Goal: Task Accomplishment & Management: Manage account settings

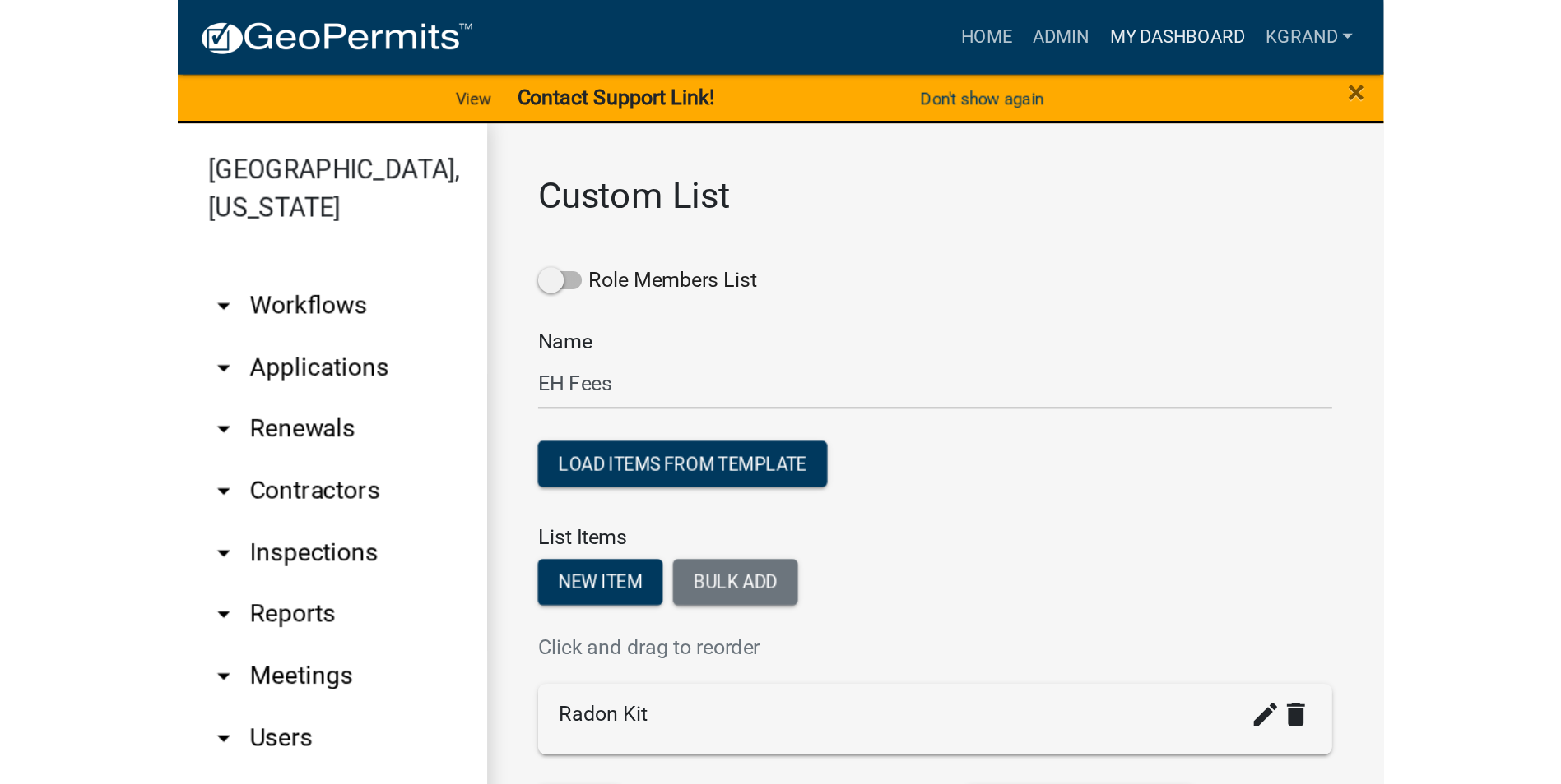
scroll to position [19, 0]
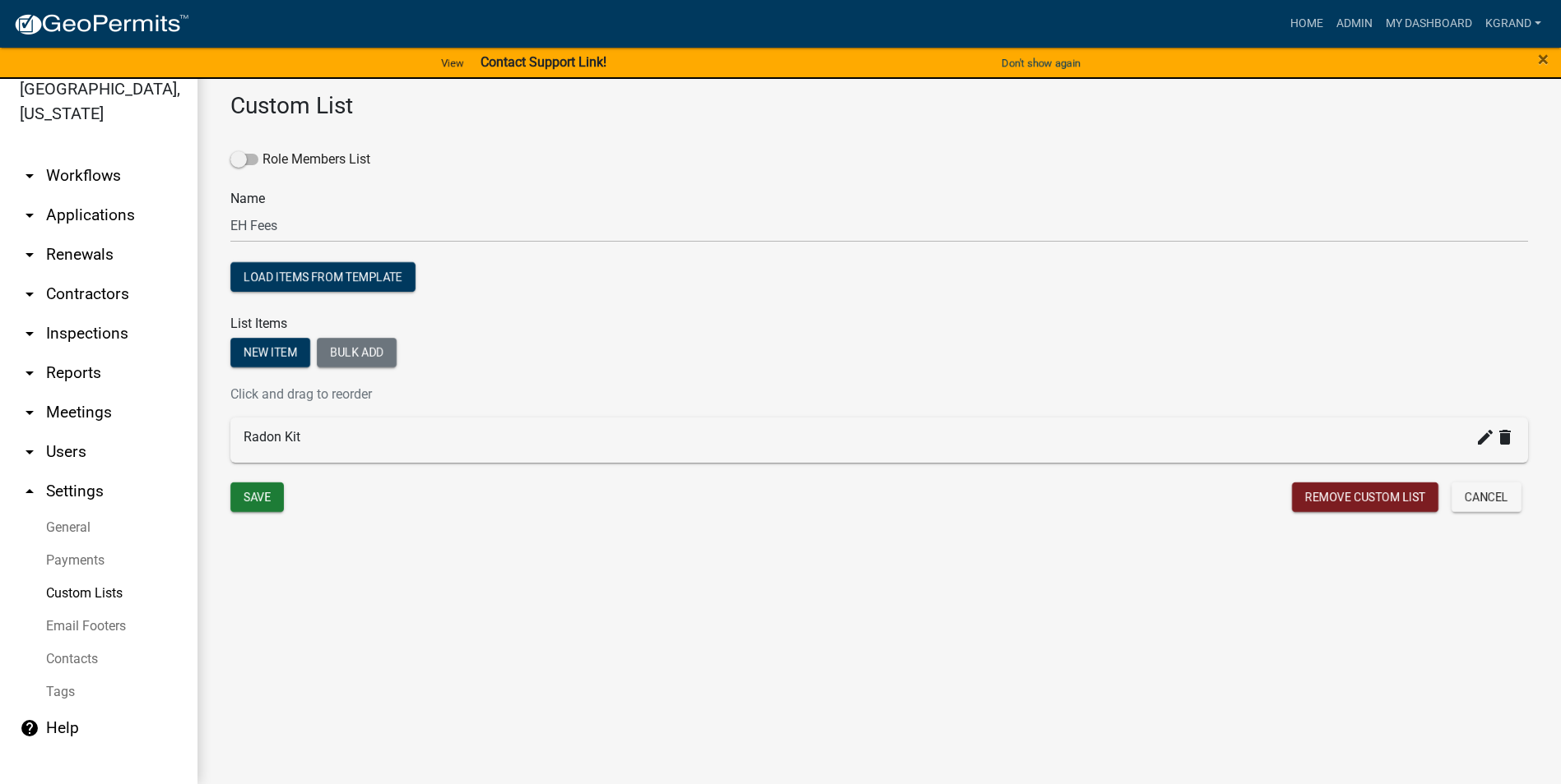
click at [399, 501] on main "Custom List Role Members List Name EH Fees Load items from template List Items …" at bounding box center [879, 422] width 1363 height 725
click at [468, 501] on main "Custom List Role Members List Name EH Fees Load items from template List Items …" at bounding box center [879, 422] width 1363 height 725
click at [408, 501] on main "Custom List Role Members List Name EH Fees Load items from template List Items …" at bounding box center [879, 422] width 1363 height 725
click at [81, 501] on link "Custom Lists" at bounding box center [99, 594] width 198 height 33
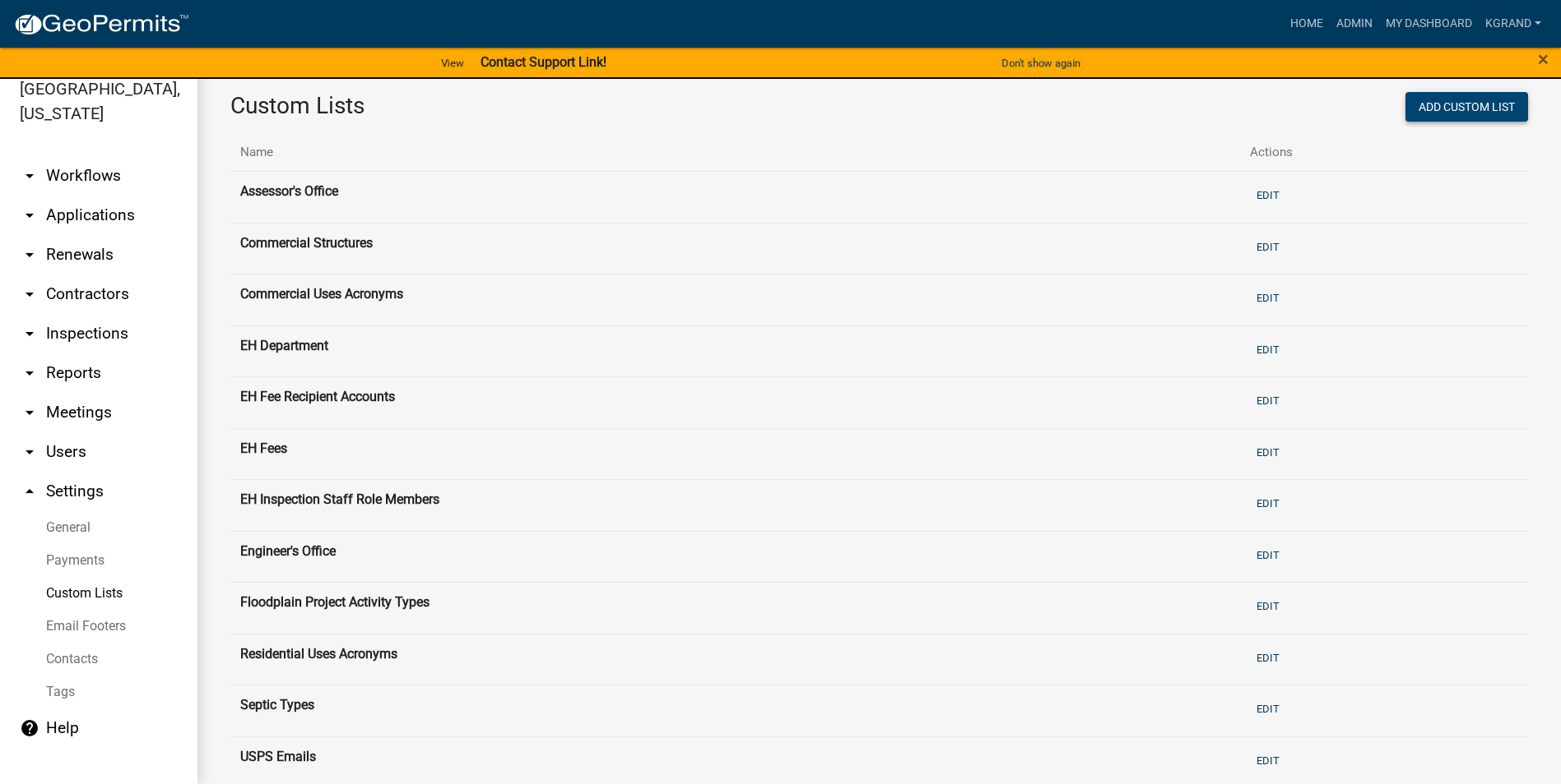
click at [770, 111] on button "Add Custom List" at bounding box center [1466, 107] width 122 height 30
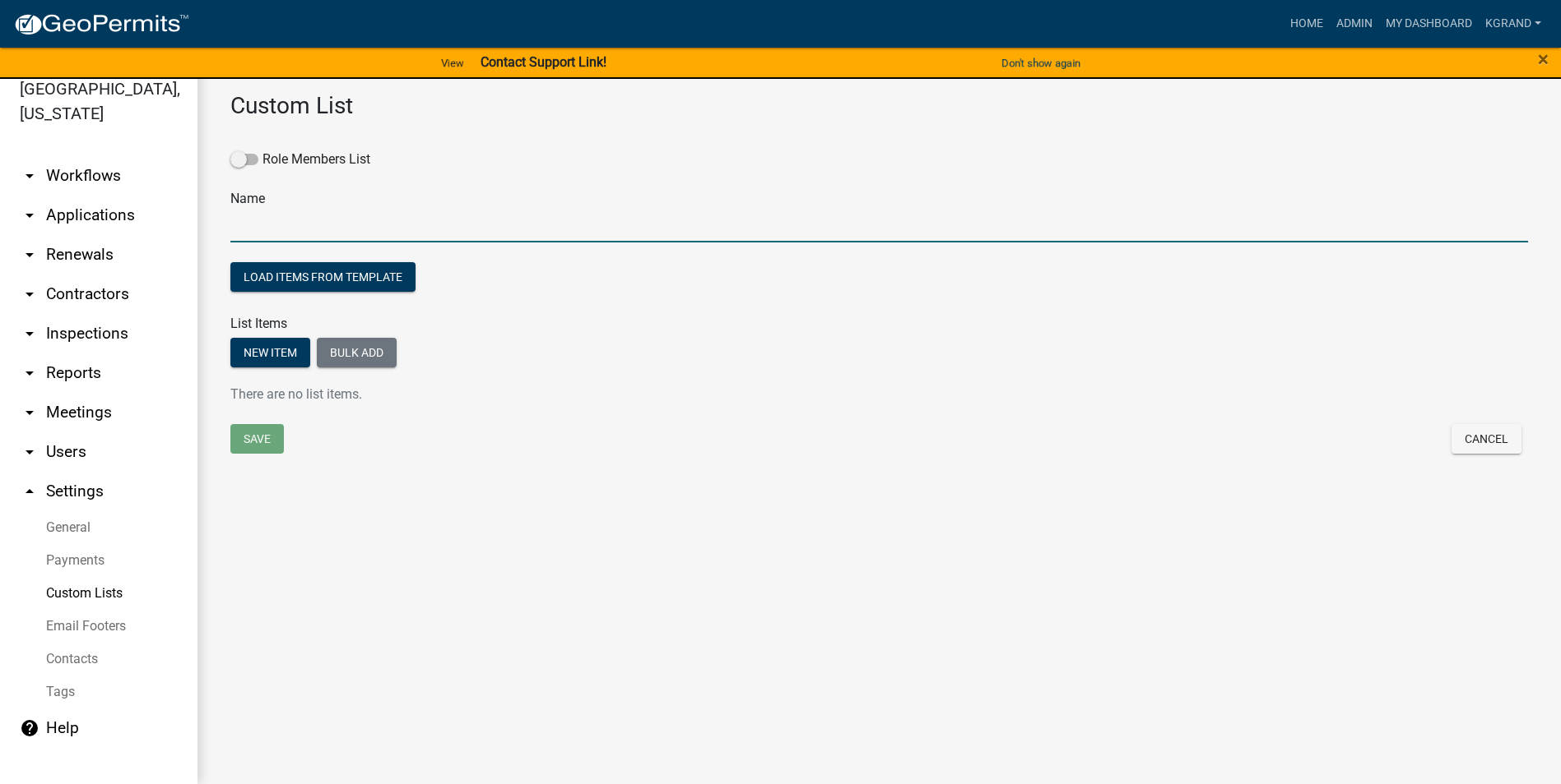
click at [252, 241] on input "text" at bounding box center [879, 226] width 1297 height 34
type input "EH Primary Revenue Category"
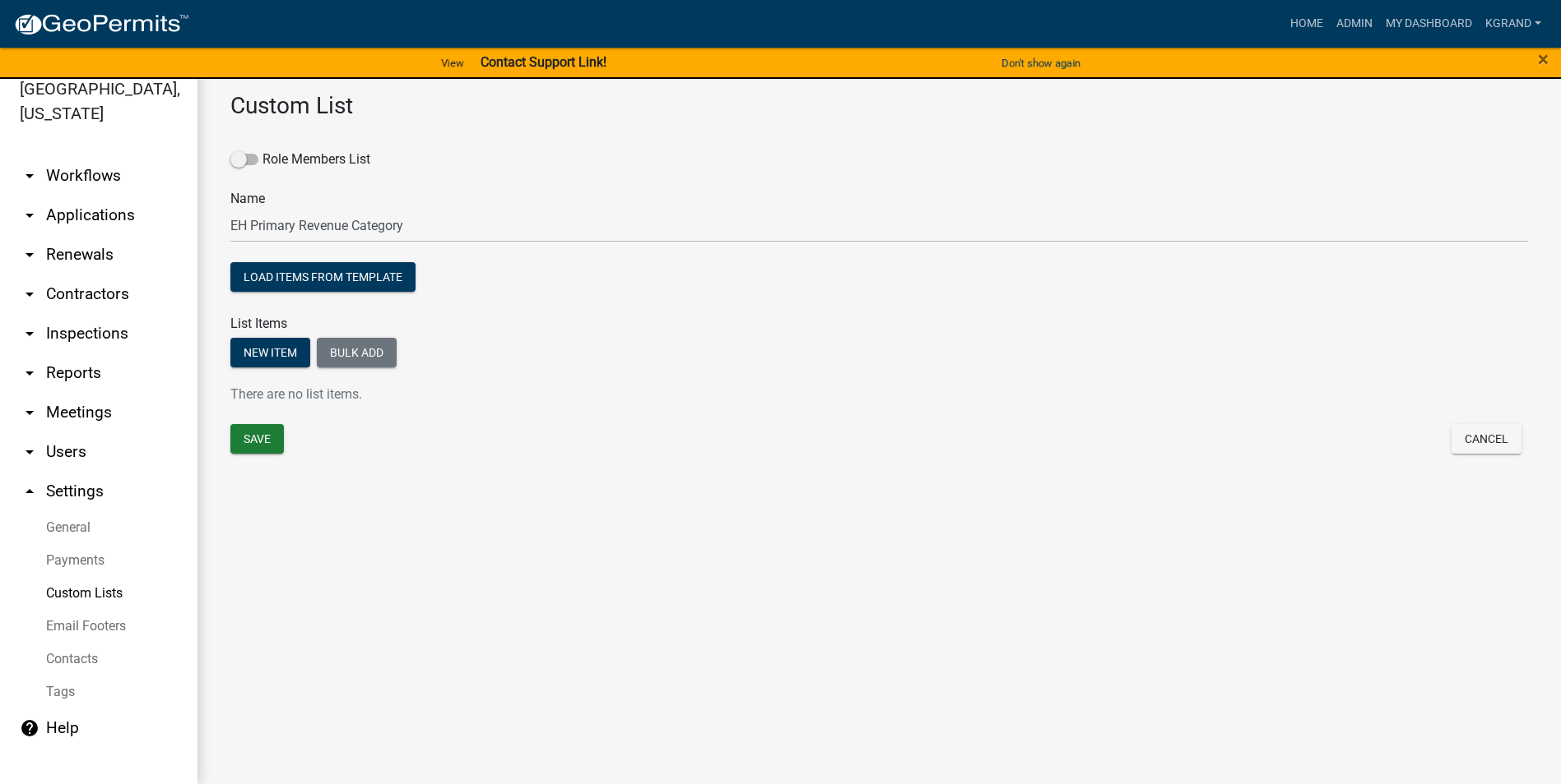
click at [342, 501] on div "Custom List Role Members List Name EH Primary Revenue Category Load items from …" at bounding box center [879, 292] width 1363 height 466
click at [267, 354] on button "New item" at bounding box center [271, 353] width 80 height 30
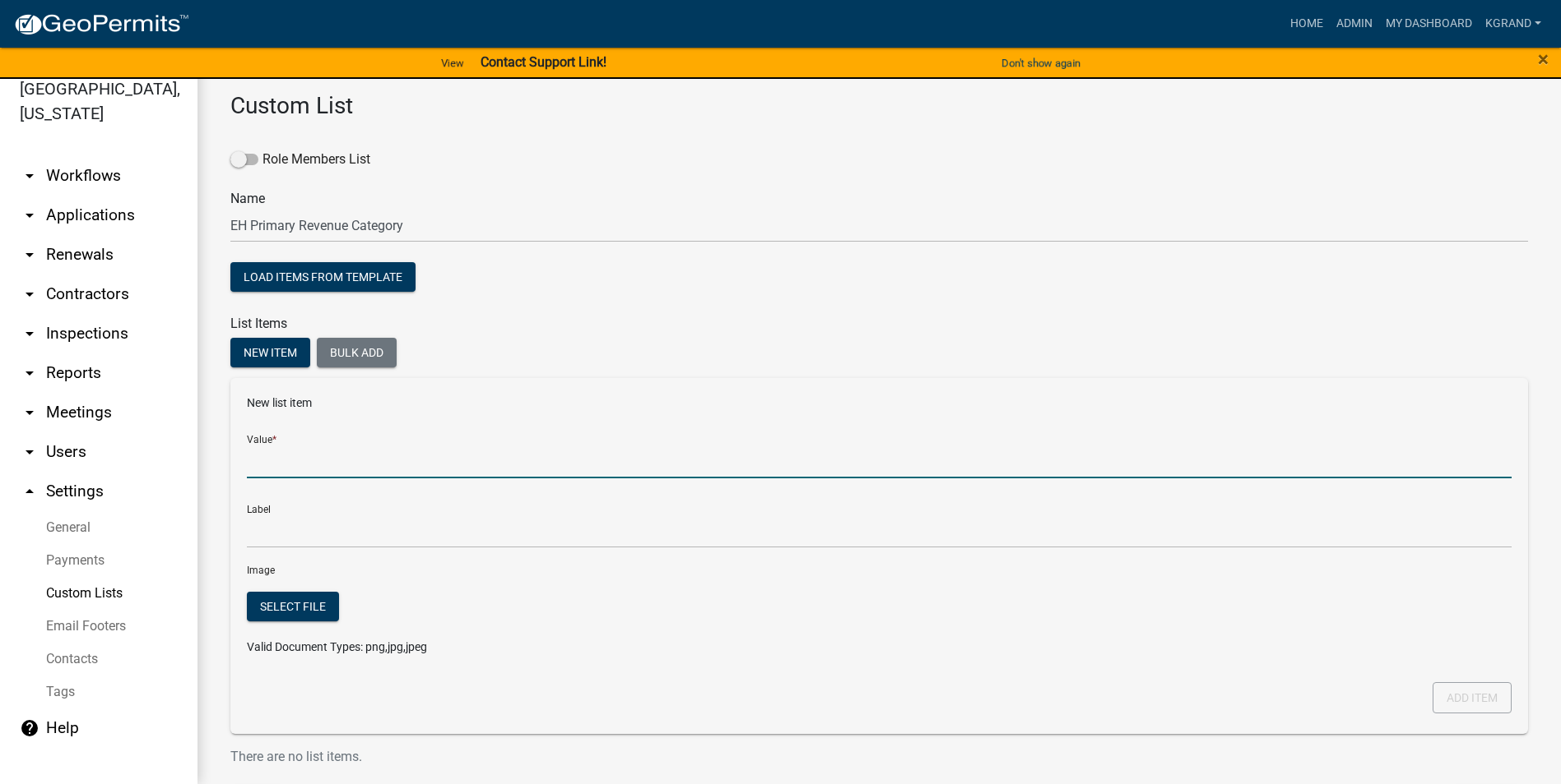
click at [283, 462] on input "Value *" at bounding box center [879, 461] width 1264 height 34
type input "Septic"
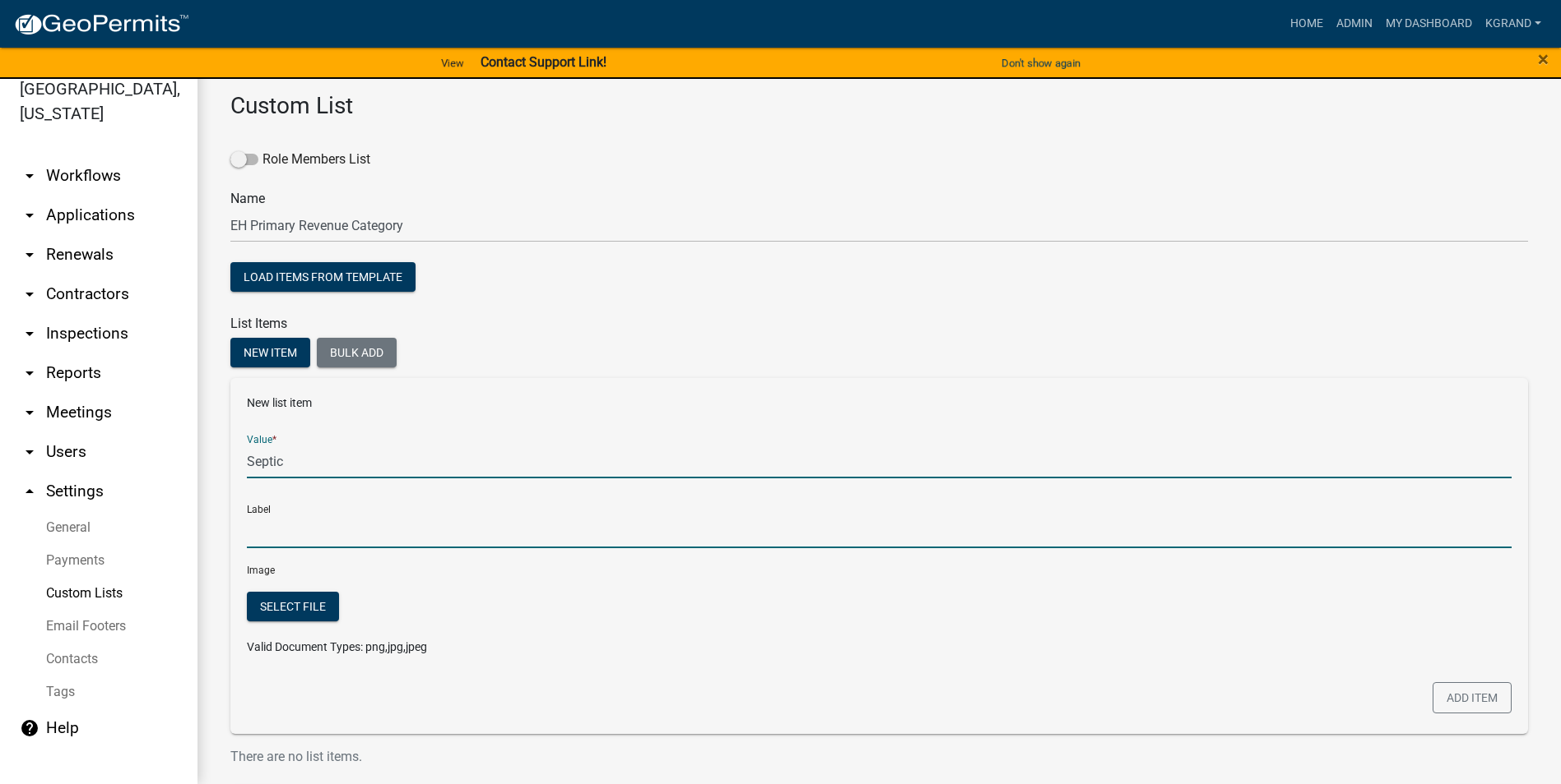
type input "Septic"
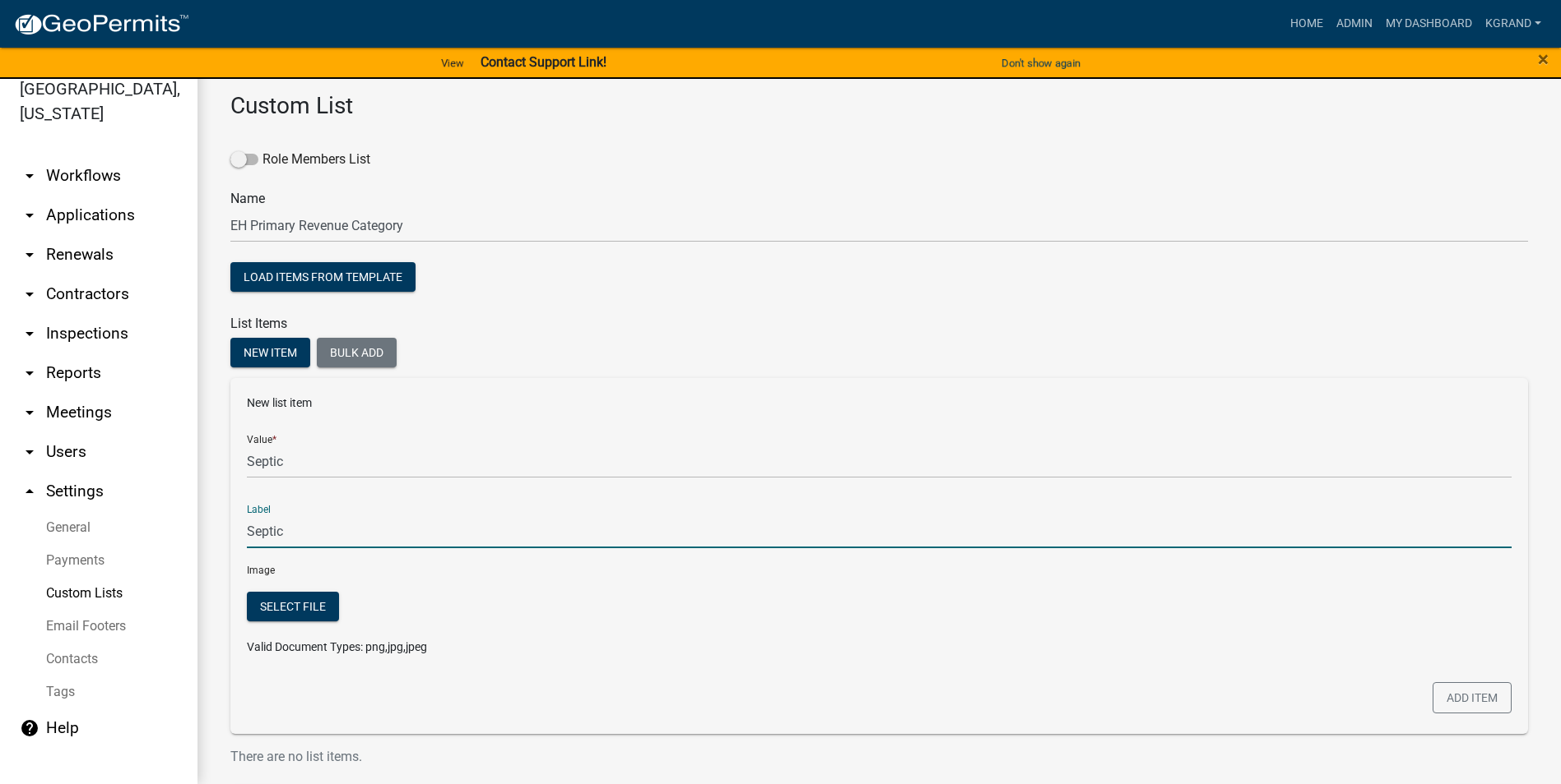
click at [247, 501] on input "Septic" at bounding box center [879, 531] width 1264 height 34
click at [770, 501] on div "Image Select file Valid Document Types: png,jpg,jpeg" at bounding box center [879, 615] width 1264 height 108
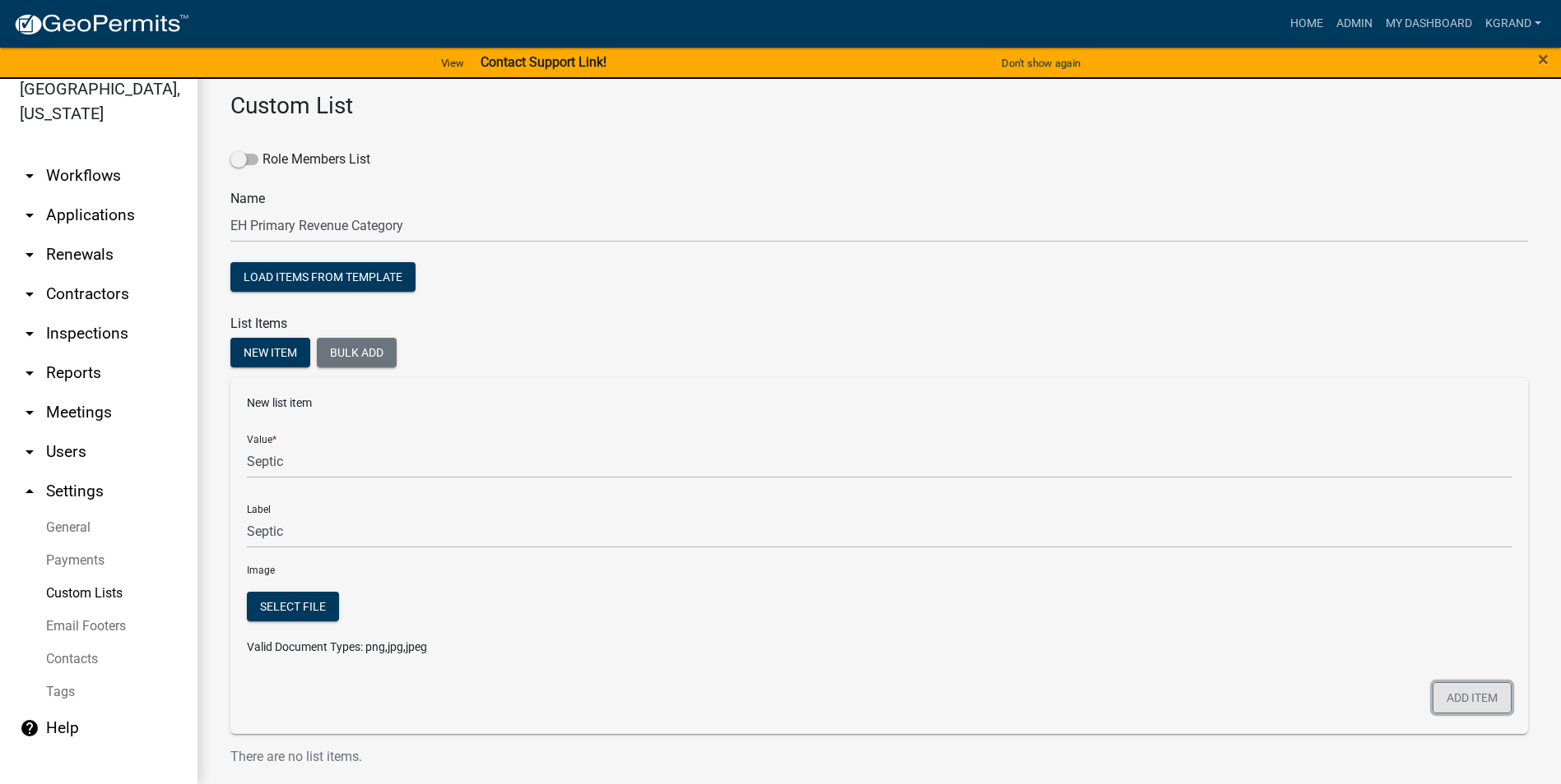
click at [770, 501] on button "Add item" at bounding box center [1471, 698] width 79 height 31
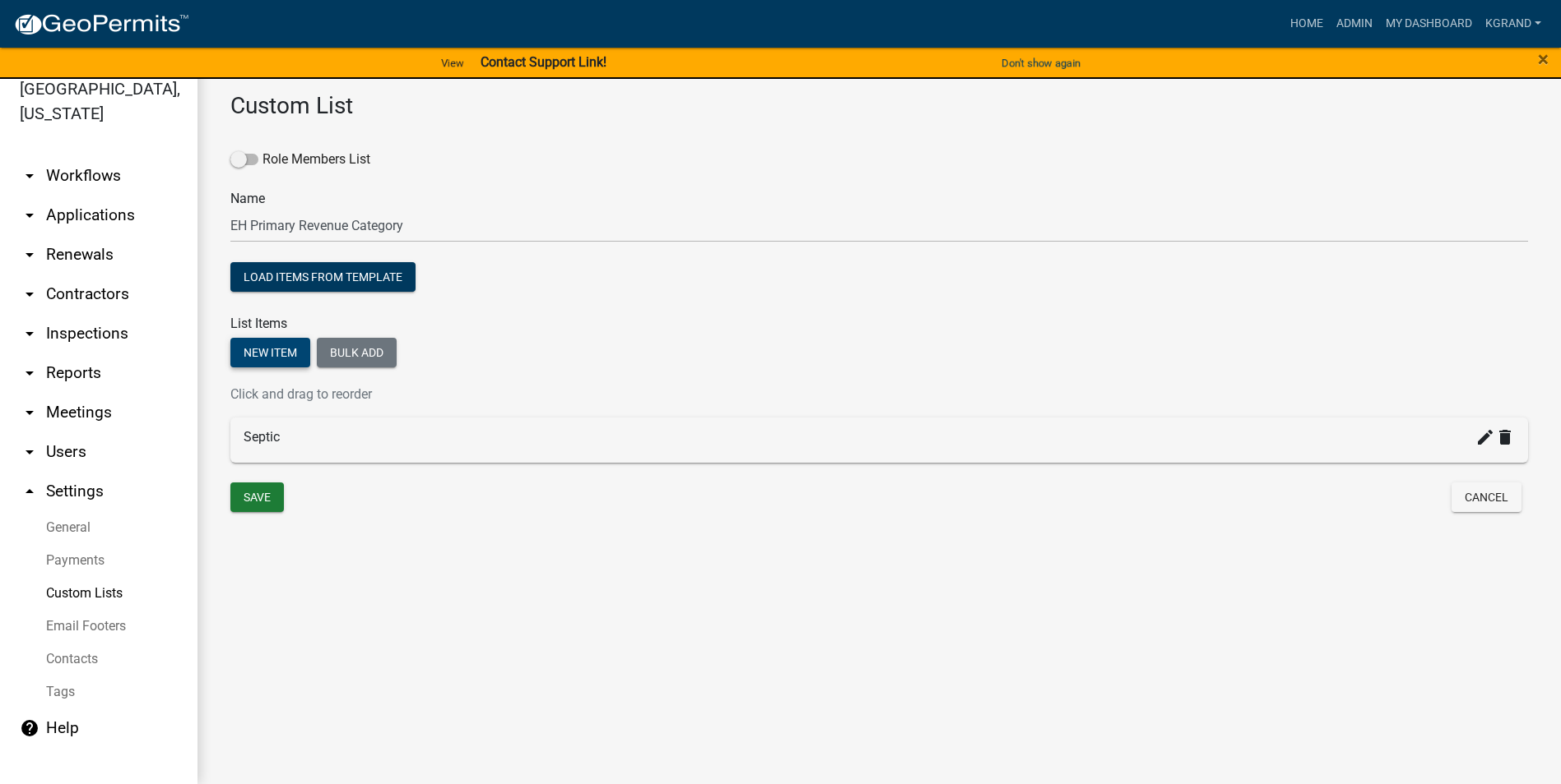
click at [263, 357] on button "New item" at bounding box center [271, 353] width 80 height 30
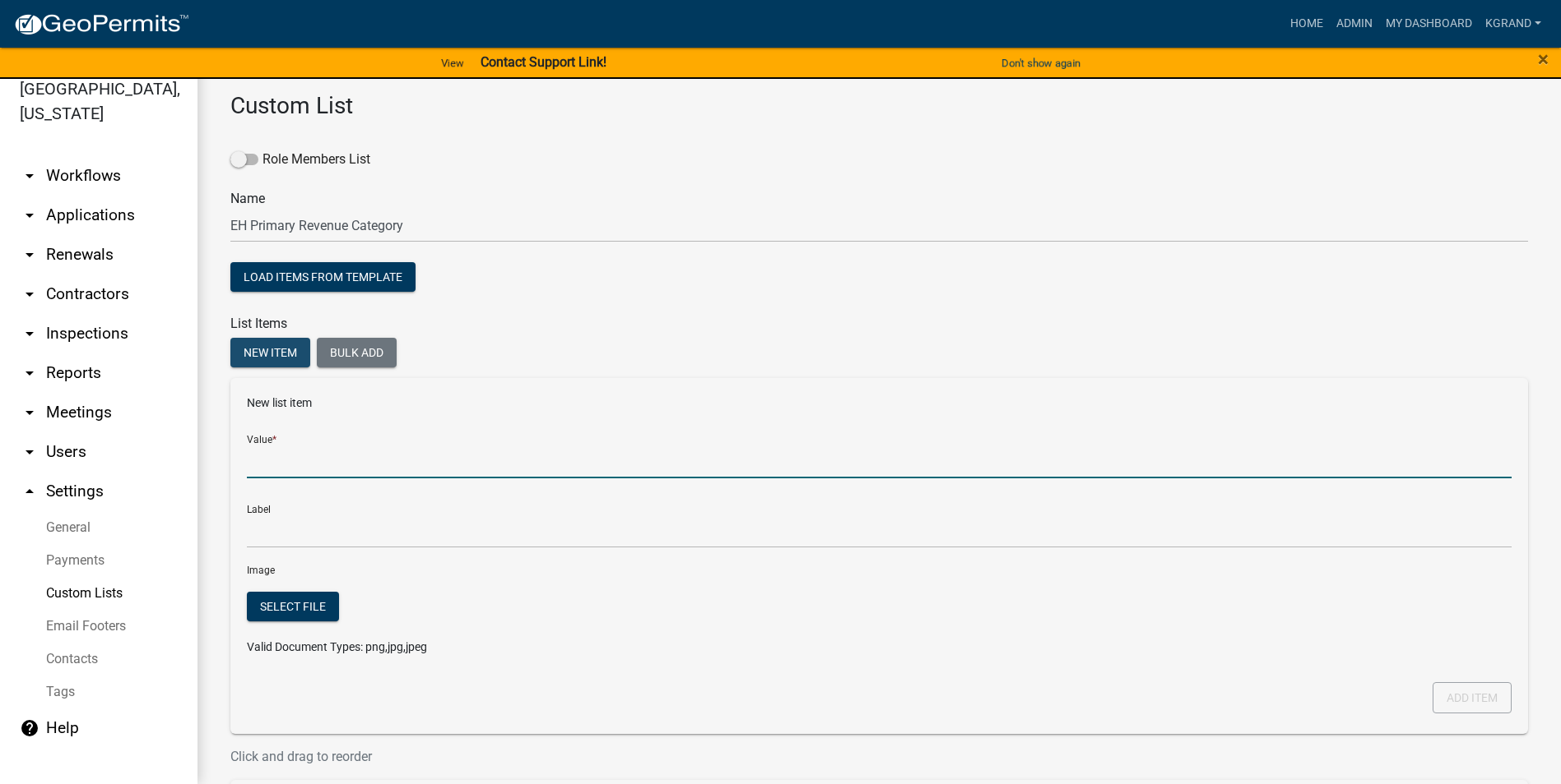
click at [265, 466] on input "Value *" at bounding box center [879, 461] width 1264 height 34
type input "[PERSON_NAME]"
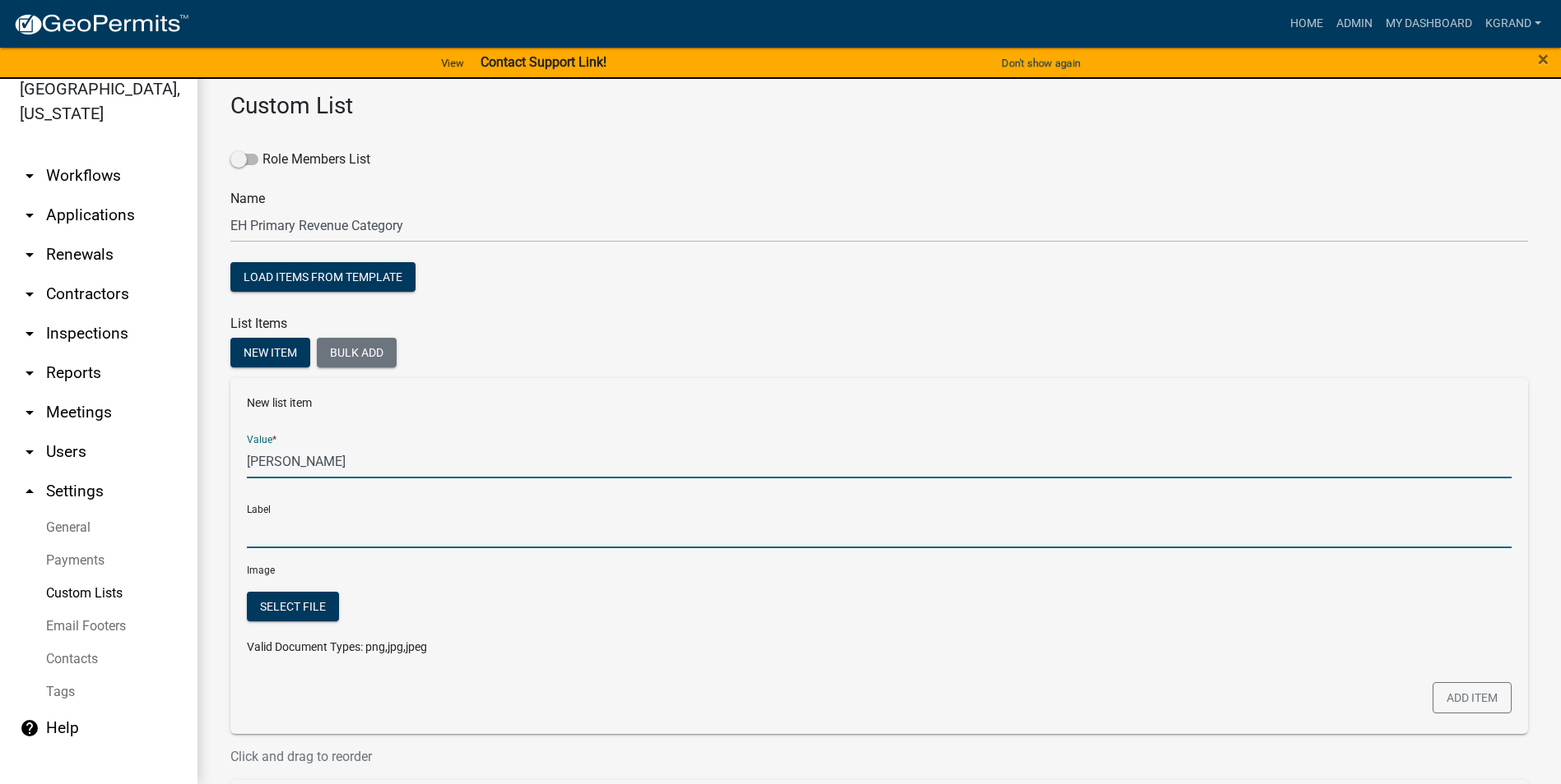
type input "[PERSON_NAME]"
click at [271, 501] on input "[PERSON_NAME]" at bounding box center [879, 531] width 1264 height 34
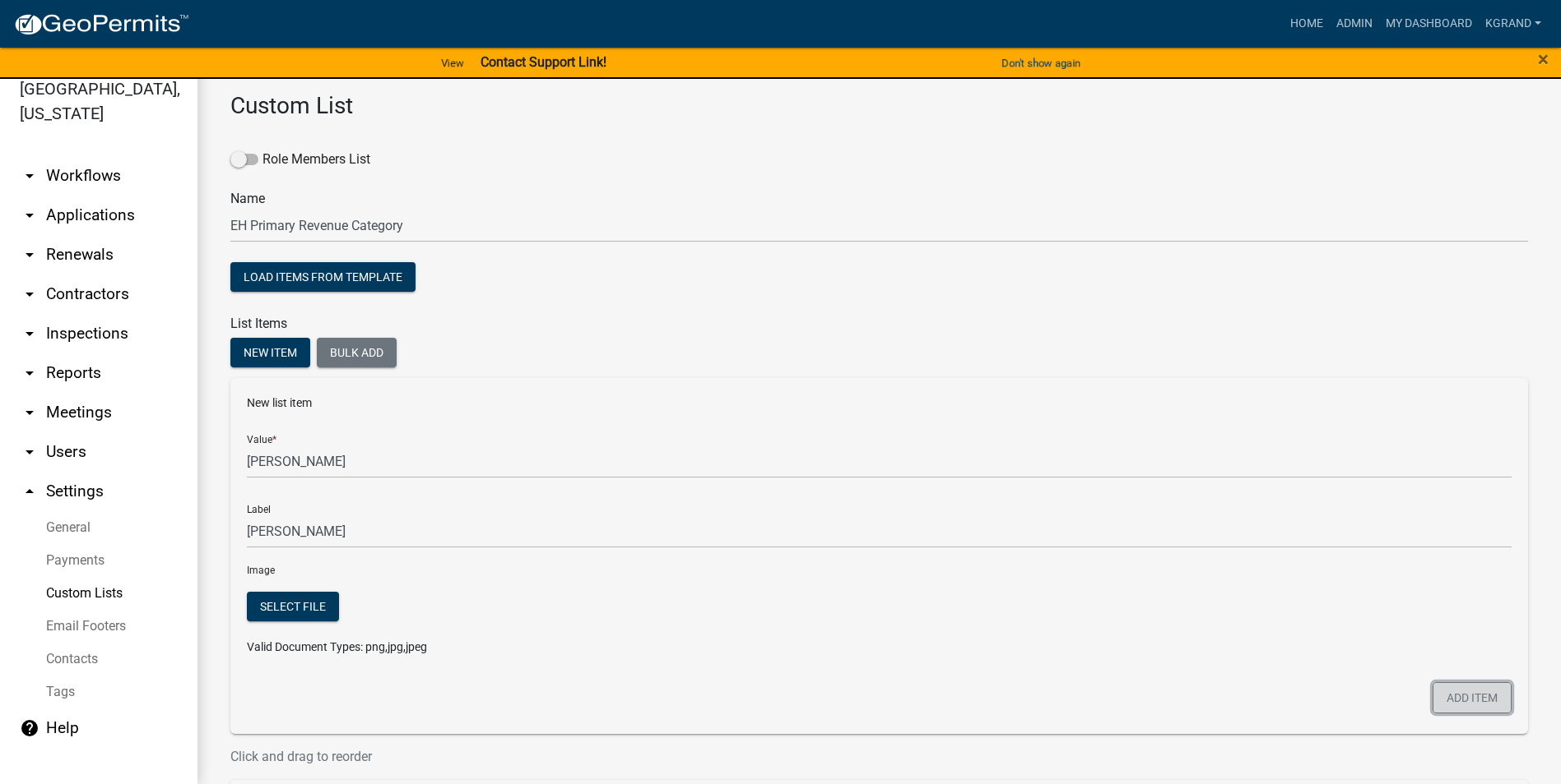
click at [770, 501] on button "Add item" at bounding box center [1471, 698] width 79 height 31
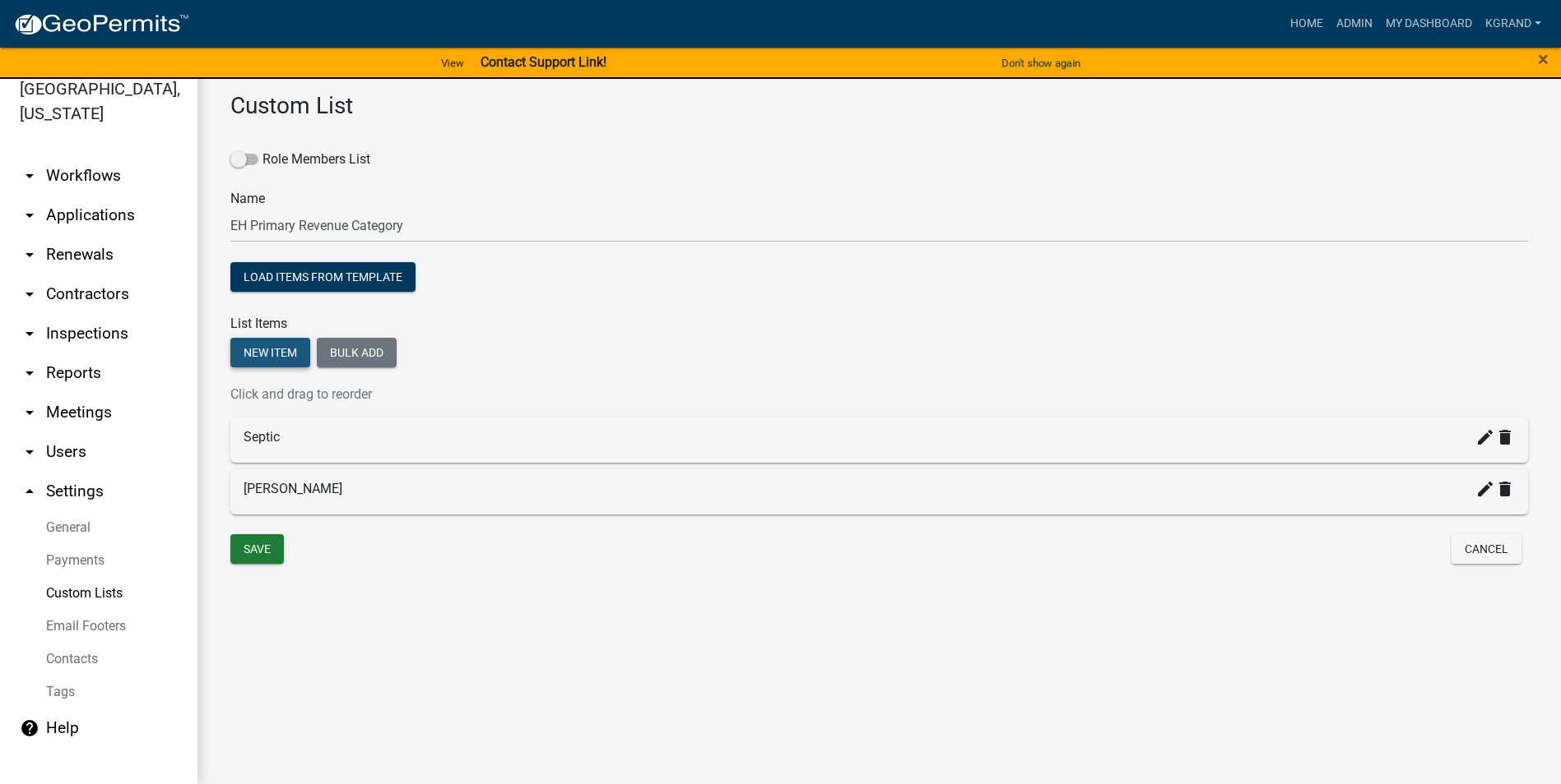
click at [270, 356] on button "New item" at bounding box center [271, 353] width 80 height 30
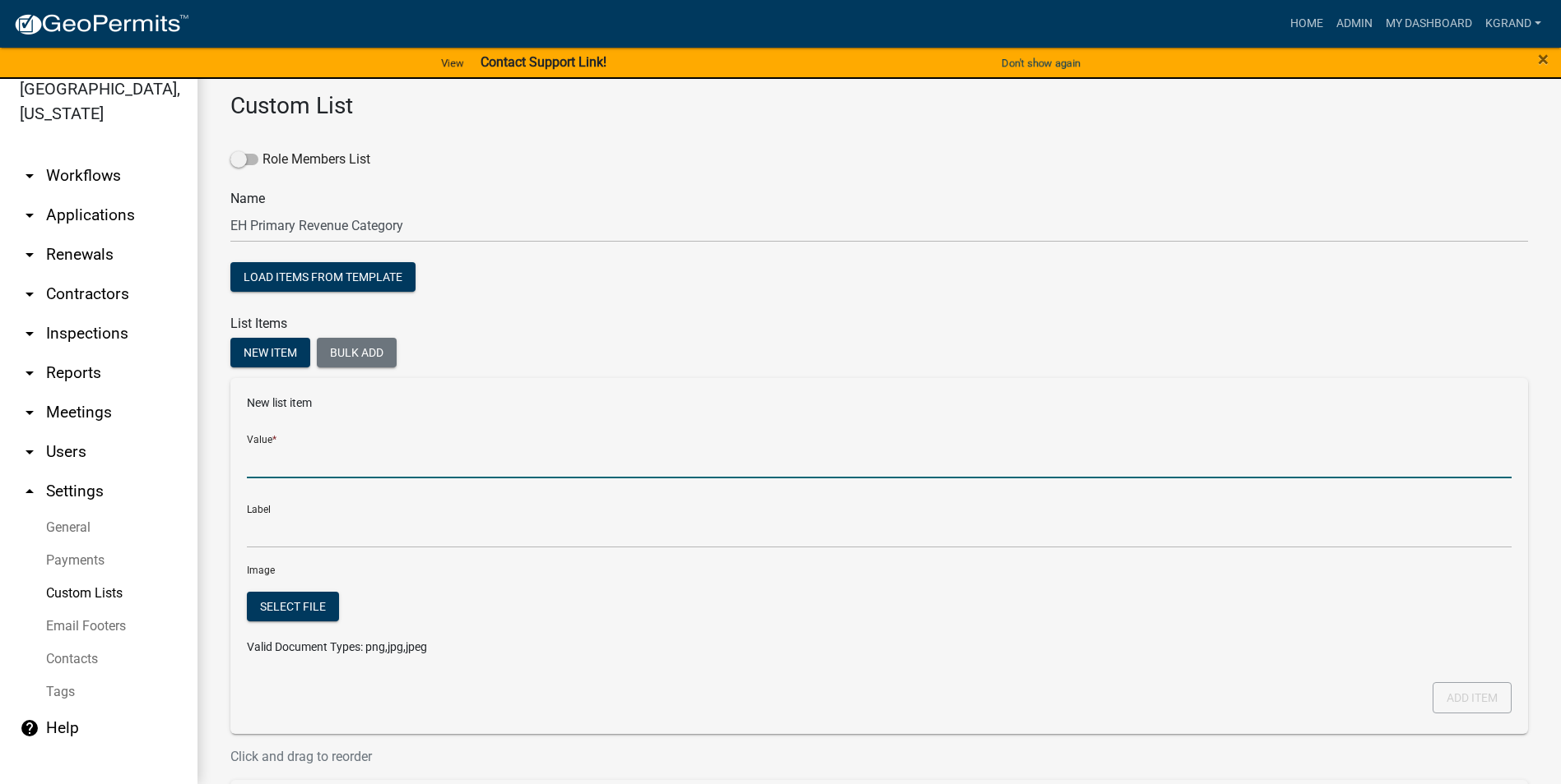
click at [261, 464] on input "Value *" at bounding box center [879, 461] width 1264 height 34
type input "Radon"
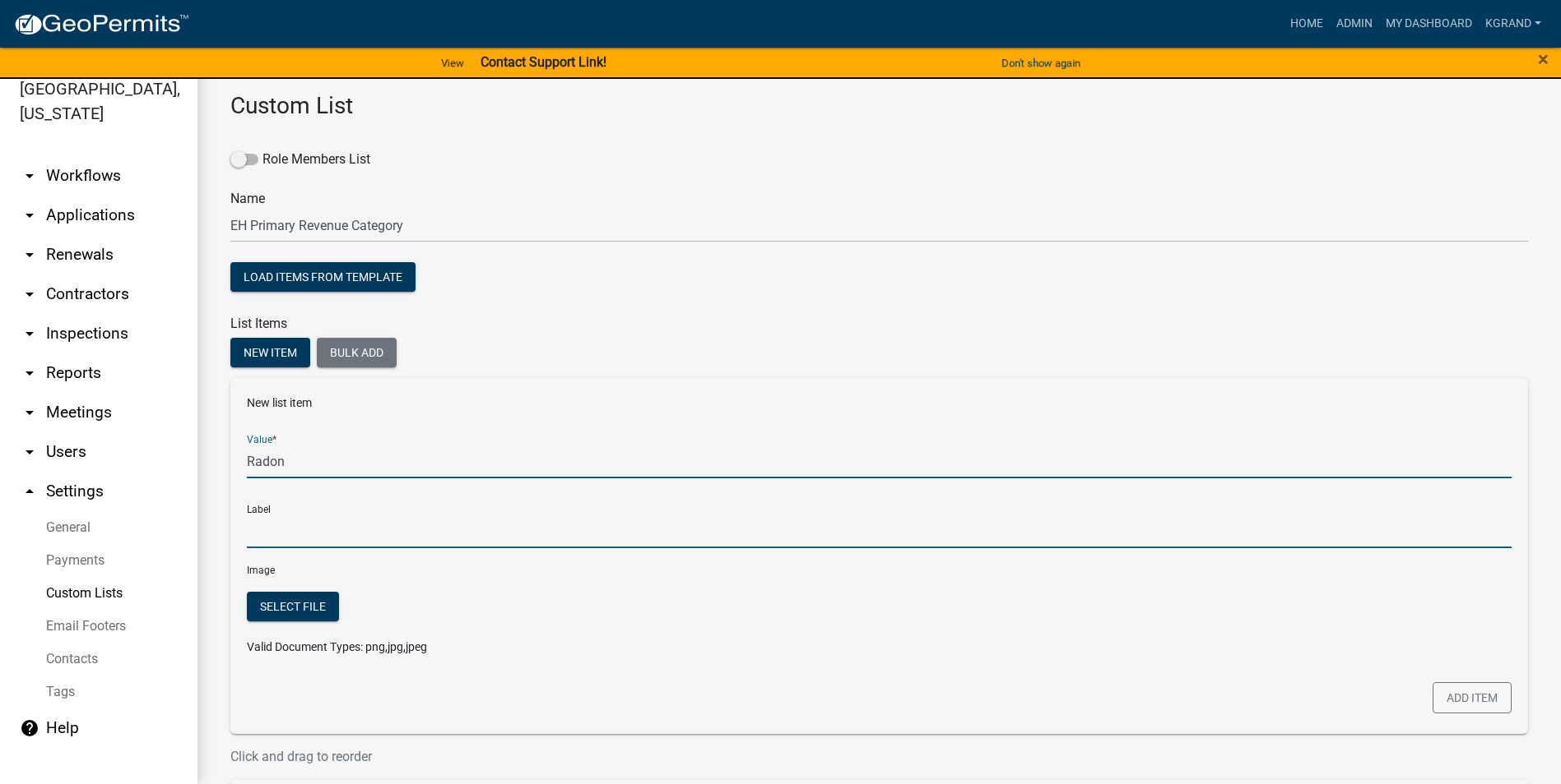
type input "Radon"
click at [267, 501] on input "Radon" at bounding box center [879, 531] width 1264 height 34
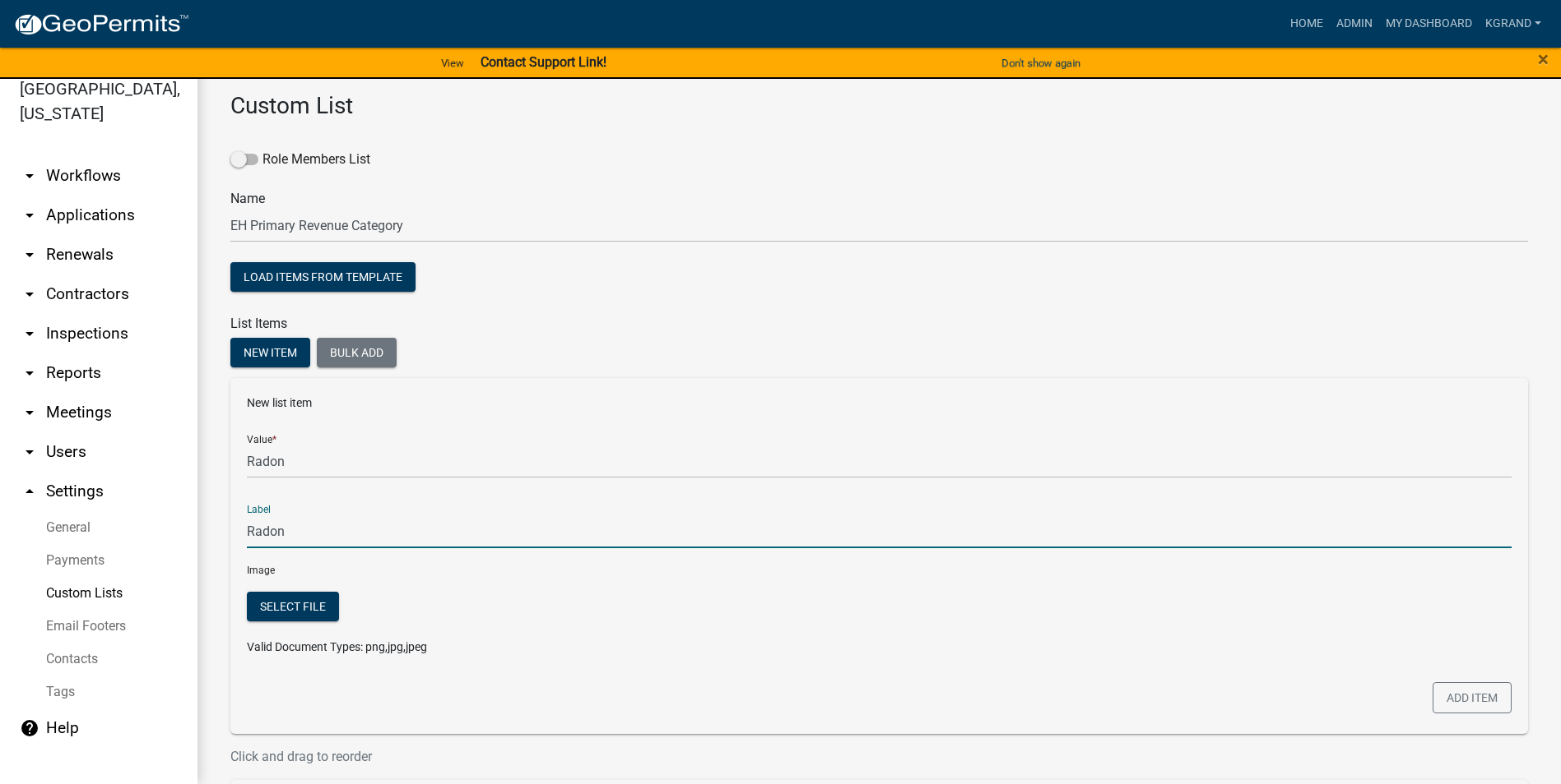
click at [770, 501] on div at bounding box center [1039, 631] width 967 height 78
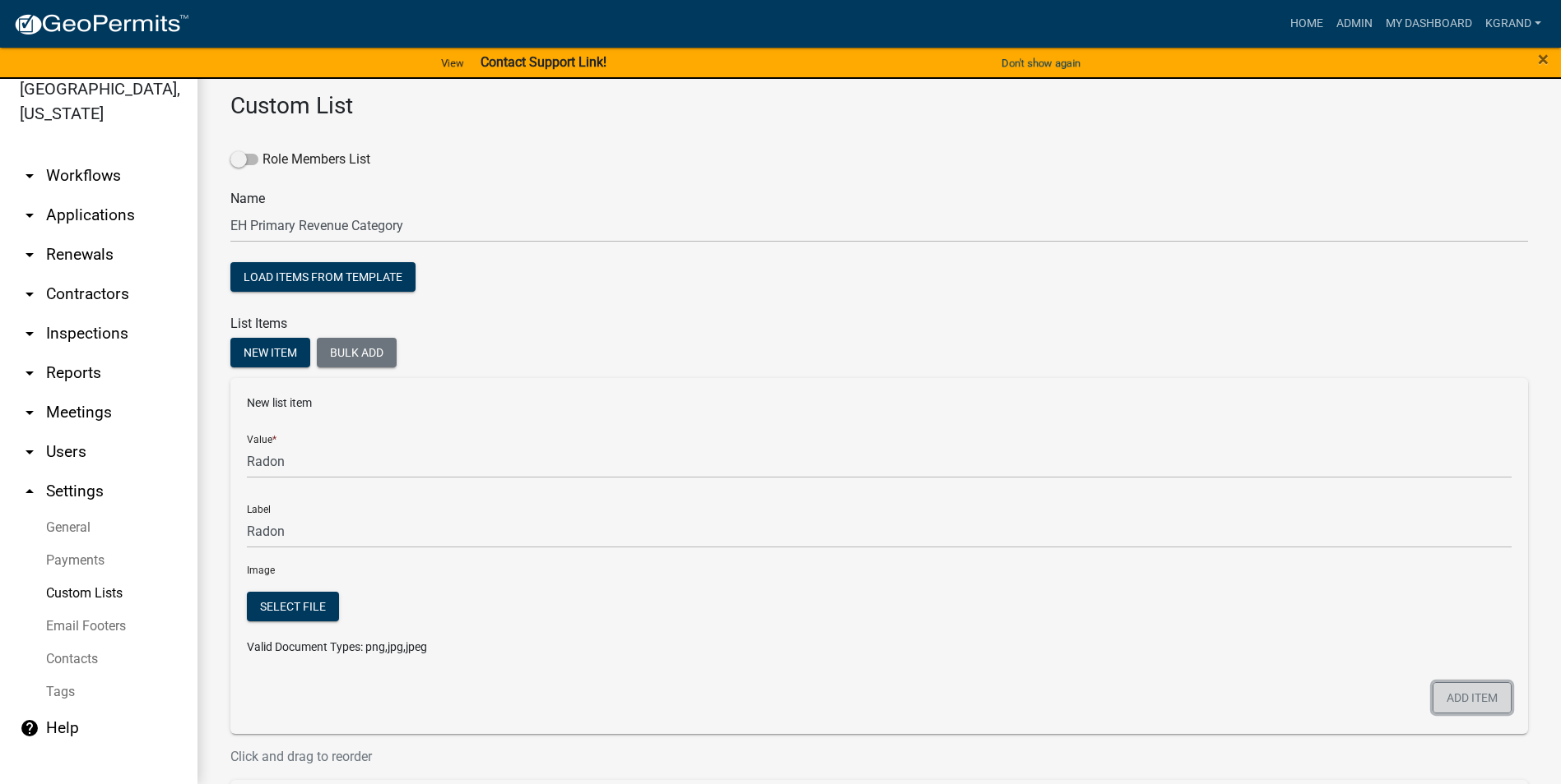
drag, startPoint x: 1439, startPoint y: 703, endPoint x: 1423, endPoint y: 697, distance: 17.1
click at [770, 501] on button "Add item" at bounding box center [1471, 698] width 79 height 31
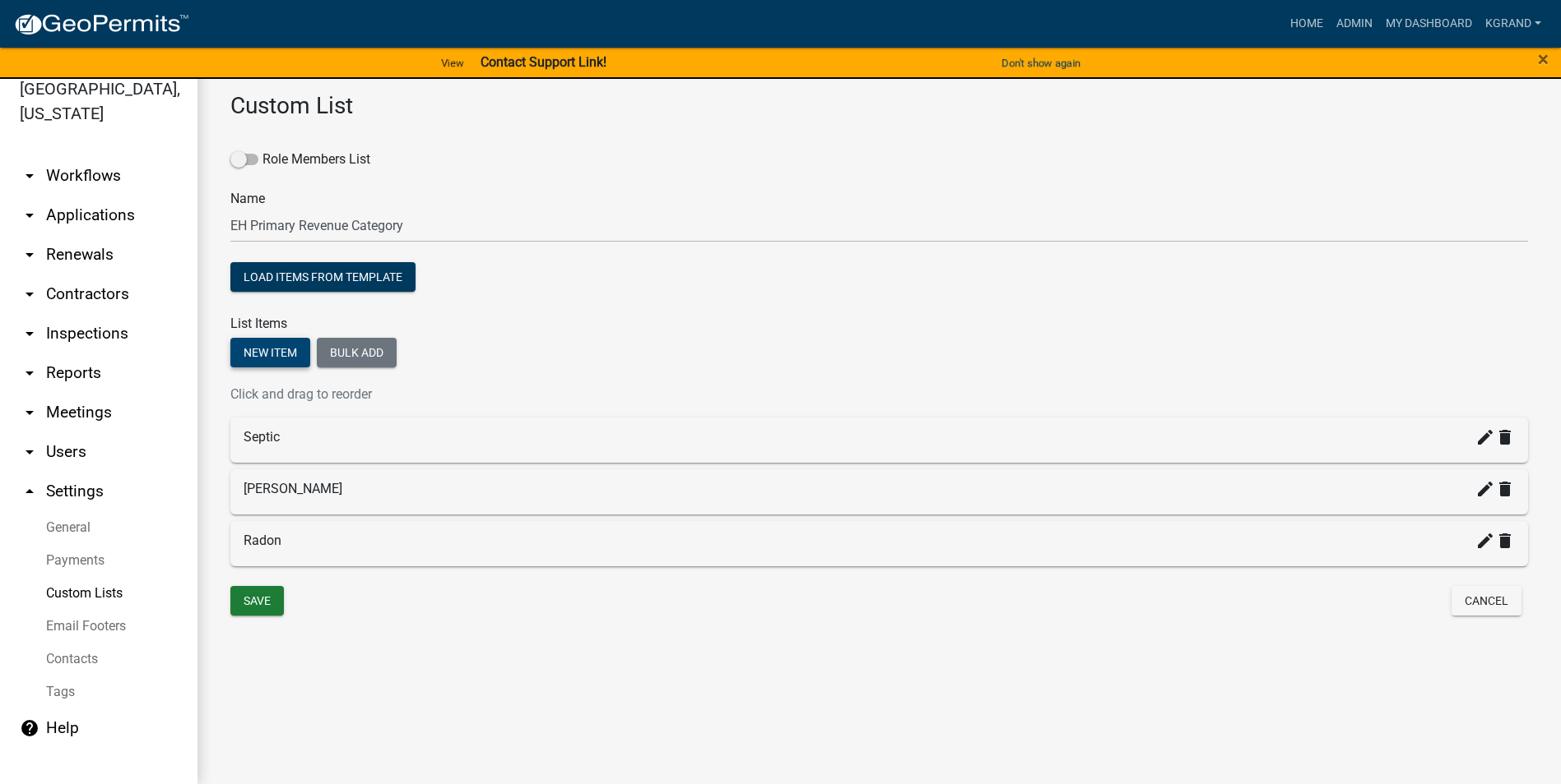
click at [269, 340] on button "New item" at bounding box center [271, 353] width 80 height 30
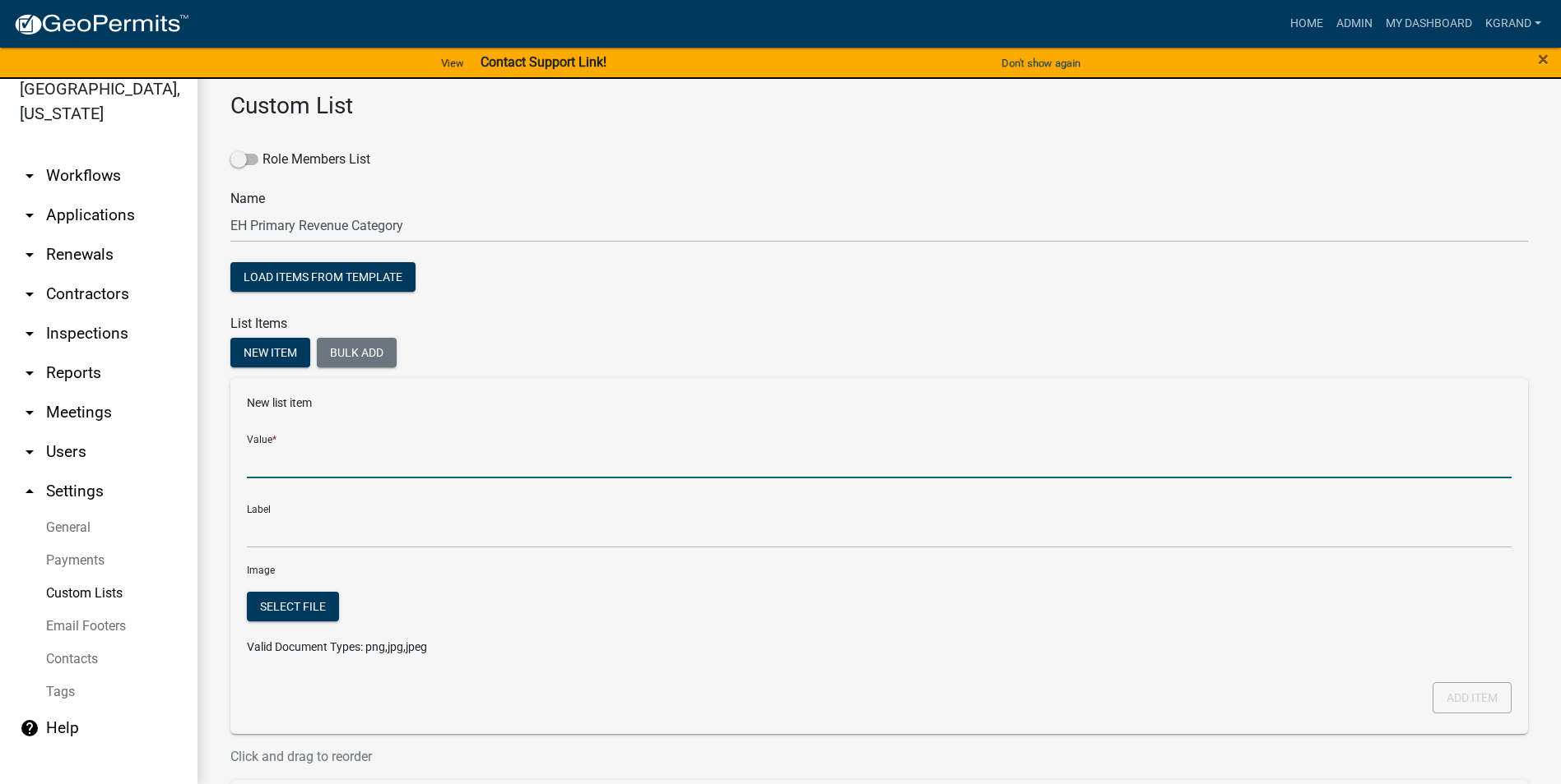
click at [276, 467] on input "Value *" at bounding box center [879, 461] width 1264 height 34
type input "Aquatic"
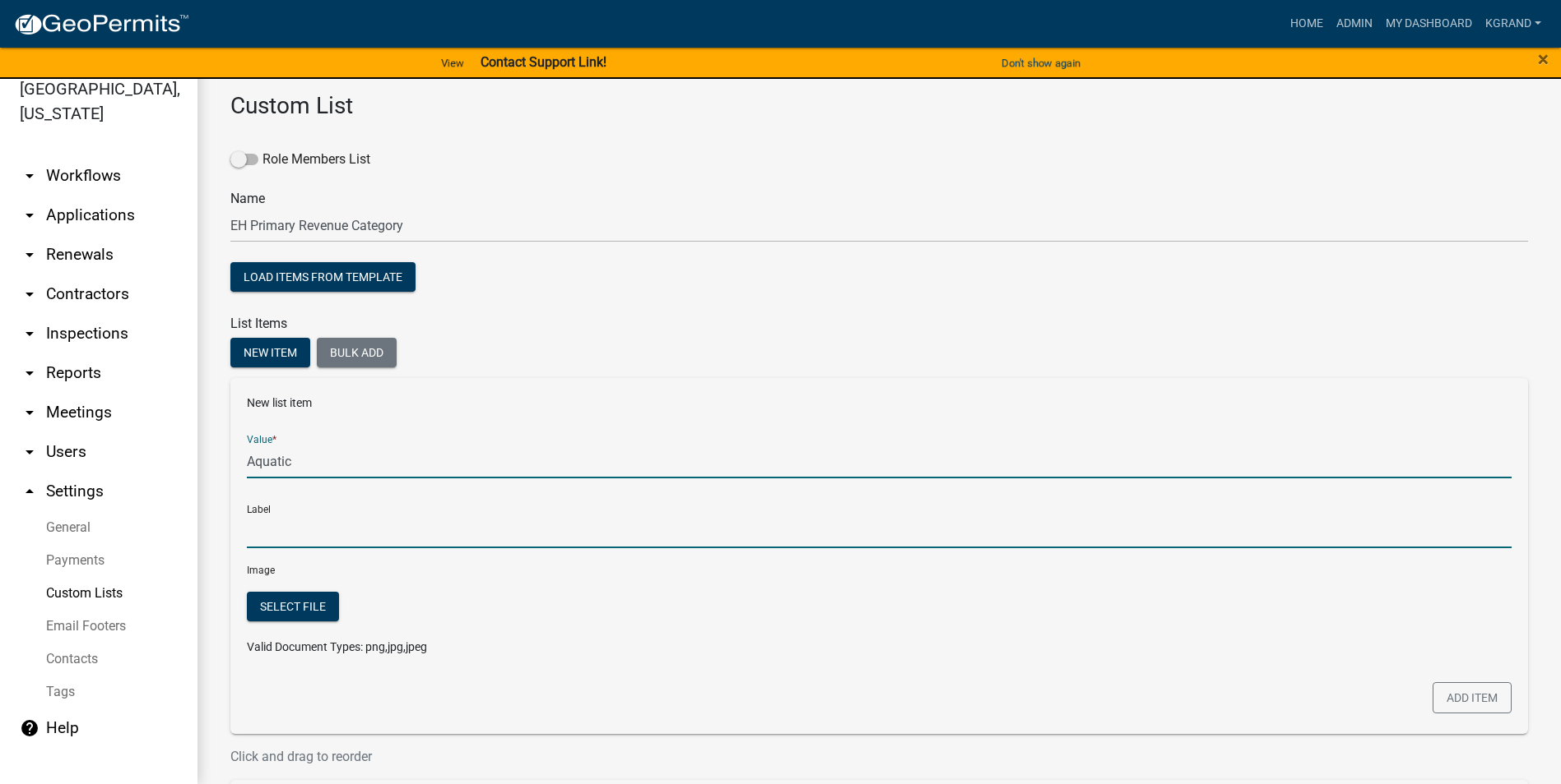
type input "Aquatic"
click at [287, 501] on input "Aquatic" at bounding box center [879, 531] width 1264 height 34
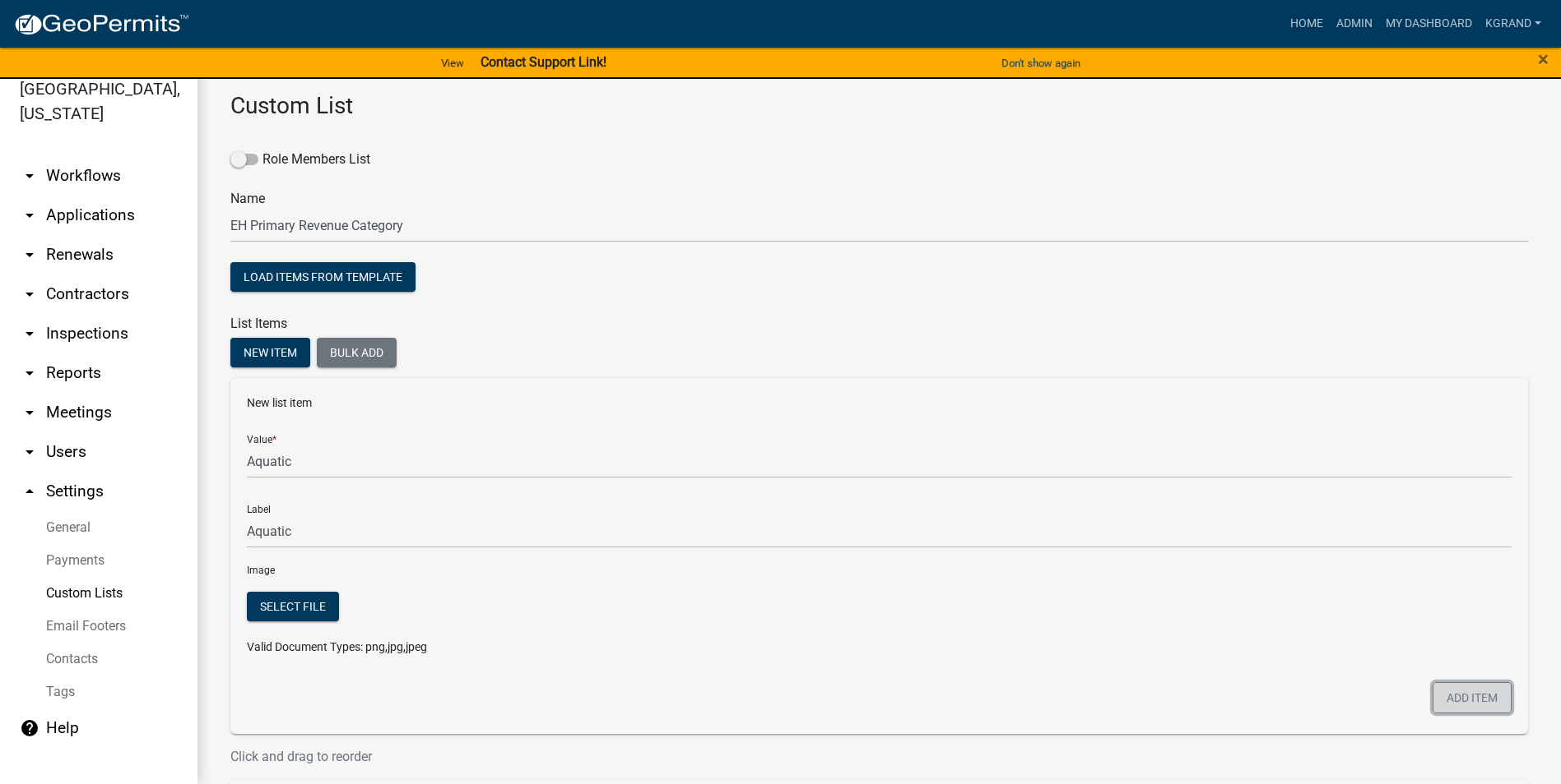
click at [770, 501] on button "Add item" at bounding box center [1471, 698] width 79 height 31
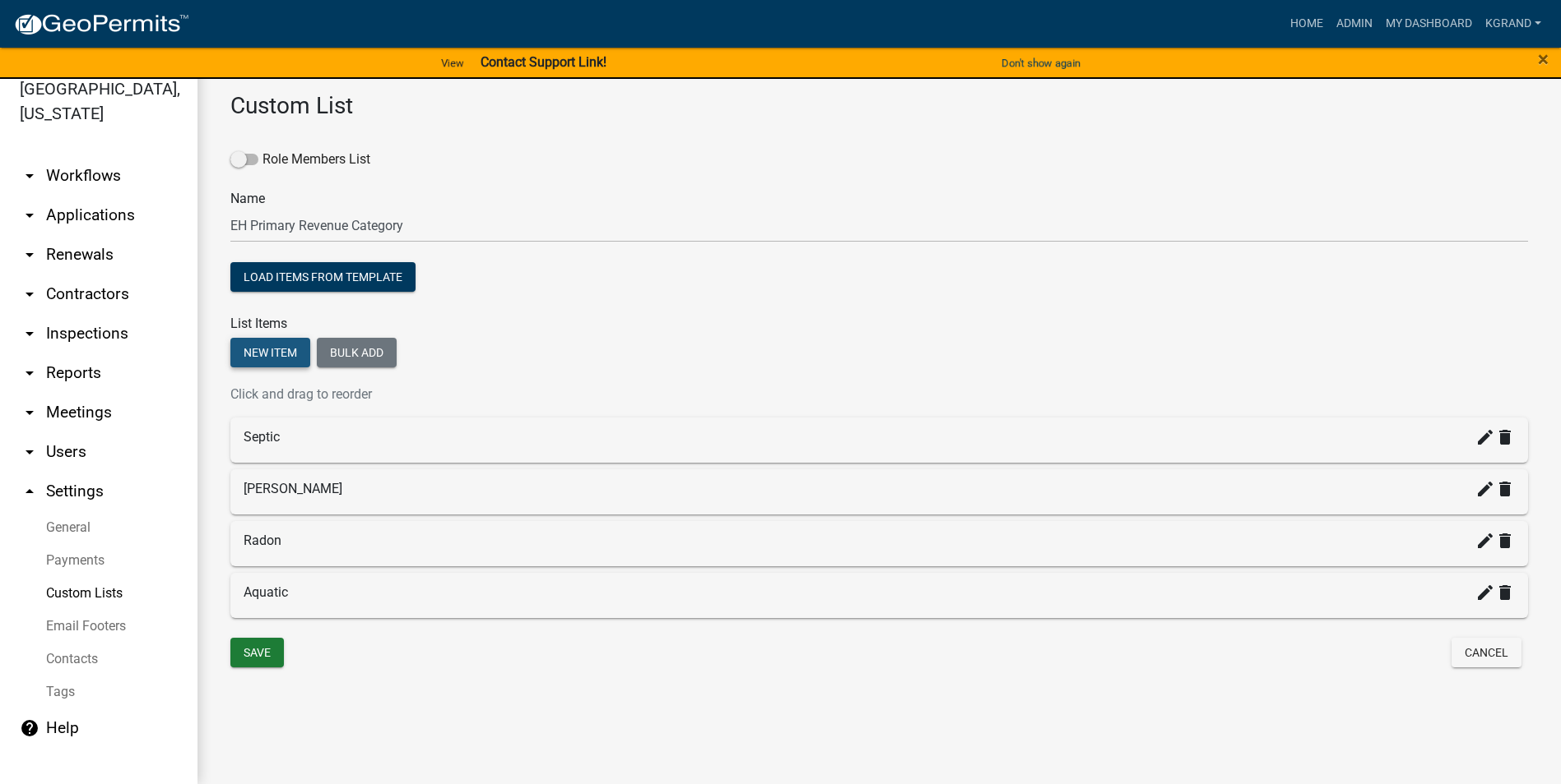
click at [276, 350] on button "New item" at bounding box center [271, 353] width 80 height 30
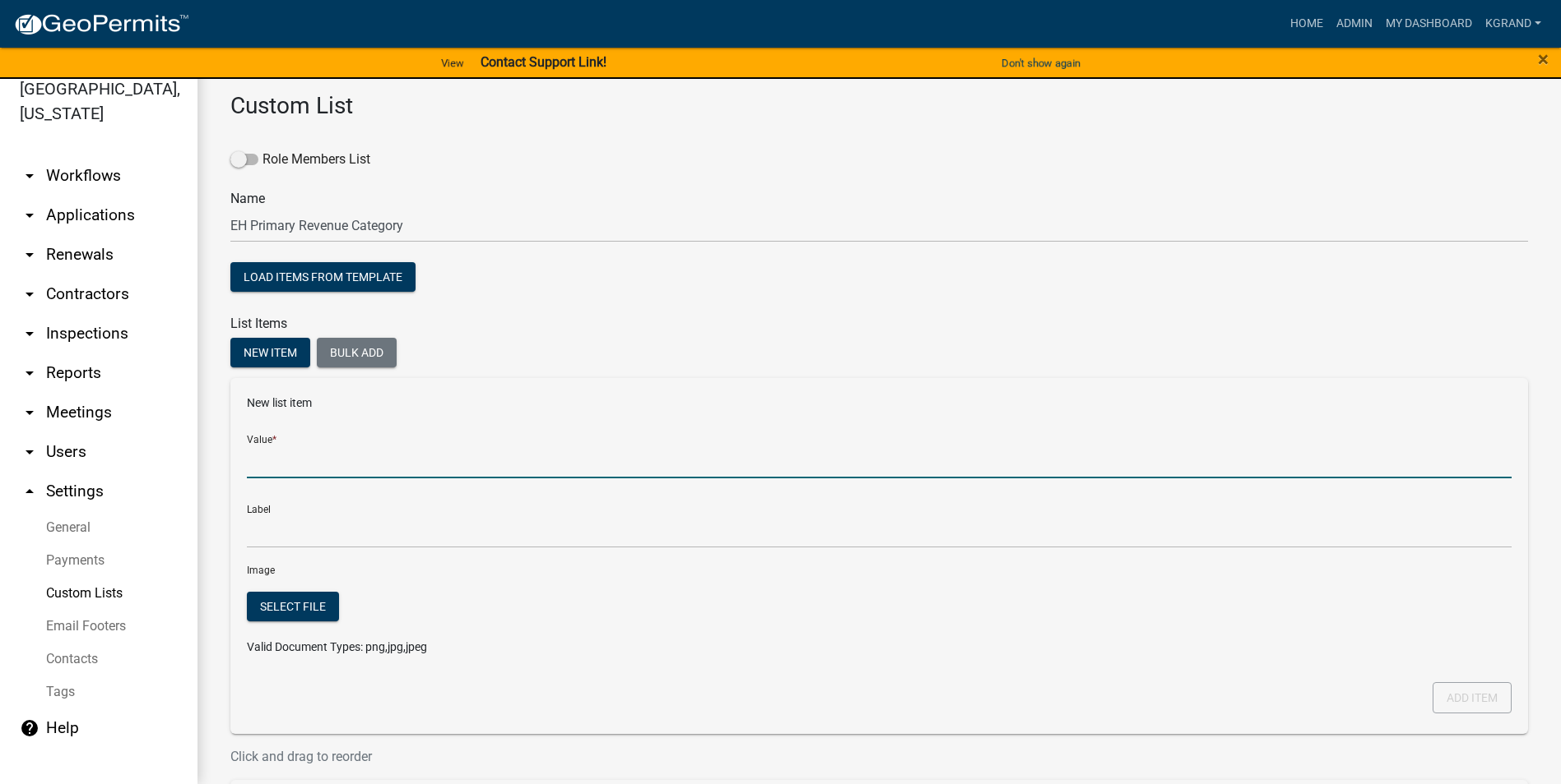
click at [274, 456] on input "Value *" at bounding box center [879, 461] width 1264 height 34
type input "Tattoo"
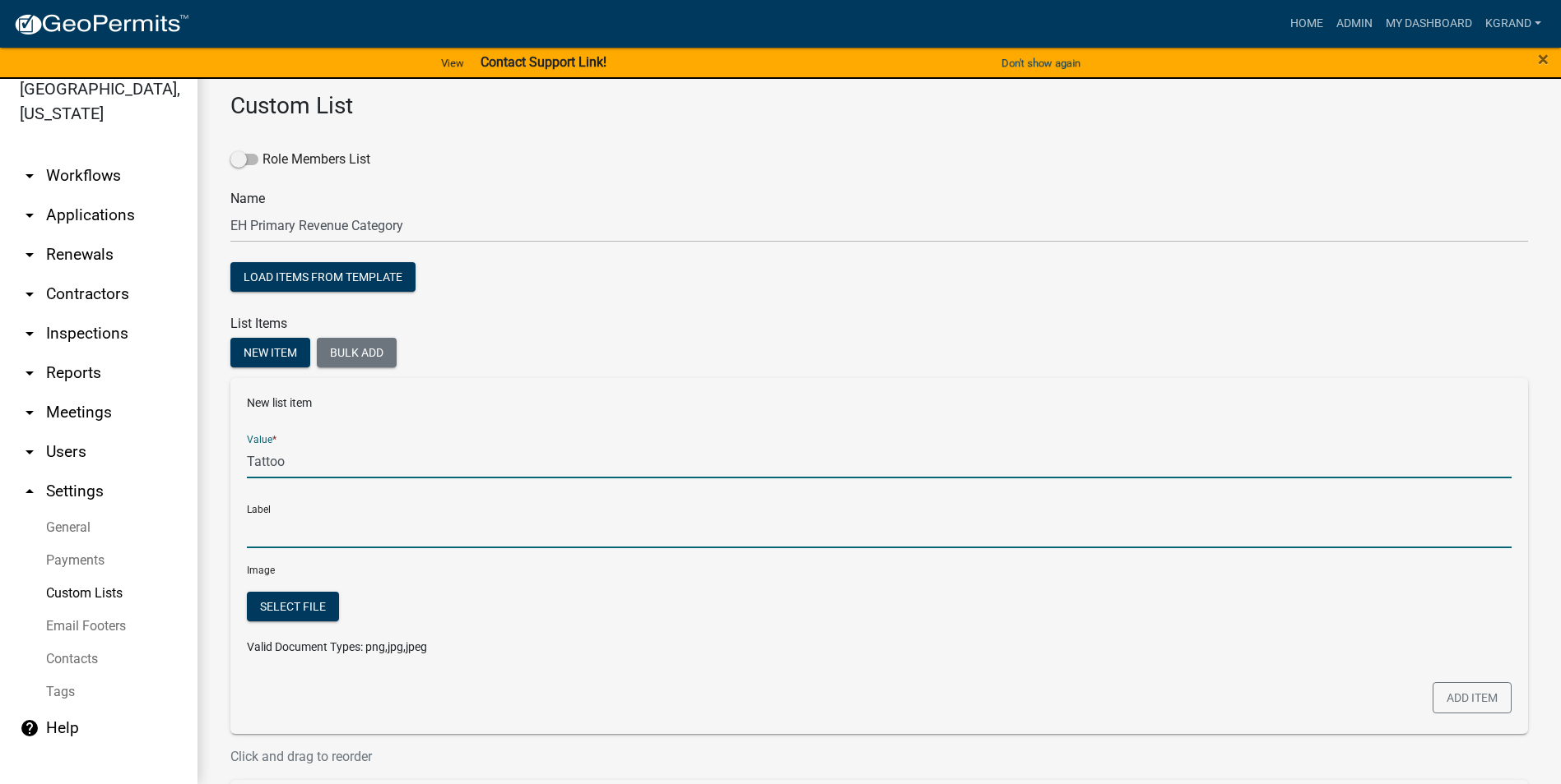
type input "Tattoo"
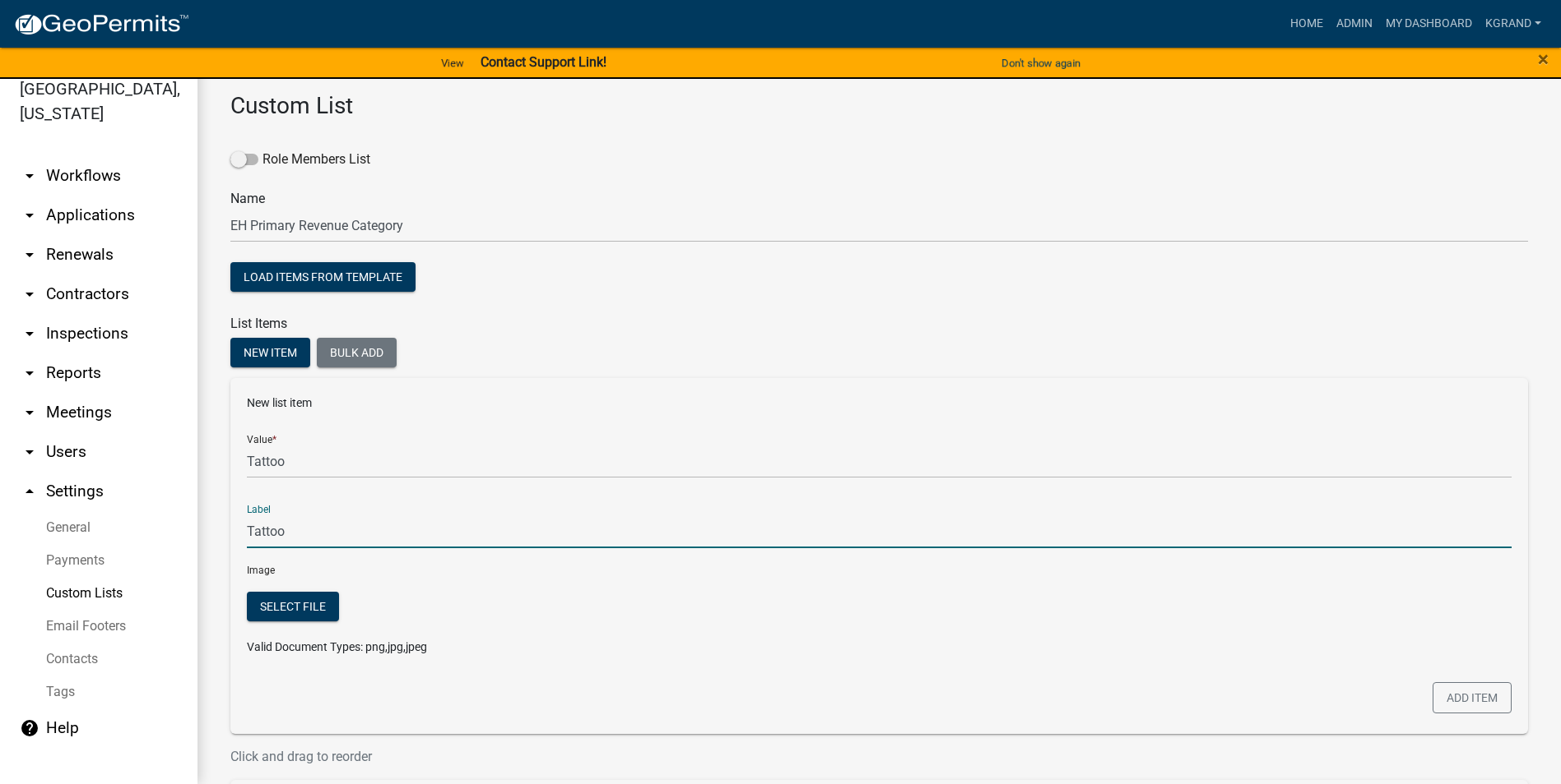
click at [265, 501] on input "Tattoo" at bounding box center [879, 531] width 1264 height 34
drag, startPoint x: 1435, startPoint y: 695, endPoint x: 1407, endPoint y: 681, distance: 31.3
click at [770, 501] on button "Add item" at bounding box center [1471, 698] width 79 height 31
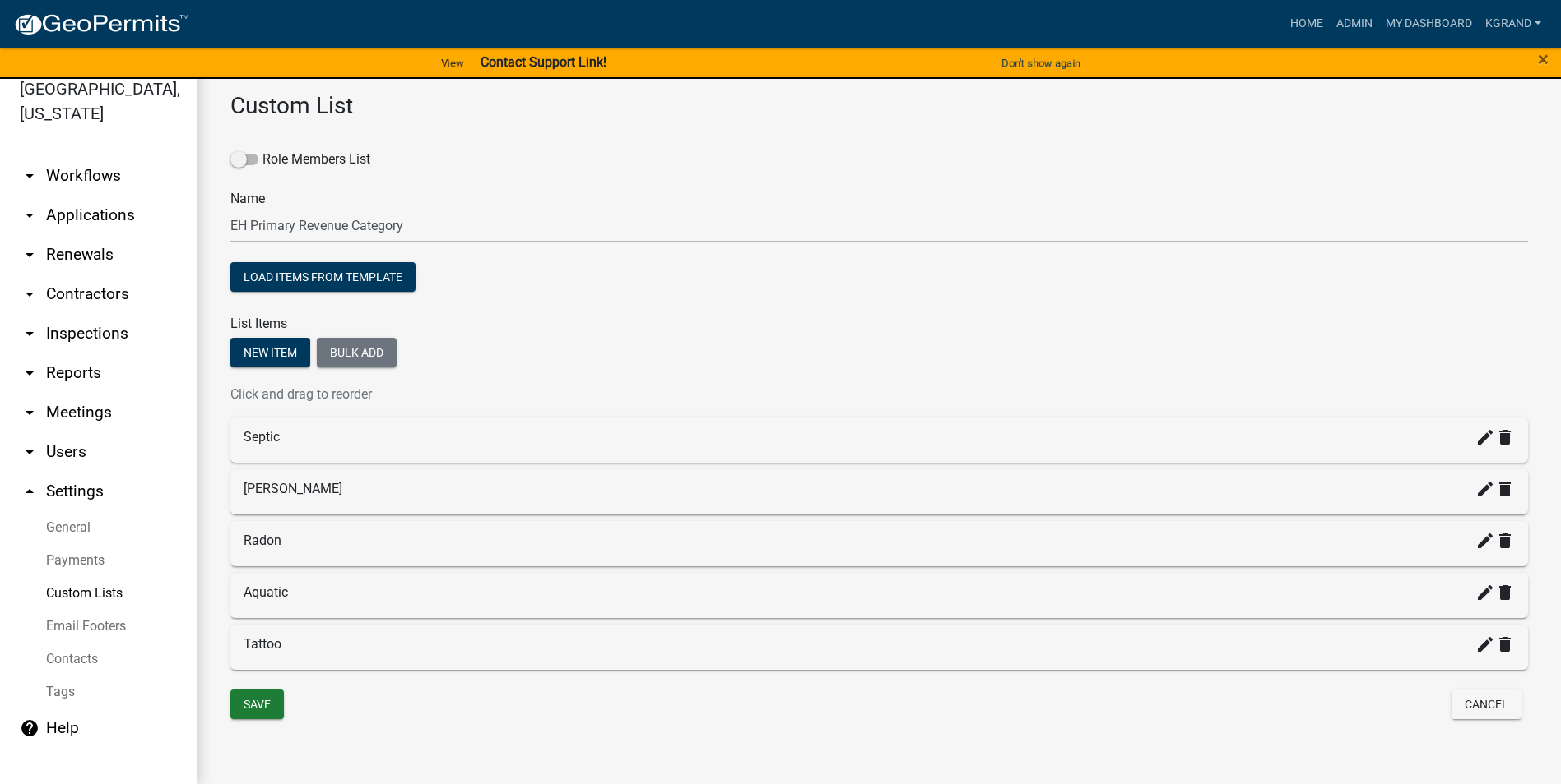
click at [274, 334] on div "Role Members List Name EH Primary Revenue Category Load items from template Lis…" at bounding box center [879, 398] width 1297 height 544
click at [271, 345] on button "New item" at bounding box center [271, 353] width 80 height 30
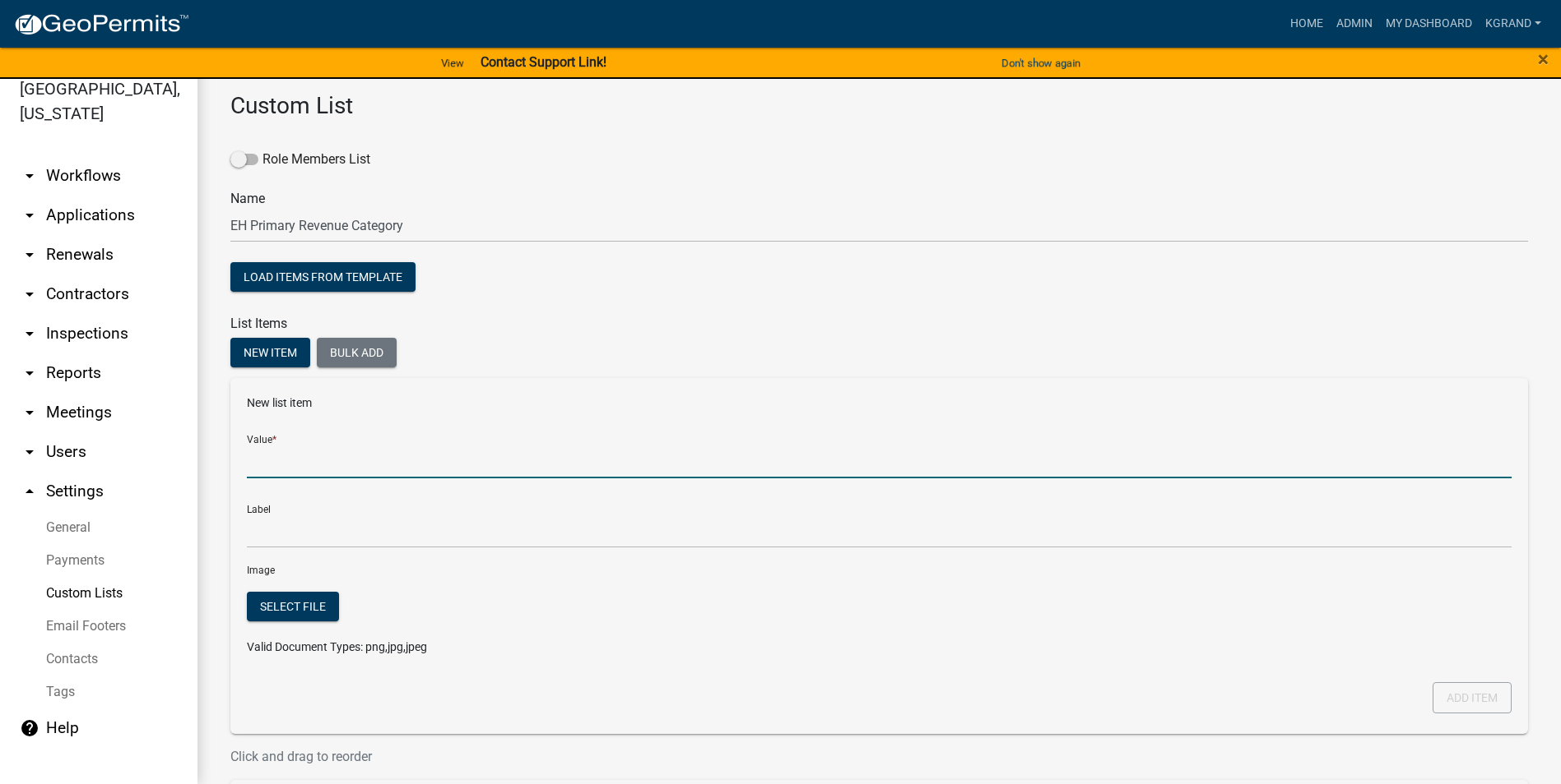
click at [262, 457] on input "Value *" at bounding box center [879, 461] width 1264 height 34
type input "[MEDICAL_DATA]"
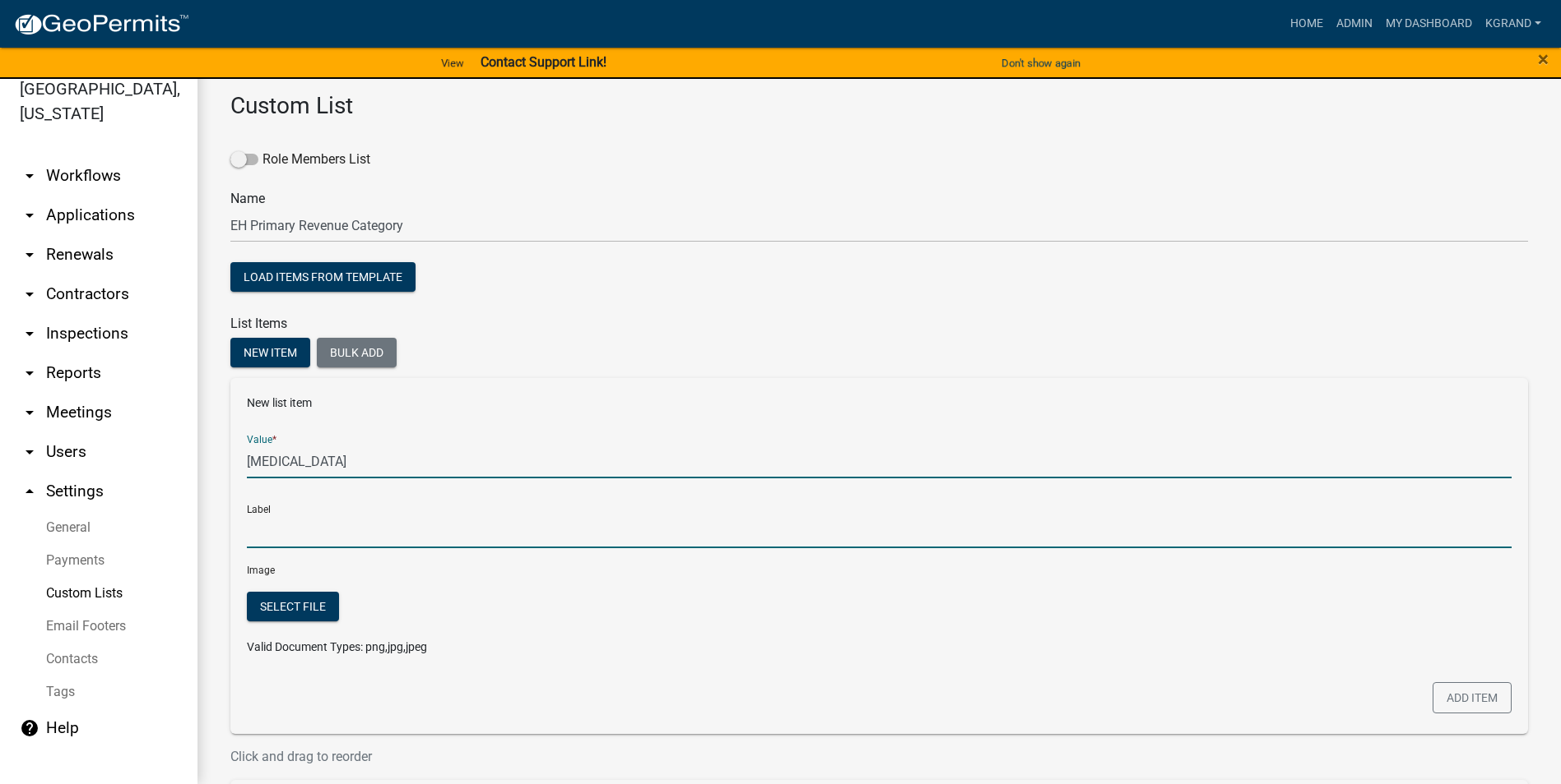
type input "[MEDICAL_DATA]"
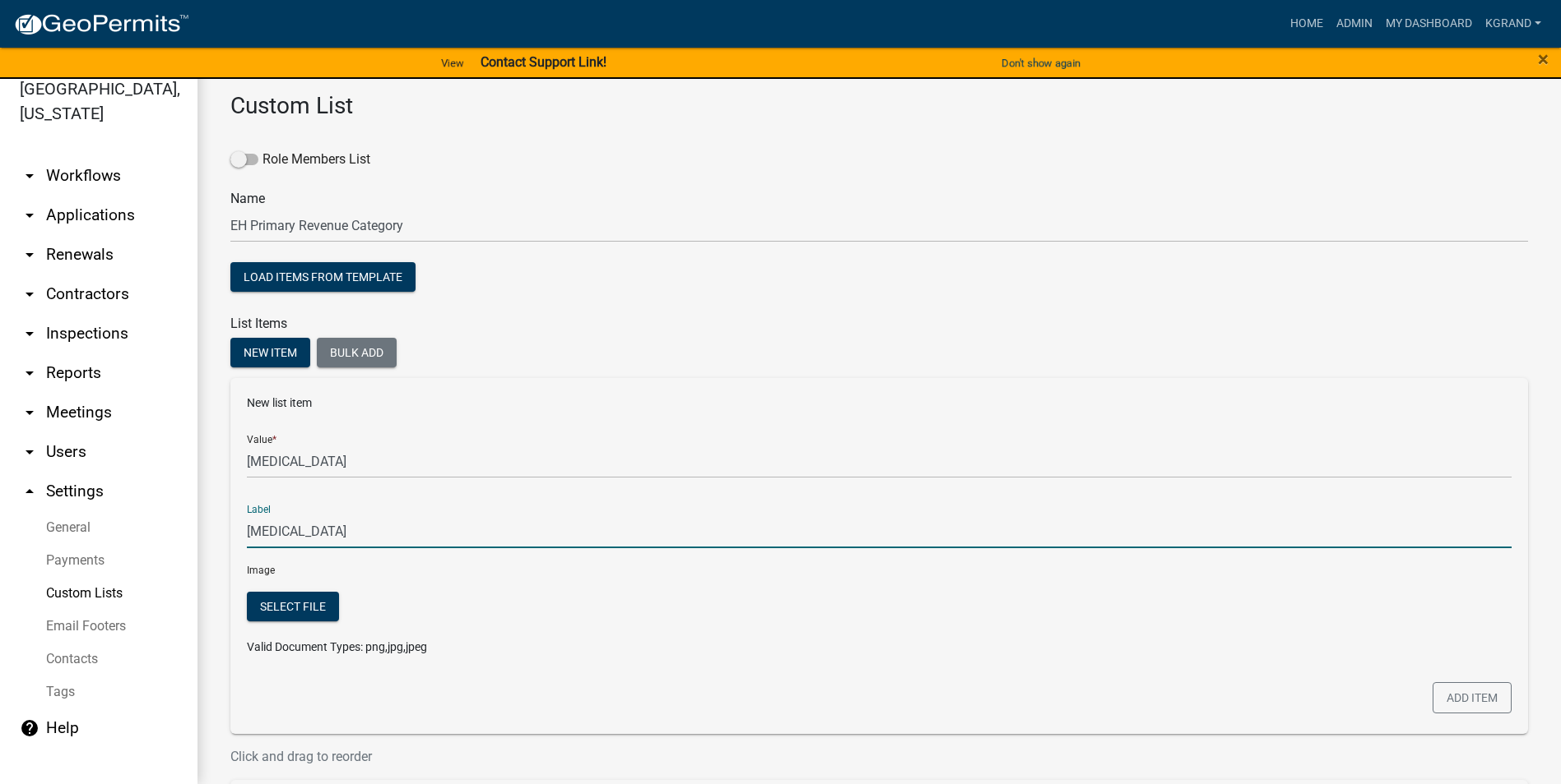
click at [271, 501] on input "[MEDICAL_DATA]" at bounding box center [879, 531] width 1264 height 34
click at [770, 501] on button "Add item" at bounding box center [1471, 698] width 79 height 31
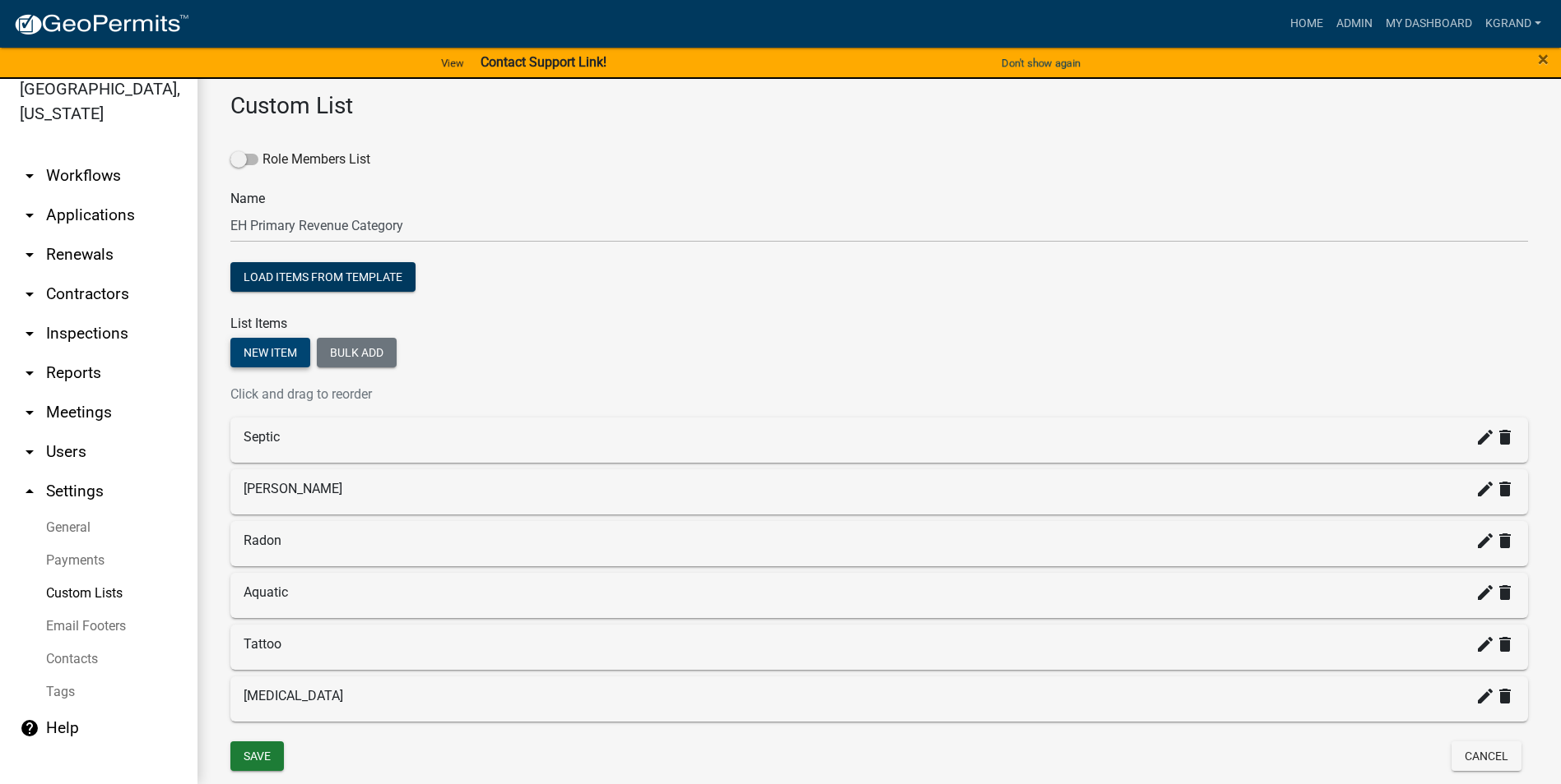
click at [297, 353] on button "New item" at bounding box center [271, 353] width 80 height 30
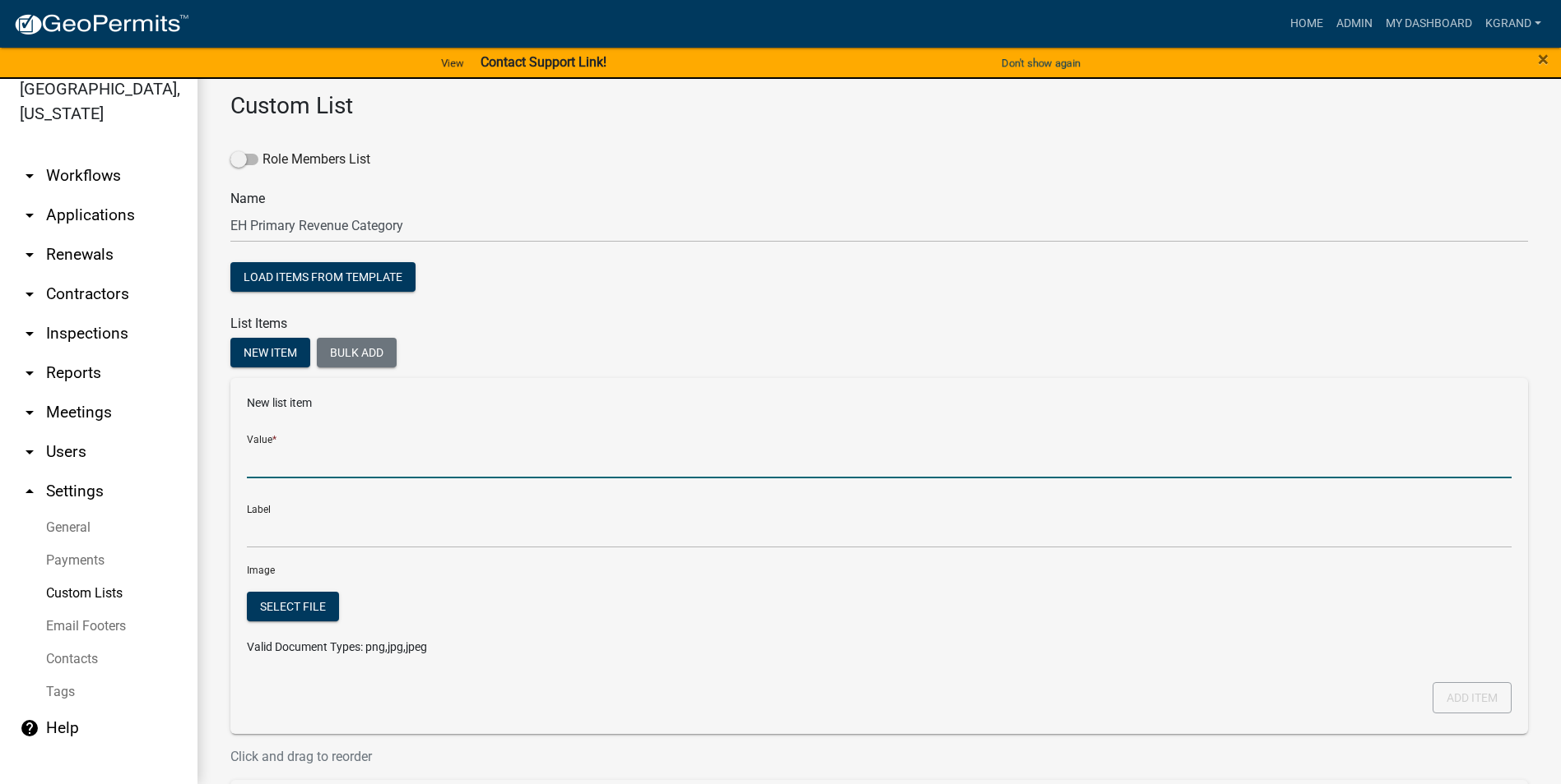
click at [262, 463] on input "Value *" at bounding box center [879, 461] width 1264 height 34
type input "Miscellaneous"
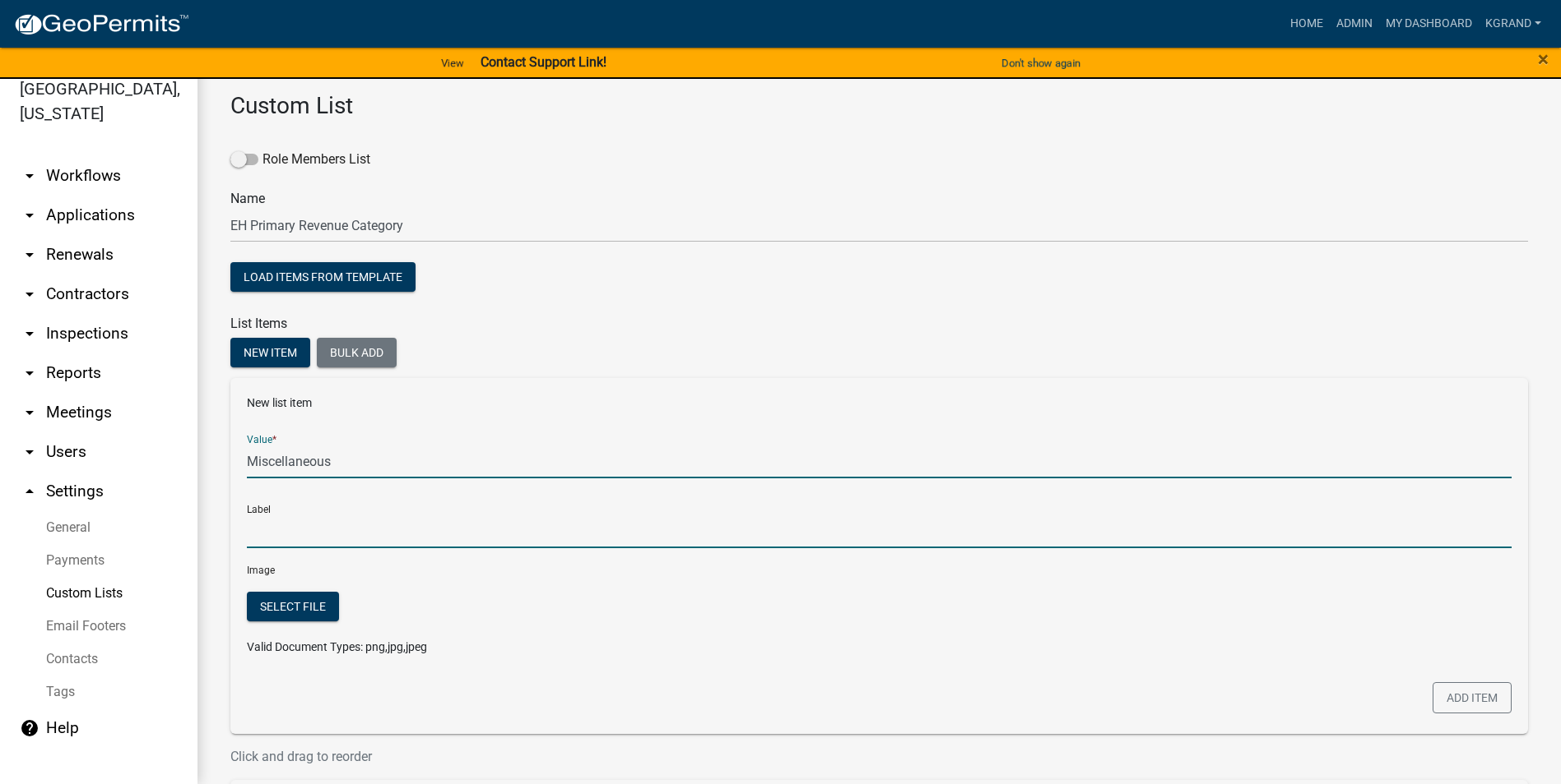
type input "Miscellaneous"
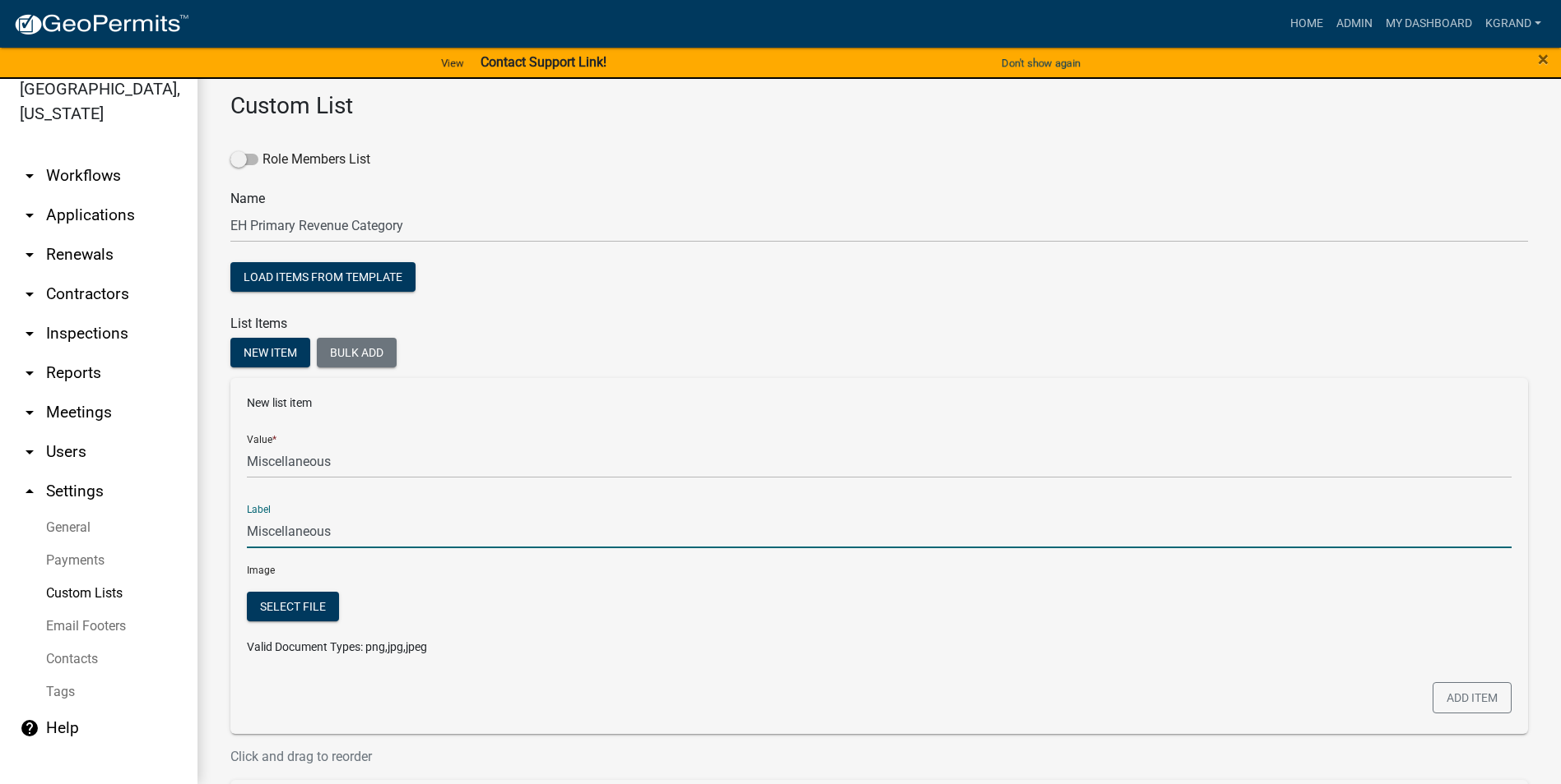
click at [291, 501] on input "Miscellaneous" at bounding box center [879, 531] width 1264 height 34
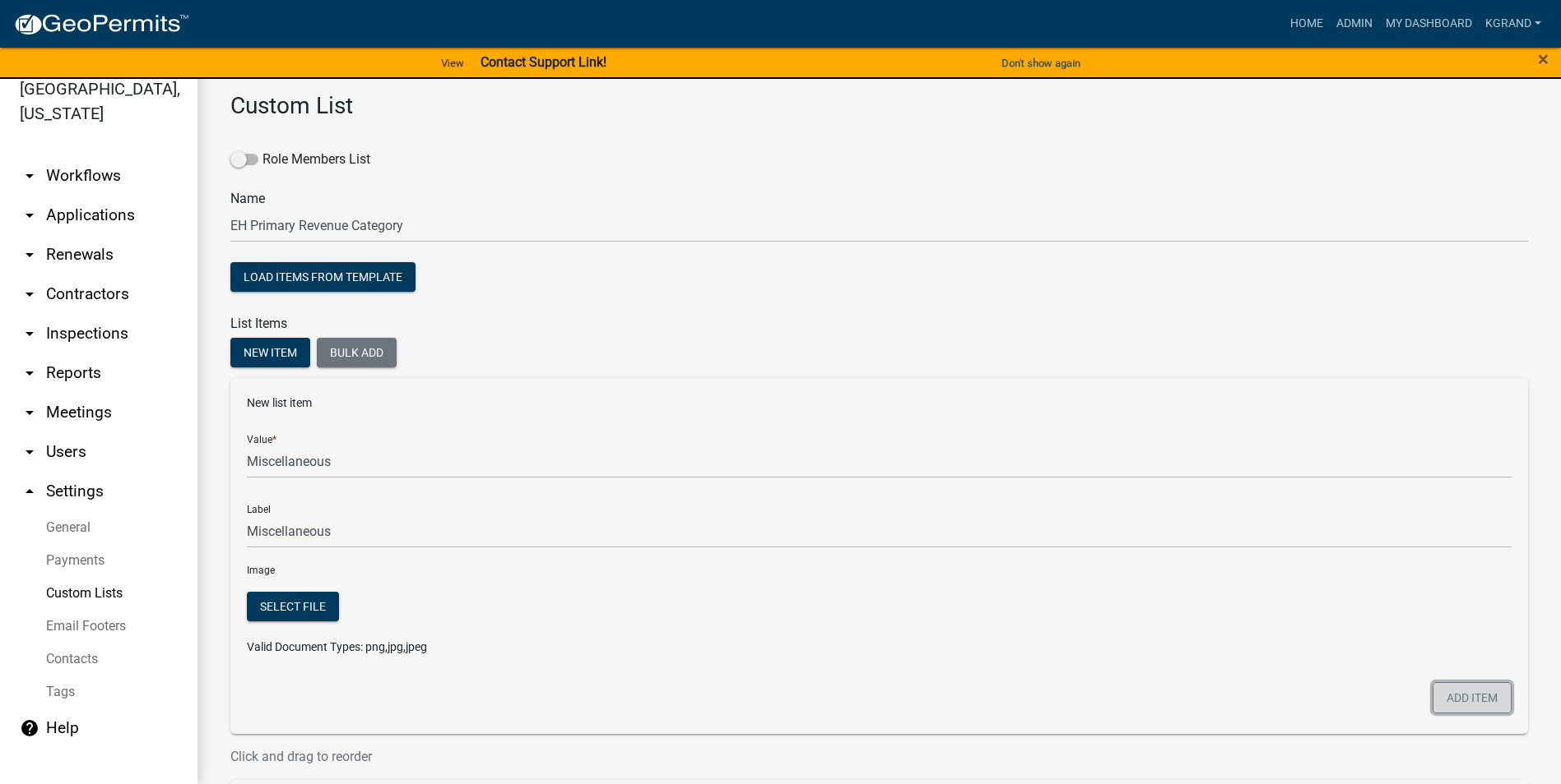
click at [770, 501] on button "Add item" at bounding box center [1471, 698] width 79 height 31
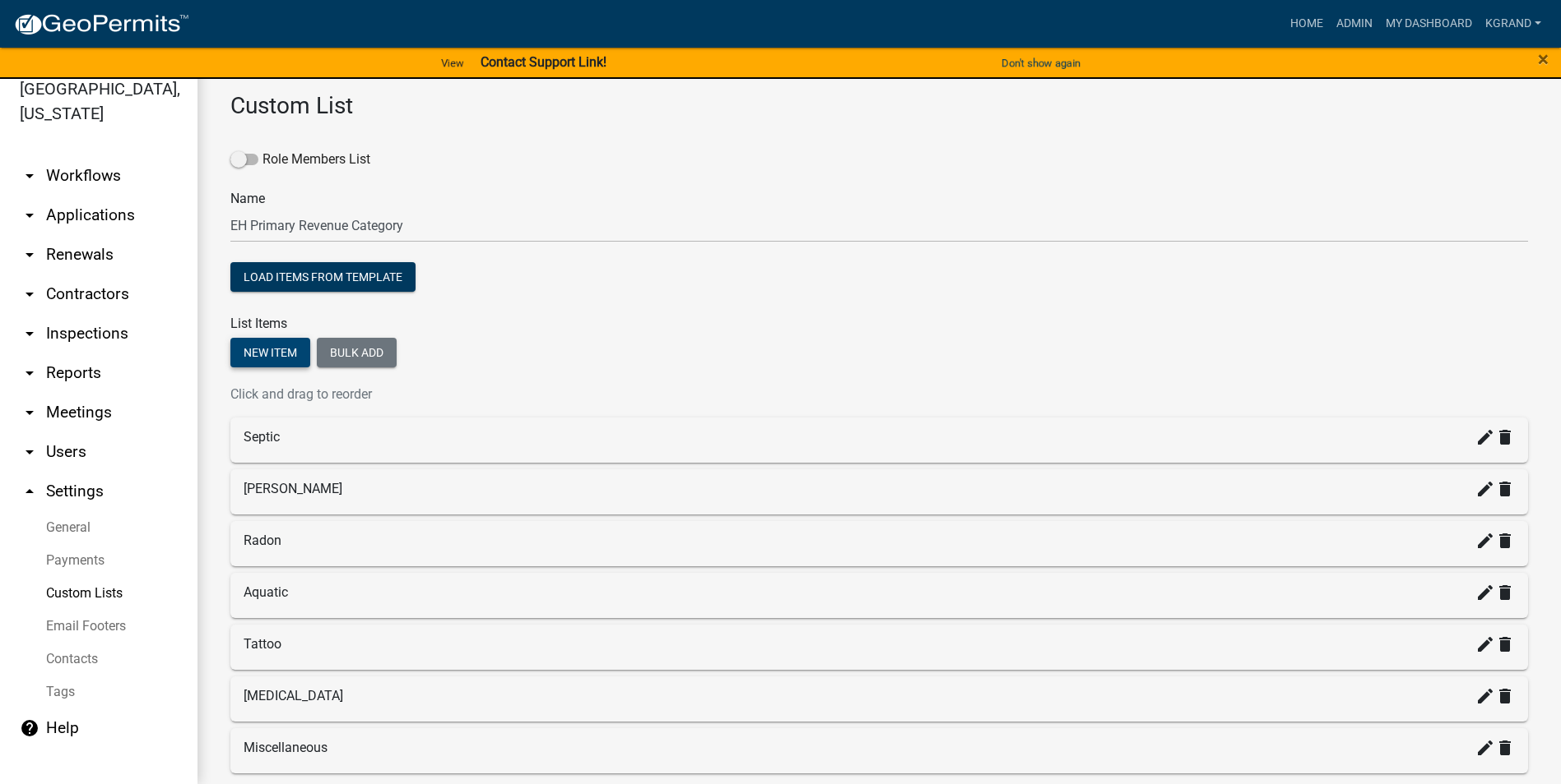
click at [254, 350] on button "New item" at bounding box center [271, 353] width 80 height 30
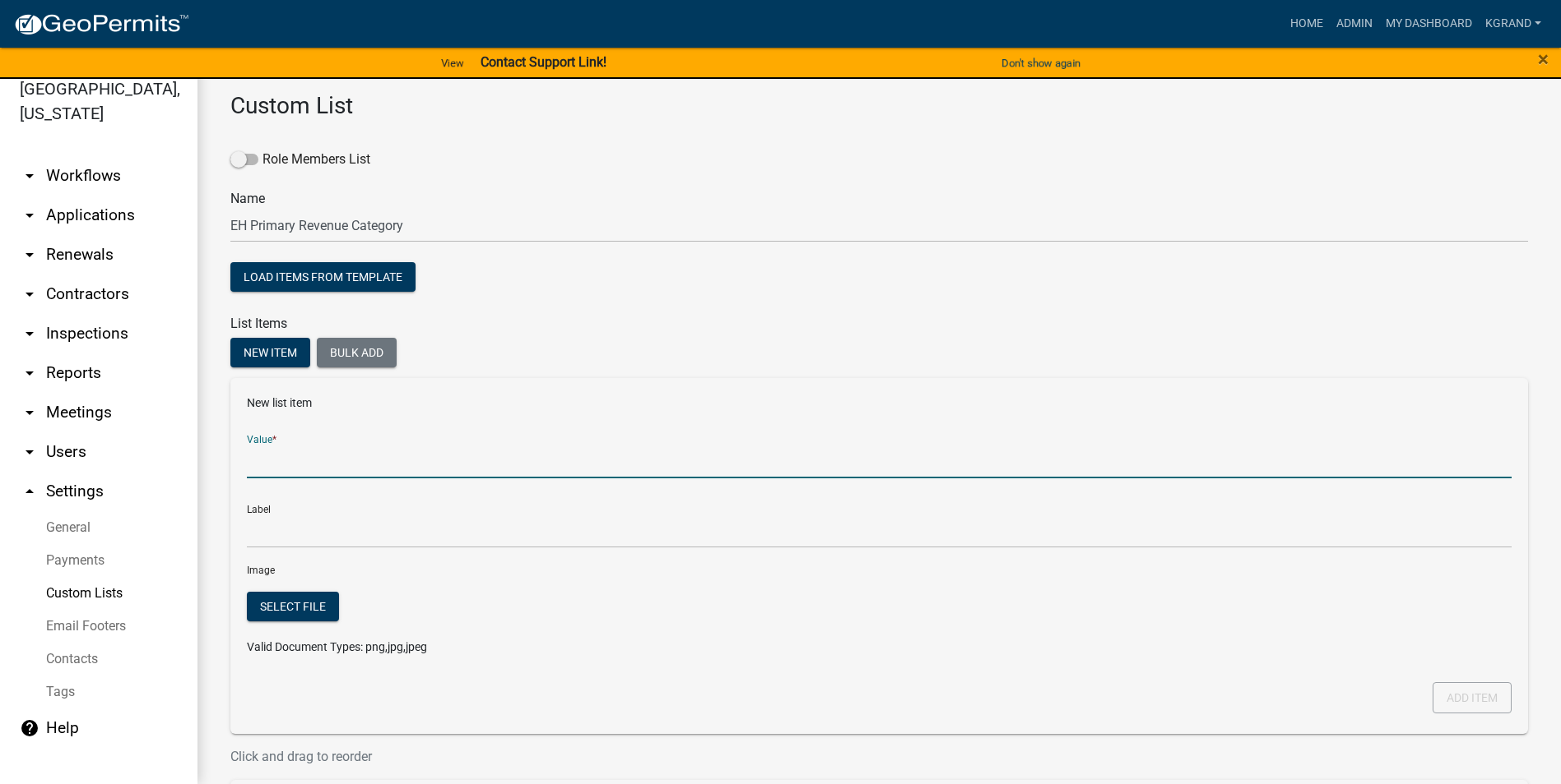
click at [290, 464] on input "Value *" at bounding box center [879, 461] width 1264 height 34
type input "Donation / Other Grants"
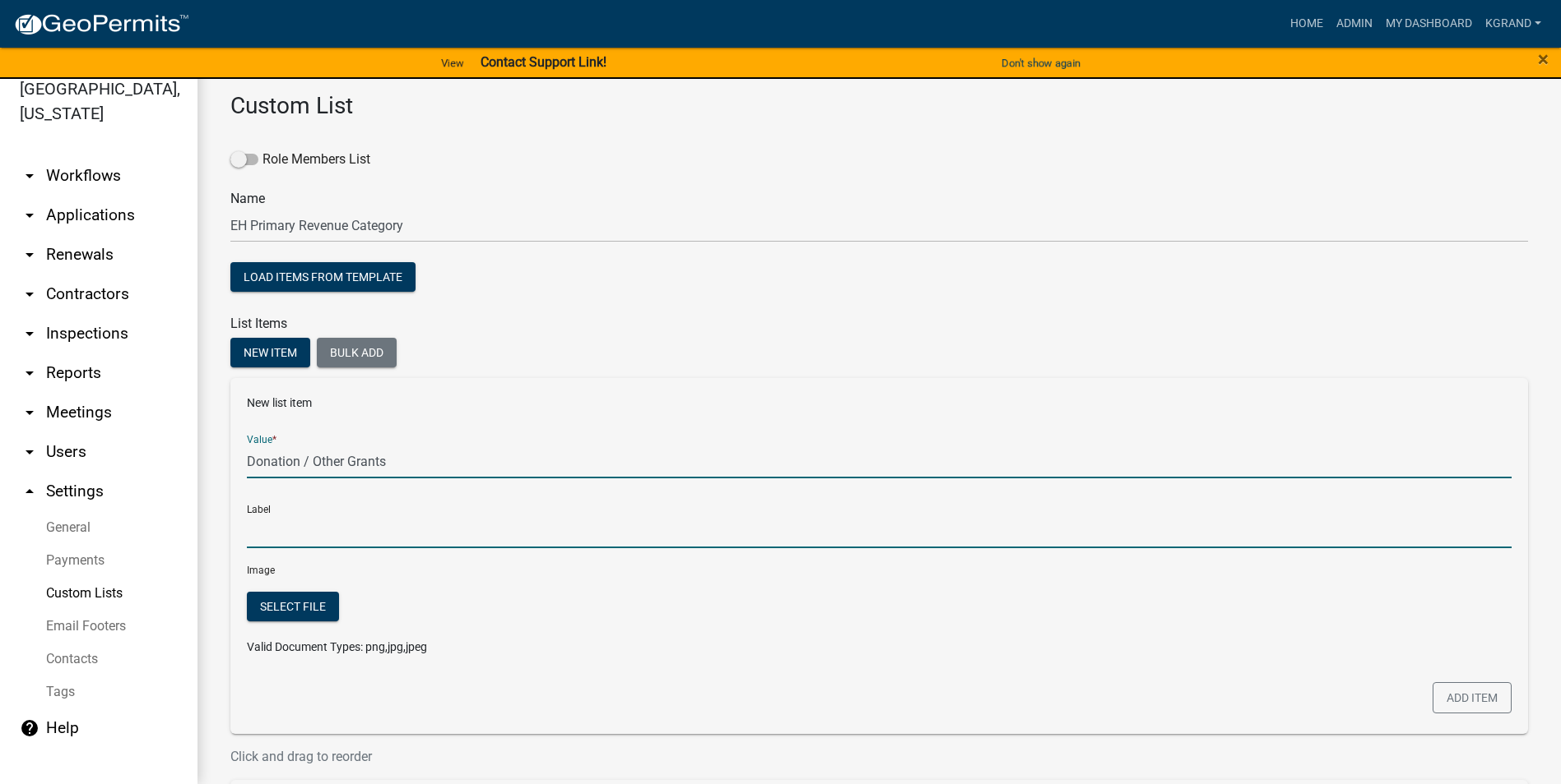
type input "Donation / Other Grants"
click at [292, 501] on input "Donation / Other Grants" at bounding box center [879, 531] width 1264 height 34
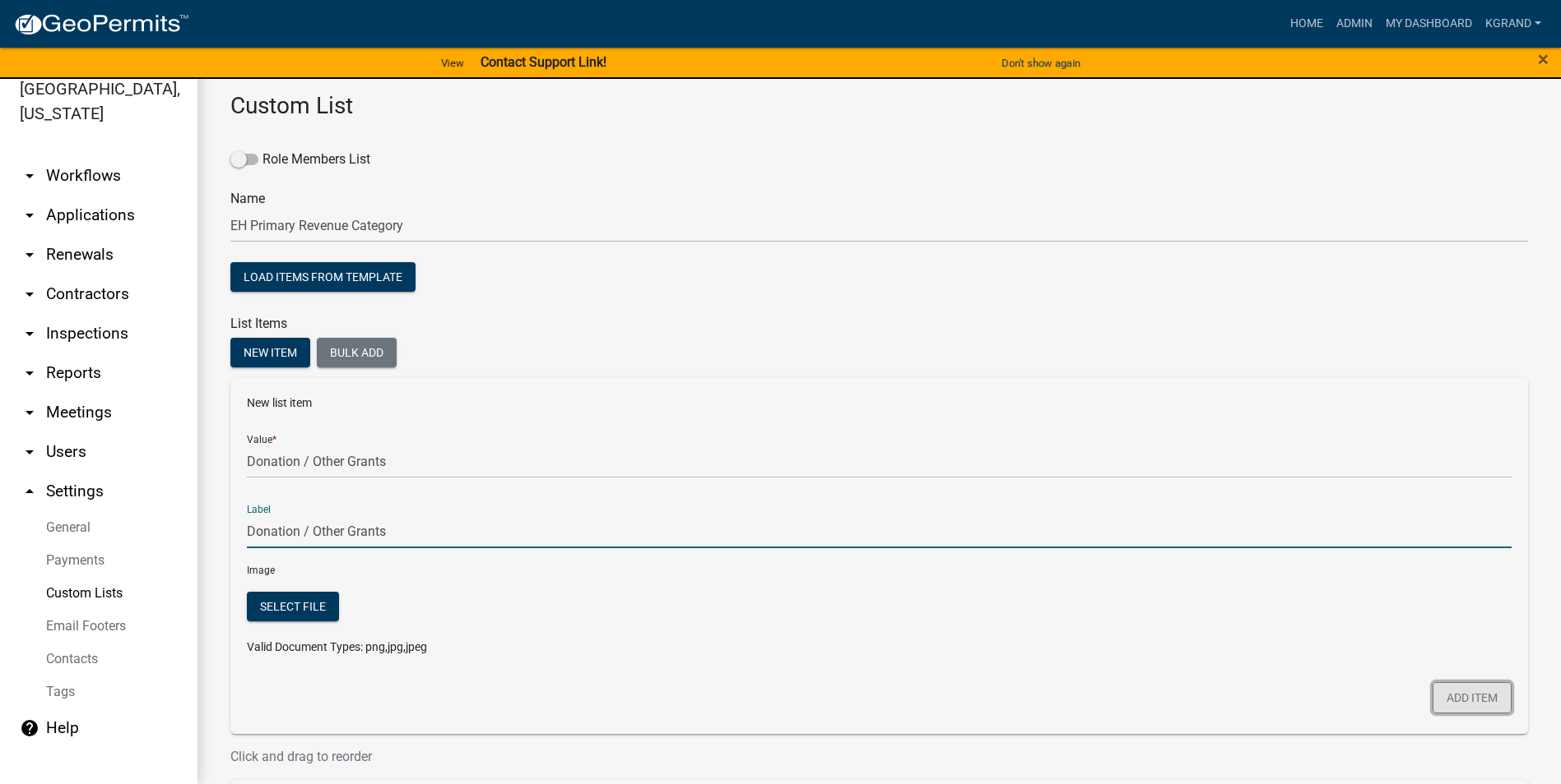
click at [770, 501] on button "Add item" at bounding box center [1471, 698] width 79 height 31
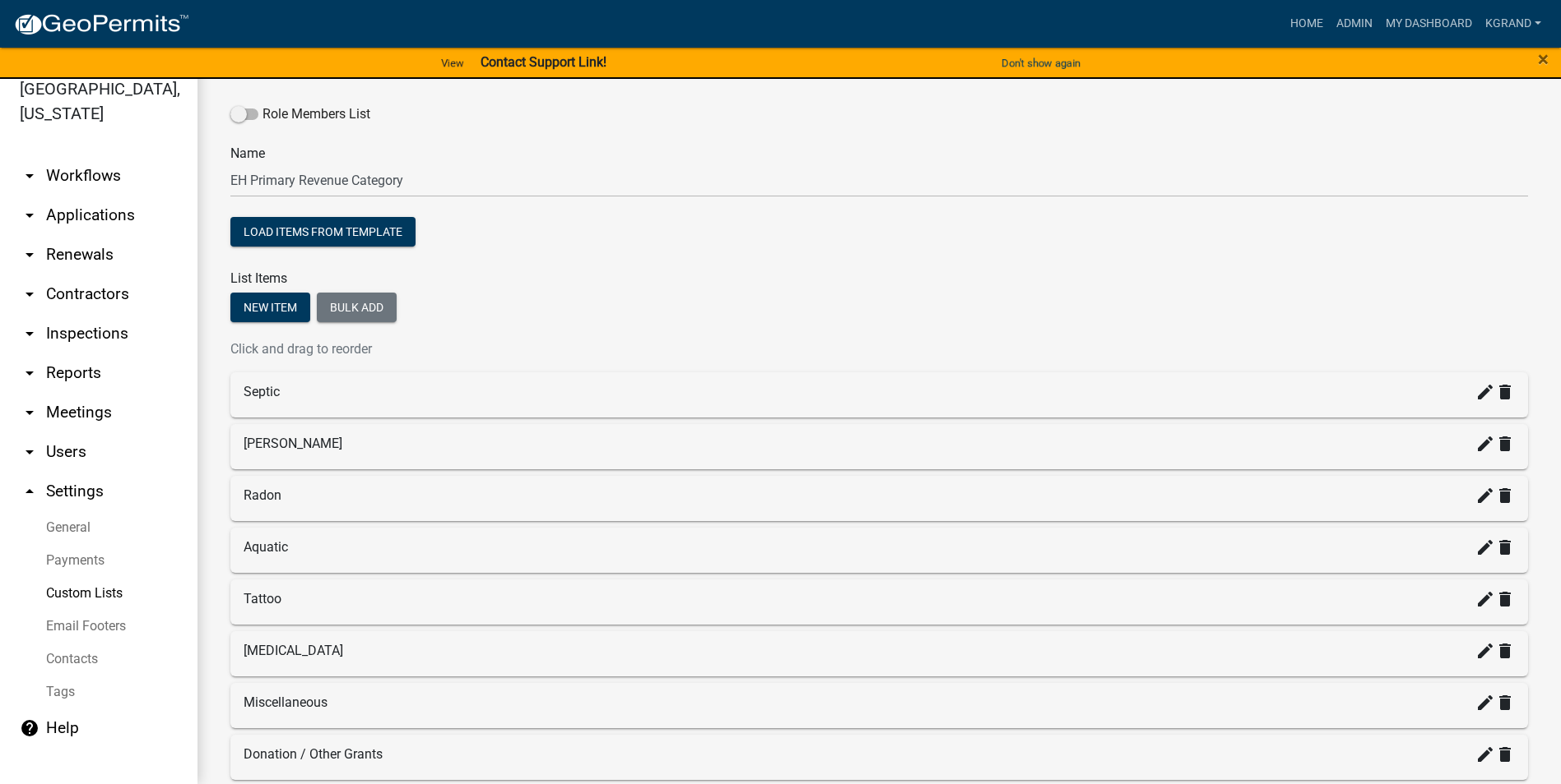
scroll to position [82, 0]
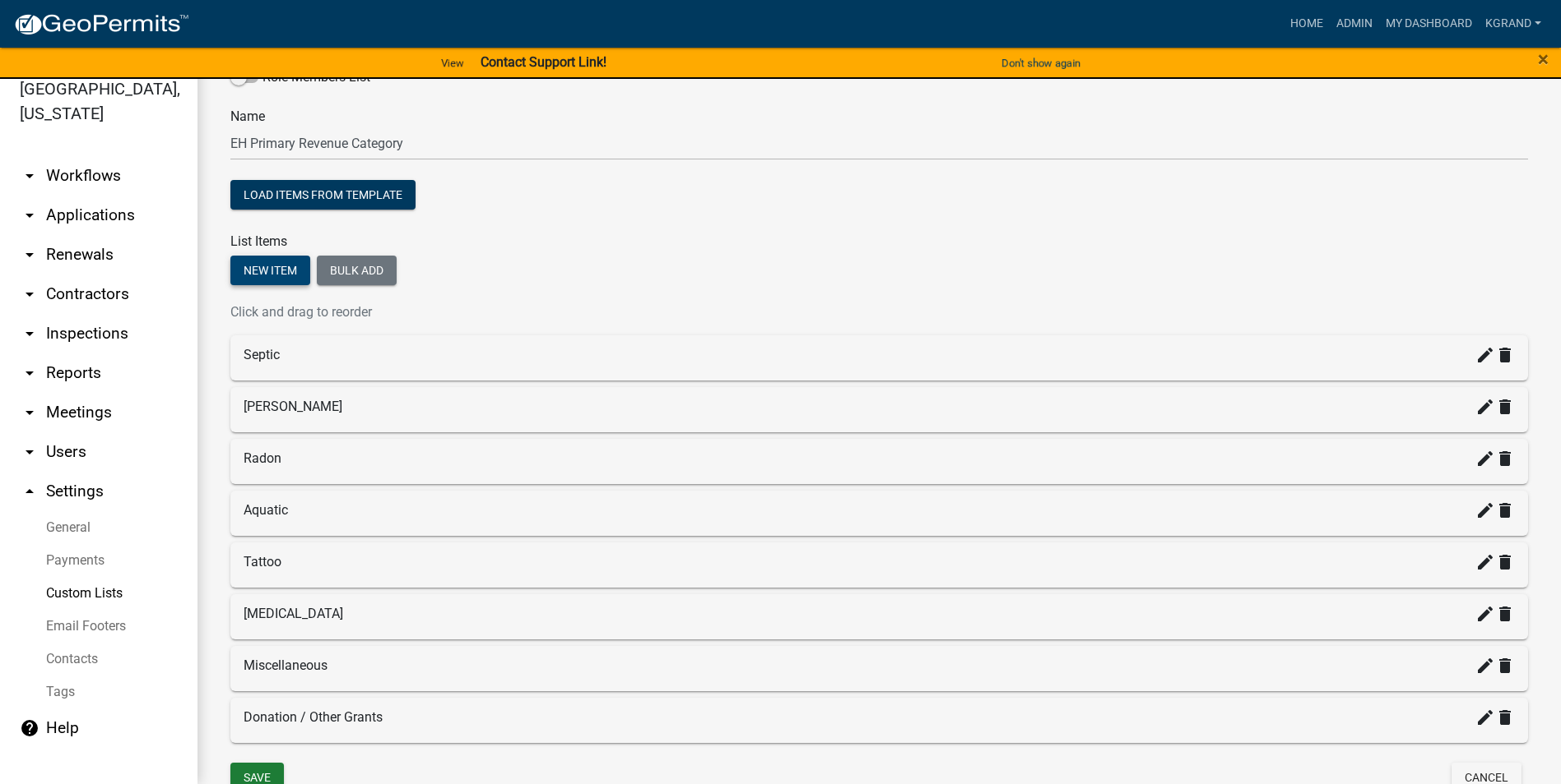
click at [249, 275] on button "New item" at bounding box center [271, 270] width 80 height 30
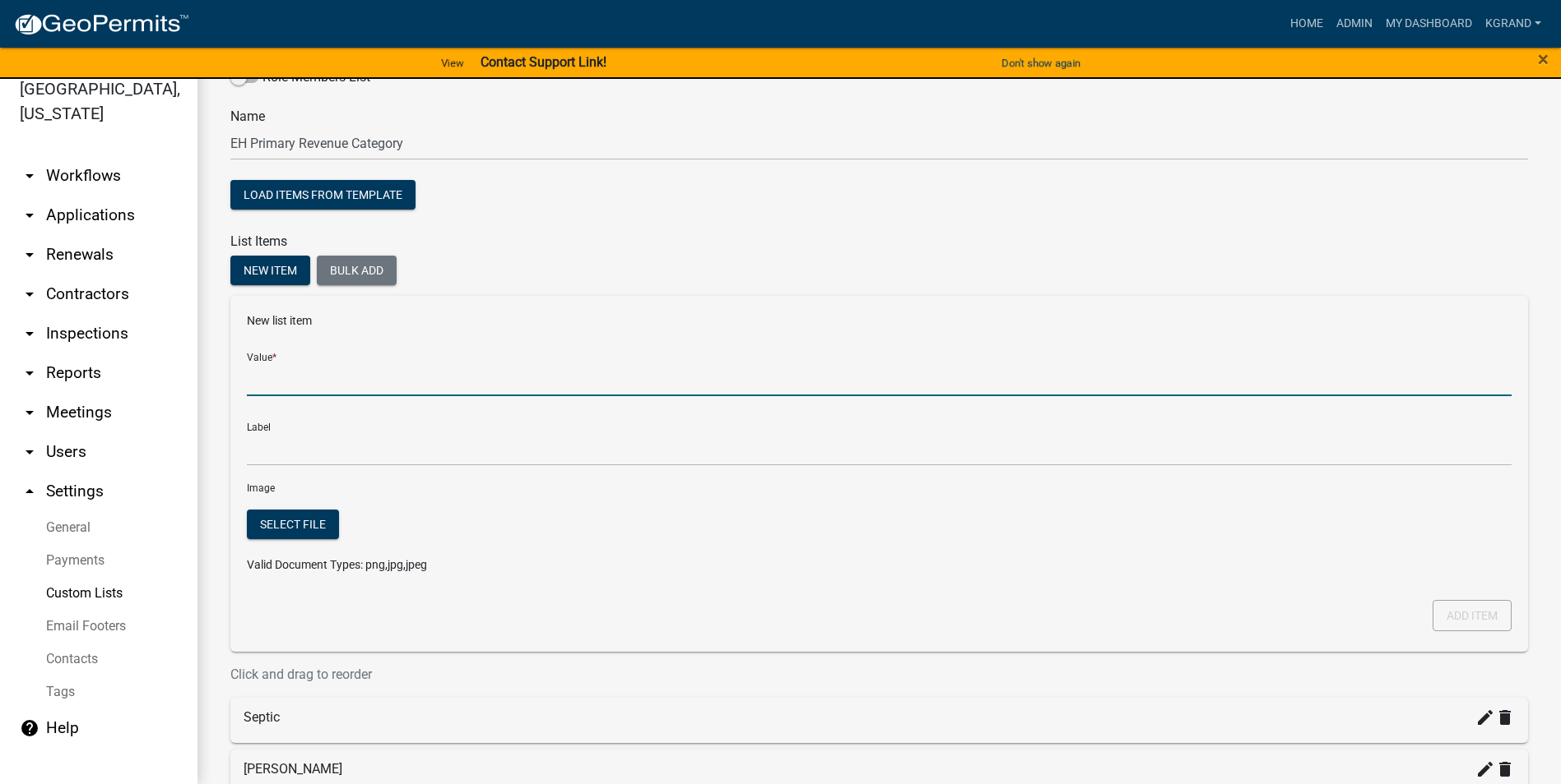
click at [269, 379] on input "Value *" at bounding box center [879, 379] width 1264 height 34
click at [399, 378] on input "Private Well Grant (PWG)" at bounding box center [879, 379] width 1264 height 34
type input "Private Well Grant (PWG) Reimbursement"
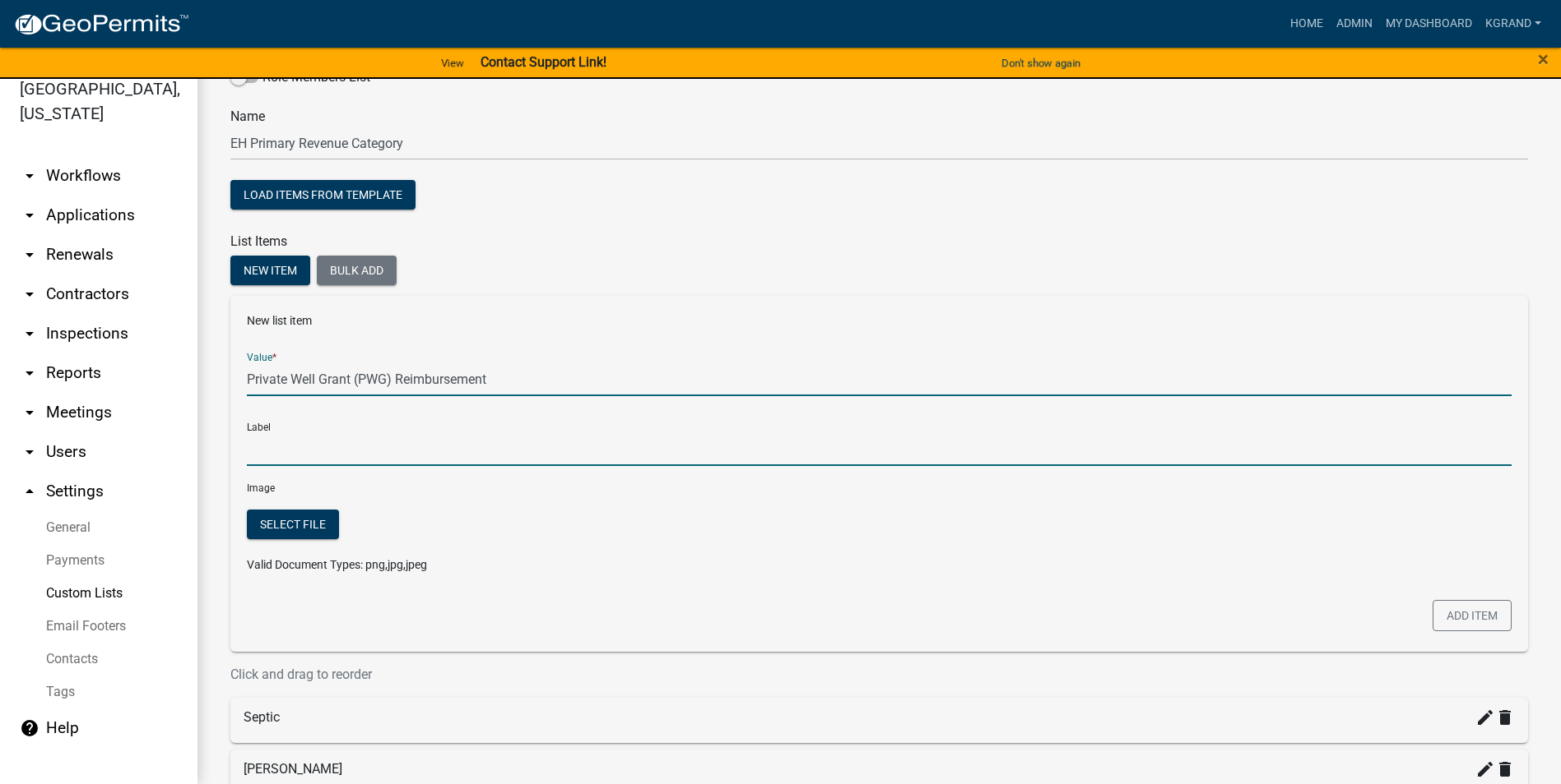
type input "Private Well Grant (PWG) Reimbursement"
click at [348, 447] on input "Private Well Grant (PWG) Reimbursement" at bounding box center [879, 449] width 1264 height 34
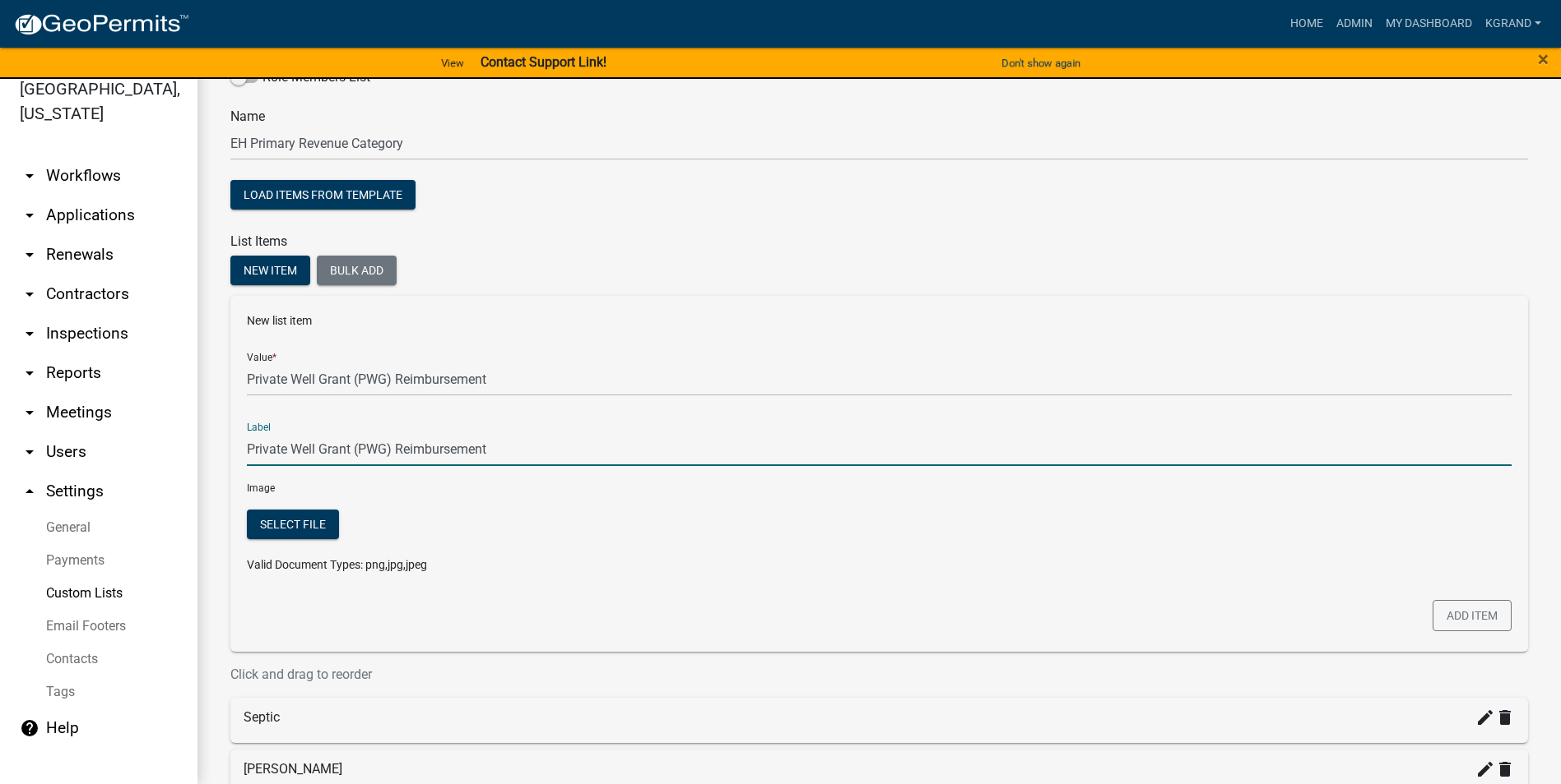
click at [474, 493] on div "Image" at bounding box center [879, 488] width 1290 height 17
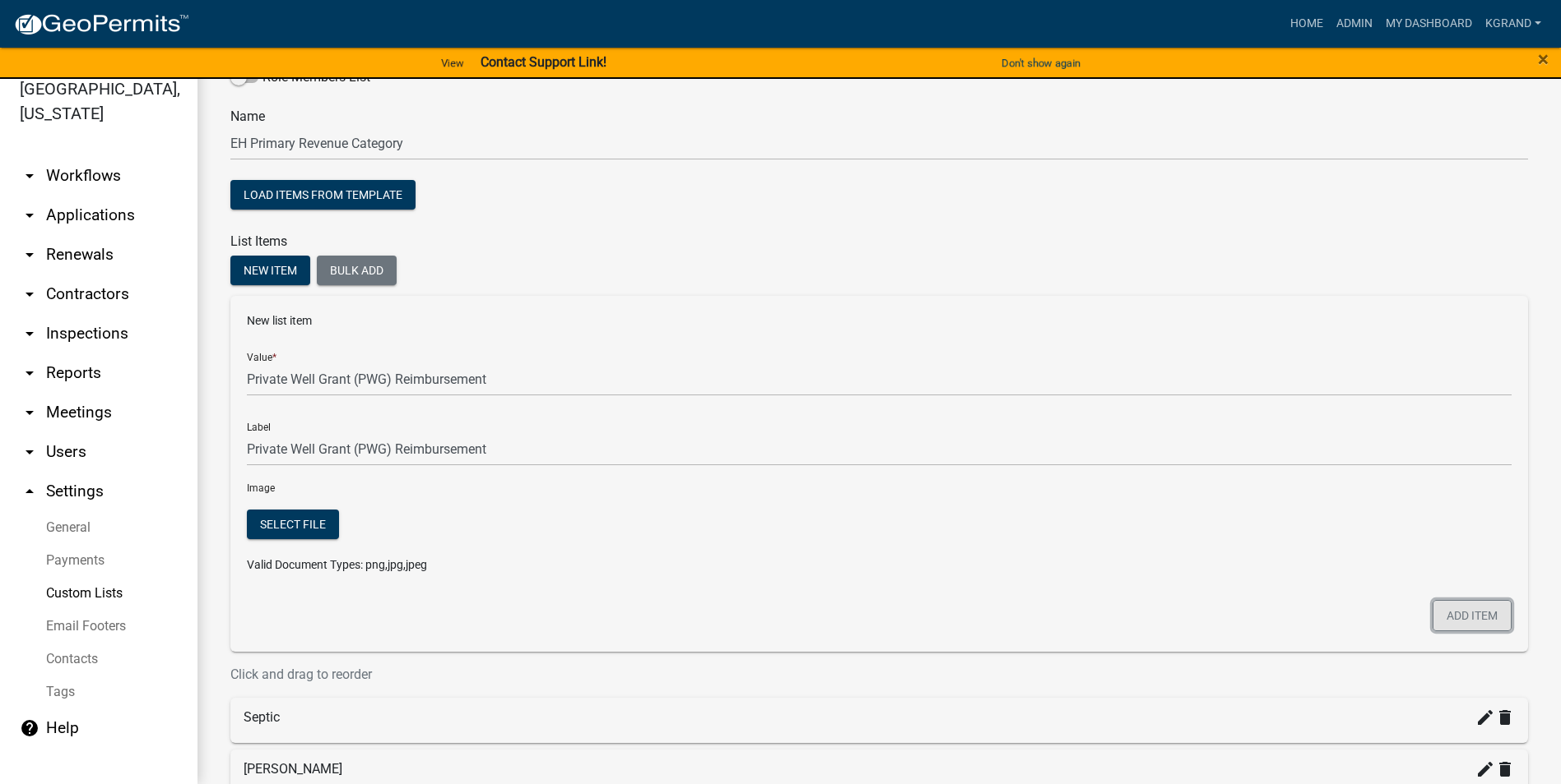
click at [770, 501] on button "Add item" at bounding box center [1471, 615] width 79 height 31
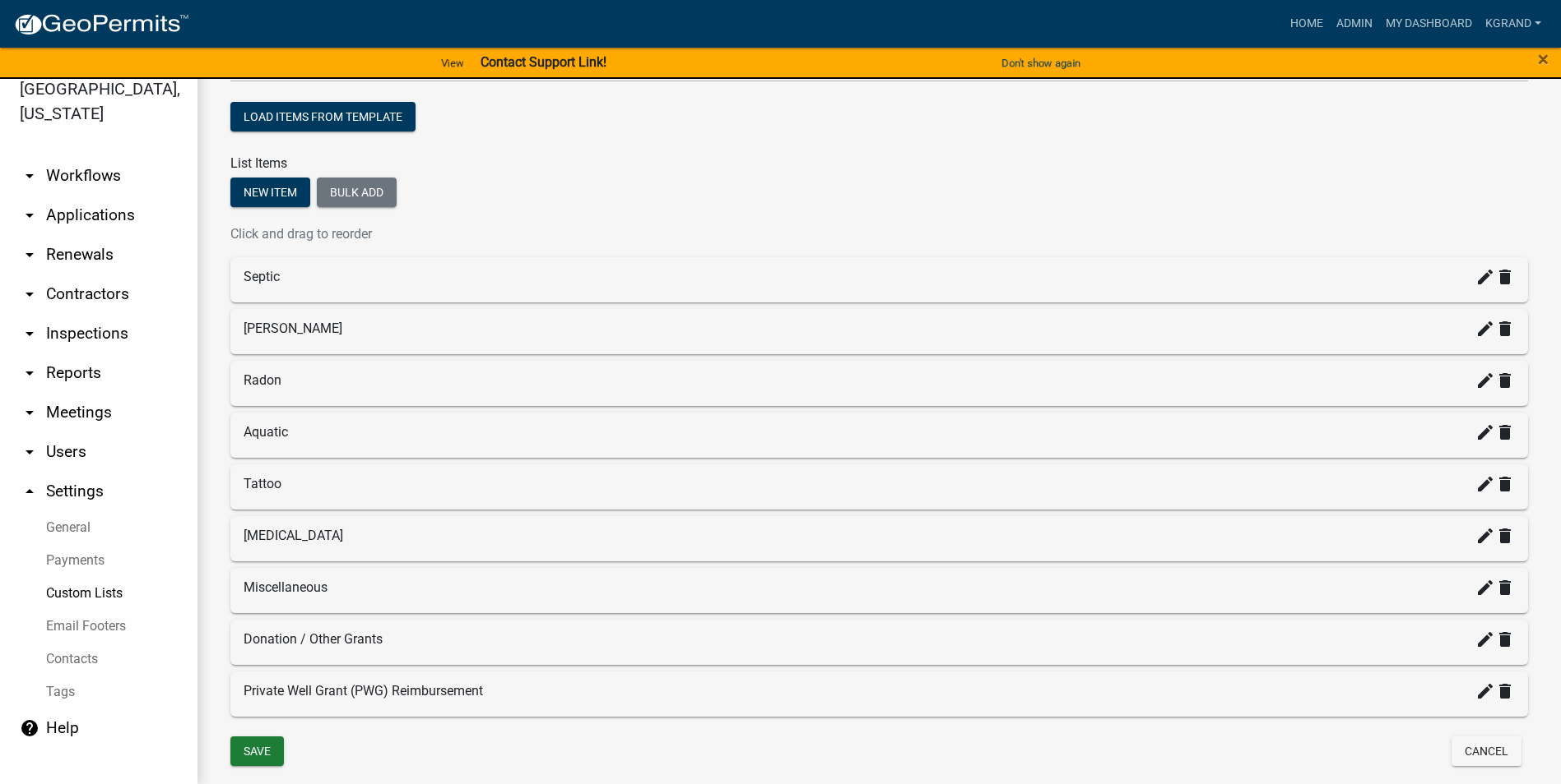
scroll to position [132, 0]
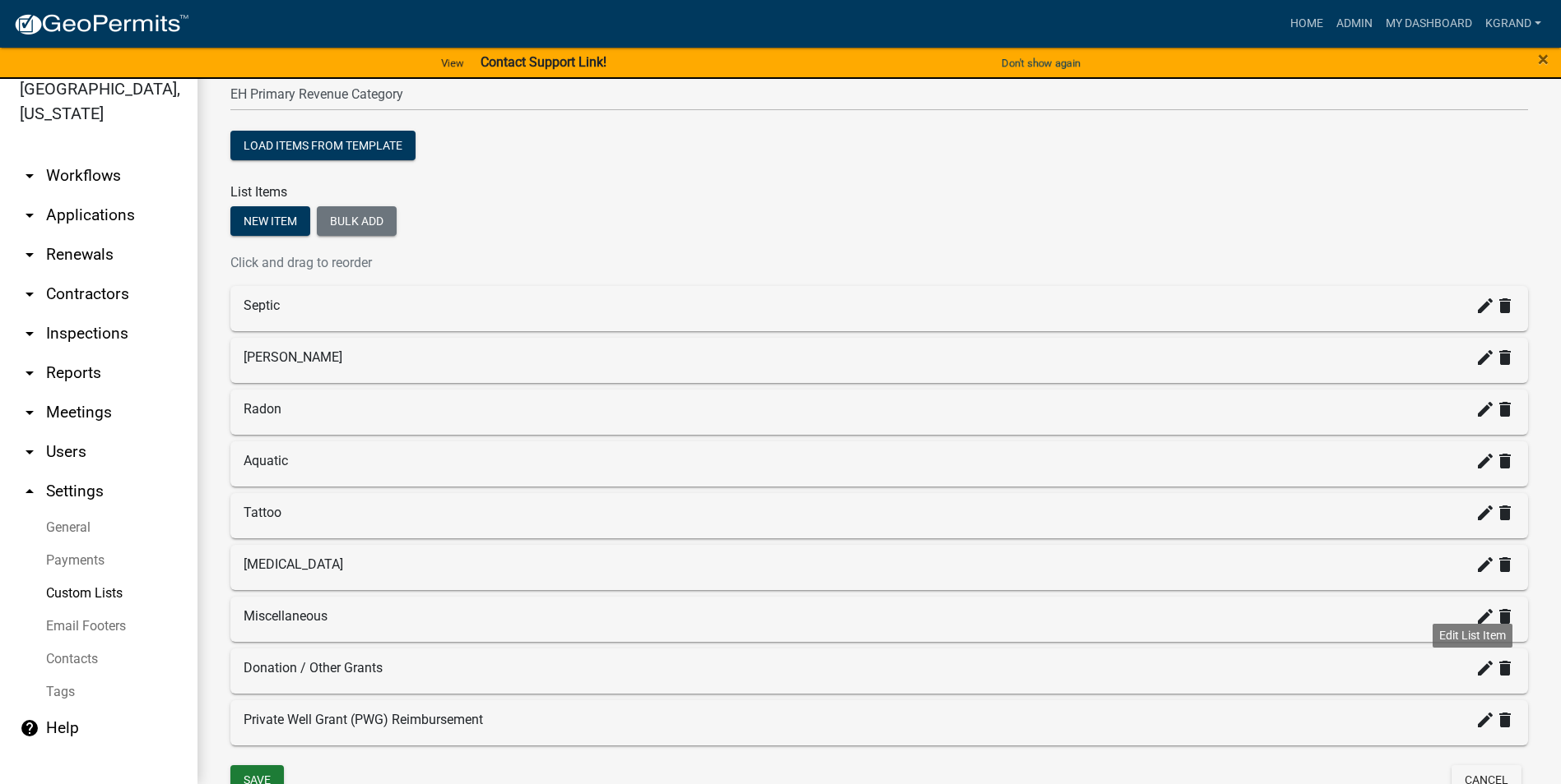
click at [770, 501] on icon "create" at bounding box center [1484, 669] width 19 height 19
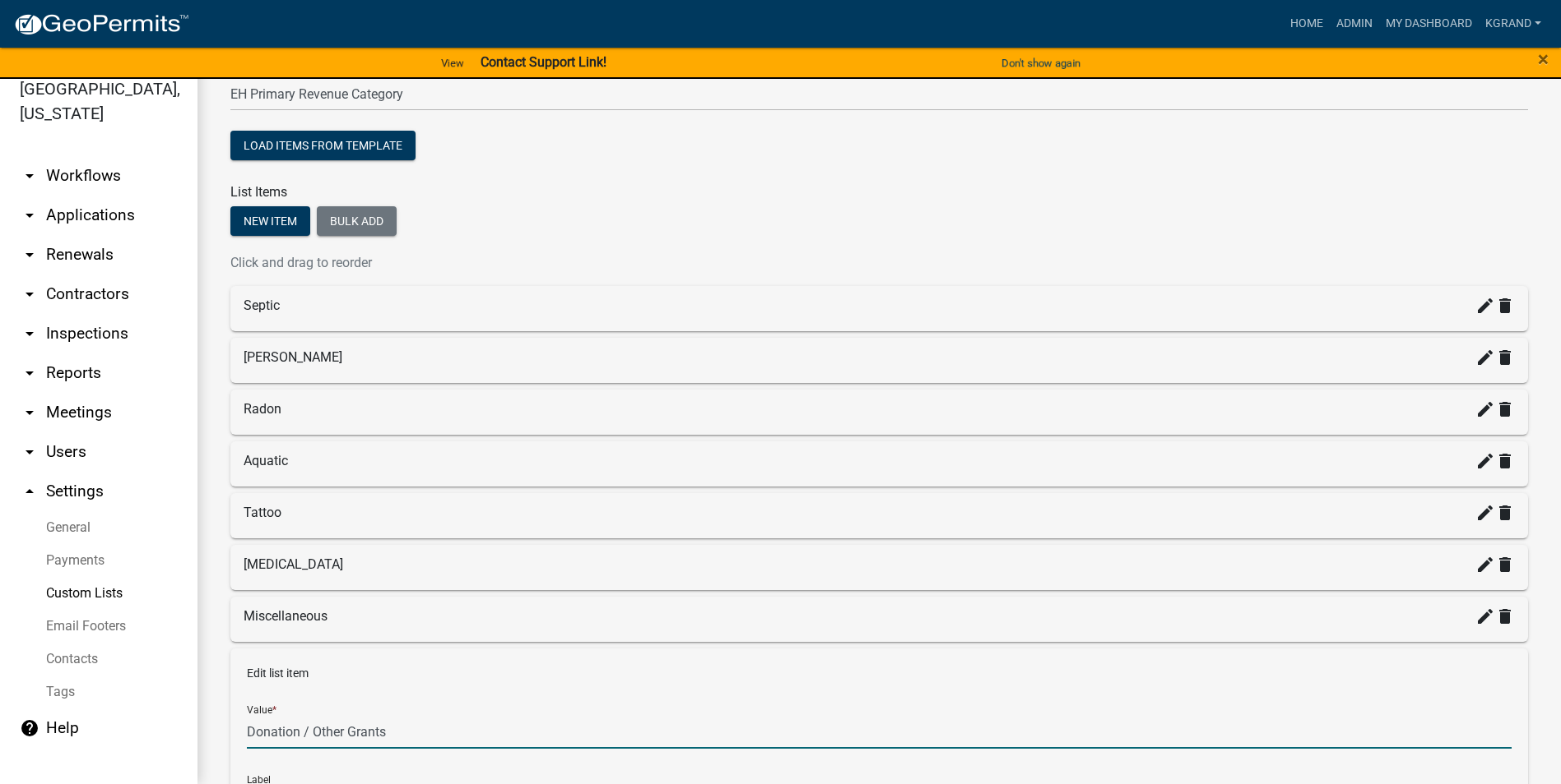
click at [391, 501] on input "Donation / Other Grants" at bounding box center [879, 732] width 1264 height 34
type input "Donation / Other"
click at [632, 501] on p "Edit list item" at bounding box center [879, 674] width 1264 height 17
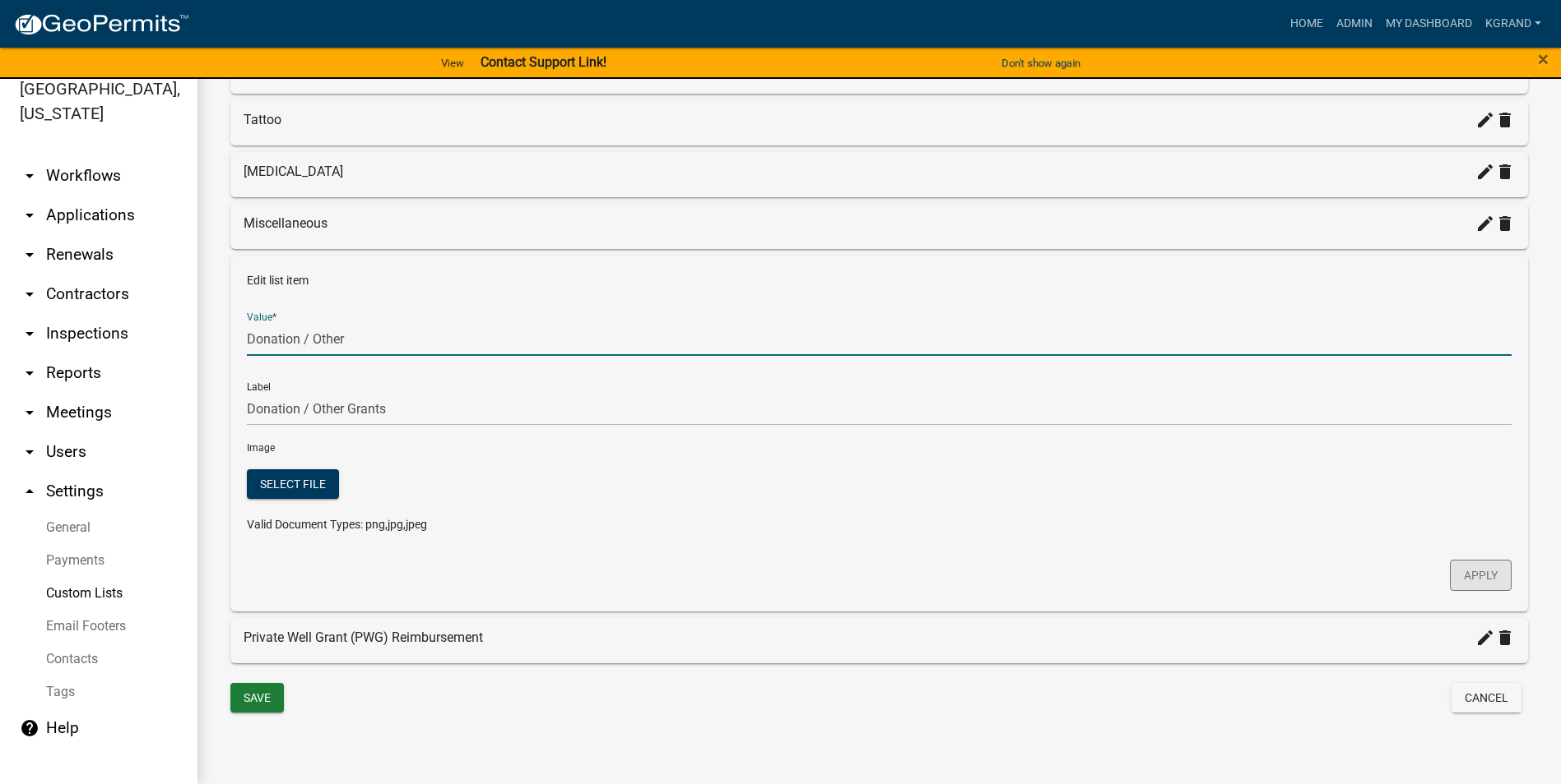
click at [770, 501] on button "Apply" at bounding box center [1481, 576] width 62 height 31
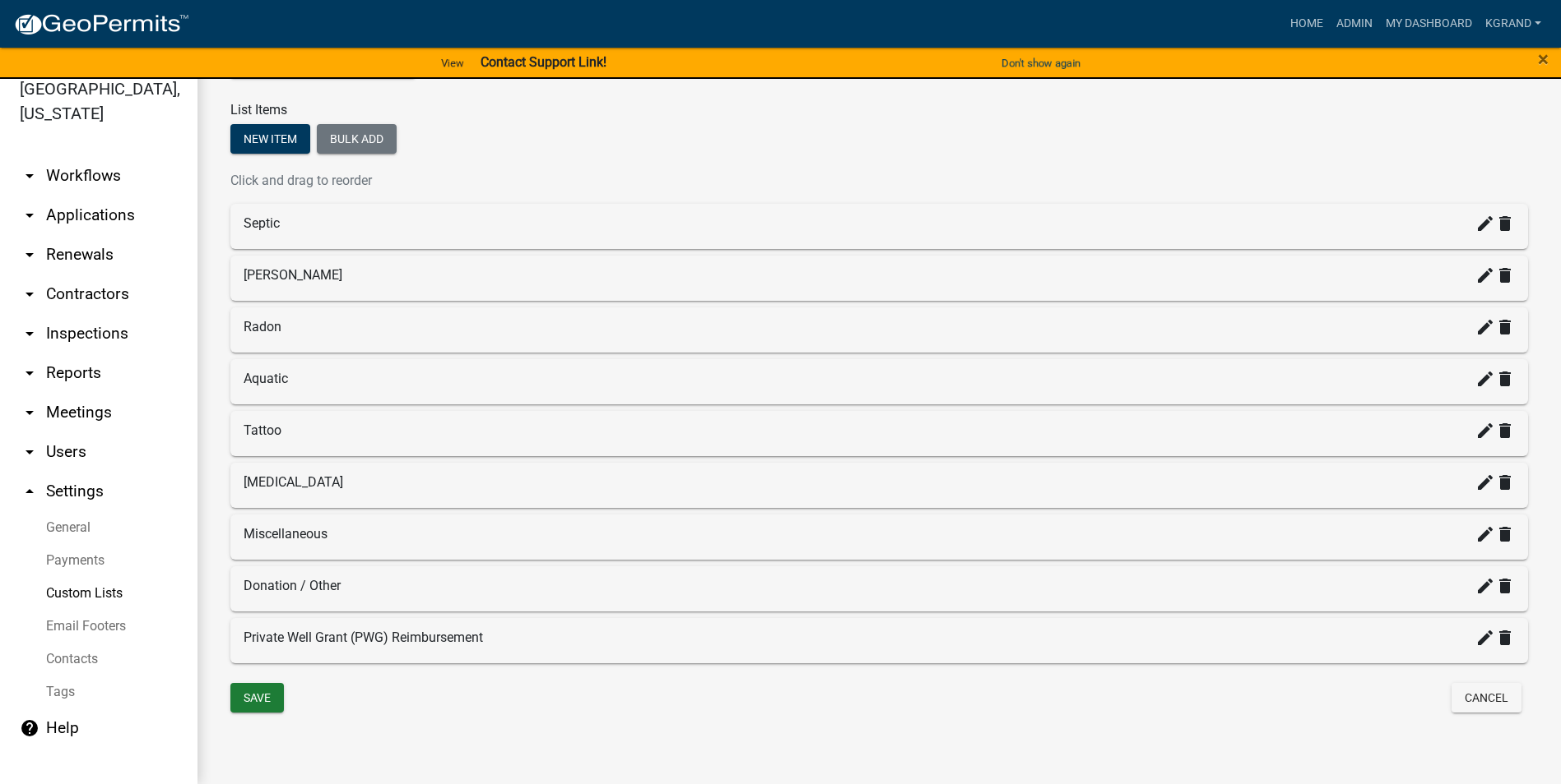
scroll to position [214, 0]
click at [770, 278] on icon "create" at bounding box center [1484, 275] width 19 height 19
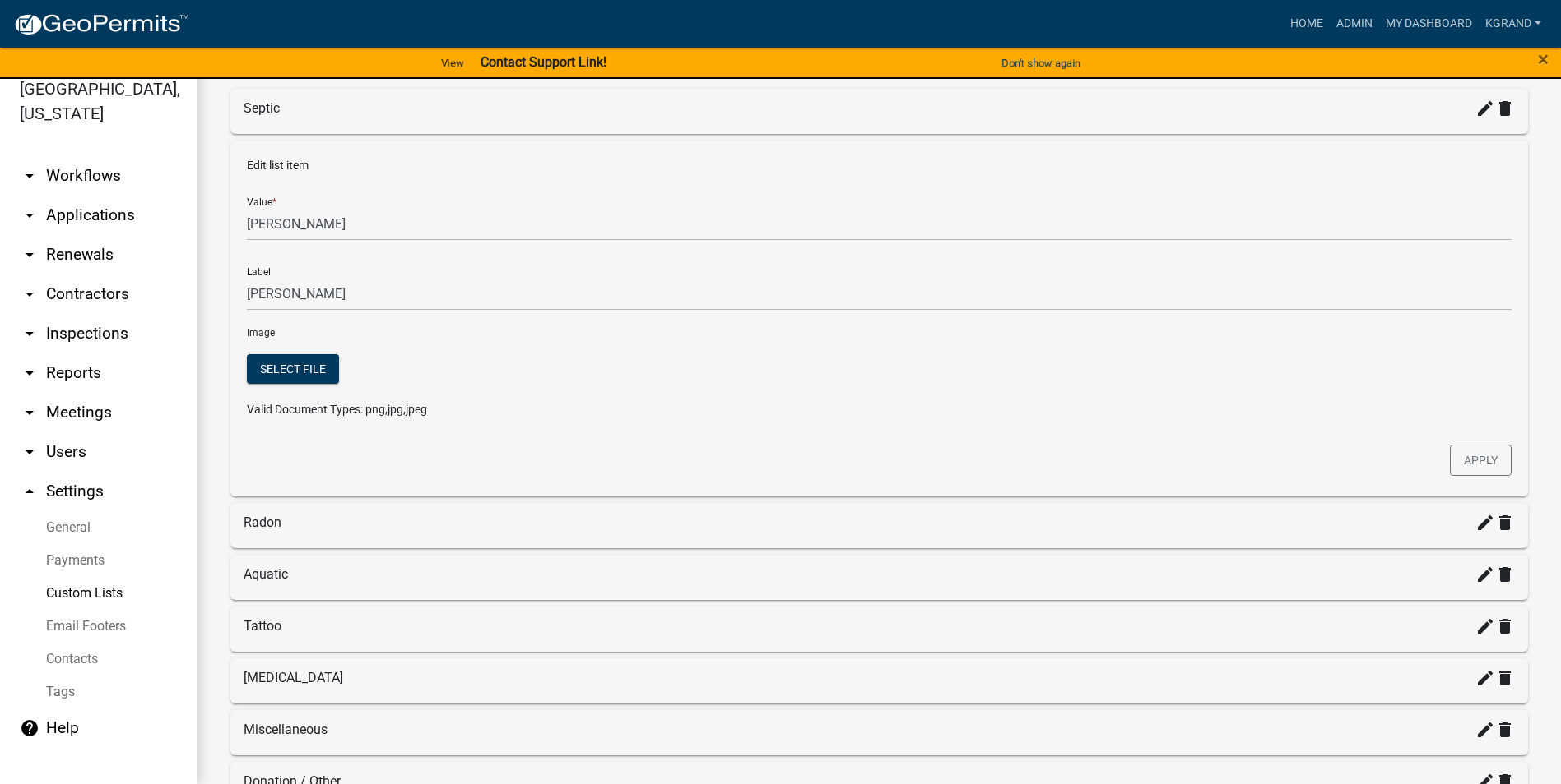
scroll to position [278, 0]
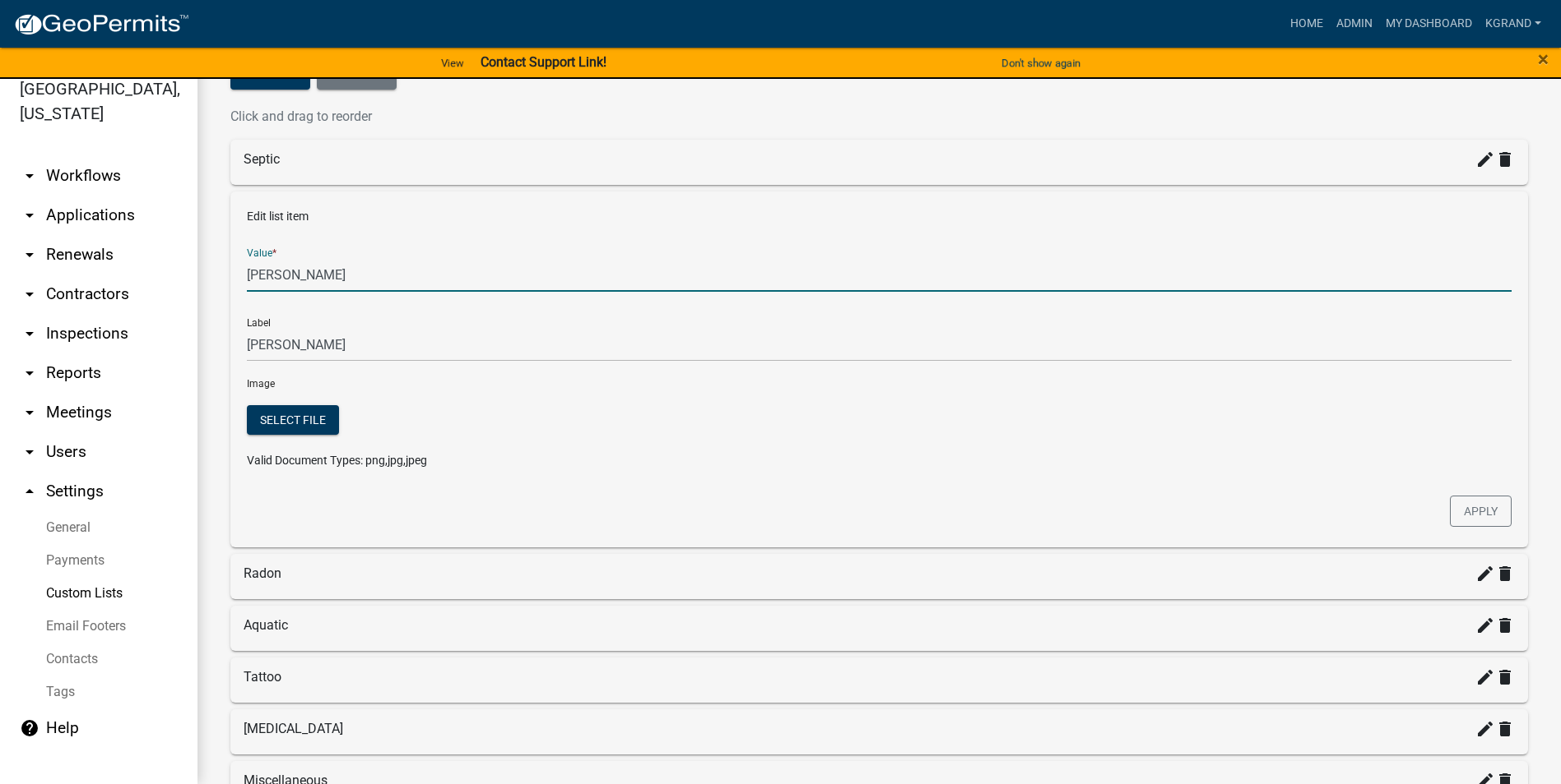
click at [299, 275] on input "[PERSON_NAME]" at bounding box center [879, 274] width 1264 height 34
click at [299, 278] on input "[PERSON_NAME] - non PWG" at bounding box center [879, 274] width 1264 height 34
type input "[PERSON_NAME] - Non PWG"
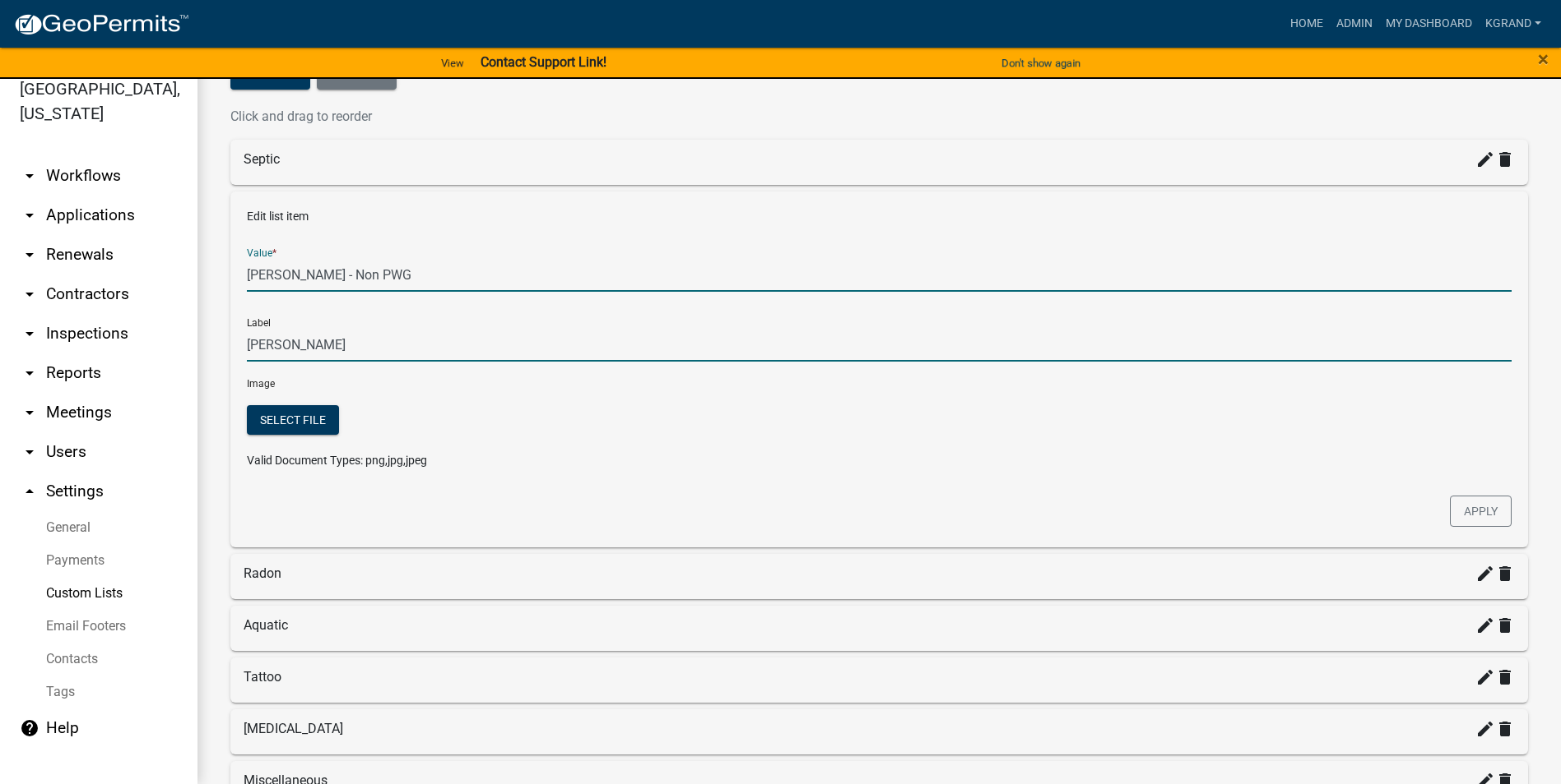
type input "[PERSON_NAME] - Non PWG"
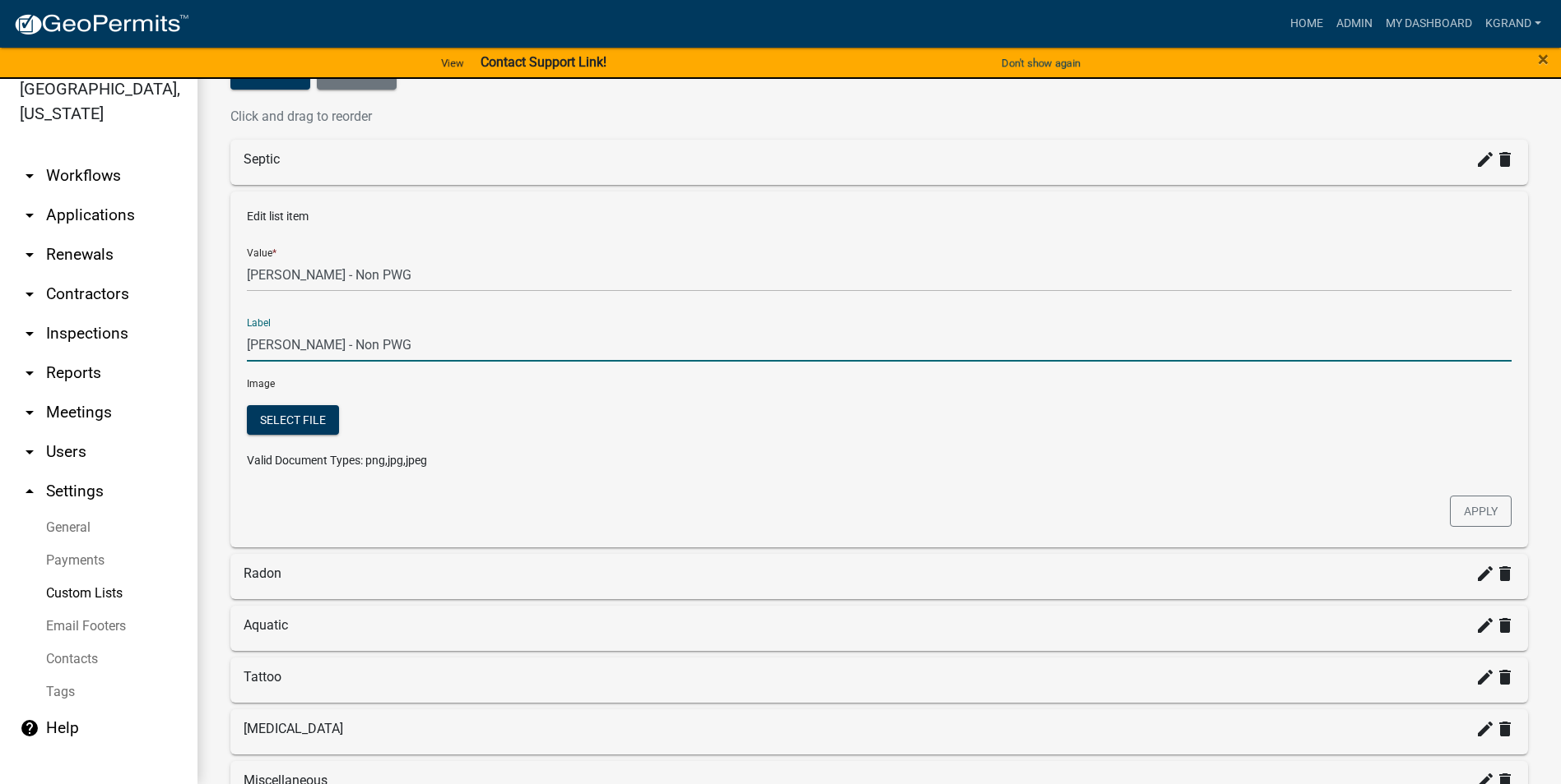
click at [317, 341] on input "[PERSON_NAME] - Non PWG" at bounding box center [879, 345] width 1264 height 34
click at [770, 501] on button "Apply" at bounding box center [1481, 512] width 62 height 31
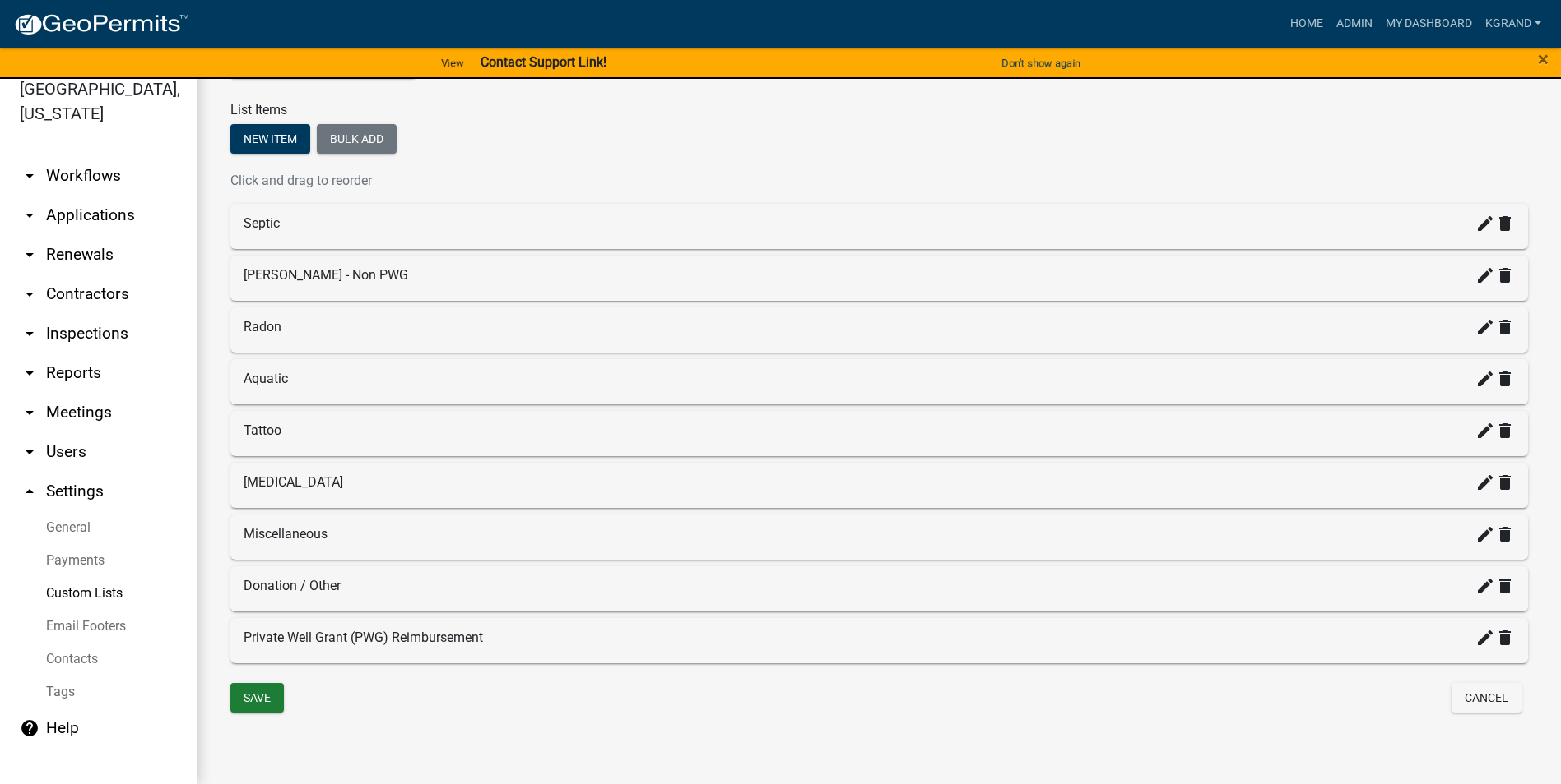
scroll to position [214, 0]
click at [273, 140] on button "New item" at bounding box center [271, 139] width 80 height 30
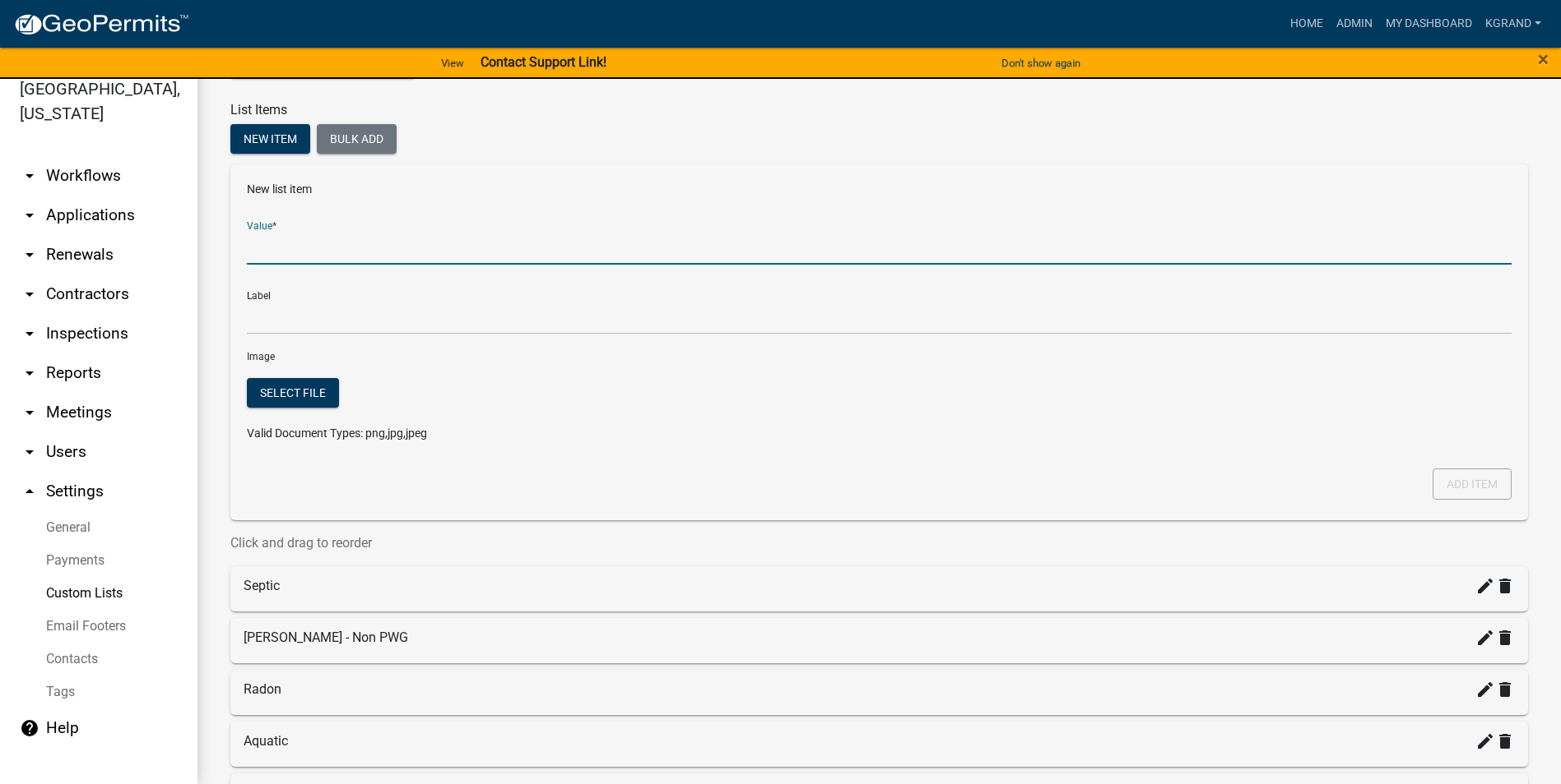
click at [283, 244] on input "Value *" at bounding box center [879, 247] width 1264 height 34
type input "Other Health Fees"
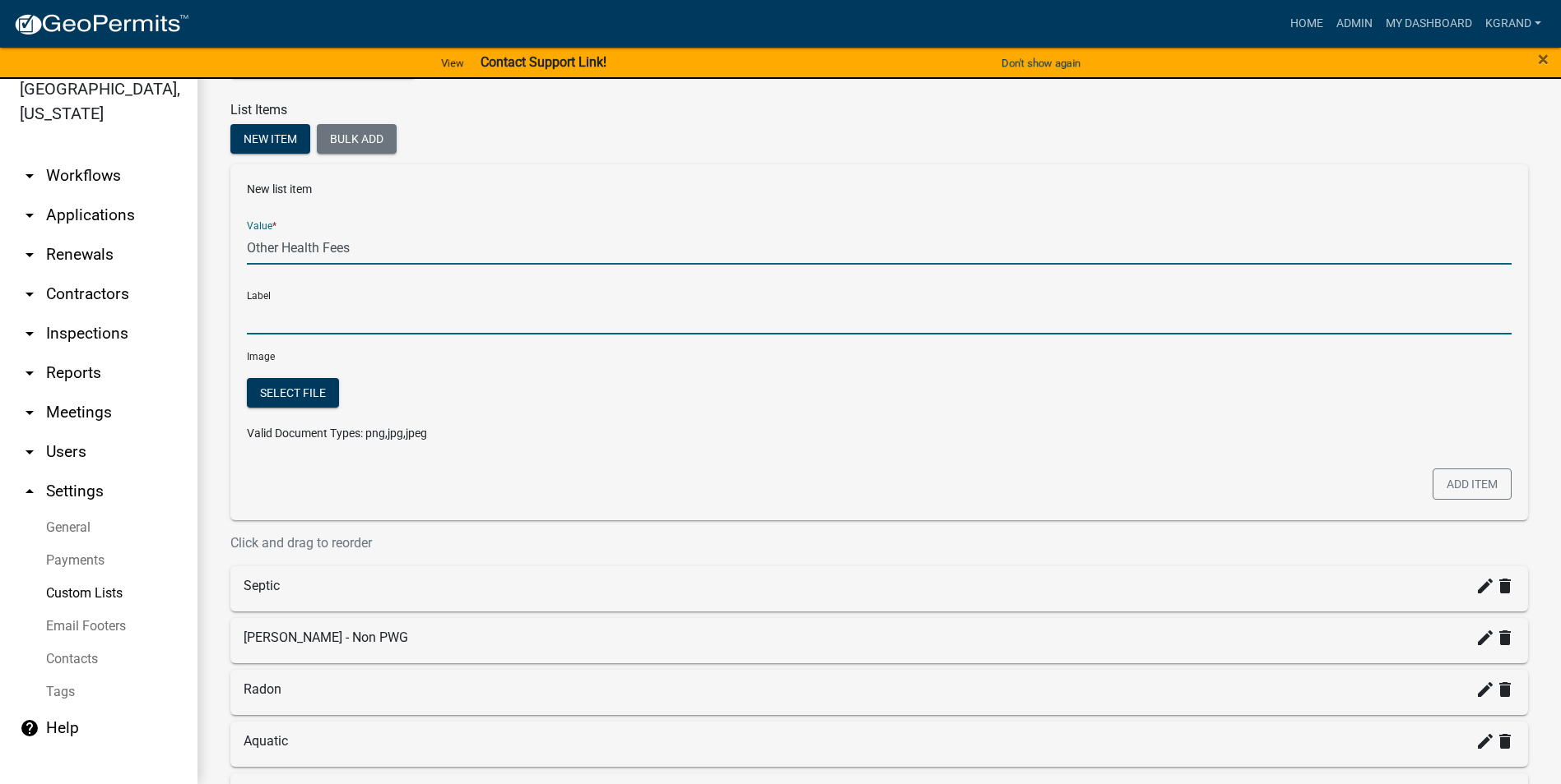
type input "Other Health Fees"
click at [302, 324] on input "Other Health Fees" at bounding box center [879, 318] width 1264 height 34
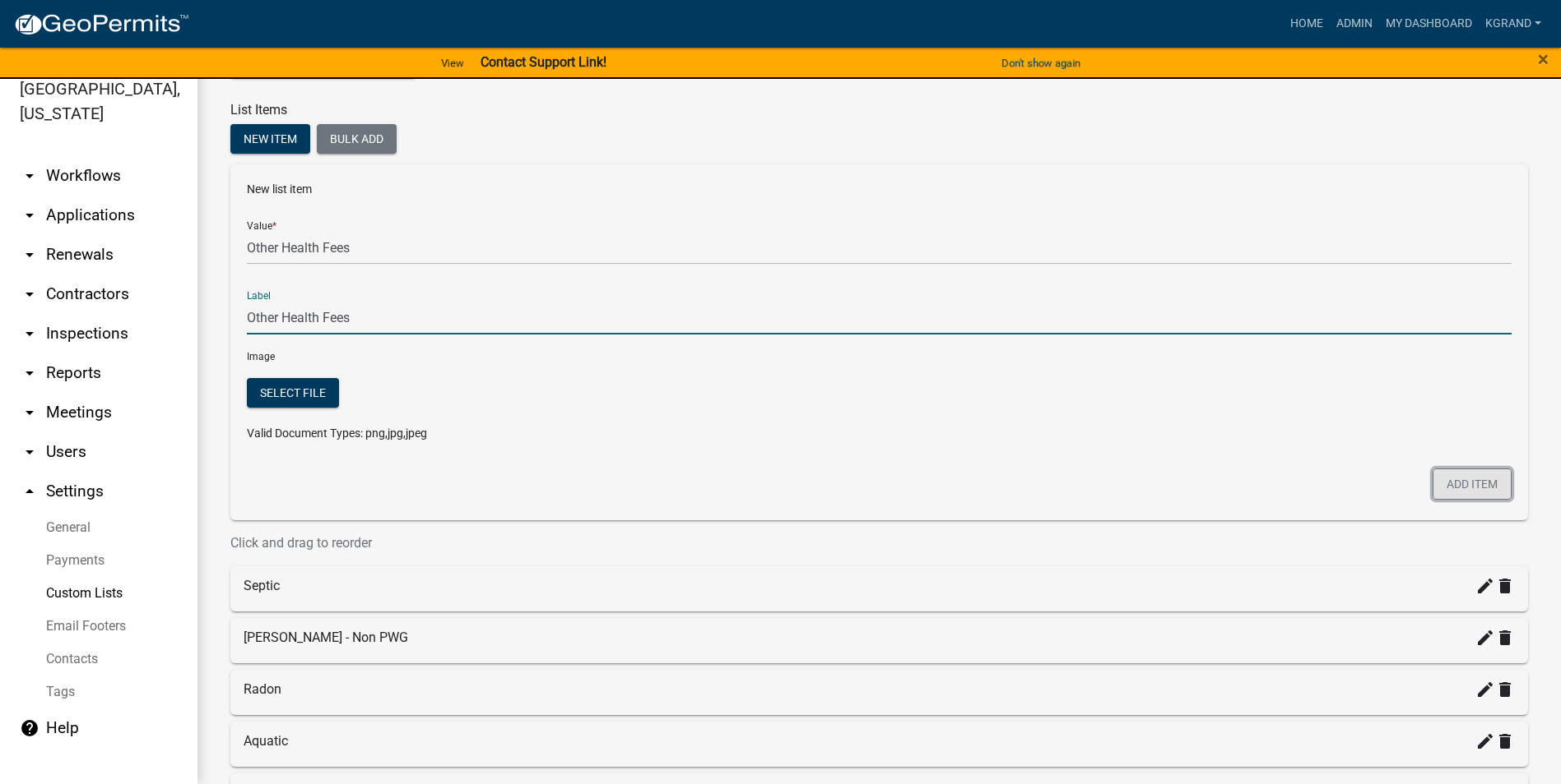
click at [770, 486] on button "Add item" at bounding box center [1471, 485] width 79 height 31
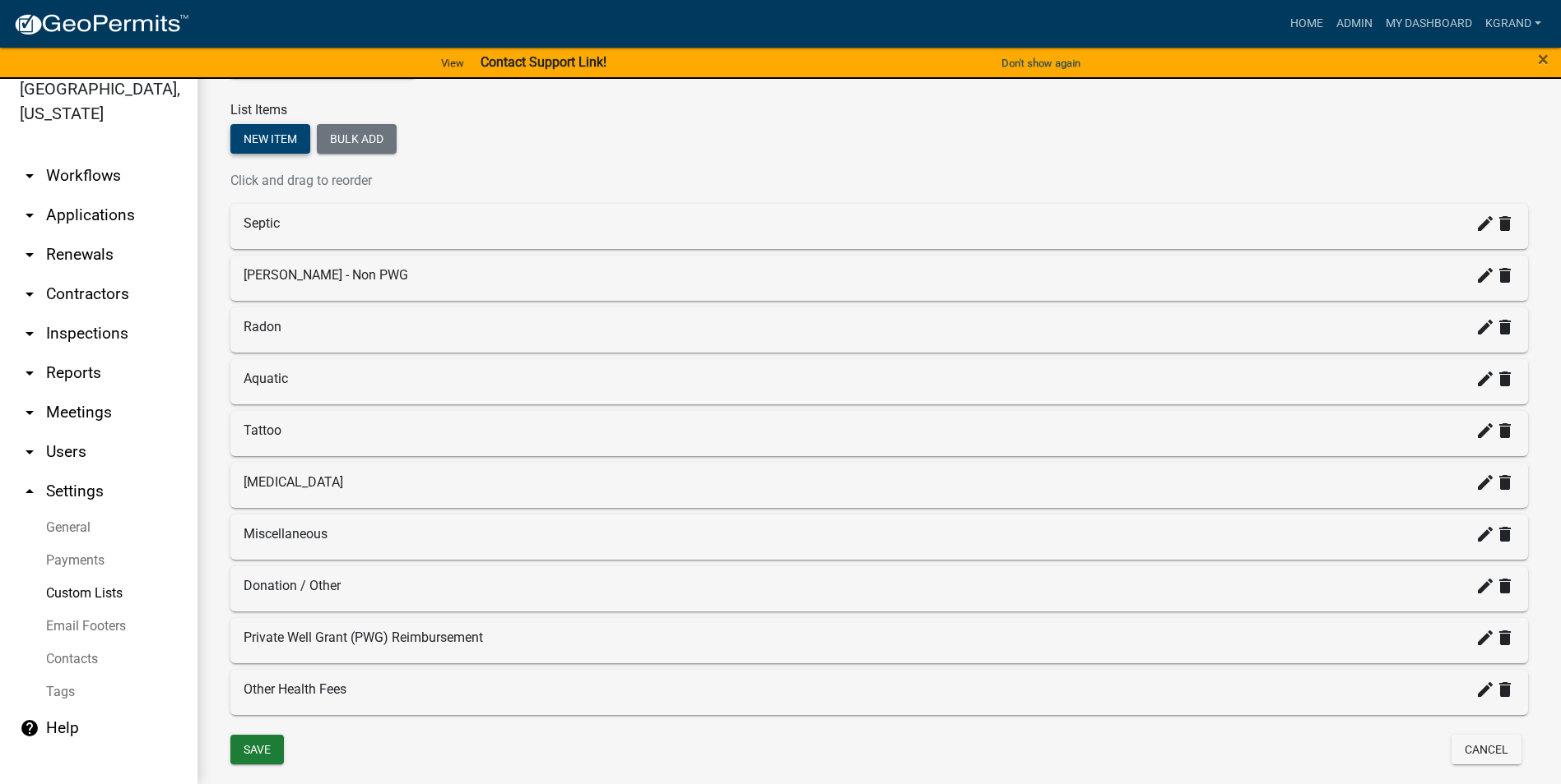
click at [264, 142] on button "New item" at bounding box center [271, 139] width 80 height 30
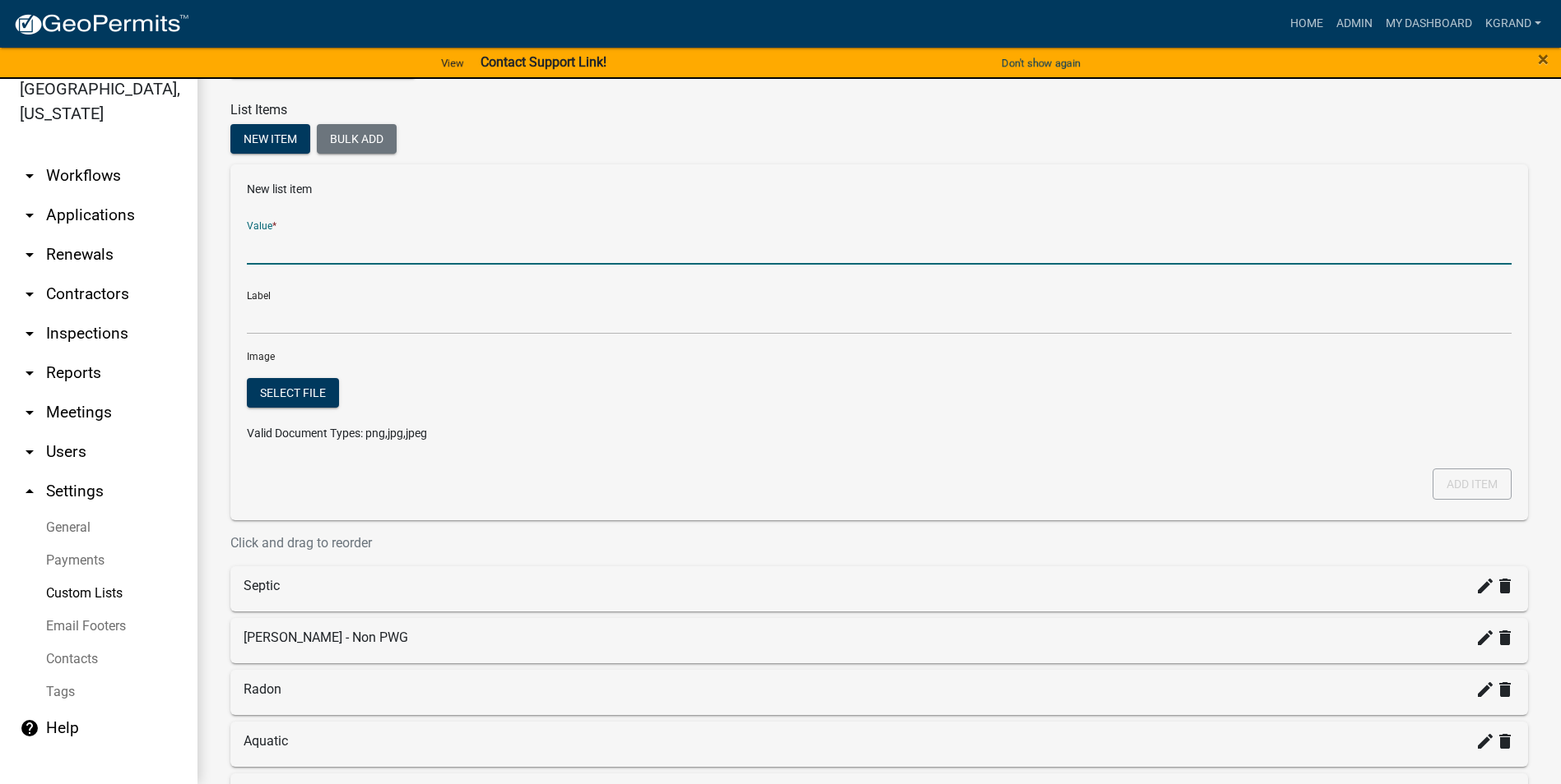
click at [301, 255] on input "Value *" at bounding box center [879, 247] width 1264 height 34
type input "Septic Pumper Contract"
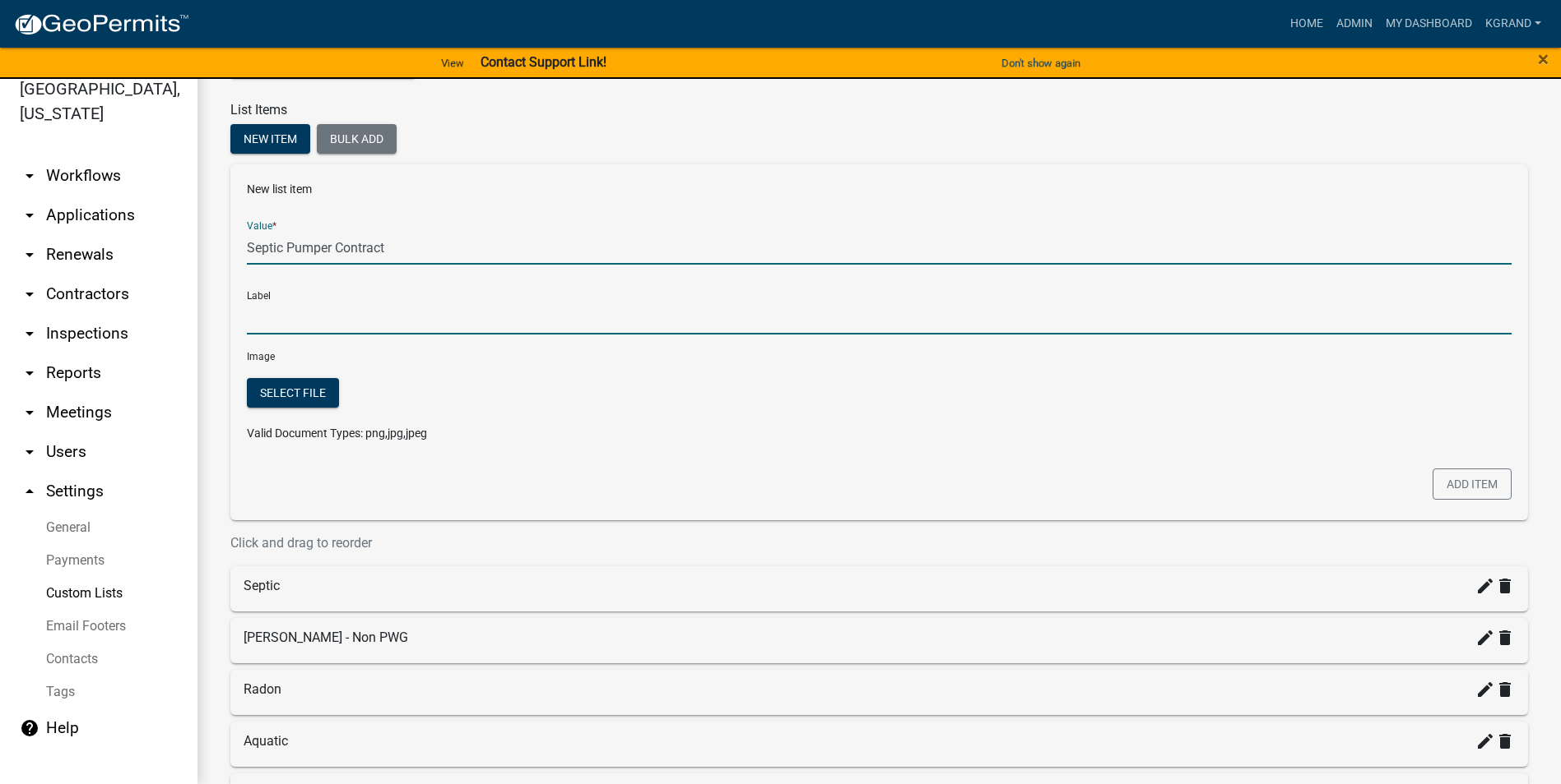
type input "Septic Pumper Contract"
click at [306, 312] on input "Septic Pumper Contract" at bounding box center [879, 318] width 1264 height 34
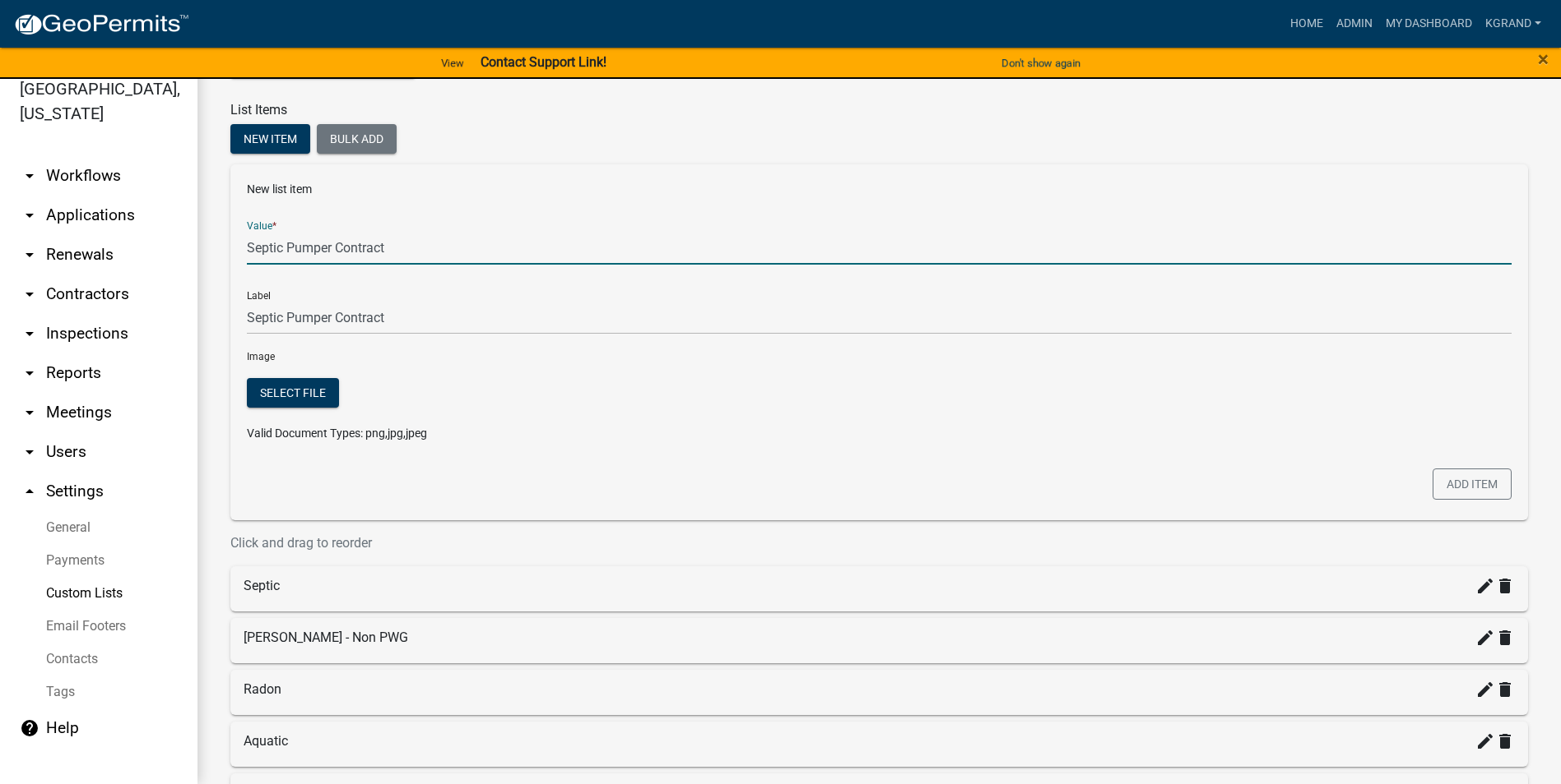
click at [404, 244] on input "Septic Pumper Contract" at bounding box center [879, 247] width 1264 height 34
type input "Septic Pumper Contract"
click at [448, 344] on form "New list item Value * Septic Pumper Contract Label Septic Pumper Contract Image…" at bounding box center [879, 318] width 1264 height 274
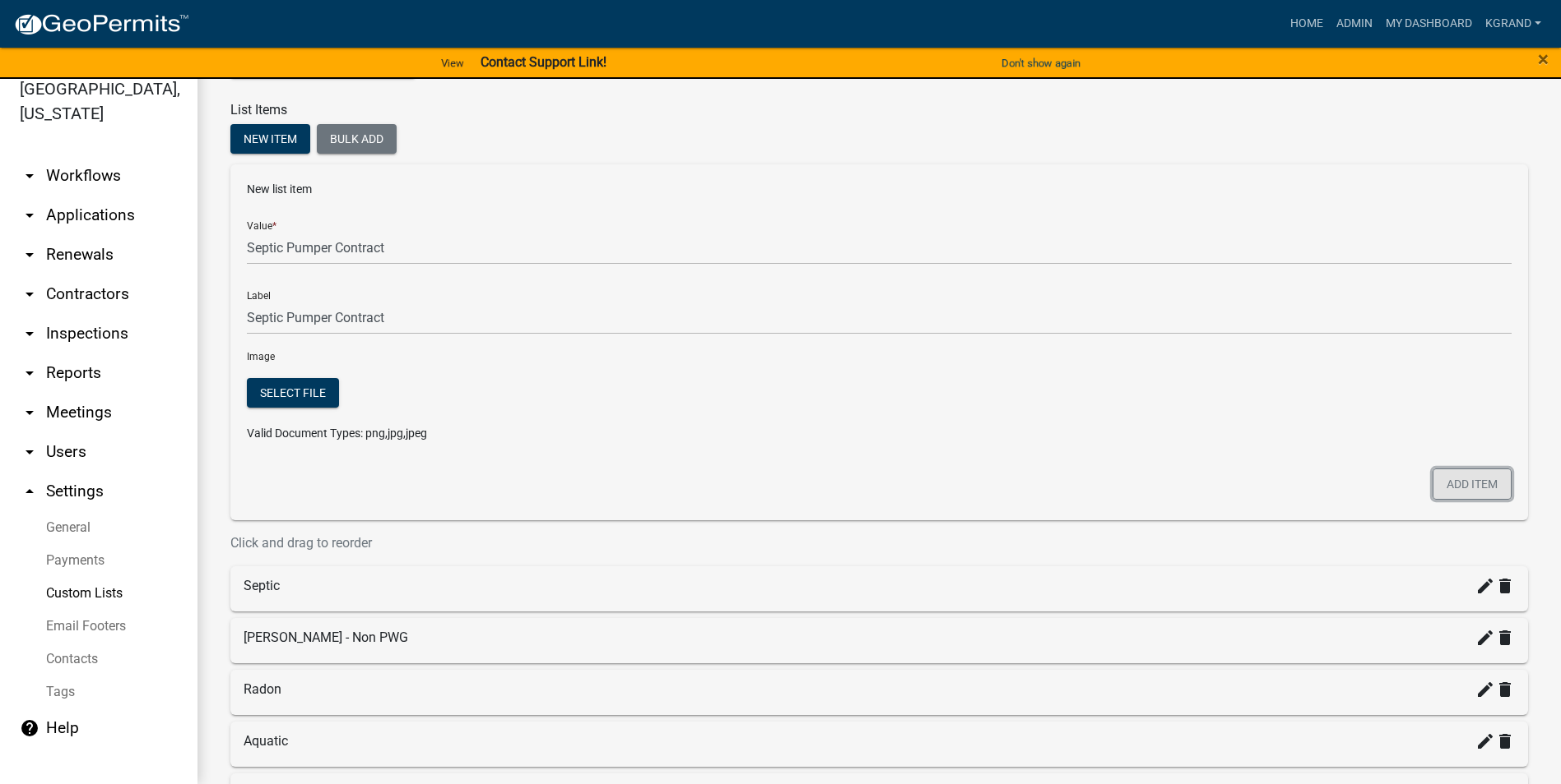
click at [770, 477] on button "Add item" at bounding box center [1471, 485] width 79 height 31
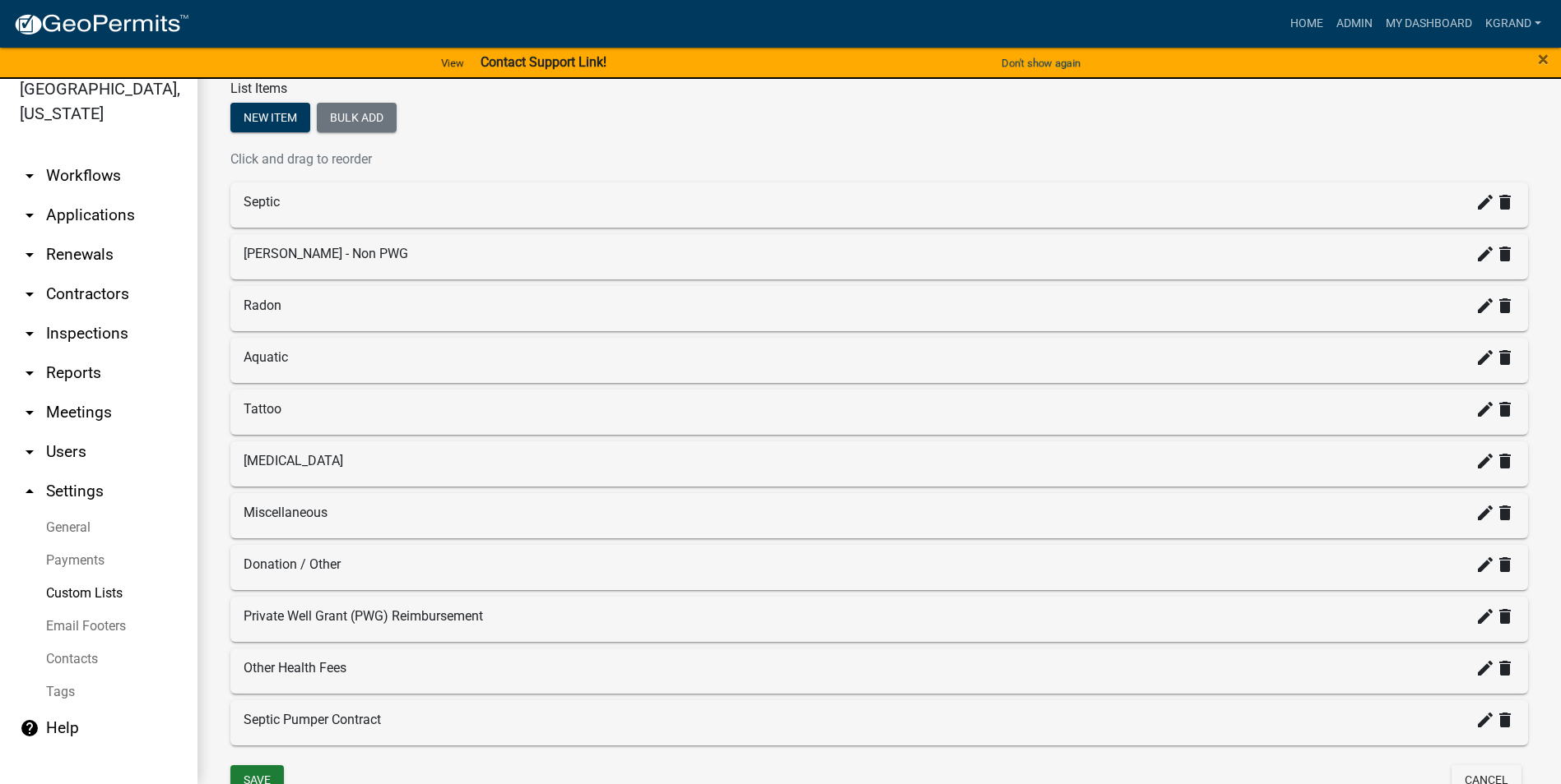
scroll to position [153, 0]
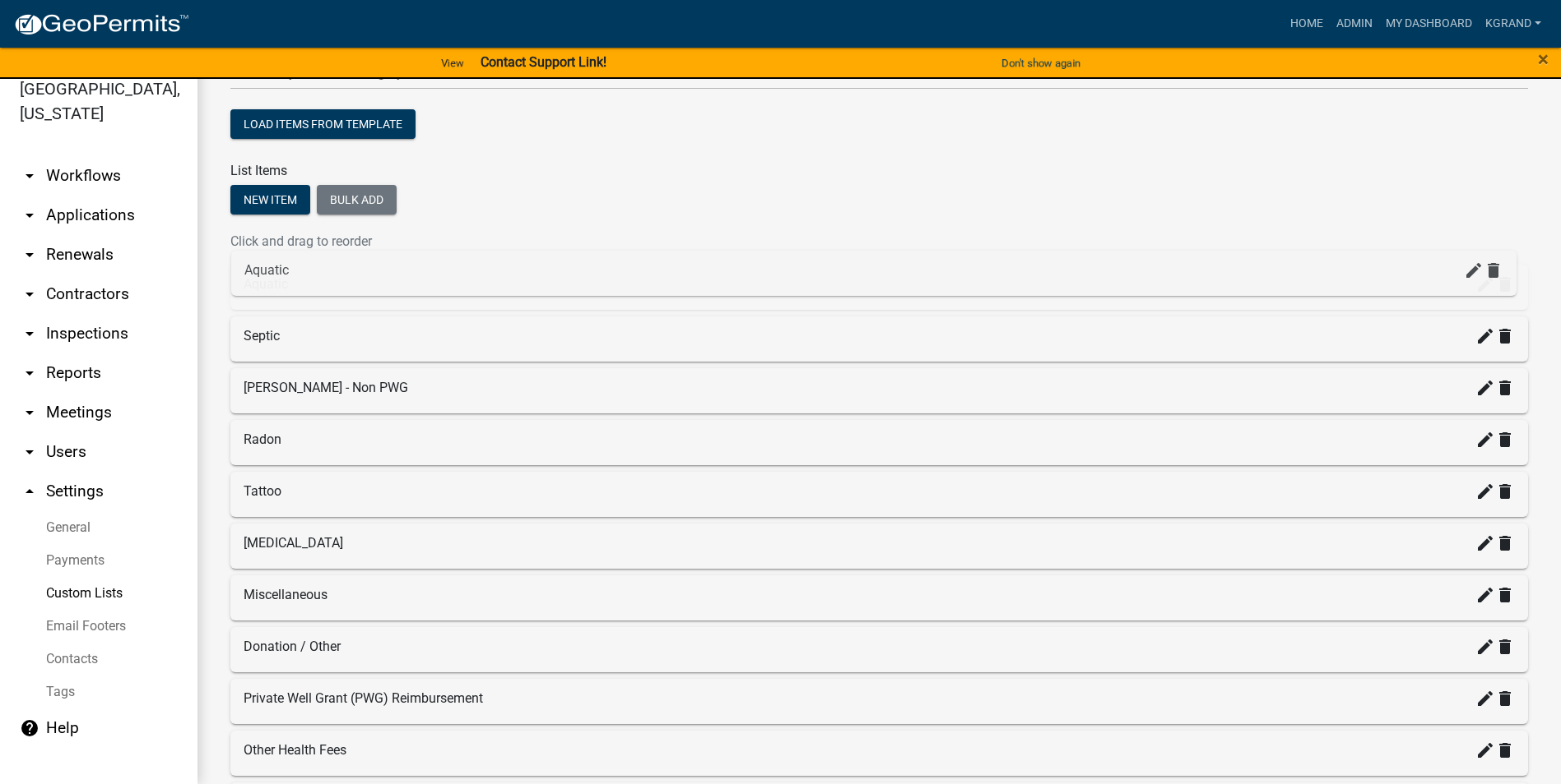
drag, startPoint x: 253, startPoint y: 437, endPoint x: 252, endPoint y: 266, distance: 171.0
drag, startPoint x: 261, startPoint y: 446, endPoint x: 269, endPoint y: 336, distance: 110.3
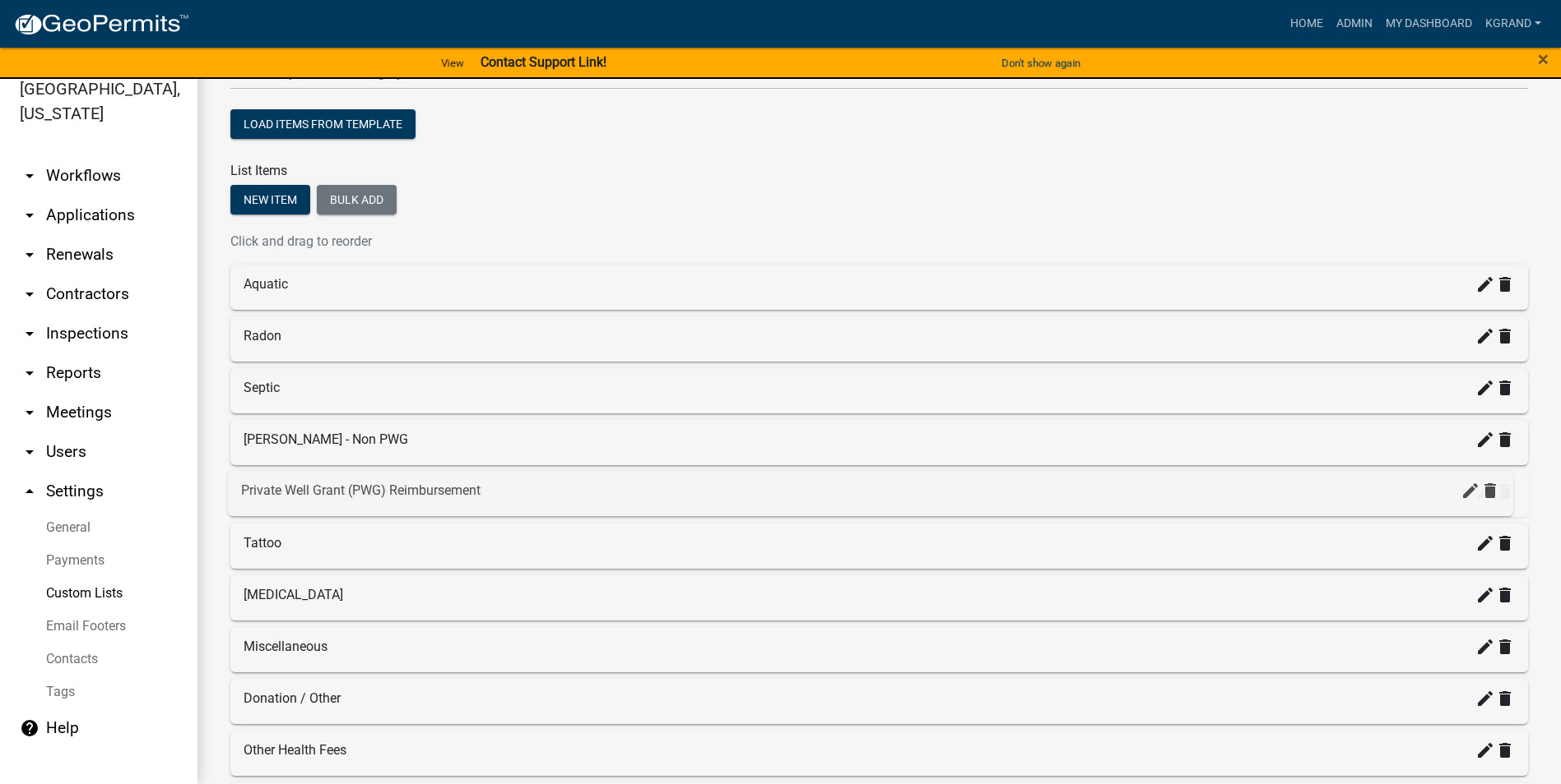
drag, startPoint x: 251, startPoint y: 693, endPoint x: 248, endPoint y: 485, distance: 208.0
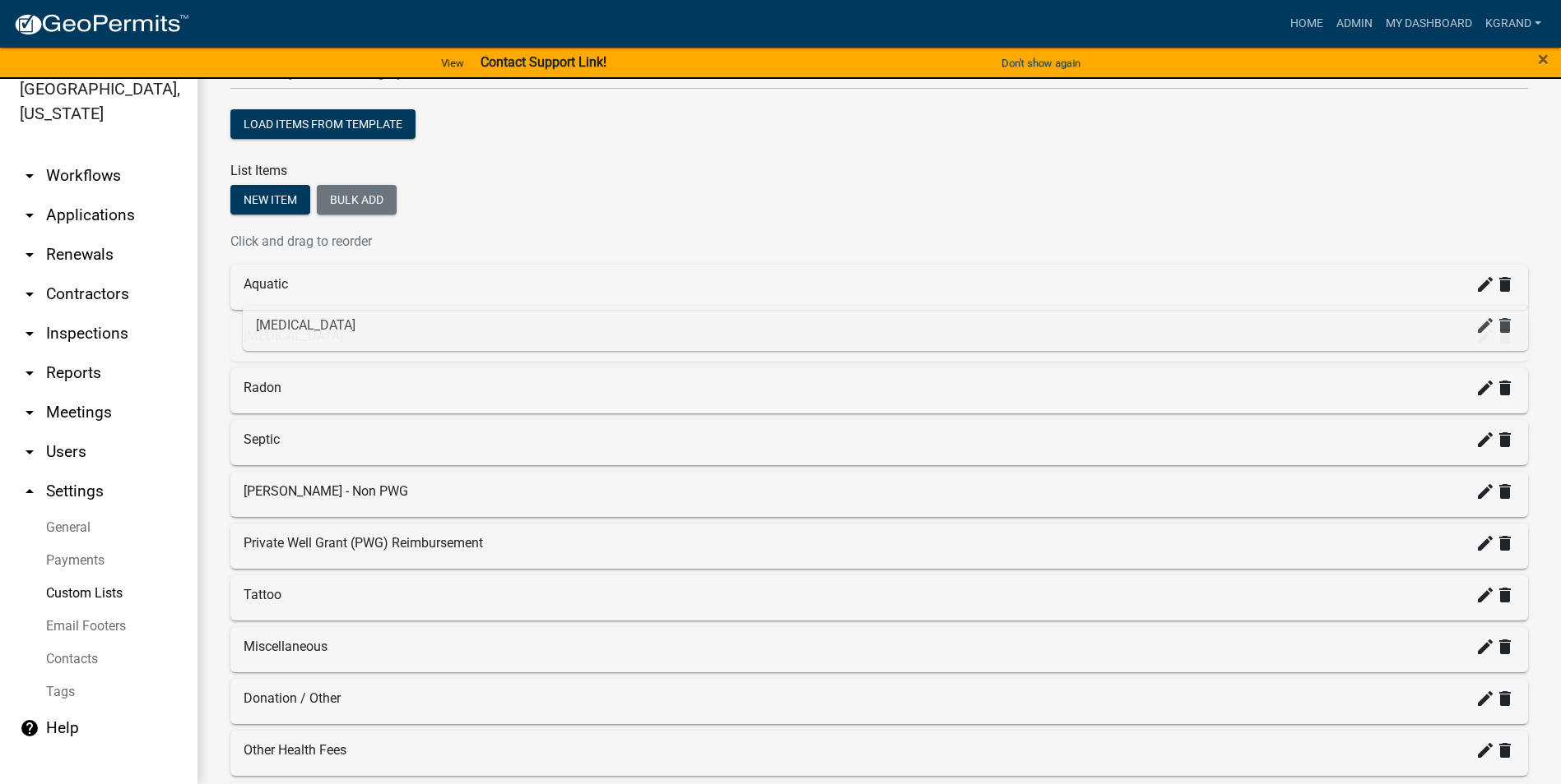
drag, startPoint x: 258, startPoint y: 598, endPoint x: 272, endPoint y: 325, distance: 273.4
drag, startPoint x: 267, startPoint y: 592, endPoint x: 263, endPoint y: 372, distance: 220.0
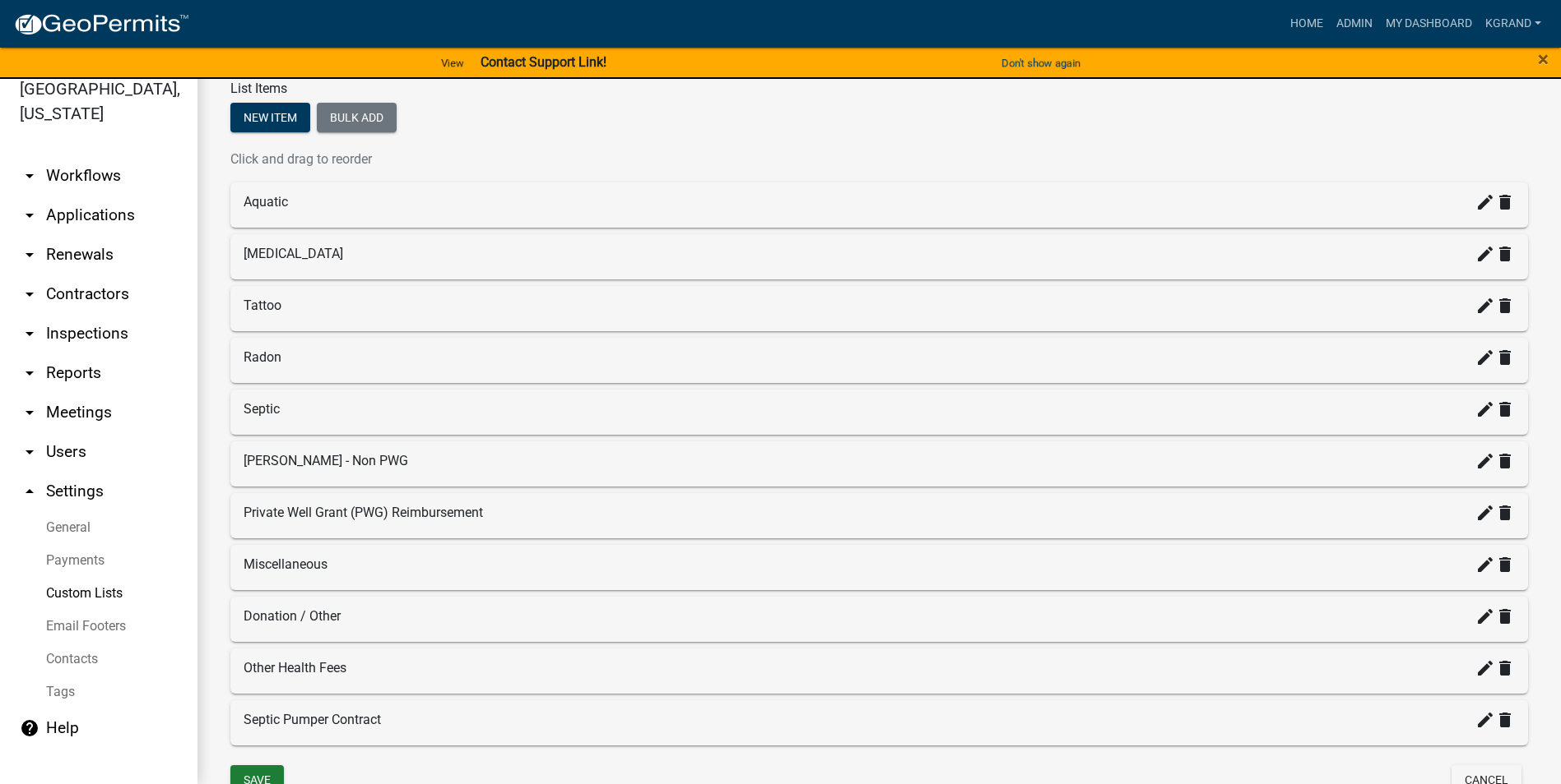
scroll to position [318, 0]
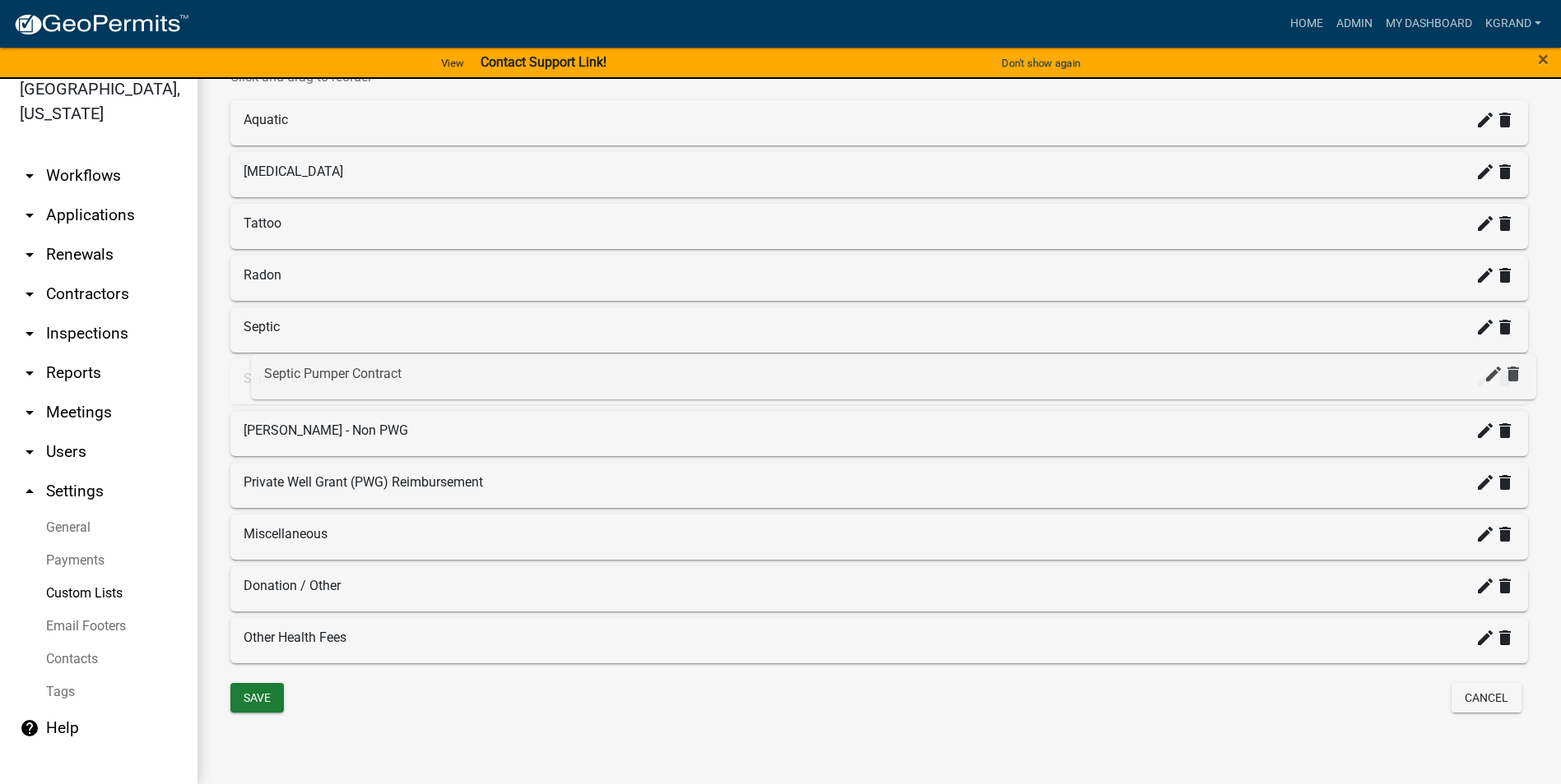
drag, startPoint x: 264, startPoint y: 642, endPoint x: 285, endPoint y: 377, distance: 265.8
drag, startPoint x: 271, startPoint y: 638, endPoint x: 281, endPoint y: 318, distance: 320.2
click at [404, 501] on div "Custom List Role Members List Name EH Primary Revenue Category Load items from …" at bounding box center [879, 264] width 1363 height 1043
click at [335, 501] on div "Save" at bounding box center [549, 700] width 661 height 34
click at [257, 501] on button "Save" at bounding box center [257, 698] width 53 height 30
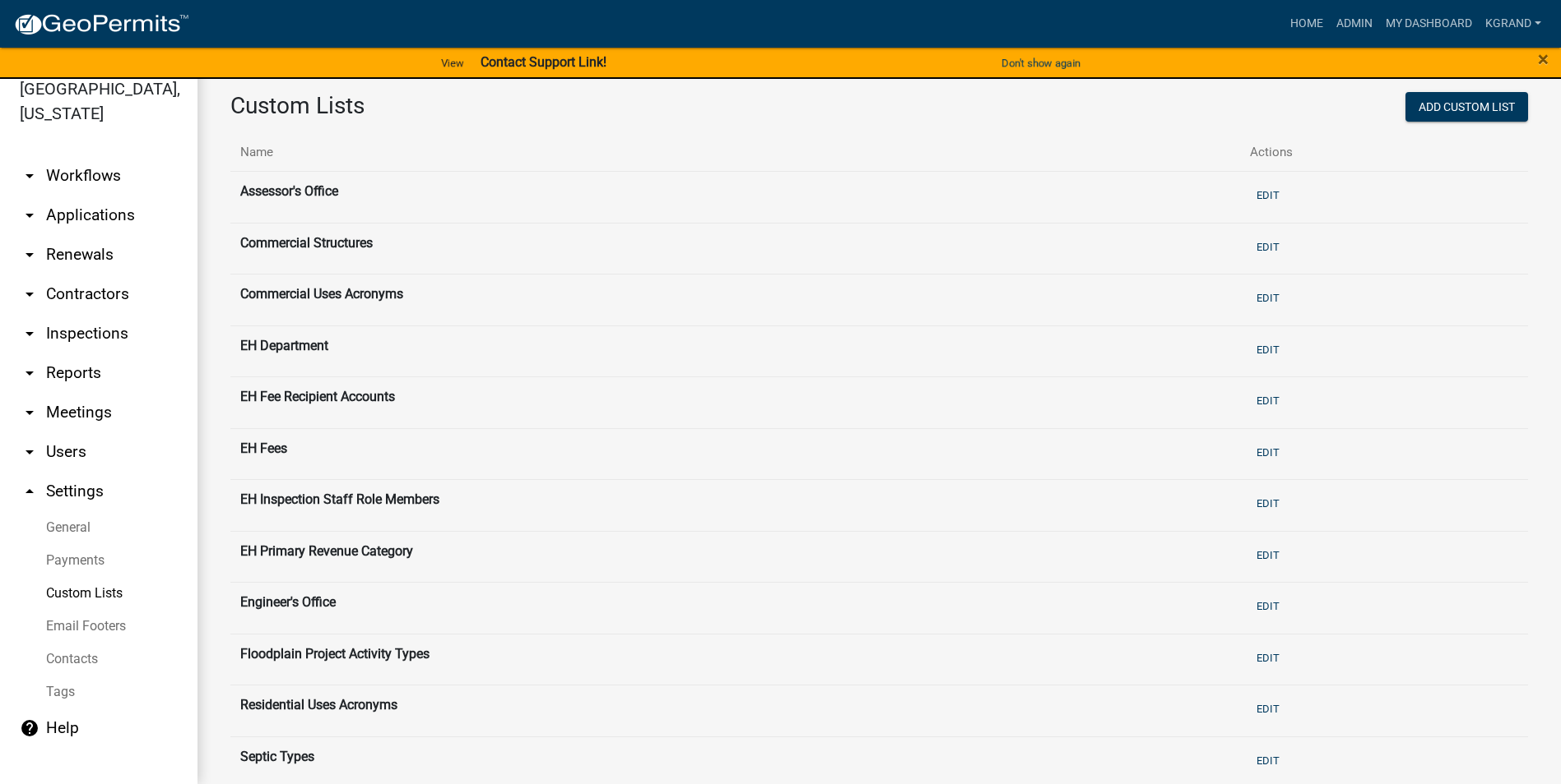
click at [271, 443] on th "EH Fees" at bounding box center [735, 454] width 1009 height 51
click at [770, 447] on button "Edit" at bounding box center [1267, 453] width 36 height 27
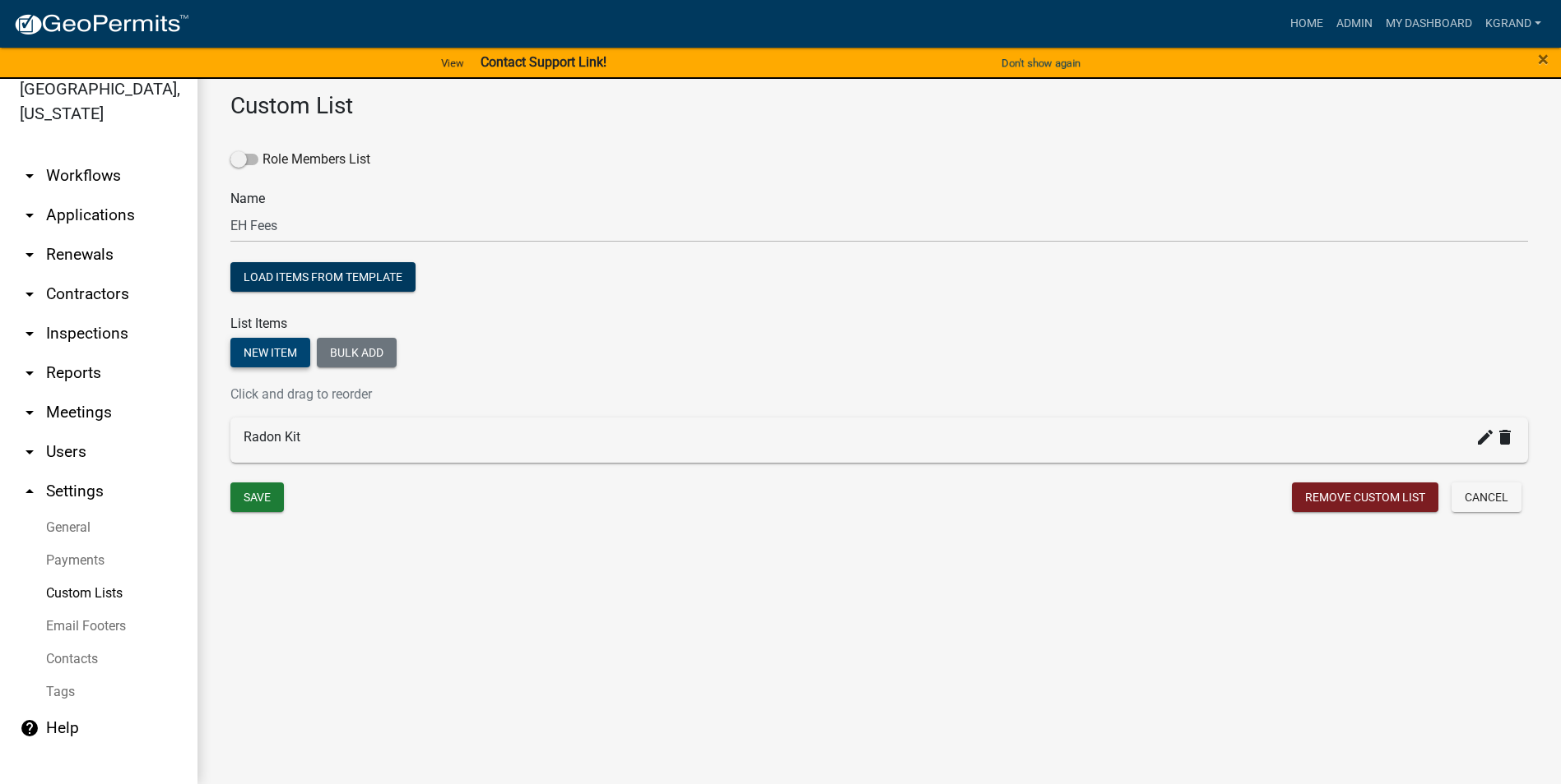
click at [259, 355] on button "New item" at bounding box center [271, 353] width 80 height 30
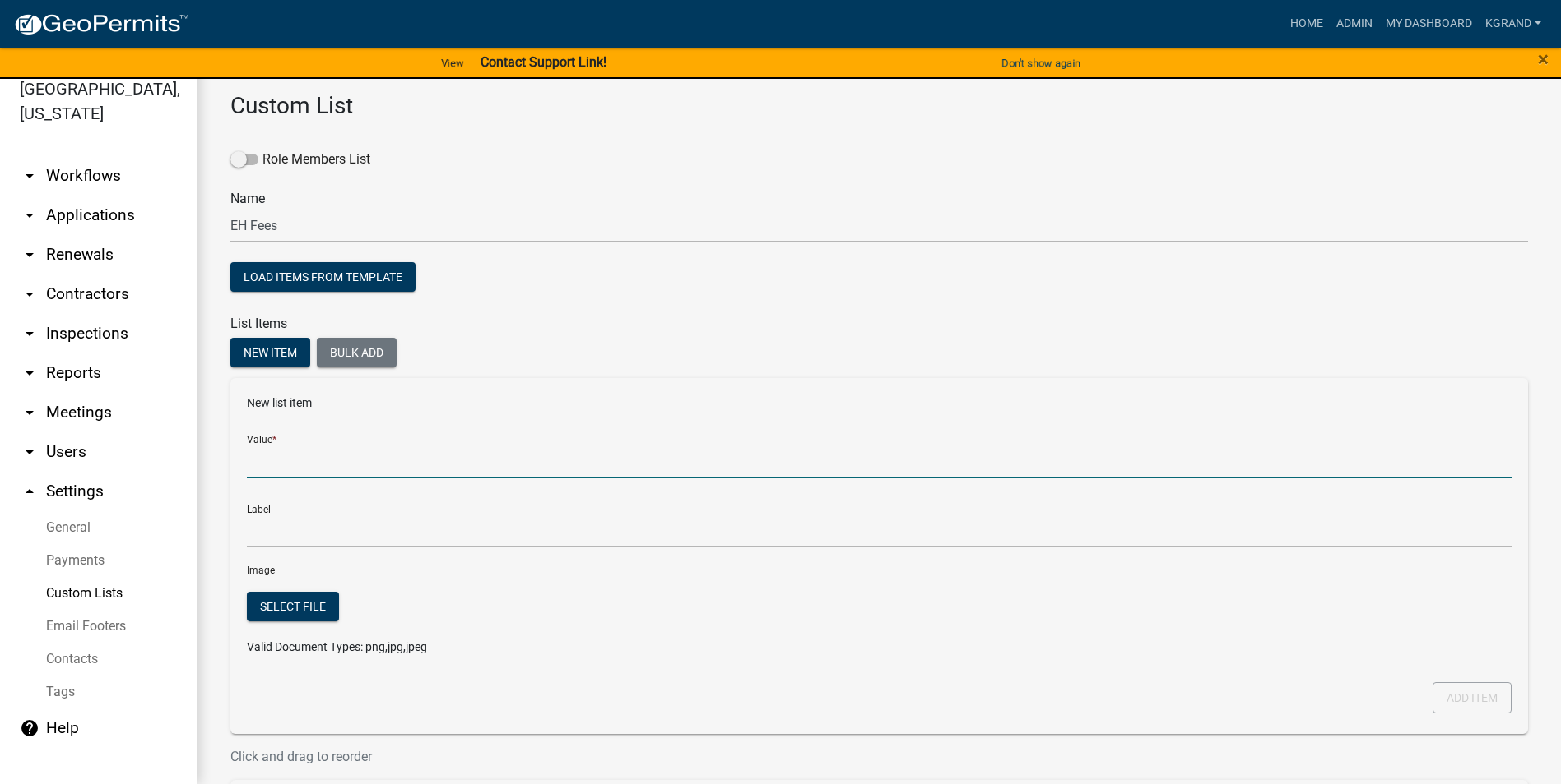
click at [282, 454] on input "Value *" at bounding box center [879, 461] width 1264 height 34
type input "W"
type input "Water Well Construction Permit"
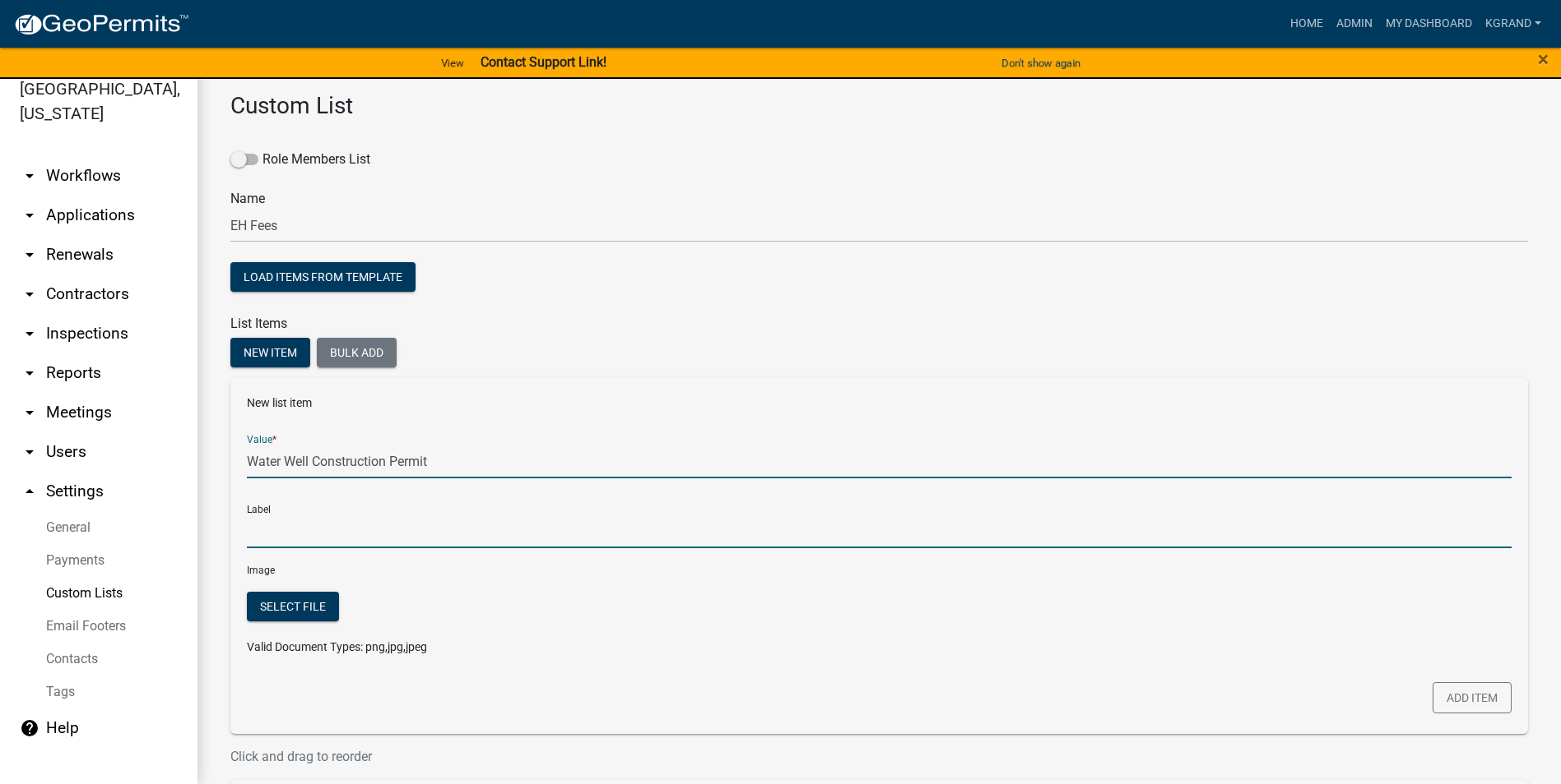
type input "Water Well Construction Permit"
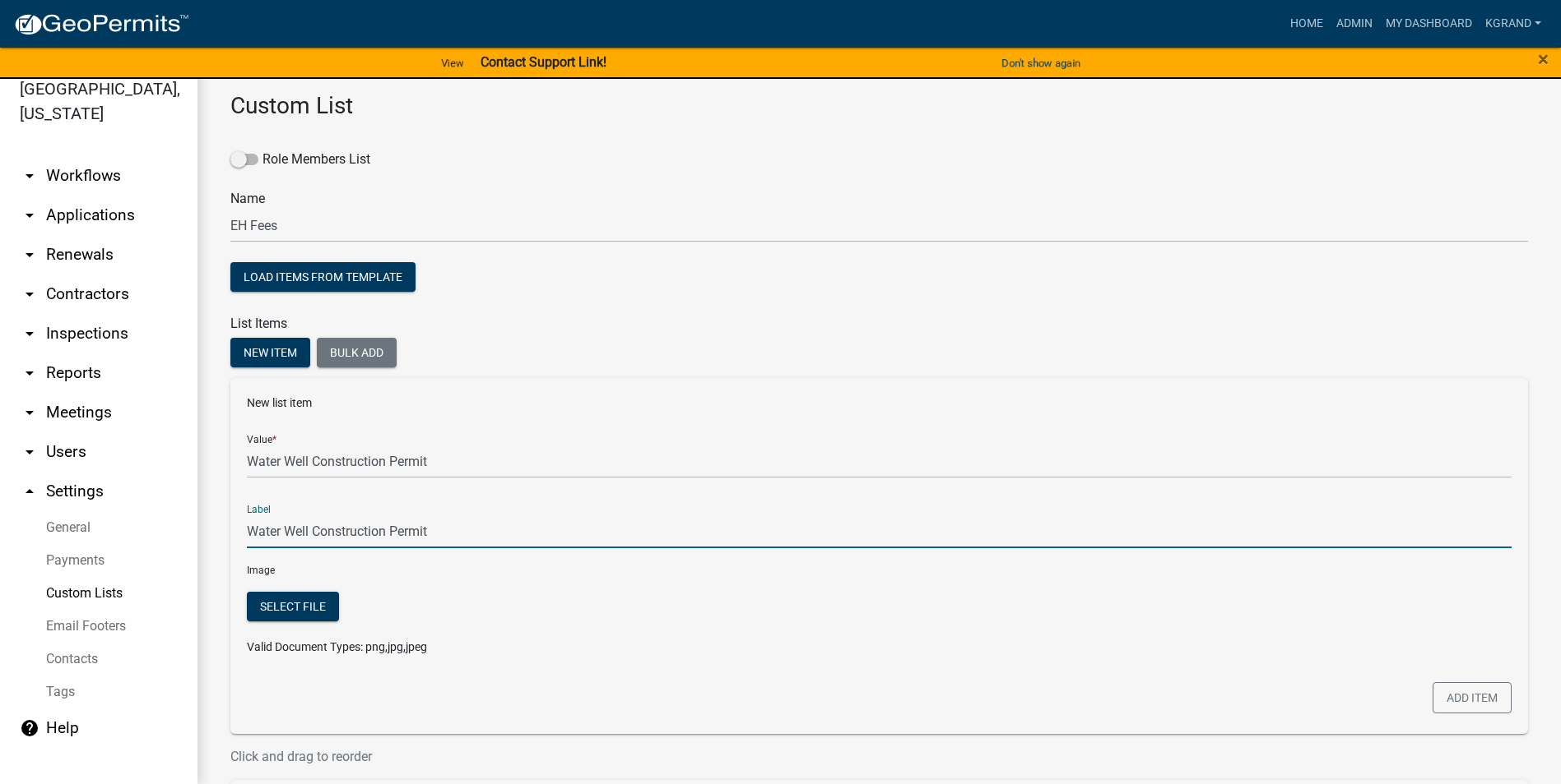
click at [283, 501] on input "Water Well Construction Permit" at bounding box center [879, 531] width 1264 height 34
click at [770, 501] on button "Add item" at bounding box center [1471, 698] width 79 height 31
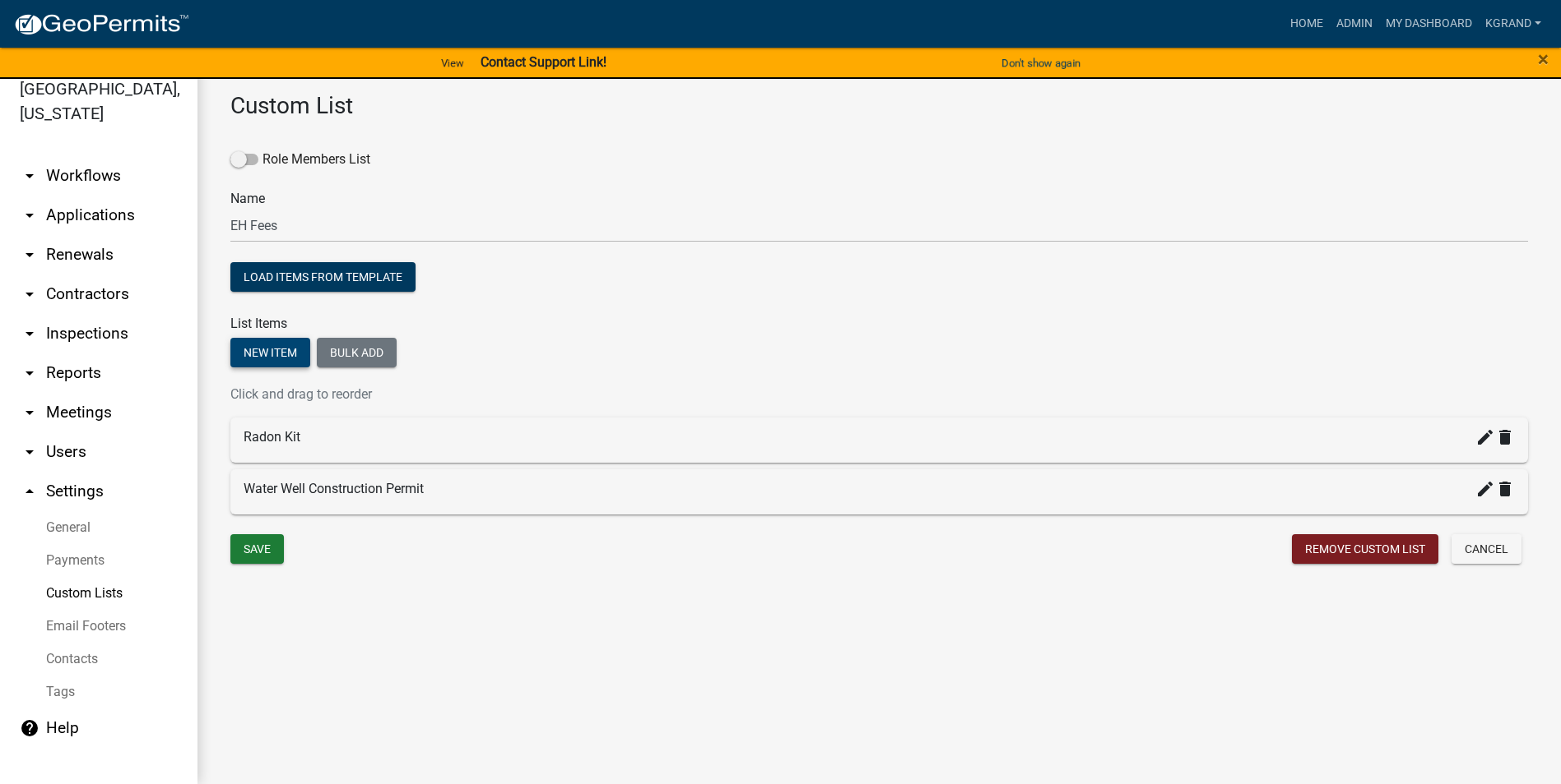
click at [272, 356] on button "New item" at bounding box center [271, 353] width 80 height 30
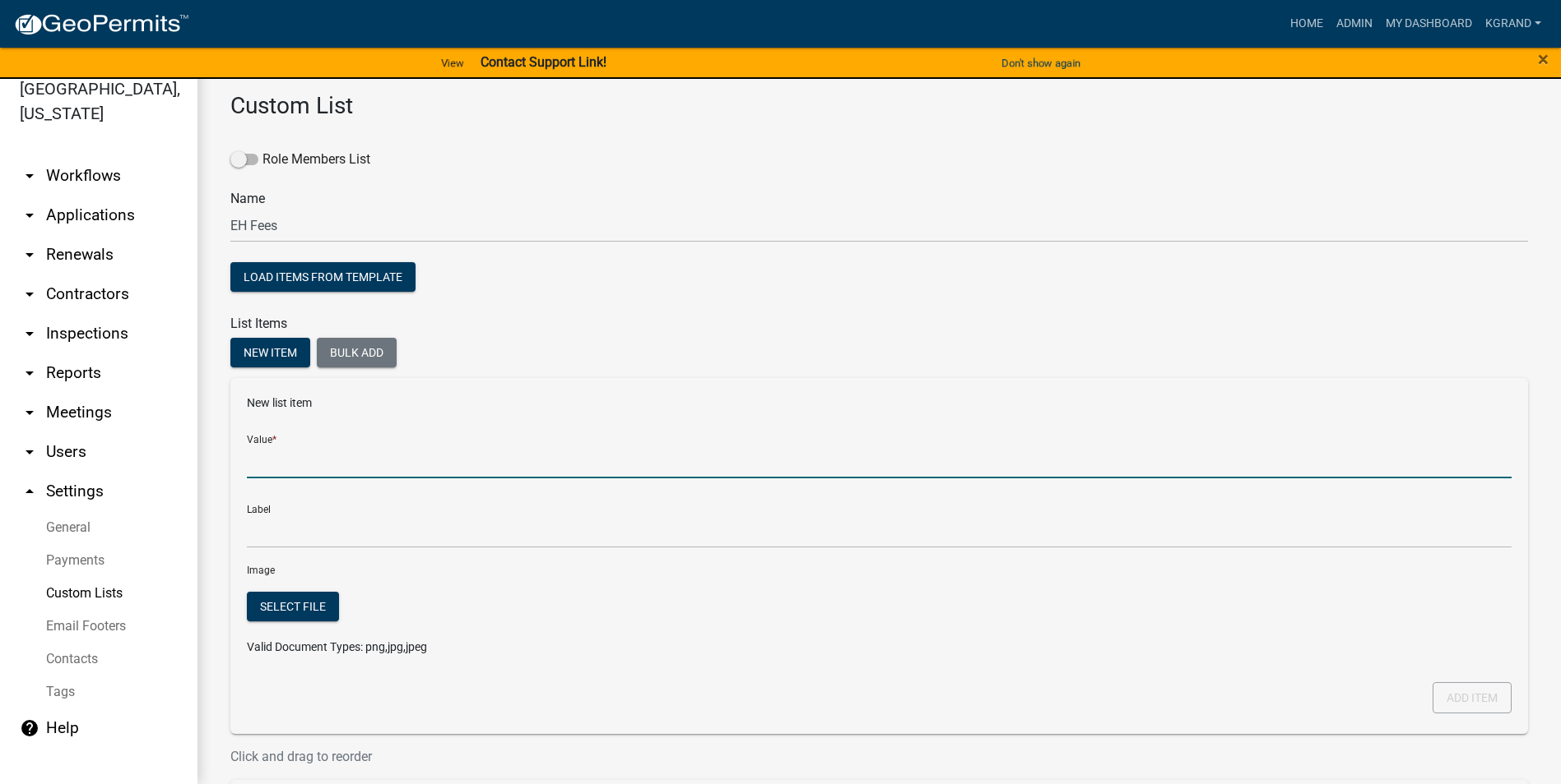
click at [261, 460] on input "Value *" at bounding box center [879, 461] width 1264 height 34
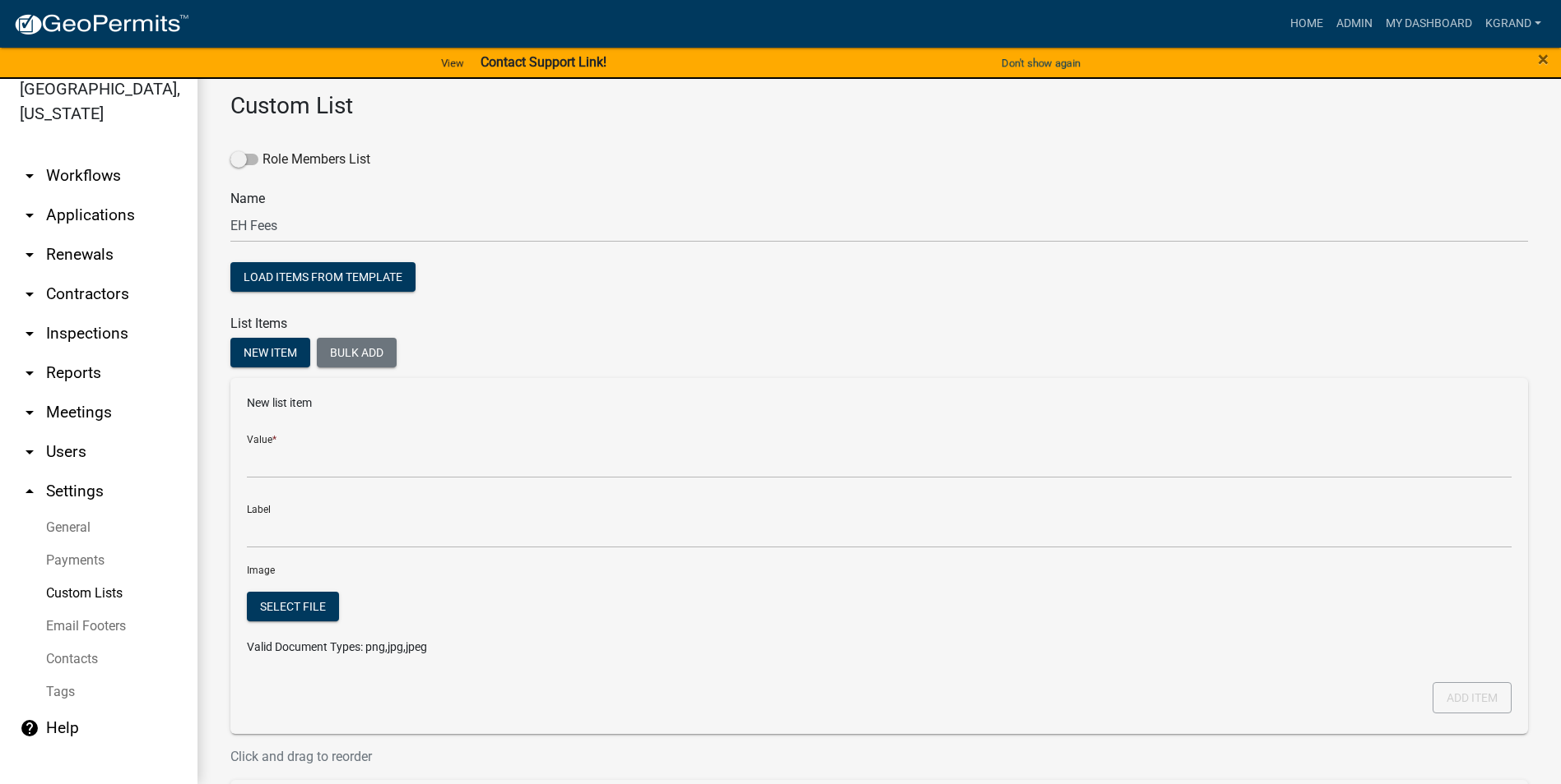
click at [571, 415] on form "New list item Value * Label Image Select file Valid Document Types: png,jpg,jpe…" at bounding box center [879, 531] width 1264 height 274
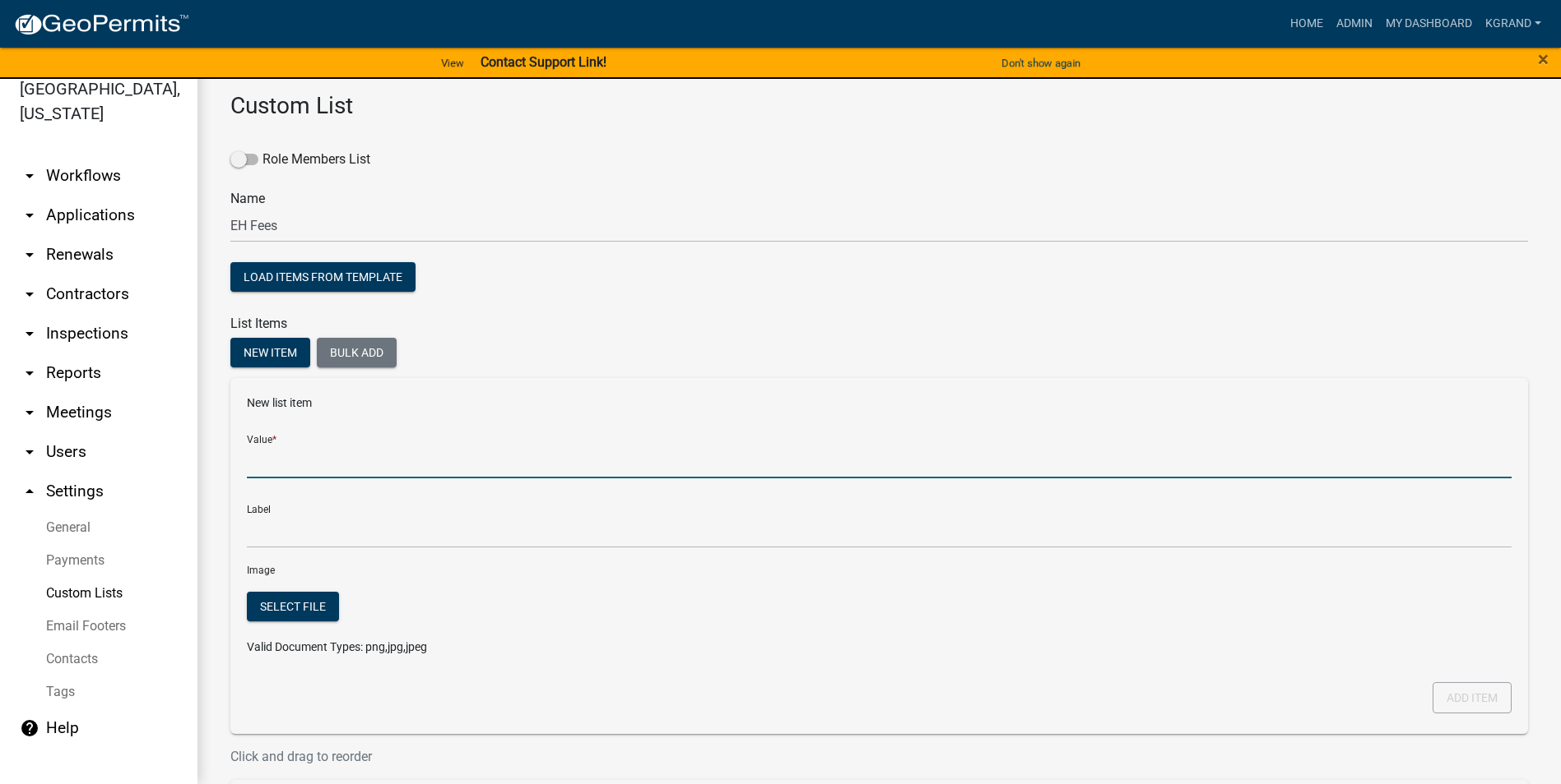
click at [378, 469] on input "Value *" at bounding box center [879, 461] width 1264 height 34
type input "Site Assessment / Consult Fee"
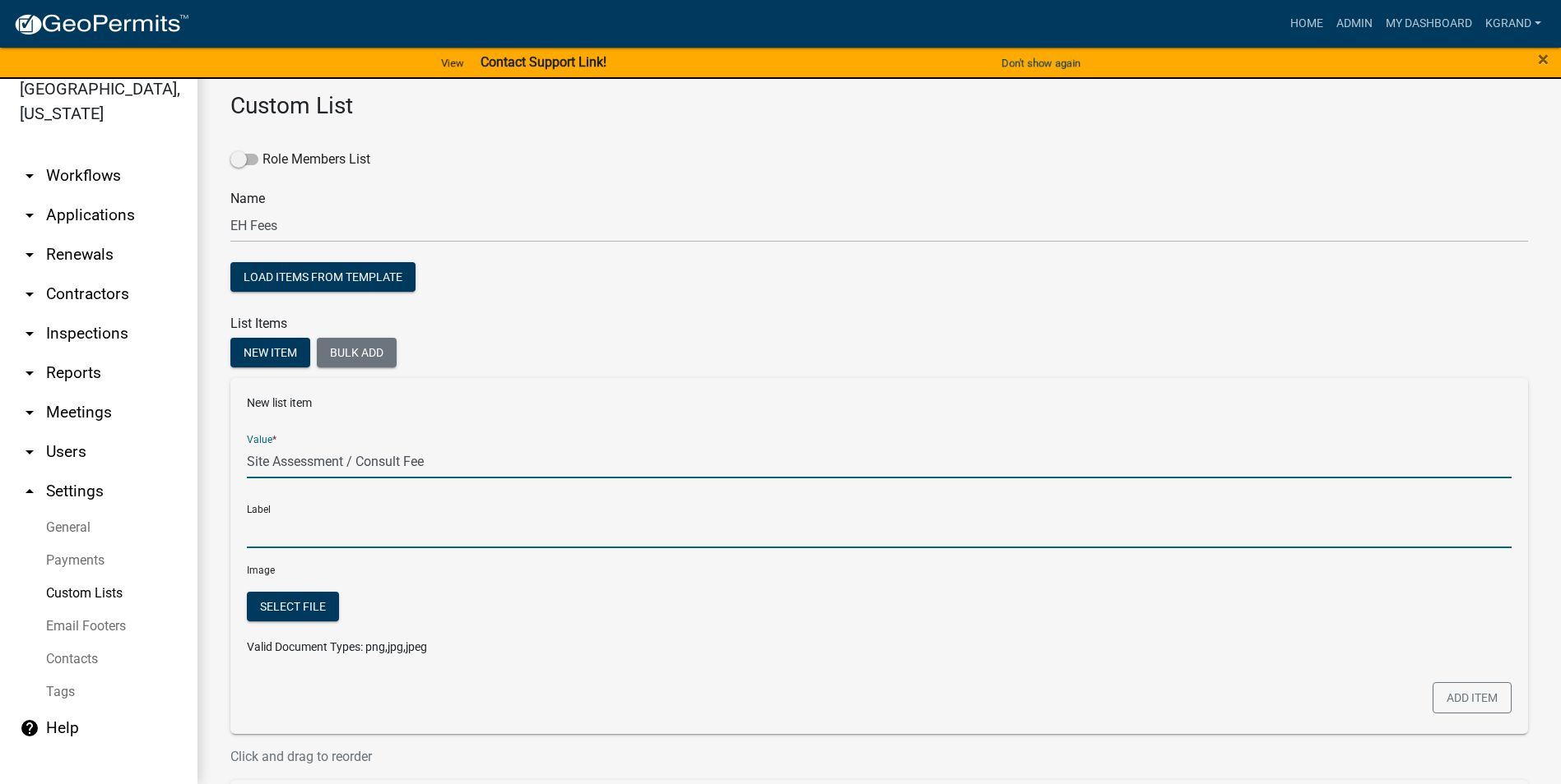
type input "Site Assessment / Consult Fee"
click at [358, 501] on input "Site Assessment / Consult Fee" at bounding box center [879, 531] width 1264 height 34
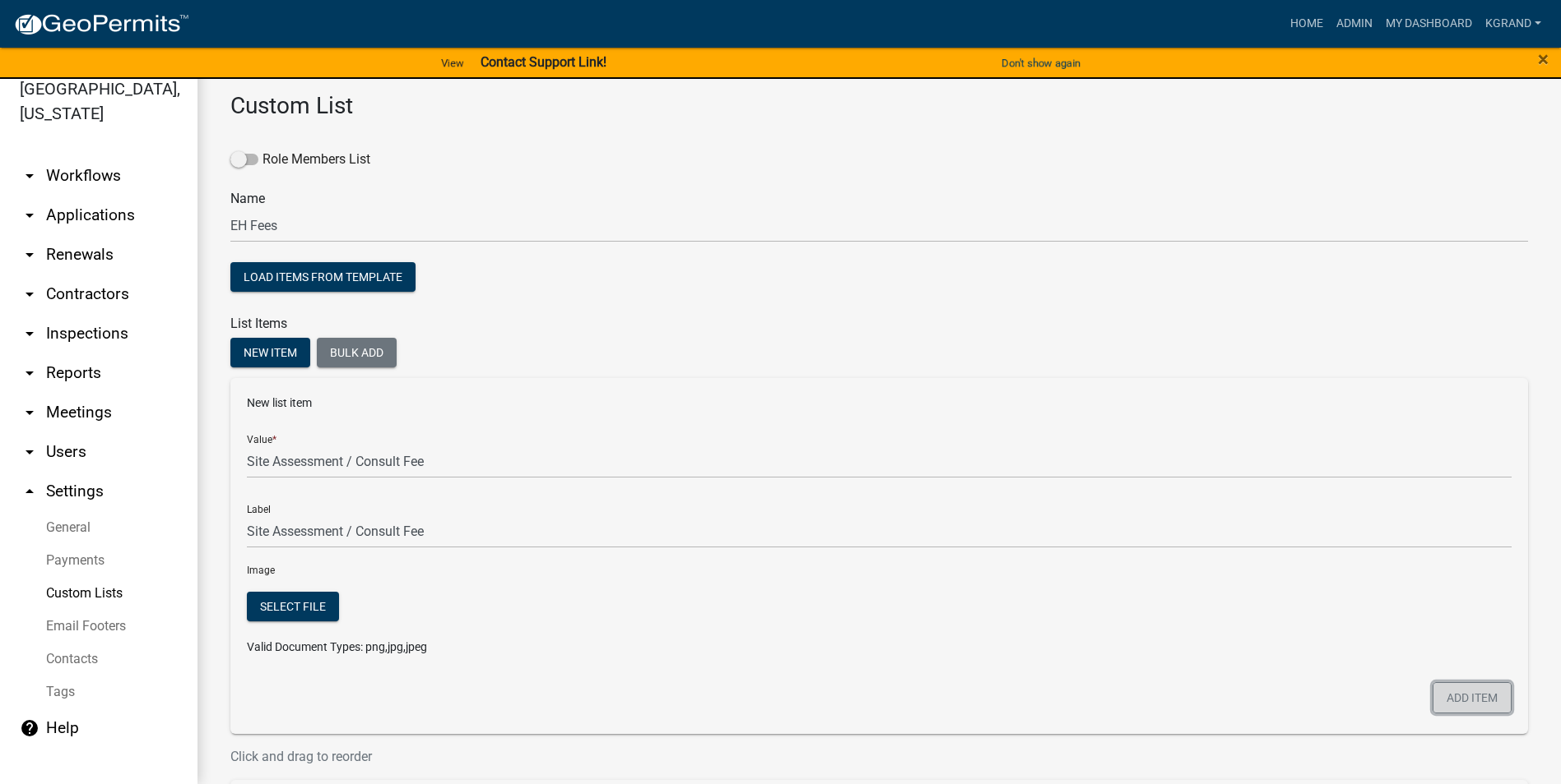
click at [770, 501] on button "Add item" at bounding box center [1471, 698] width 79 height 31
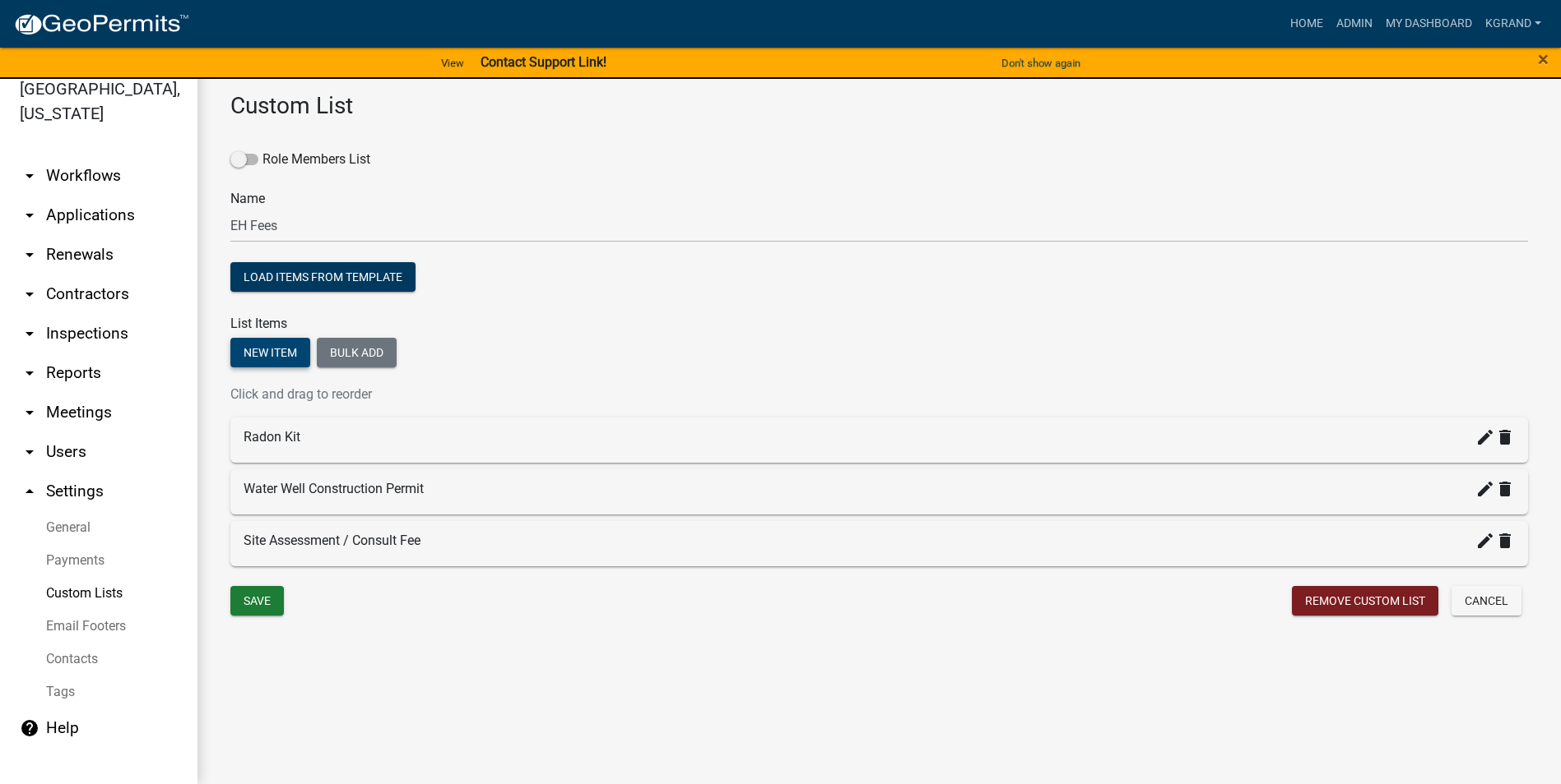
click at [244, 354] on button "New item" at bounding box center [271, 353] width 80 height 30
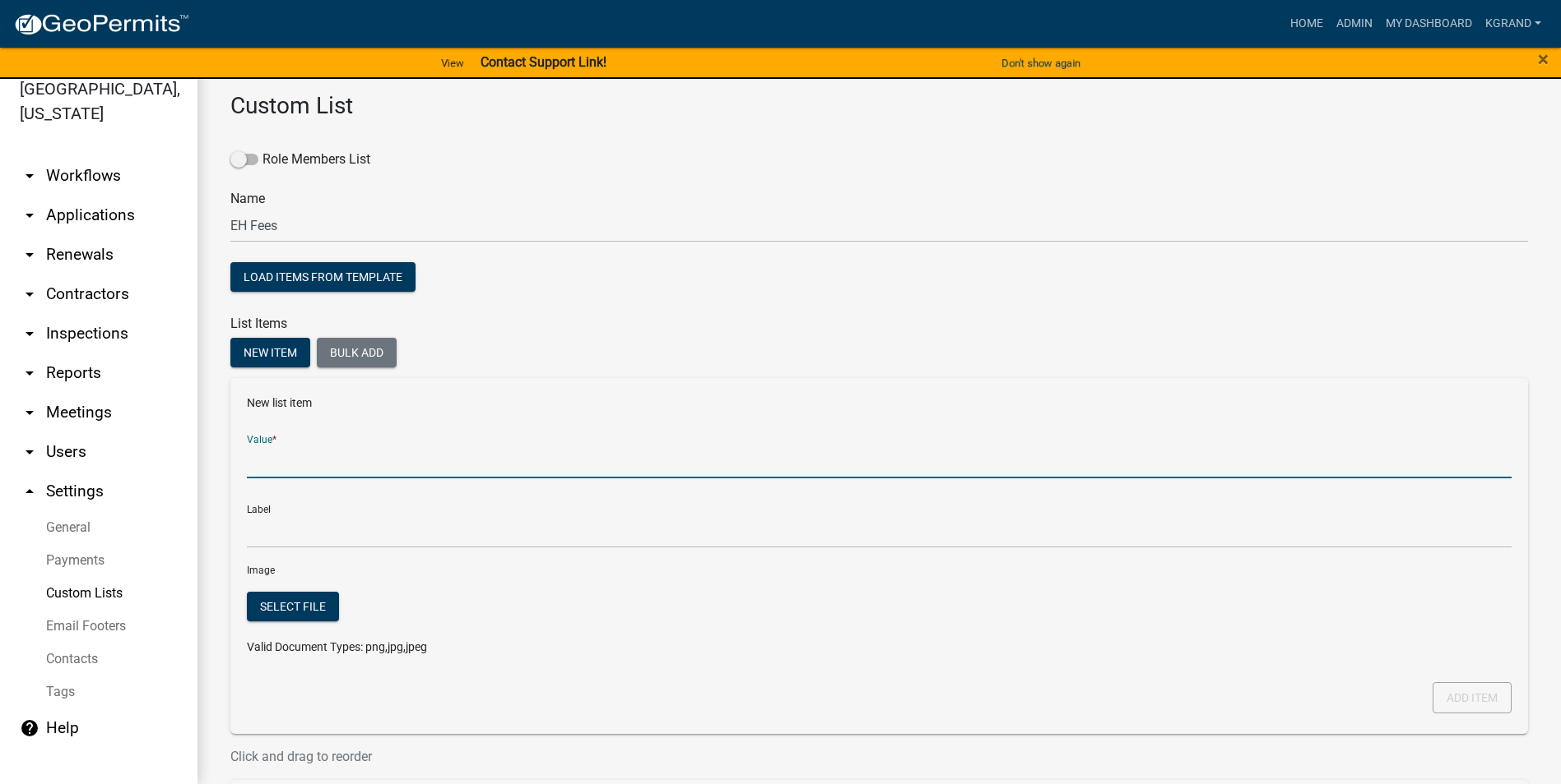
click at [273, 467] on input "Value *" at bounding box center [879, 461] width 1264 height 34
click at [385, 456] on input "Demolition Acknowledgment" at bounding box center [879, 461] width 1264 height 34
click at [526, 455] on input "Demolition Acknowledgement" at bounding box center [879, 461] width 1264 height 34
type input "Demolition Acknowledgement"
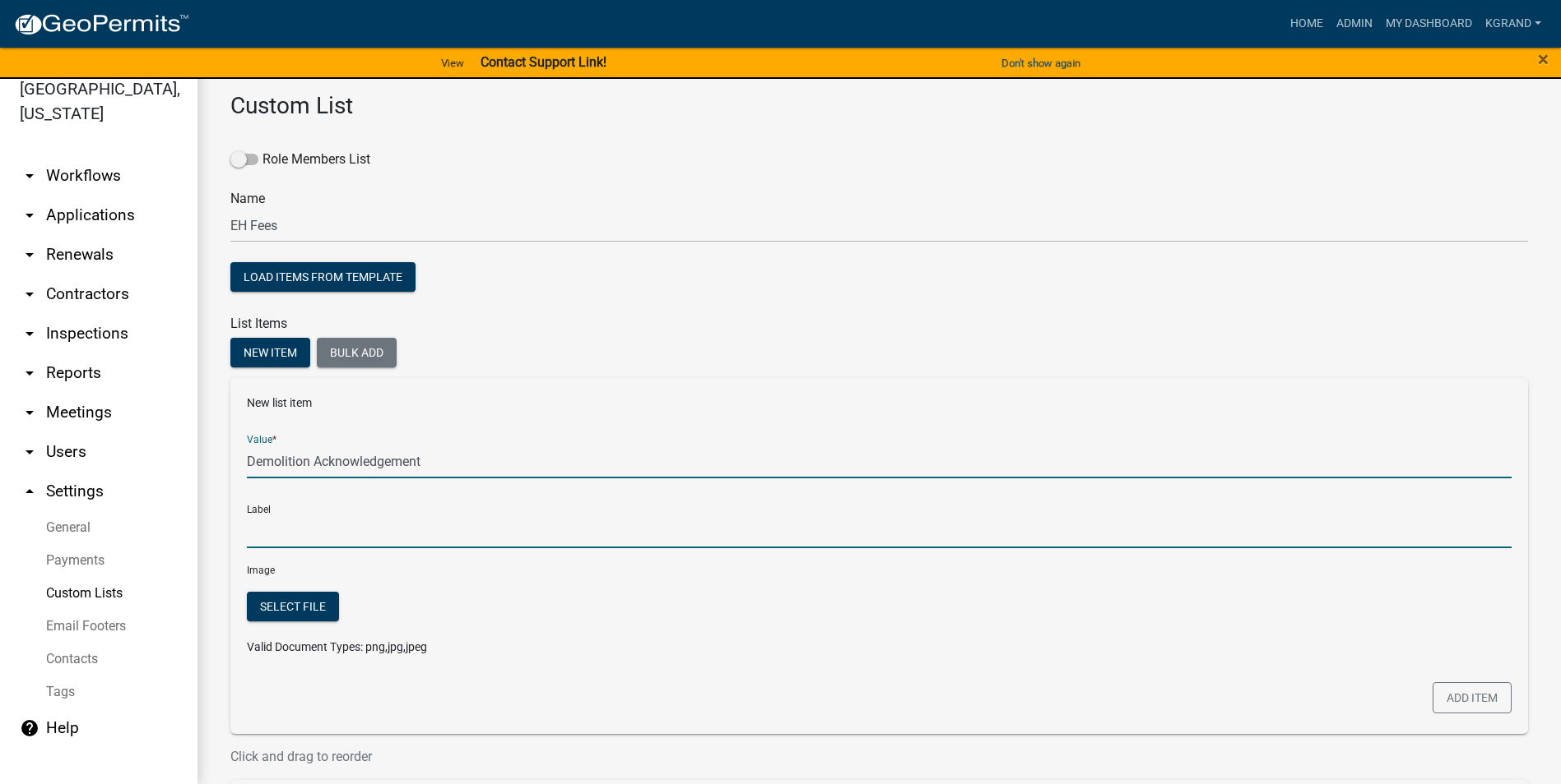
type input "Demolition Acknowledgement"
click at [392, 501] on input "Demolition Acknowledgement" at bounding box center [879, 531] width 1264 height 34
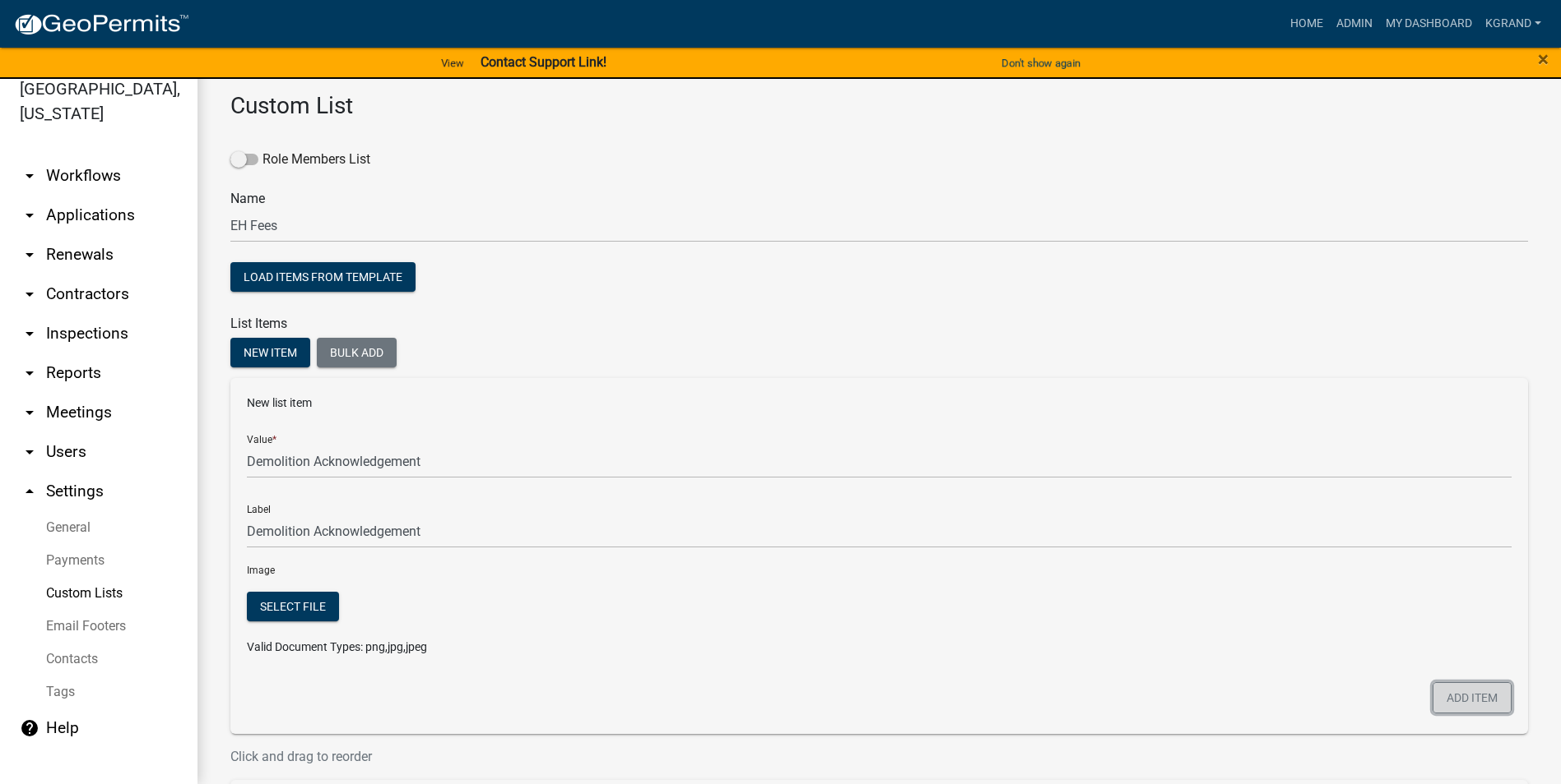
click at [770, 501] on button "Add item" at bounding box center [1471, 698] width 79 height 31
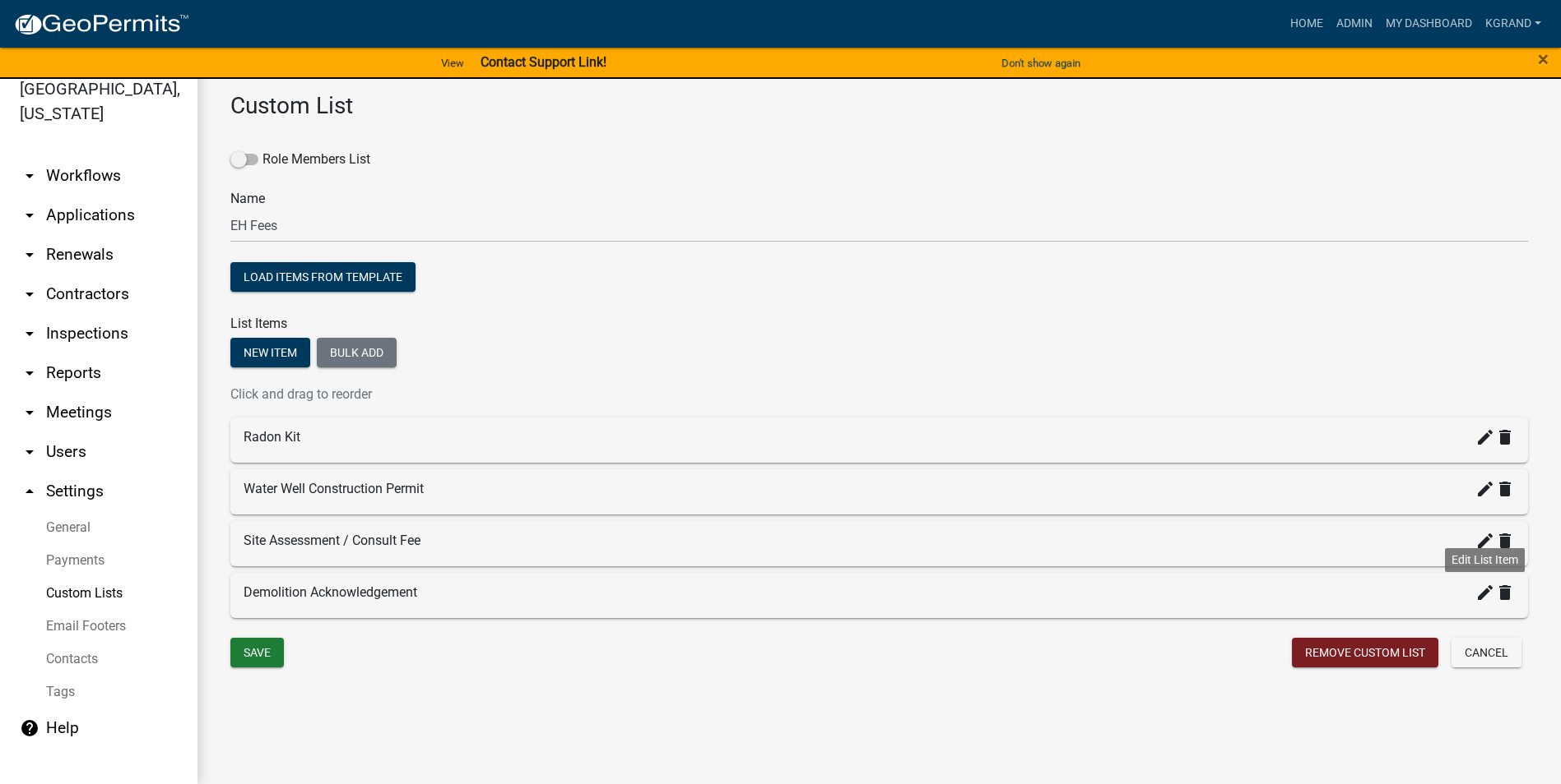
click at [770, 501] on icon "create" at bounding box center [1484, 593] width 19 height 19
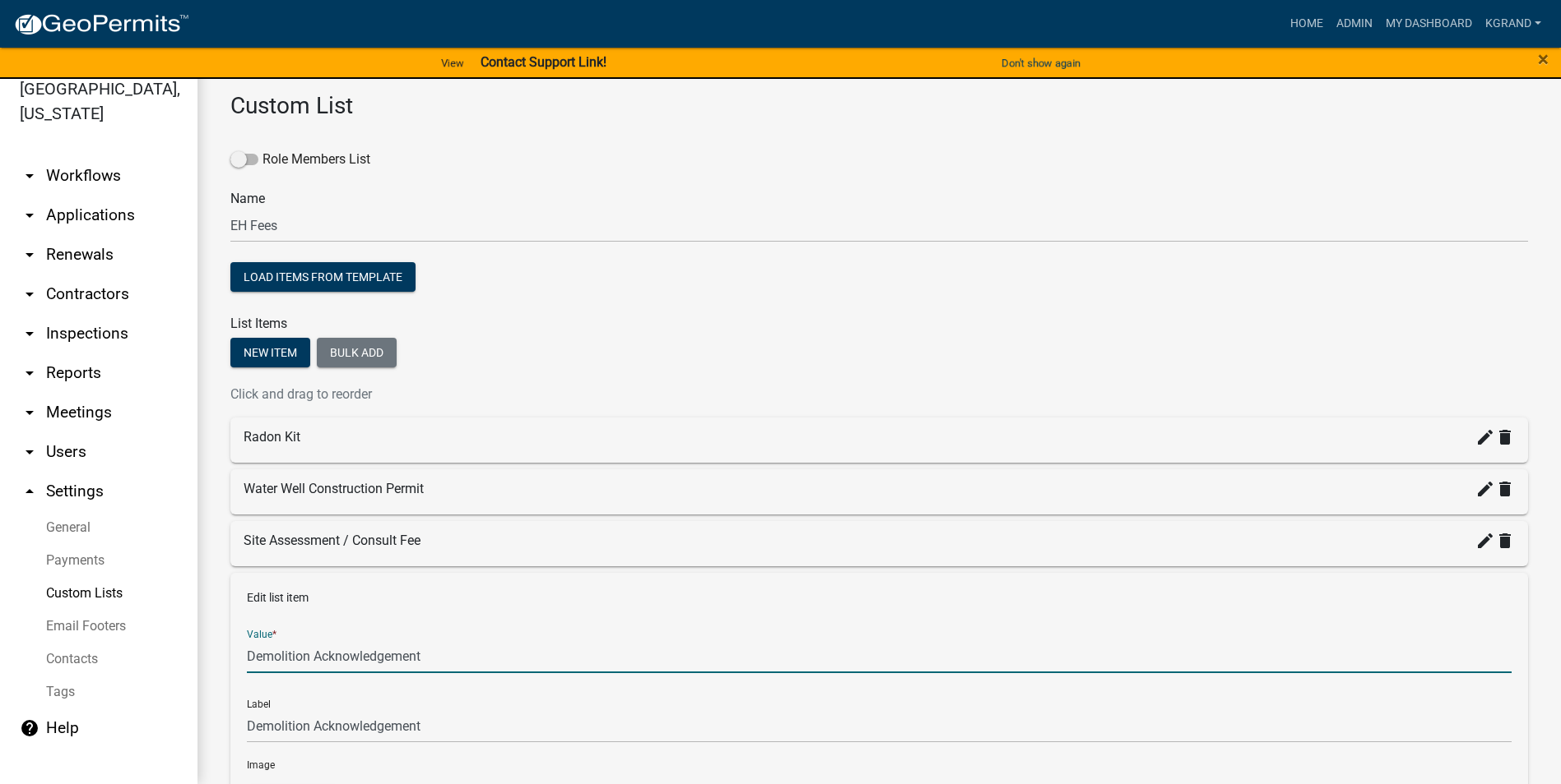
click at [426, 501] on input "Demolition Acknowledgement" at bounding box center [879, 656] width 1264 height 34
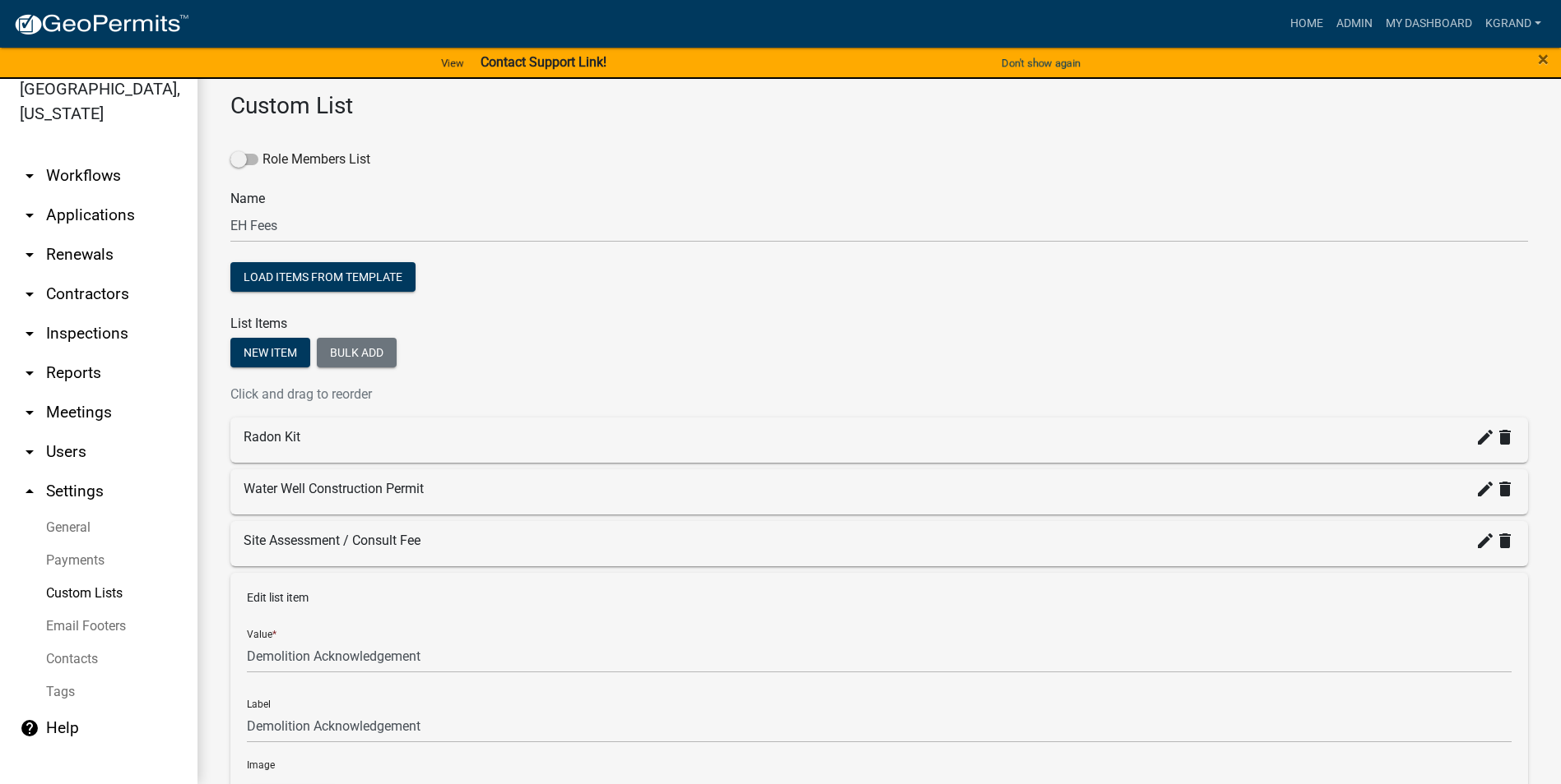
click at [557, 372] on div "New item Bulk add Click and drag to reorder Radon Kit create delete Water Well …" at bounding box center [879, 634] width 1297 height 591
click at [281, 346] on button "New item" at bounding box center [271, 353] width 80 height 30
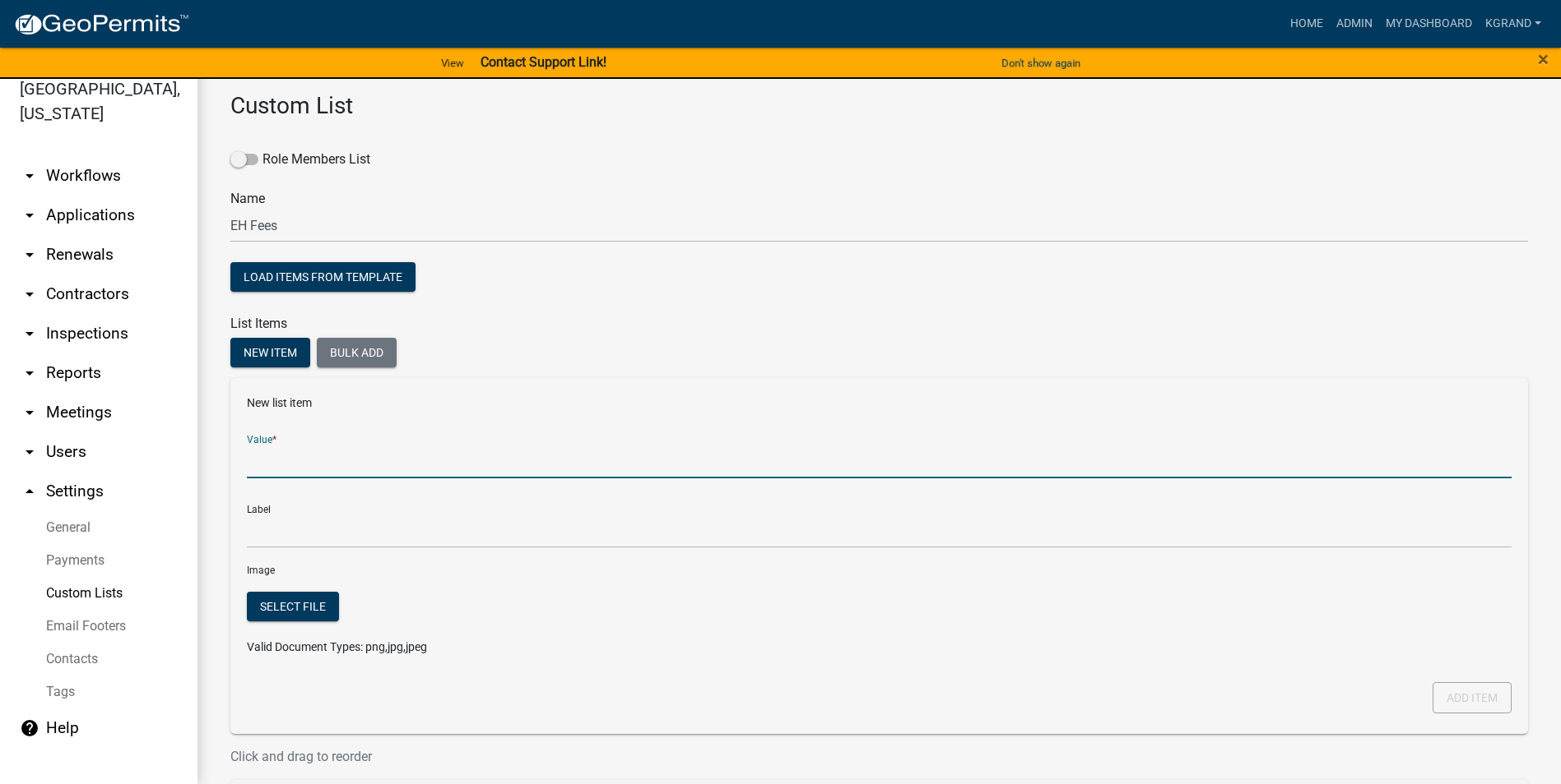
click at [268, 460] on input "Value *" at bounding box center [879, 461] width 1264 height 34
type input "Soil Evaluation by County"
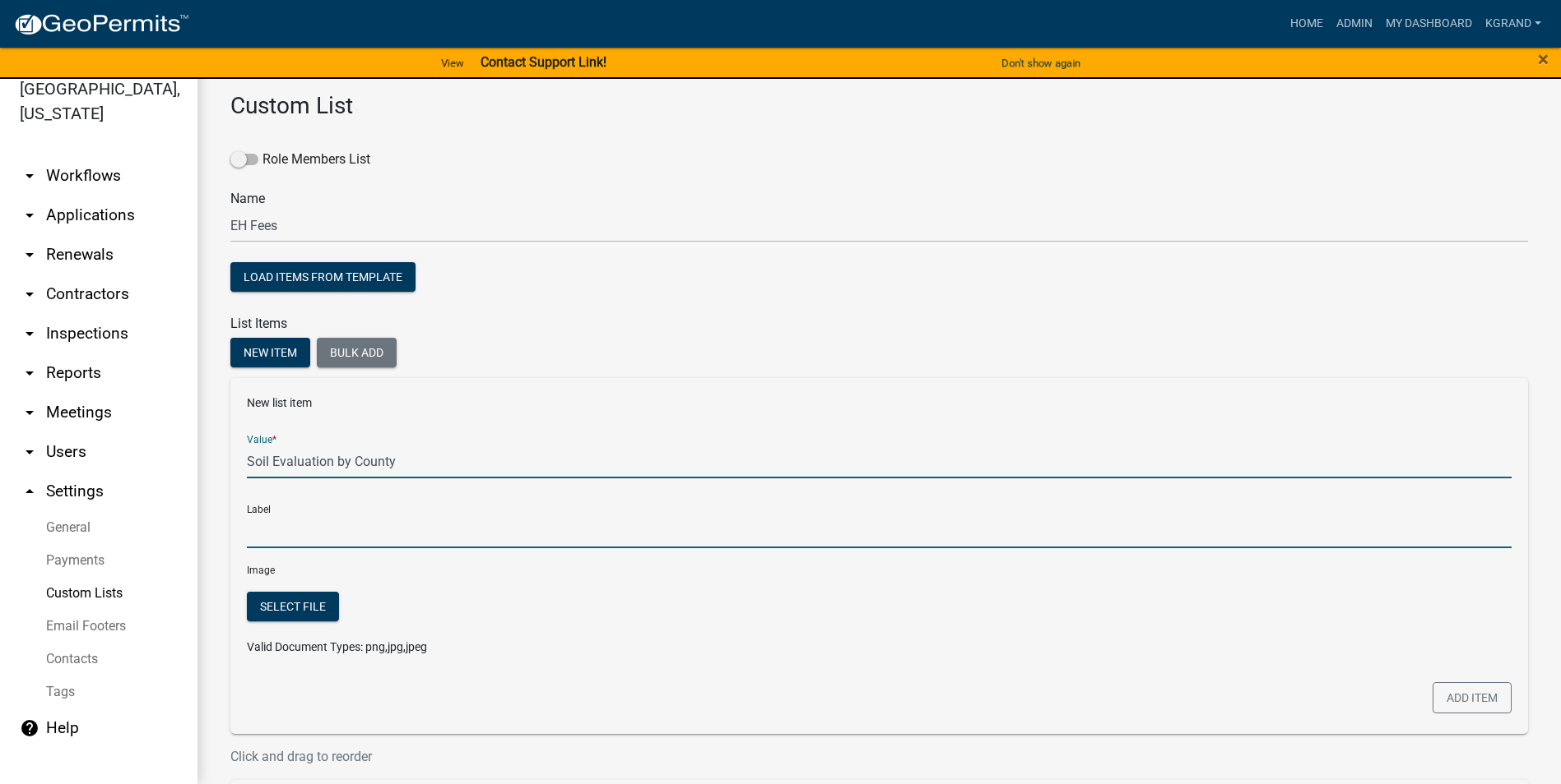
type input "Soil Evaluation by County"
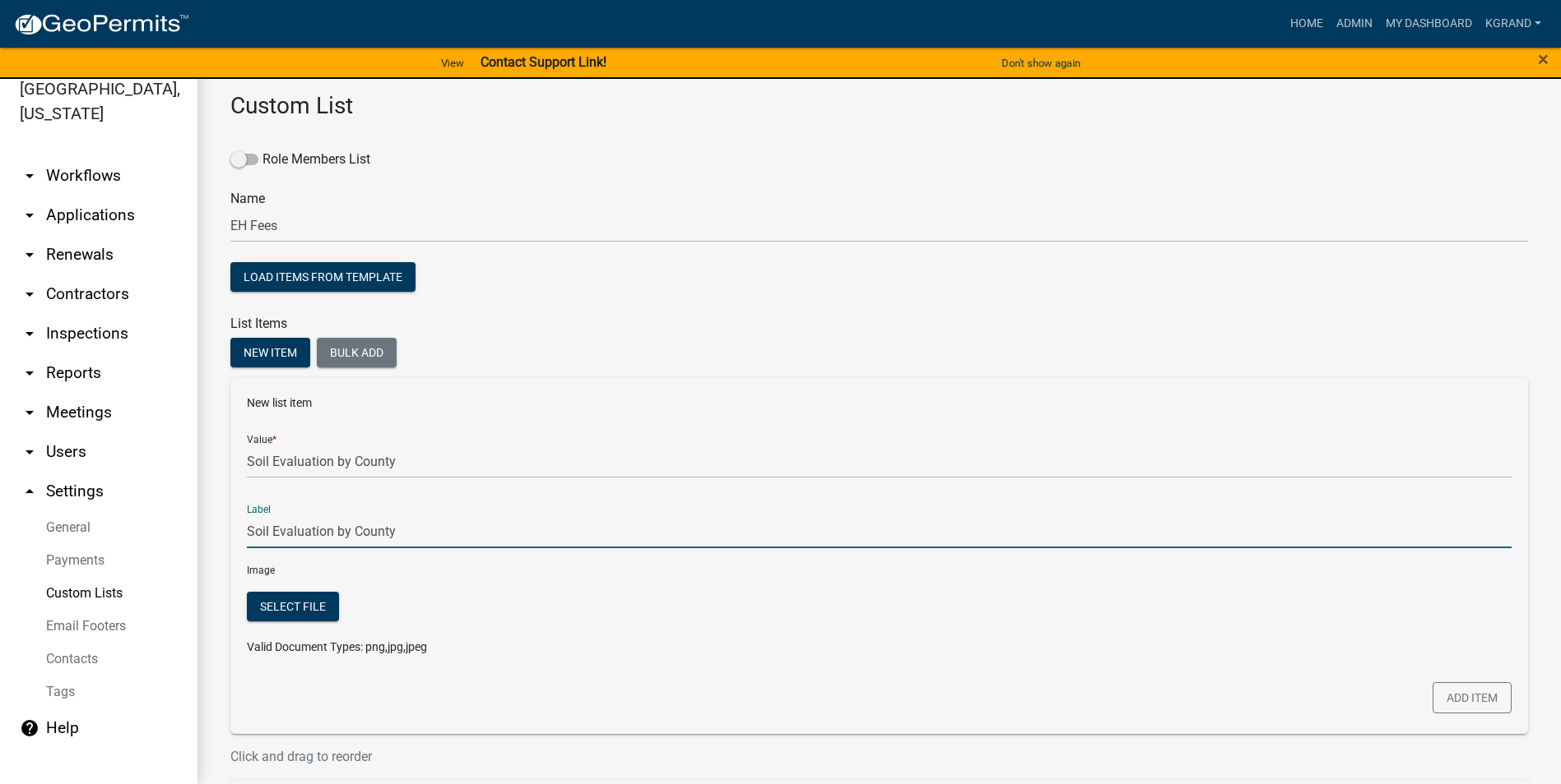
click at [301, 501] on input "Soil Evaluation by County" at bounding box center [879, 531] width 1264 height 34
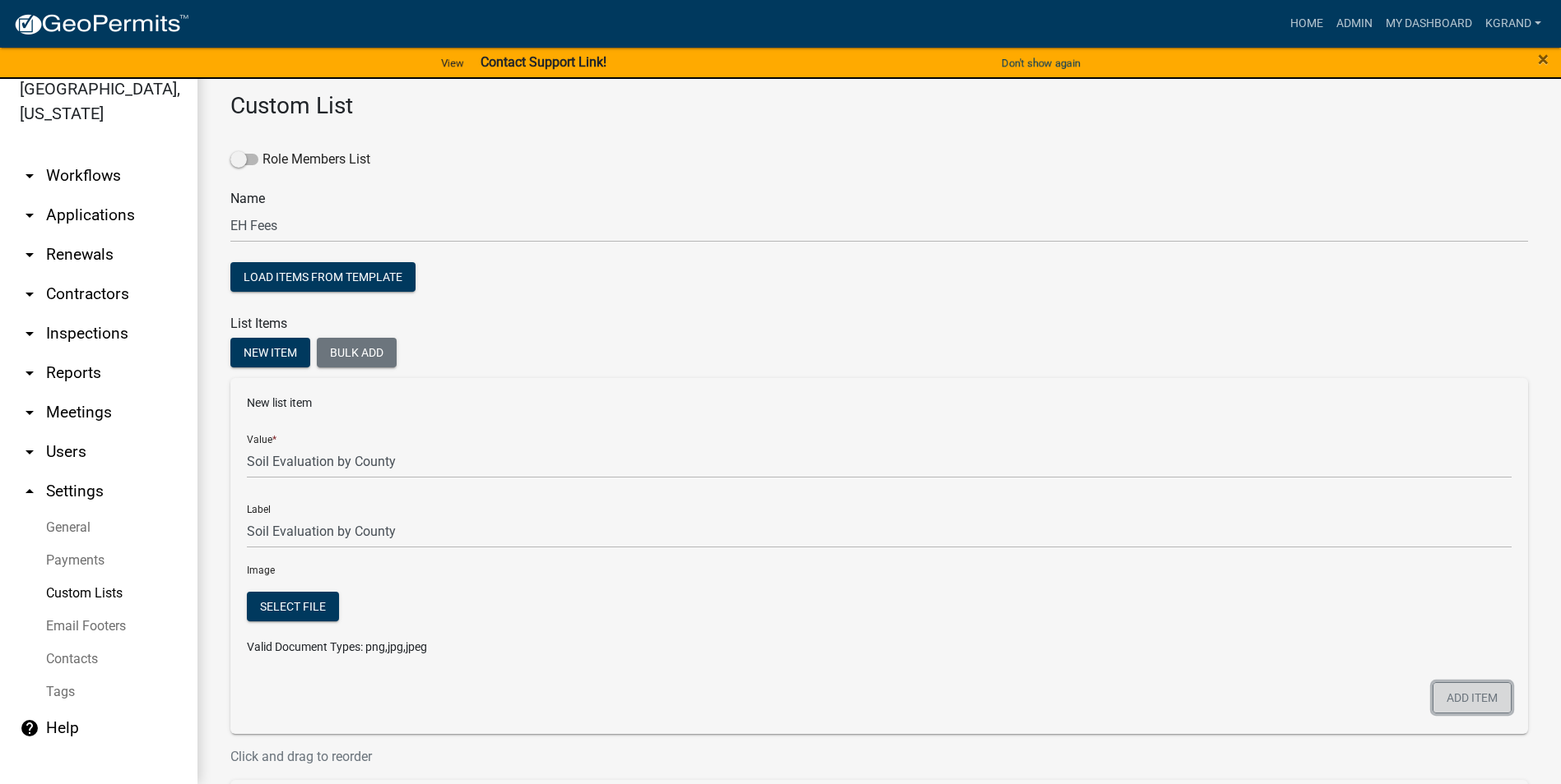
click at [770, 501] on button "Add item" at bounding box center [1471, 698] width 79 height 31
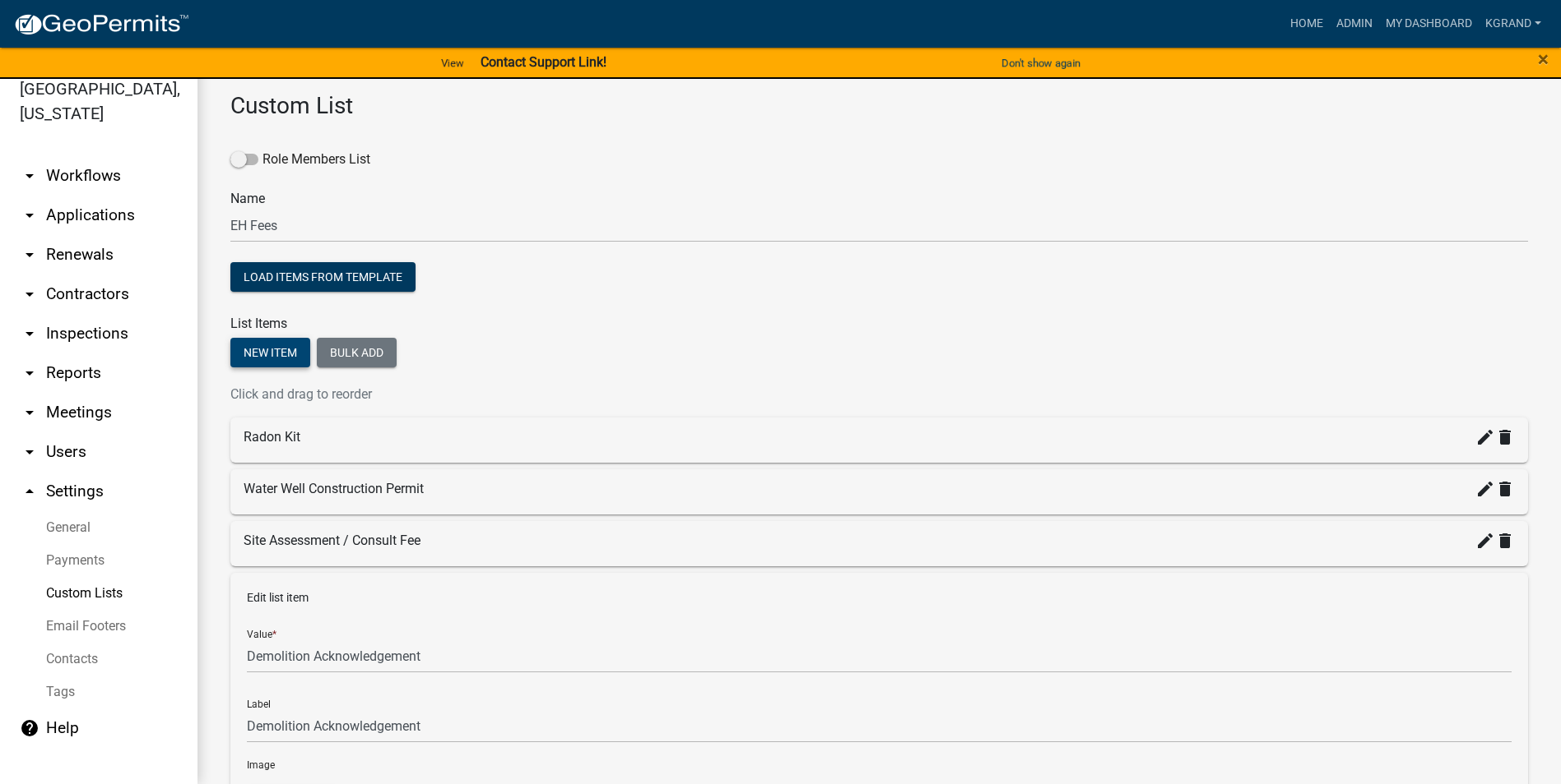
click at [266, 346] on button "New item" at bounding box center [271, 353] width 80 height 30
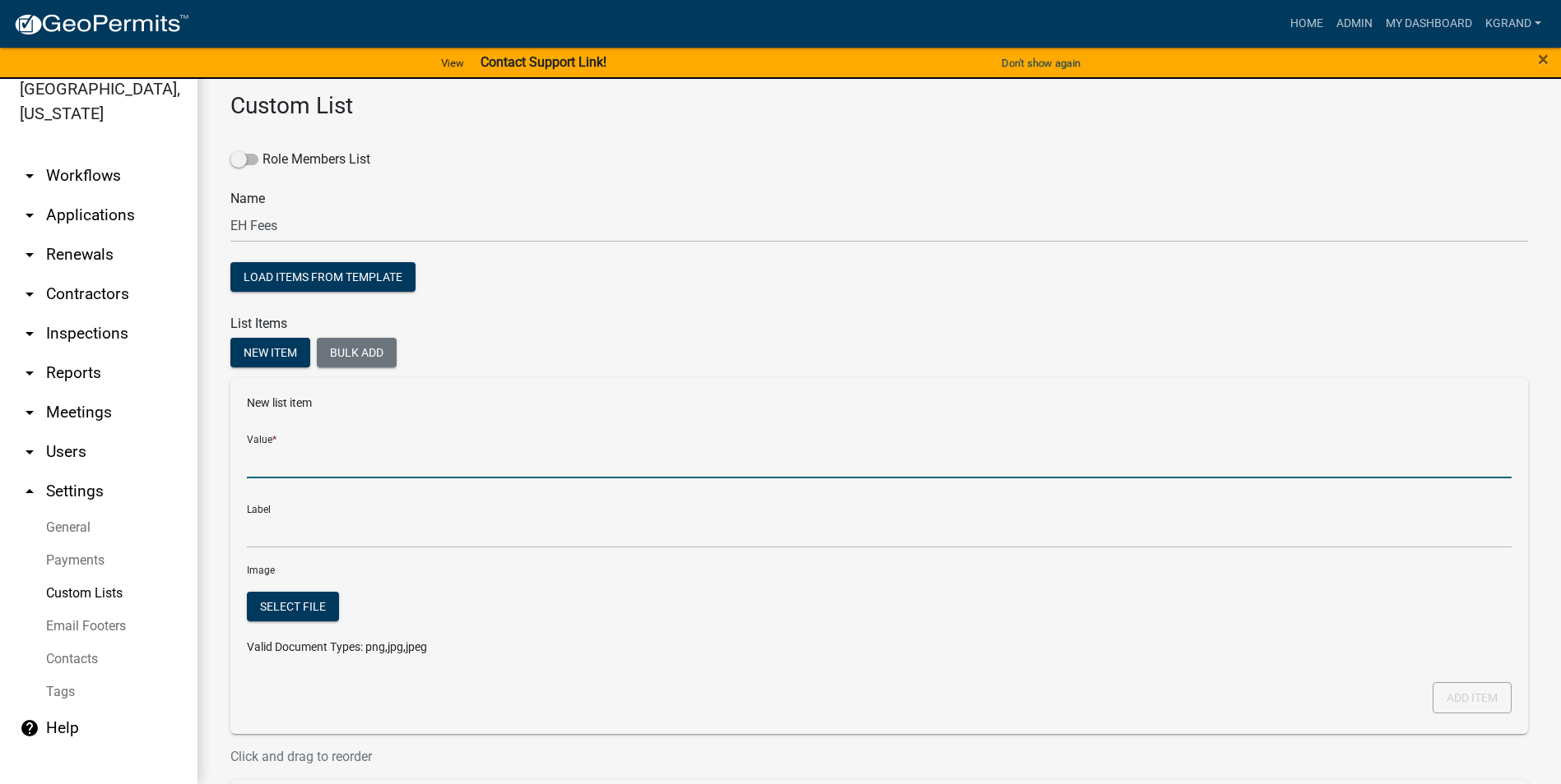
click at [285, 467] on input "Value *" at bounding box center [879, 461] width 1264 height 34
type input "Extra Trip Fee"
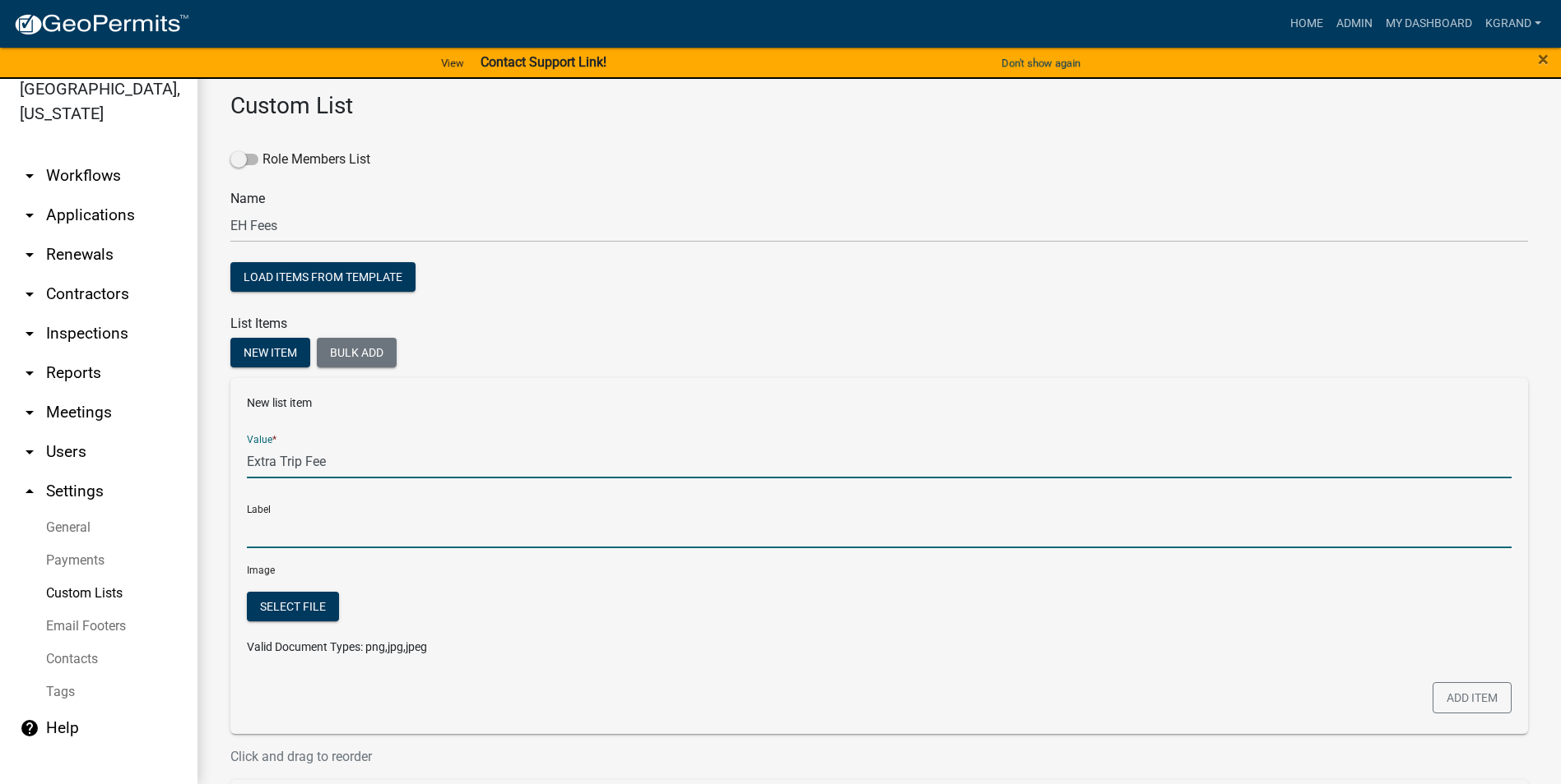
type input "Extra Trip Fee"
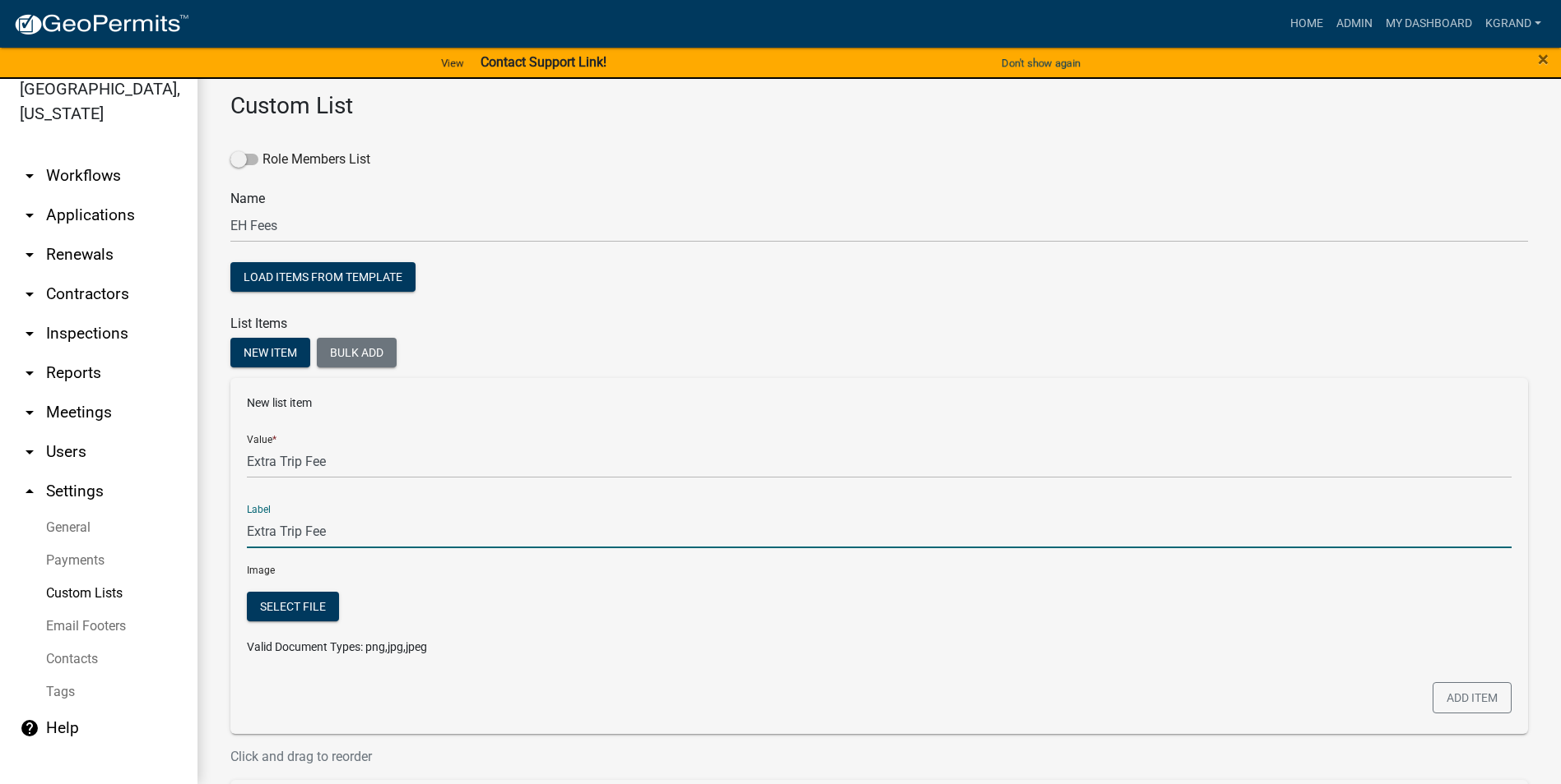
click at [302, 501] on input "Extra Trip Fee" at bounding box center [879, 531] width 1264 height 34
click at [770, 501] on button "Add item" at bounding box center [1471, 698] width 79 height 31
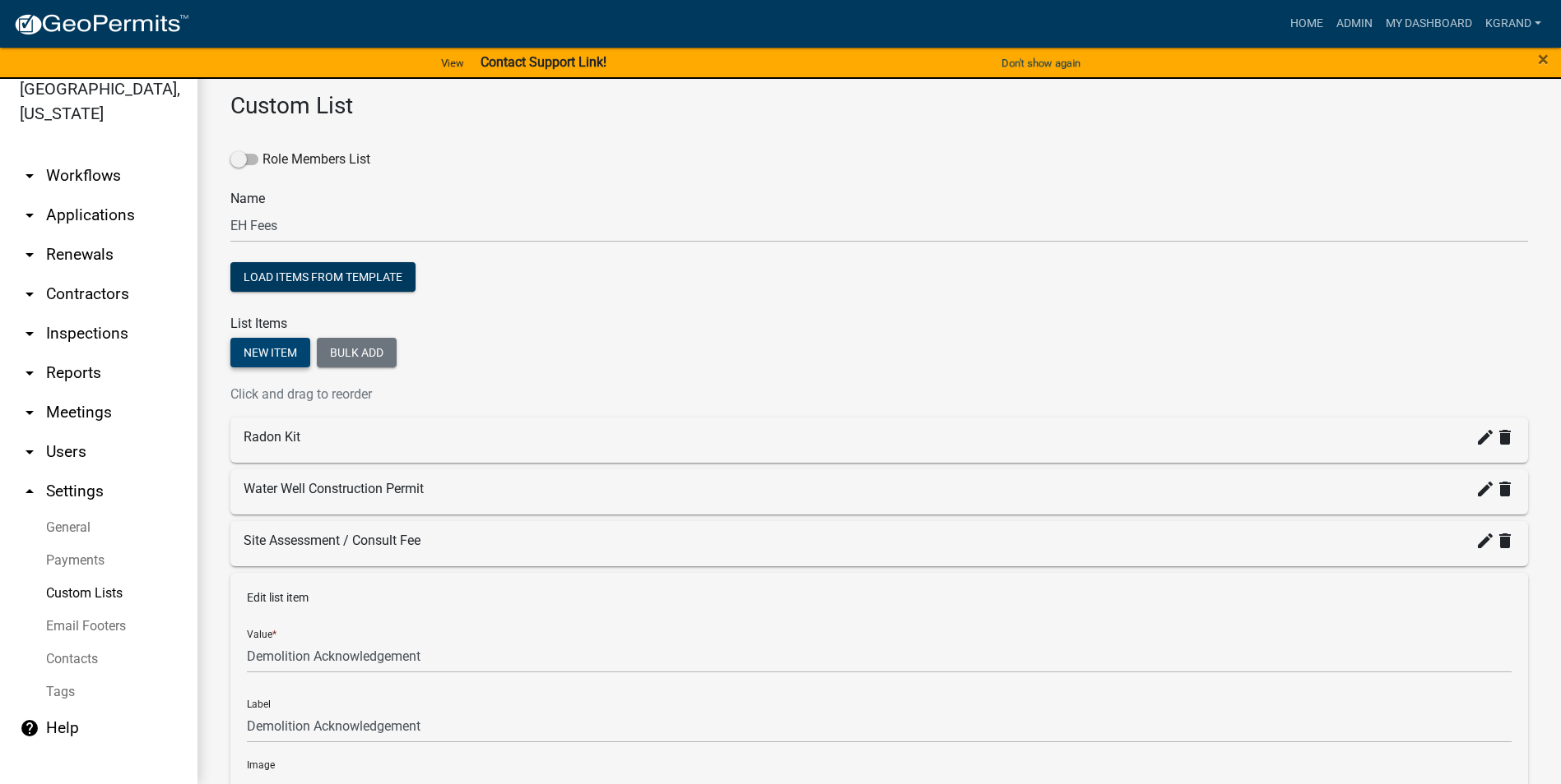
click at [271, 350] on button "New item" at bounding box center [271, 353] width 80 height 30
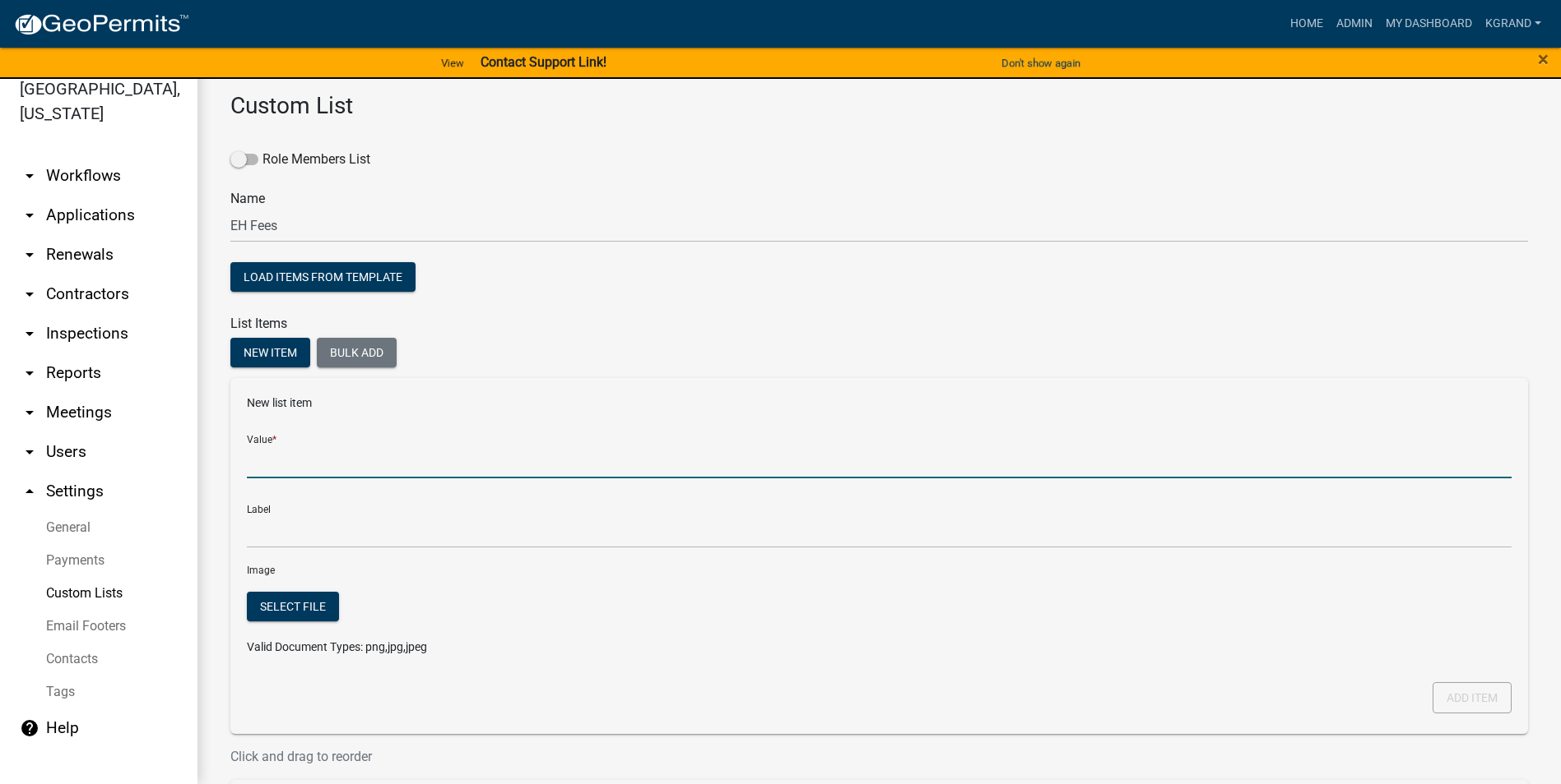
click at [279, 473] on input "Value *" at bounding box center [879, 461] width 1264 height 34
type input "Lab Fee"
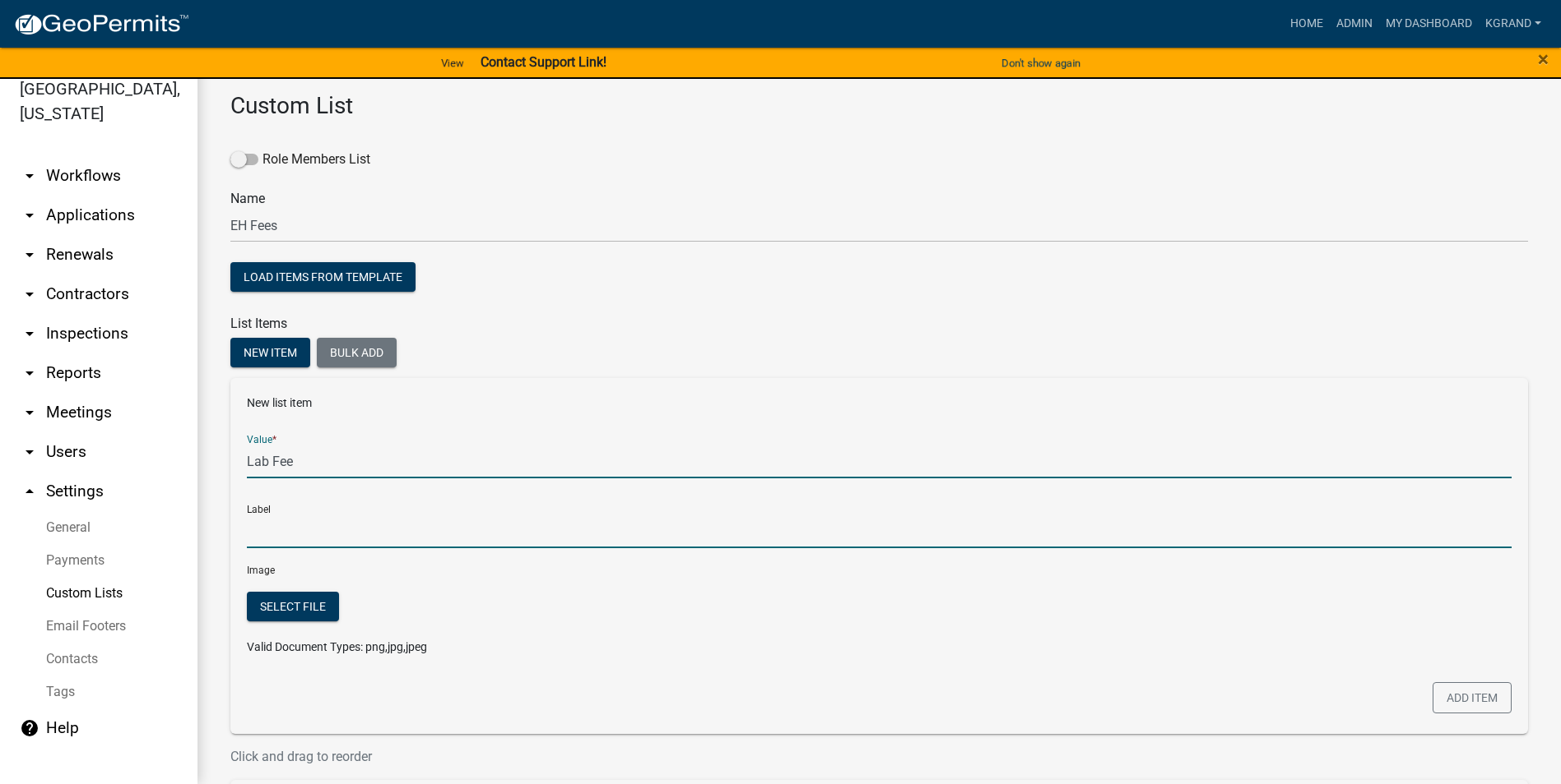
type input "Lab Fee"
click at [289, 501] on input "Lab Fee" at bounding box center [879, 531] width 1264 height 34
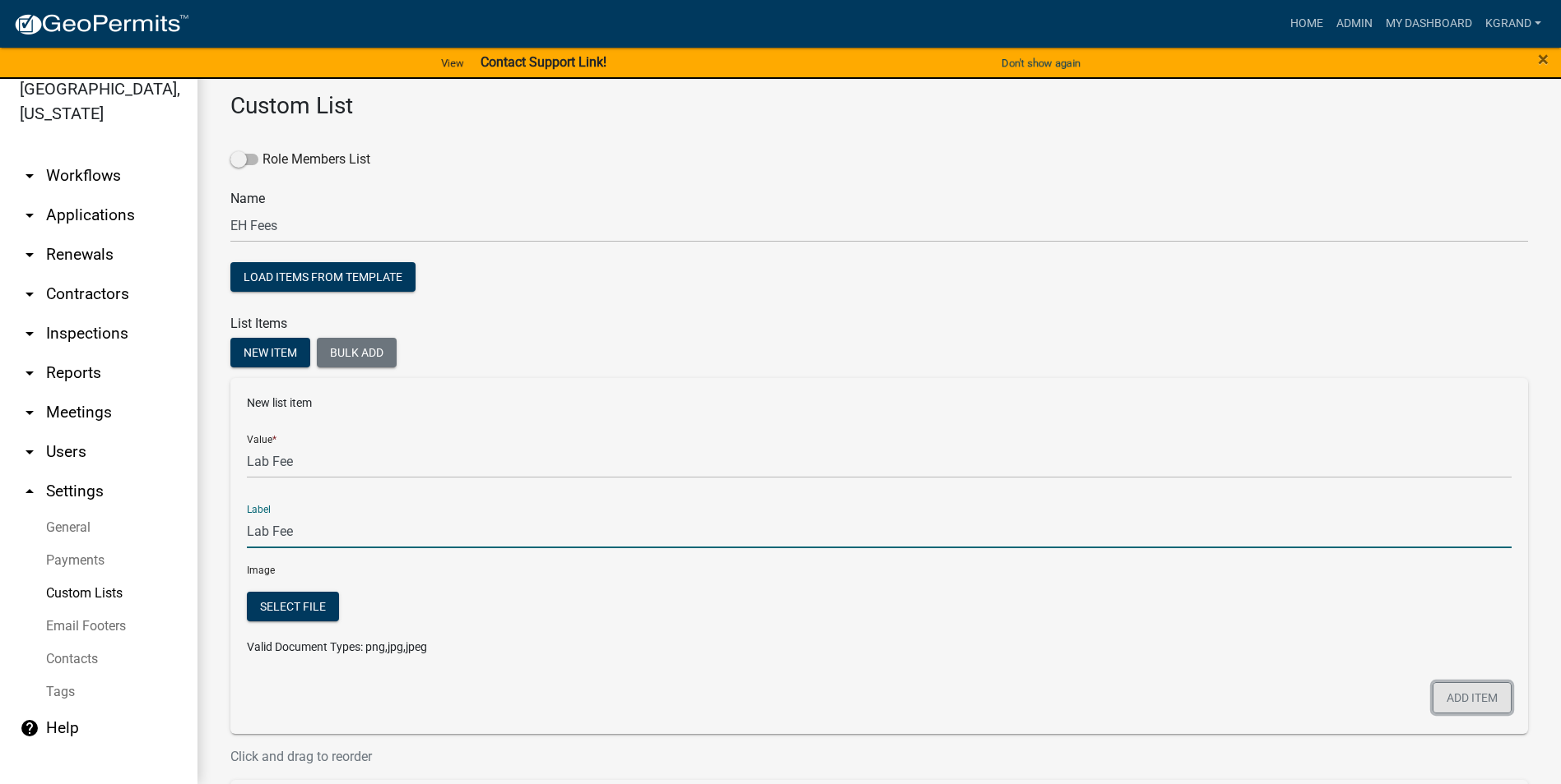
click at [770, 501] on button "Add item" at bounding box center [1471, 698] width 79 height 31
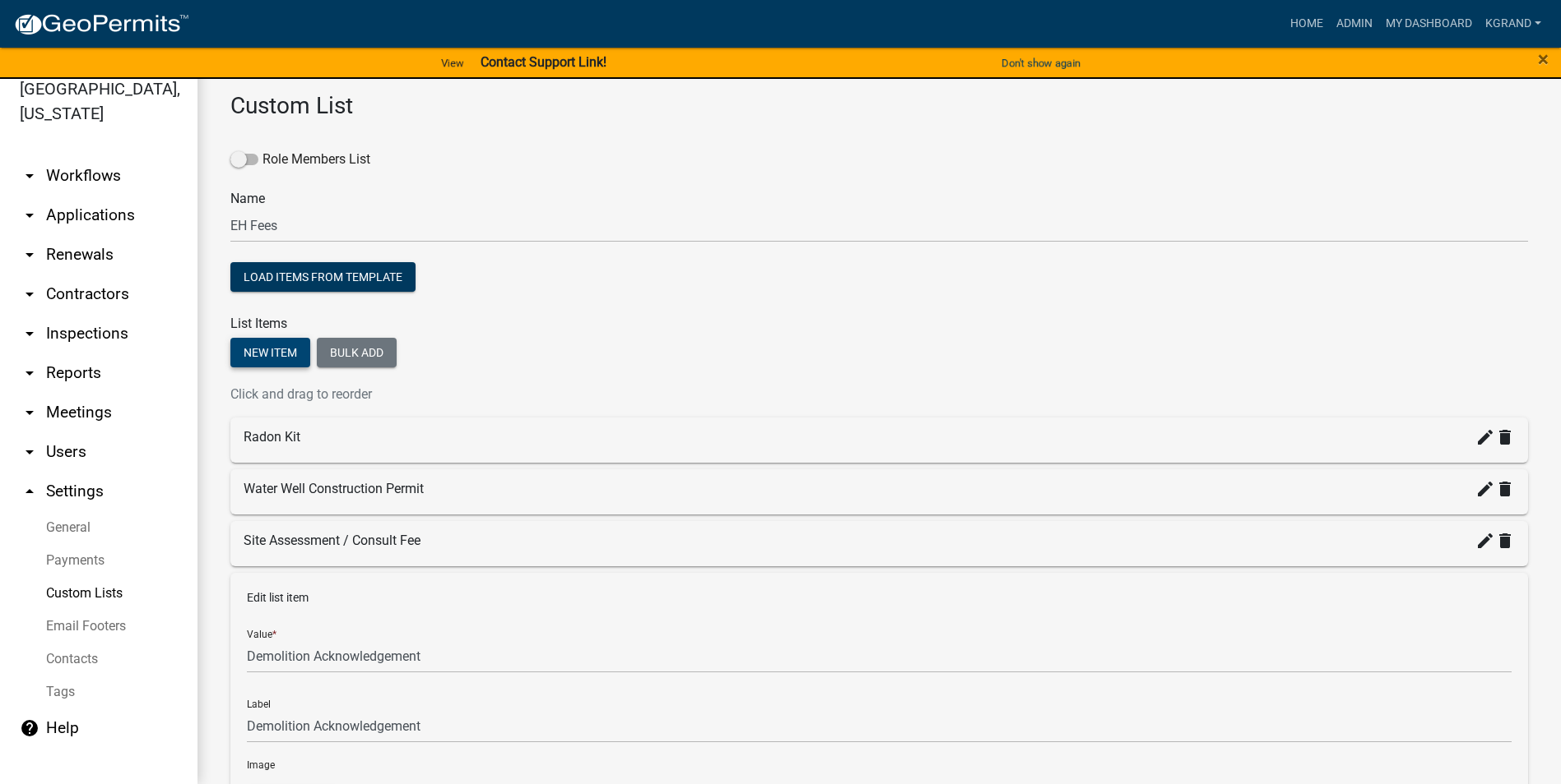
click at [277, 350] on button "New item" at bounding box center [271, 353] width 80 height 30
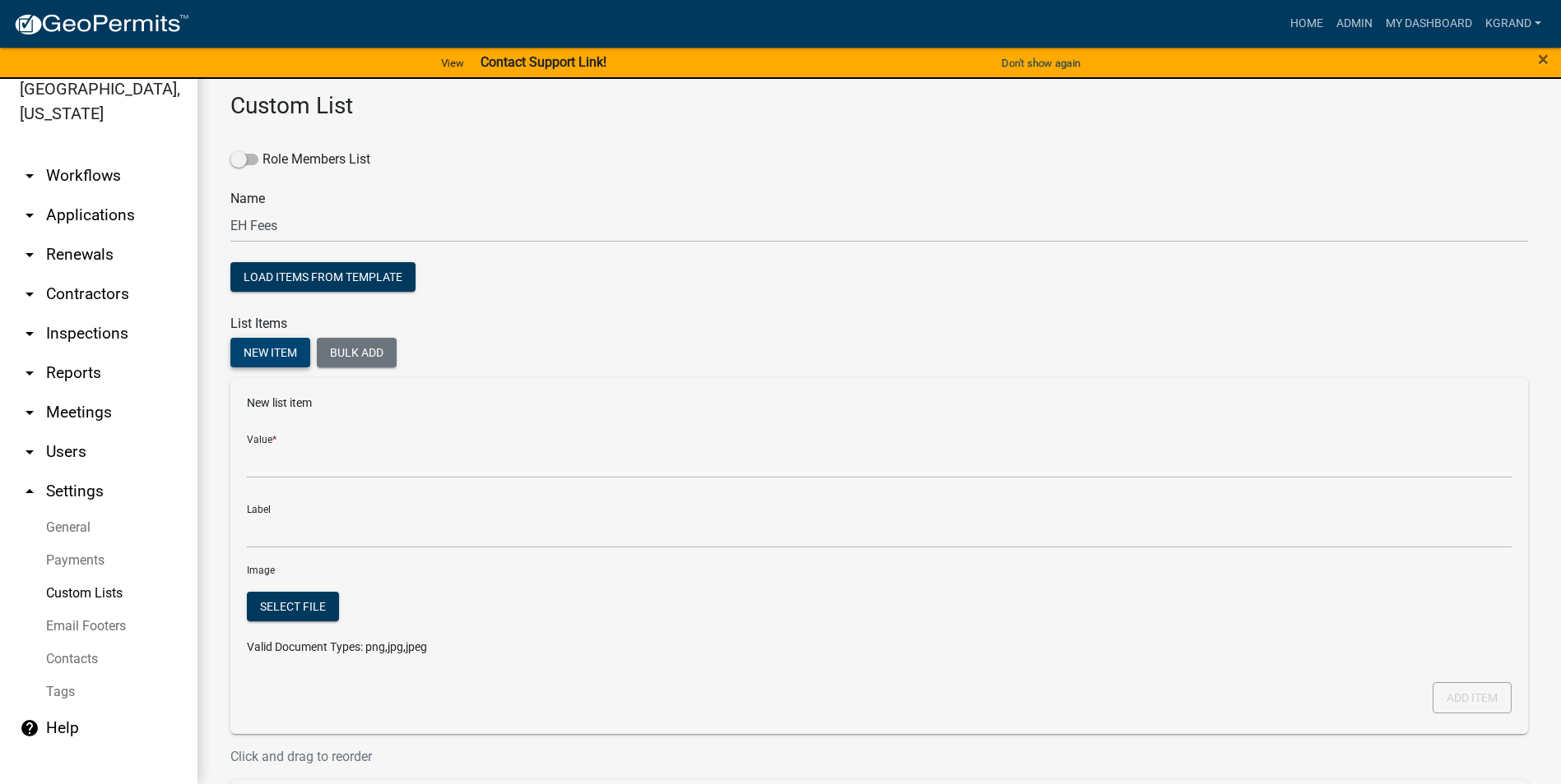
click at [231, 338] on button "New item" at bounding box center [271, 353] width 80 height 30
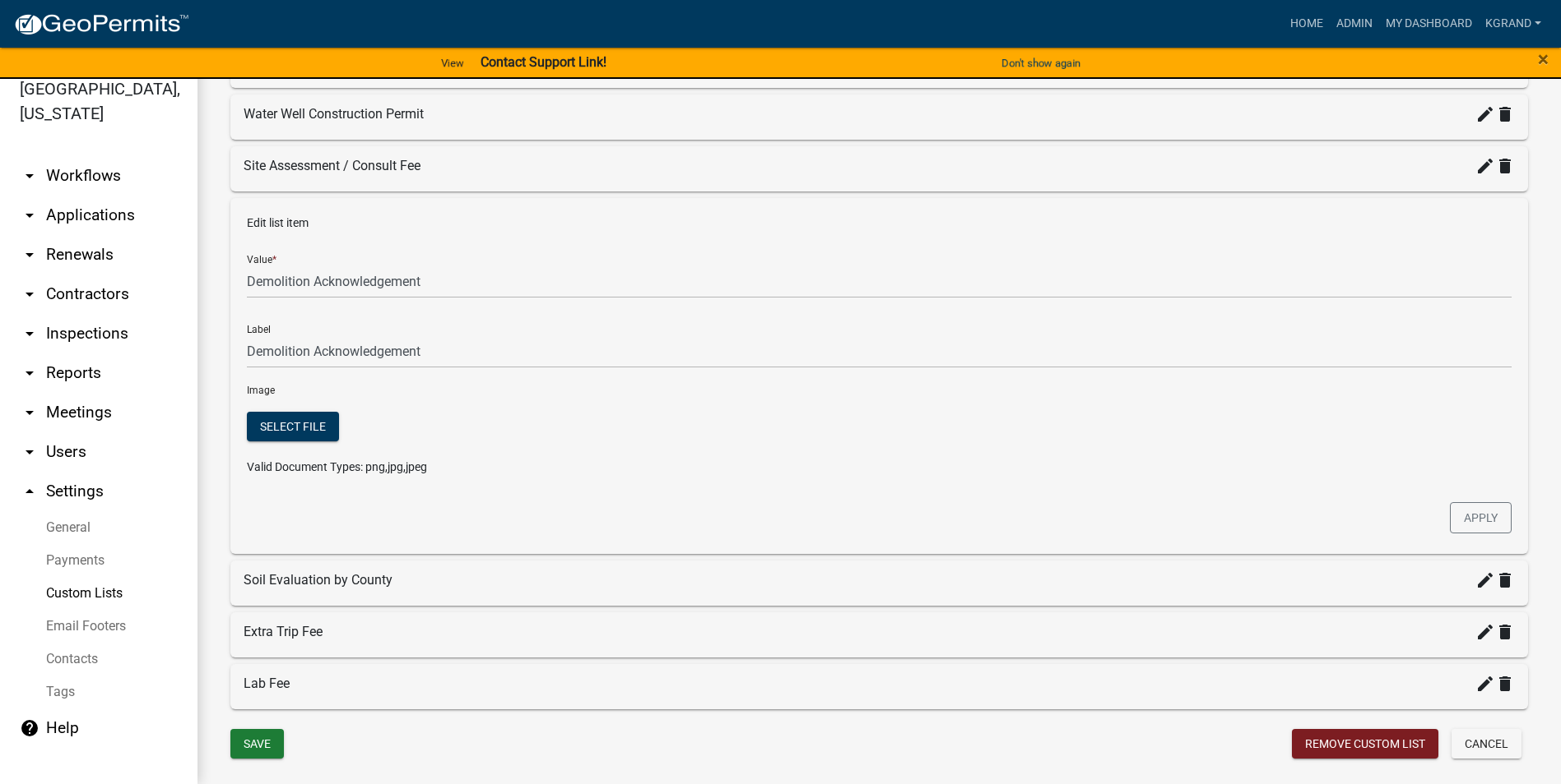
scroll to position [339, 0]
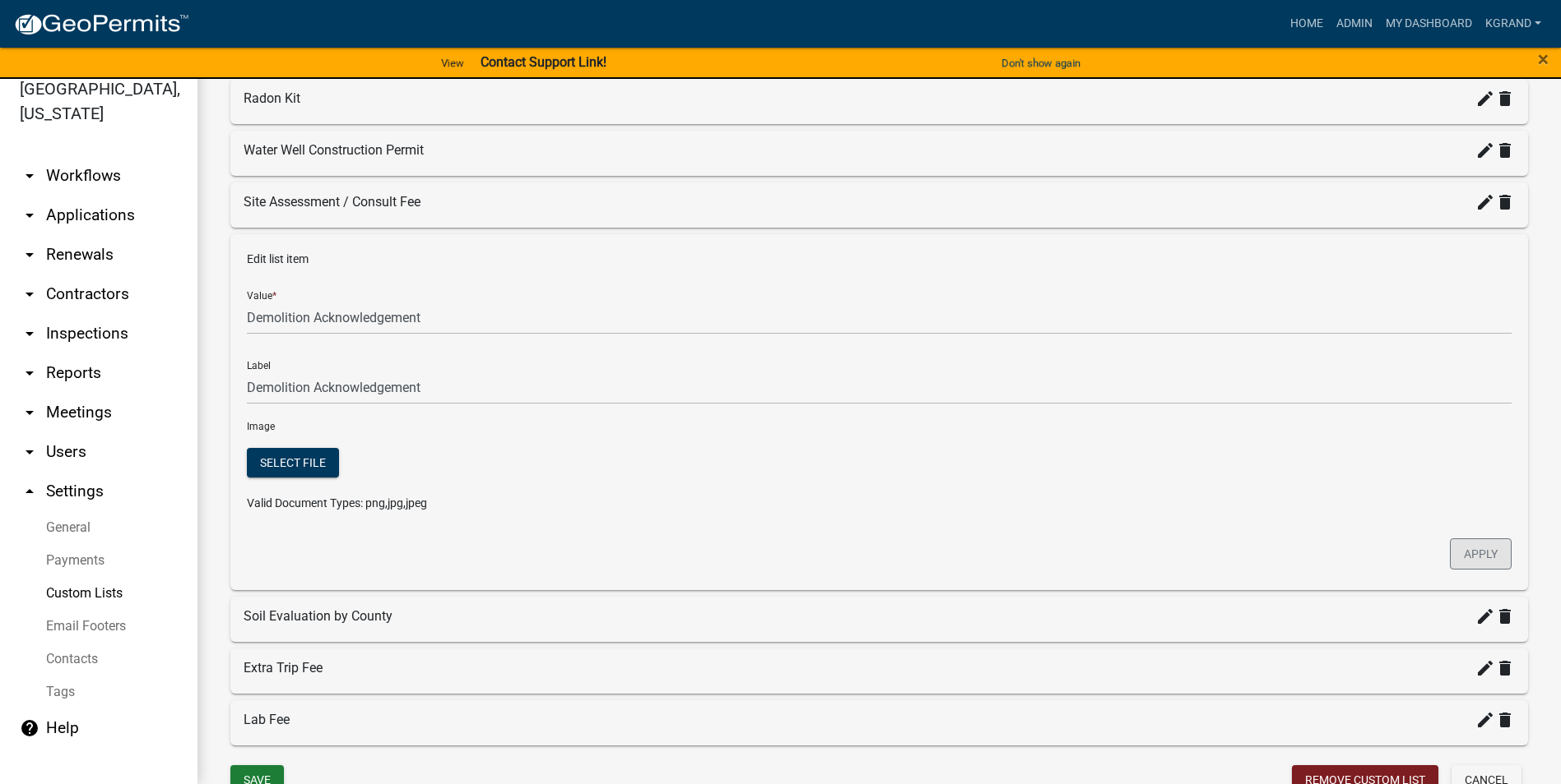
click at [770, 501] on button "Apply" at bounding box center [1481, 554] width 62 height 31
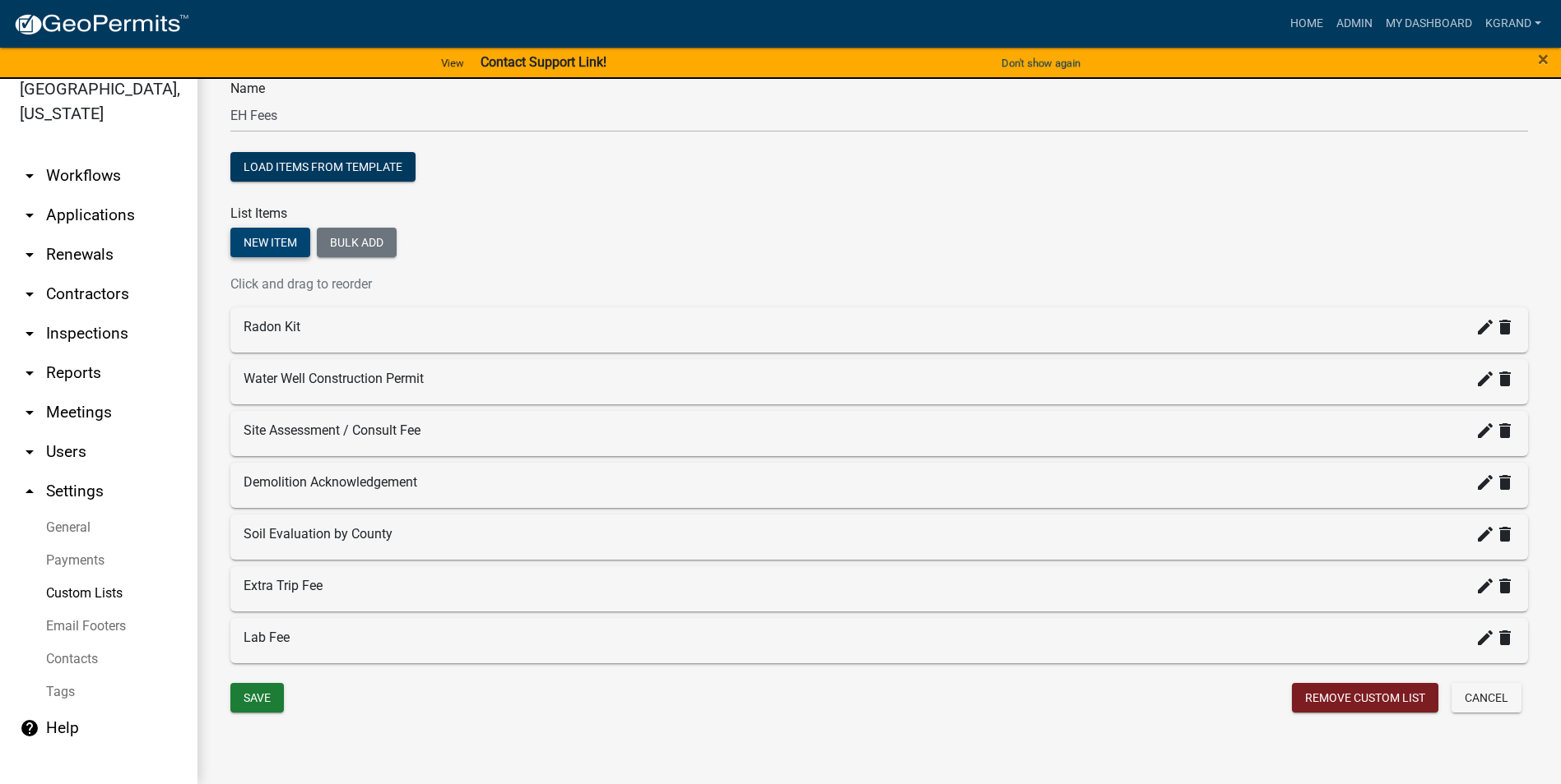
scroll to position [110, 0]
click at [260, 243] on button "New item" at bounding box center [271, 242] width 80 height 30
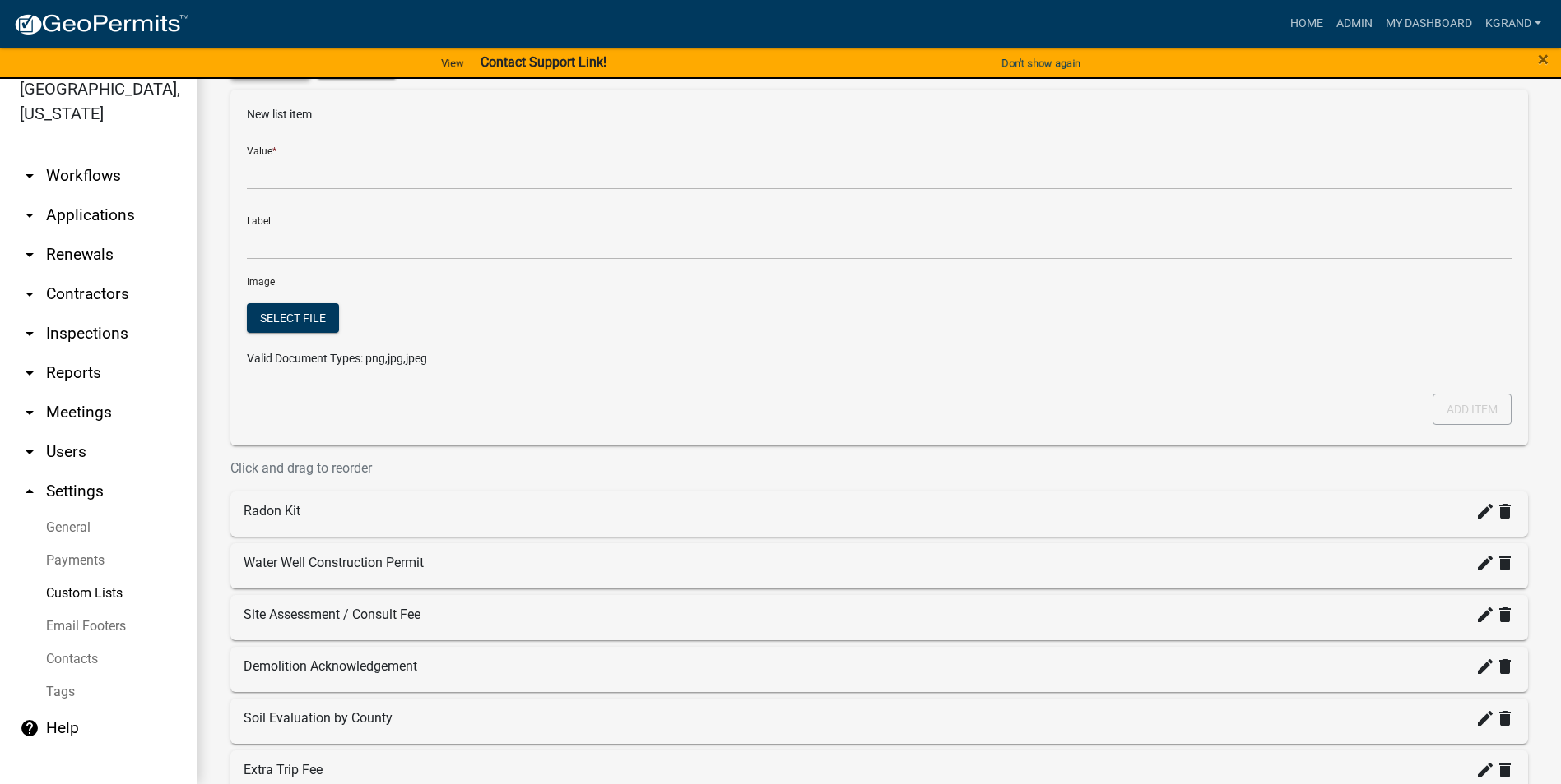
scroll to position [62, 0]
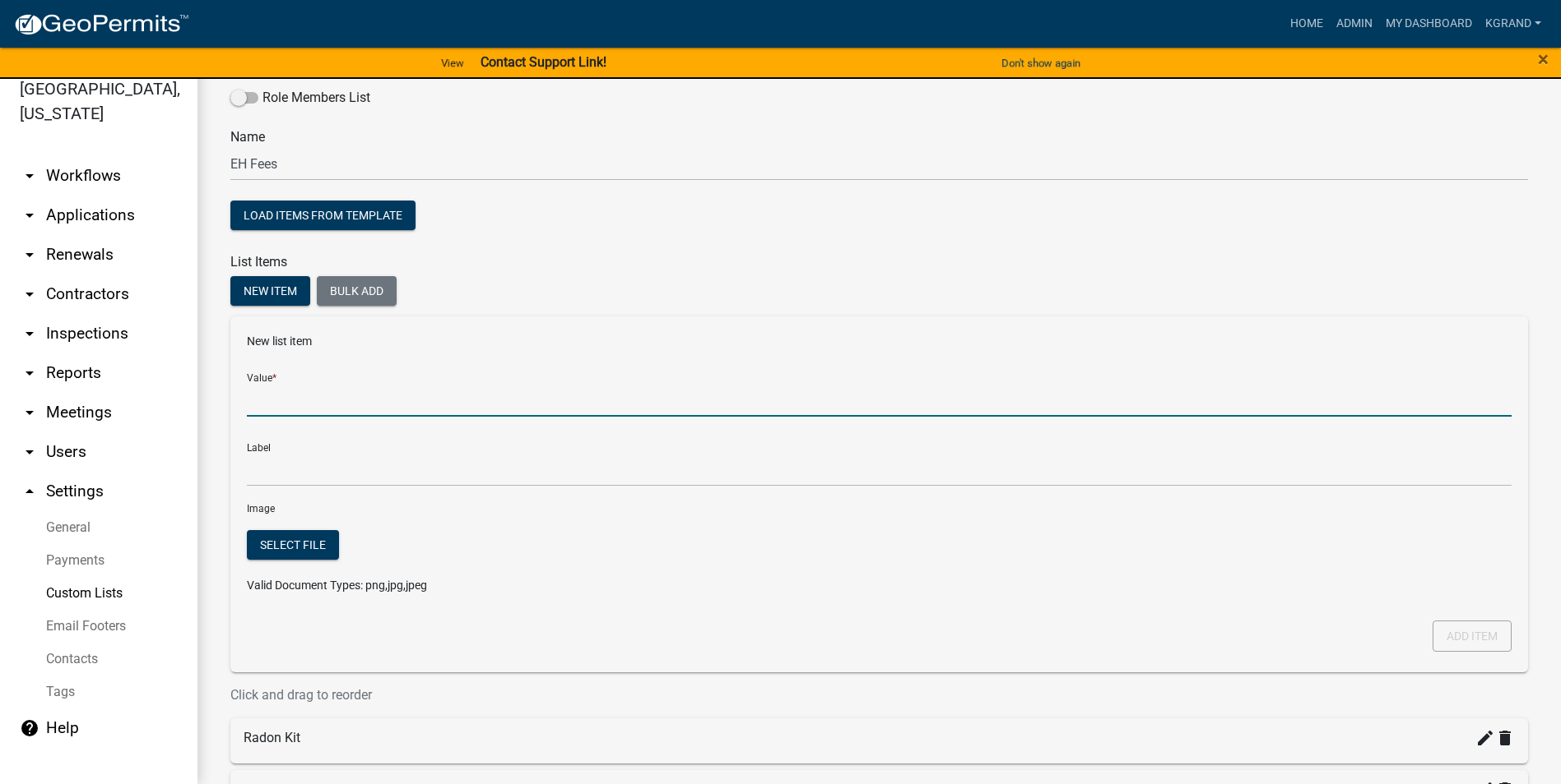
click at [298, 396] on input "Value *" at bounding box center [879, 399] width 1264 height 34
type input "Copying Fee"
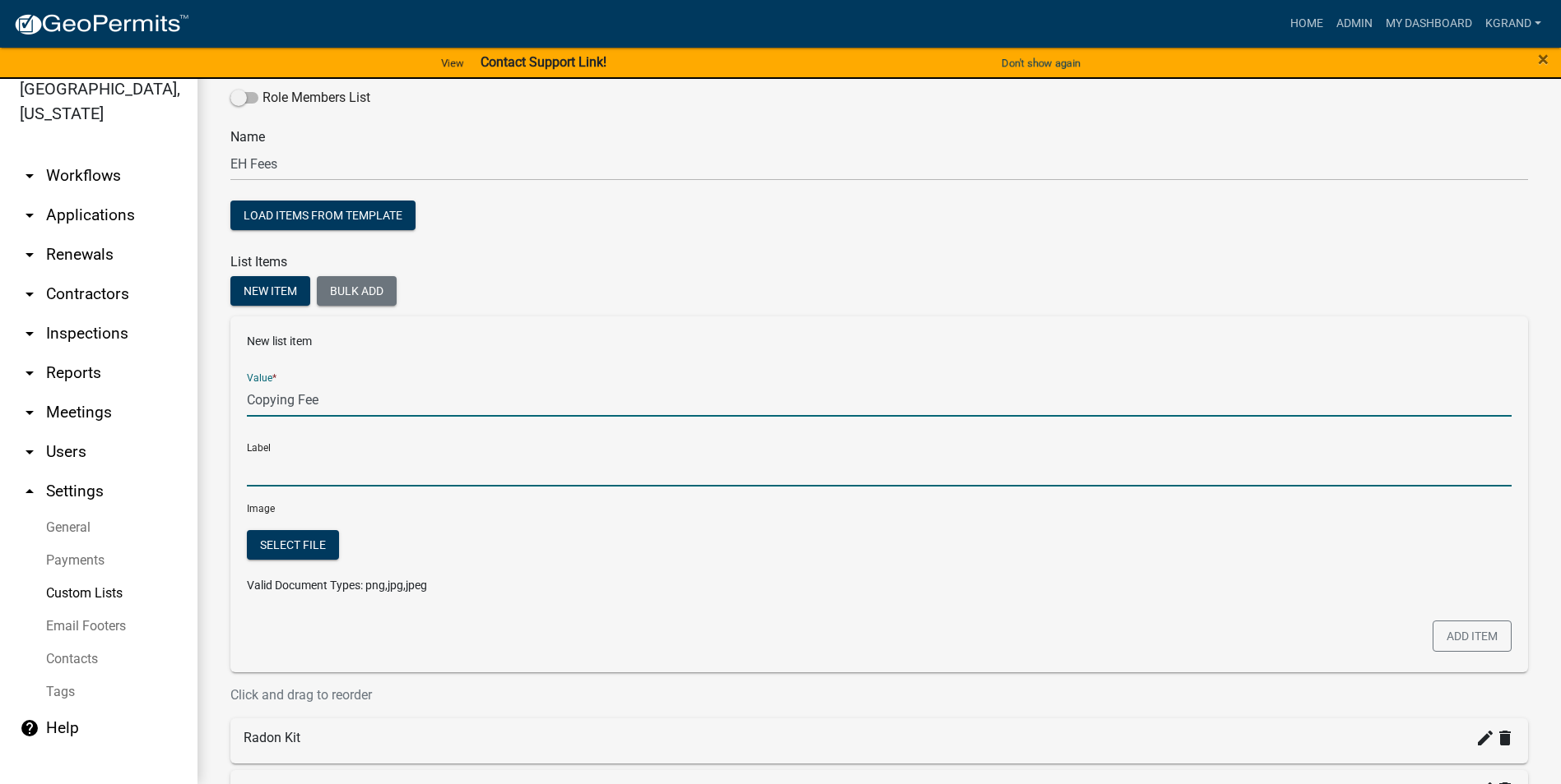
type input "Copying Fee"
click at [285, 464] on input "Copying Fee" at bounding box center [879, 470] width 1264 height 34
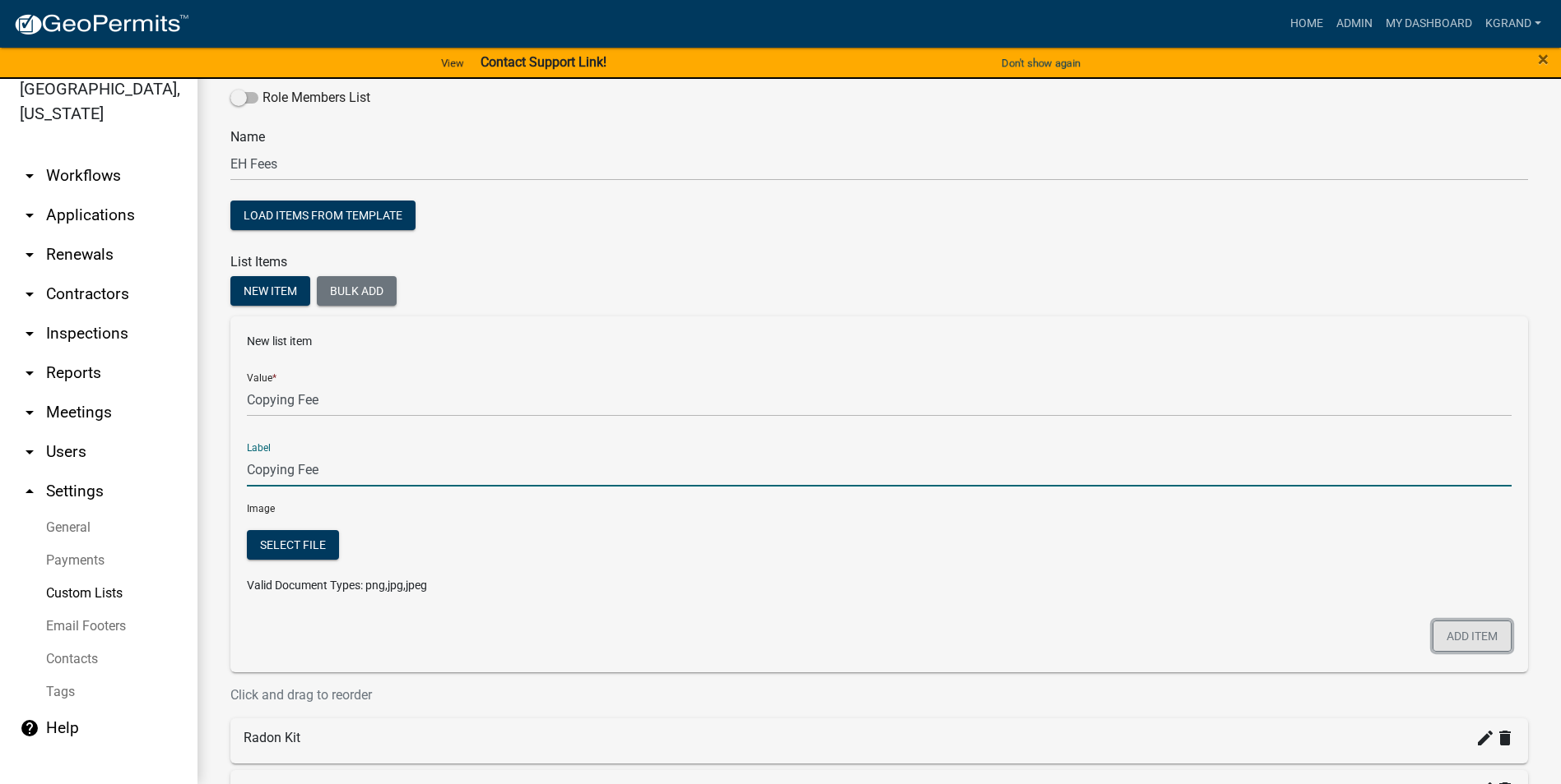
click at [770, 501] on button "Add item" at bounding box center [1471, 637] width 79 height 31
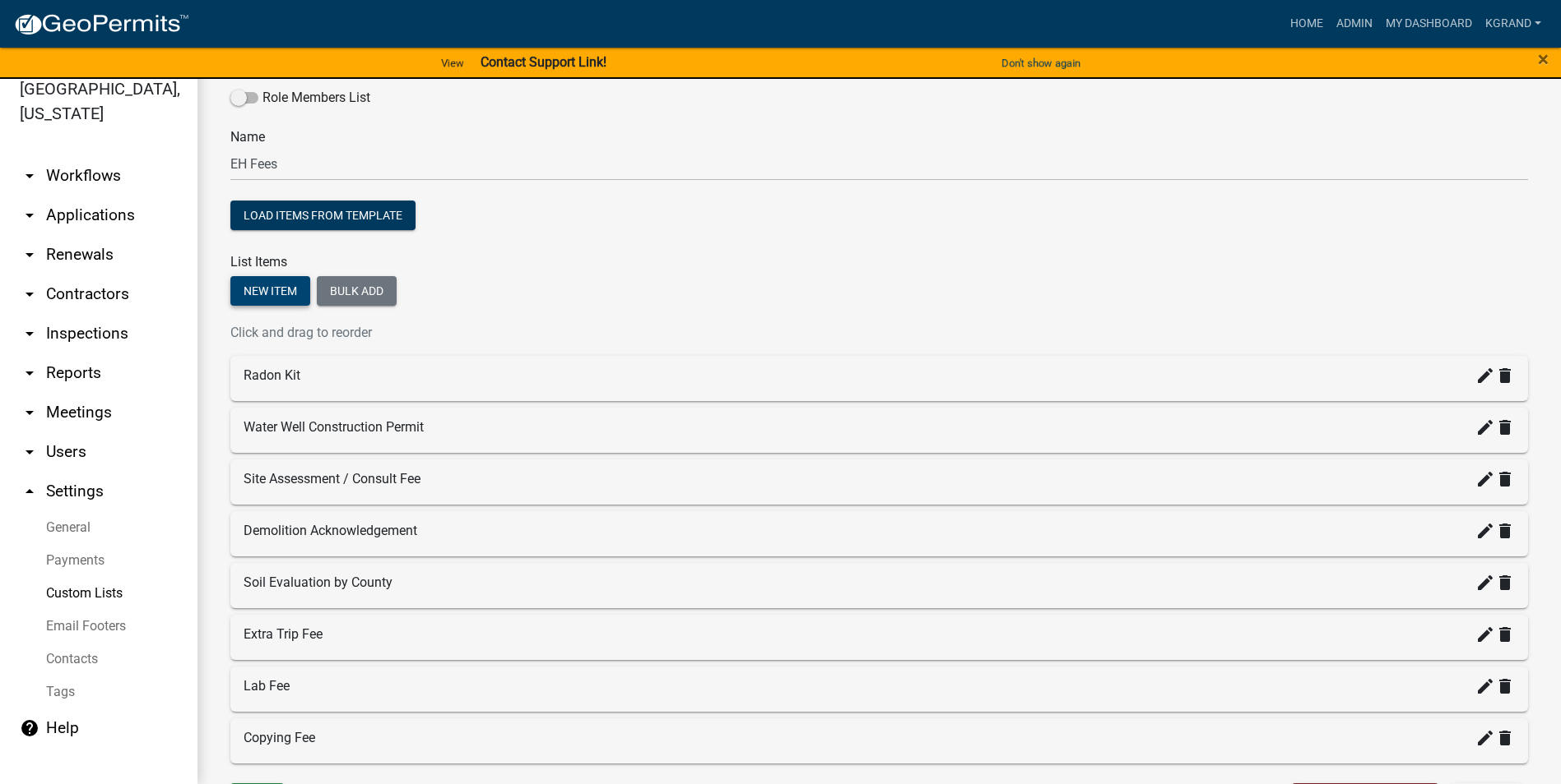
click at [255, 283] on button "New item" at bounding box center [271, 291] width 80 height 30
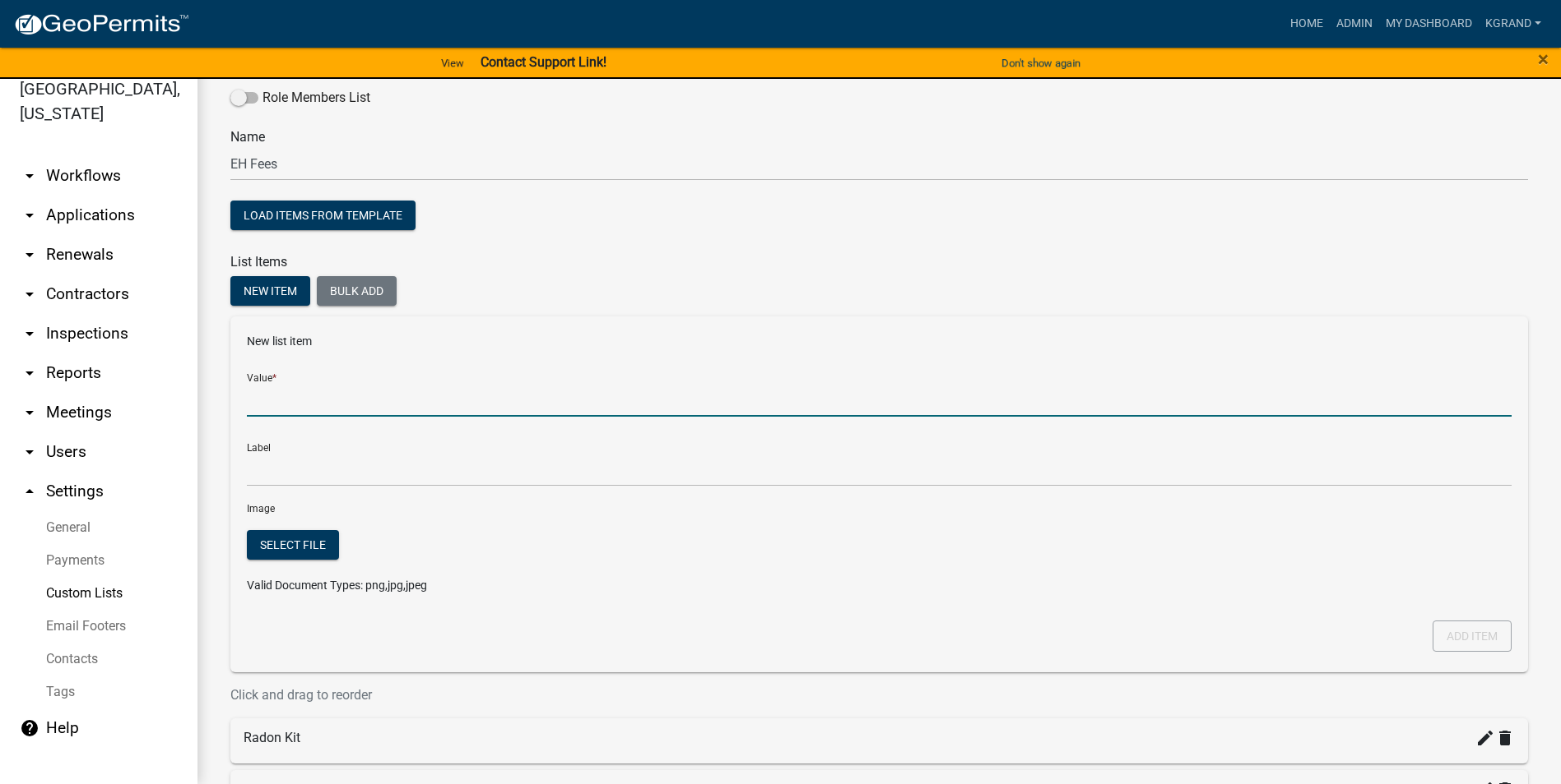
click at [264, 404] on input "Value *" at bounding box center [879, 399] width 1264 height 34
type input "M"
type input "P"
type input "Mailing Fee"
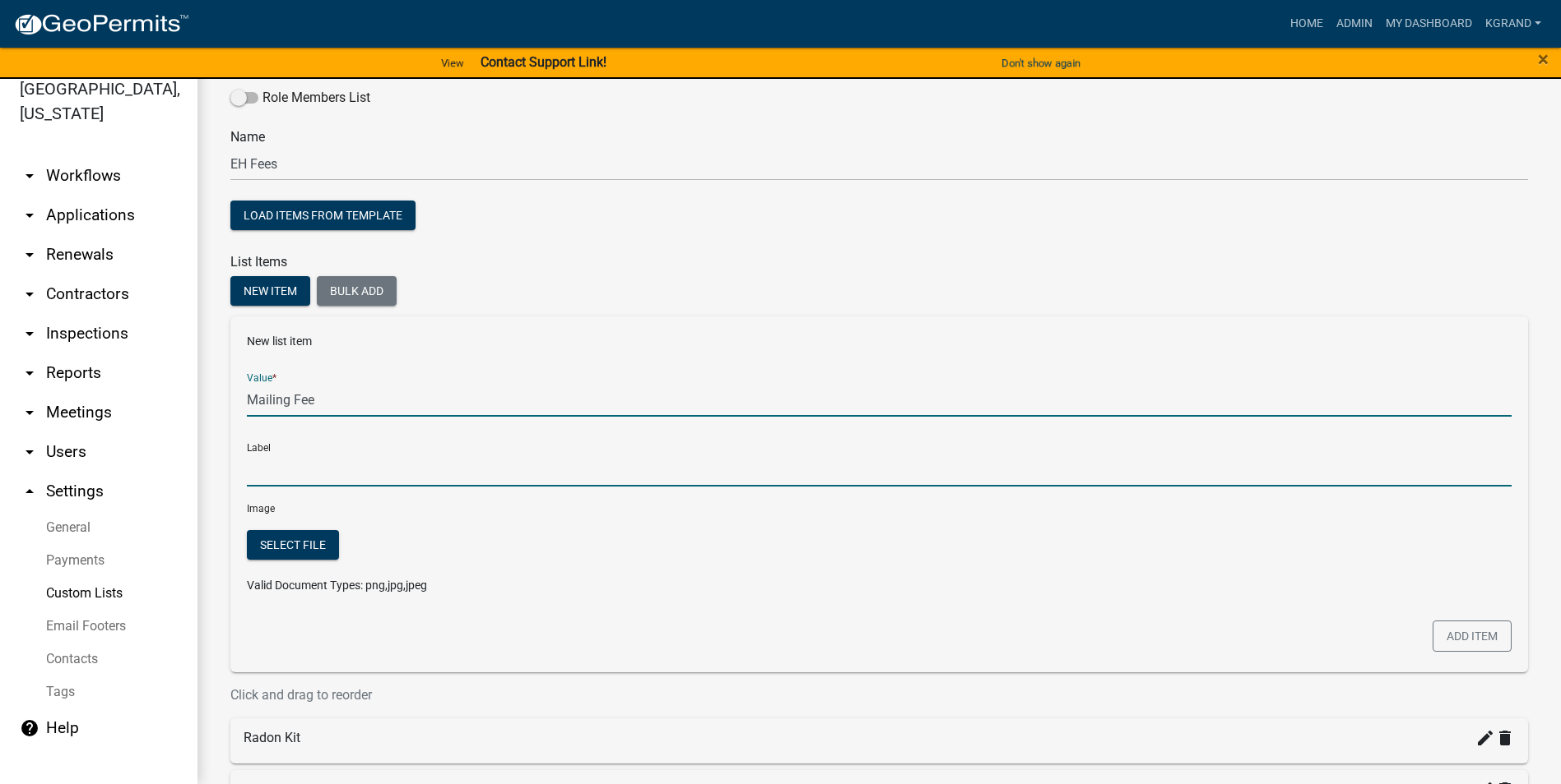
type input "Mailing Fee"
click at [252, 464] on input "Mailing Fee" at bounding box center [879, 470] width 1264 height 34
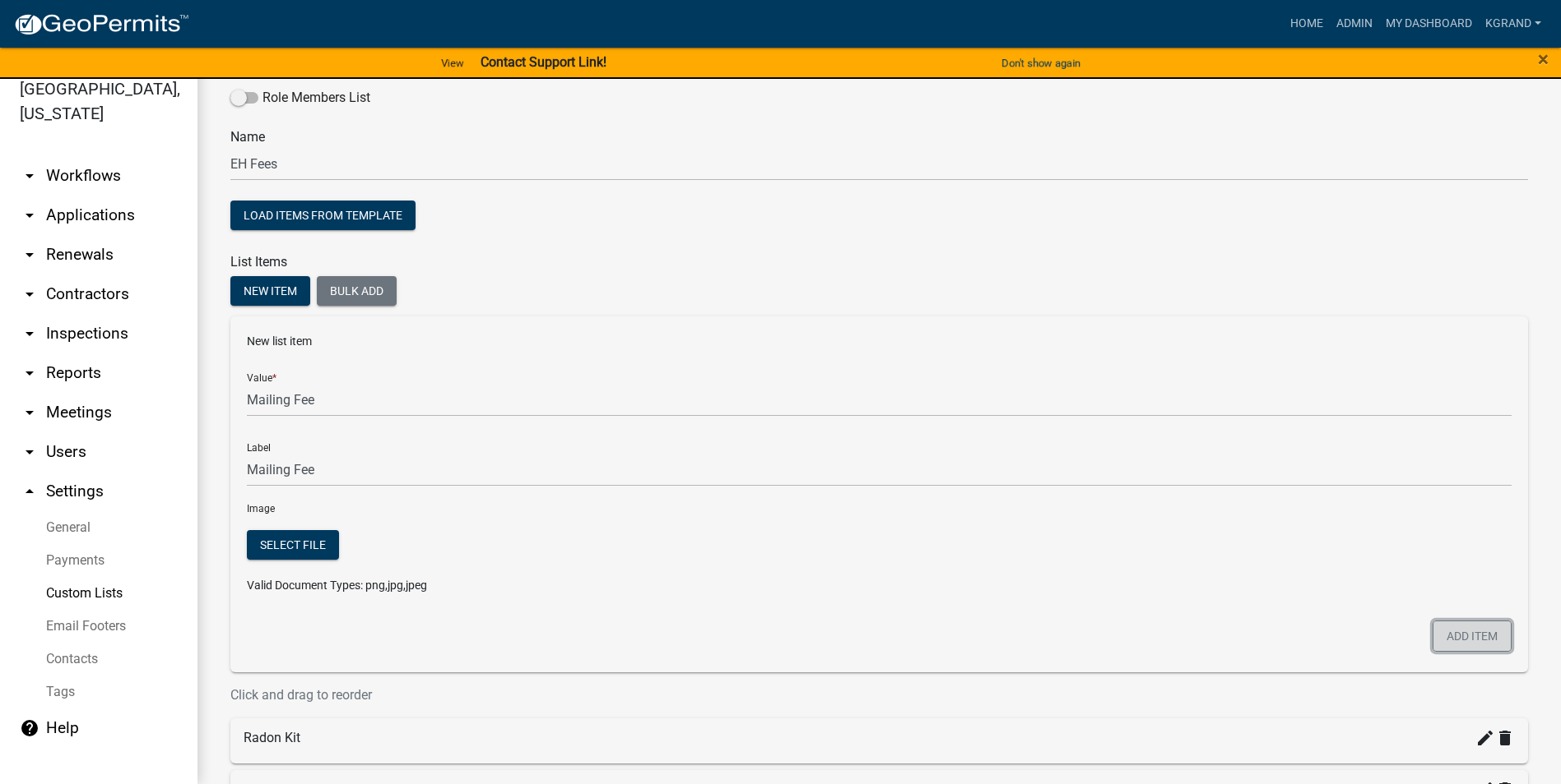
click at [770, 501] on button "Add item" at bounding box center [1471, 637] width 79 height 31
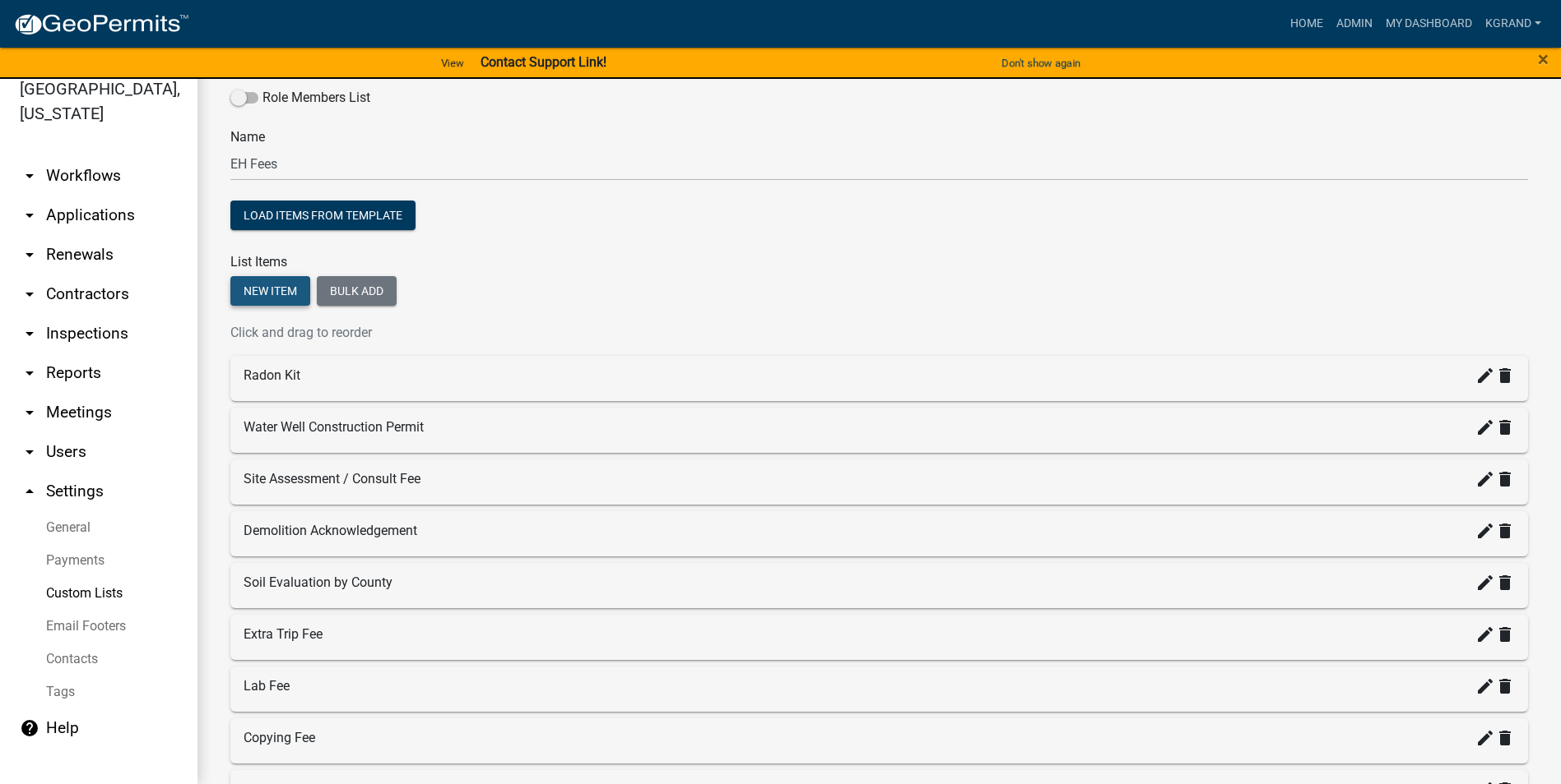
click at [266, 297] on button "New item" at bounding box center [271, 291] width 80 height 30
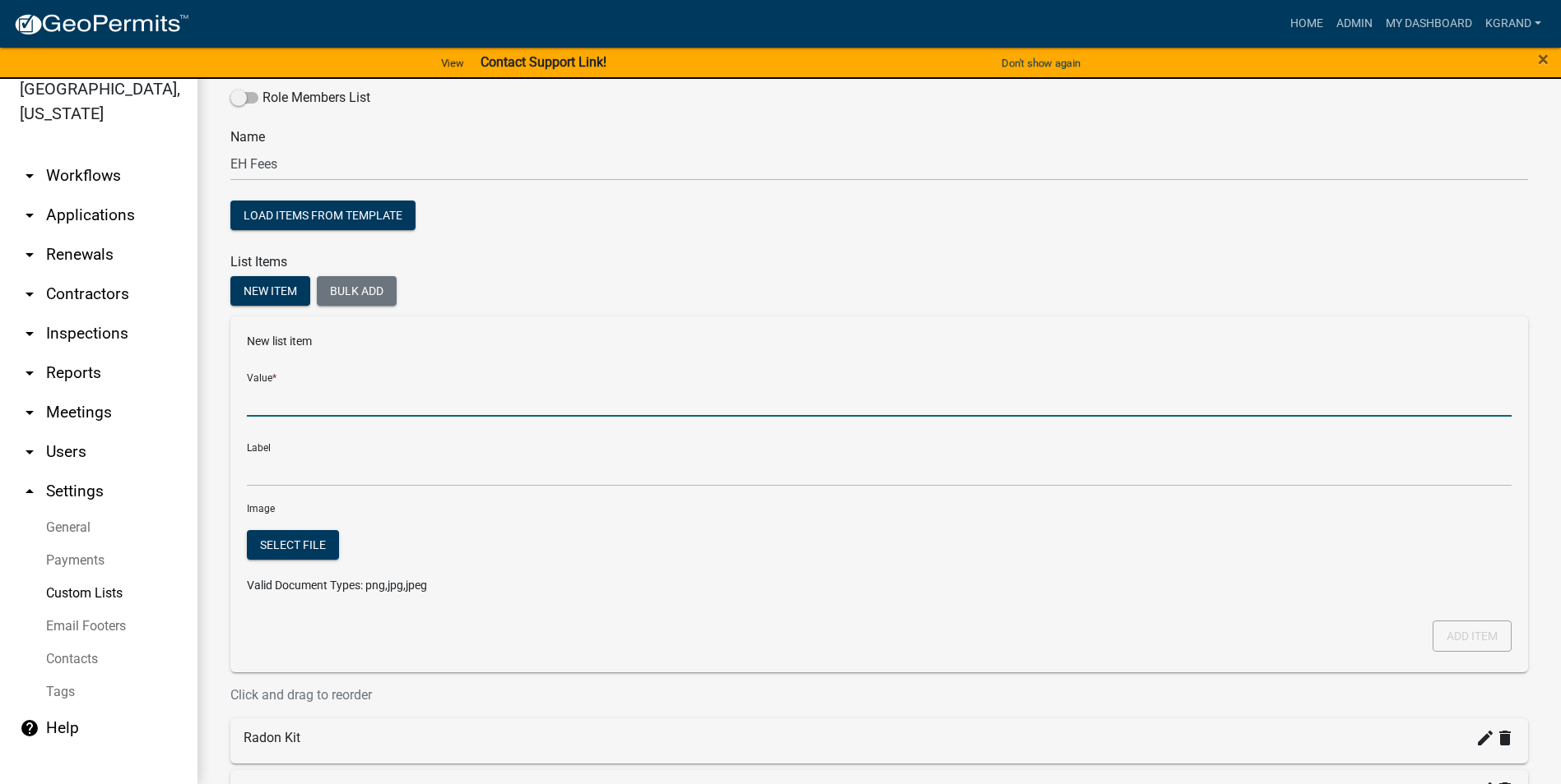
click at [280, 401] on input "Value *" at bounding box center [879, 399] width 1264 height 34
type input "Septic Pumper Inspection"
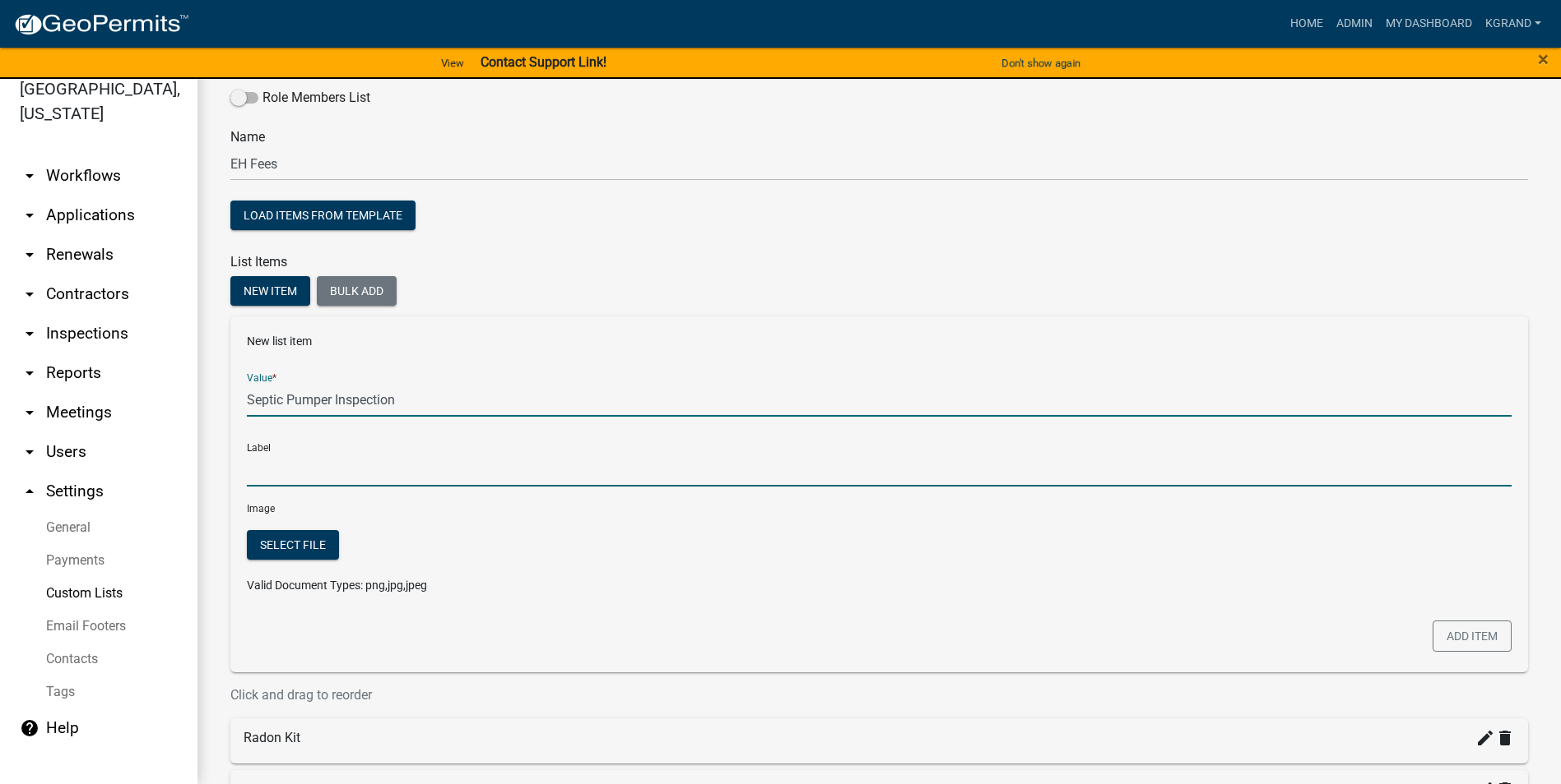
type input "Septic Pumper Inspection"
click at [279, 472] on input "Septic Pumper Inspection" at bounding box center [879, 470] width 1264 height 34
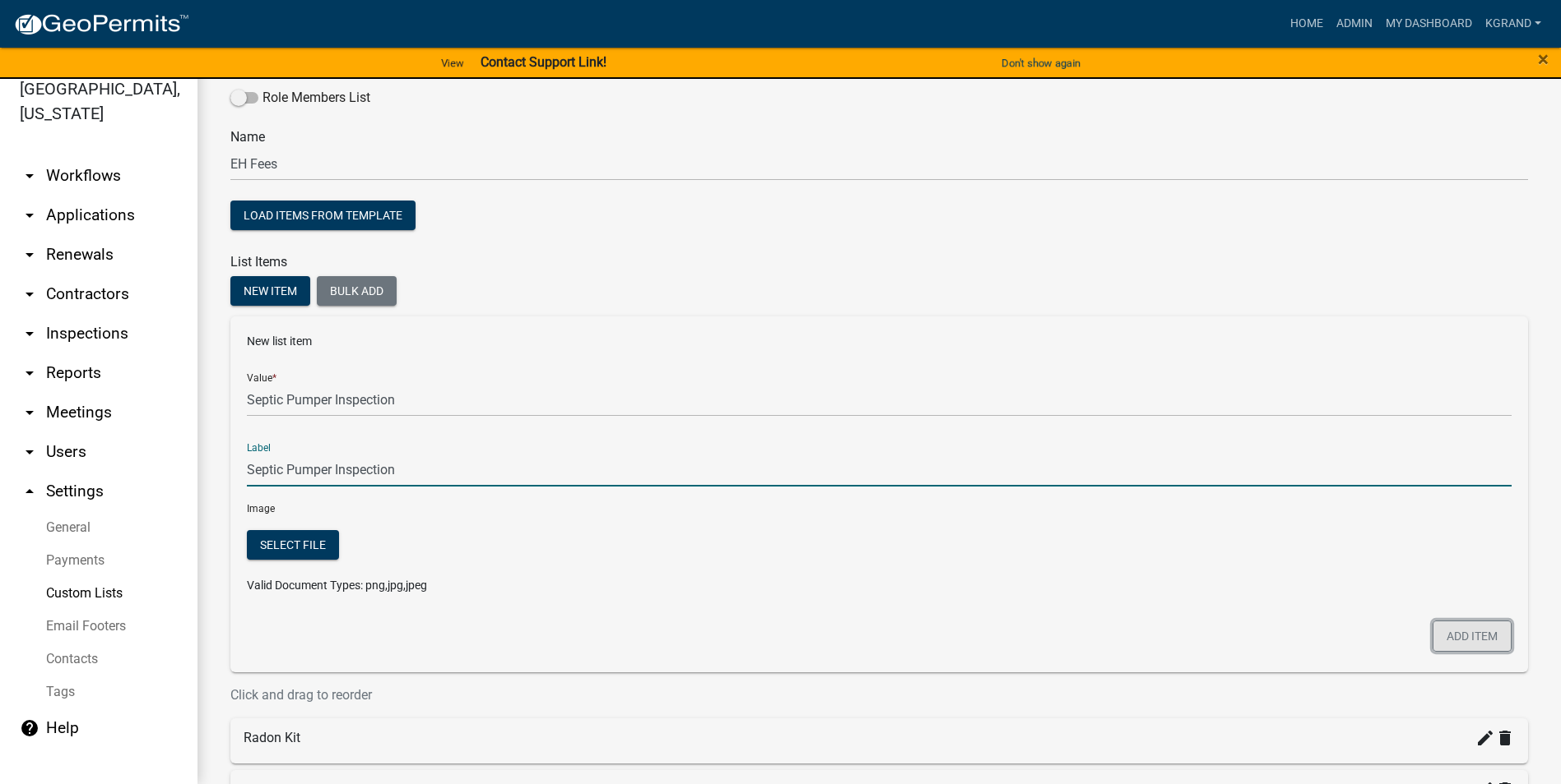
click at [770, 501] on button "Add item" at bounding box center [1471, 637] width 79 height 31
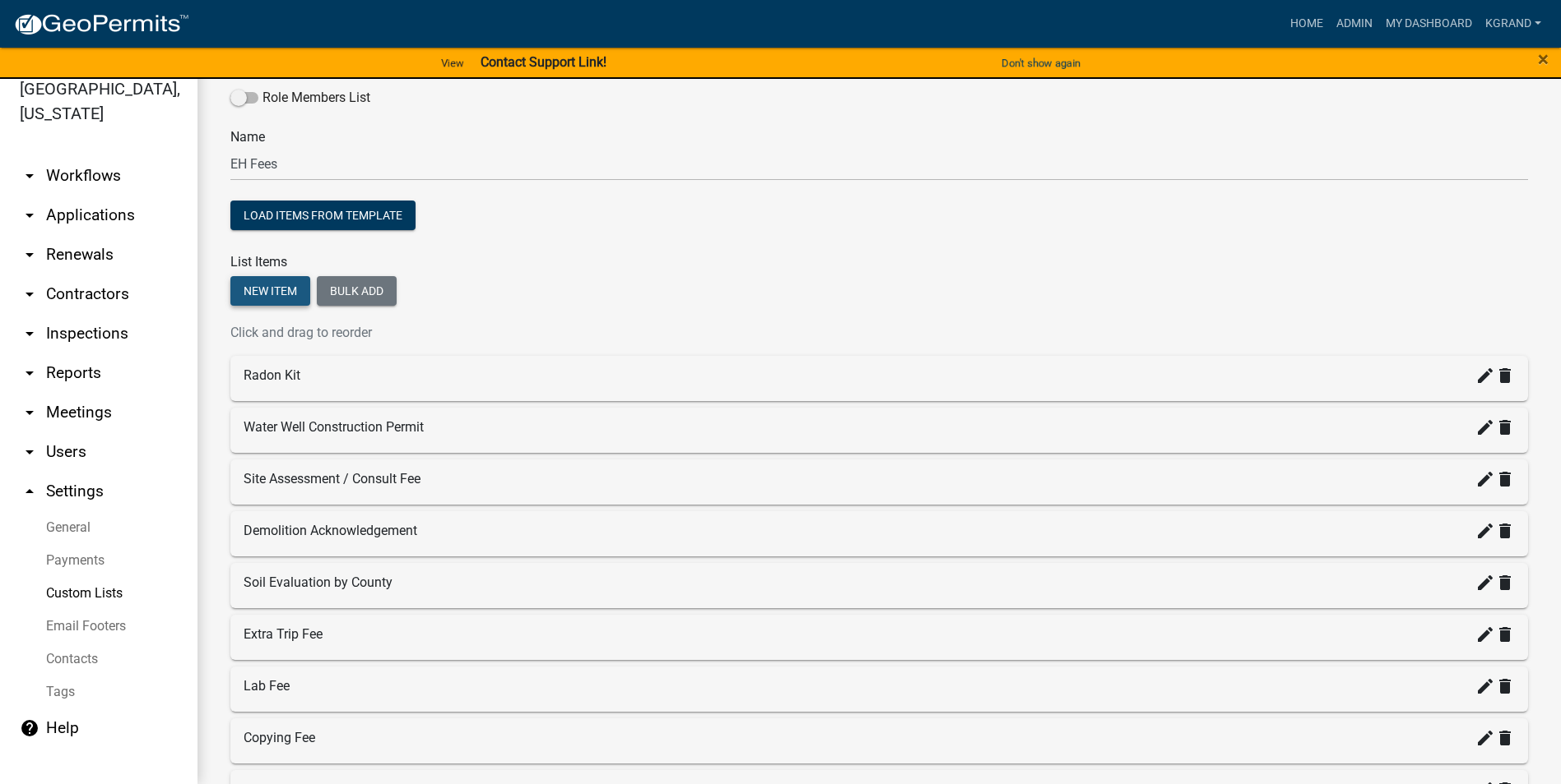
click at [239, 297] on button "New item" at bounding box center [271, 291] width 80 height 30
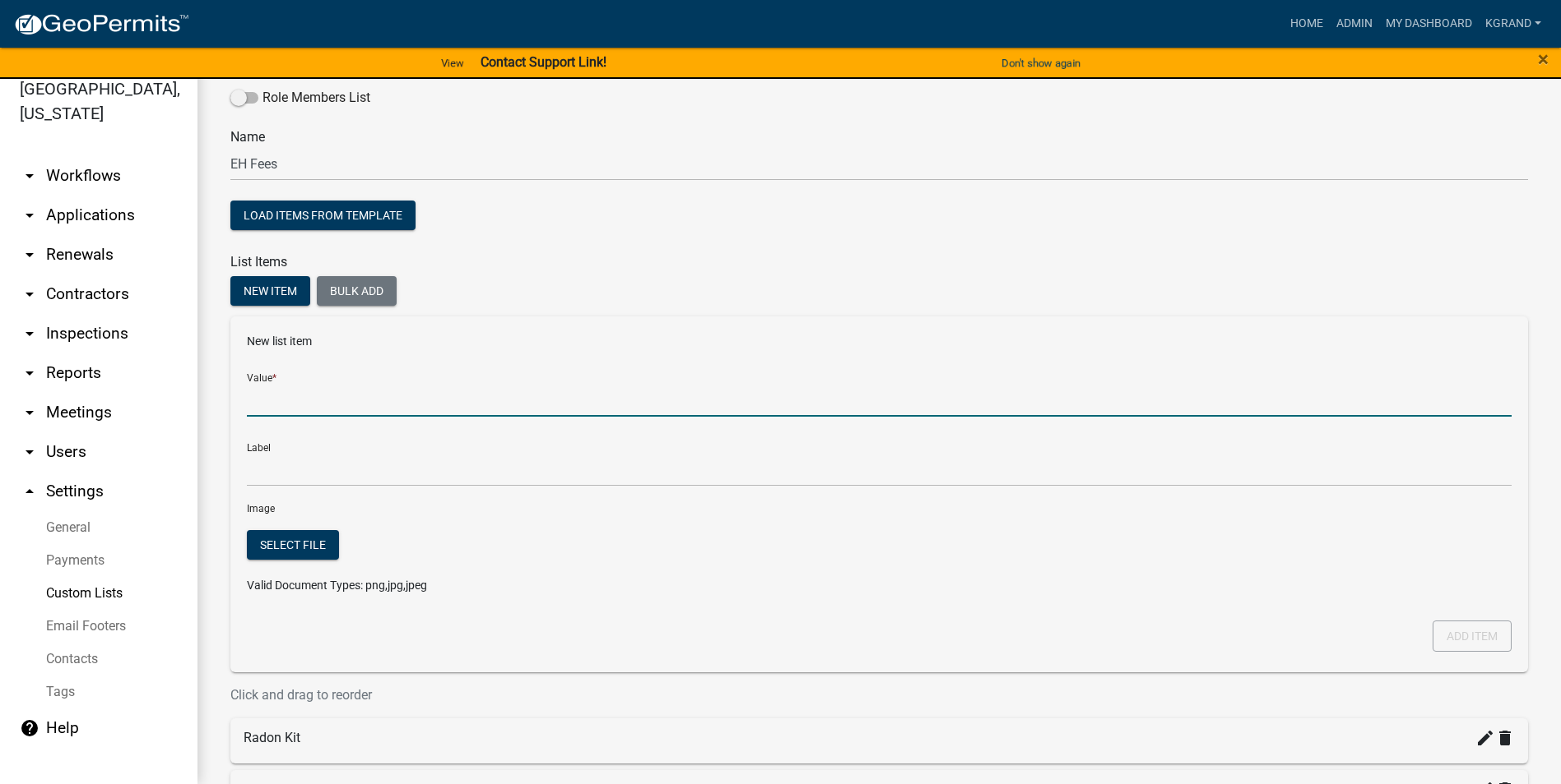
click at [279, 415] on input "Value *" at bounding box center [879, 399] width 1264 height 34
type input "Land Application Site Inspection"
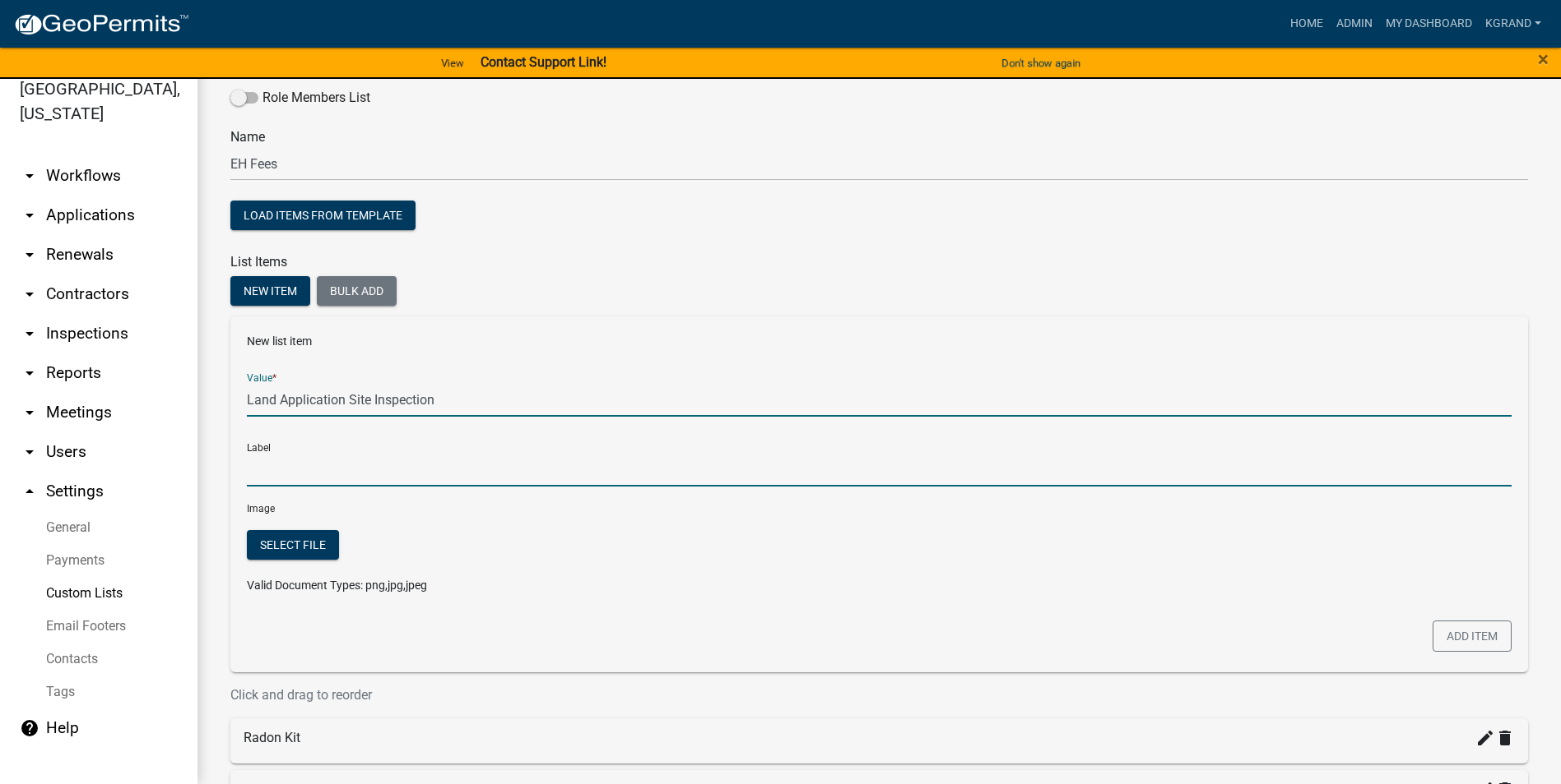
type input "Land Application Site Inspection"
click at [306, 463] on input "Land Application Site Inspection" at bounding box center [879, 470] width 1264 height 34
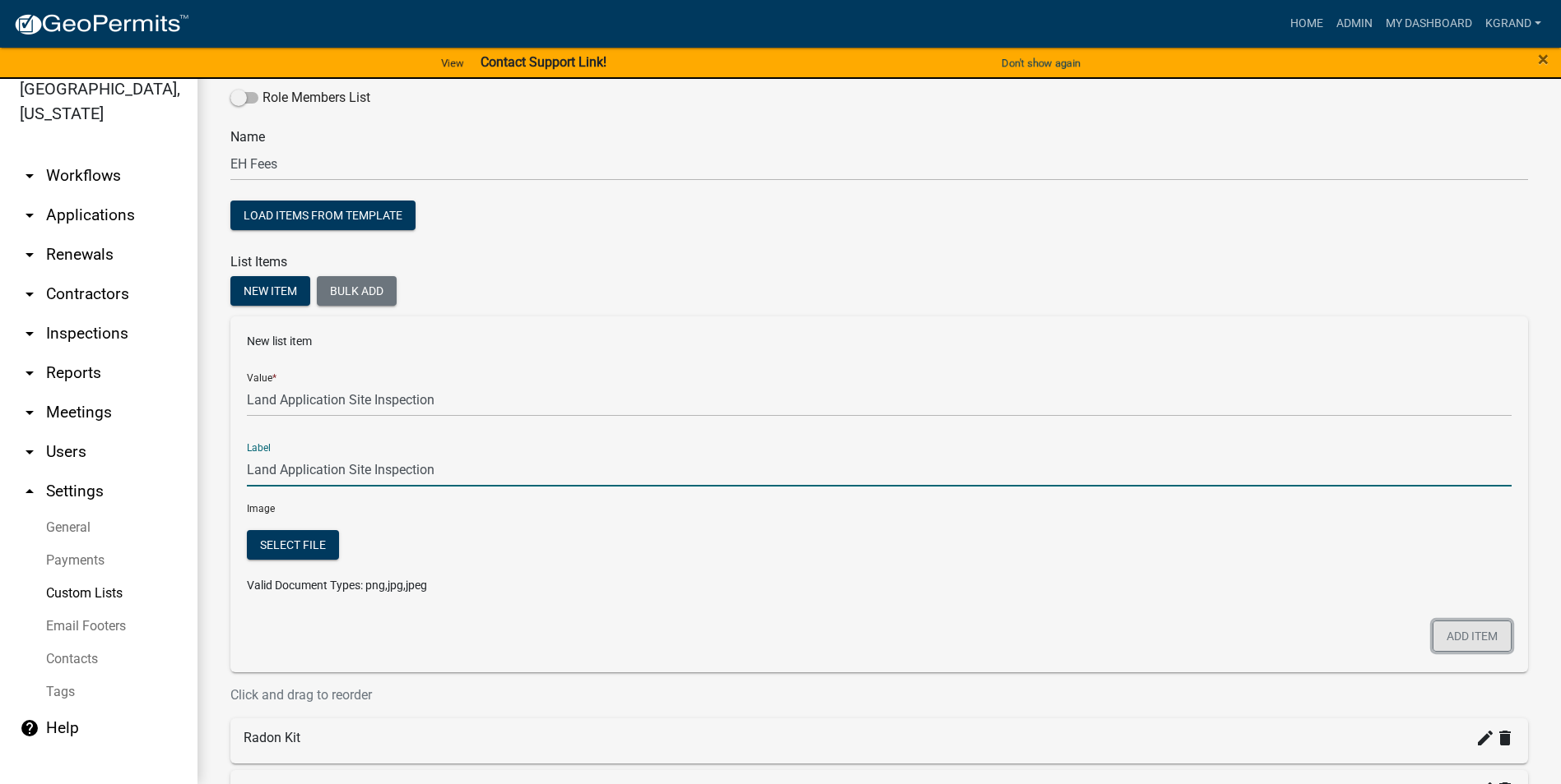
click at [770, 501] on button "Add item" at bounding box center [1471, 637] width 79 height 31
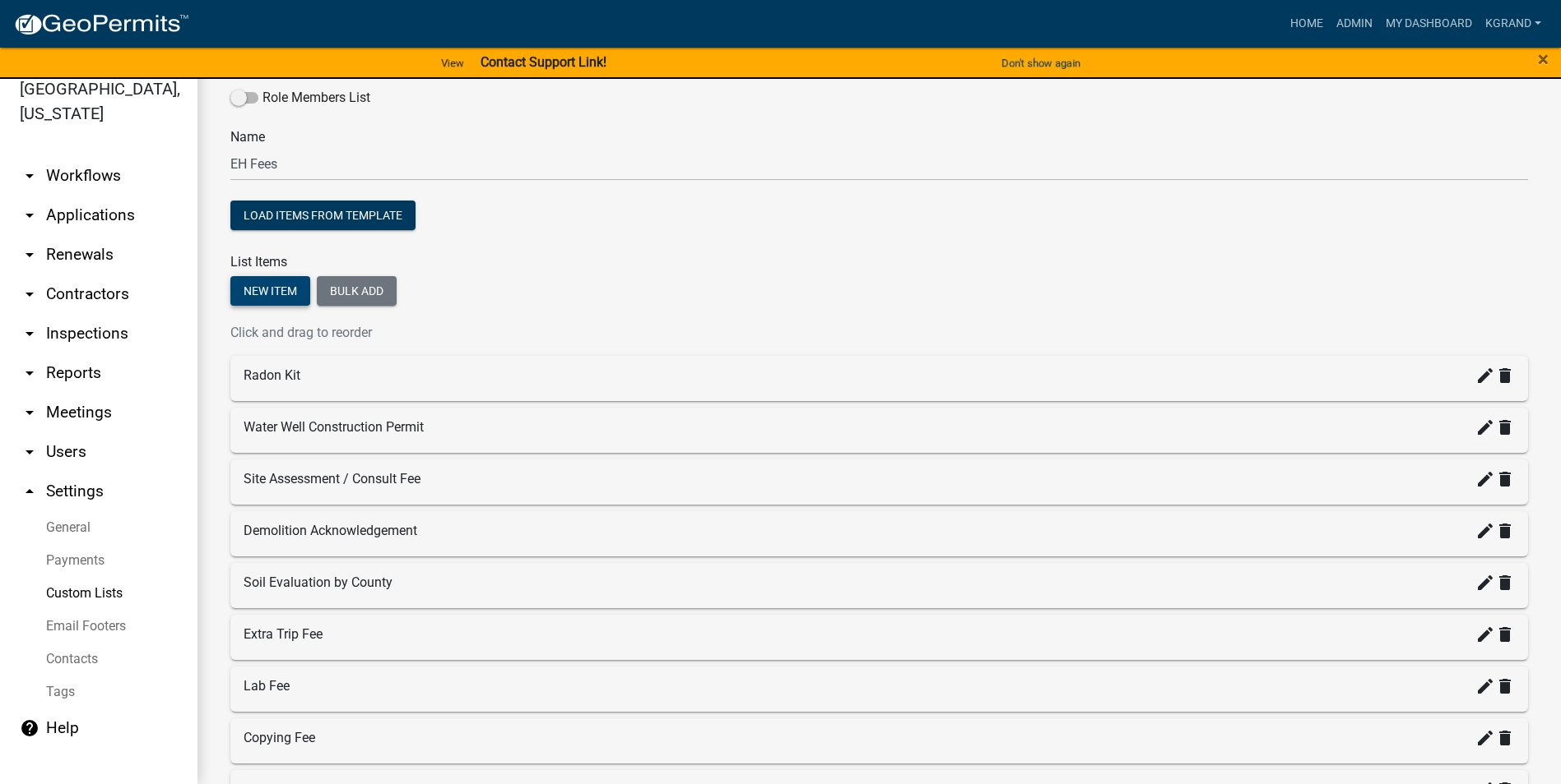
click at [257, 296] on button "New item" at bounding box center [271, 291] width 80 height 30
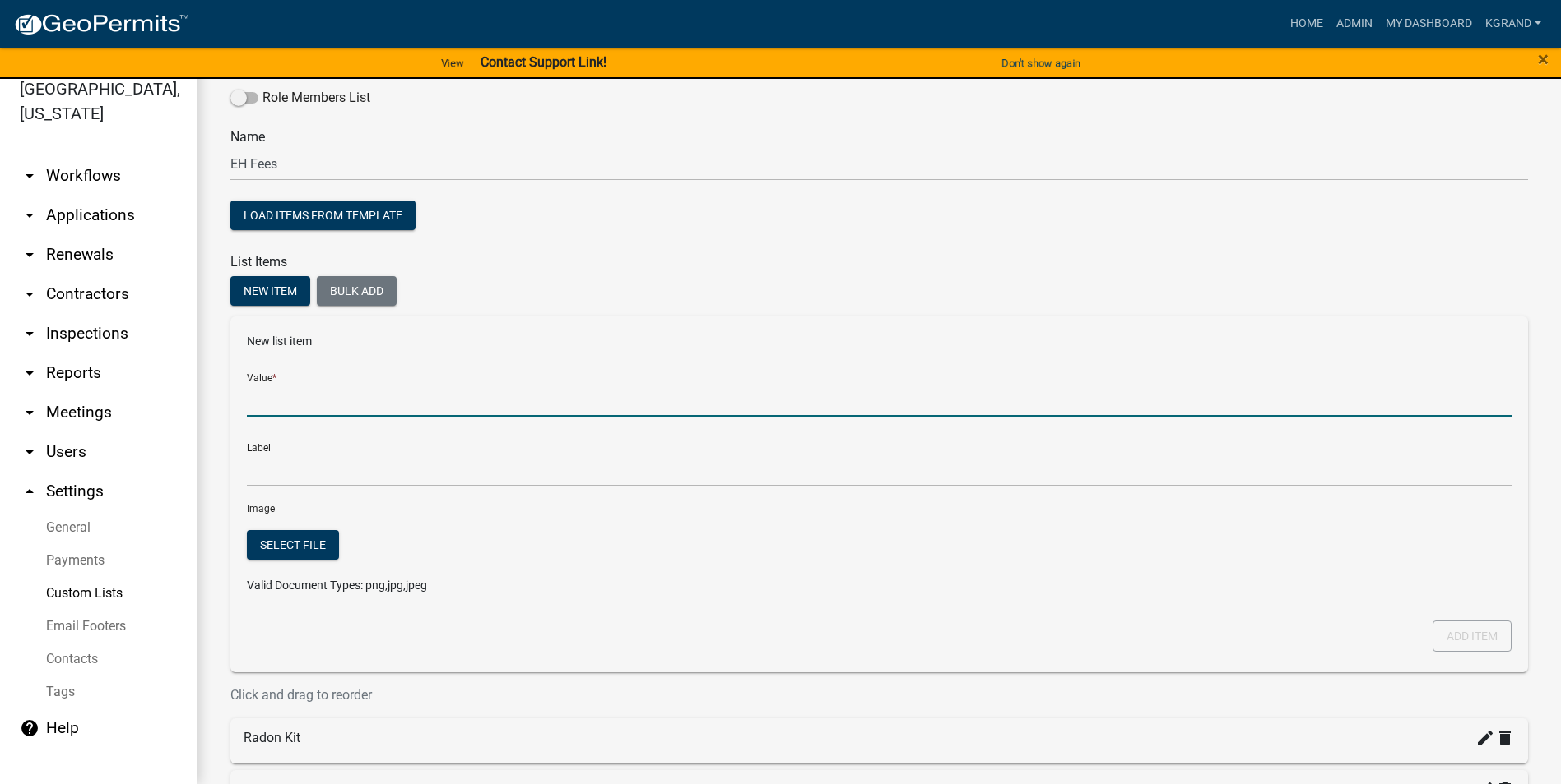
click at [303, 399] on input "Value *" at bounding box center [879, 399] width 1264 height 34
type input "DNR Permit Fee"
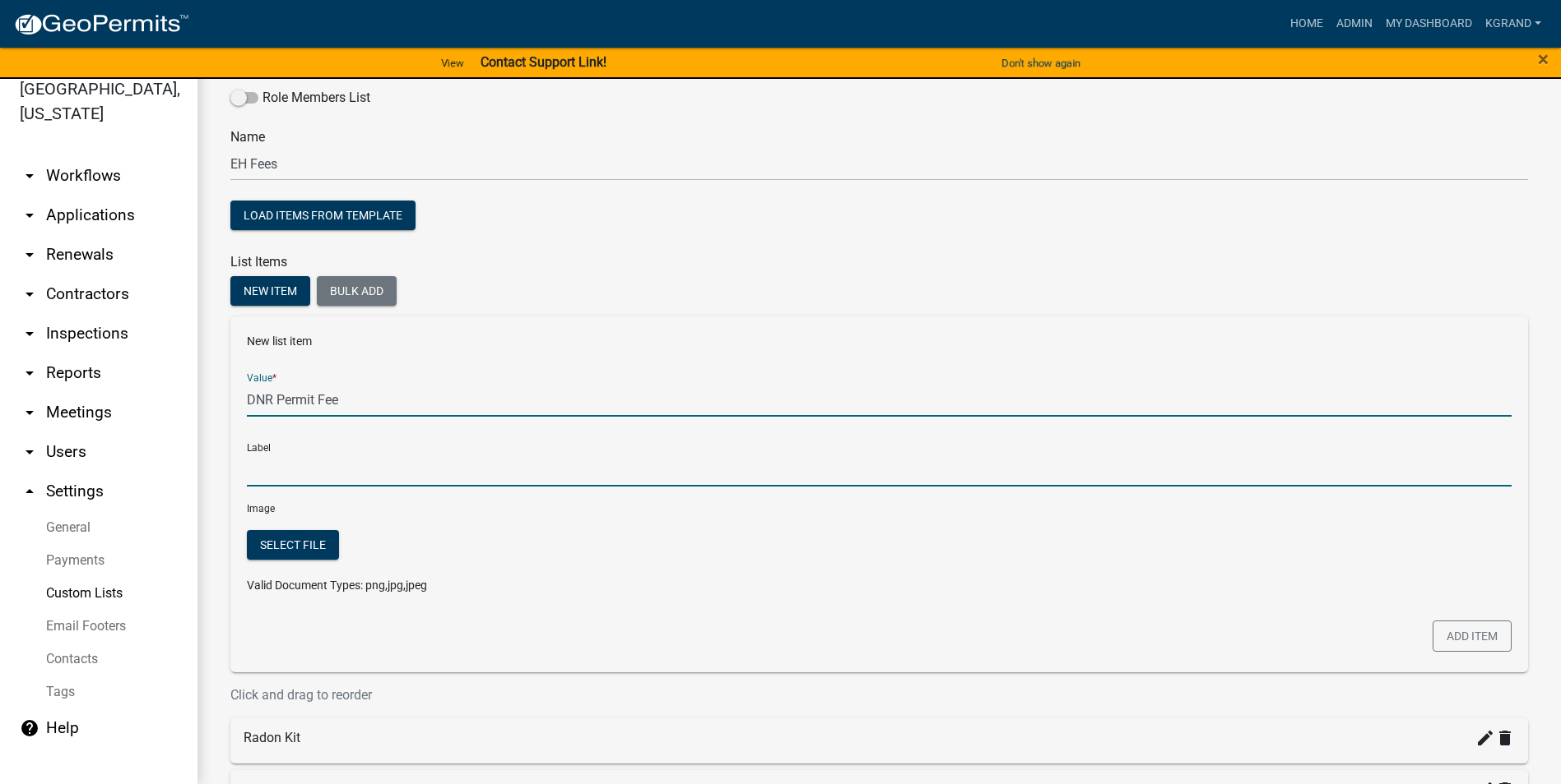
type input "DNR Permit Fee"
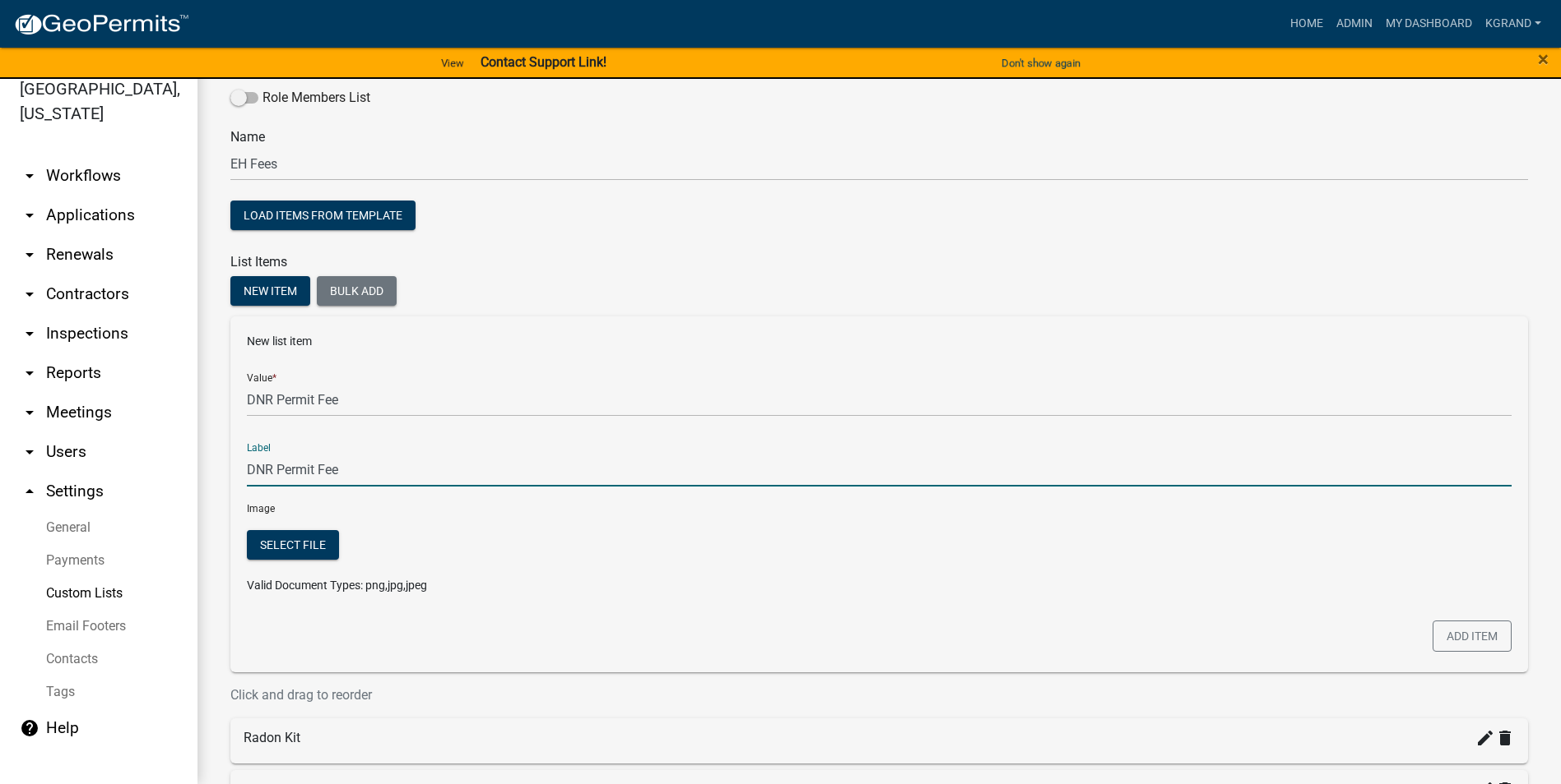
click at [294, 474] on input "DNR Permit Fee" at bounding box center [879, 470] width 1264 height 34
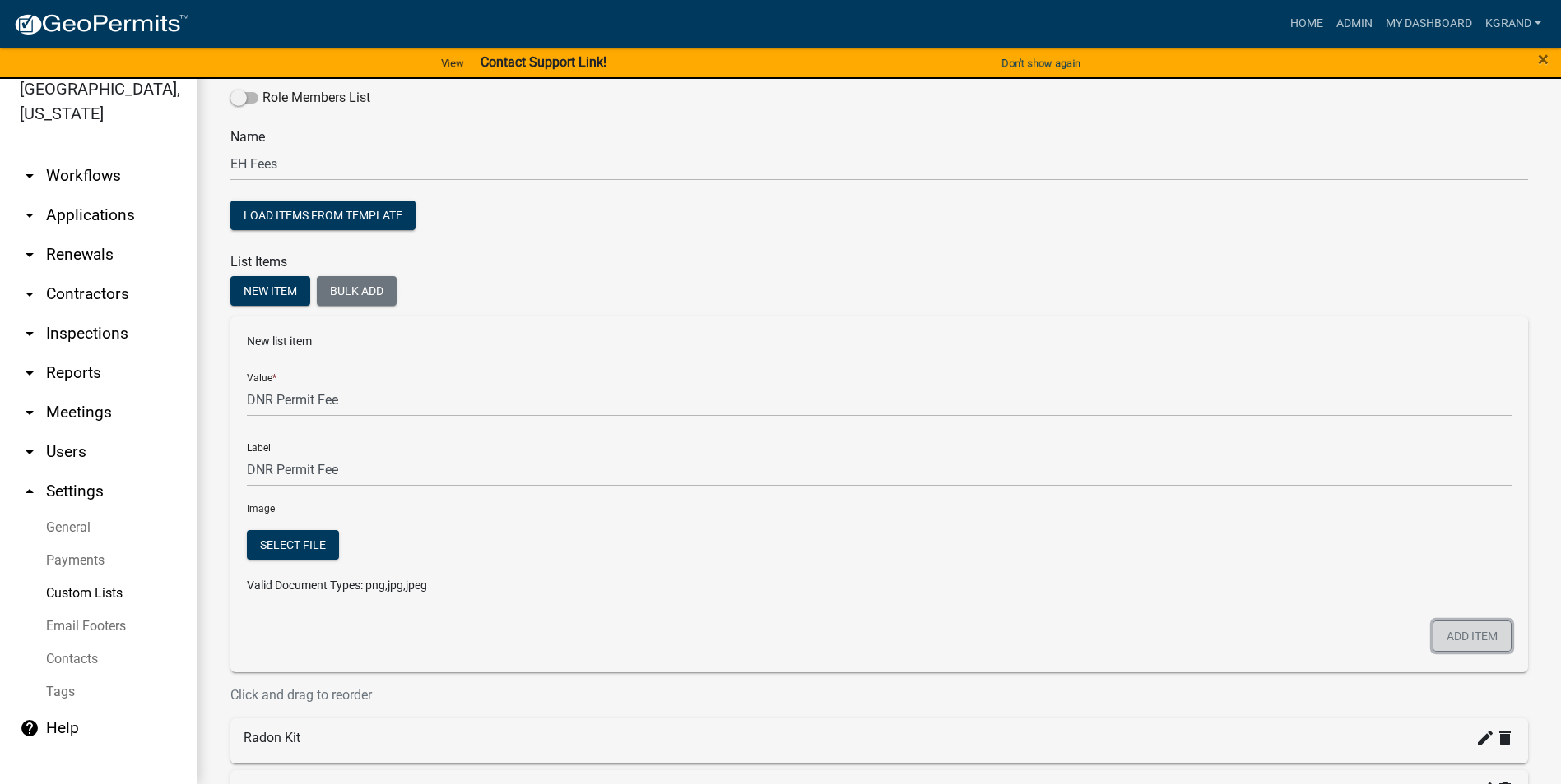
click at [770, 501] on button "Add item" at bounding box center [1471, 637] width 79 height 31
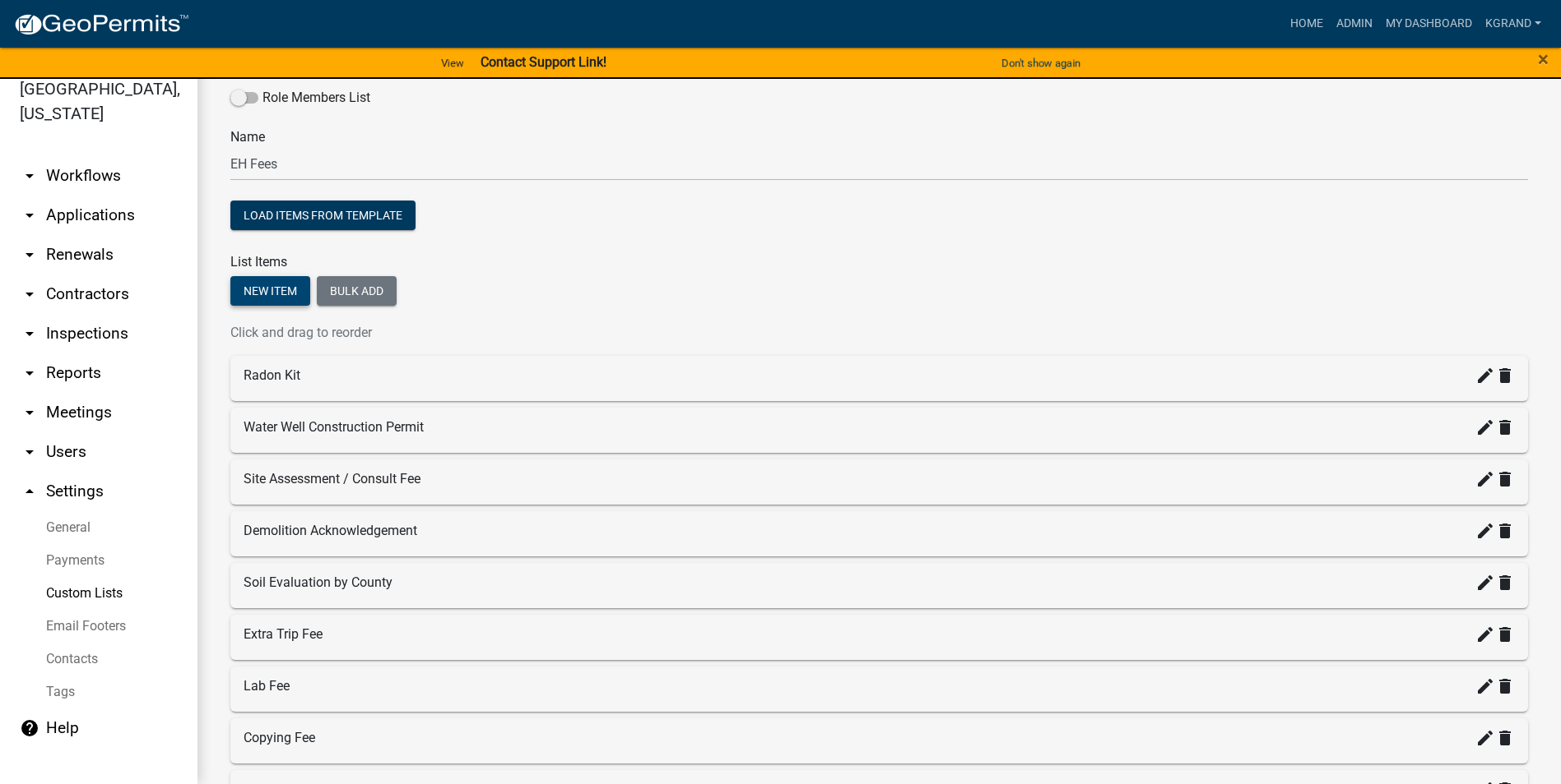
click at [262, 284] on button "New item" at bounding box center [271, 291] width 80 height 30
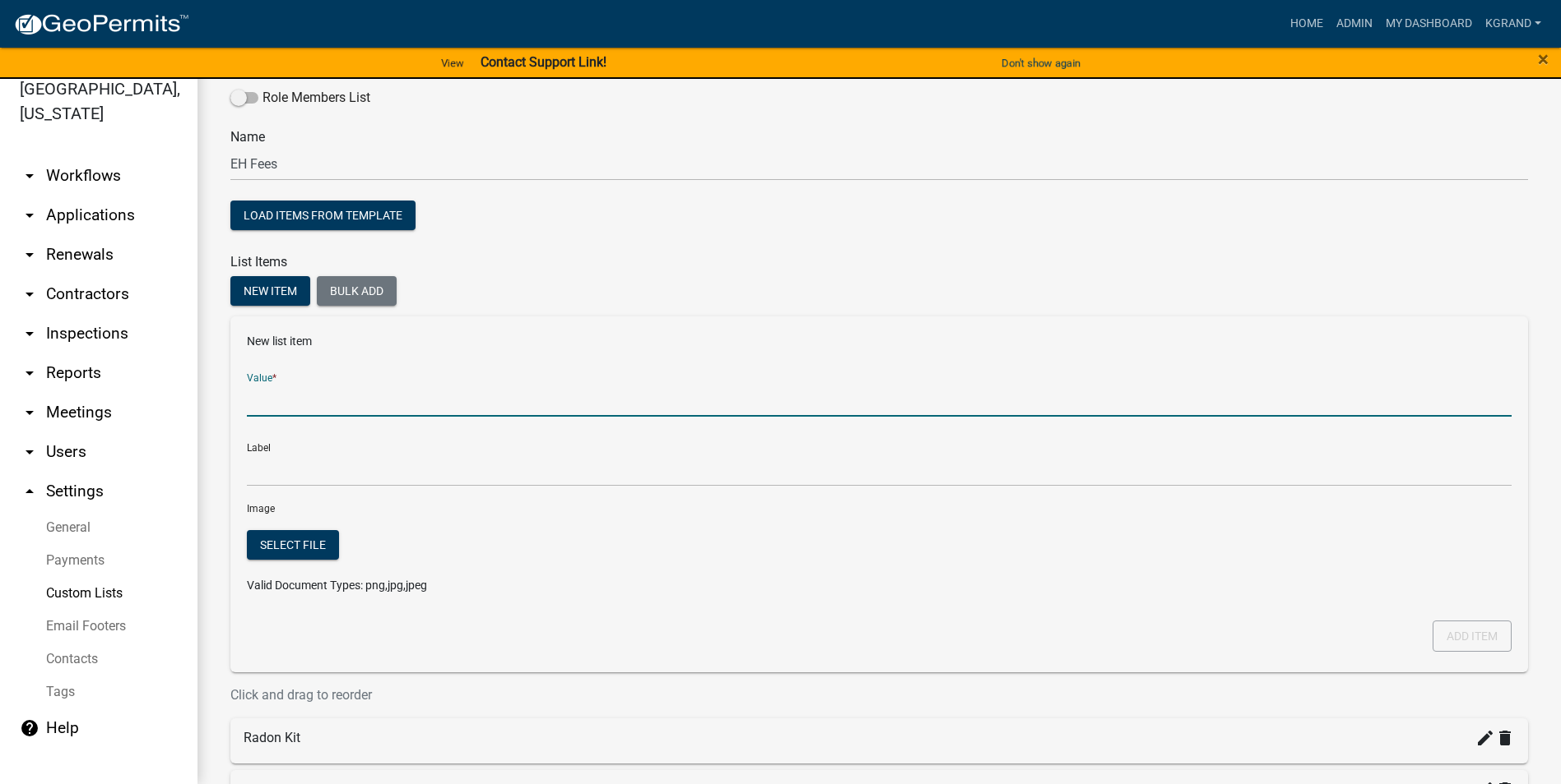
click at [281, 397] on input "Value *" at bounding box center [879, 399] width 1264 height 34
type input "Compliance Check"
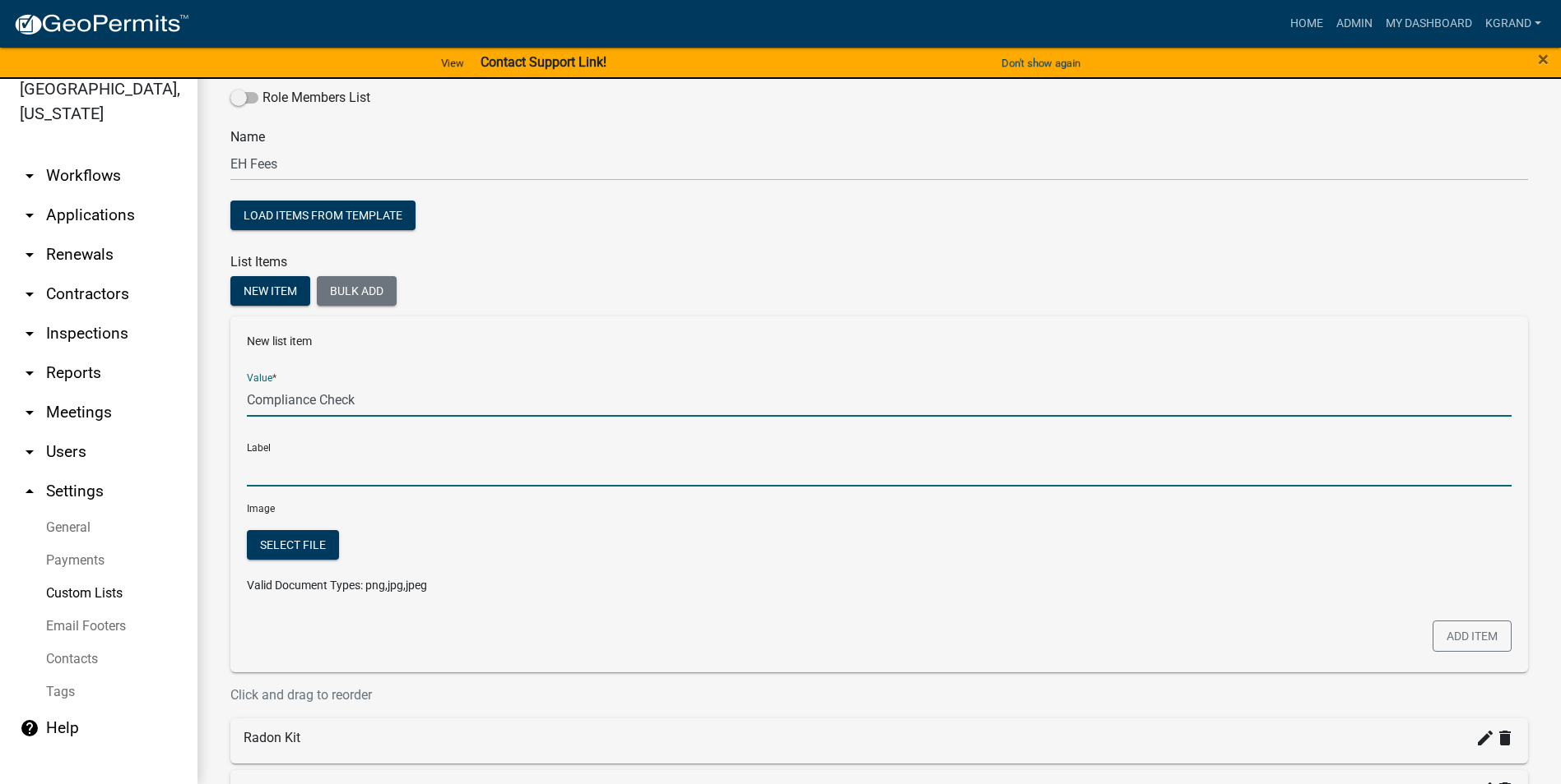
type input "Compliance Check"
click at [298, 468] on input "Compliance Check" at bounding box center [879, 470] width 1264 height 34
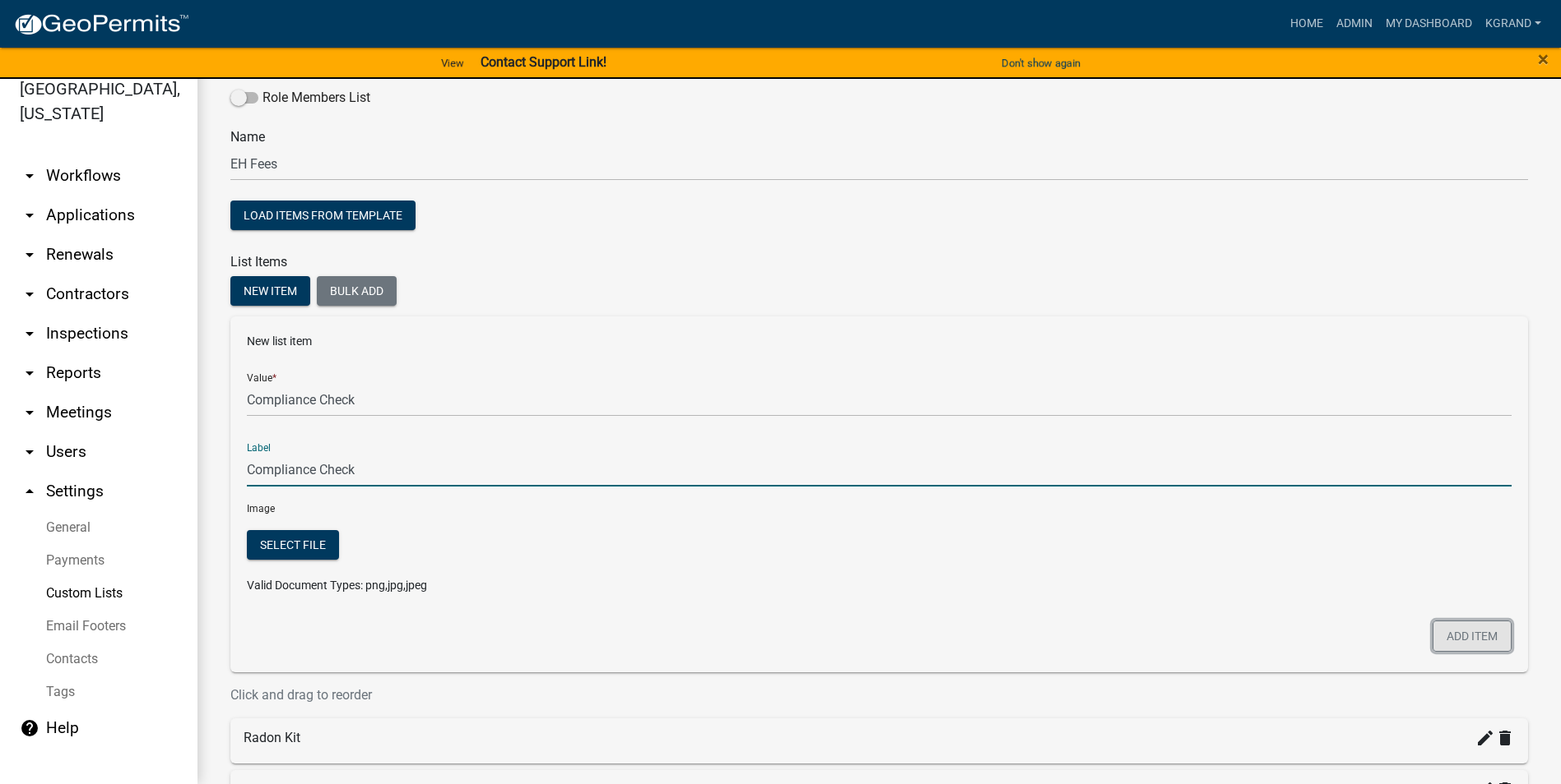
click at [770, 501] on button "Add item" at bounding box center [1471, 637] width 79 height 31
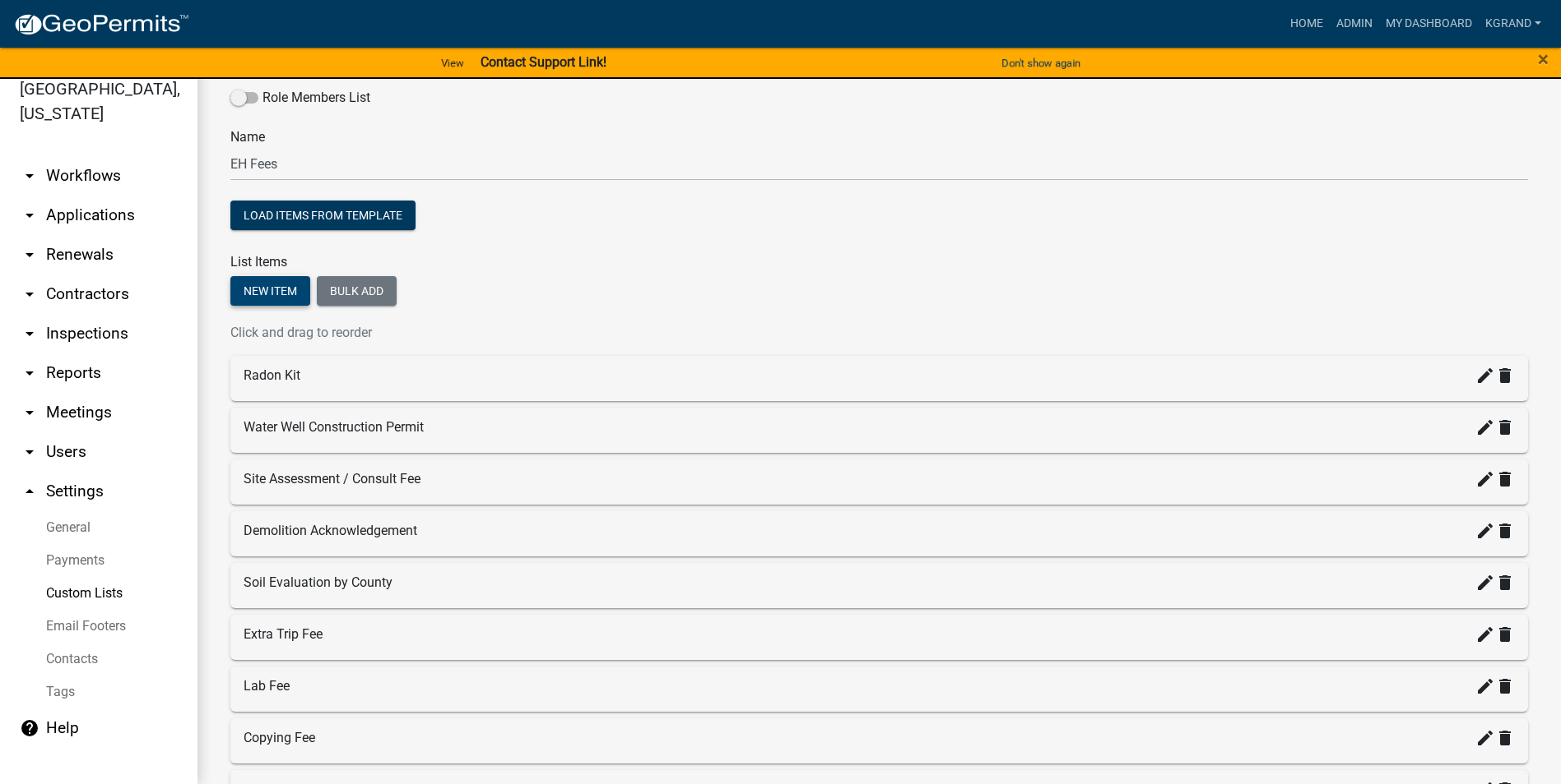
click at [291, 290] on button "New item" at bounding box center [271, 291] width 80 height 30
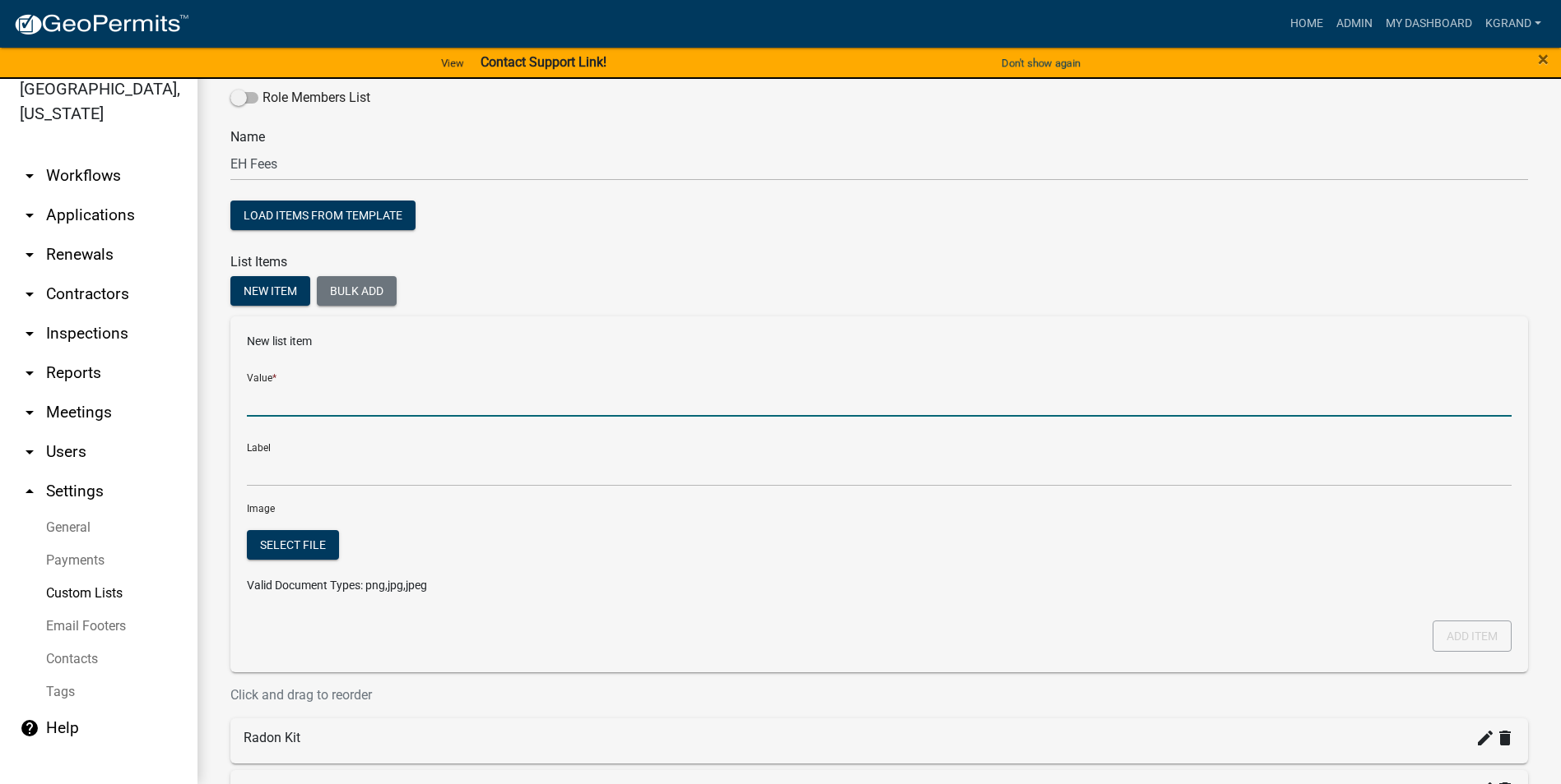
click at [298, 395] on input "Value *" at bounding box center [879, 399] width 1264 height 34
type input "Re-inspection / Follow-up Fee"
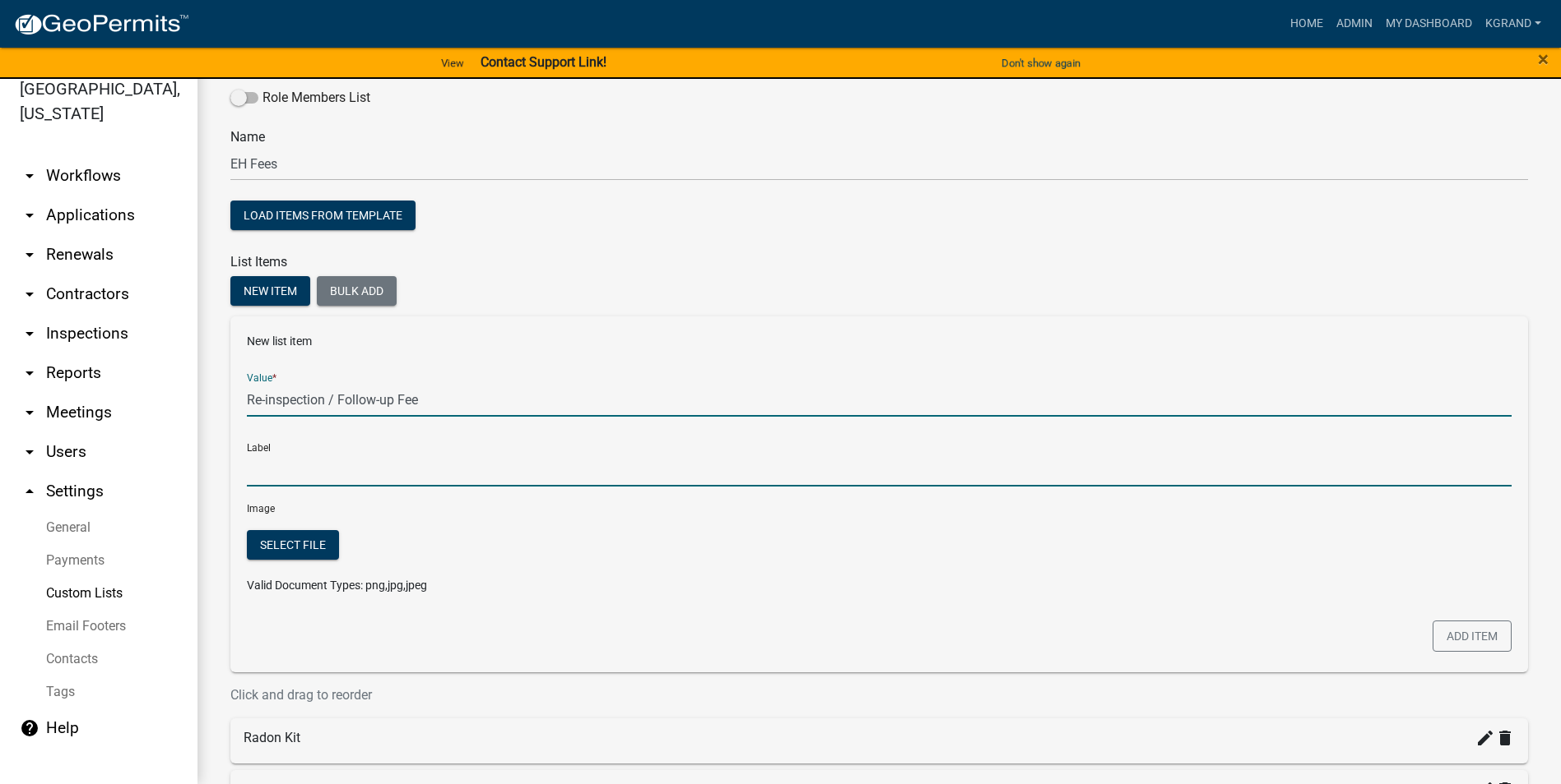
type input "Re-inspection / Follow-up Fee"
click at [301, 475] on input "Re-inspection / Follow-up Fee" at bounding box center [879, 470] width 1264 height 34
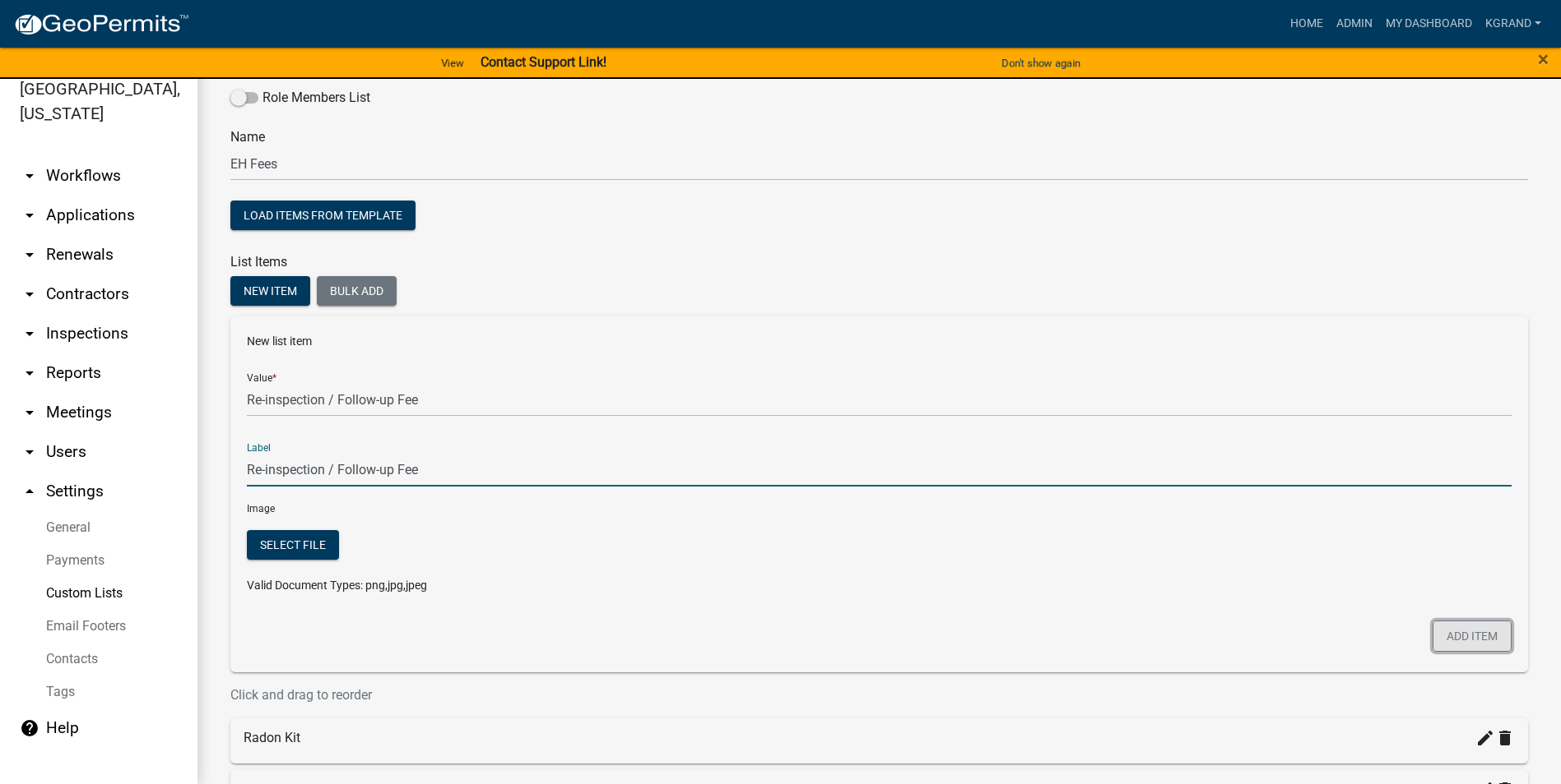
click at [770, 501] on button "Add item" at bounding box center [1471, 637] width 79 height 31
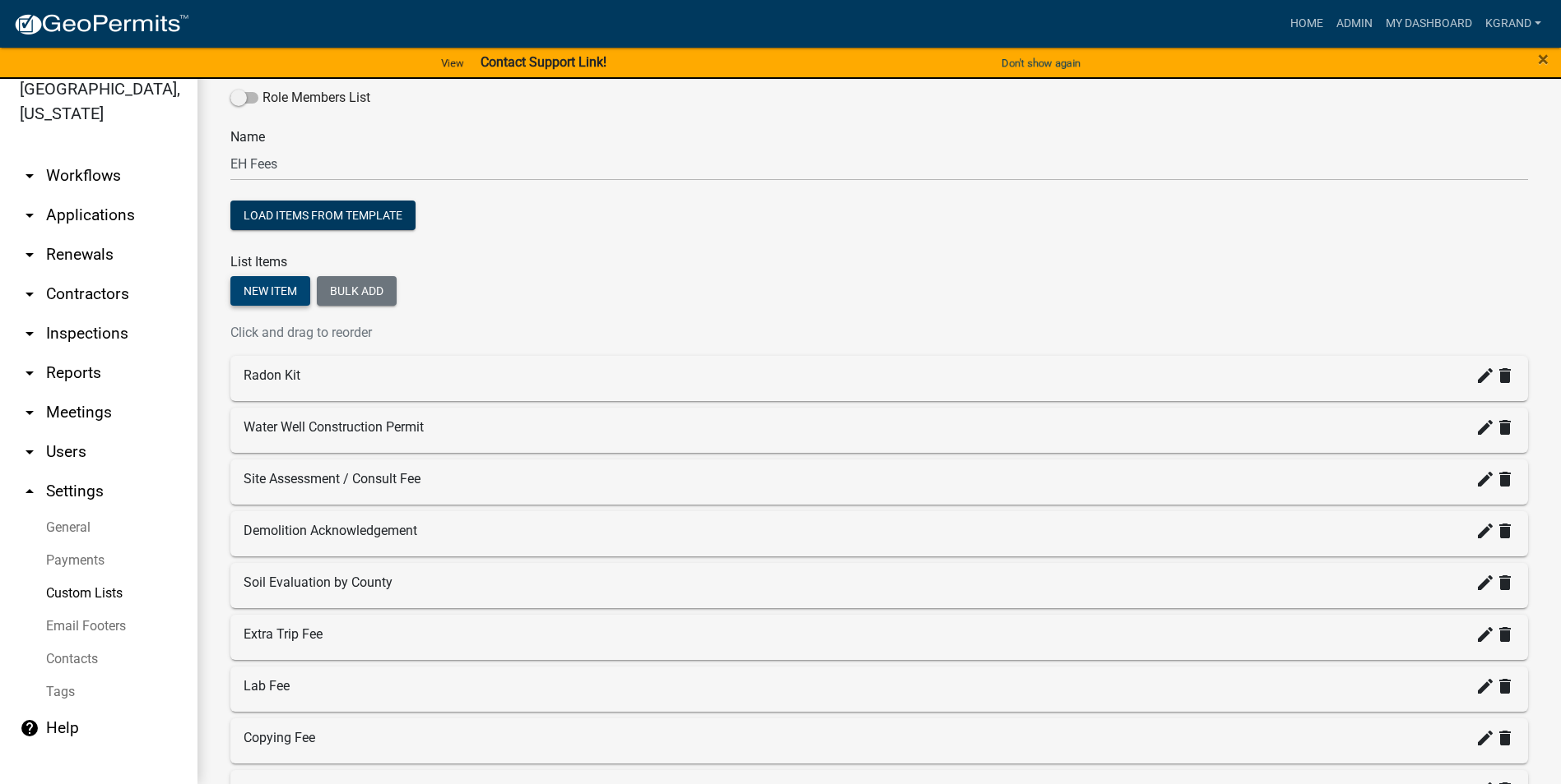
click at [292, 295] on button "New item" at bounding box center [271, 291] width 80 height 30
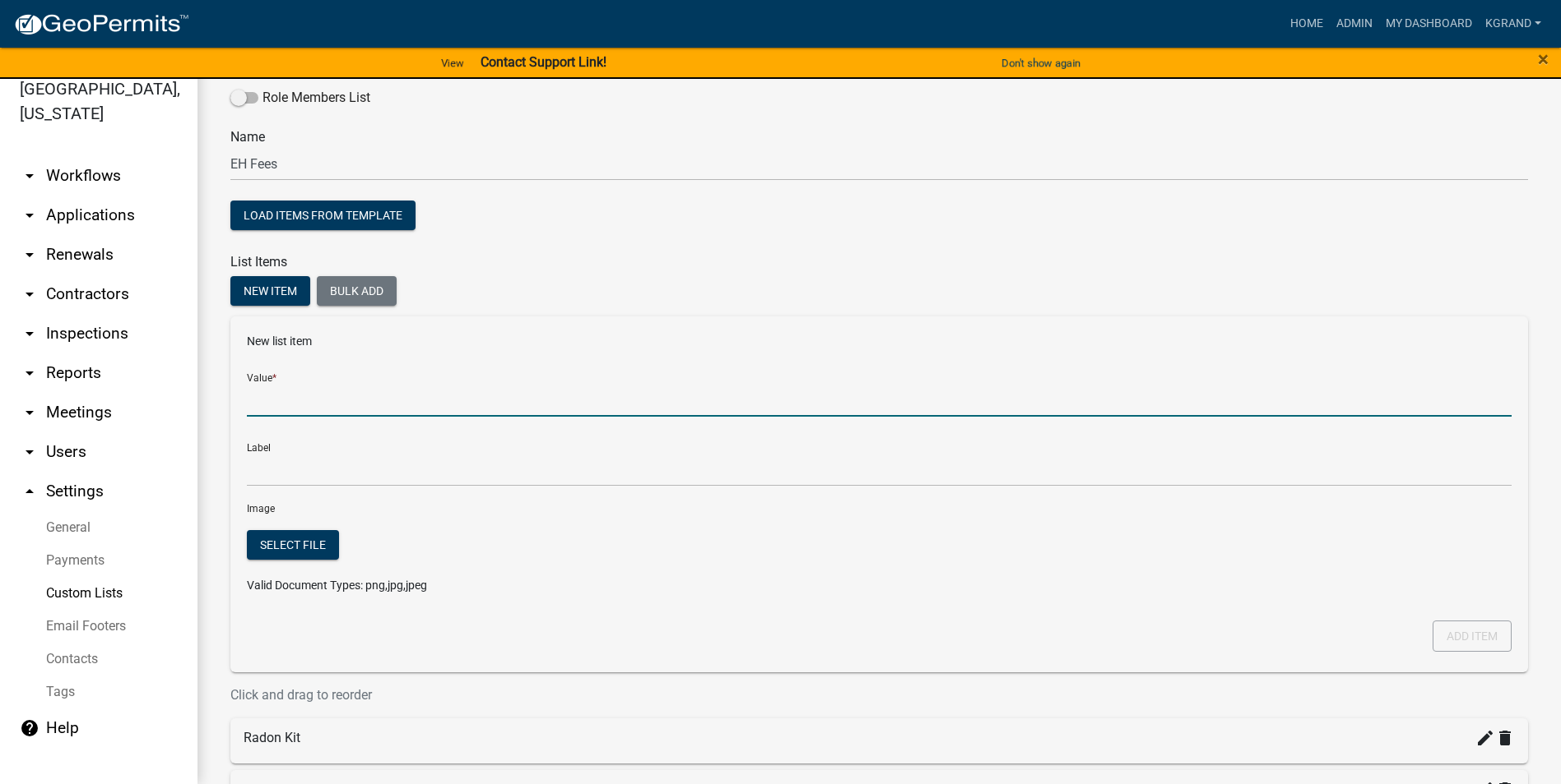
click at [275, 399] on input "Value *" at bounding box center [879, 399] width 1264 height 34
type input "Variance Fee"
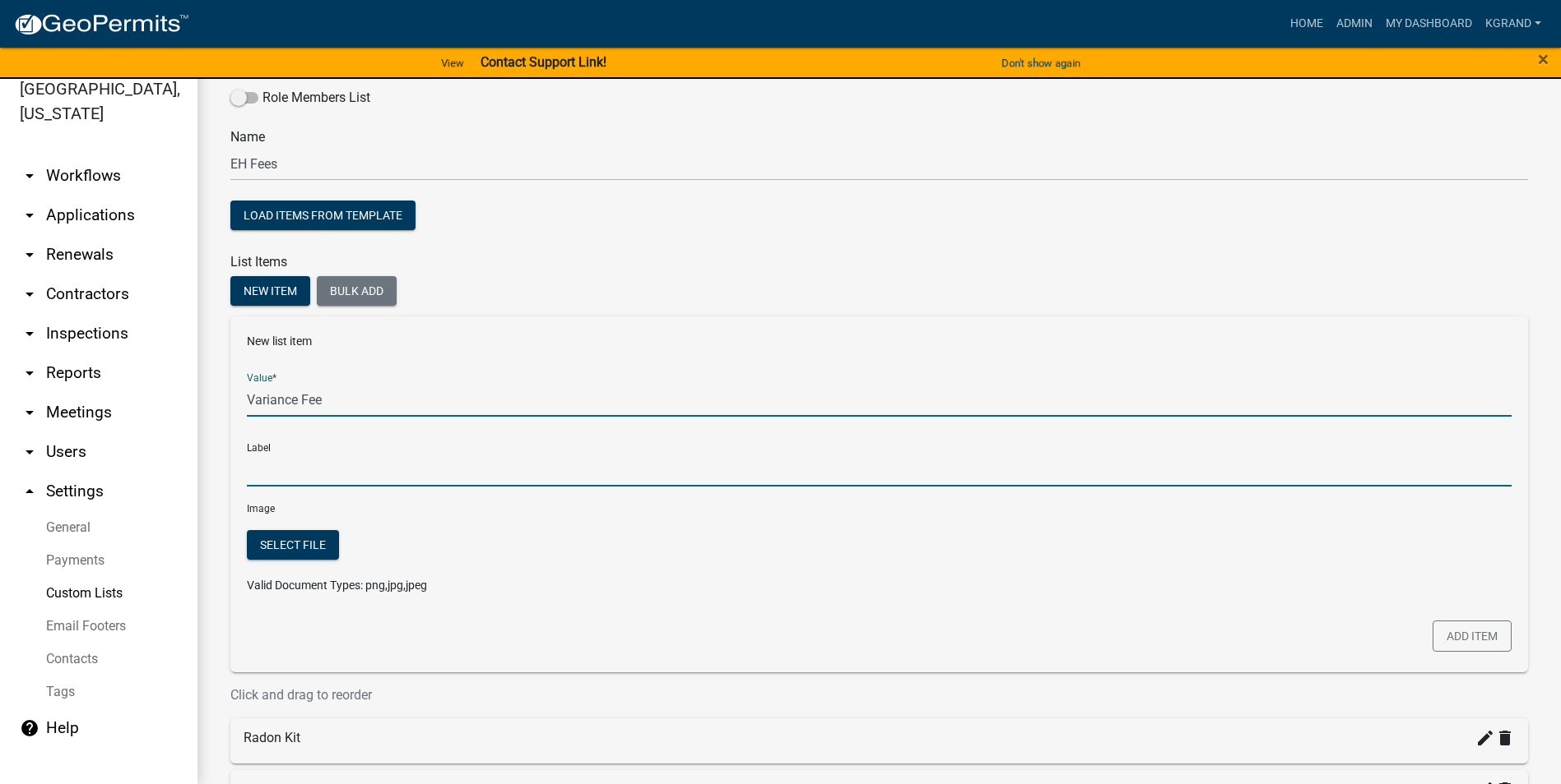
type input "Variance Fee"
click at [286, 474] on input "Variance Fee" at bounding box center [879, 470] width 1264 height 34
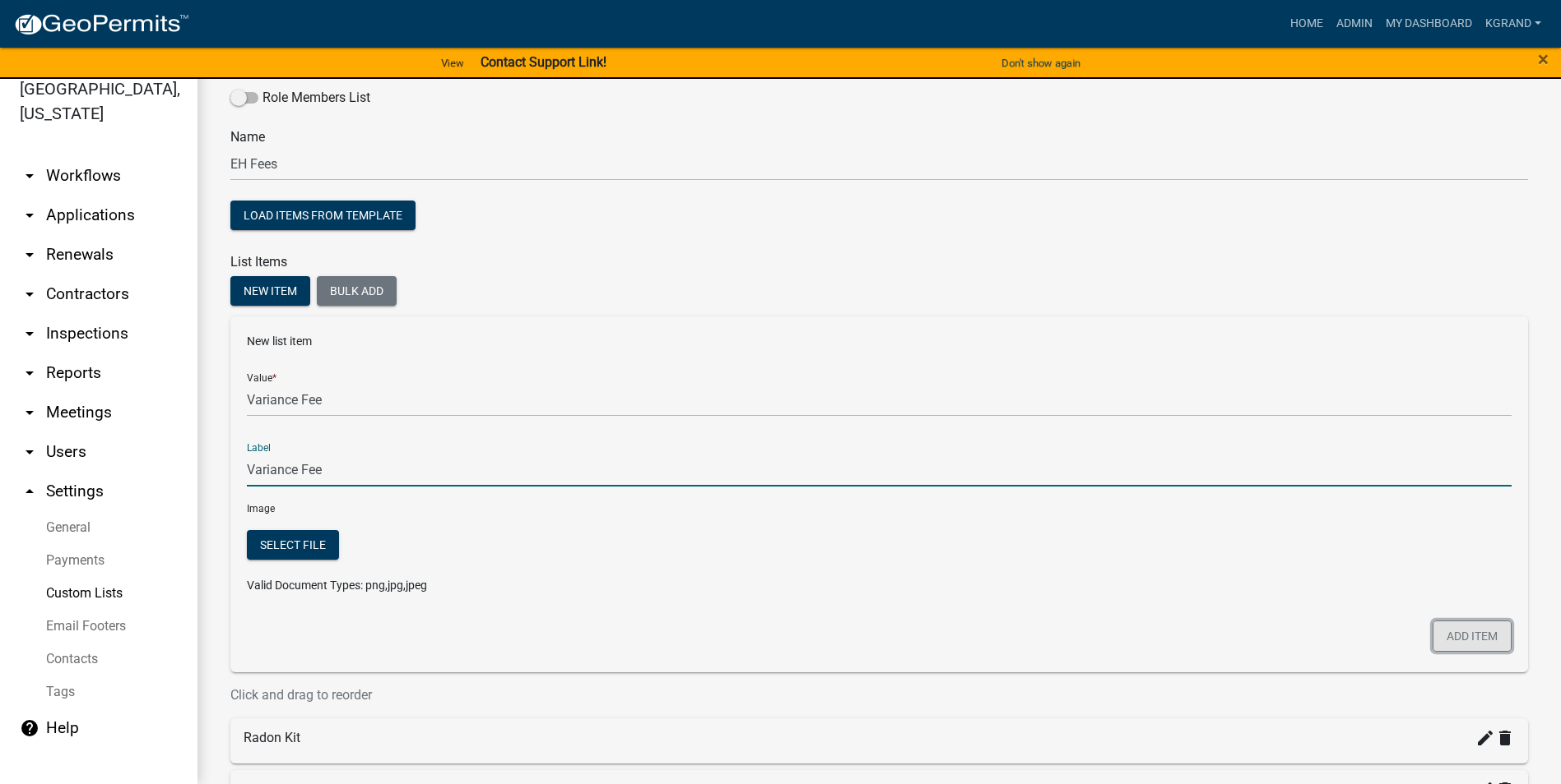
click at [770, 501] on button "Add item" at bounding box center [1471, 637] width 79 height 31
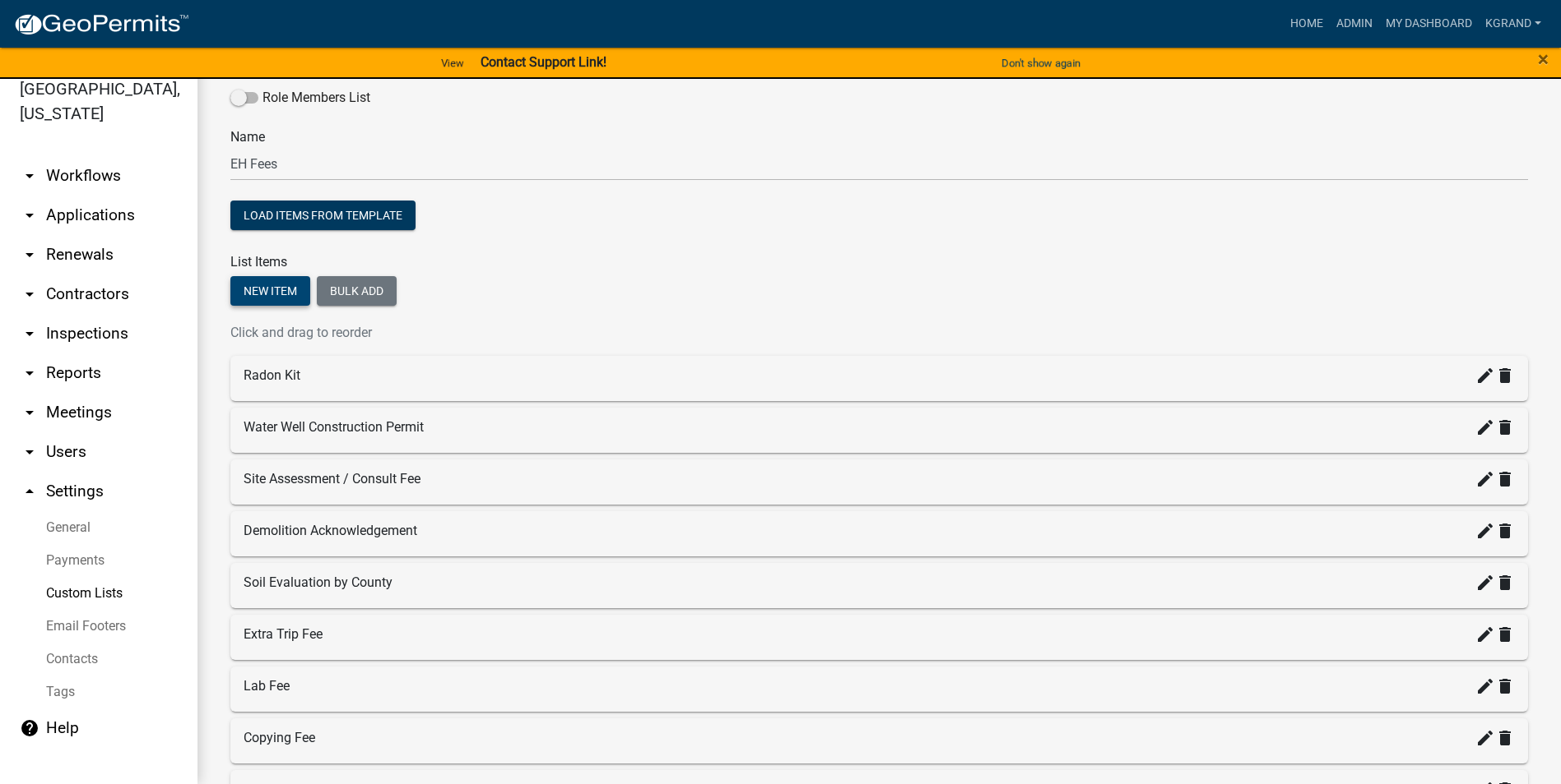
click at [260, 291] on button "New item" at bounding box center [271, 291] width 80 height 30
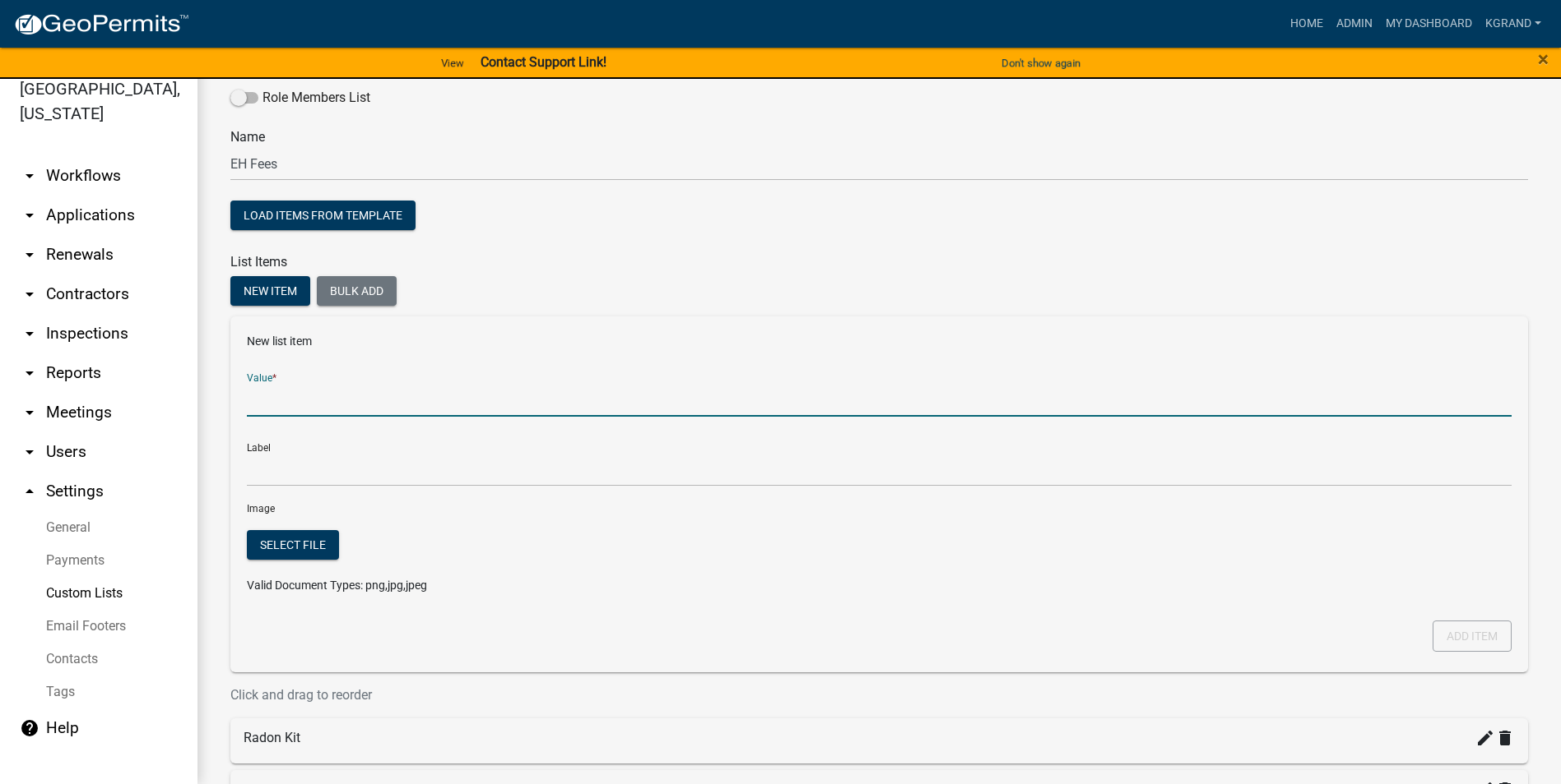
click at [339, 398] on input "Value *" at bounding box center [879, 399] width 1264 height 34
type input "Fine"
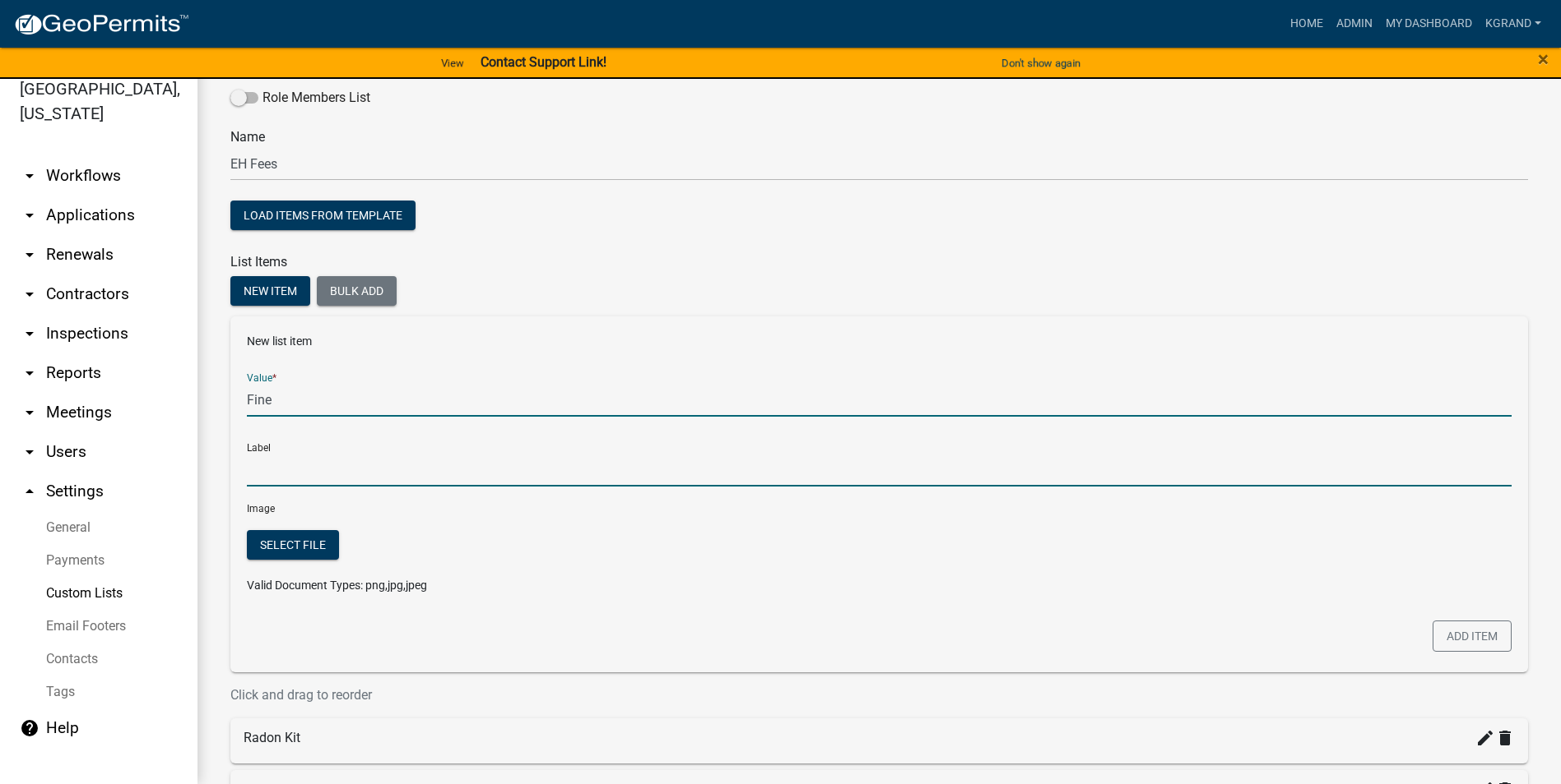
type input "Fine"
click at [278, 476] on input "Fine" at bounding box center [879, 470] width 1264 height 34
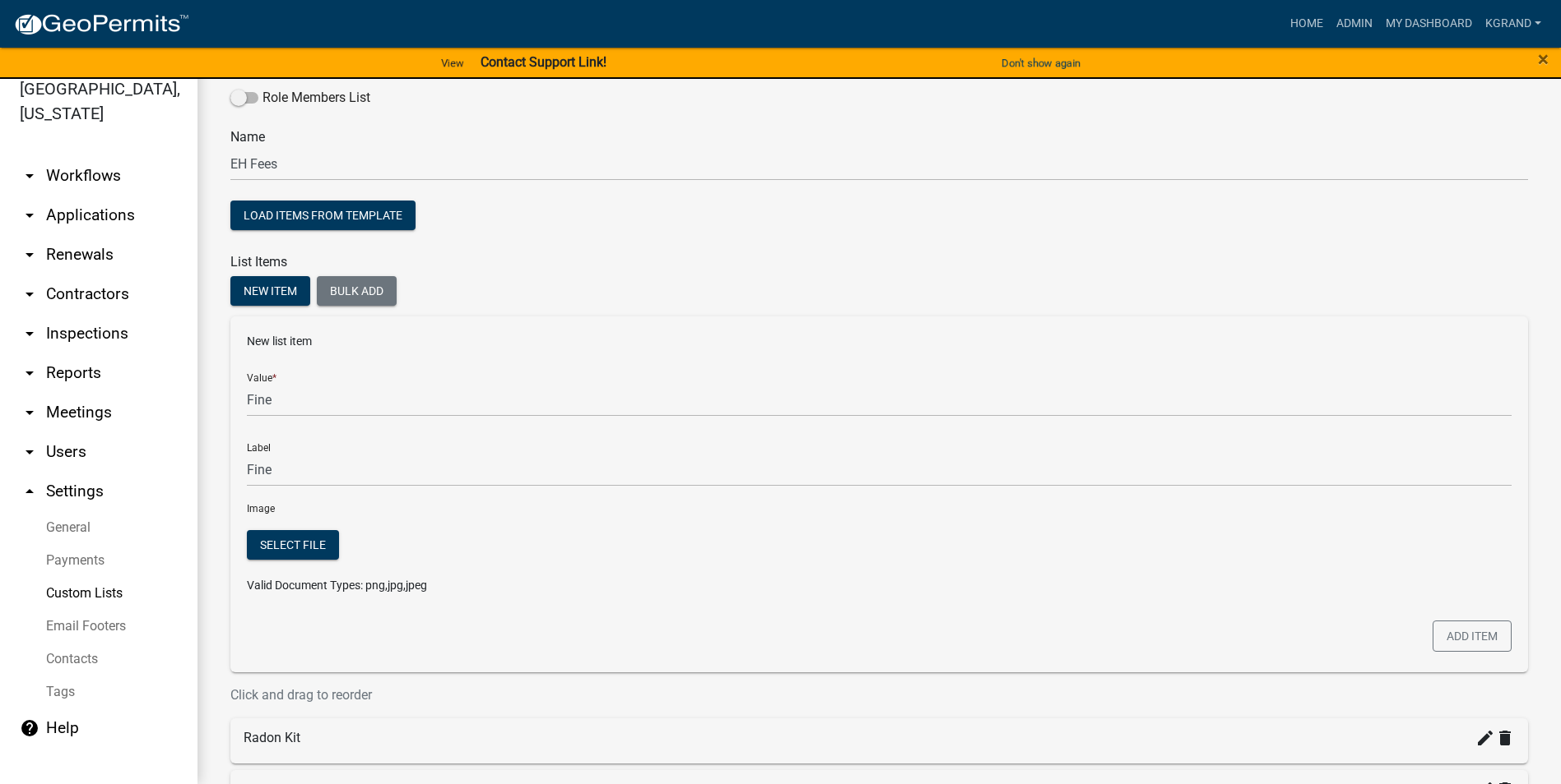
click at [770, 501] on div at bounding box center [1039, 569] width 967 height 78
click at [770, 501] on button "Add item" at bounding box center [1471, 637] width 79 height 31
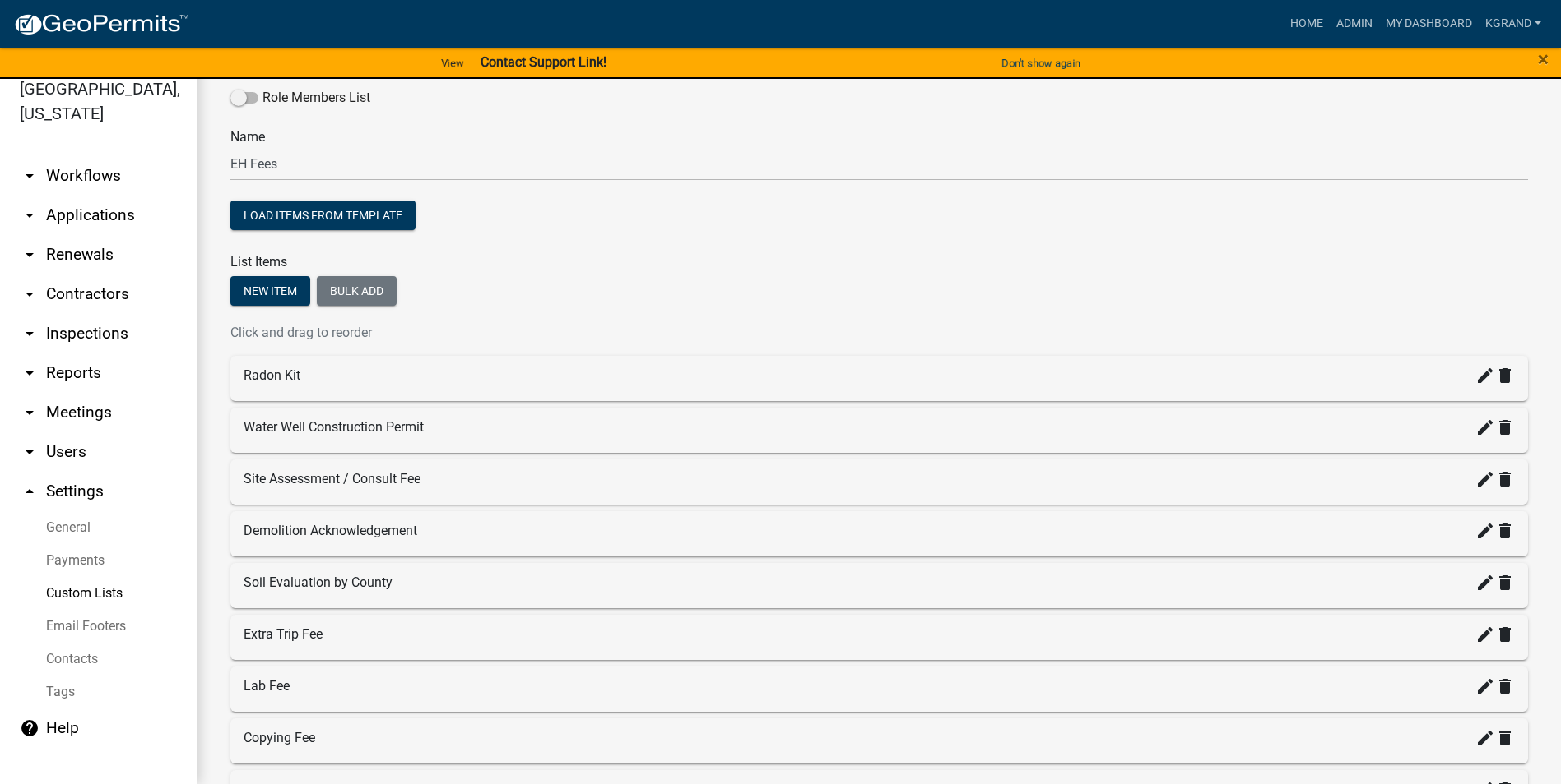
click at [589, 332] on p "Click and drag to reorder" at bounding box center [879, 332] width 1297 height 19
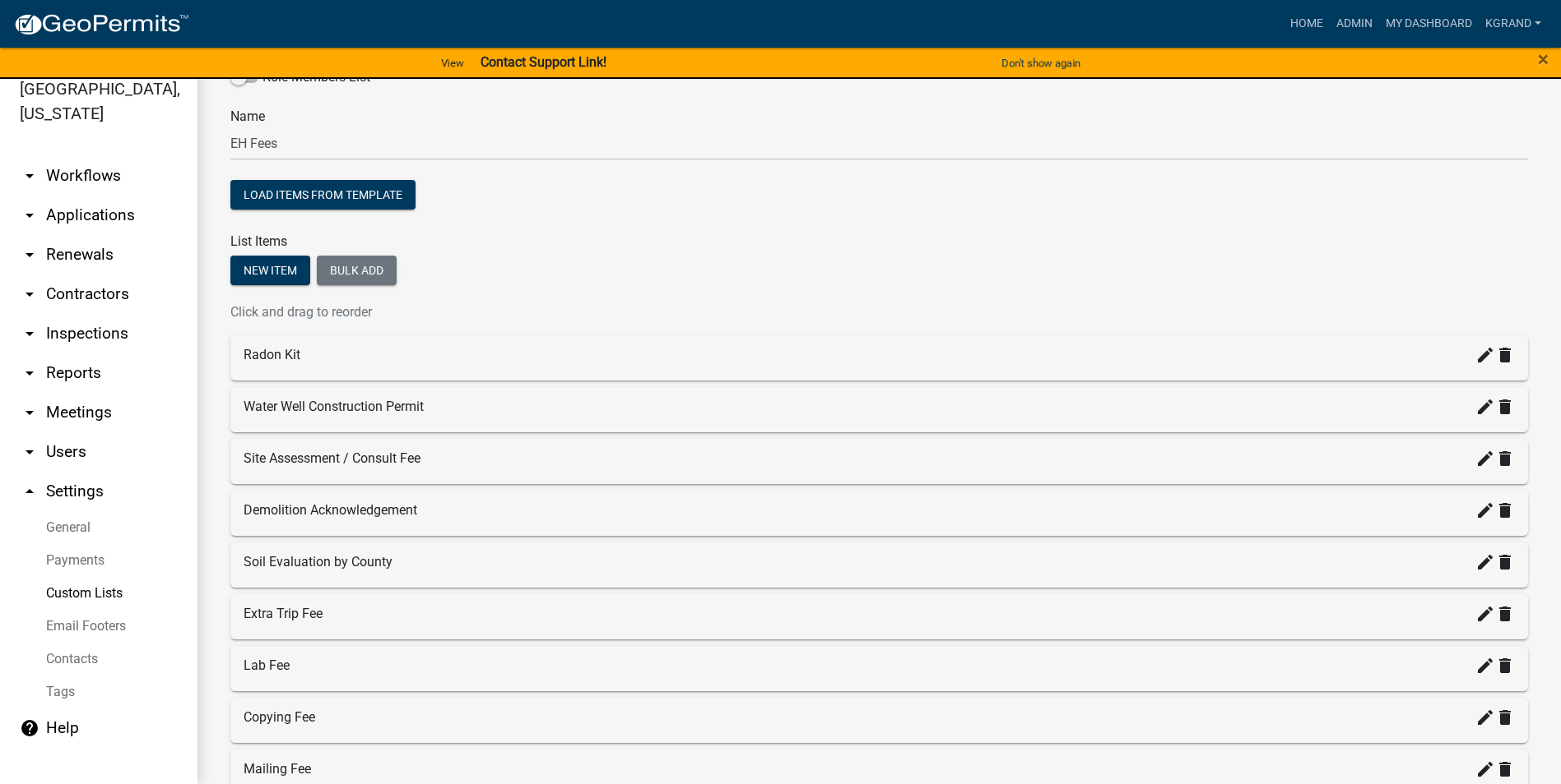
scroll to position [0, 0]
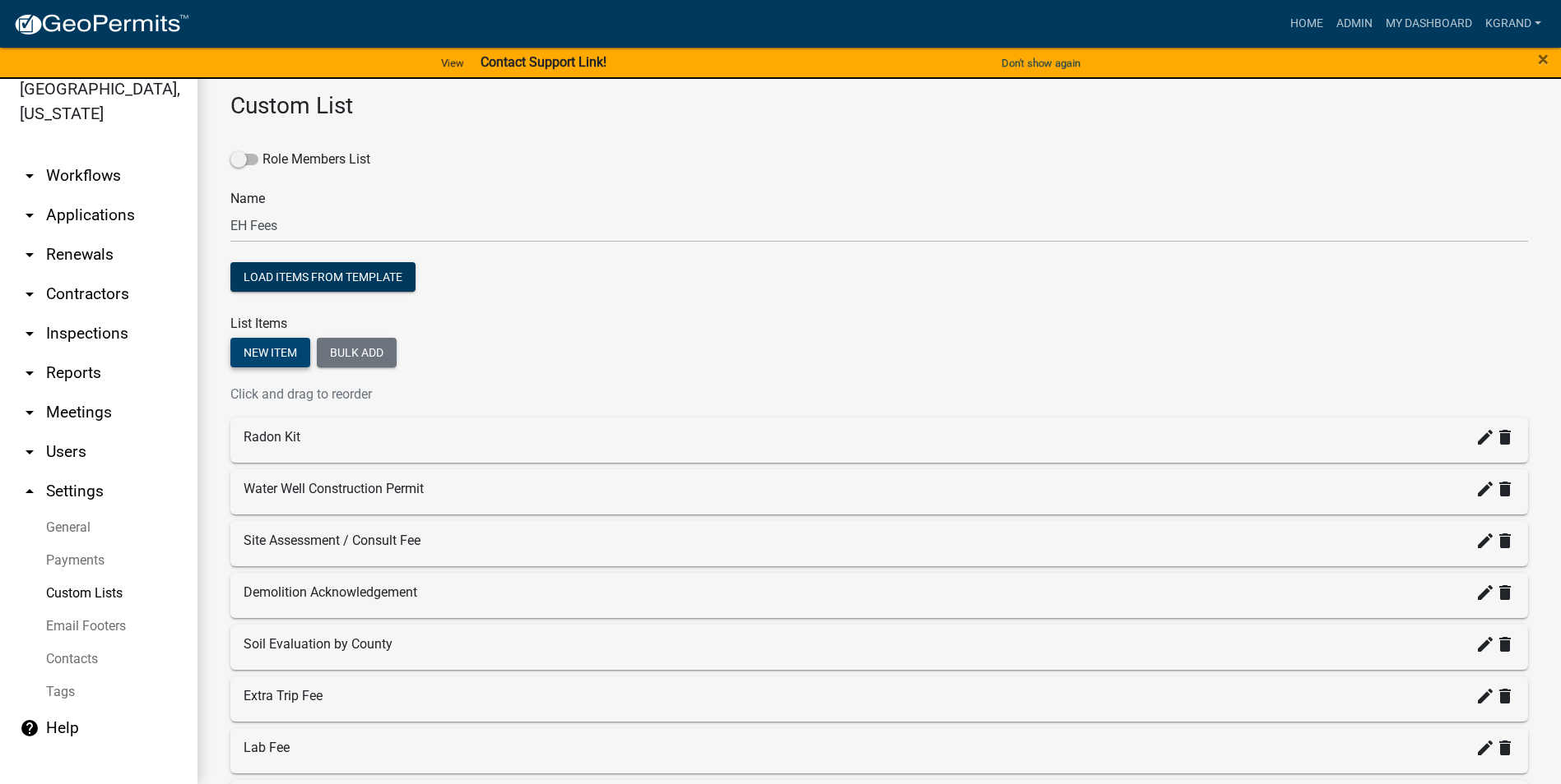
drag, startPoint x: 252, startPoint y: 350, endPoint x: 269, endPoint y: 356, distance: 18.0
click at [252, 350] on button "New item" at bounding box center [271, 353] width 80 height 30
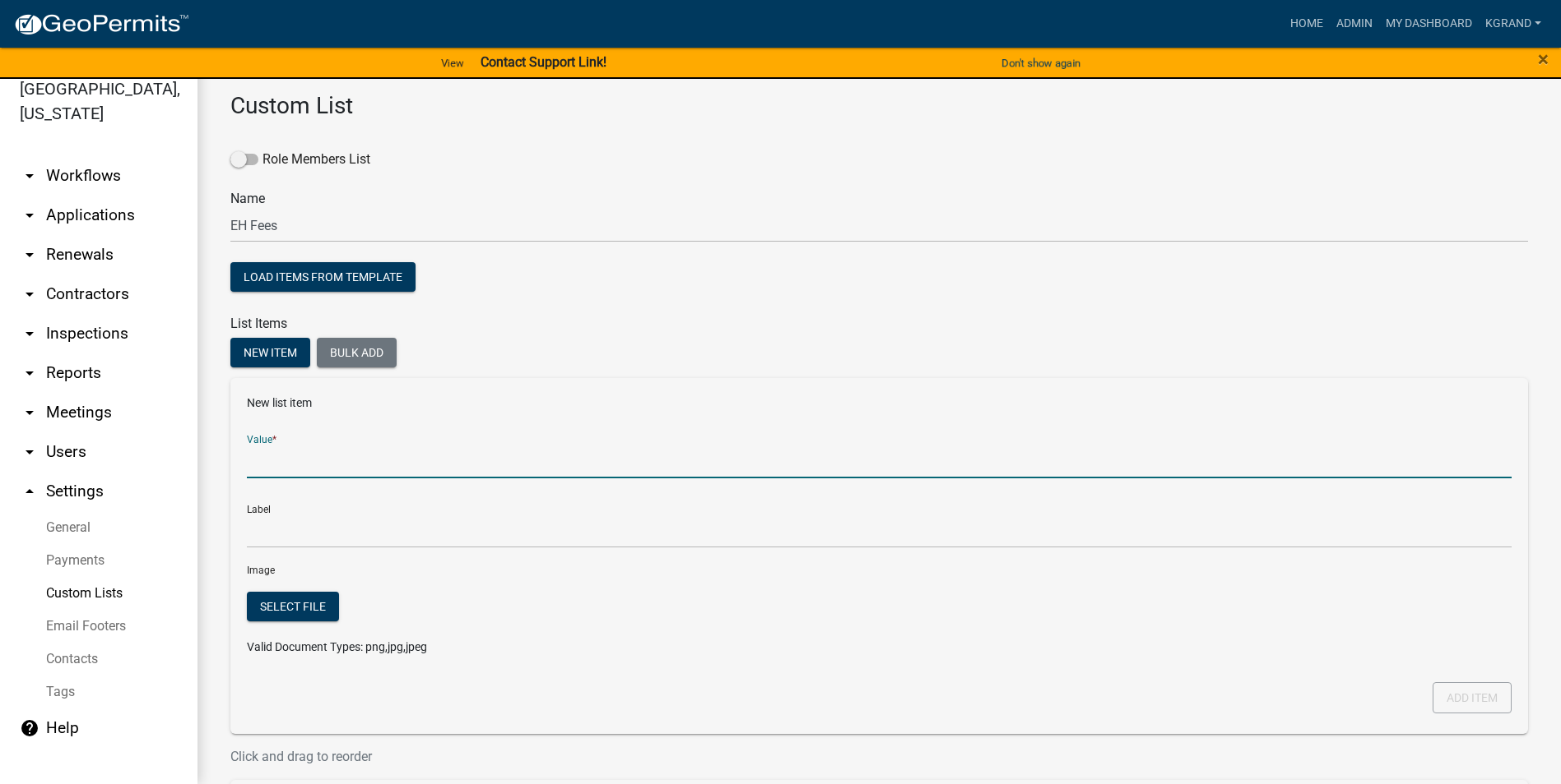
click at [299, 465] on input "Value *" at bounding box center [879, 461] width 1264 height 34
drag, startPoint x: 348, startPoint y: 464, endPoint x: 248, endPoint y: 464, distance: 100.0
click at [248, 464] on input "No Permit Fee" at bounding box center [879, 461] width 1264 height 34
click at [303, 460] on input "Starting without Permit Fee" at bounding box center [879, 461] width 1264 height 34
type input "Starting Without Permit Fee"
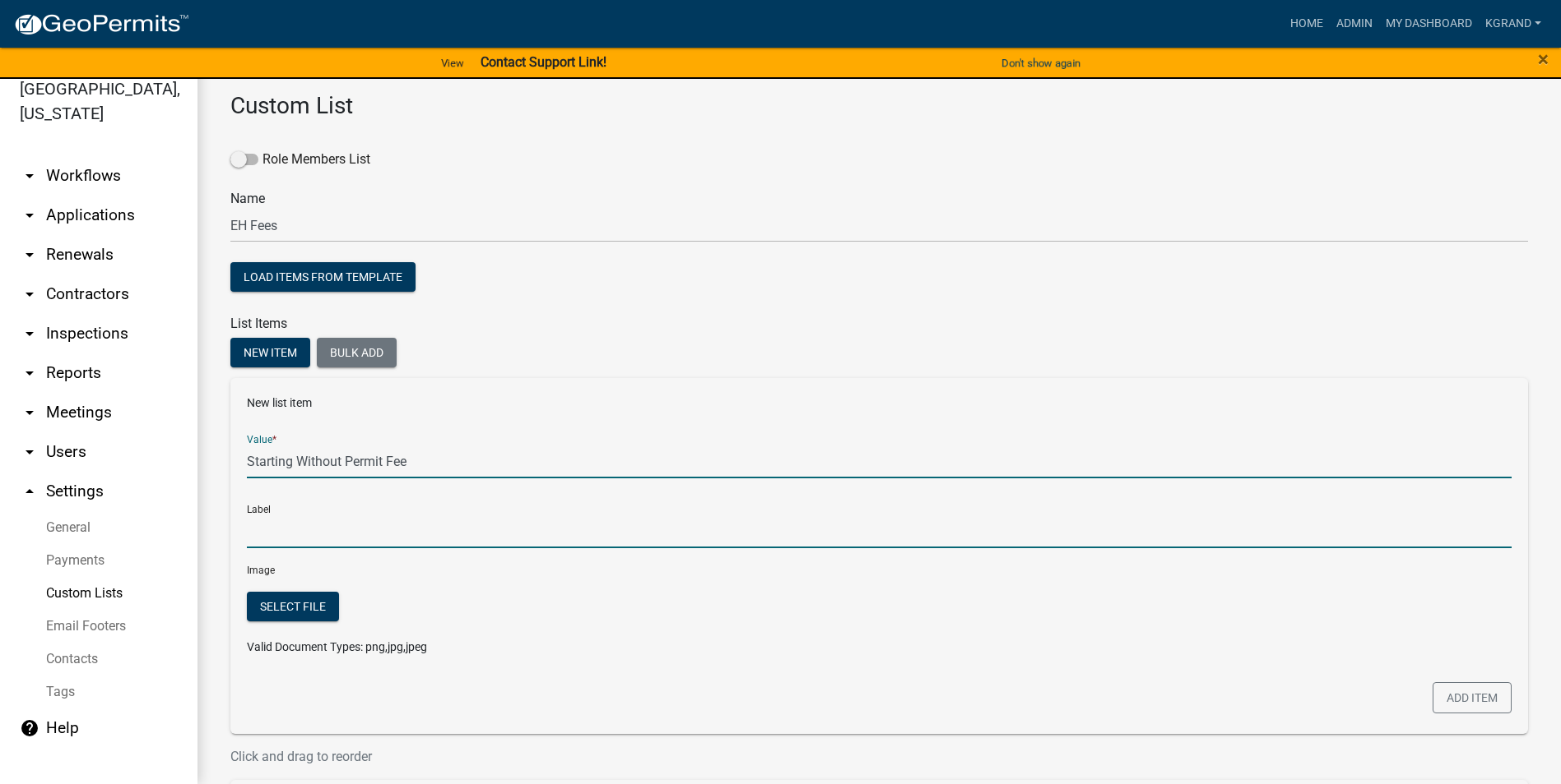
type input "Starting Without Permit Fee"
click at [327, 501] on input "Starting Without Permit Fee" at bounding box center [879, 531] width 1264 height 34
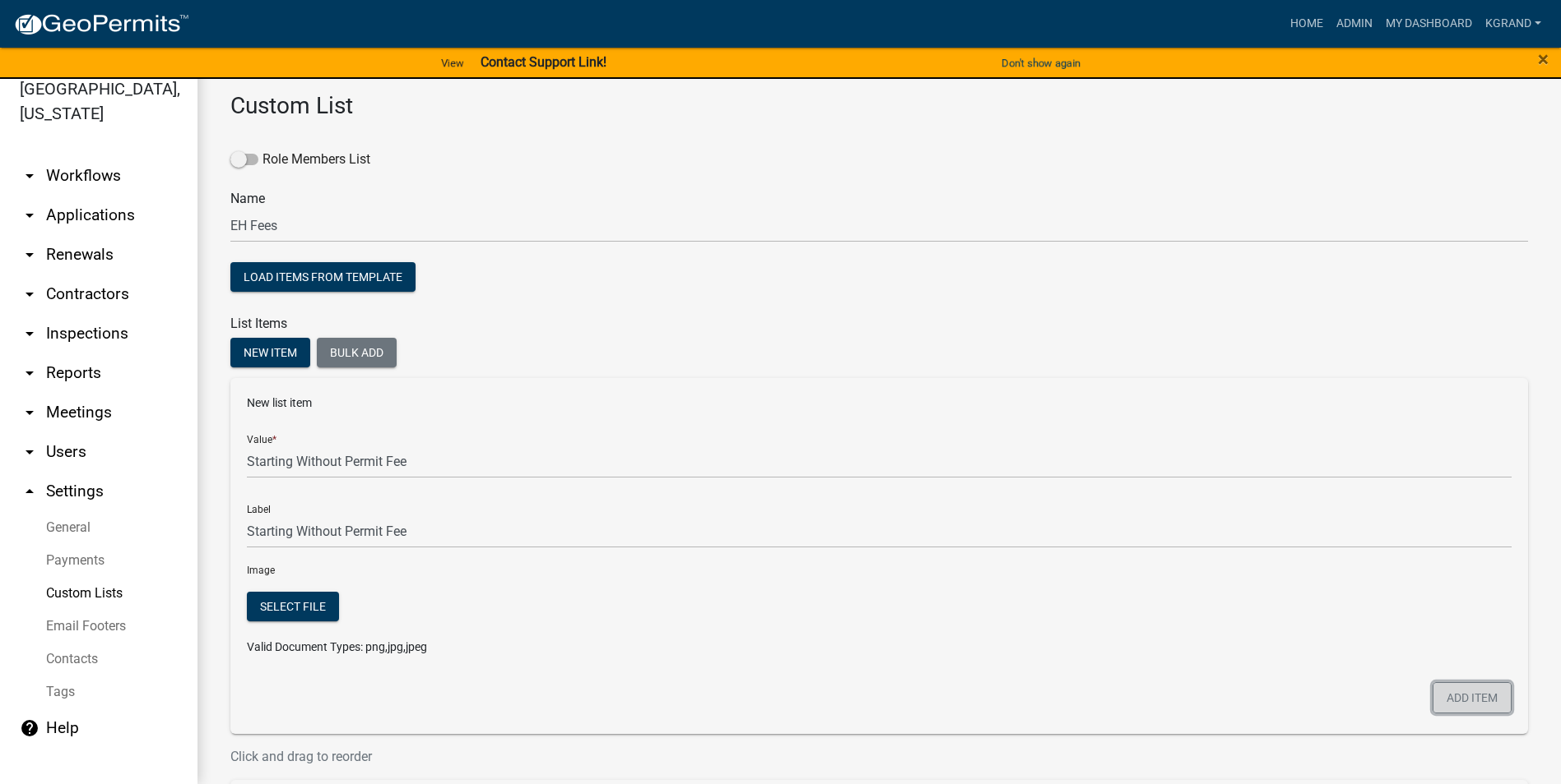
click at [770, 501] on button "Add item" at bounding box center [1471, 698] width 79 height 31
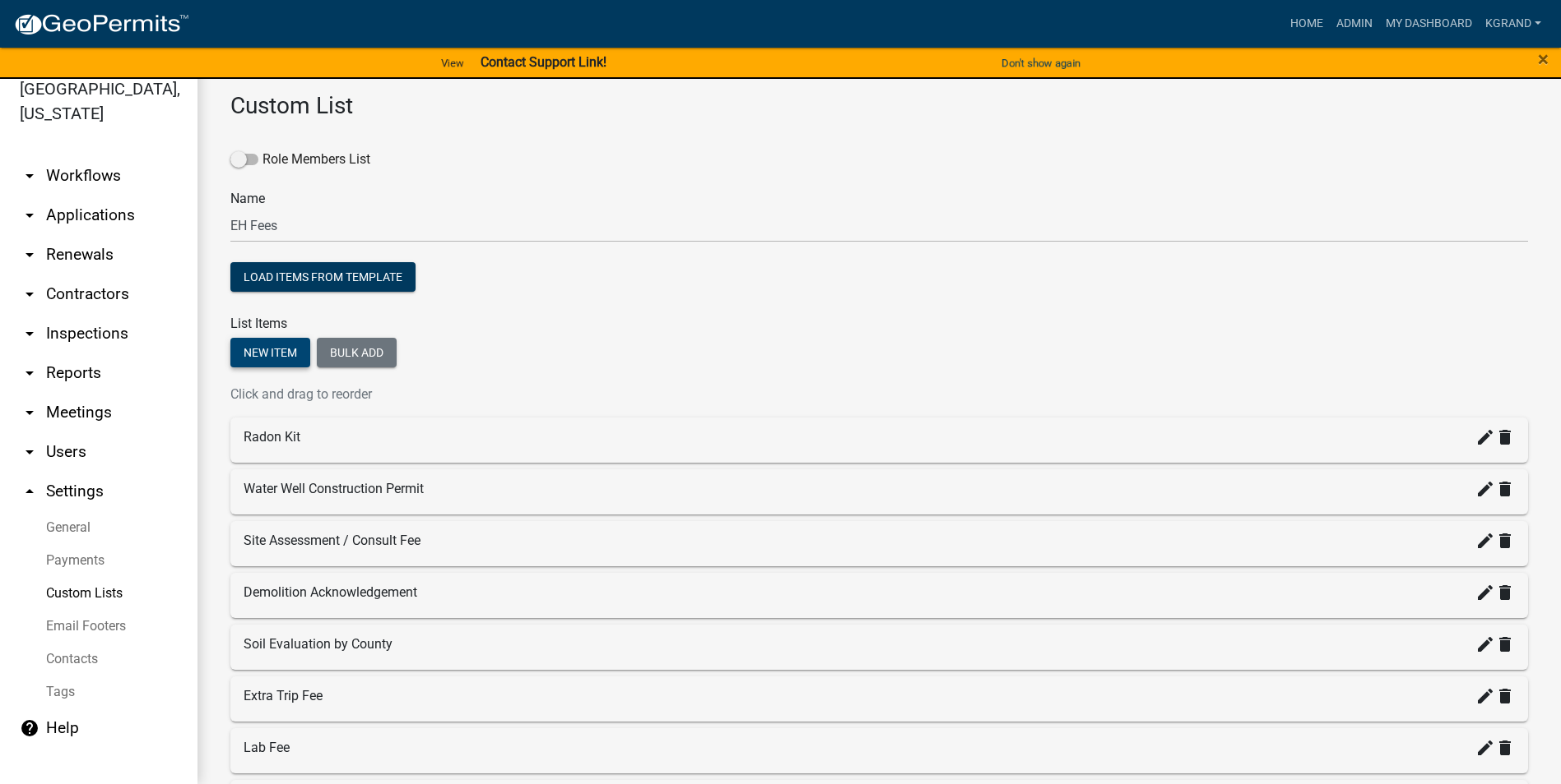
click at [259, 350] on button "New item" at bounding box center [271, 353] width 80 height 30
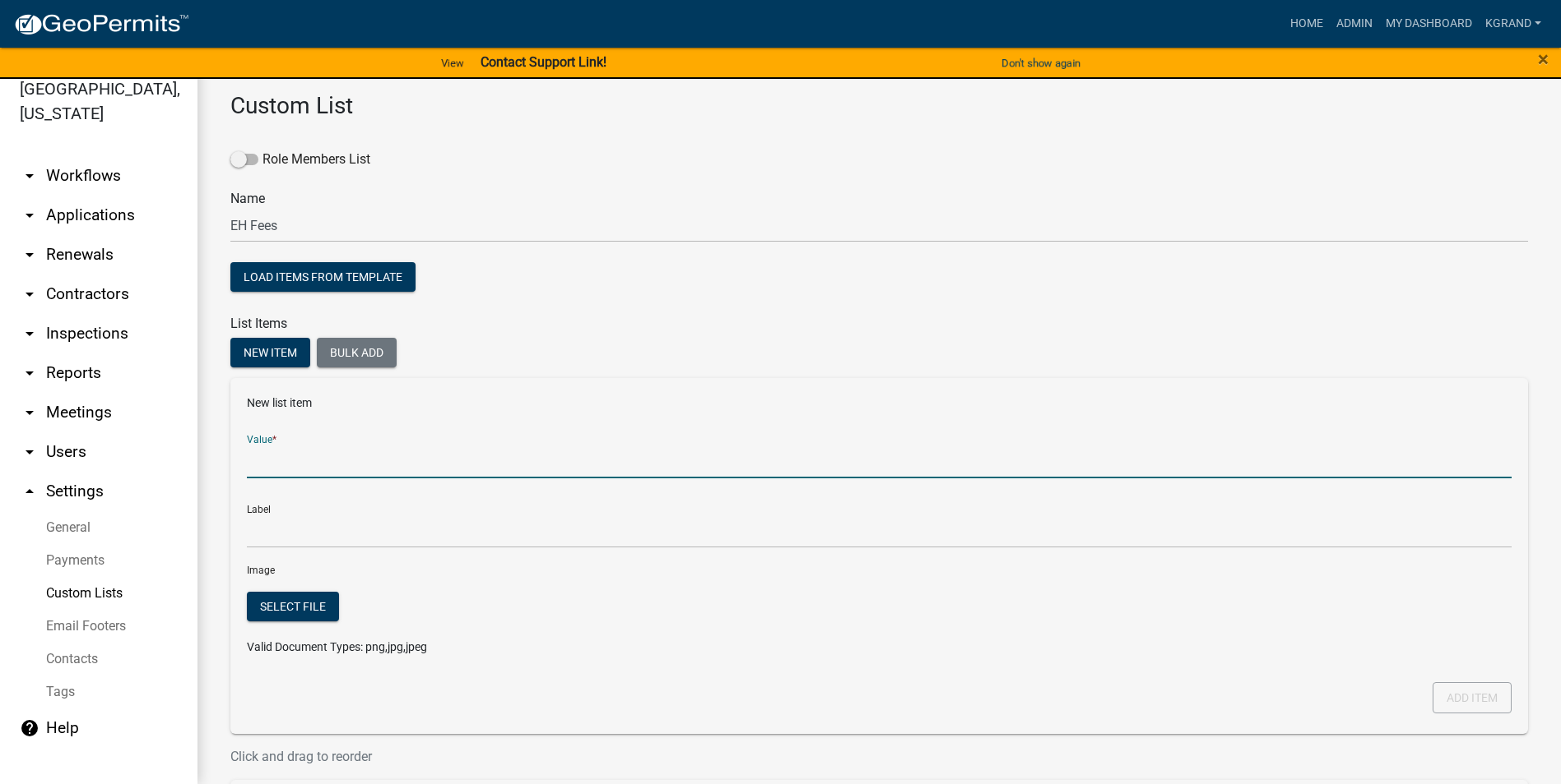
click at [276, 457] on input "Value *" at bounding box center [879, 461] width 1264 height 34
type input "E"
type input "Additional Hole Fee"
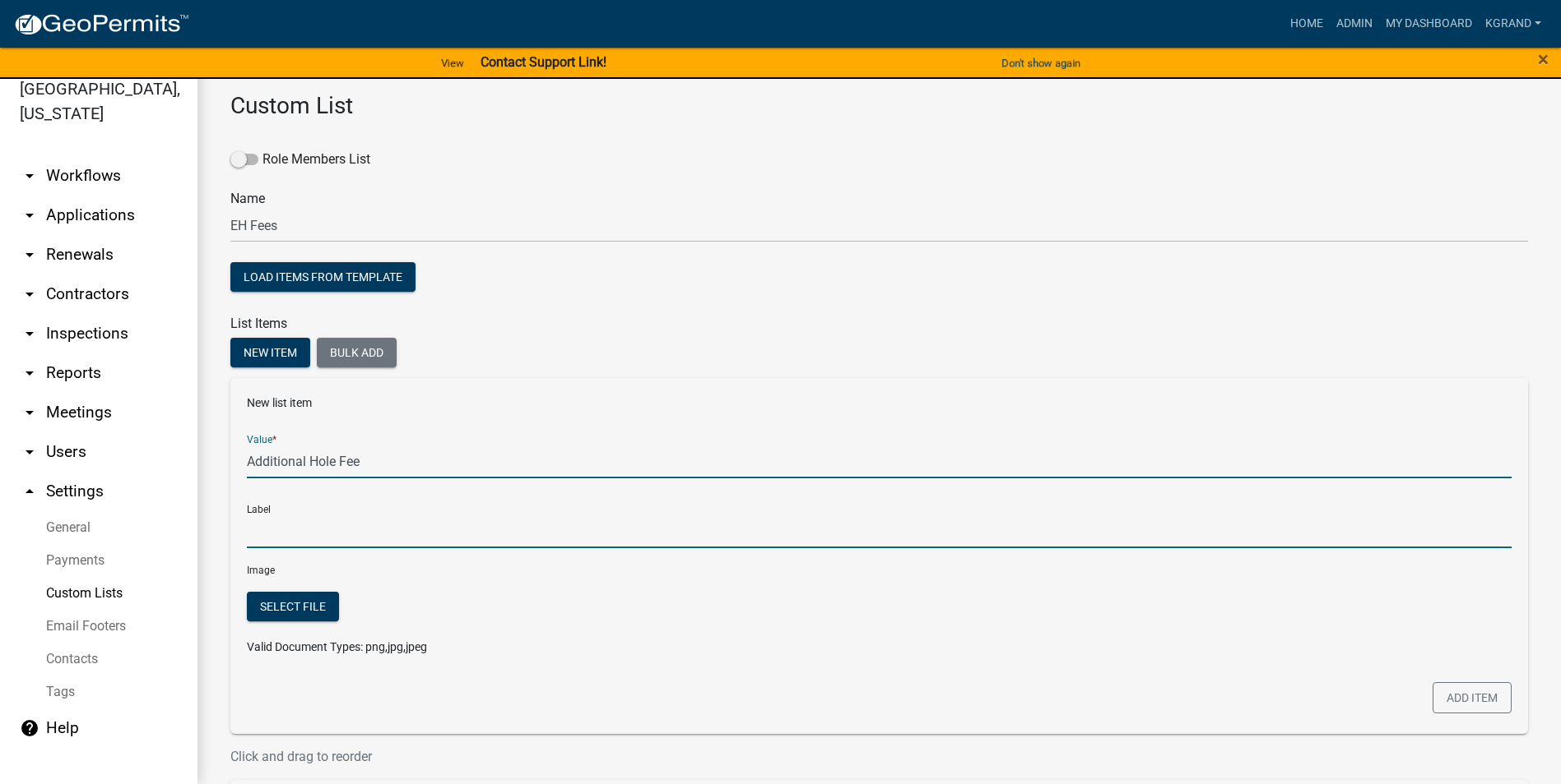
type input "Additional Hole Fee"
click at [323, 501] on input "Additional Hole Fee" at bounding box center [879, 531] width 1264 height 34
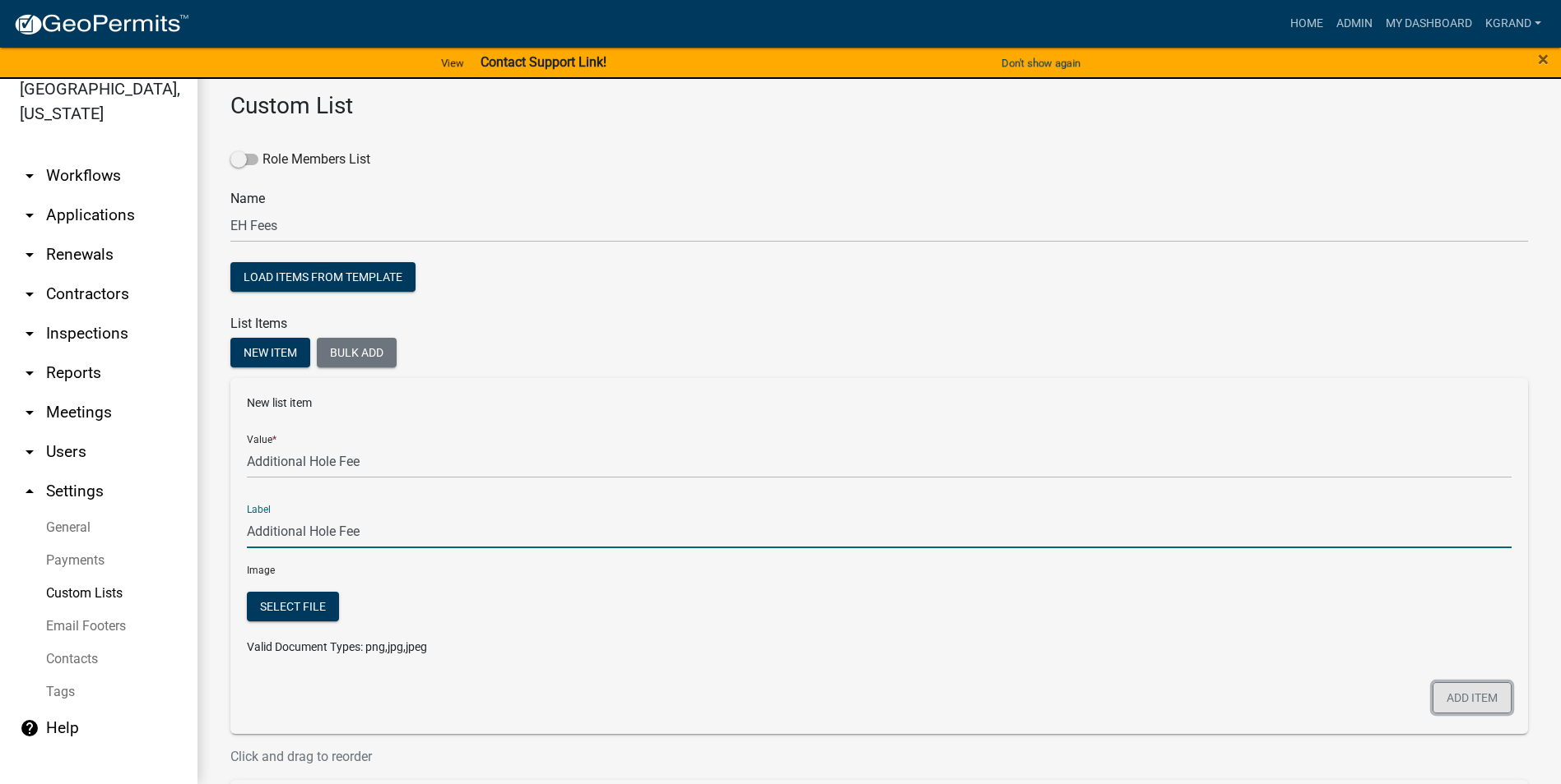
click at [770, 501] on button "Add item" at bounding box center [1471, 698] width 79 height 31
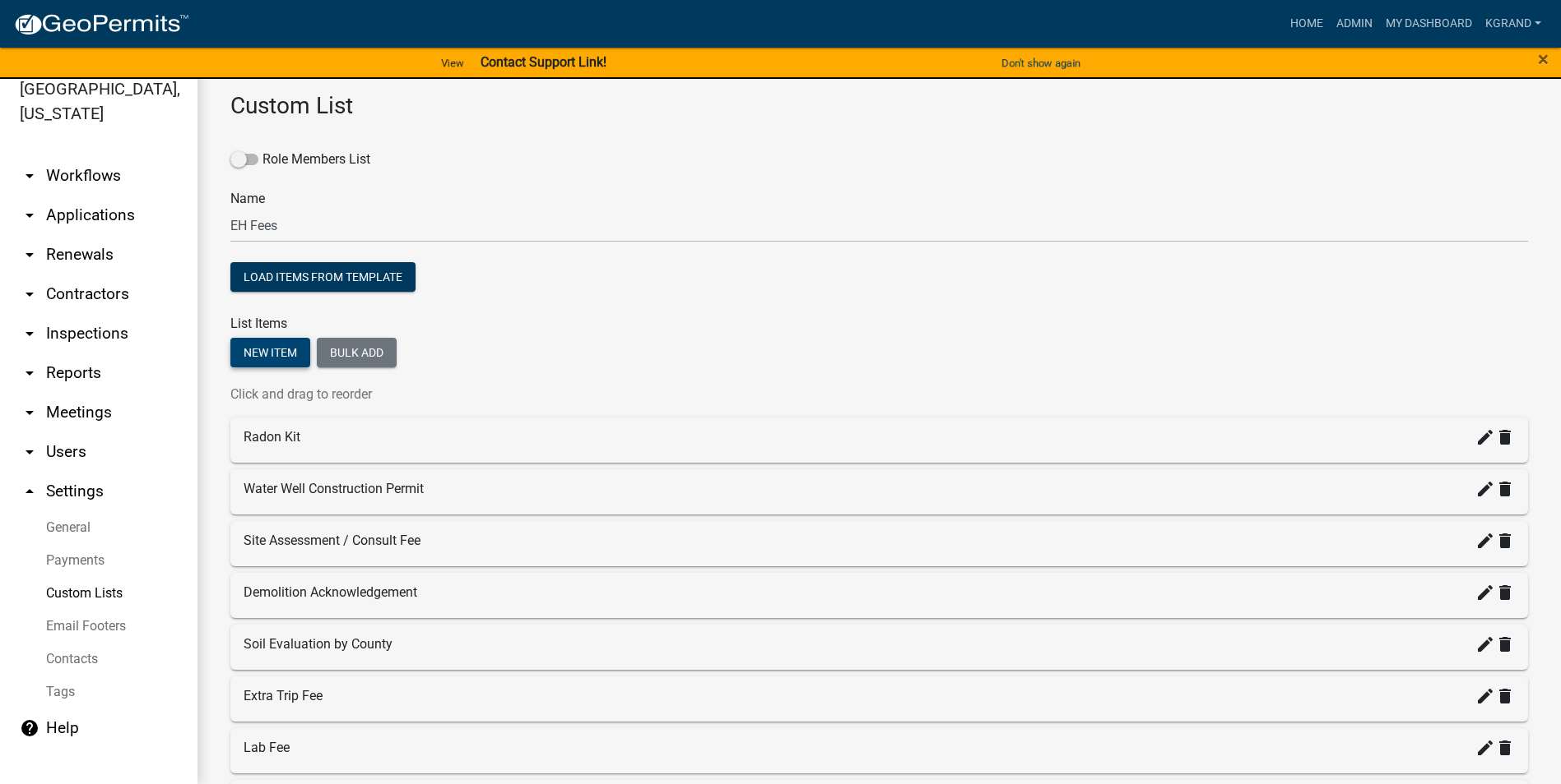
click at [247, 351] on button "New item" at bounding box center [271, 353] width 80 height 30
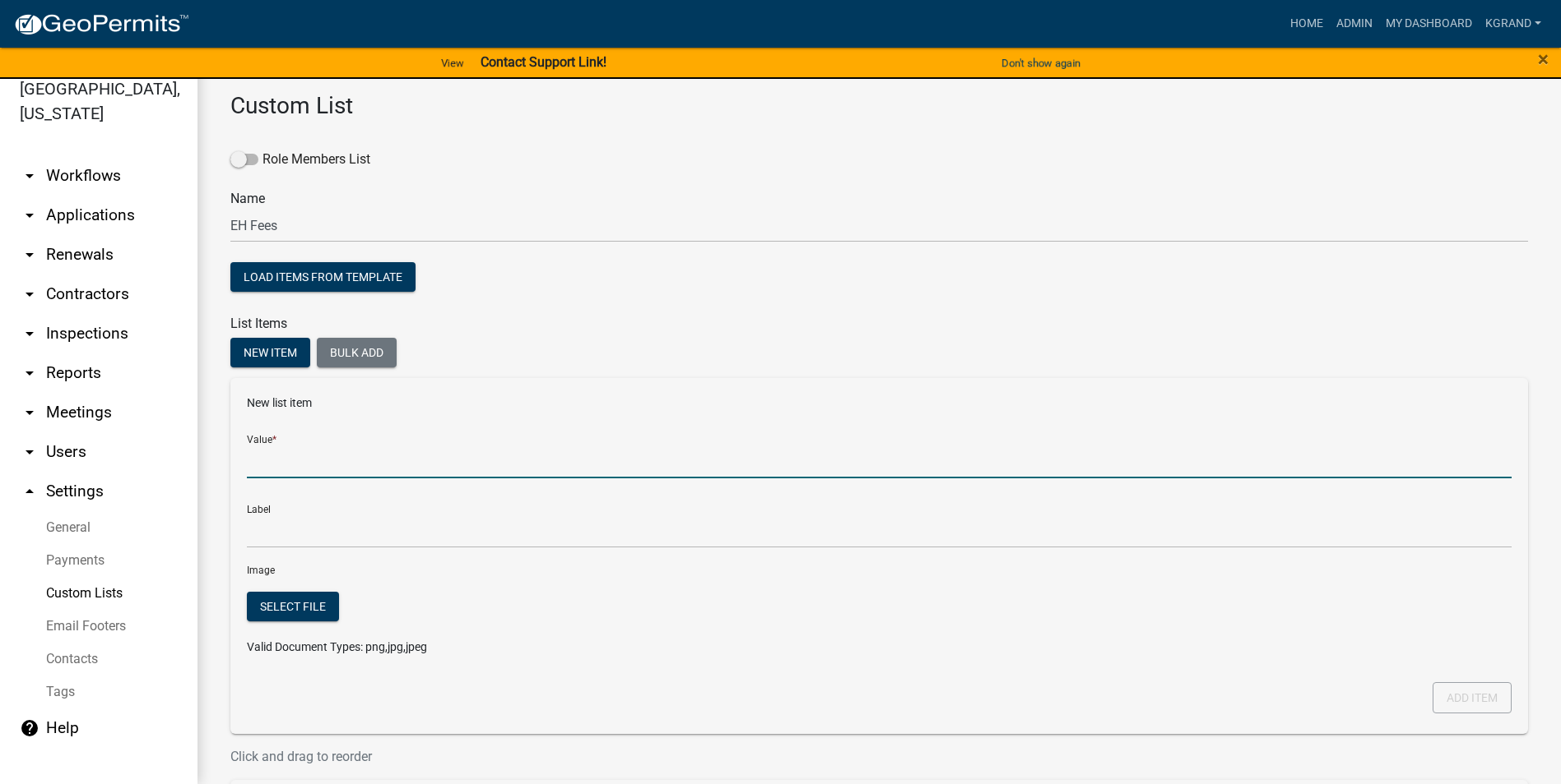
click at [297, 463] on input "Value *" at bounding box center [879, 461] width 1264 height 34
type input "Sampling Fee"
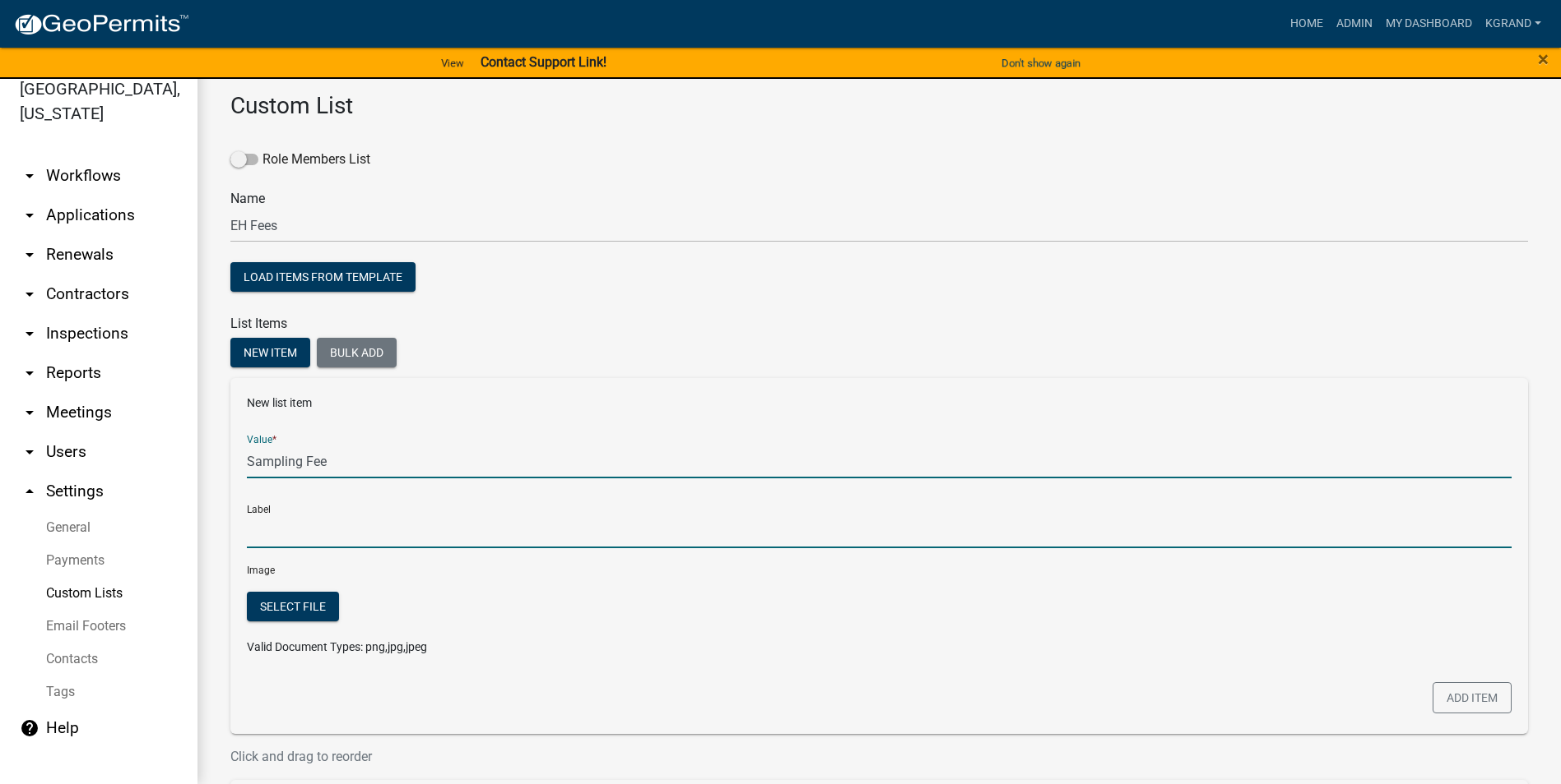
type input "Sampling Fee"
click at [291, 501] on input "Sampling Fee" at bounding box center [879, 531] width 1264 height 34
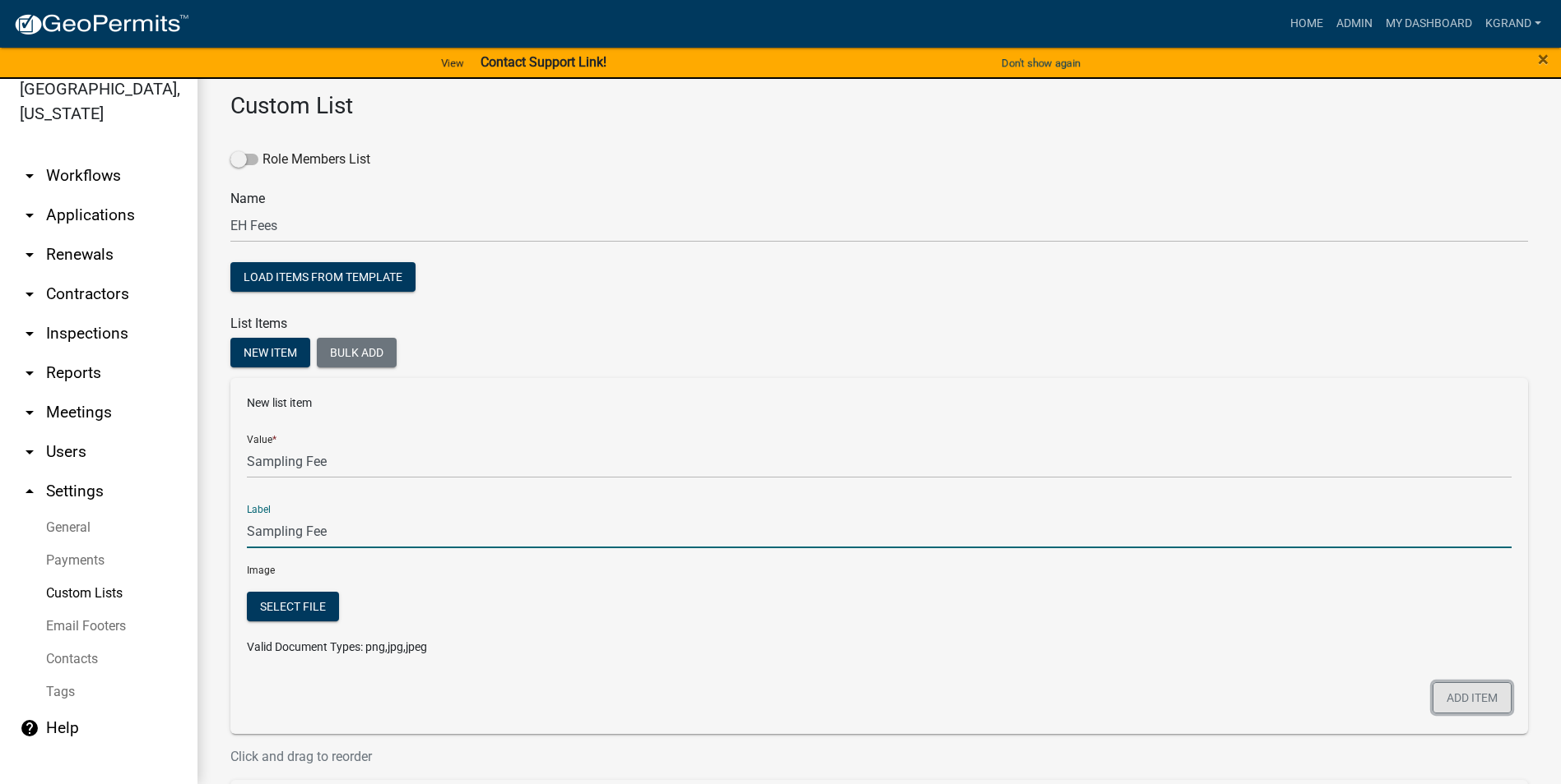
click at [770, 501] on button "Add item" at bounding box center [1471, 698] width 79 height 31
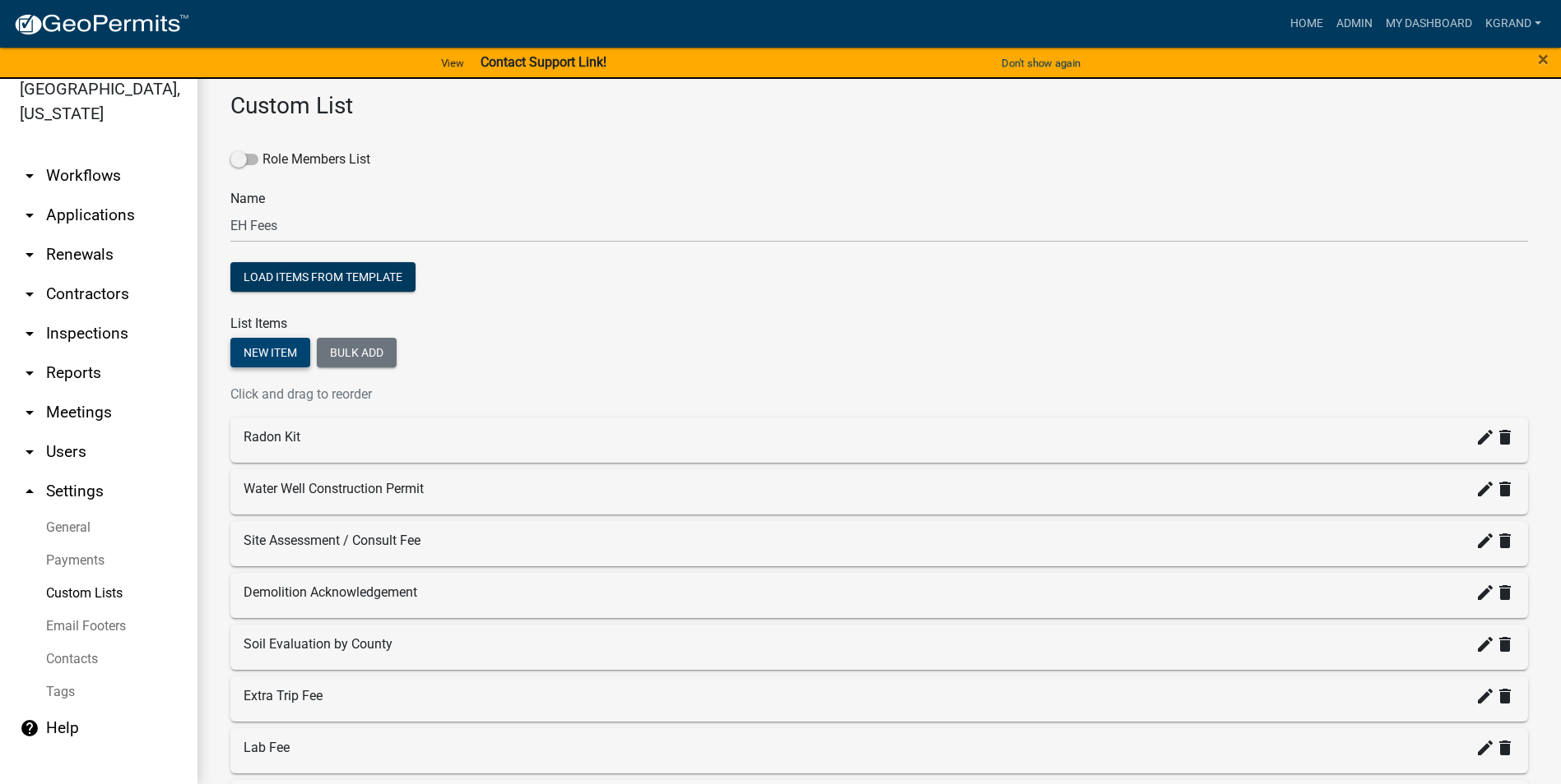
click at [296, 352] on button "New item" at bounding box center [271, 353] width 80 height 30
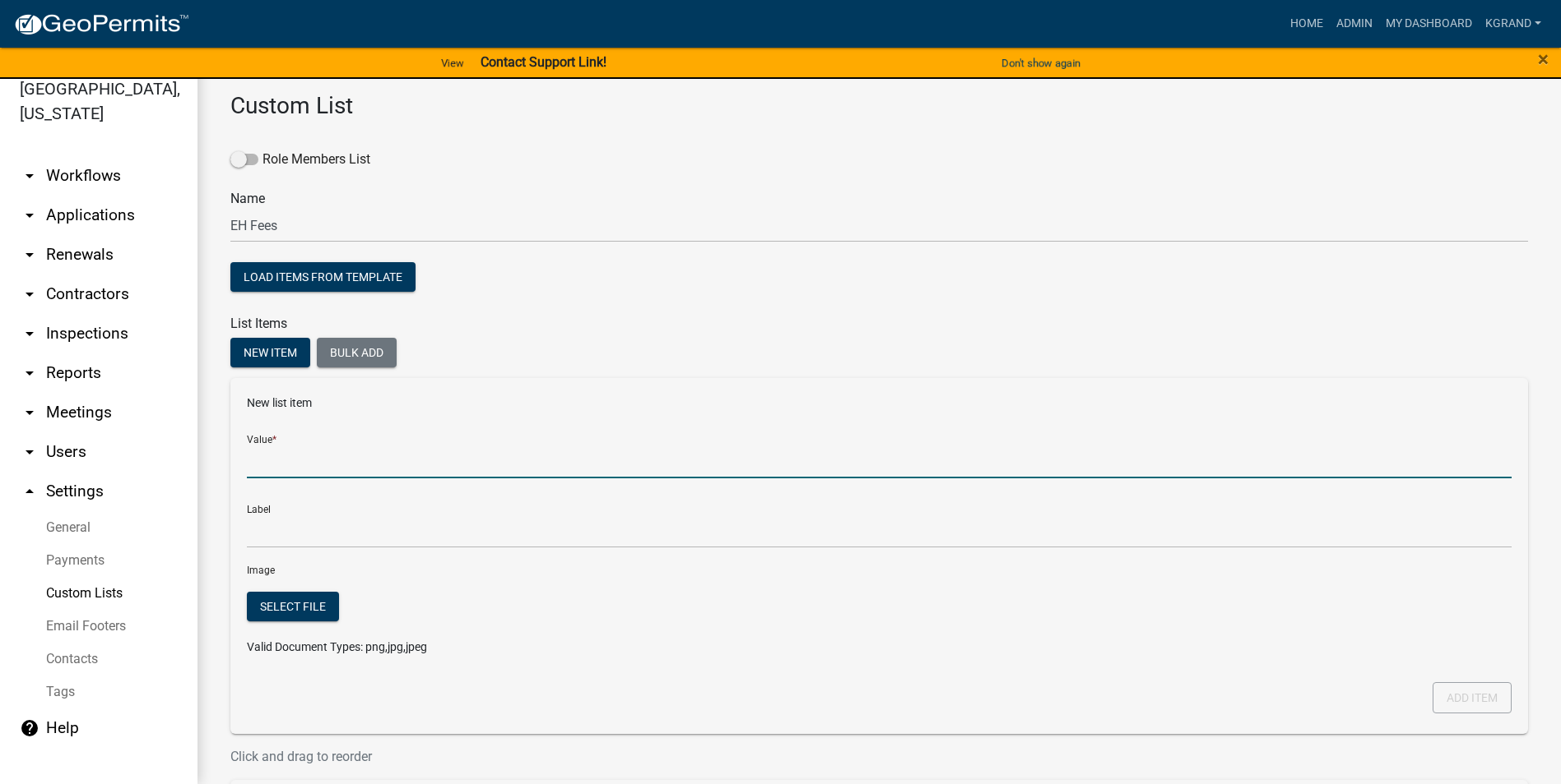
click at [289, 455] on input "Value *" at bounding box center [879, 461] width 1264 height 34
type input "Rush Fee"
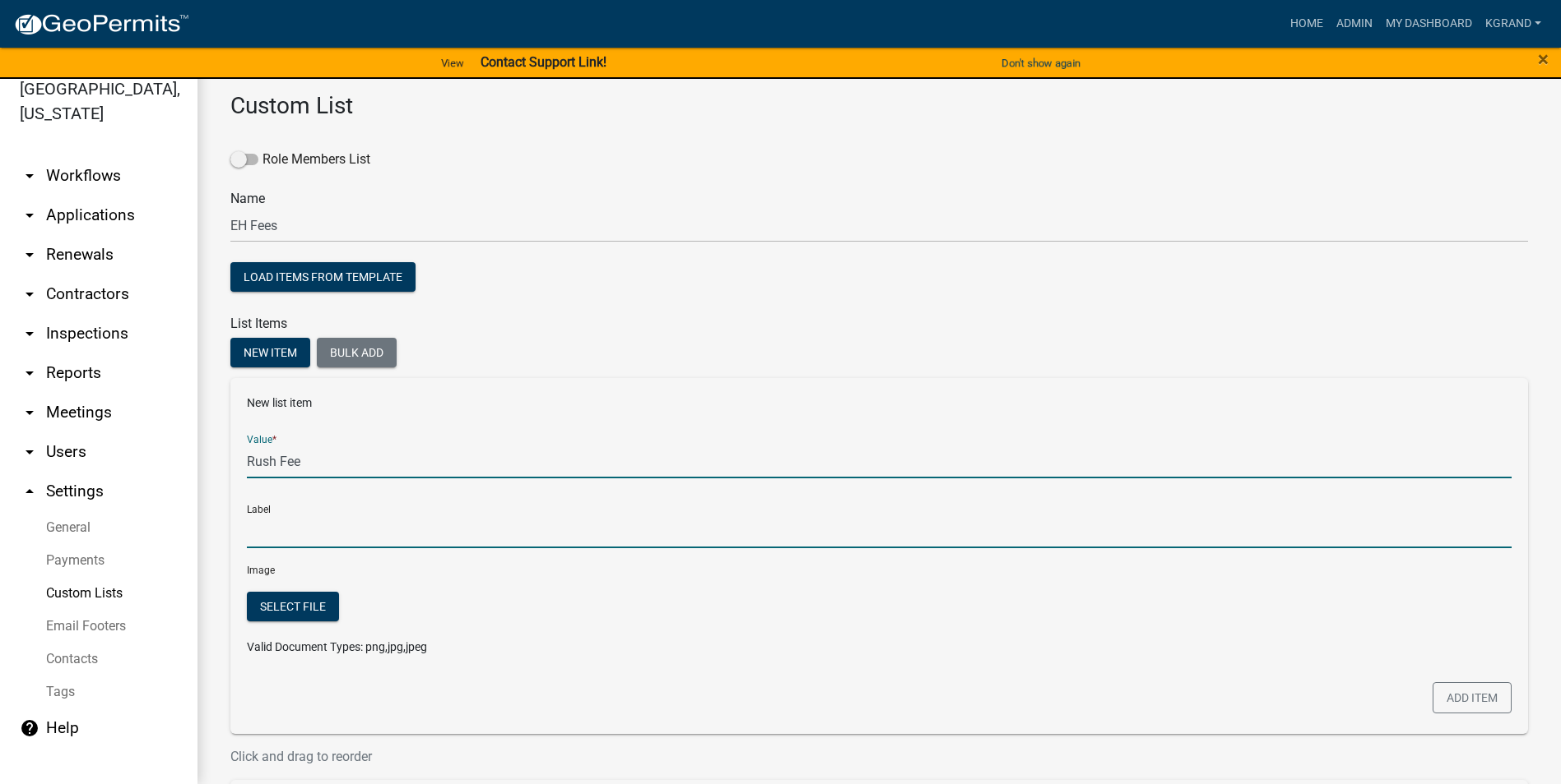
type input "Rush Fee"
click at [302, 501] on input "Rush Fee" at bounding box center [879, 531] width 1264 height 34
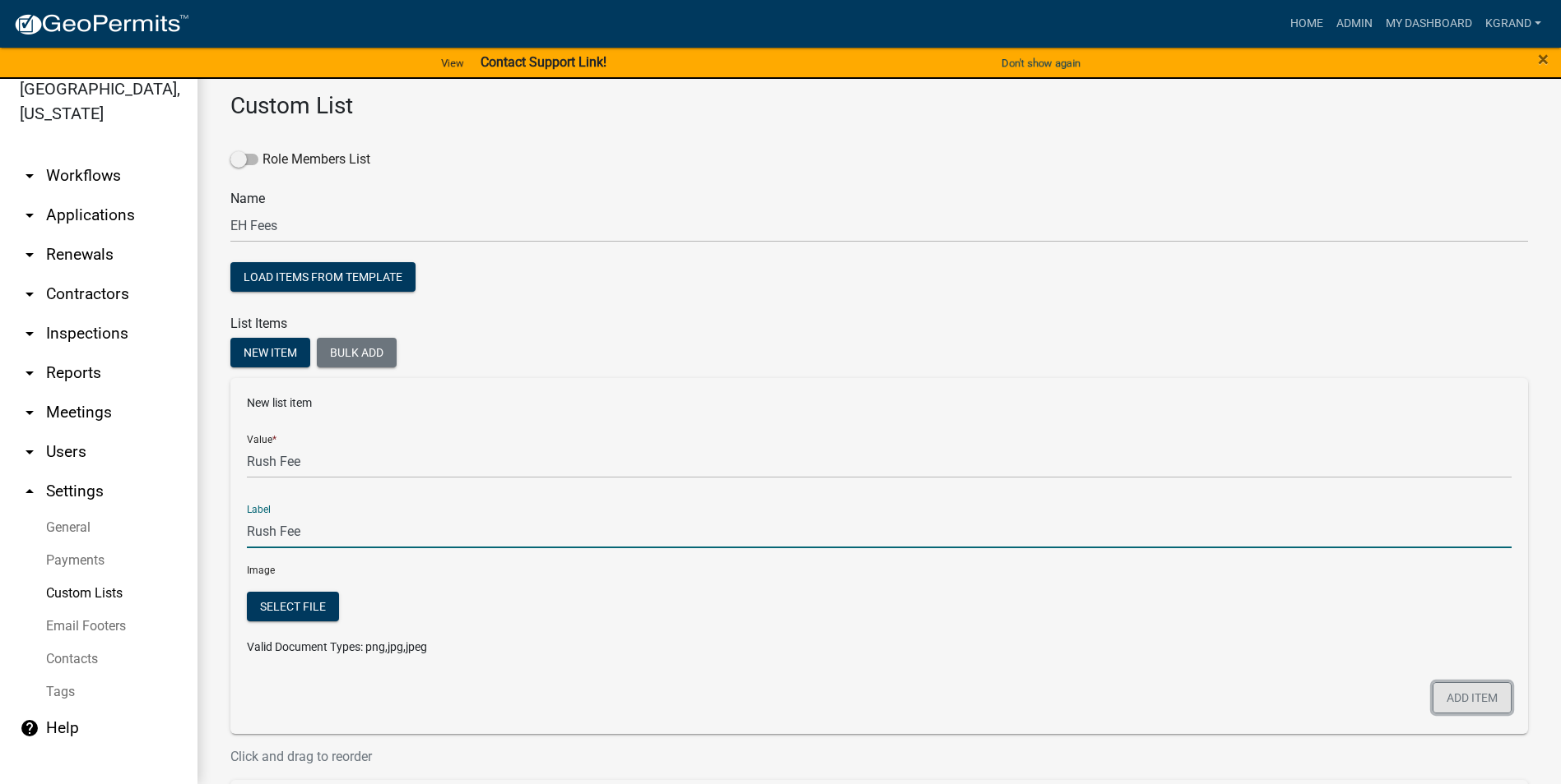
click at [770, 501] on button "Add item" at bounding box center [1471, 698] width 79 height 31
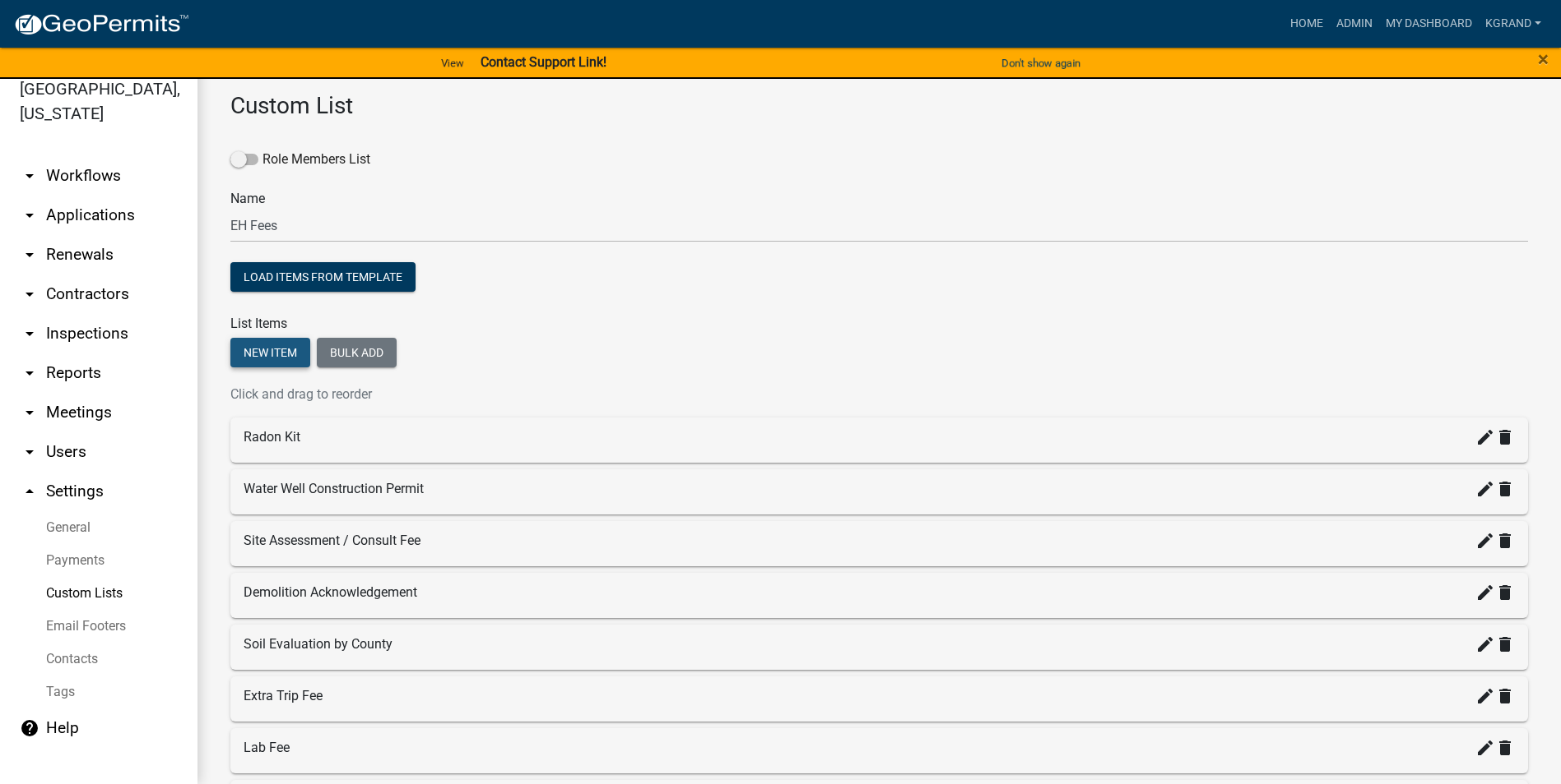
click at [271, 347] on button "New item" at bounding box center [271, 353] width 80 height 30
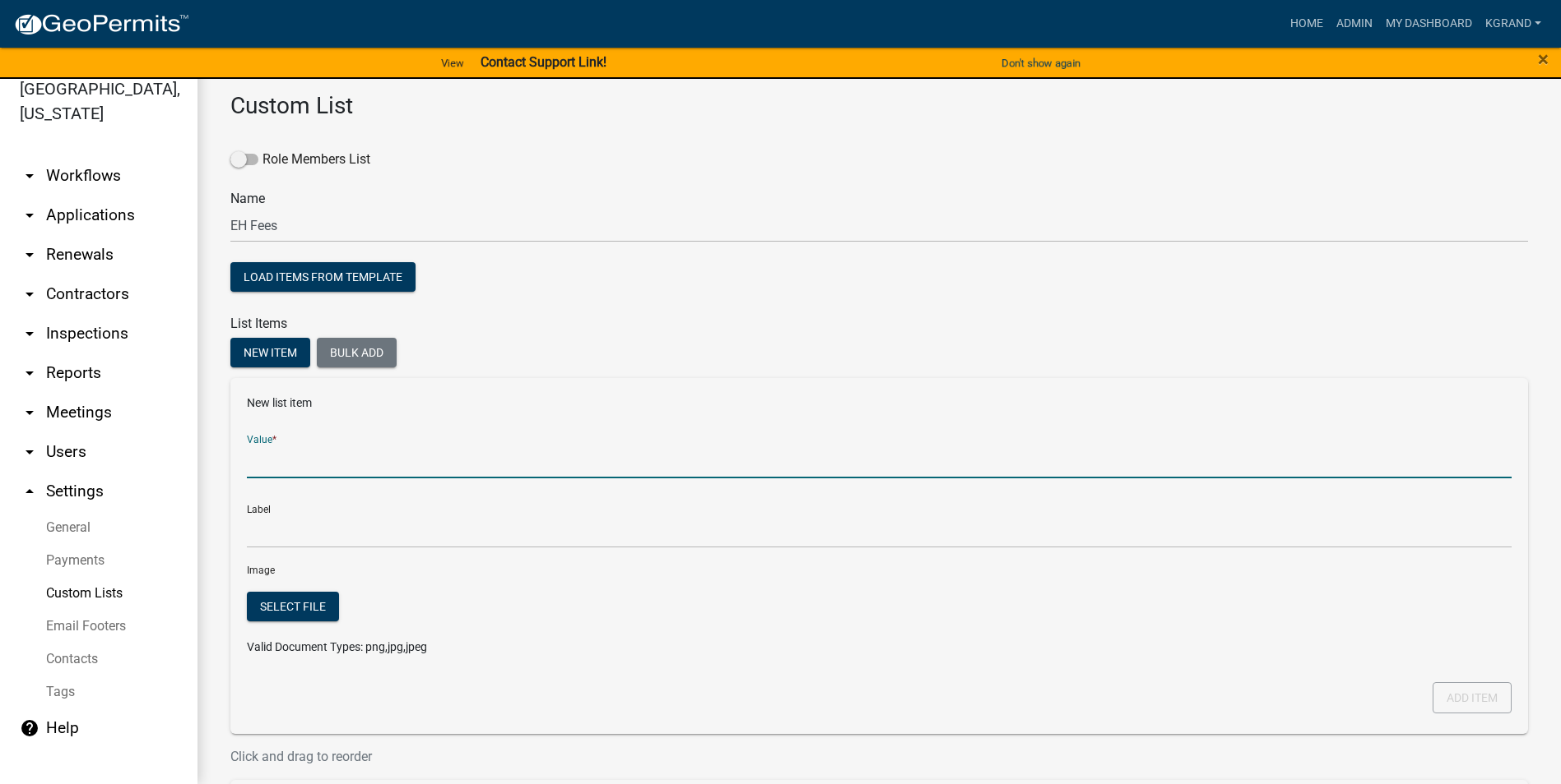
click at [288, 469] on input "Value *" at bounding box center [879, 461] width 1264 height 34
type input "[MEDICAL_DATA] Inspection"
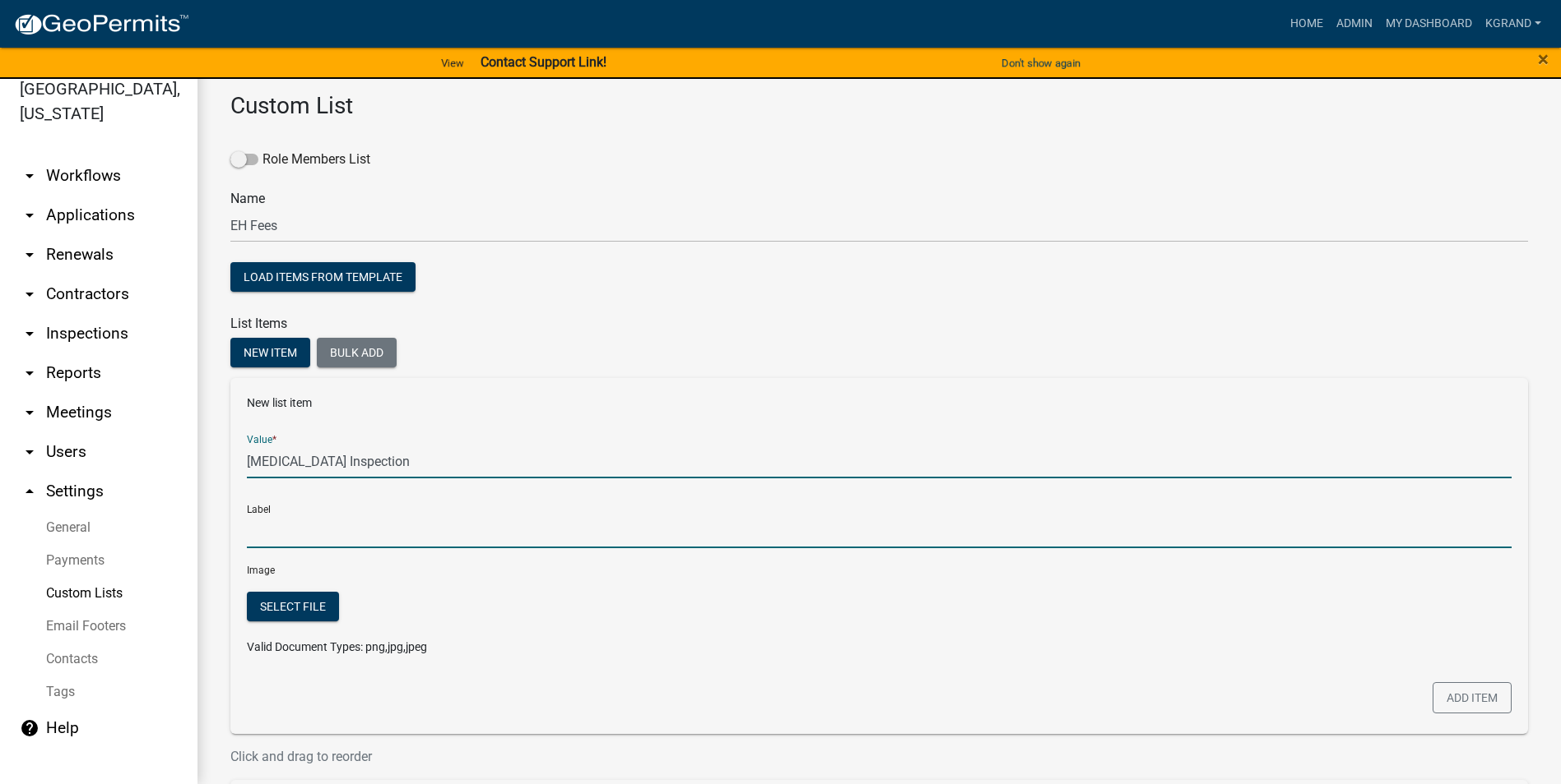
type input "[MEDICAL_DATA] Inspection"
click at [274, 501] on input "[MEDICAL_DATA] Inspection" at bounding box center [879, 531] width 1264 height 34
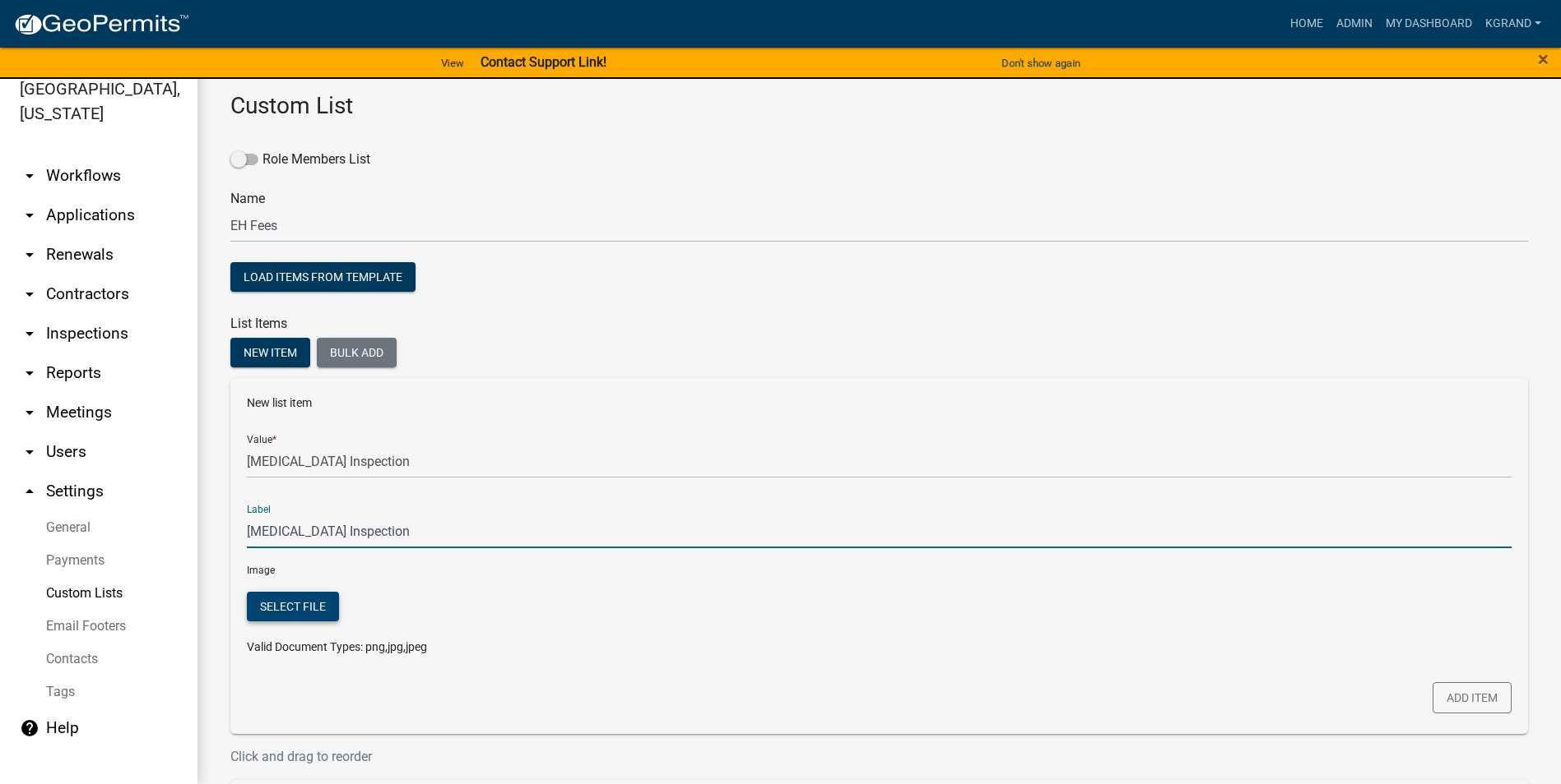
click at [255, 501] on button "Select file" at bounding box center [293, 607] width 92 height 30
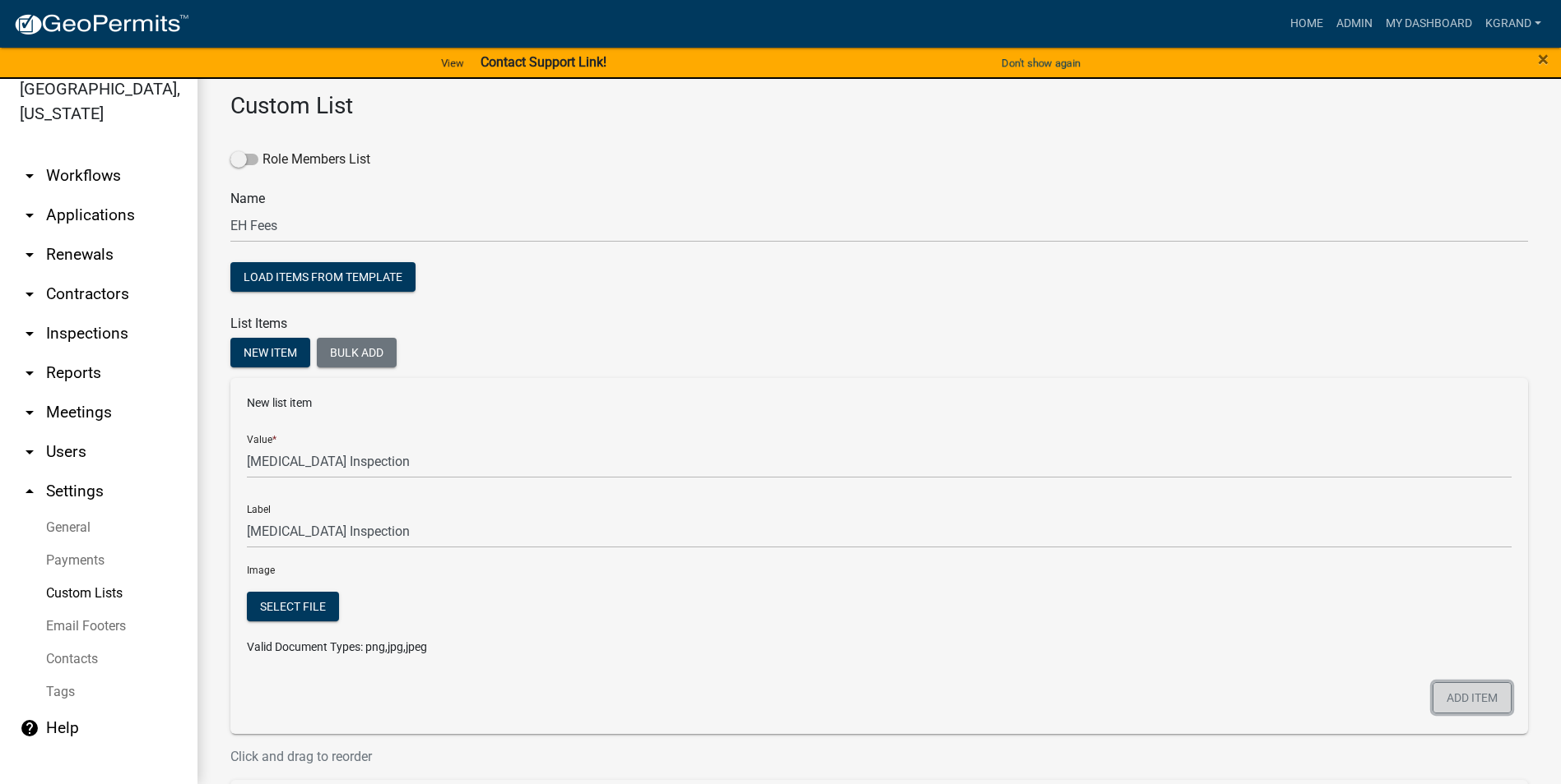
click at [770, 501] on button "Add item" at bounding box center [1471, 698] width 79 height 31
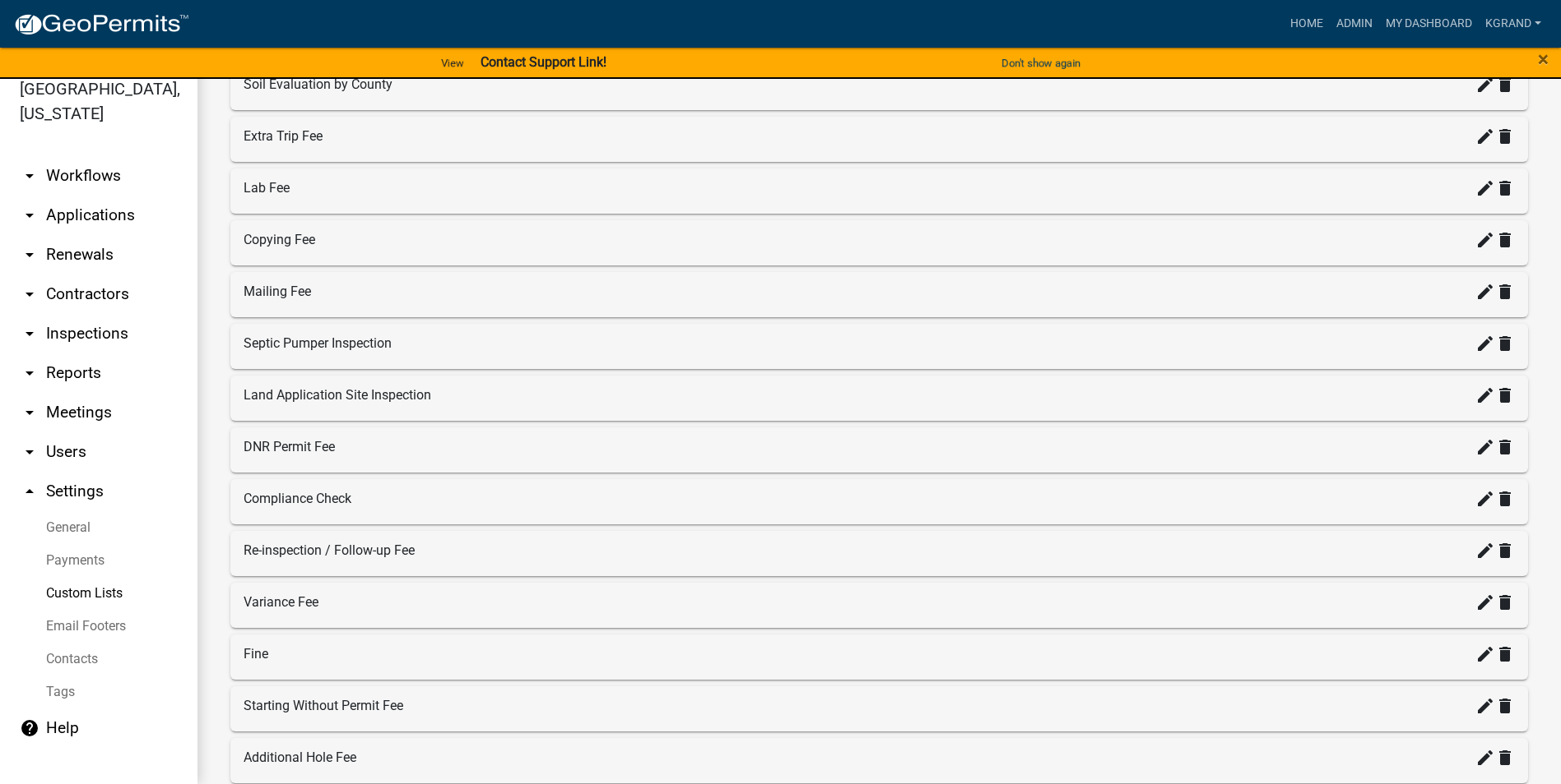
scroll to position [95, 0]
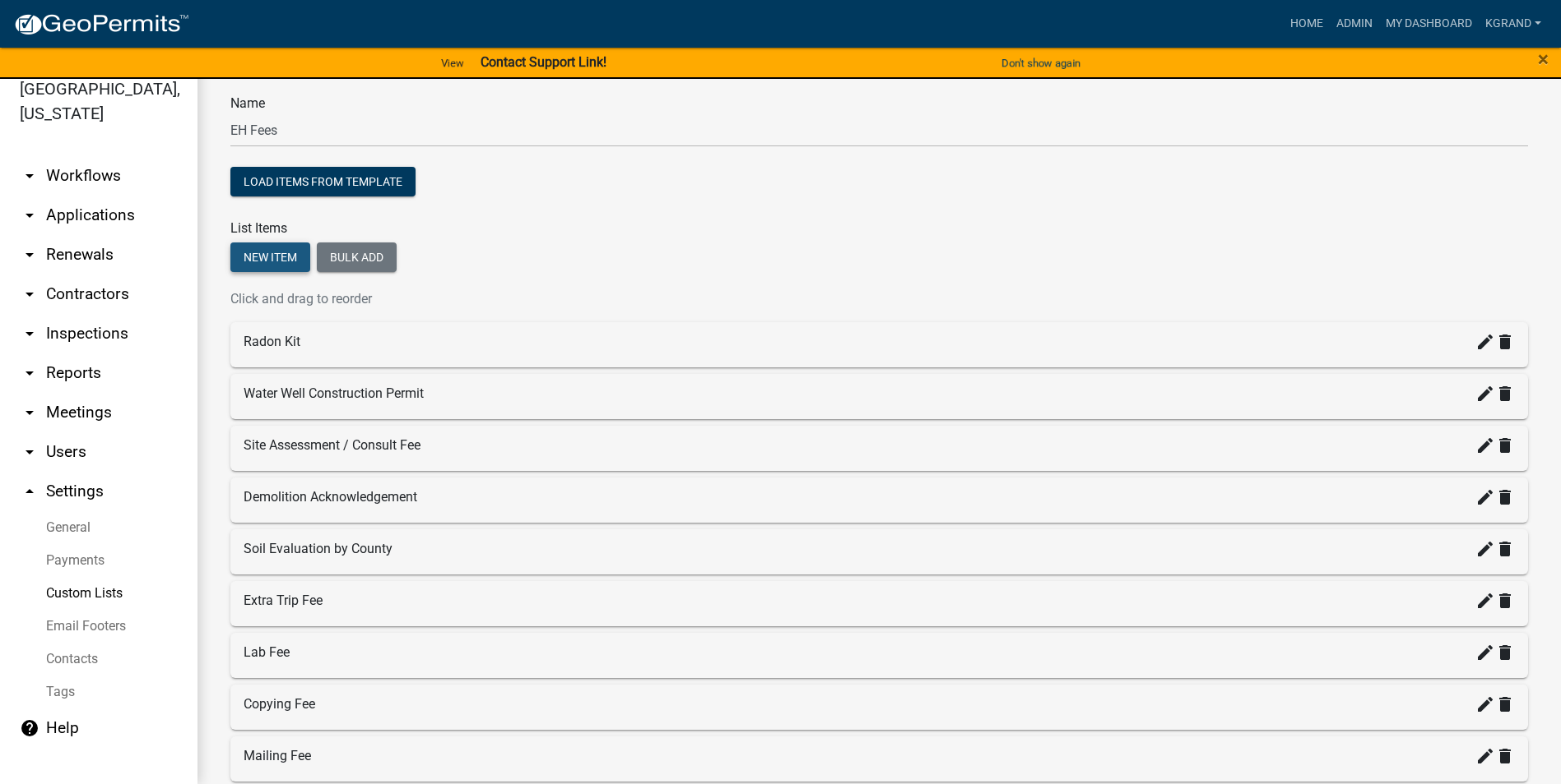
click at [251, 260] on button "New item" at bounding box center [271, 257] width 80 height 30
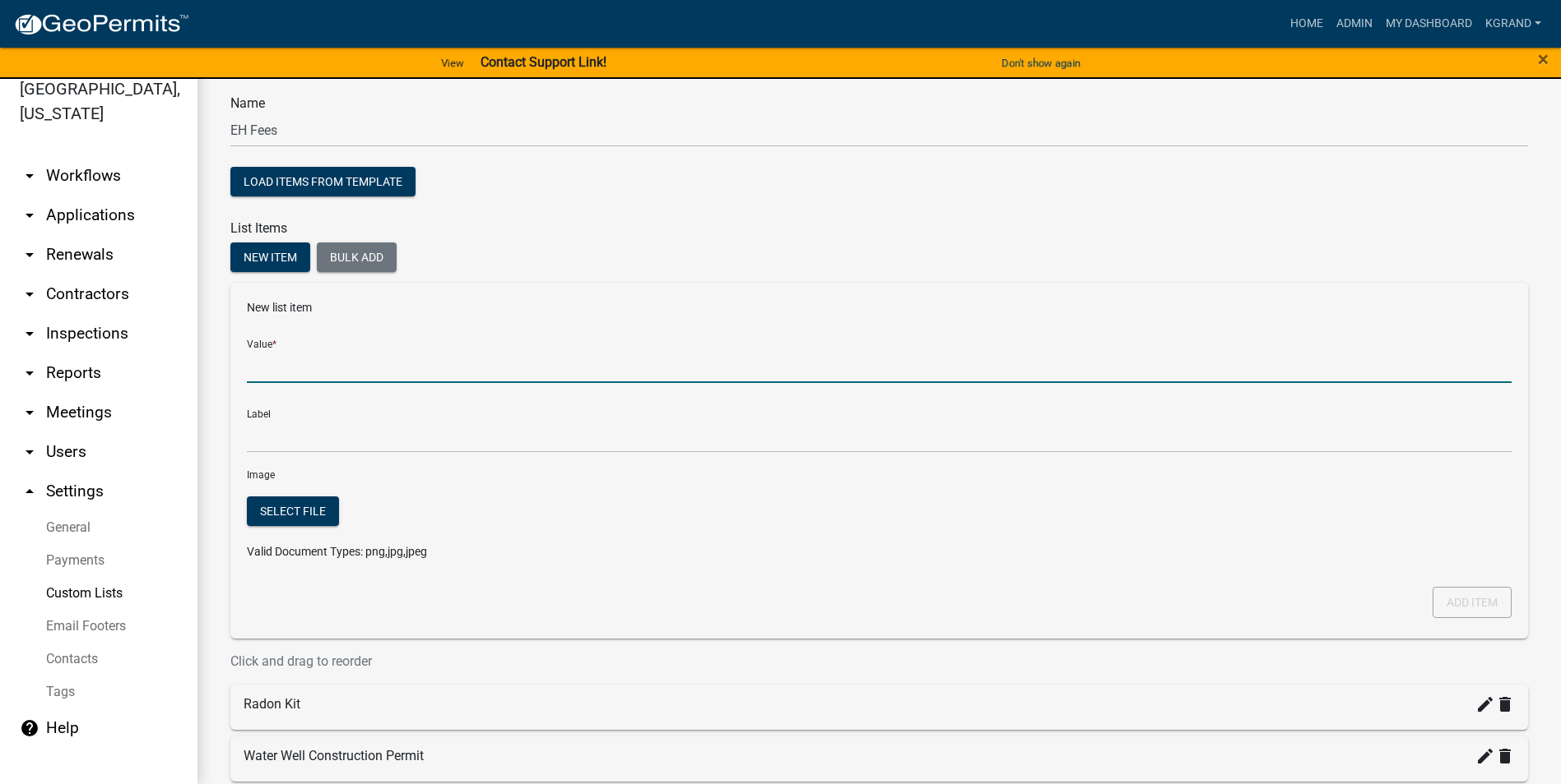
click at [266, 368] on input "Value *" at bounding box center [879, 366] width 1264 height 34
click at [286, 362] on input "Tattoo Inspection" at bounding box center [879, 366] width 1264 height 34
click at [366, 367] on input "Tattoo Inspection" at bounding box center [879, 366] width 1264 height 34
type input "Tattoo Inspection - Annual"
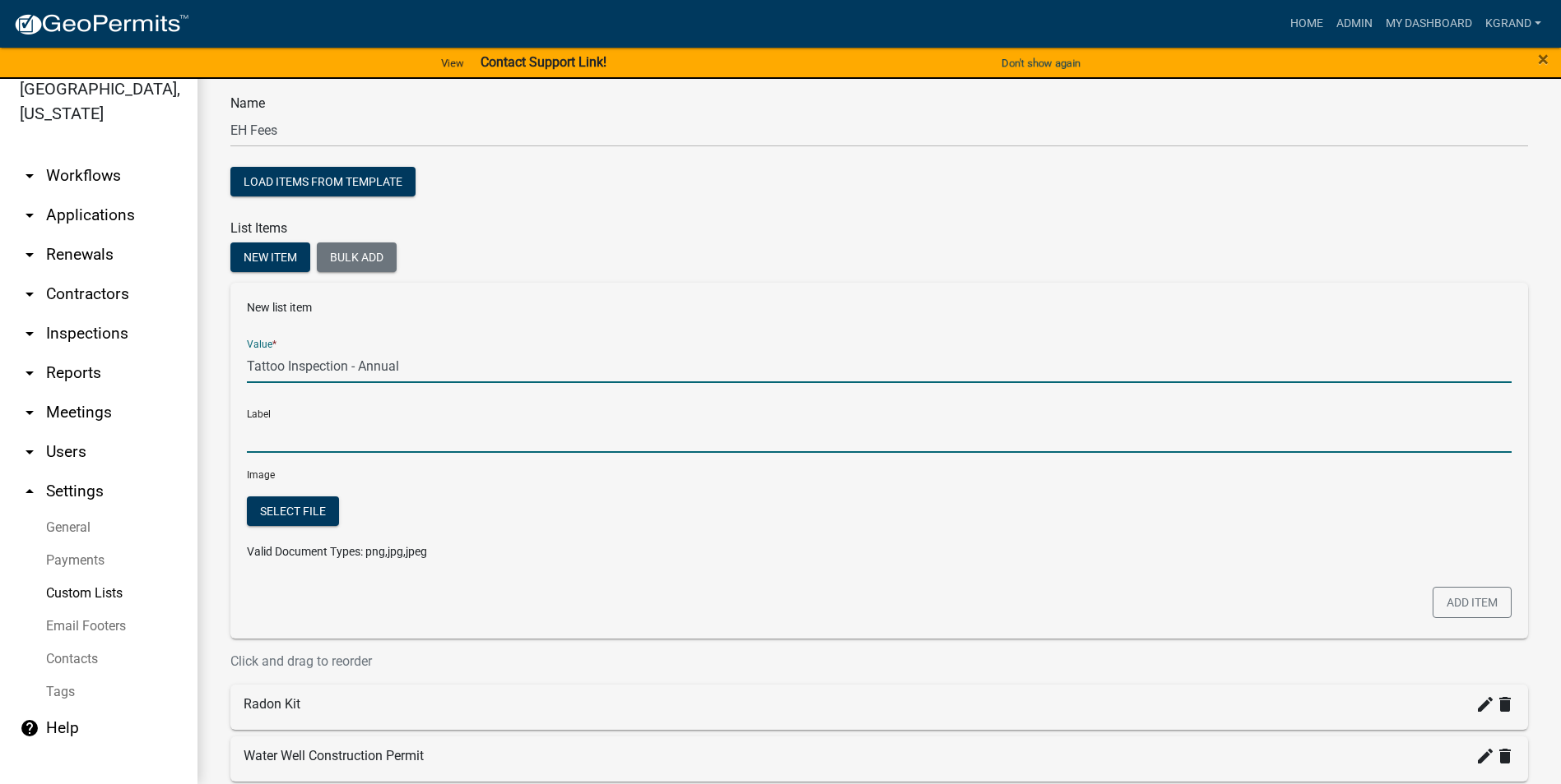
type input "Tattoo Inspection - Annual"
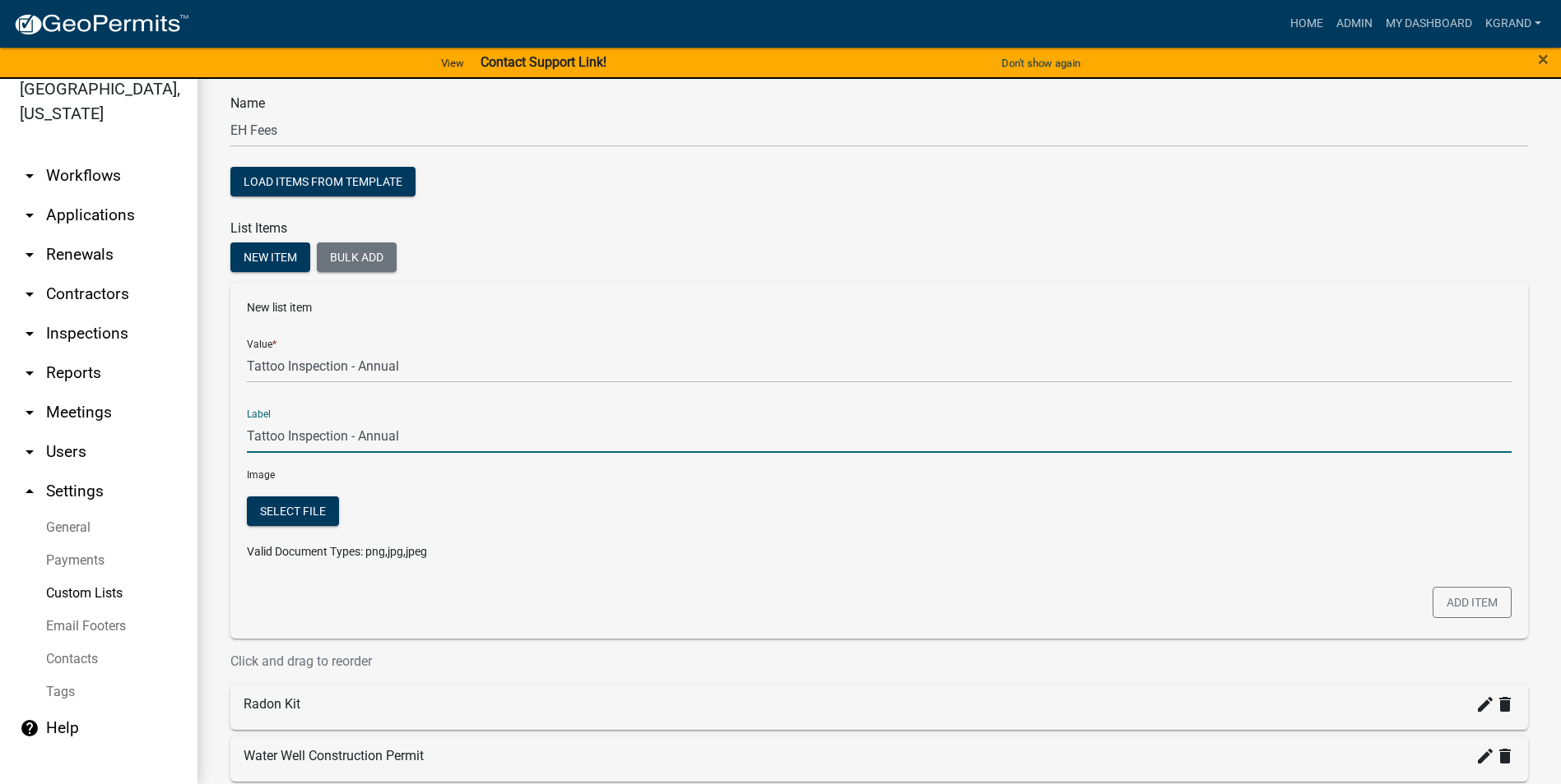
click at [356, 442] on input "Tattoo Inspection - Annual" at bounding box center [879, 436] width 1264 height 34
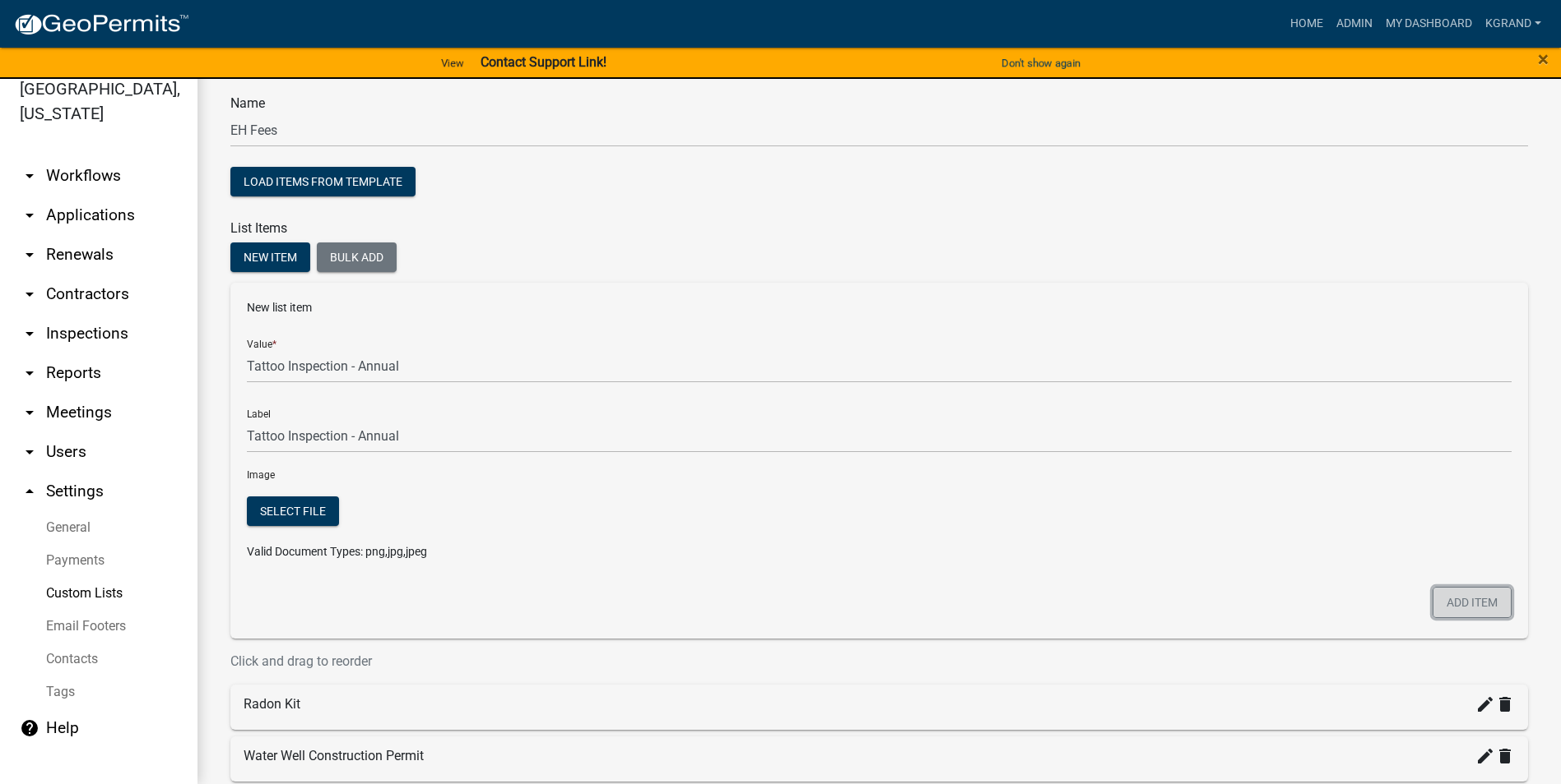
click at [770, 501] on button "Add item" at bounding box center [1471, 603] width 79 height 31
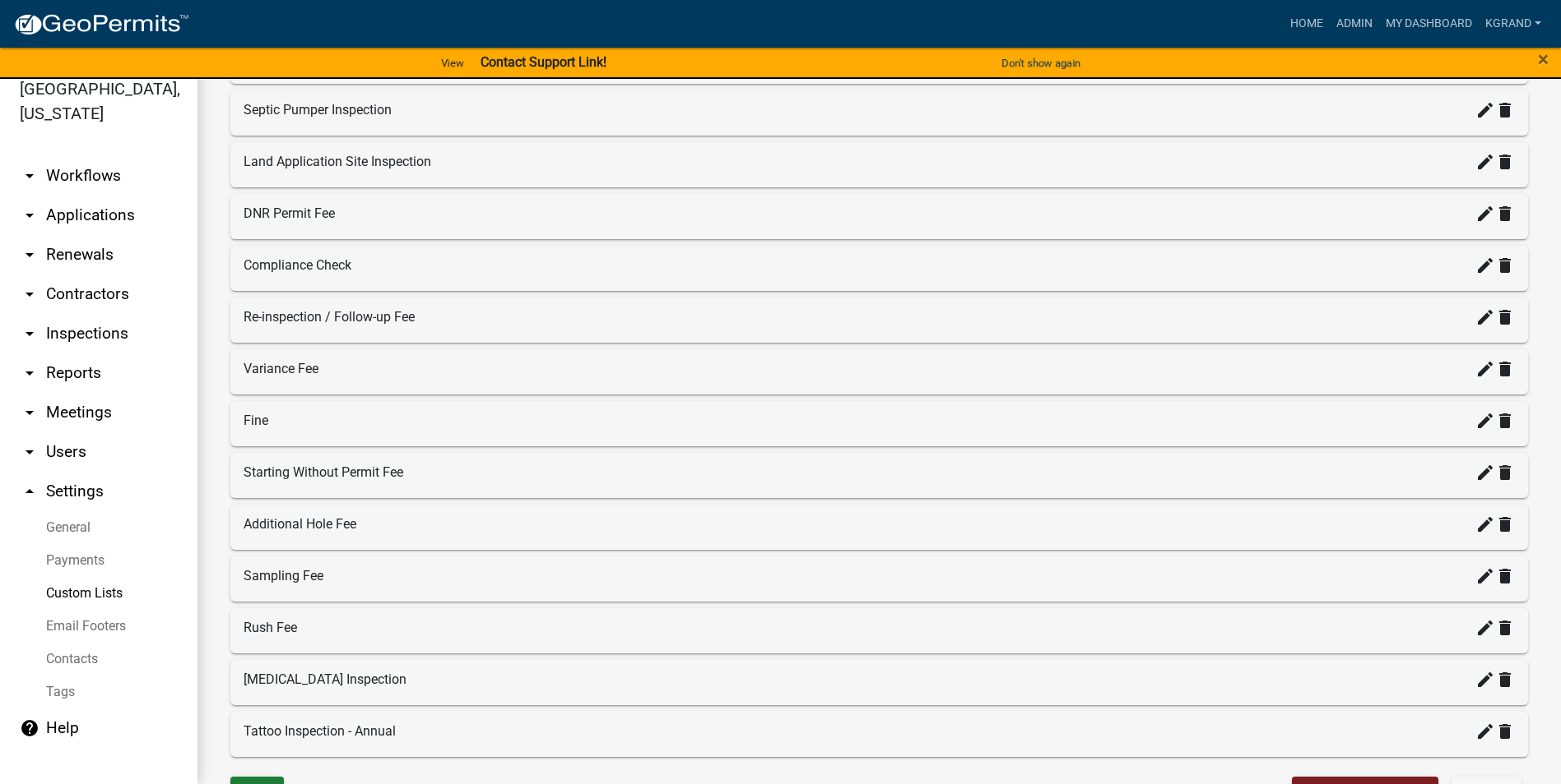
scroll to position [835, 0]
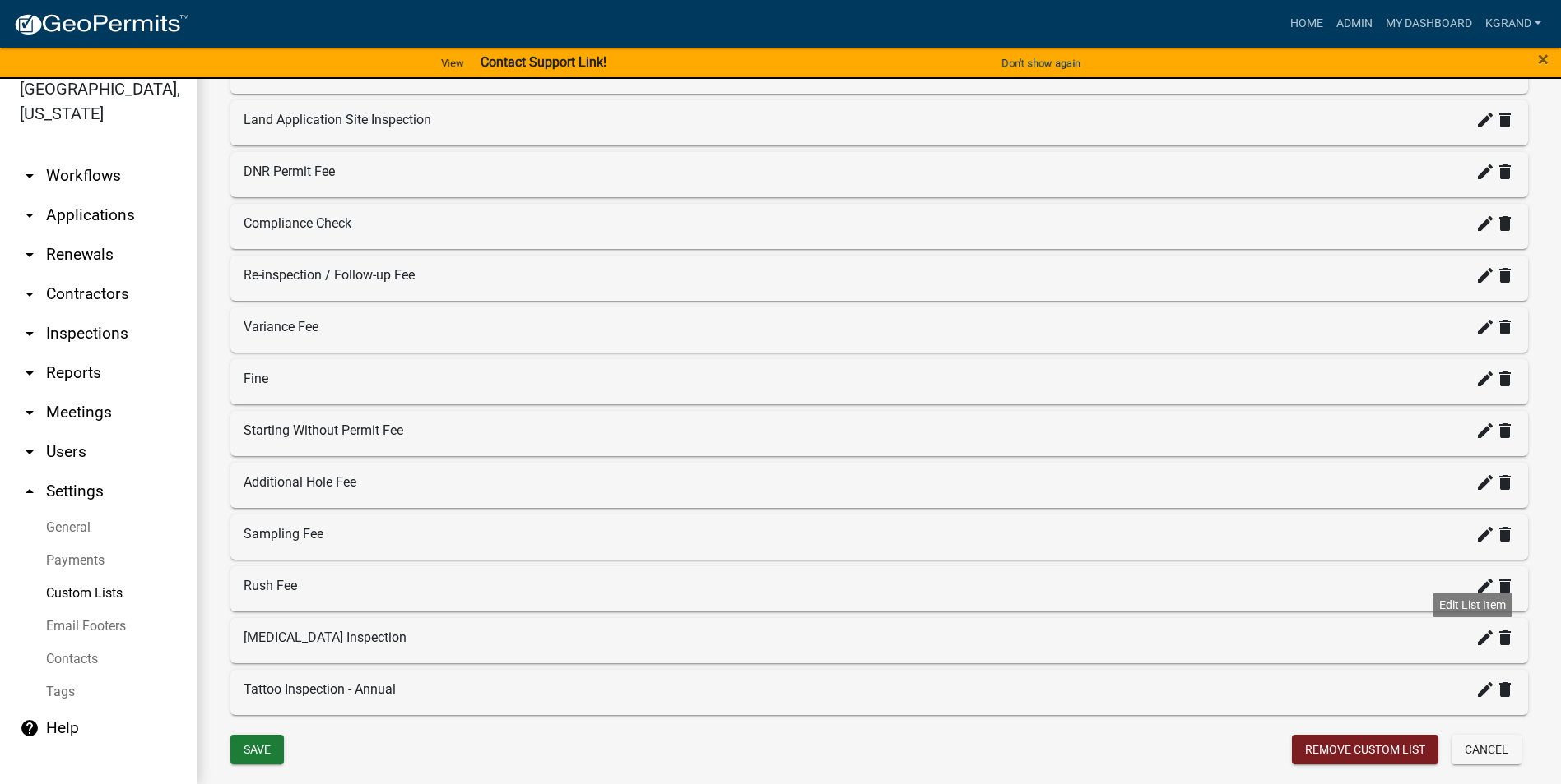
click at [770, 501] on icon "create" at bounding box center [1484, 638] width 19 height 19
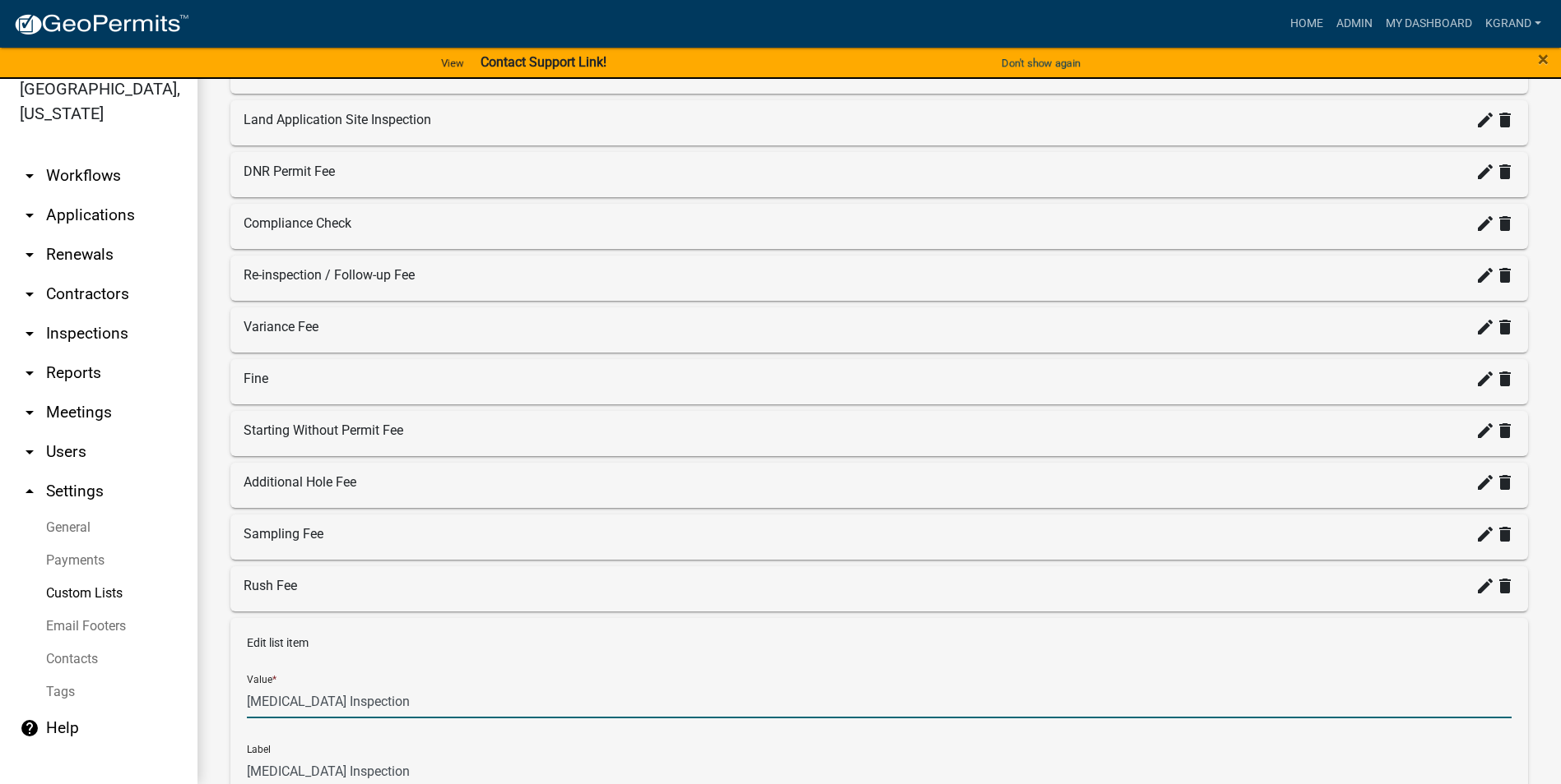
click at [368, 501] on input "[MEDICAL_DATA] Inspection" at bounding box center [879, 702] width 1264 height 34
type input "[MEDICAL_DATA] Inspection - Annual"
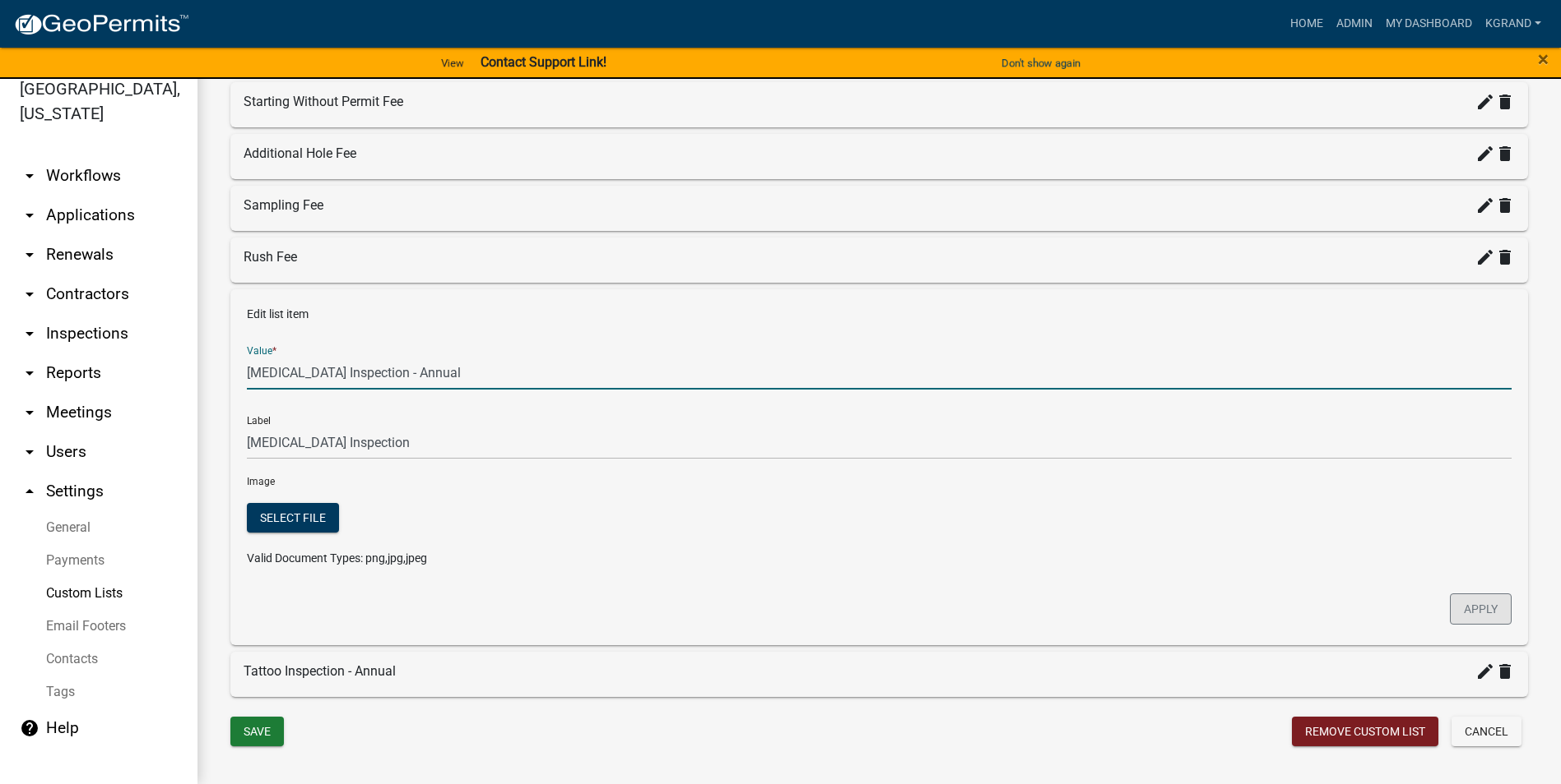
click at [770, 501] on button "Apply" at bounding box center [1481, 610] width 62 height 31
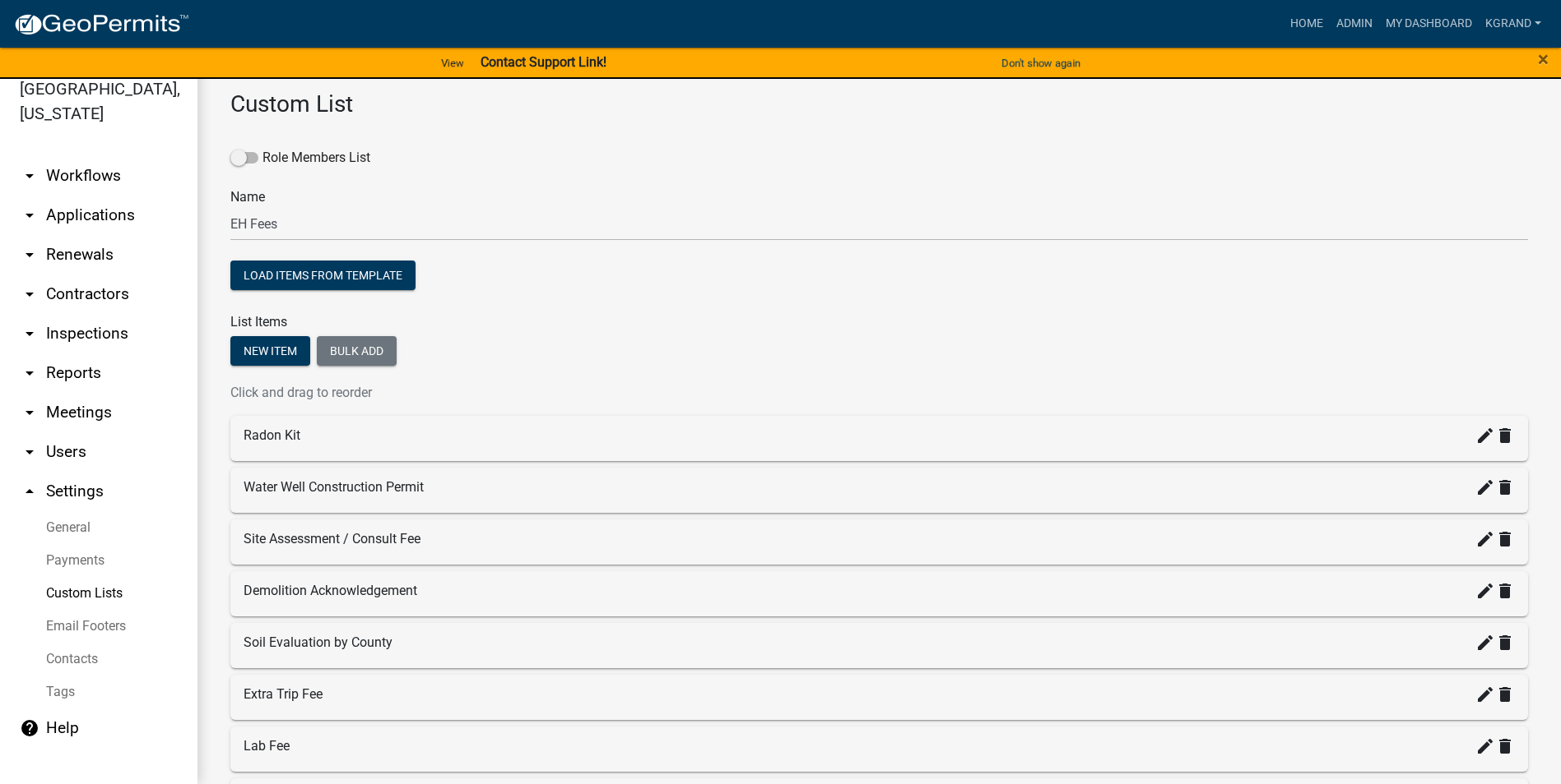
scroll to position [0, 0]
click at [261, 362] on button "New item" at bounding box center [271, 353] width 80 height 30
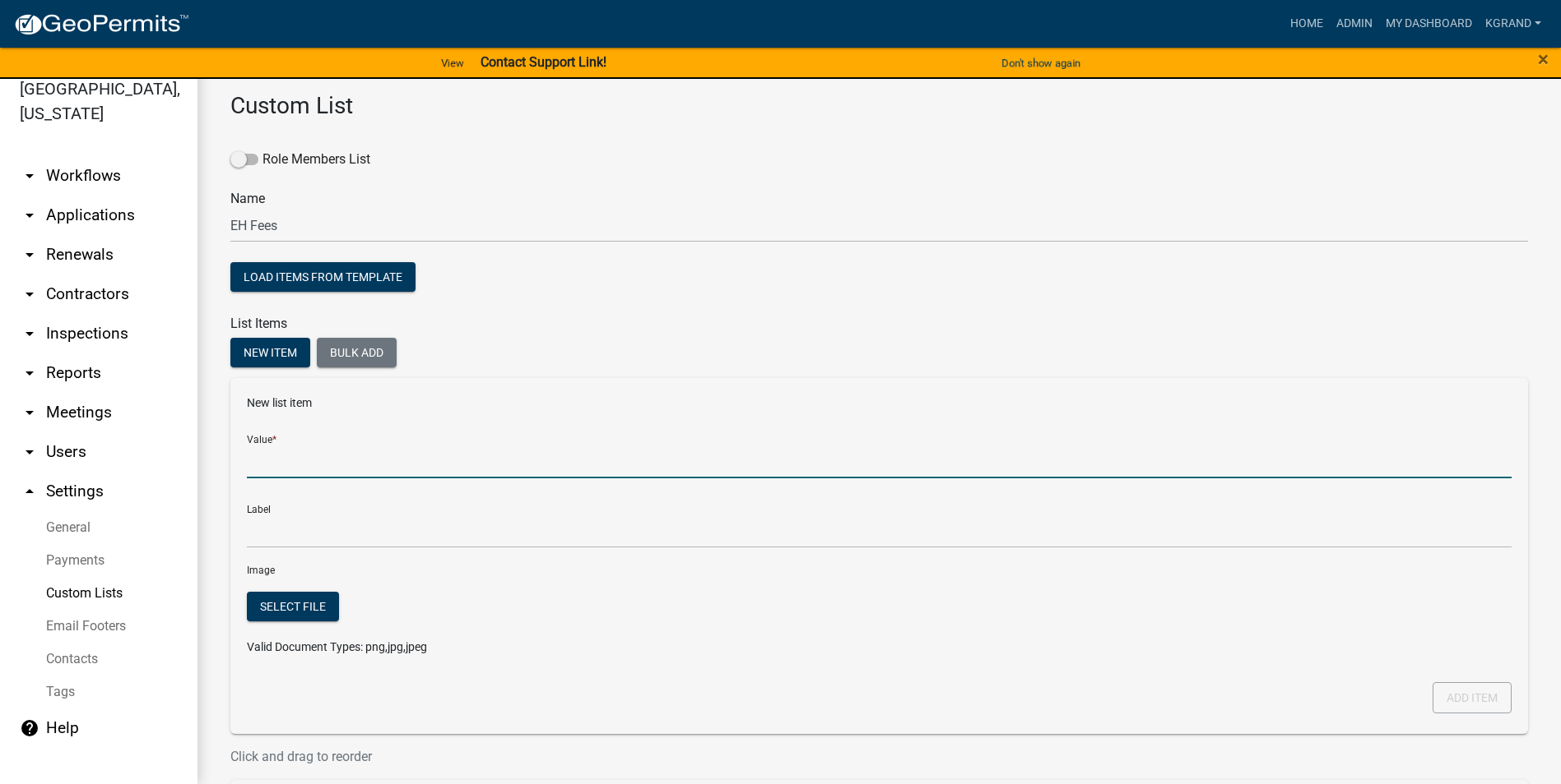
click at [262, 468] on input "Value *" at bounding box center [879, 461] width 1264 height 34
type input "Special Pool Inspection Fee"
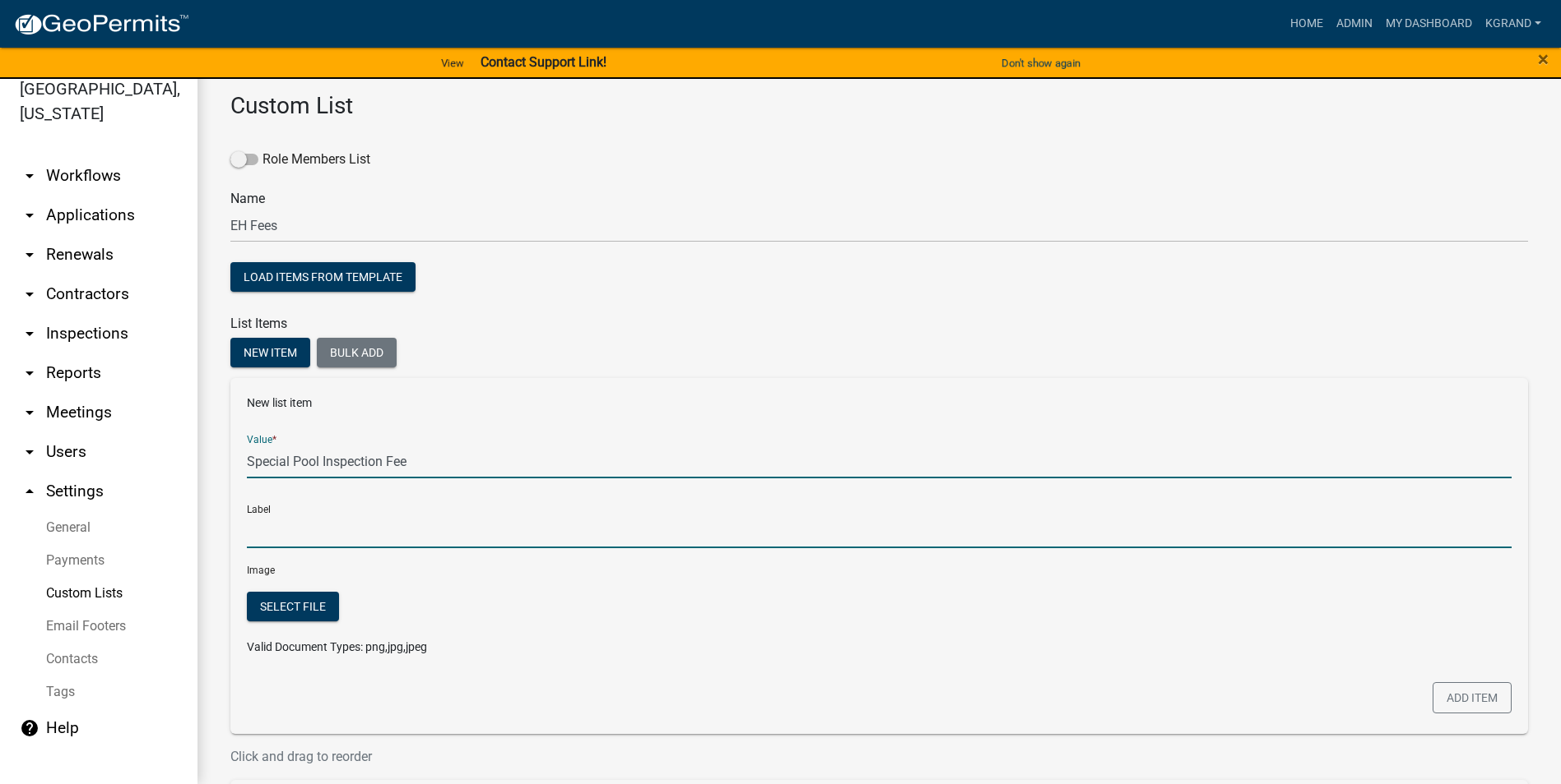
type input "Special Pool Inspection Fee"
click at [288, 501] on input "Special Pool Inspection Fee" at bounding box center [879, 531] width 1264 height 34
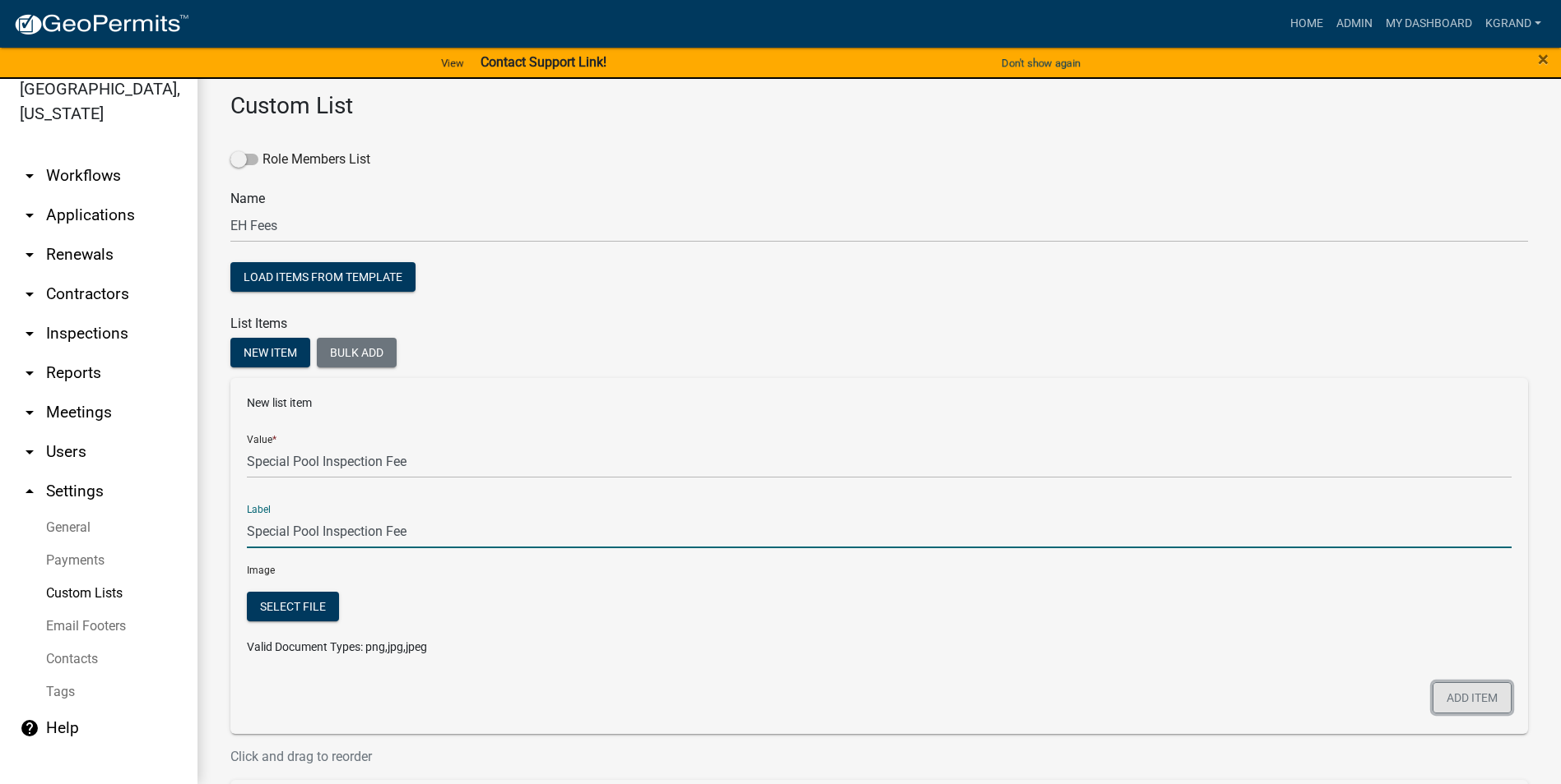
click at [770, 501] on button "Add item" at bounding box center [1471, 698] width 79 height 31
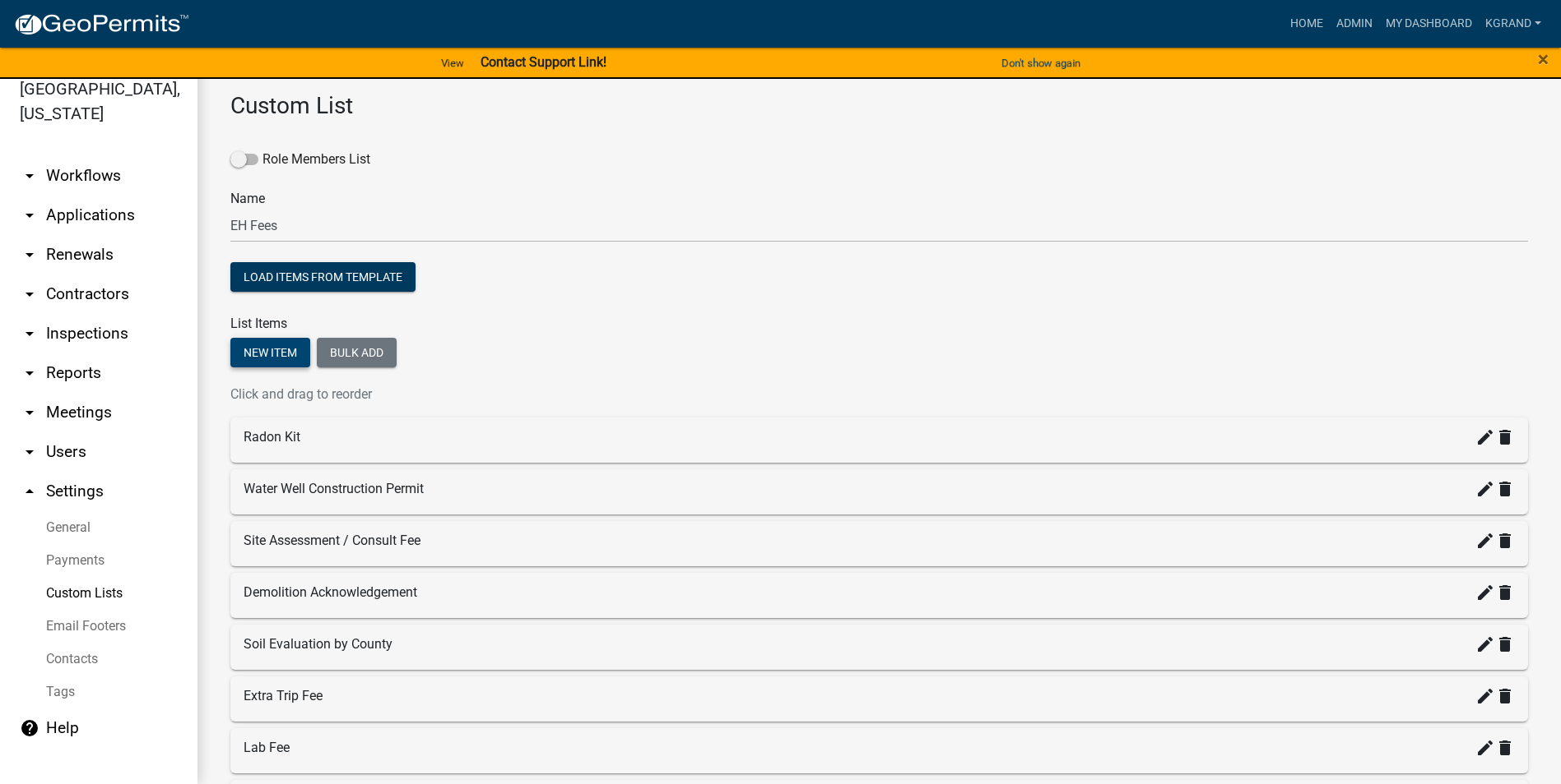
click at [258, 346] on button "New item" at bounding box center [271, 353] width 80 height 30
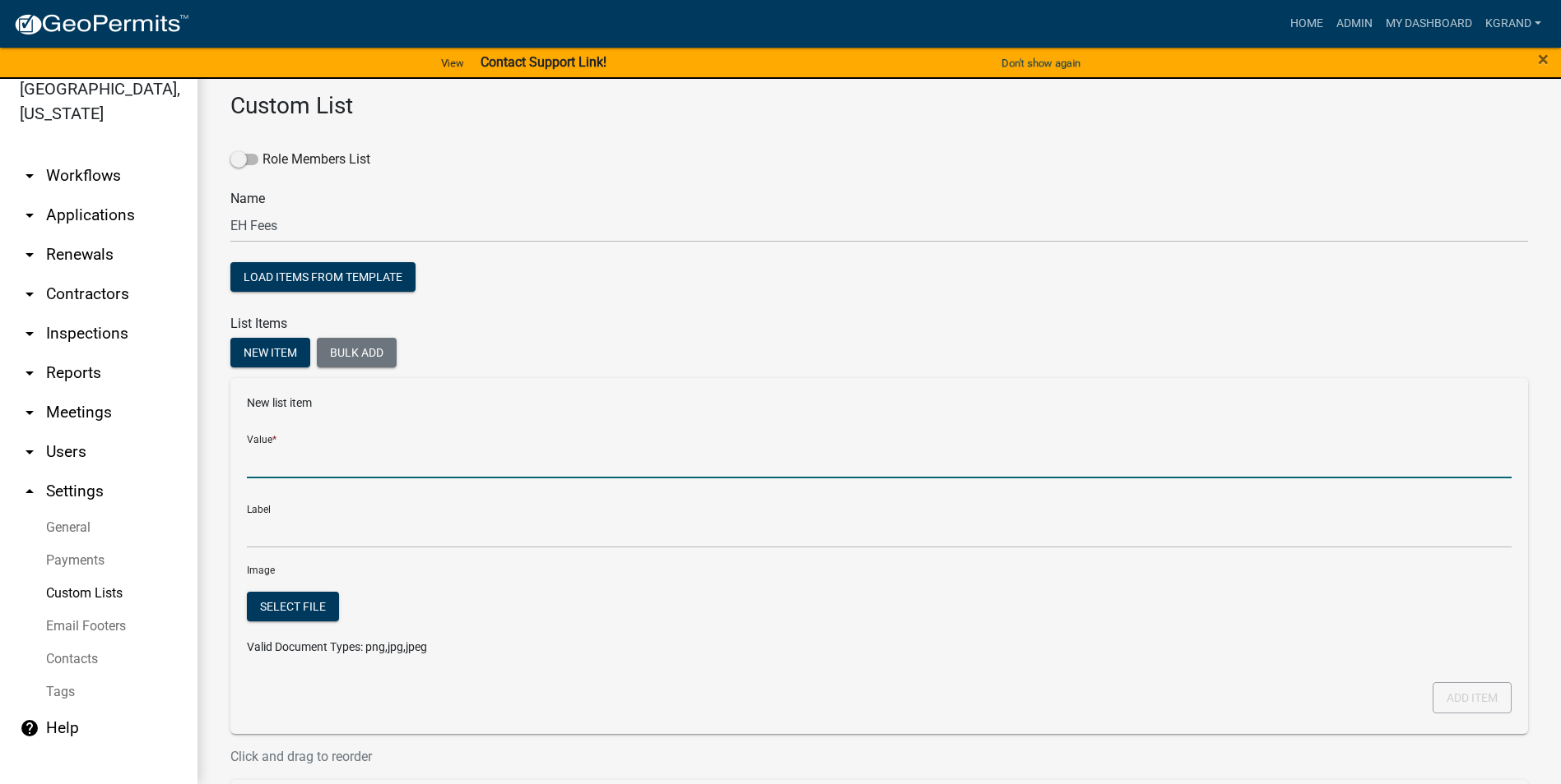
click at [297, 454] on input "Value *" at bounding box center [879, 461] width 1264 height 34
type input "Addtional Water Slide into Plunge Pool"
type input "Additional Water Slide into Plunge Pool"
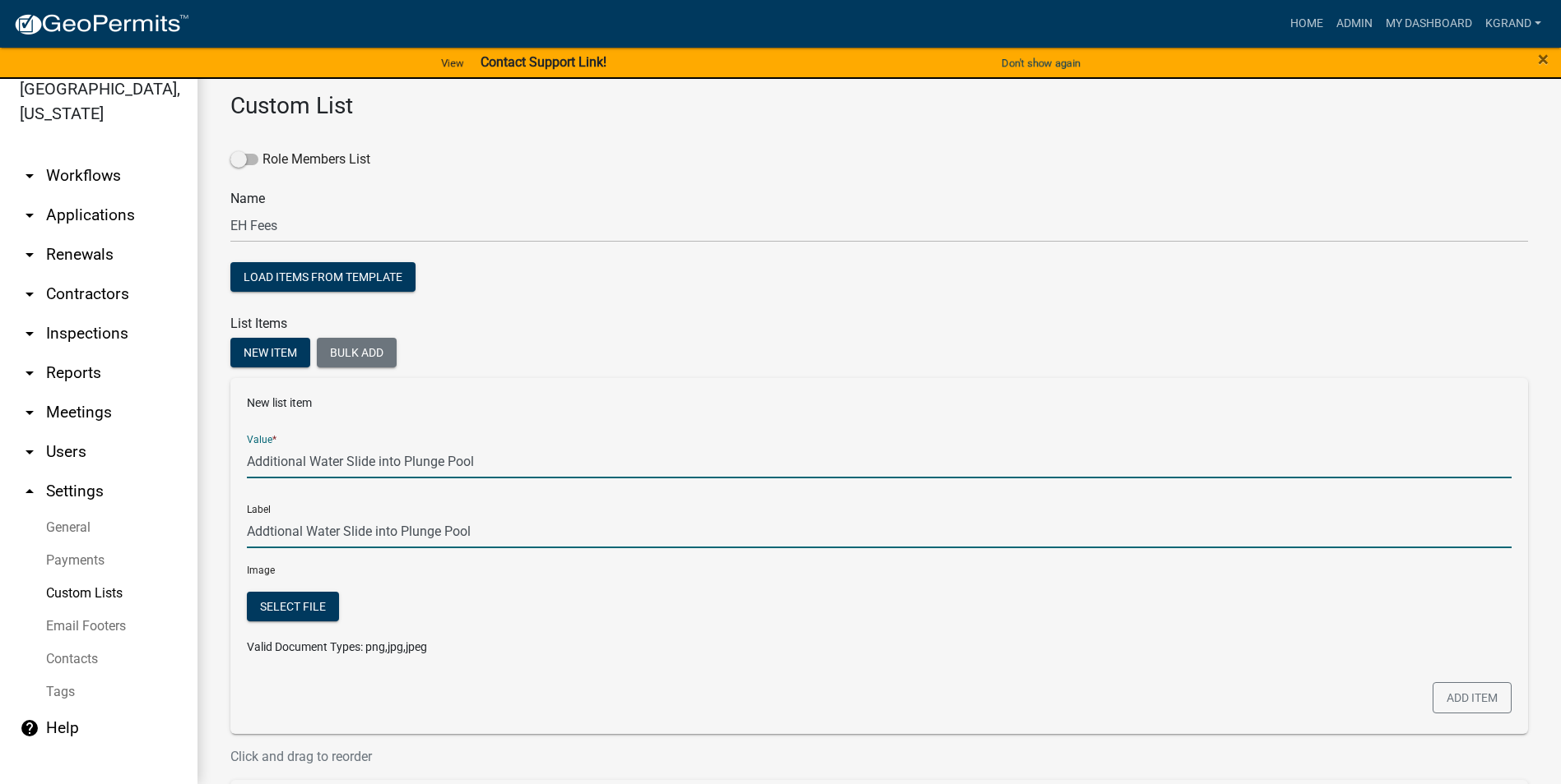
type input "Additional Water Slide into Plunge Pool"
click at [499, 501] on input "Additional Water Slide into Plunge Pool" at bounding box center [879, 531] width 1264 height 34
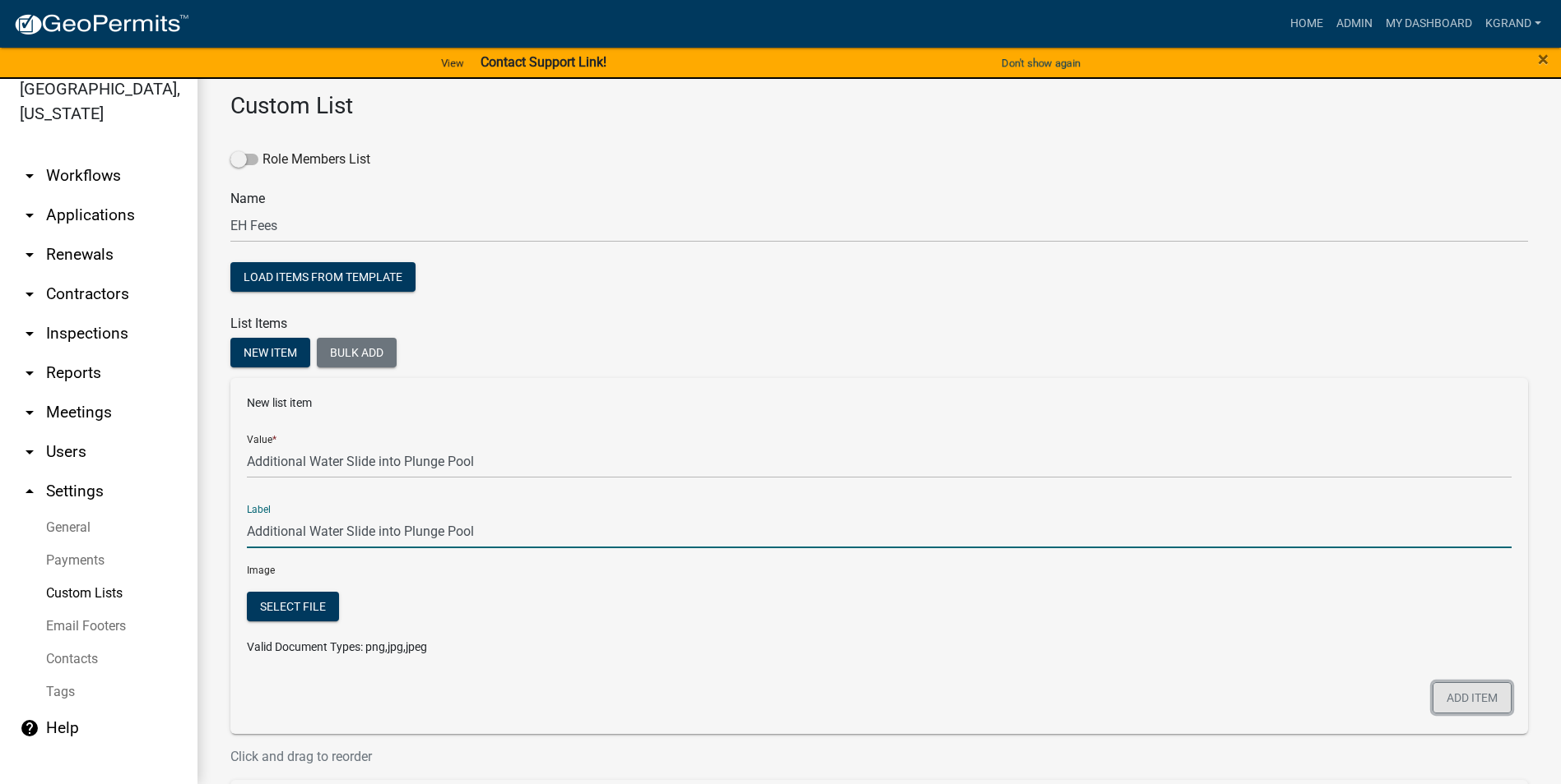
click at [770, 501] on button "Add item" at bounding box center [1471, 698] width 79 height 31
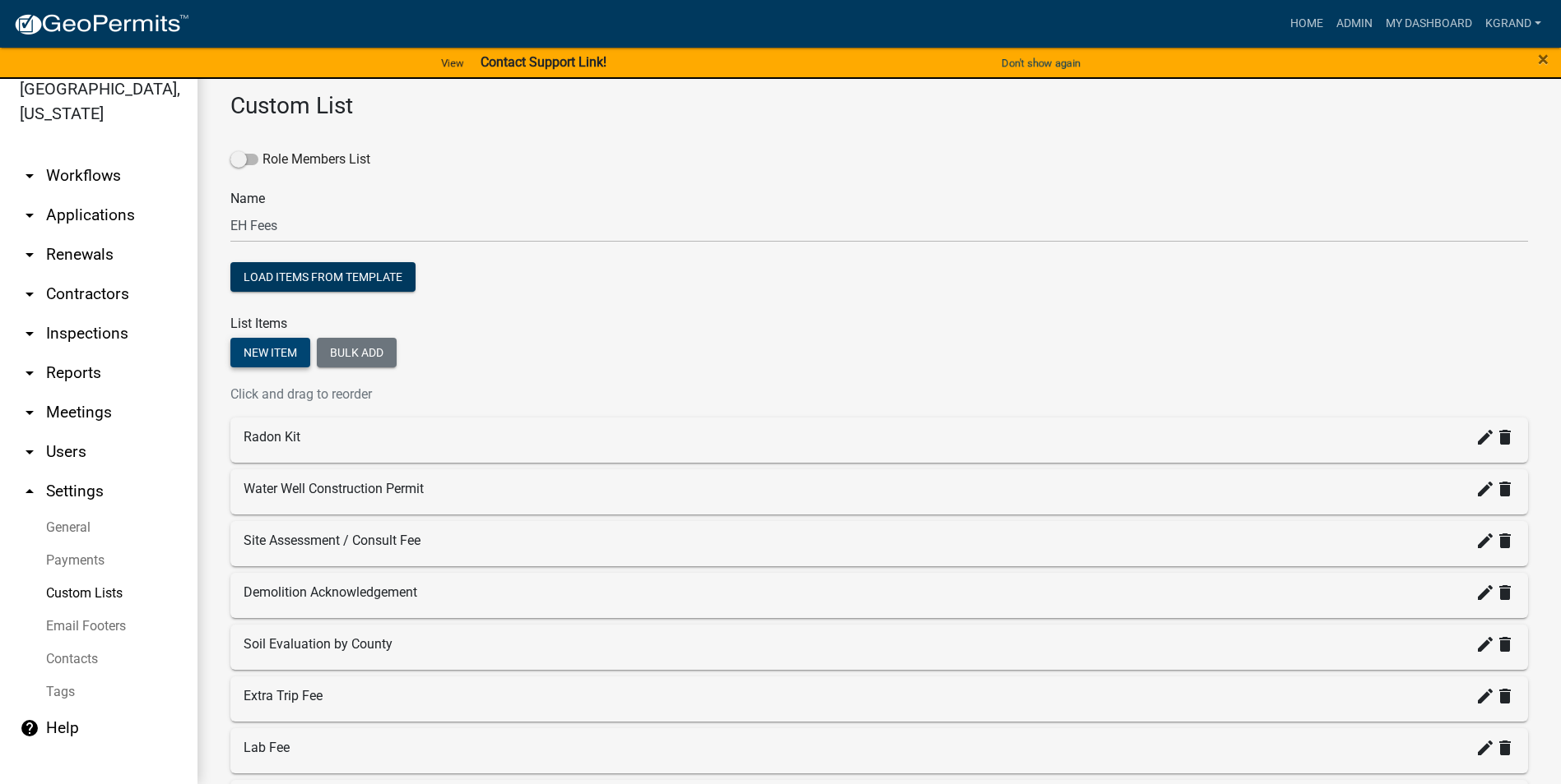
drag, startPoint x: 246, startPoint y: 344, endPoint x: 251, endPoint y: 356, distance: 13.0
click at [246, 344] on button "New item" at bounding box center [271, 353] width 80 height 30
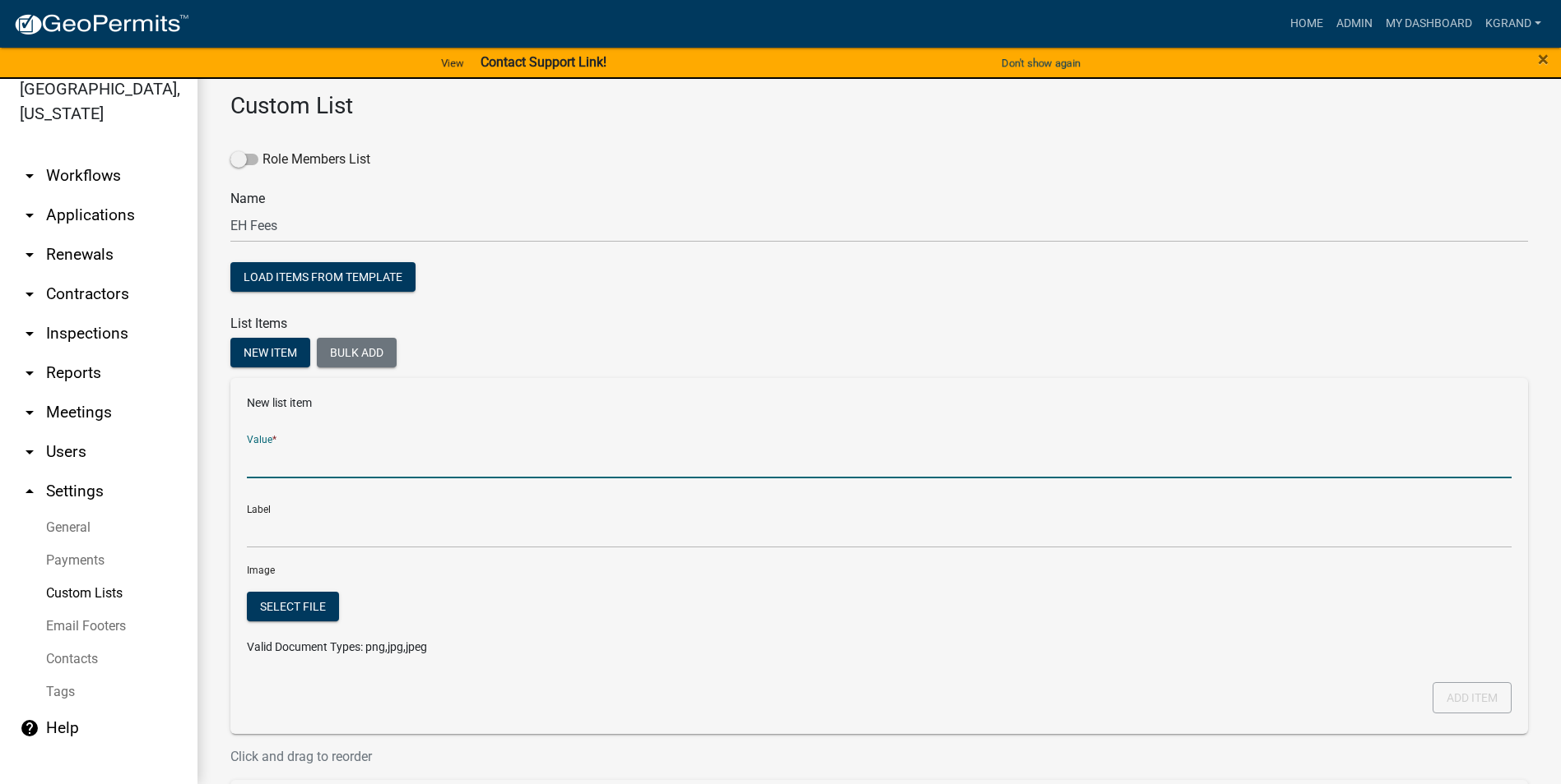
click at [280, 458] on input "Value *" at bounding box center [879, 461] width 1264 height 34
type input "Water Slide into a swimming pool"
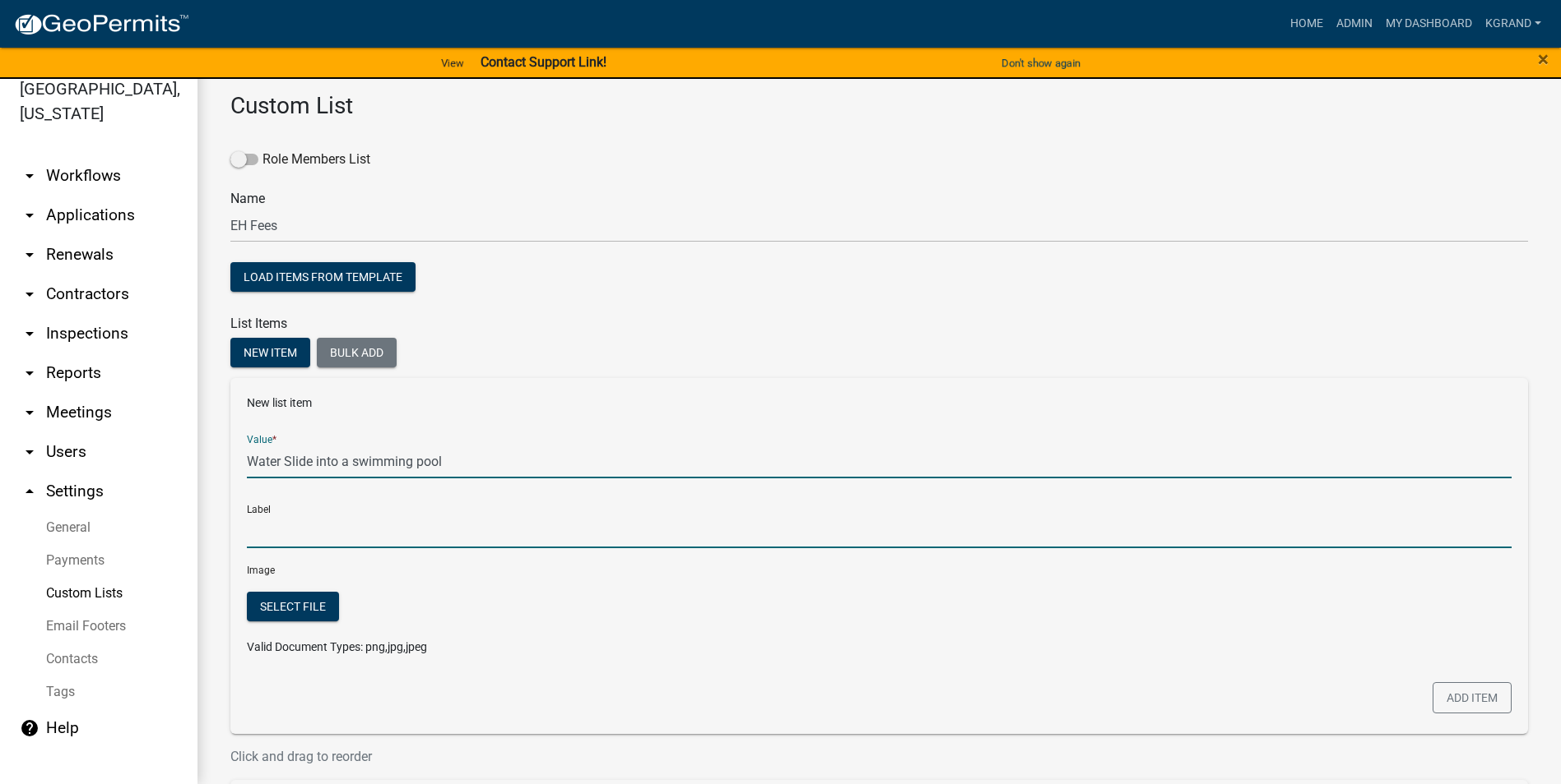
type input "Water Slide into a swimming pool"
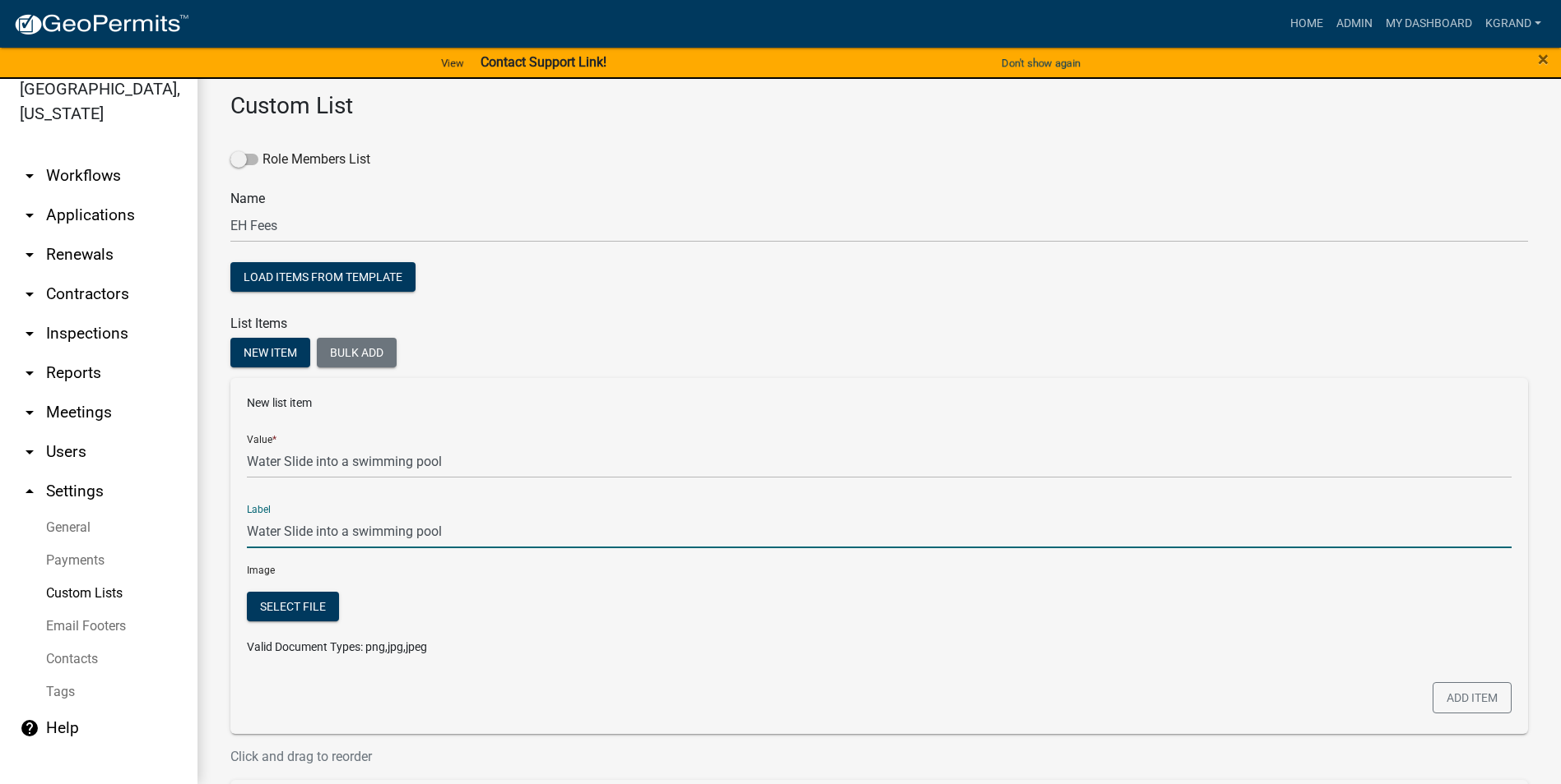
click at [285, 501] on input "Water Slide into a swimming pool" at bounding box center [879, 531] width 1264 height 34
click at [770, 501] on button "Add item" at bounding box center [1471, 698] width 79 height 31
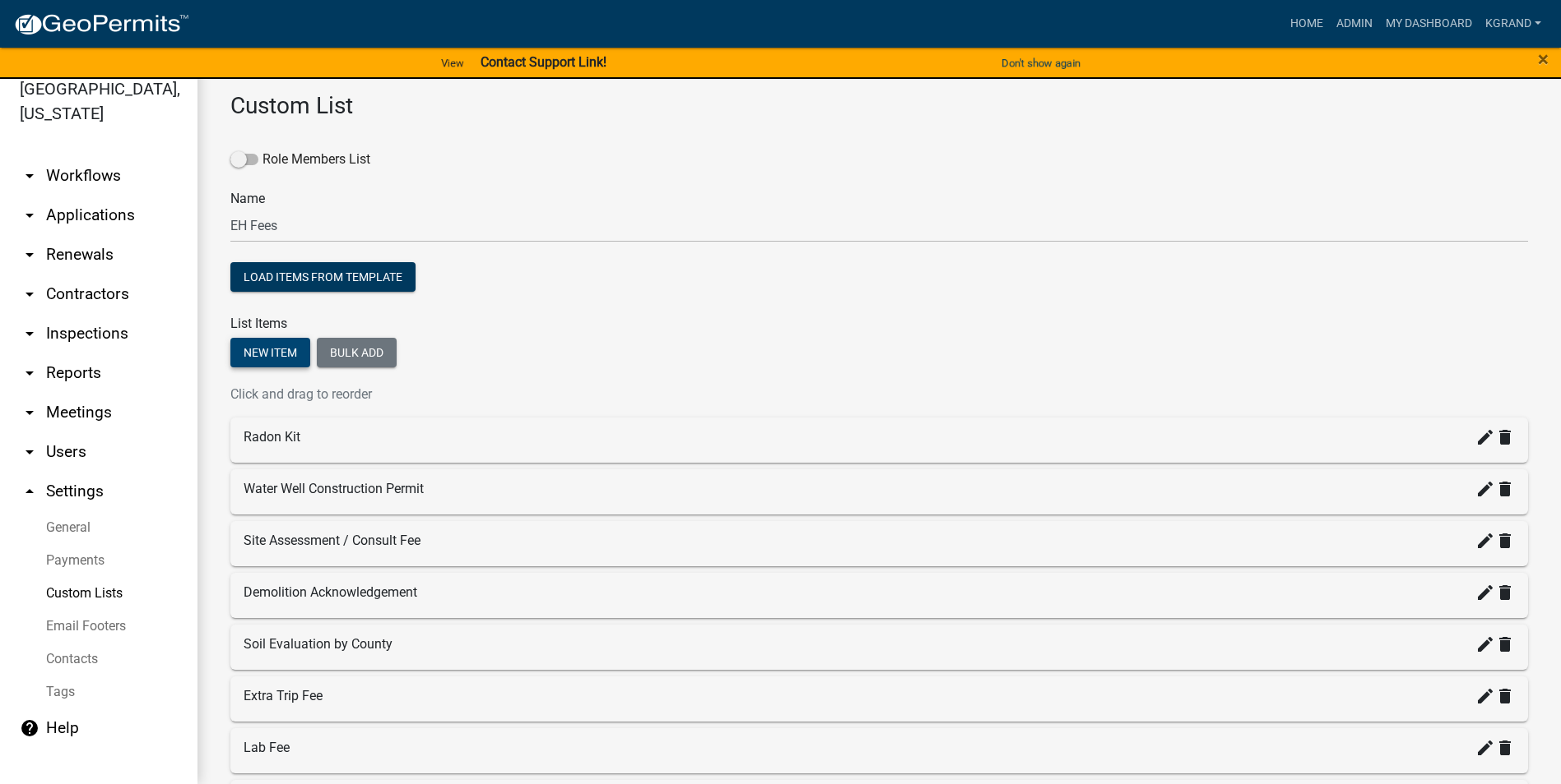
click at [251, 350] on button "New item" at bounding box center [271, 353] width 80 height 30
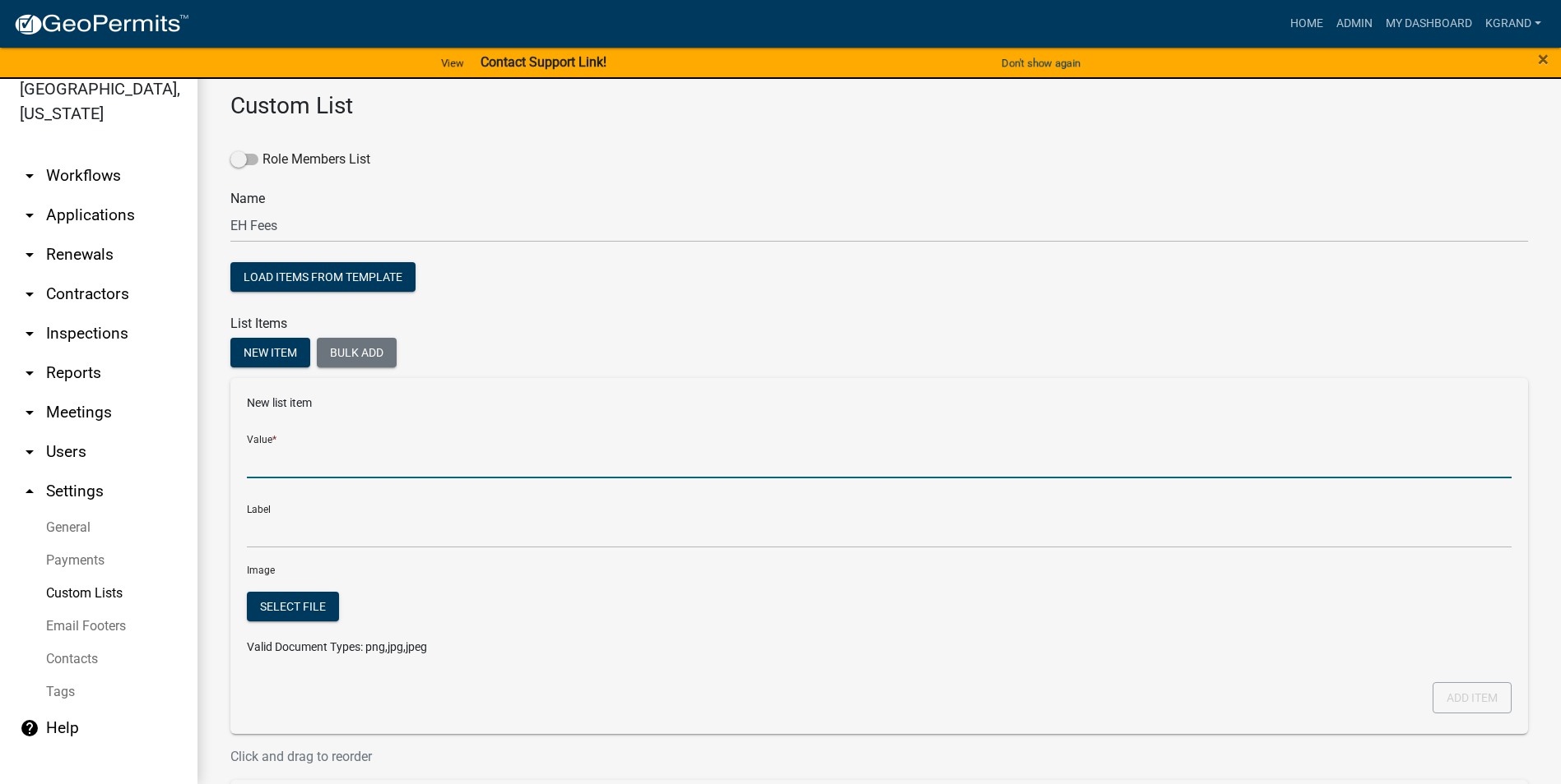
click at [258, 461] on input "Value *" at bounding box center [879, 461] width 1264 height 34
type input "Addtional water slide into a swimming pool"
click at [518, 455] on input "Additional water slide into a swimming pool" at bounding box center [879, 461] width 1264 height 34
type input "Additional water slide into a swimming pool"
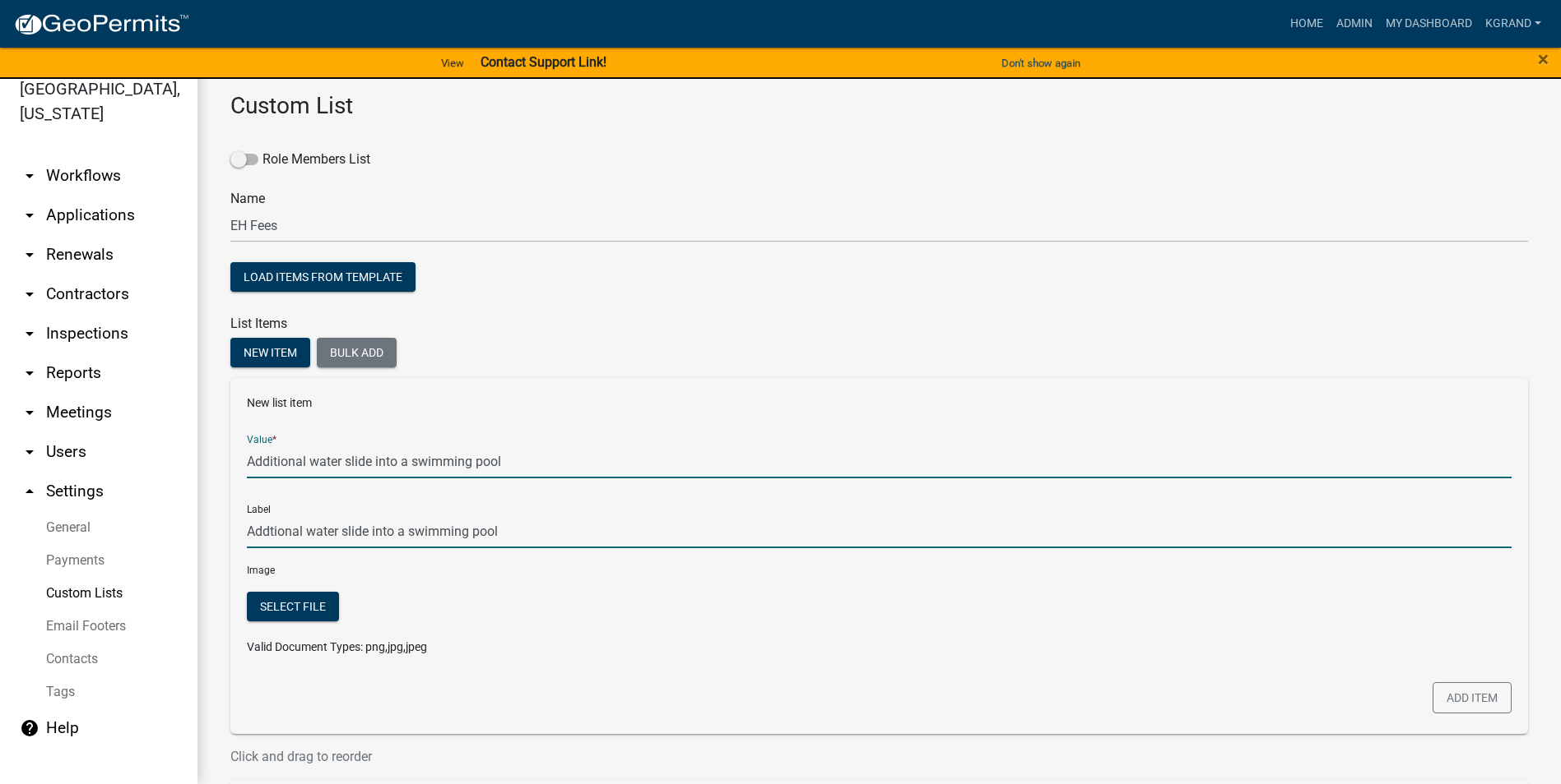
type input "Additional water slide into a swimming pool"
click at [519, 501] on input "Additional water slide into a swimming pool" at bounding box center [879, 531] width 1264 height 34
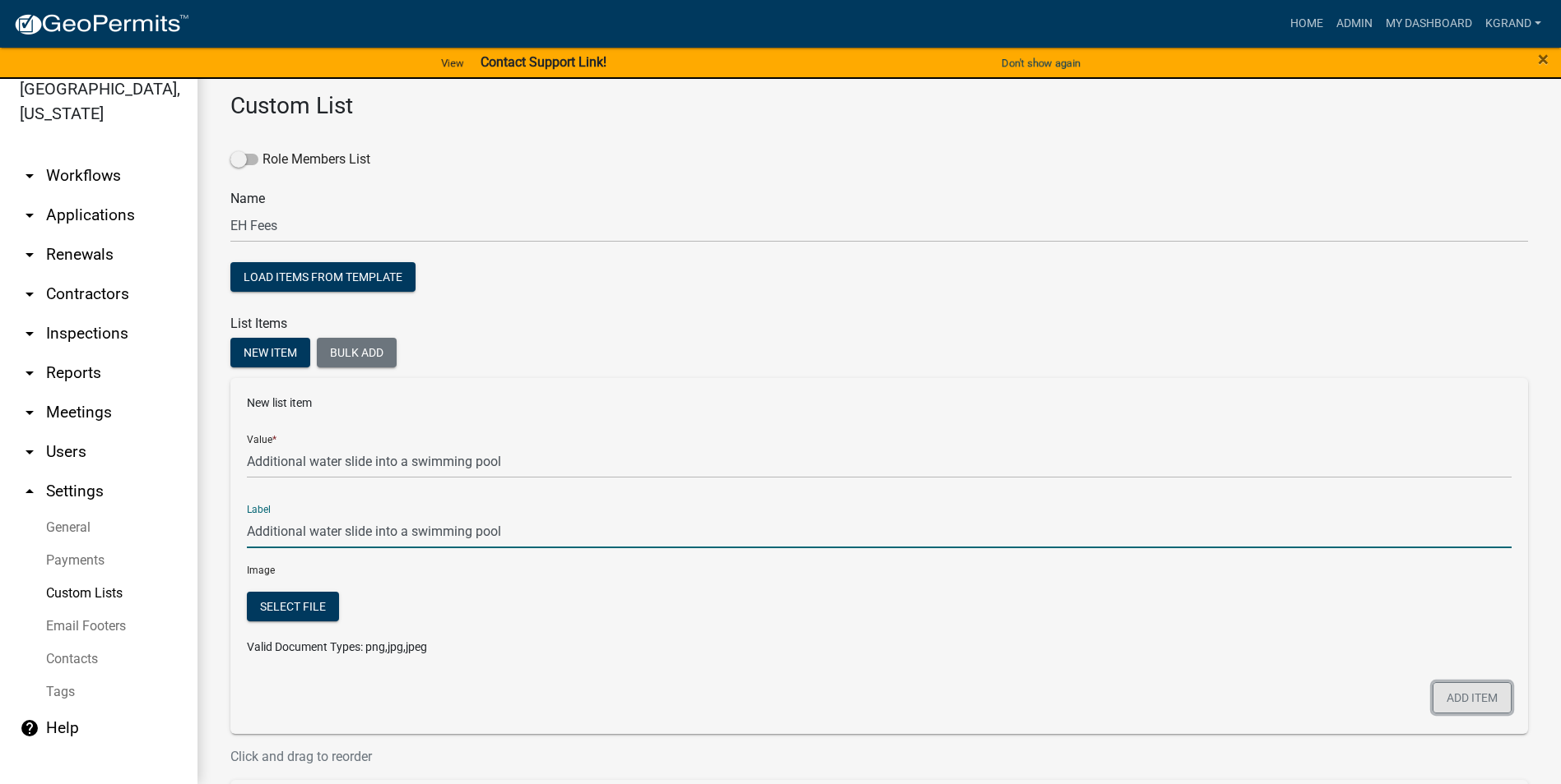
click at [770, 501] on button "Add item" at bounding box center [1471, 698] width 79 height 31
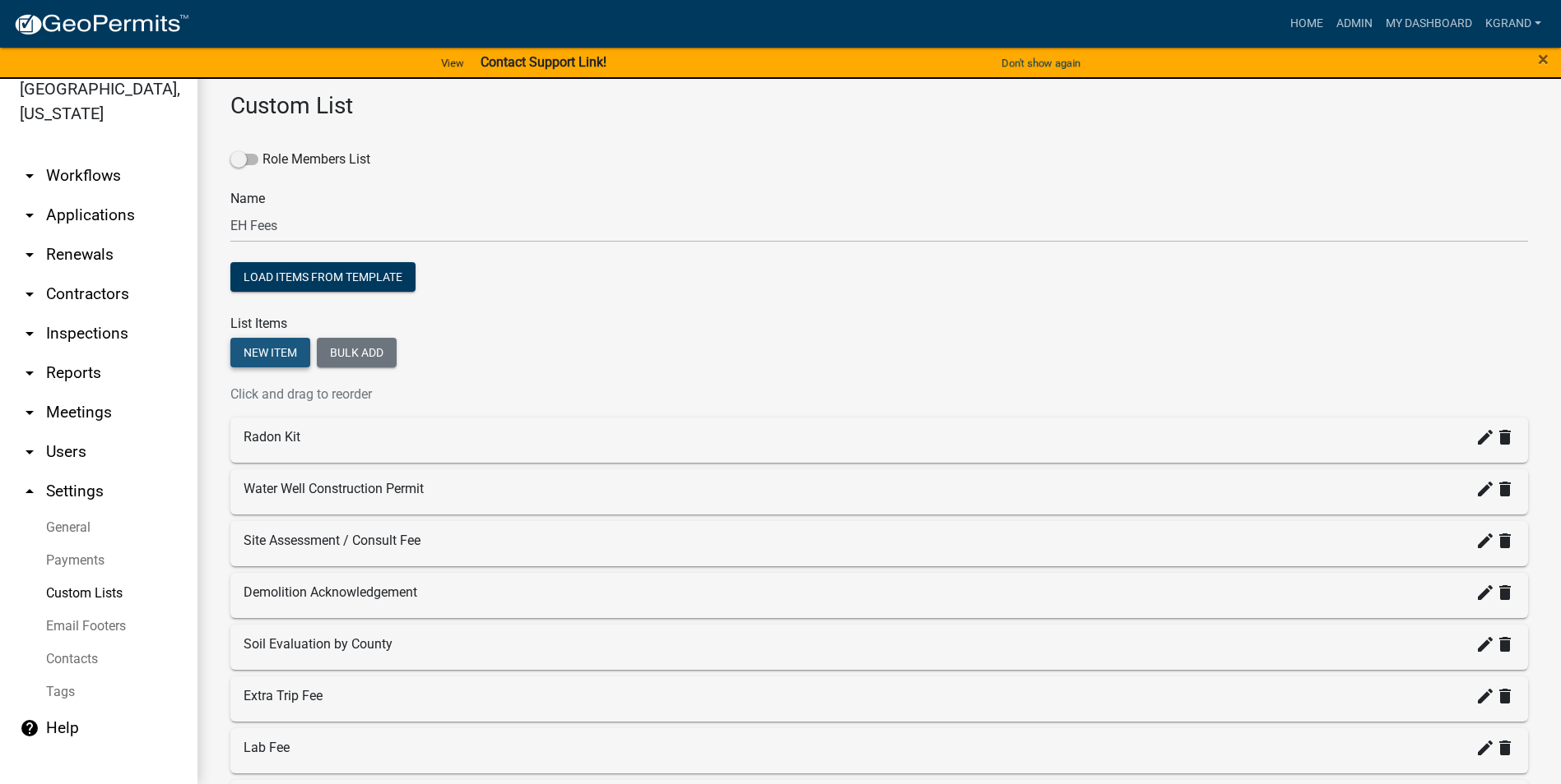
click at [252, 359] on button "New item" at bounding box center [271, 353] width 80 height 30
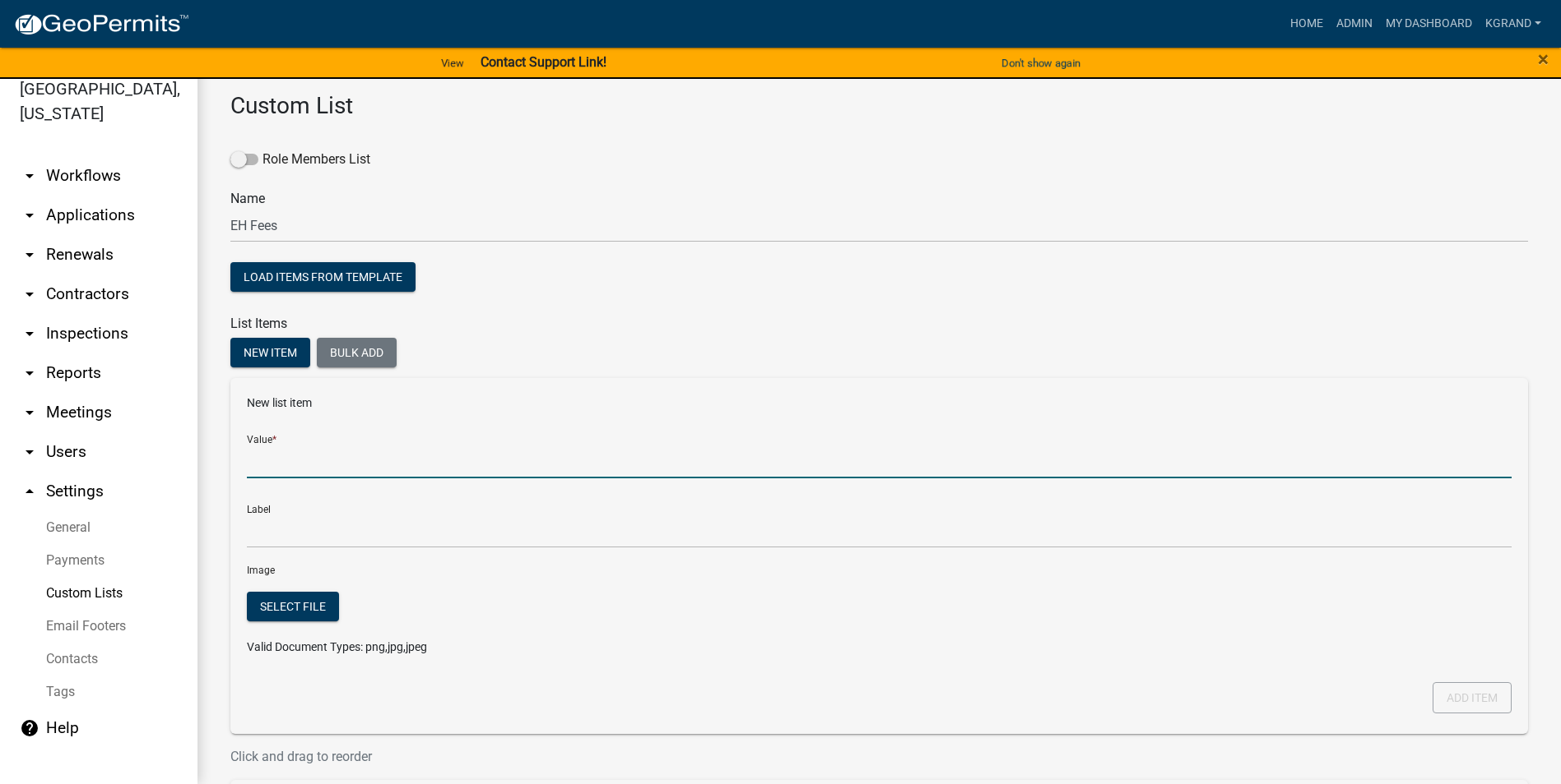
click at [262, 457] on input "Value *" at bounding box center [879, 461] width 1264 height 34
type input "Residential Pool used for commercial purposes"
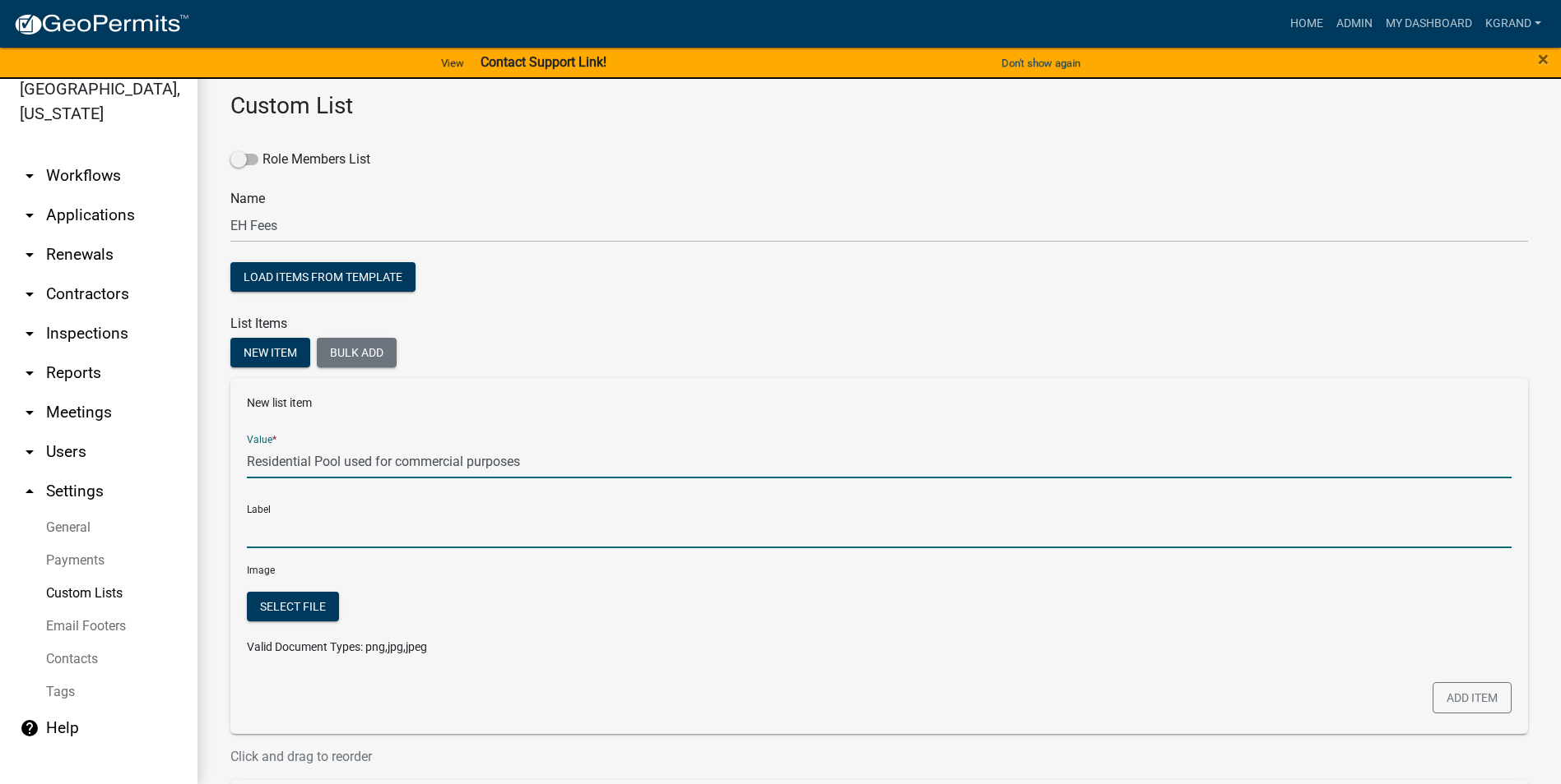
type input "Residential Pool used for commercial purposes"
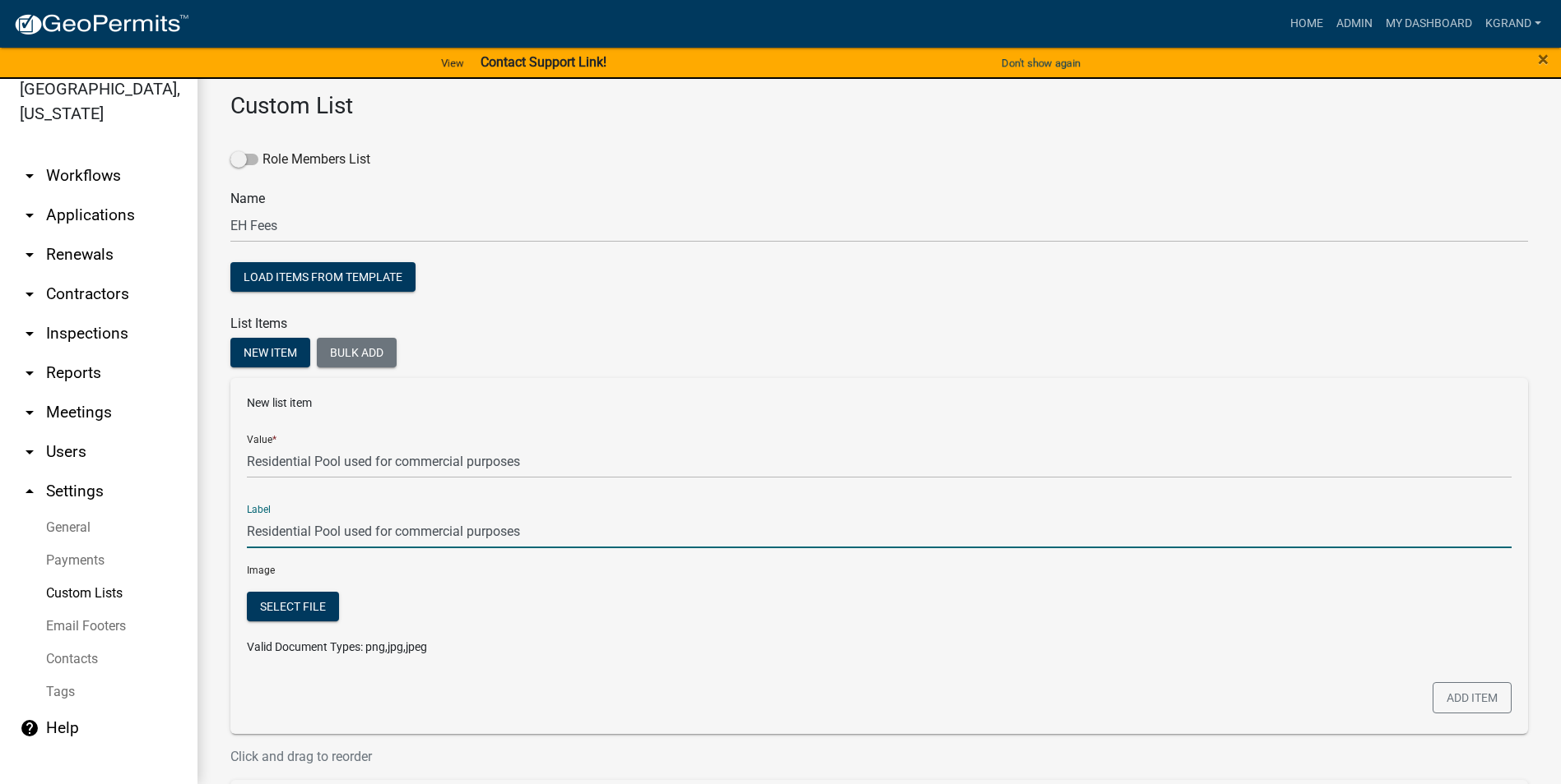
click at [459, 501] on input "Residential Pool used for commercial purposes" at bounding box center [879, 531] width 1264 height 34
click at [770, 501] on button "Add item" at bounding box center [1471, 698] width 79 height 31
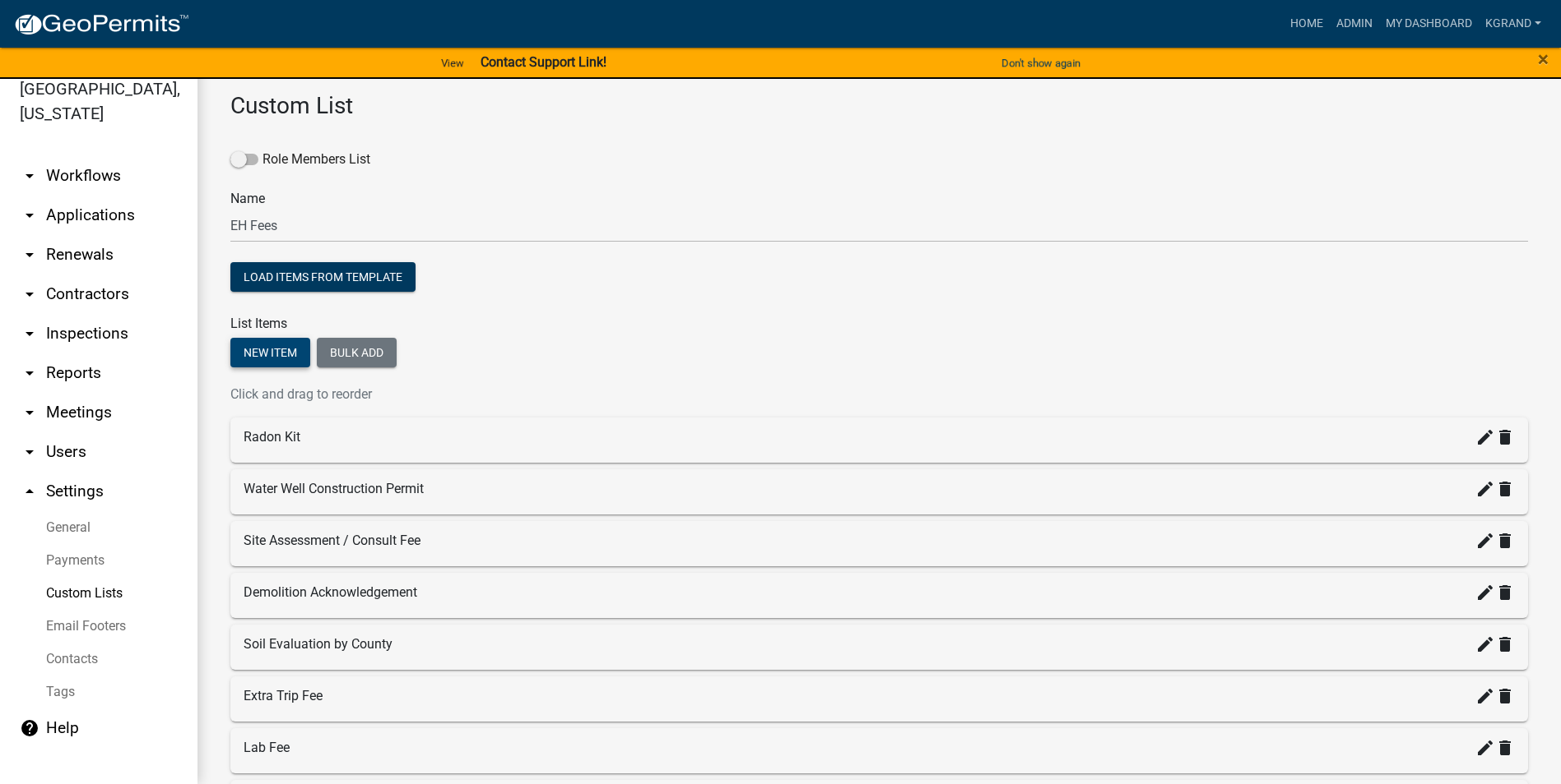
click at [256, 362] on button "New item" at bounding box center [271, 353] width 80 height 30
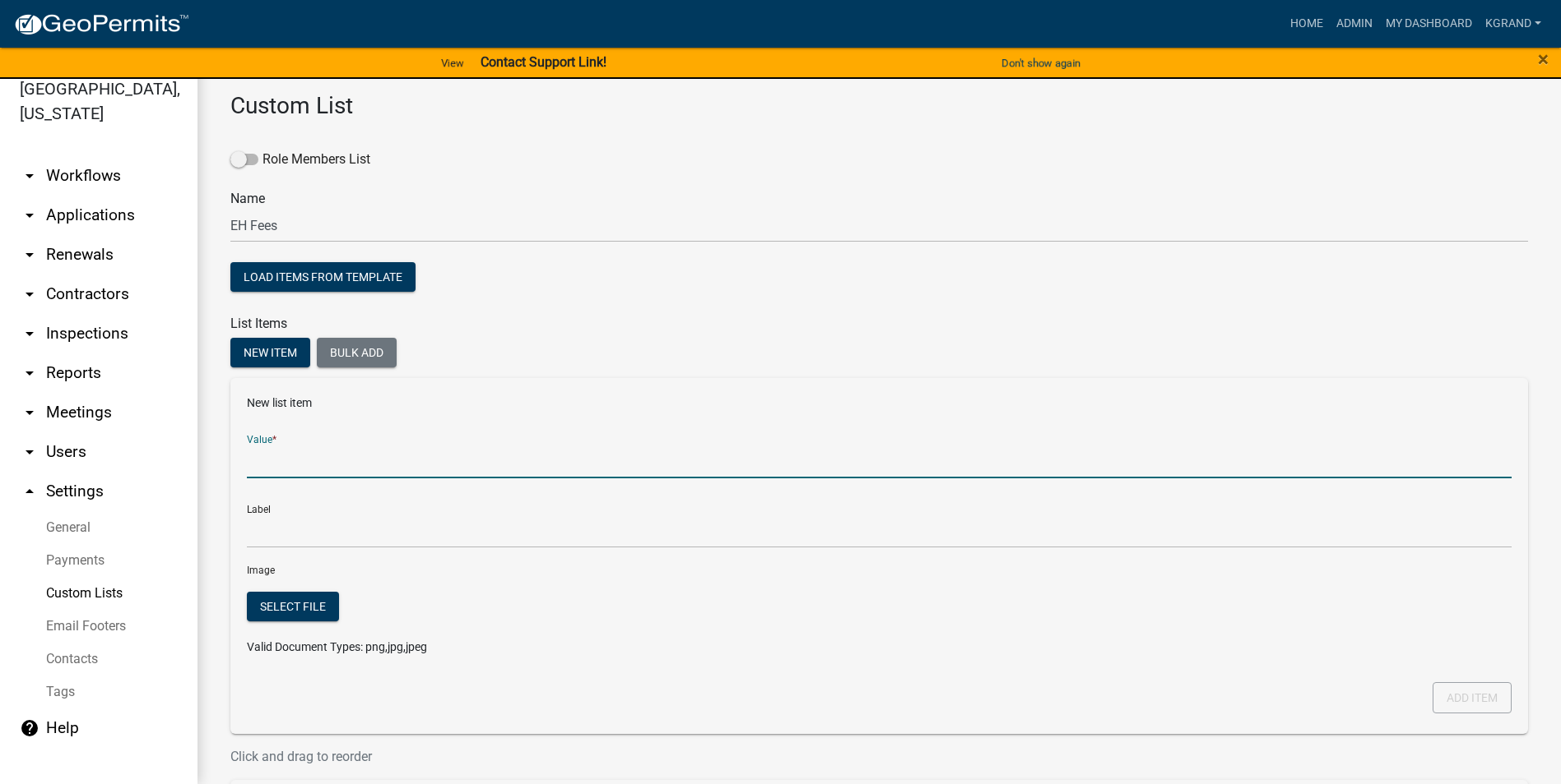
click at [267, 466] on input "Value *" at bounding box center [879, 461] width 1264 height 34
type input "Wading Pool >500 sqft"
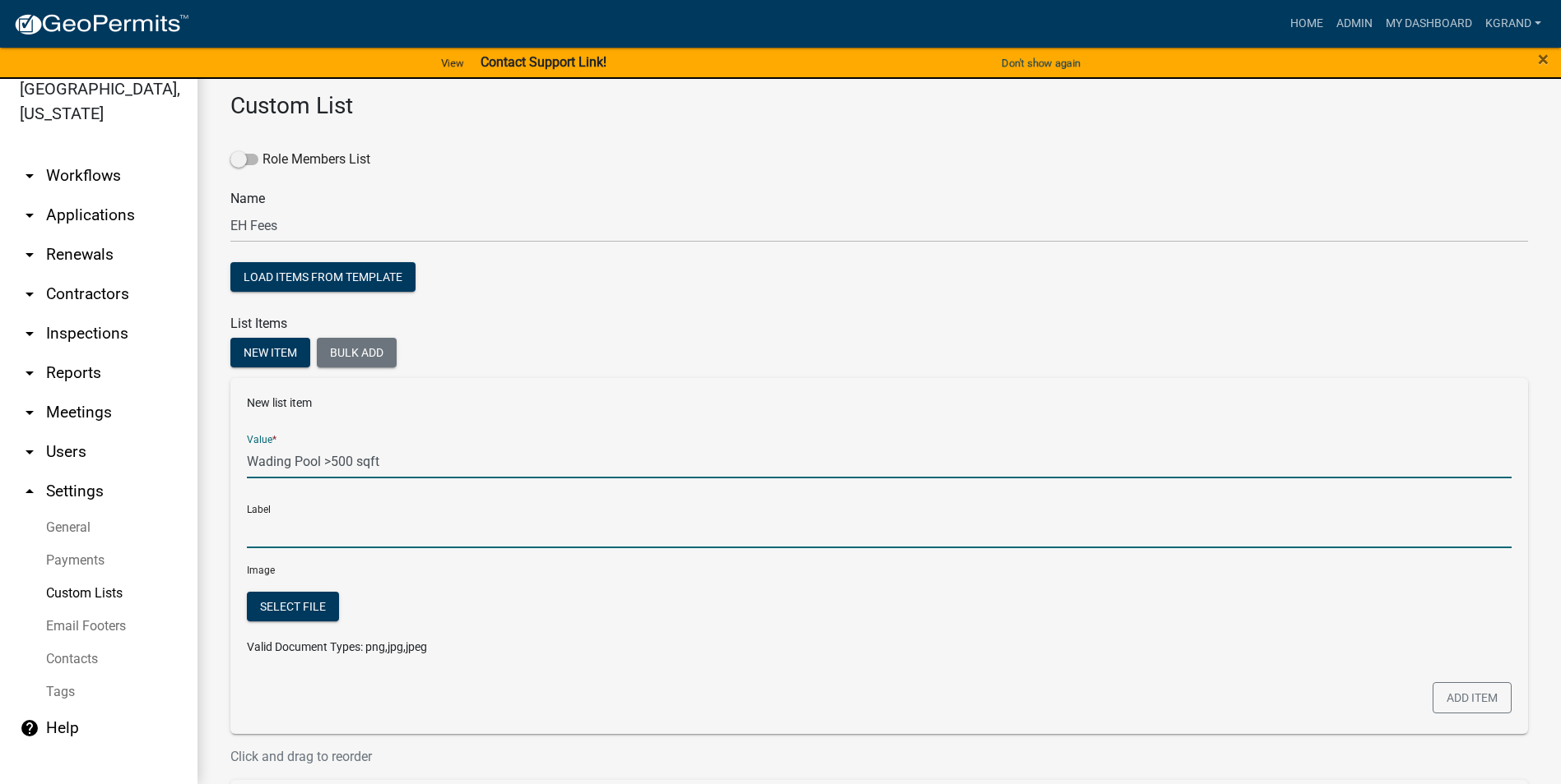
type input "Wading Pool >500 sqft"
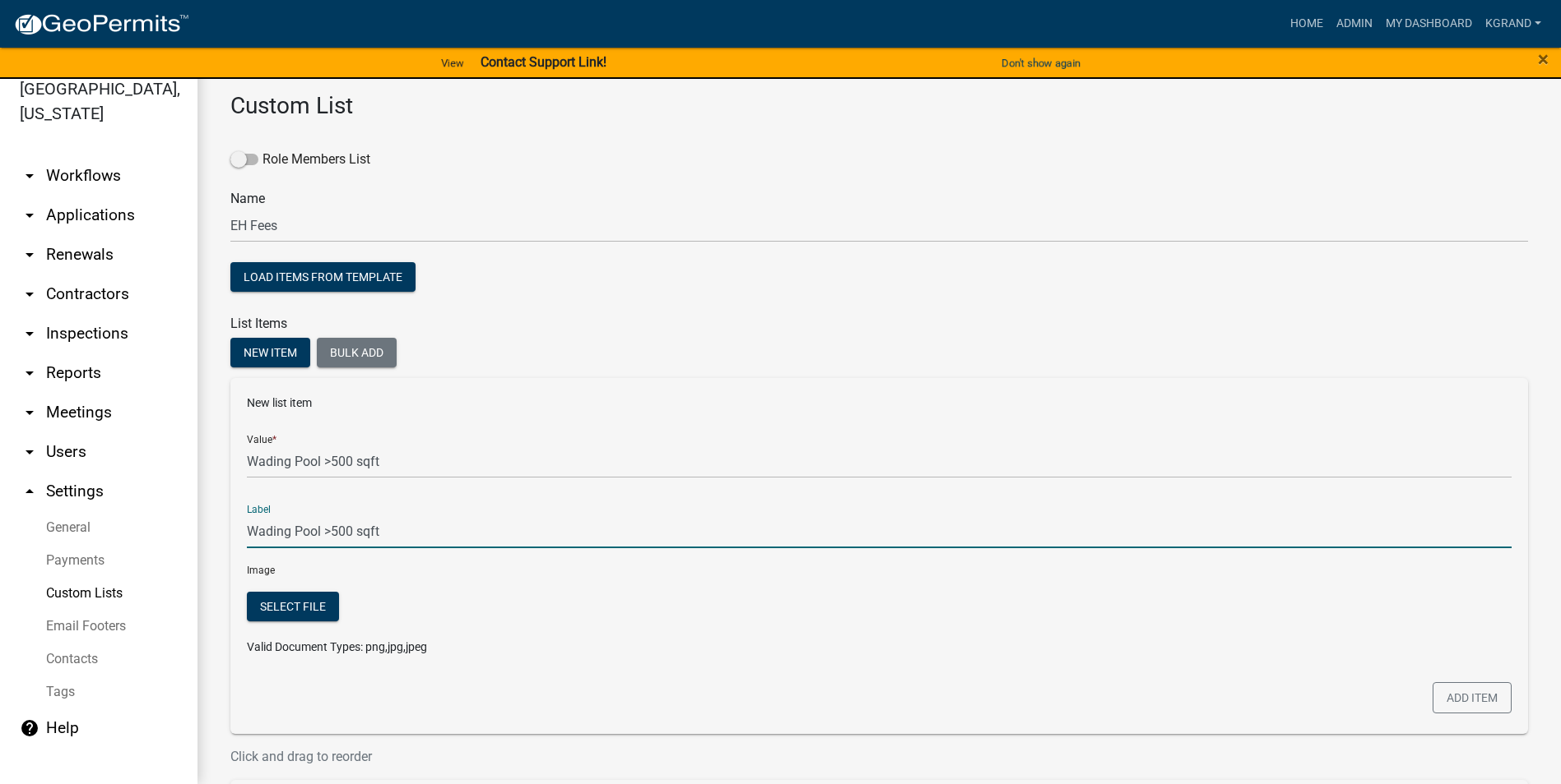
click at [294, 501] on input "Wading Pool >500 sqft" at bounding box center [879, 531] width 1264 height 34
click at [770, 501] on button "Add item" at bounding box center [1471, 698] width 79 height 31
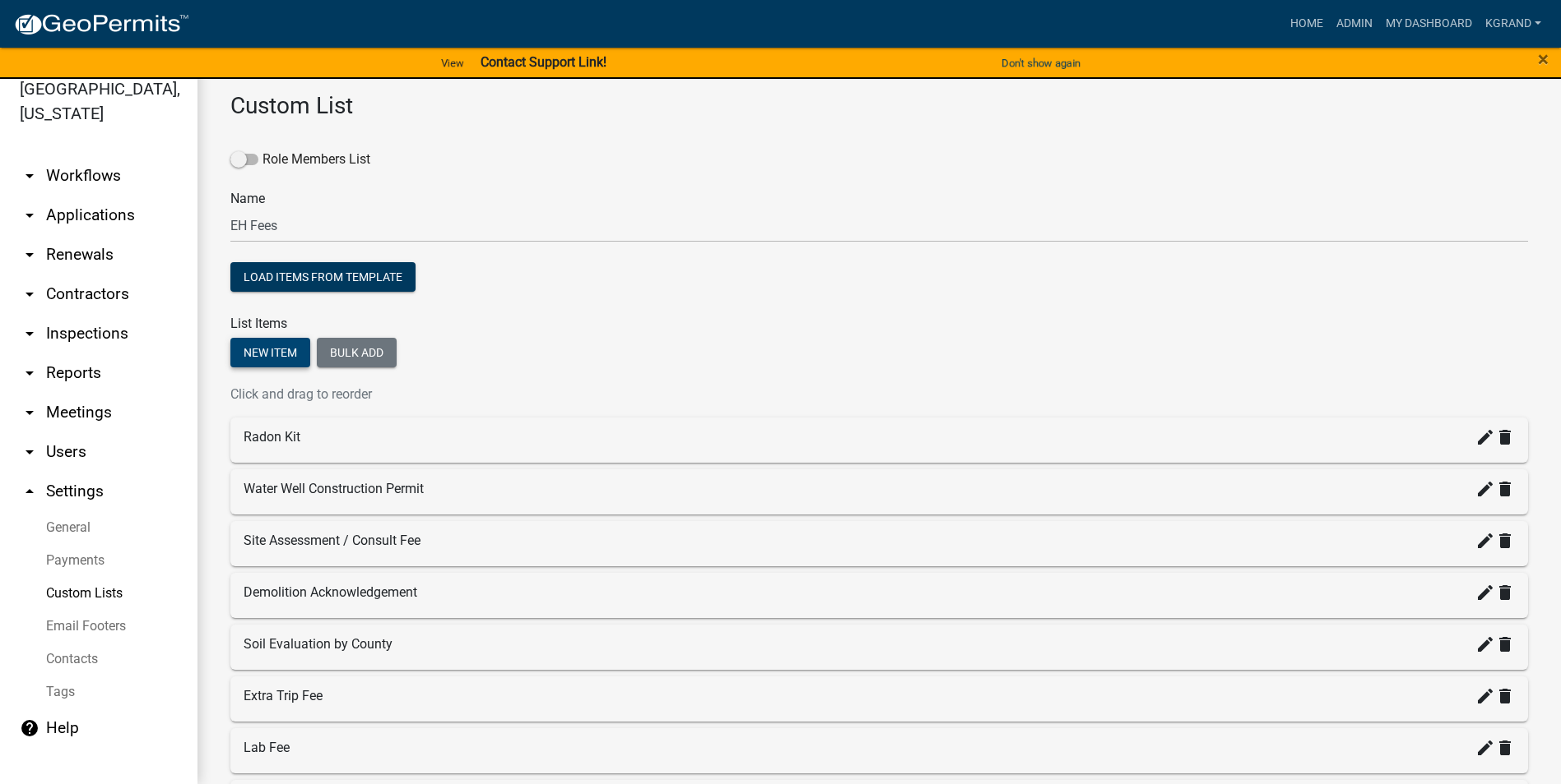
click at [273, 345] on button "New item" at bounding box center [271, 353] width 80 height 30
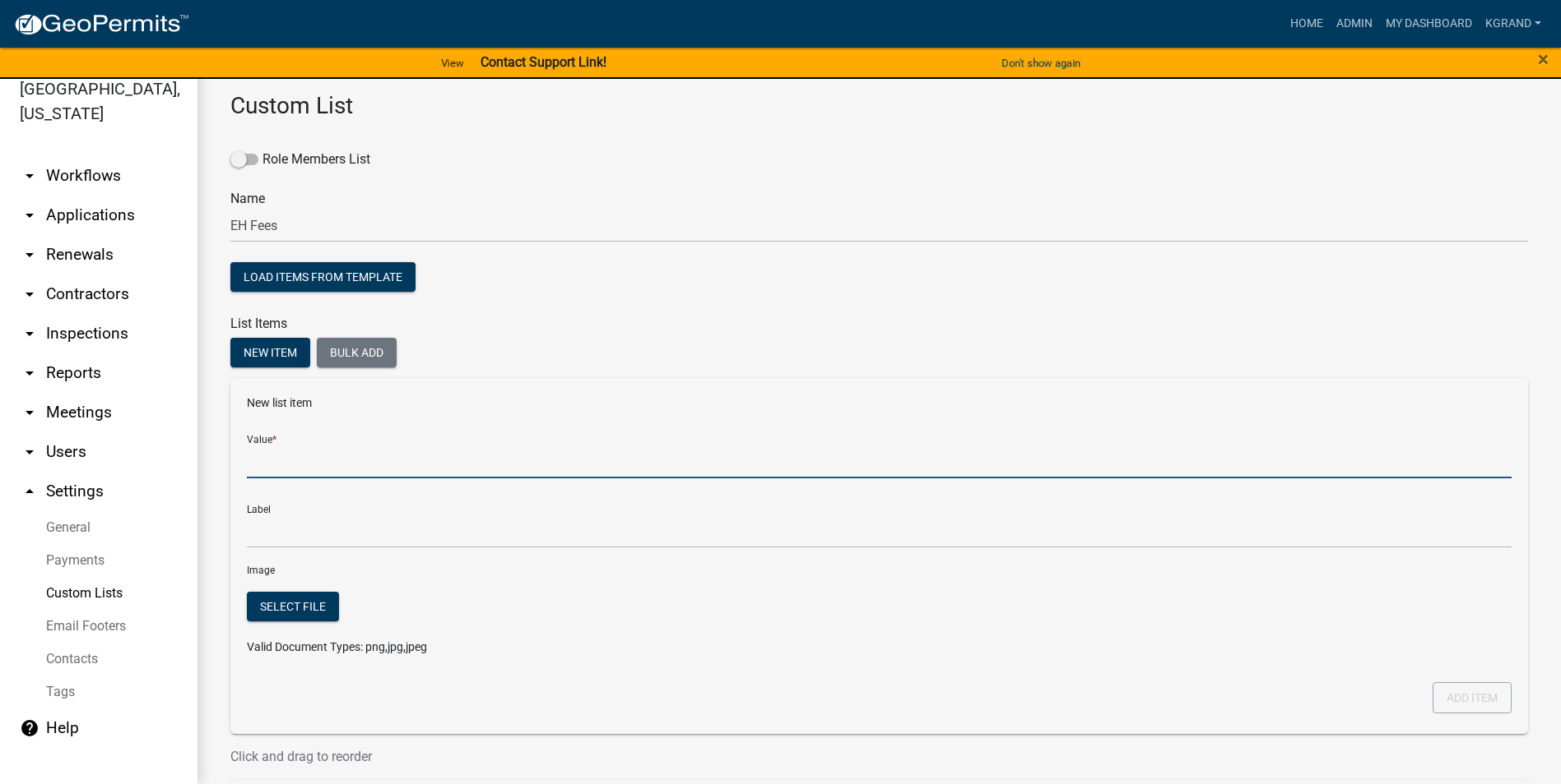
click at [282, 460] on input "Value *" at bounding box center [879, 461] width 1264 height 34
type input "Wading Pool 500 sqft of less"
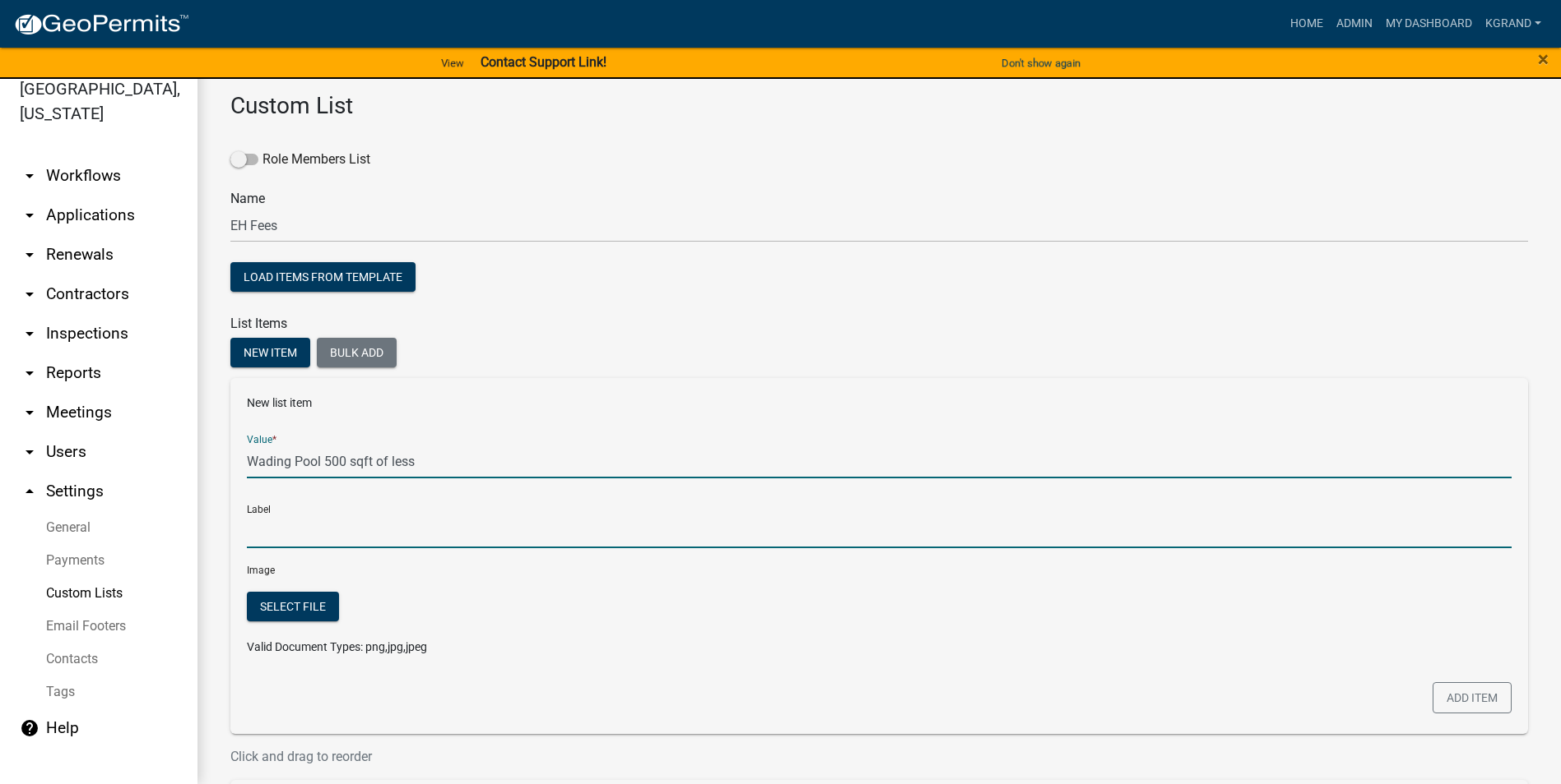
type input "Wading Pool 500 sqft of less"
click at [291, 501] on input "Wading Pool 500 sqft of less" at bounding box center [879, 531] width 1264 height 34
click at [386, 464] on input "Wading Pool 500 sqft of less" at bounding box center [879, 461] width 1264 height 34
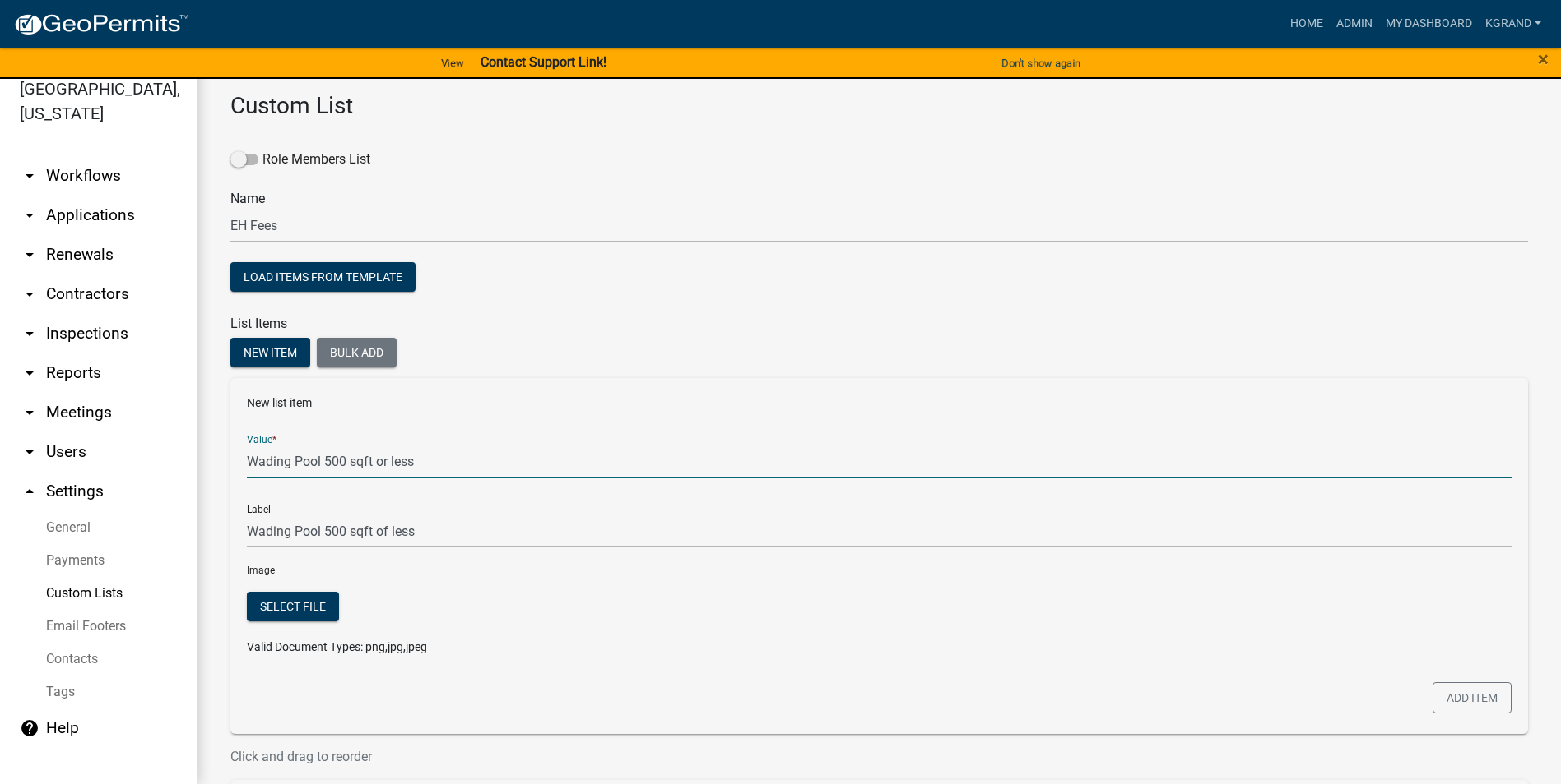
type input "Wading Pool 500 sqft or less"
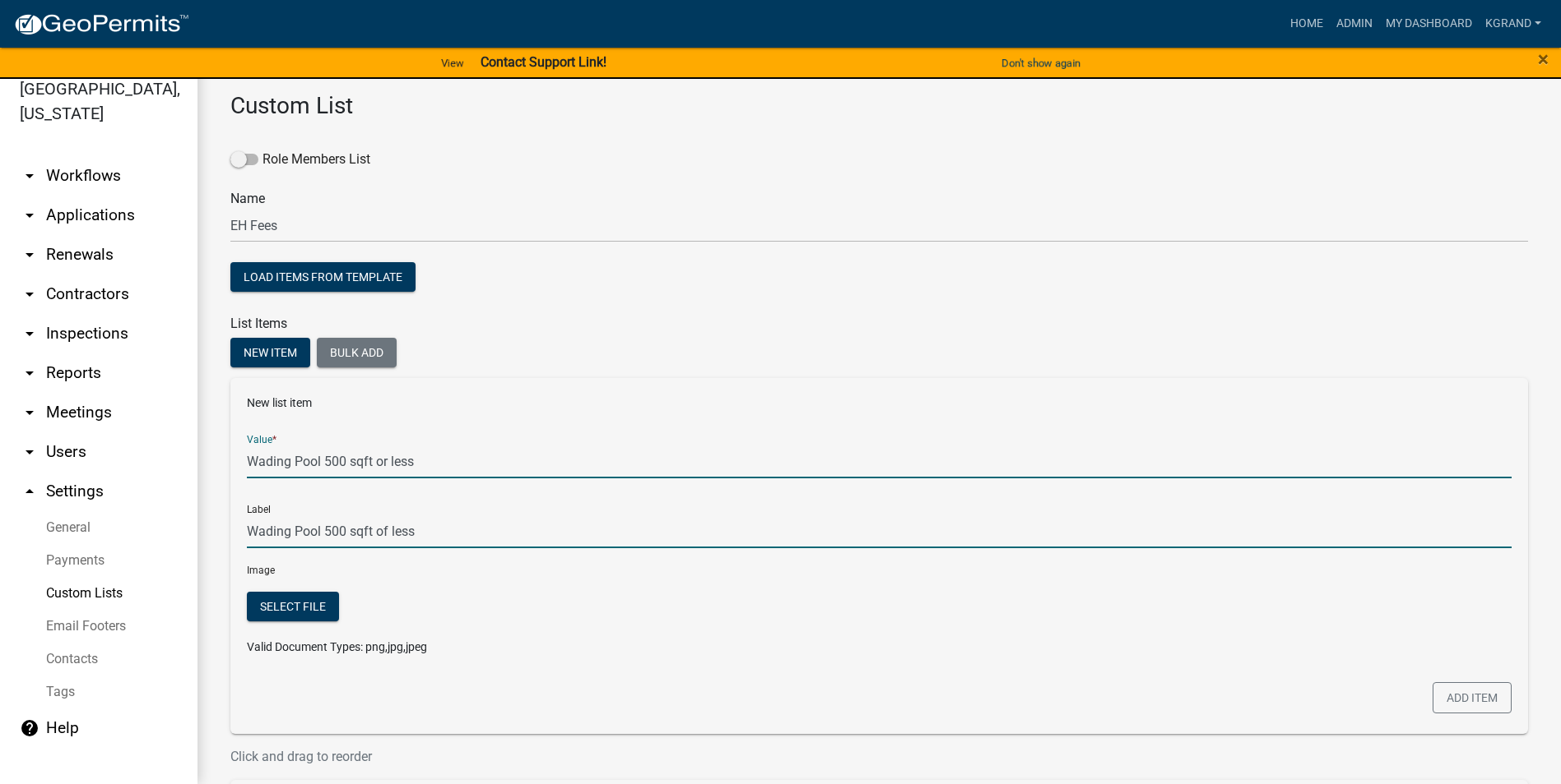
type input "Wading Pool 500 sqft or less"
click at [470, 501] on input "Wading Pool 500 sqft or less" at bounding box center [879, 531] width 1264 height 34
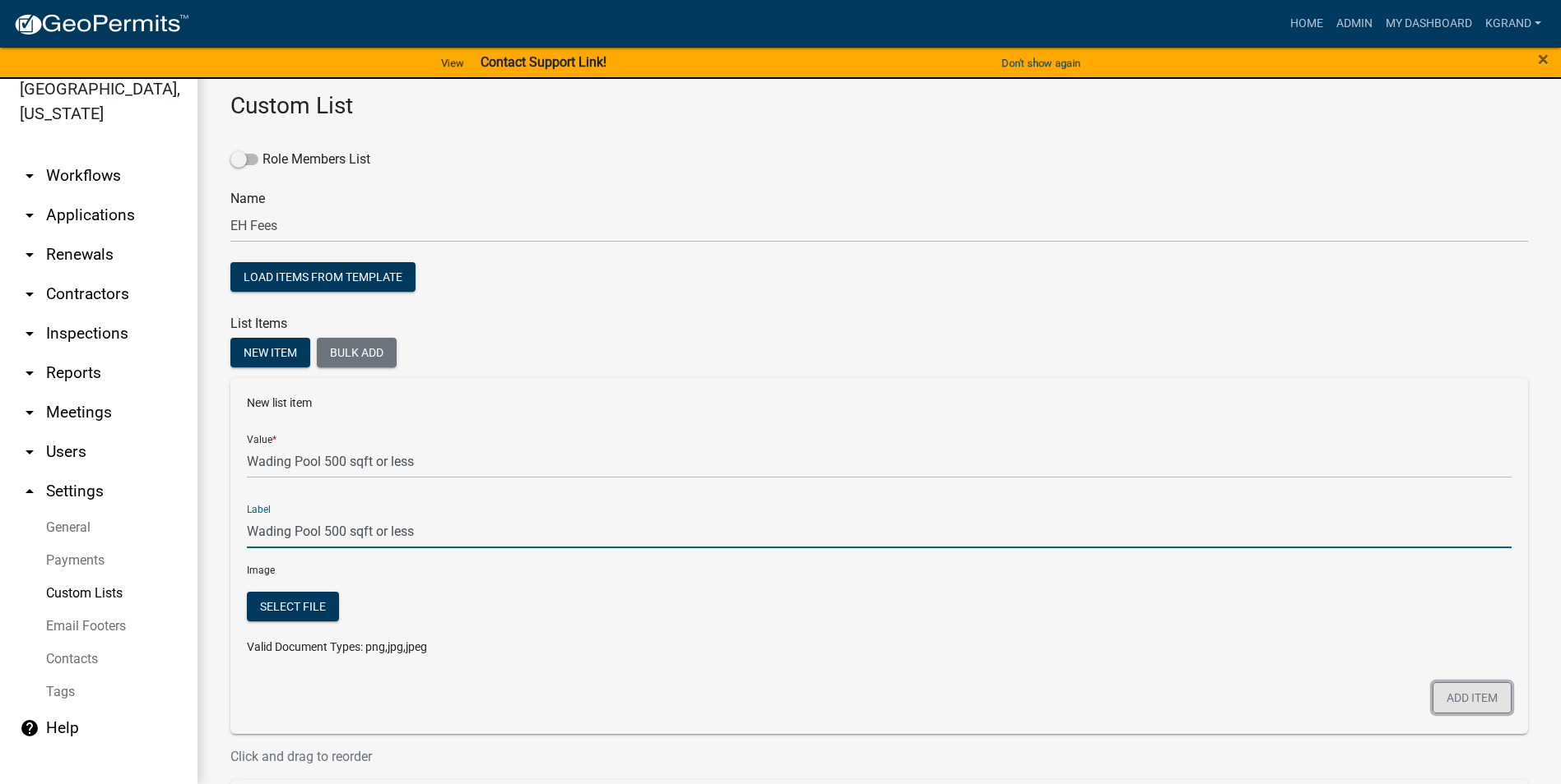
click at [770, 501] on button "Add item" at bounding box center [1471, 698] width 79 height 31
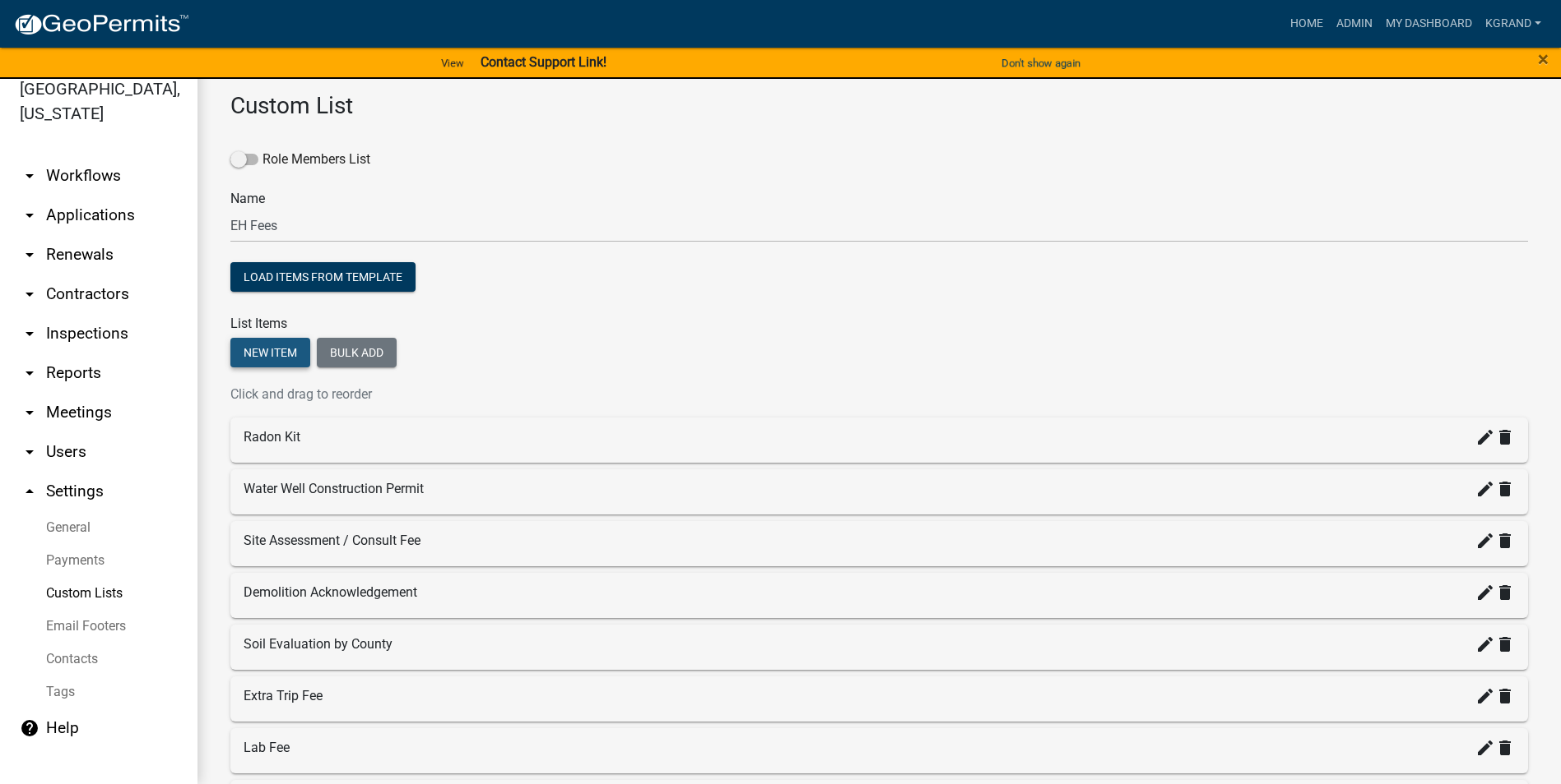
click at [252, 345] on button "New item" at bounding box center [271, 353] width 80 height 30
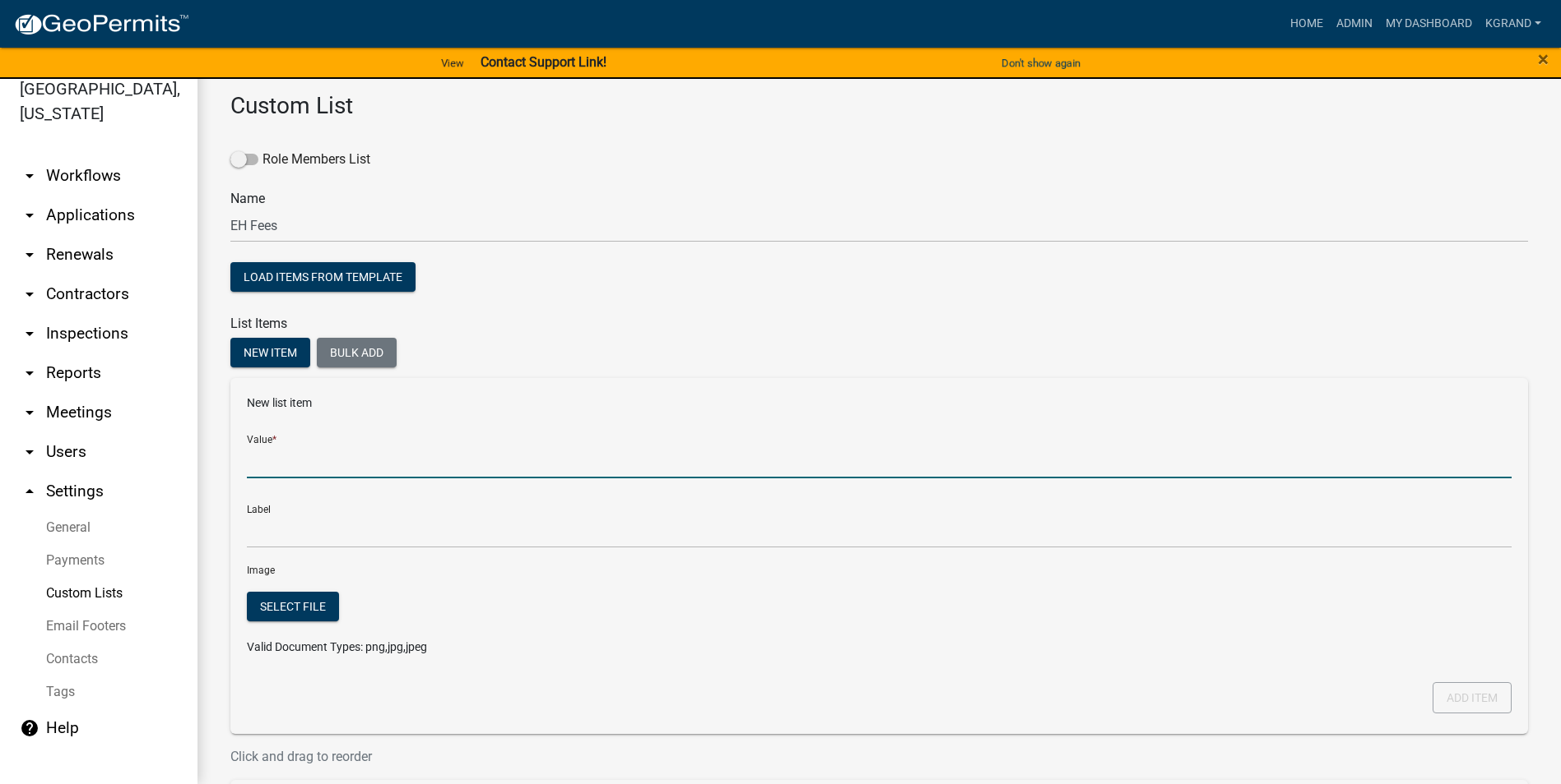
click at [265, 472] on input "Value *" at bounding box center [879, 461] width 1264 height 34
type input "Spa"
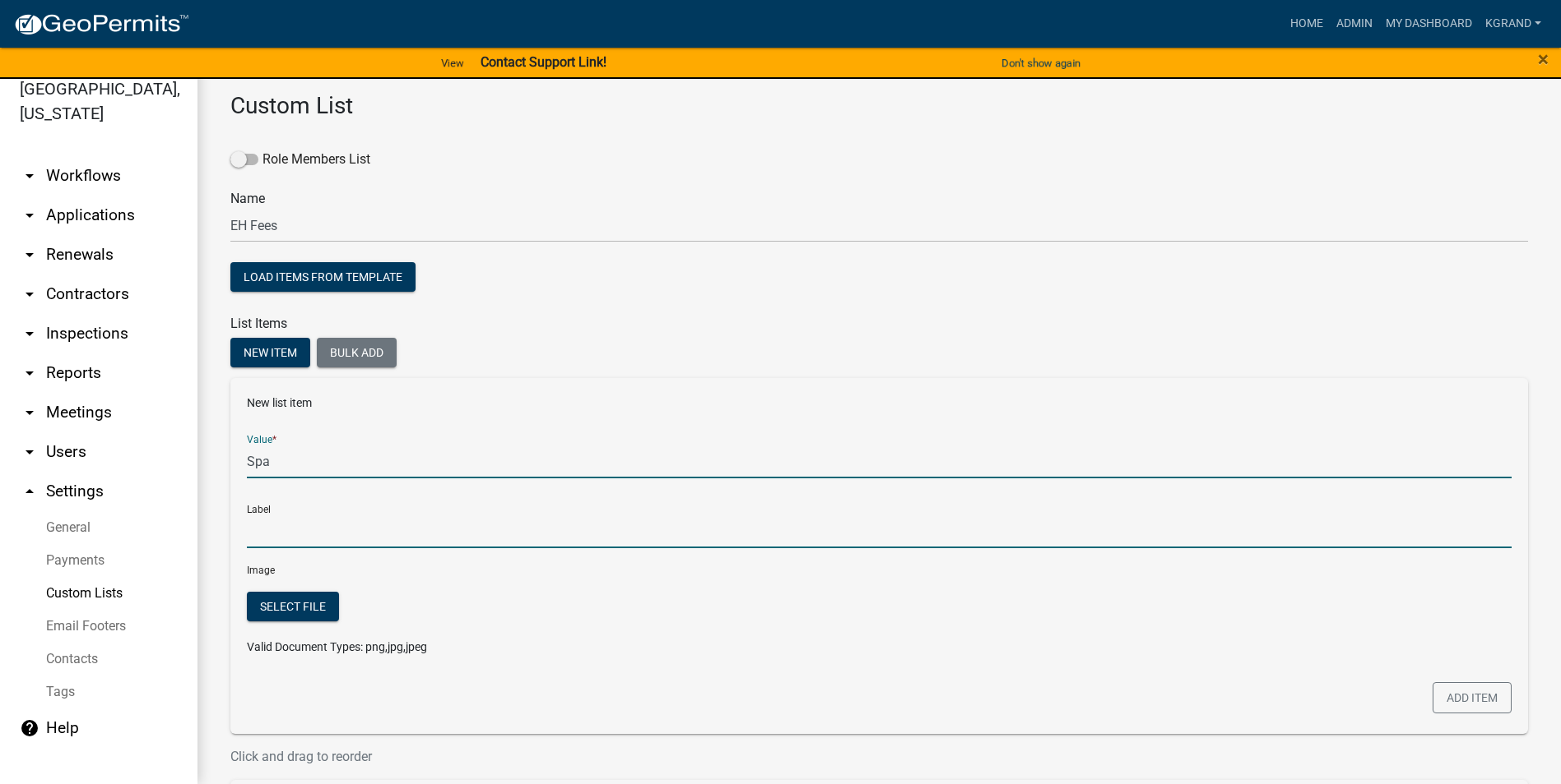
type input "Spa"
click at [305, 501] on input "Spa" at bounding box center [879, 531] width 1264 height 34
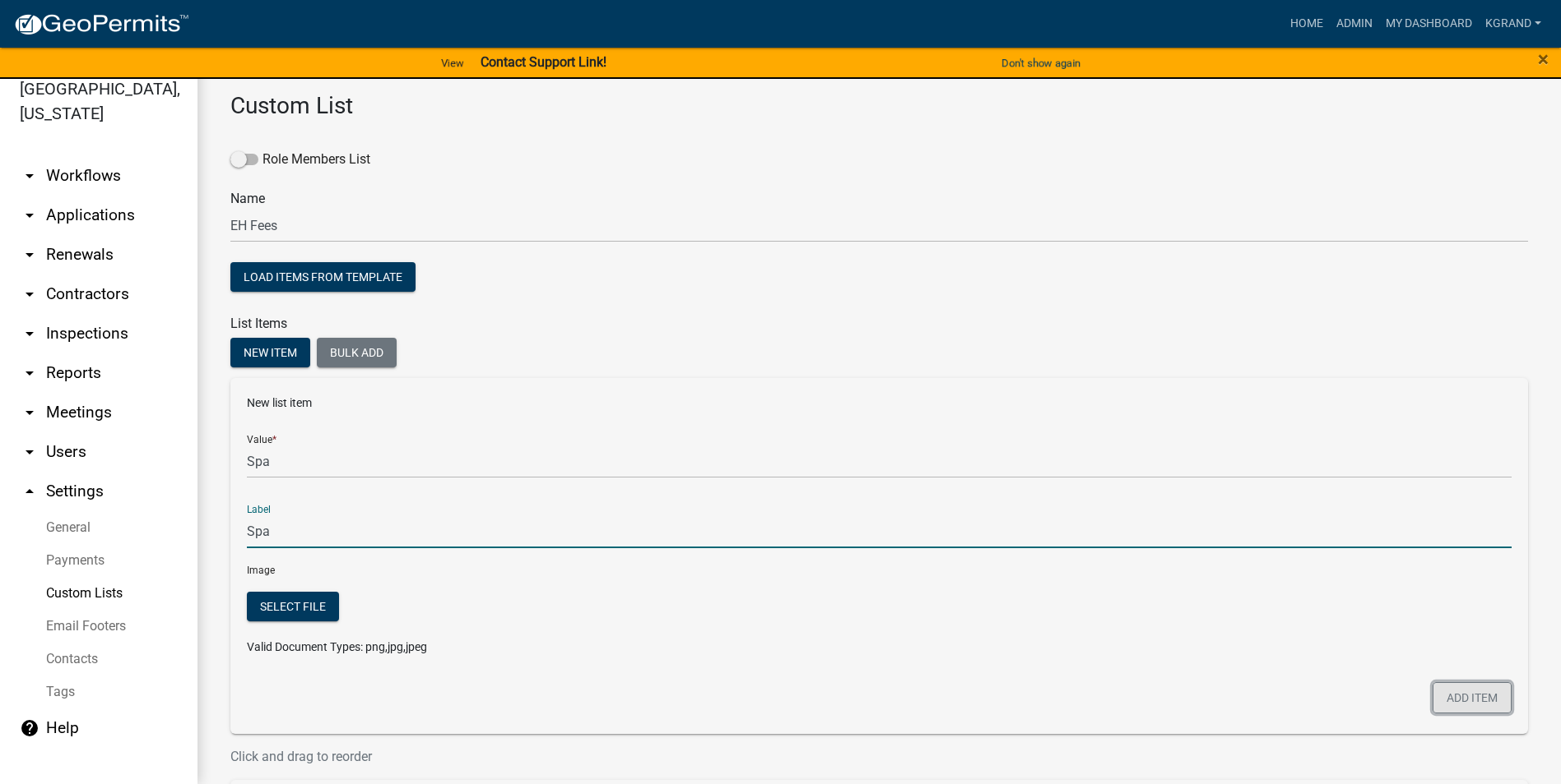
click at [770, 501] on button "Add item" at bounding box center [1471, 698] width 79 height 31
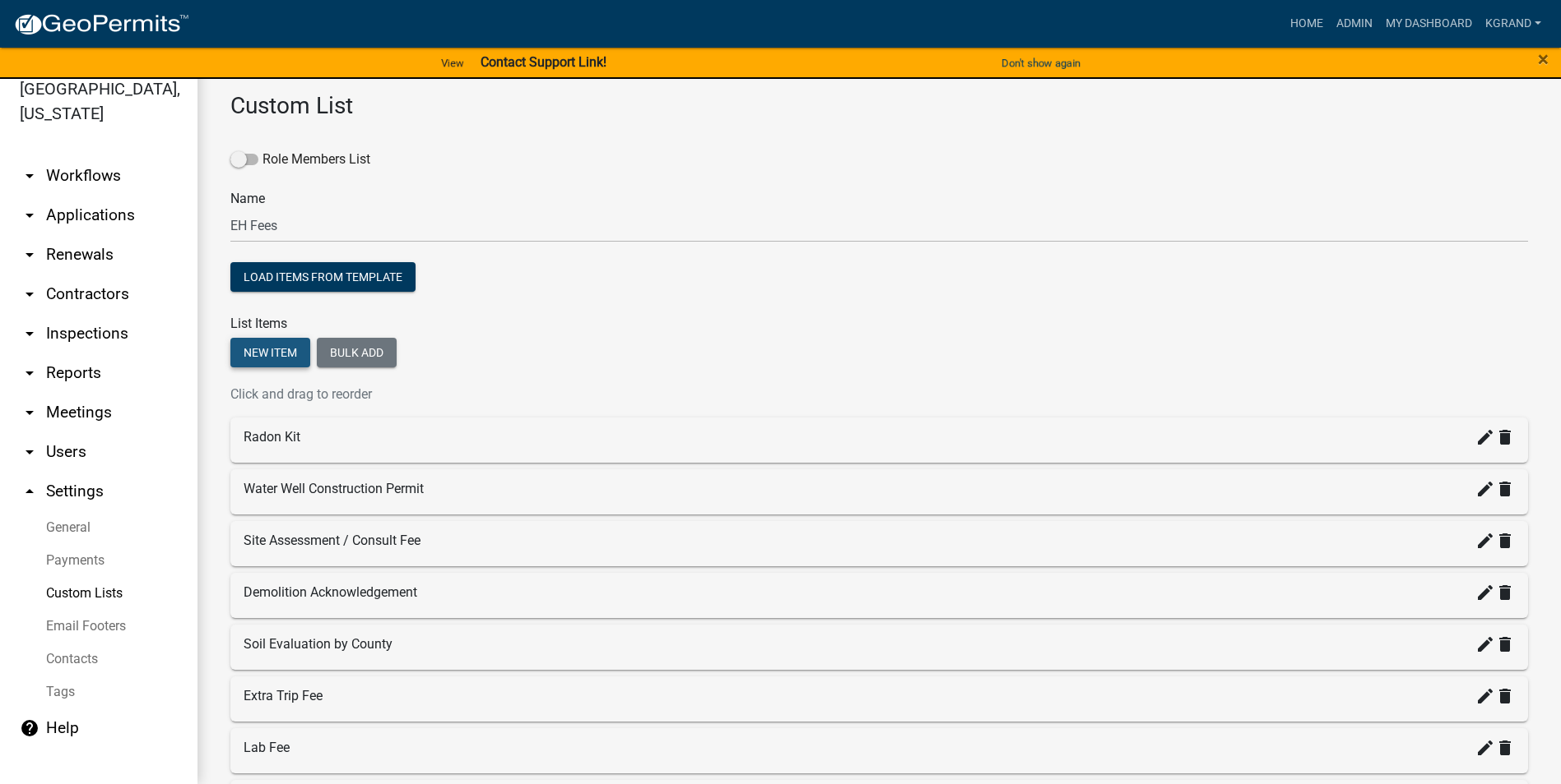
click at [289, 361] on button "New item" at bounding box center [271, 353] width 80 height 30
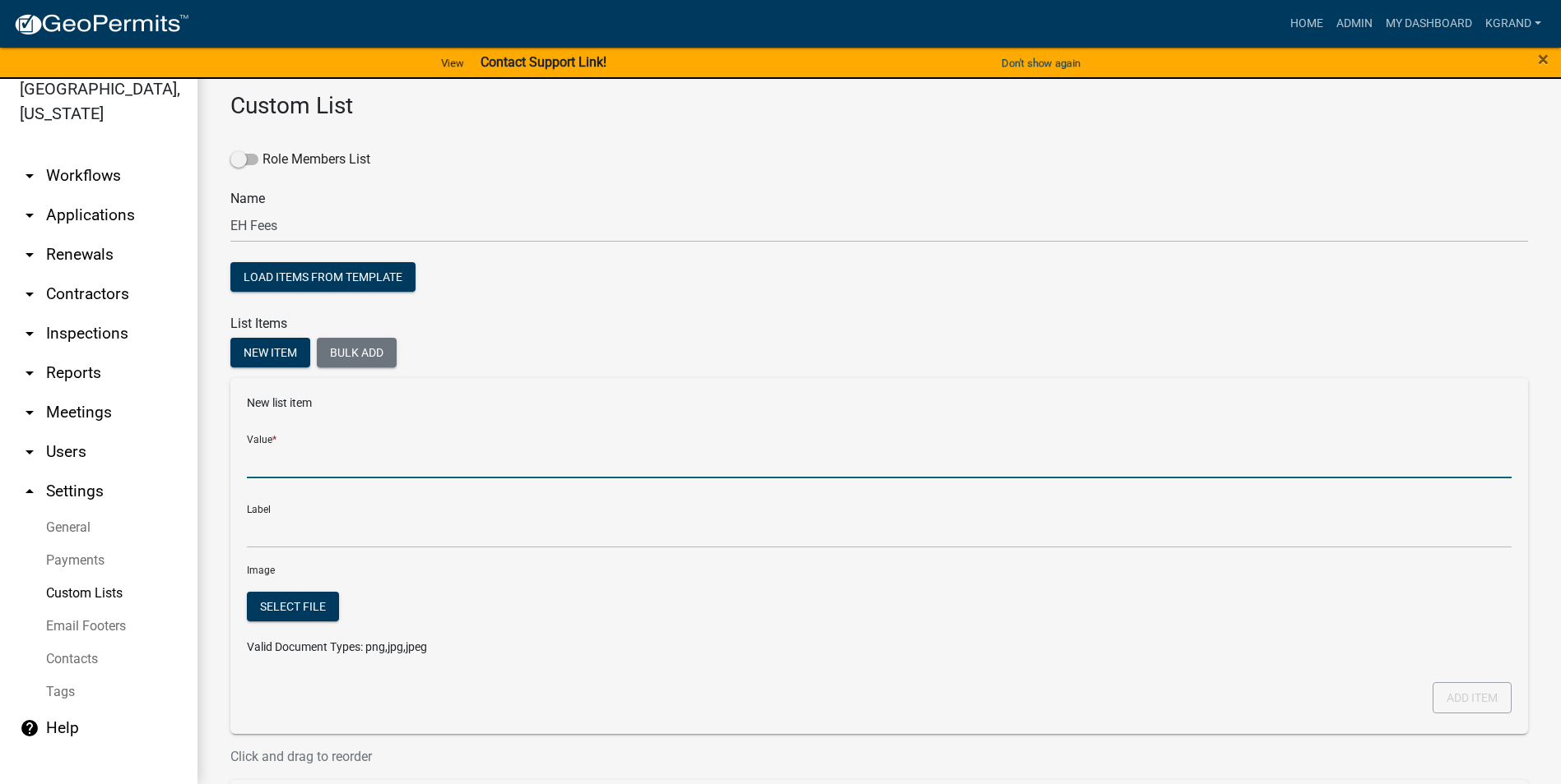
click at [284, 464] on input "Value *" at bounding box center [879, 461] width 1264 height 34
type input "Water Slide & Plunge Pool"
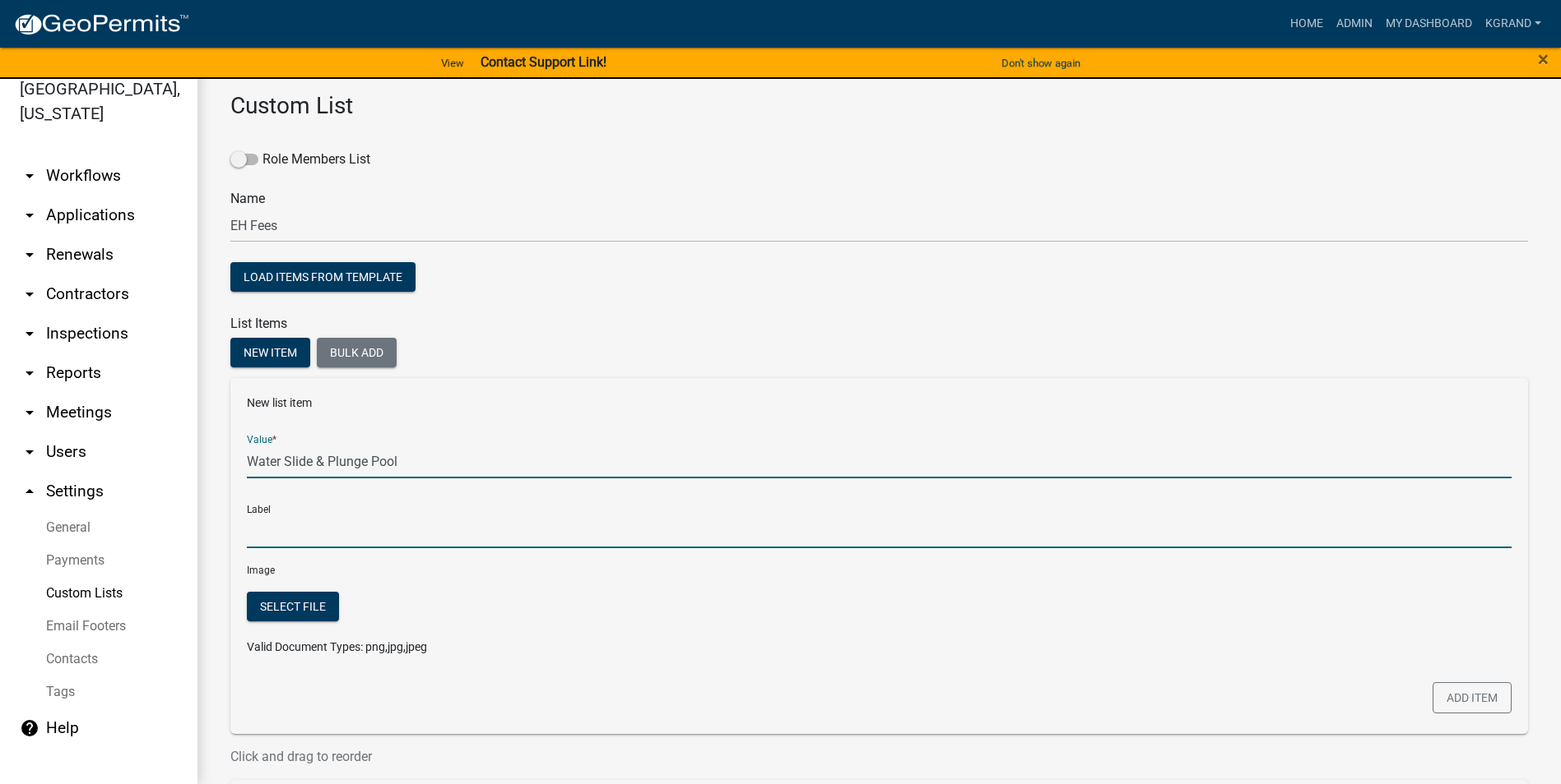
type input "Water Slide & Plunge Pool"
click at [299, 501] on input "Water Slide & Plunge Pool" at bounding box center [879, 531] width 1264 height 34
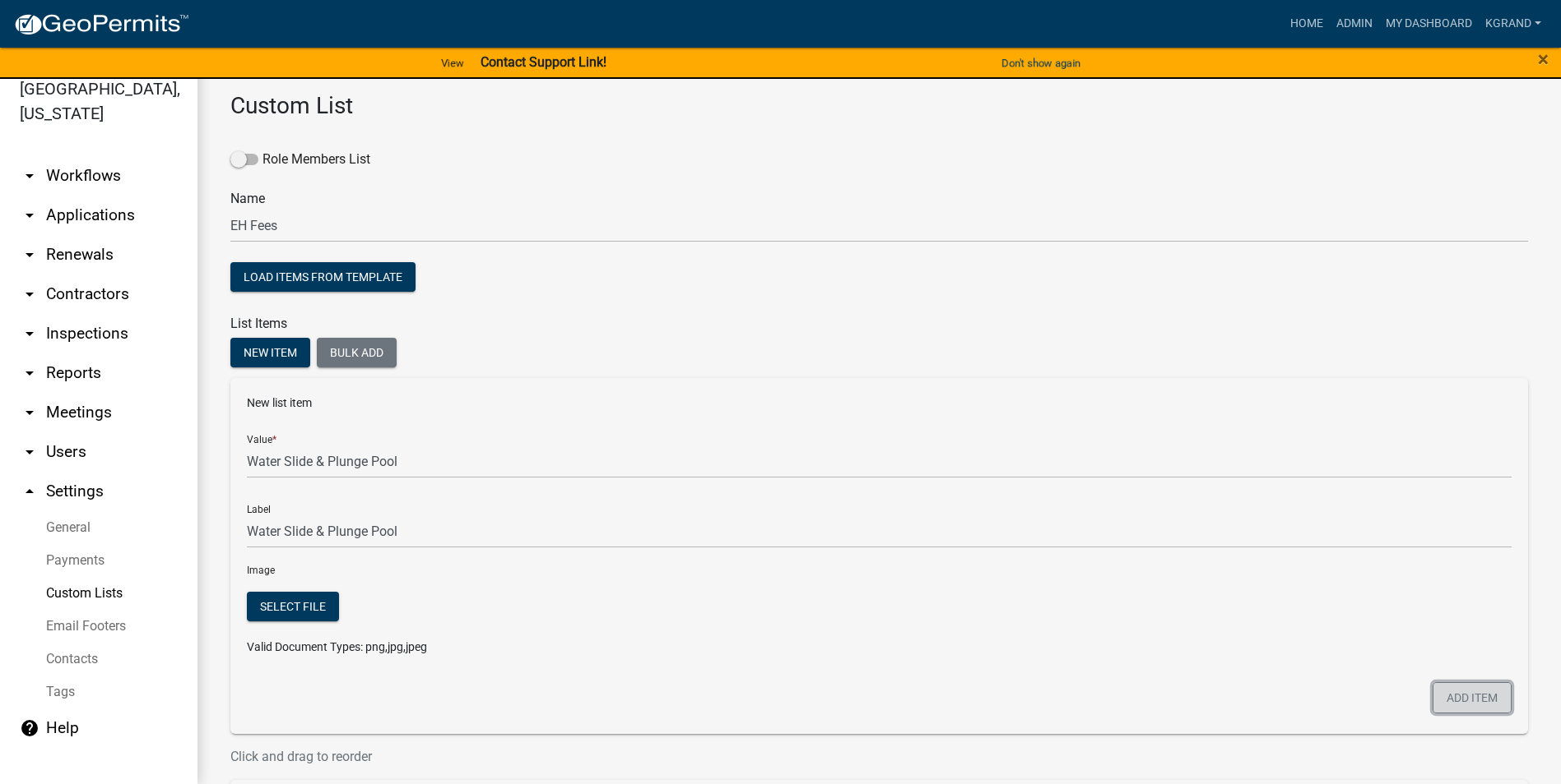
click at [770, 501] on button "Add item" at bounding box center [1471, 698] width 79 height 31
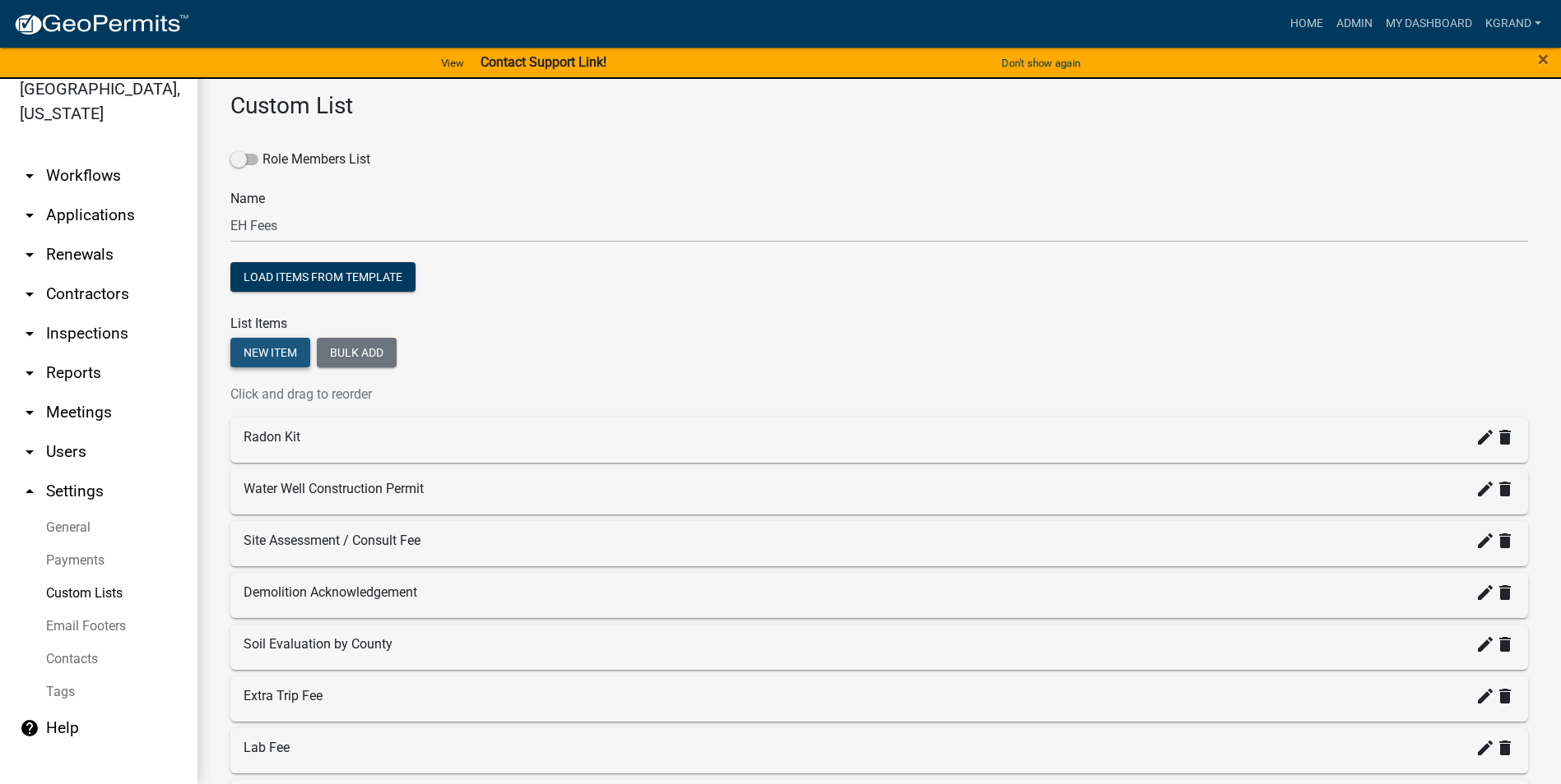
click at [267, 347] on button "New item" at bounding box center [271, 353] width 80 height 30
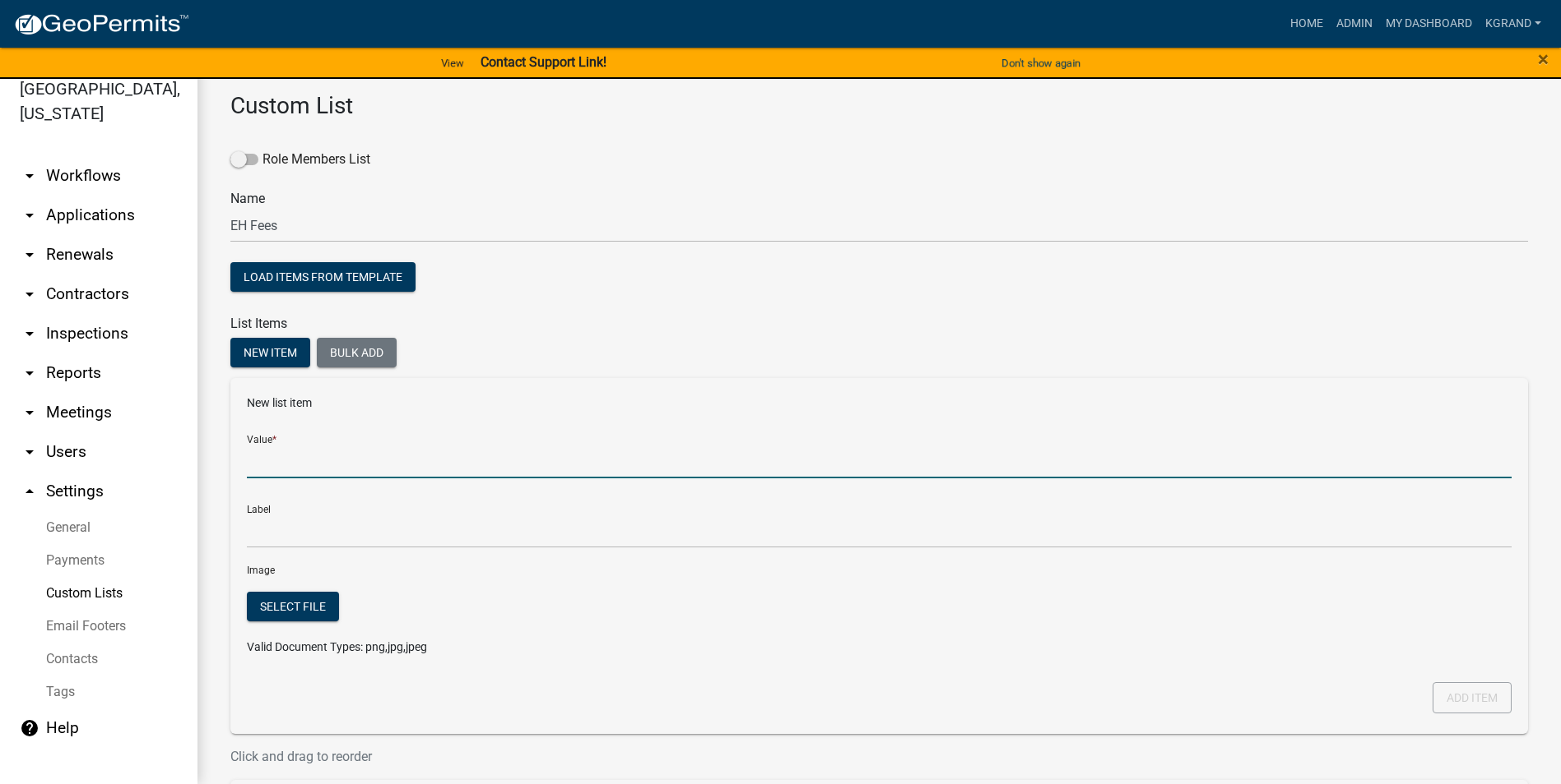
click at [281, 464] on input "Value *" at bounding box center [879, 461] width 1264 height 34
type input "Wave Pool"
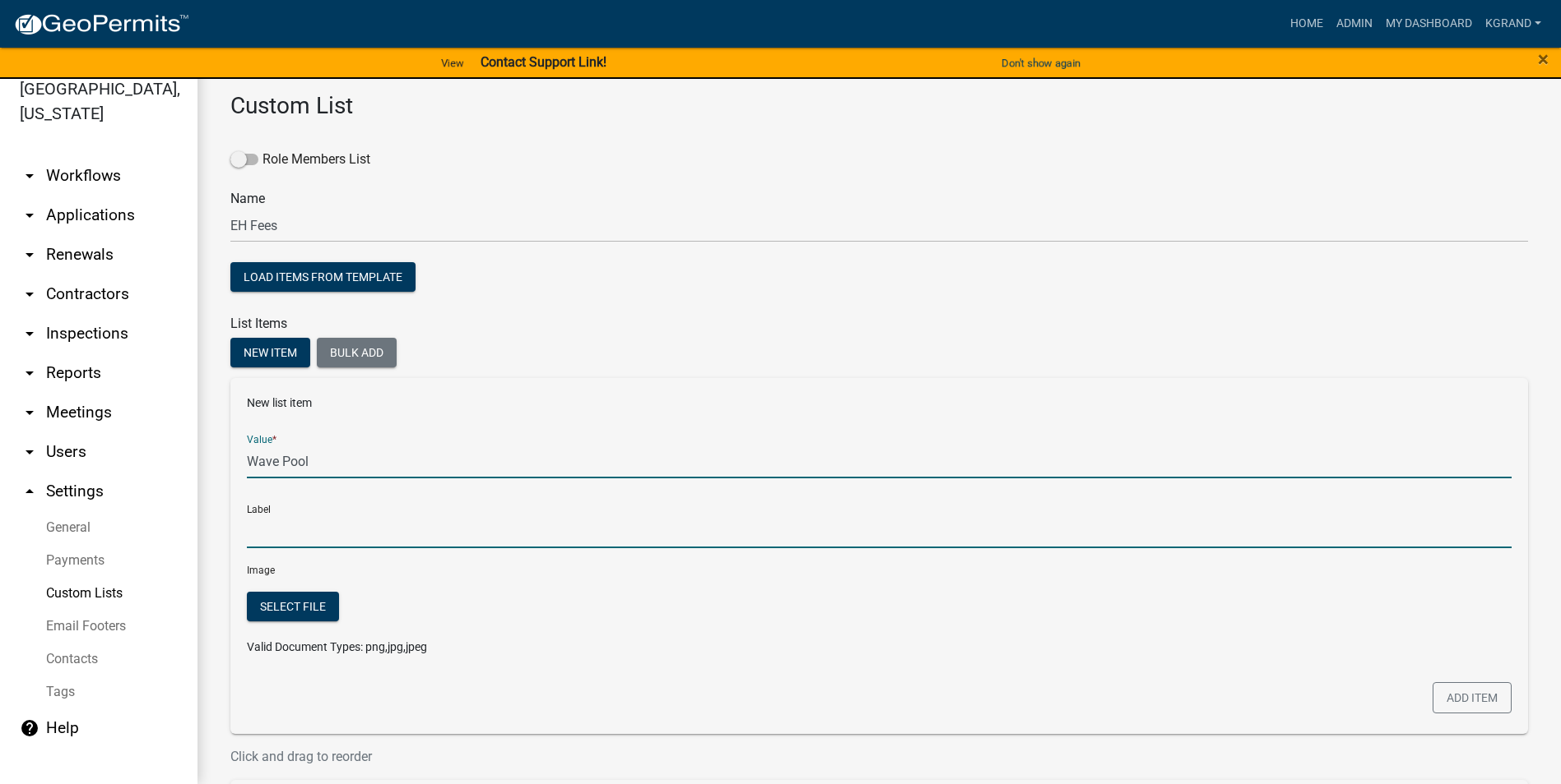
type input "Wave Pool"
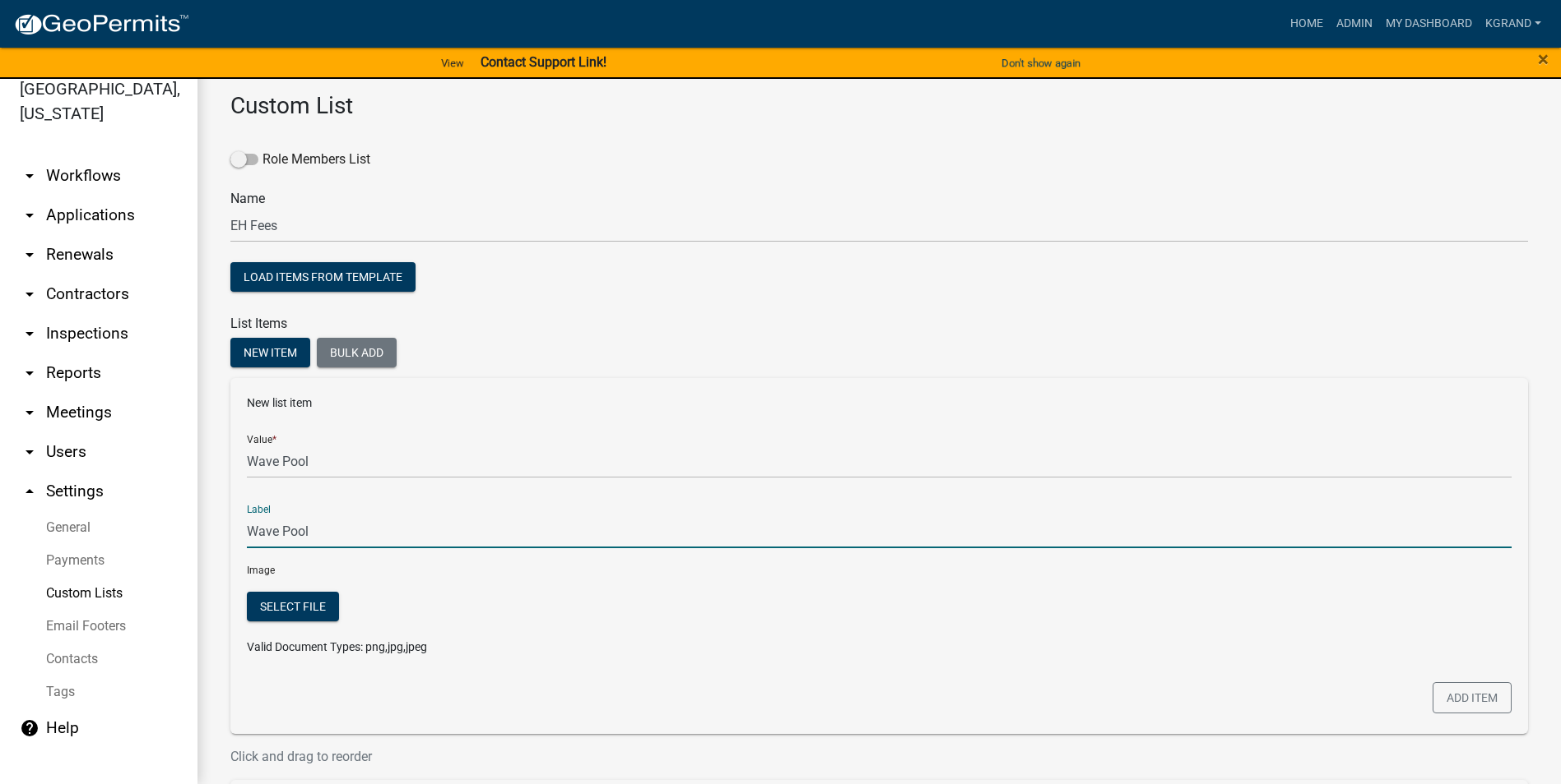
click at [307, 501] on input "Wave Pool" at bounding box center [879, 531] width 1264 height 34
click at [770, 501] on button "Add item" at bounding box center [1471, 698] width 79 height 31
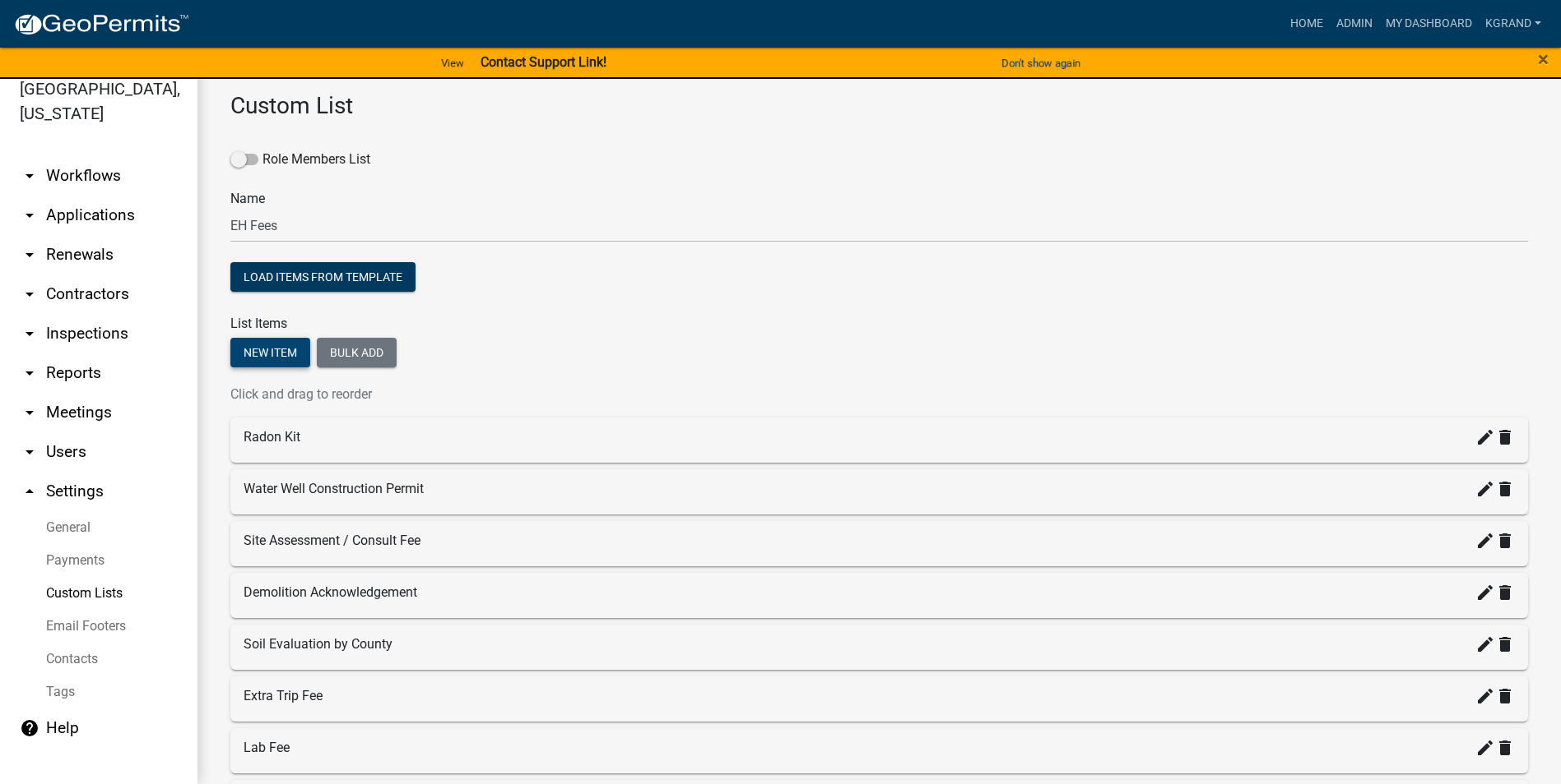
click at [263, 349] on button "New item" at bounding box center [271, 353] width 80 height 30
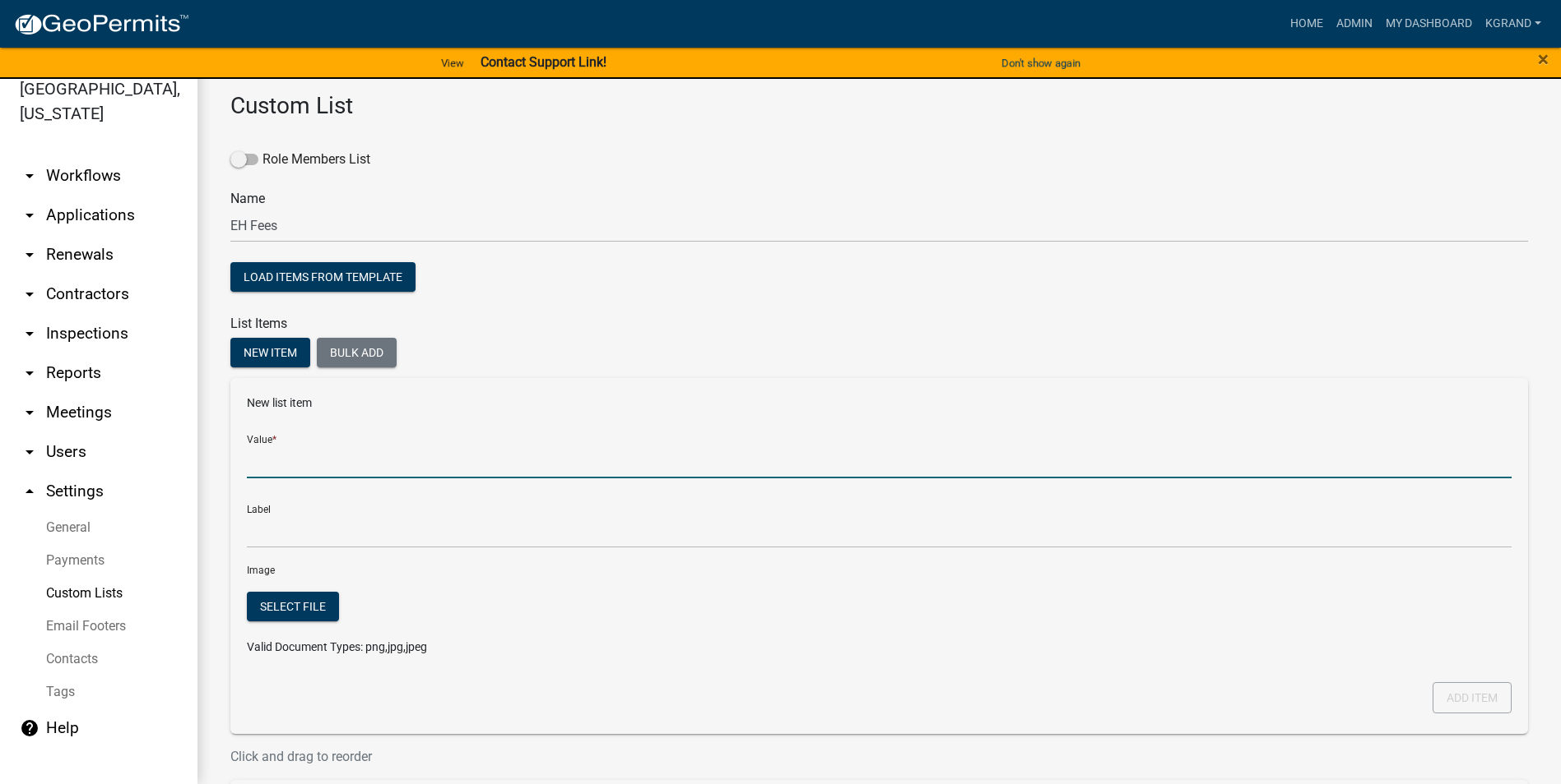
click at [269, 465] on input "Value *" at bounding box center [879, 461] width 1264 height 34
type input "Swiming Pool or"
click at [361, 462] on input "Swimming Pool or" at bounding box center [879, 461] width 1264 height 34
type input "Swimming Pool or leisure river, 1500 sqft or less"
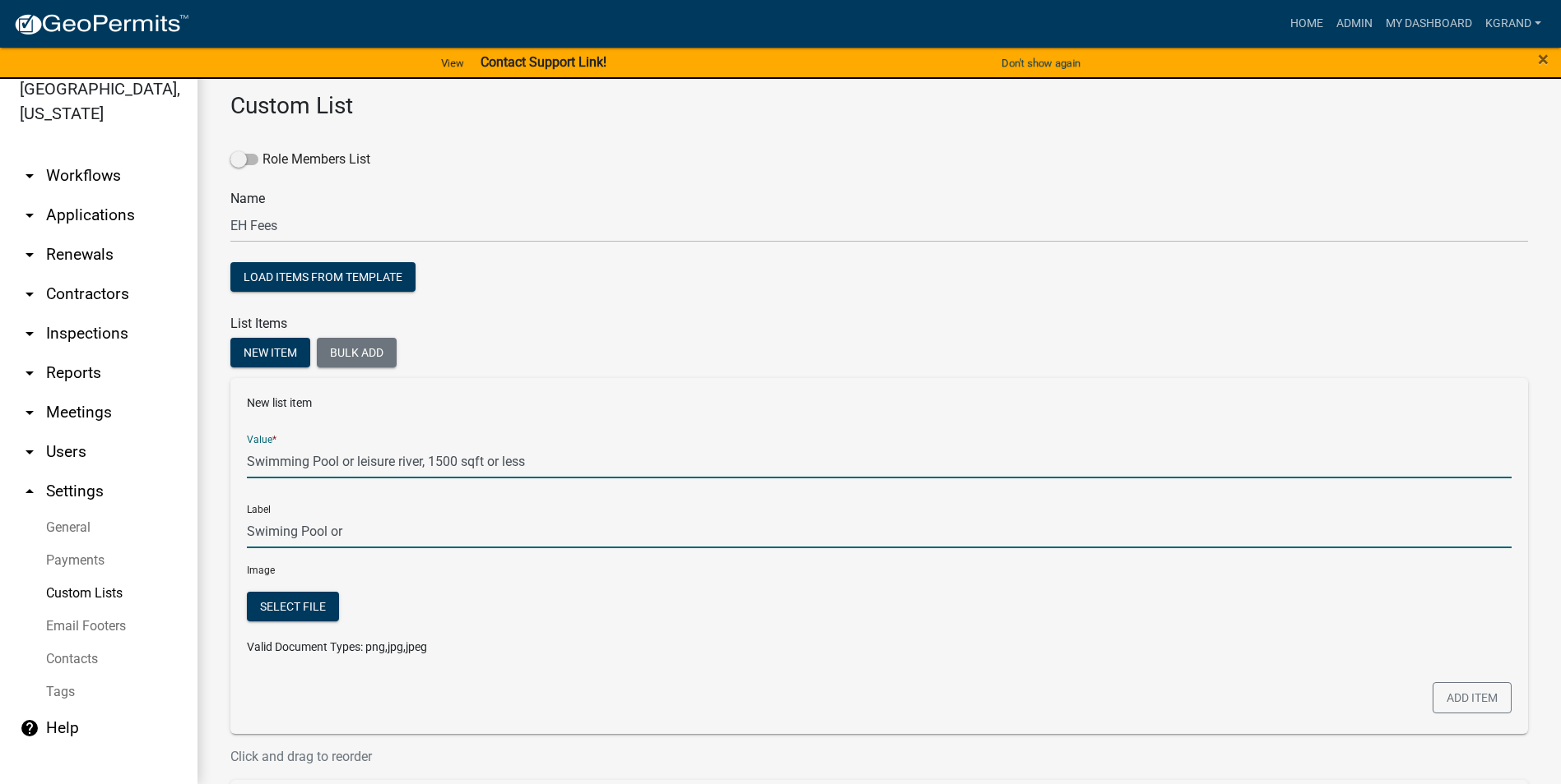
type input "Swimming Pool or leisure river, 1500 sqft or less"
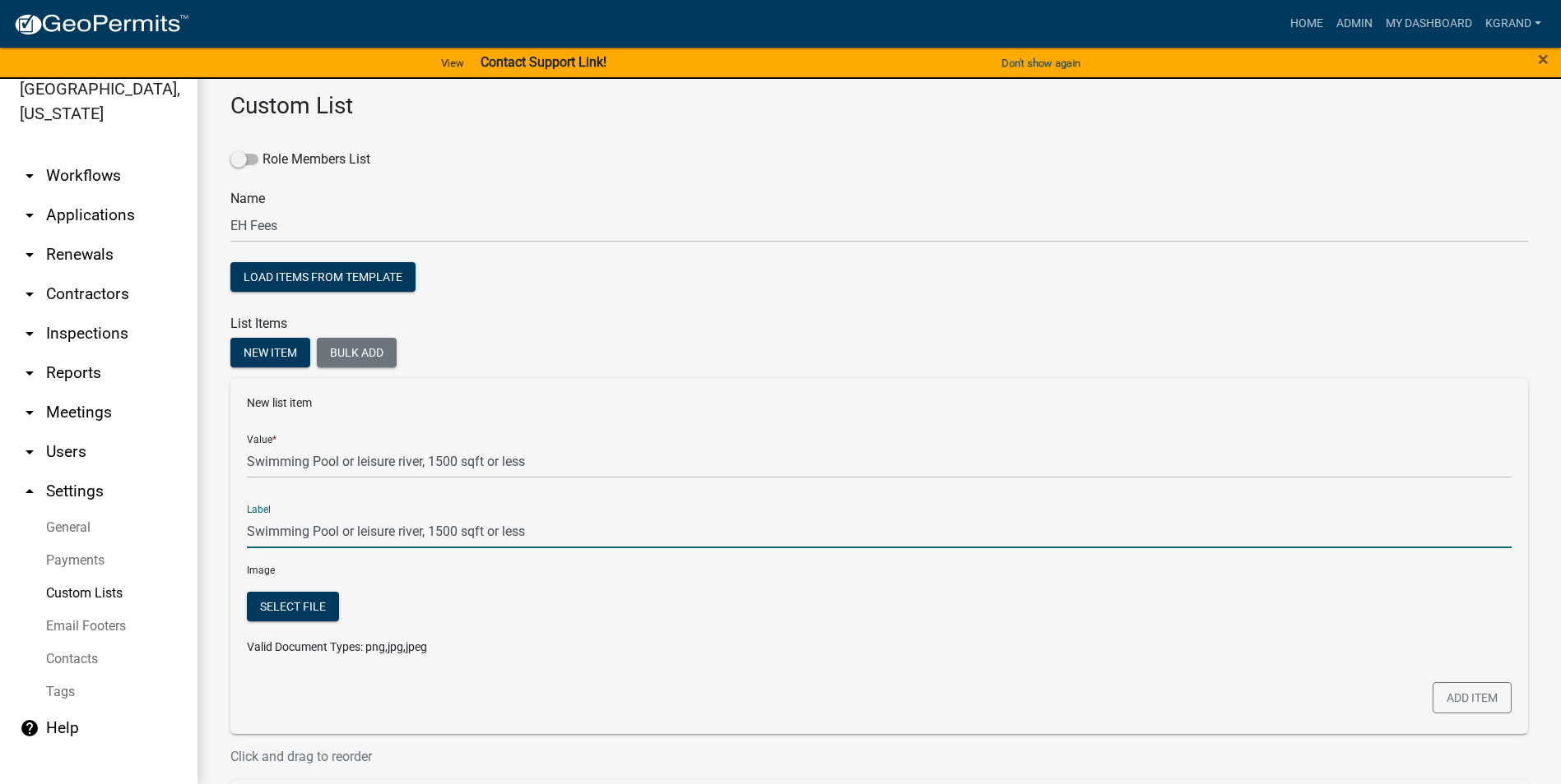
click at [327, 501] on input "Swimming Pool or leisure river, 1500 sqft or less" at bounding box center [879, 531] width 1264 height 34
click at [770, 501] on button "Add item" at bounding box center [1471, 698] width 79 height 31
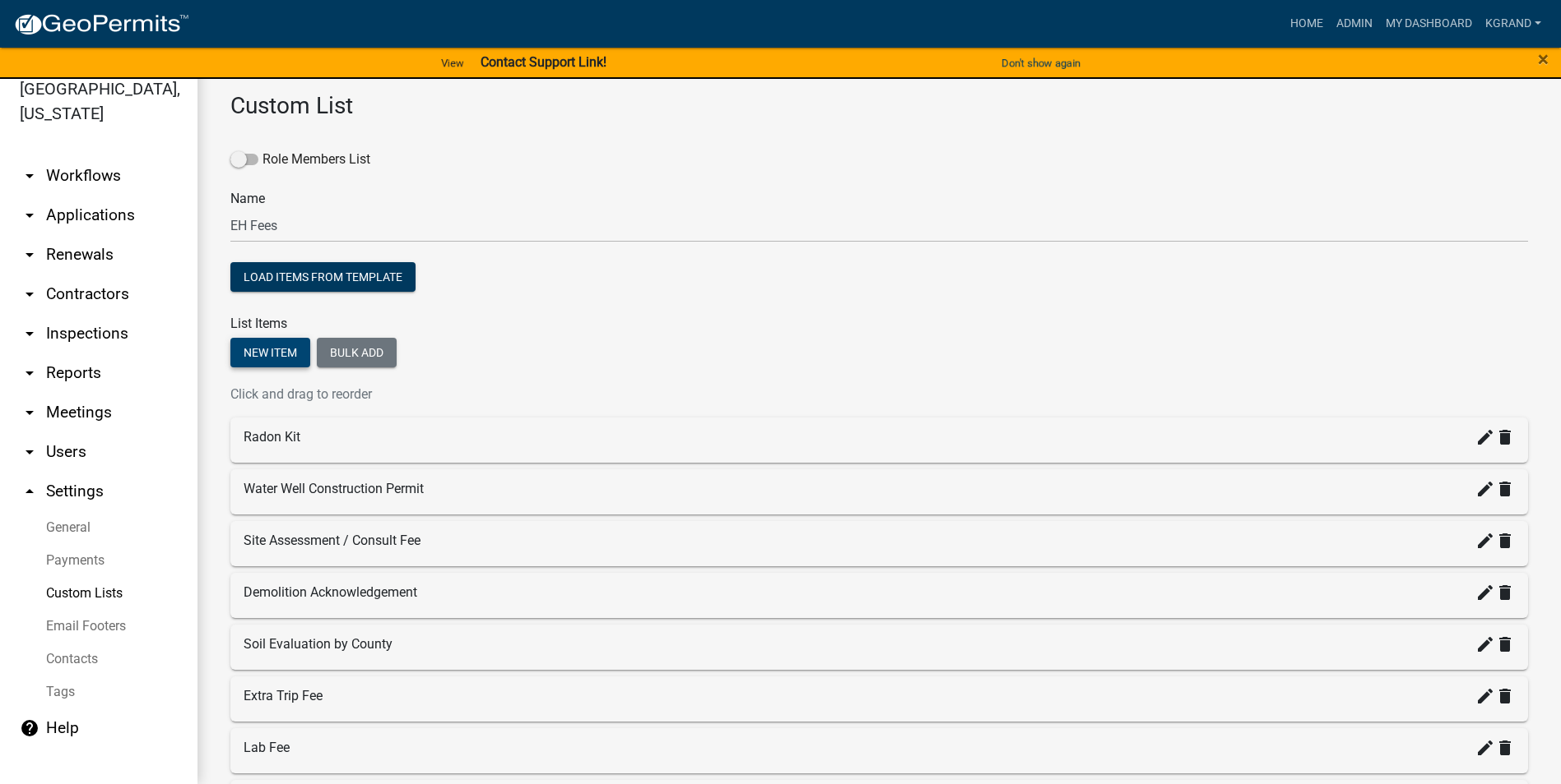
click at [256, 345] on button "New item" at bounding box center [271, 353] width 80 height 30
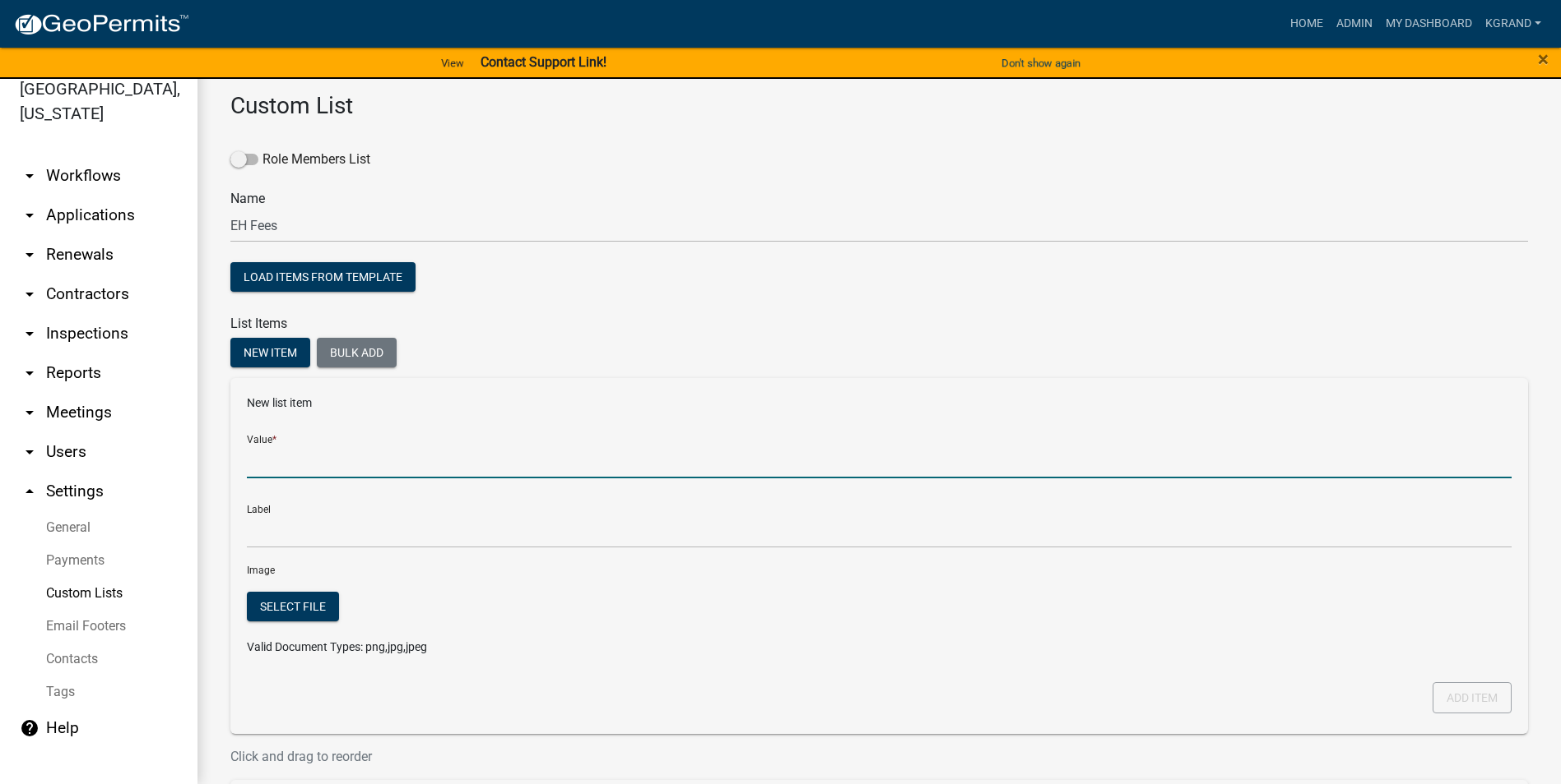
click at [285, 466] on input "Value *" at bounding box center [879, 461] width 1264 height 34
click at [450, 463] on input "Swimming" at bounding box center [879, 461] width 1264 height 34
click at [544, 458] on input "Swimming" at bounding box center [879, 461] width 1264 height 34
click at [452, 461] on input "Swimming" at bounding box center [879, 461] width 1264 height 34
type input "Swimming Pool or leisure river, 1500 sqft or less"
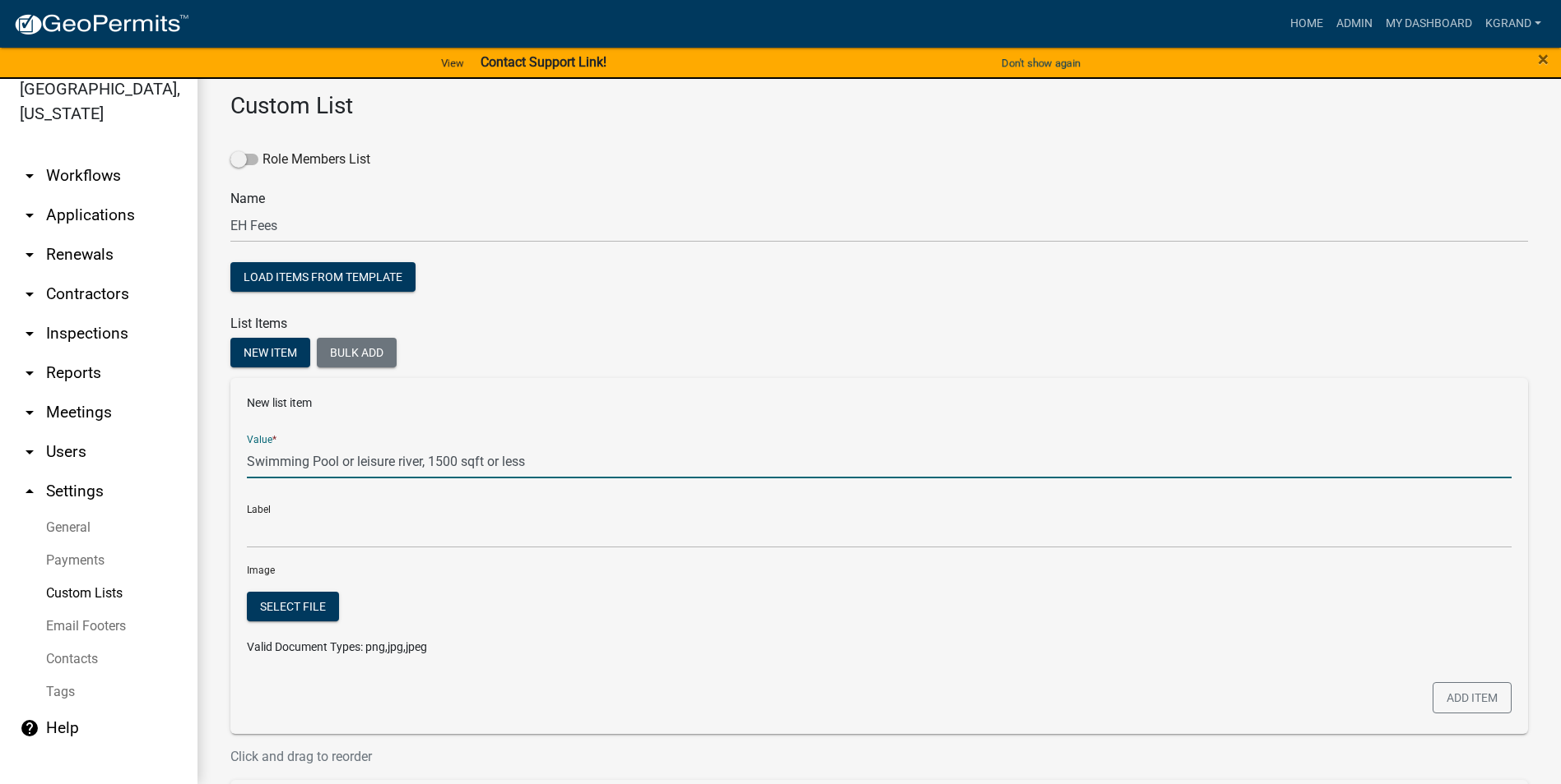
type input "Swimming Pool or leisure river, 1500 sqft or less"
click at [530, 458] on input "Swimming Pool or leisure river, 1500 sqft or less" at bounding box center [879, 461] width 1264 height 34
click at [431, 459] on input "Swimming Pool or leisure river, 1500 sqft or less" at bounding box center [879, 461] width 1264 height 34
click at [557, 469] on input "Swimming Pool or leisure river, > 1500 sqft or less" at bounding box center [879, 461] width 1264 height 34
type input "Swimming Pool or leisure river, > 1500 sqft"
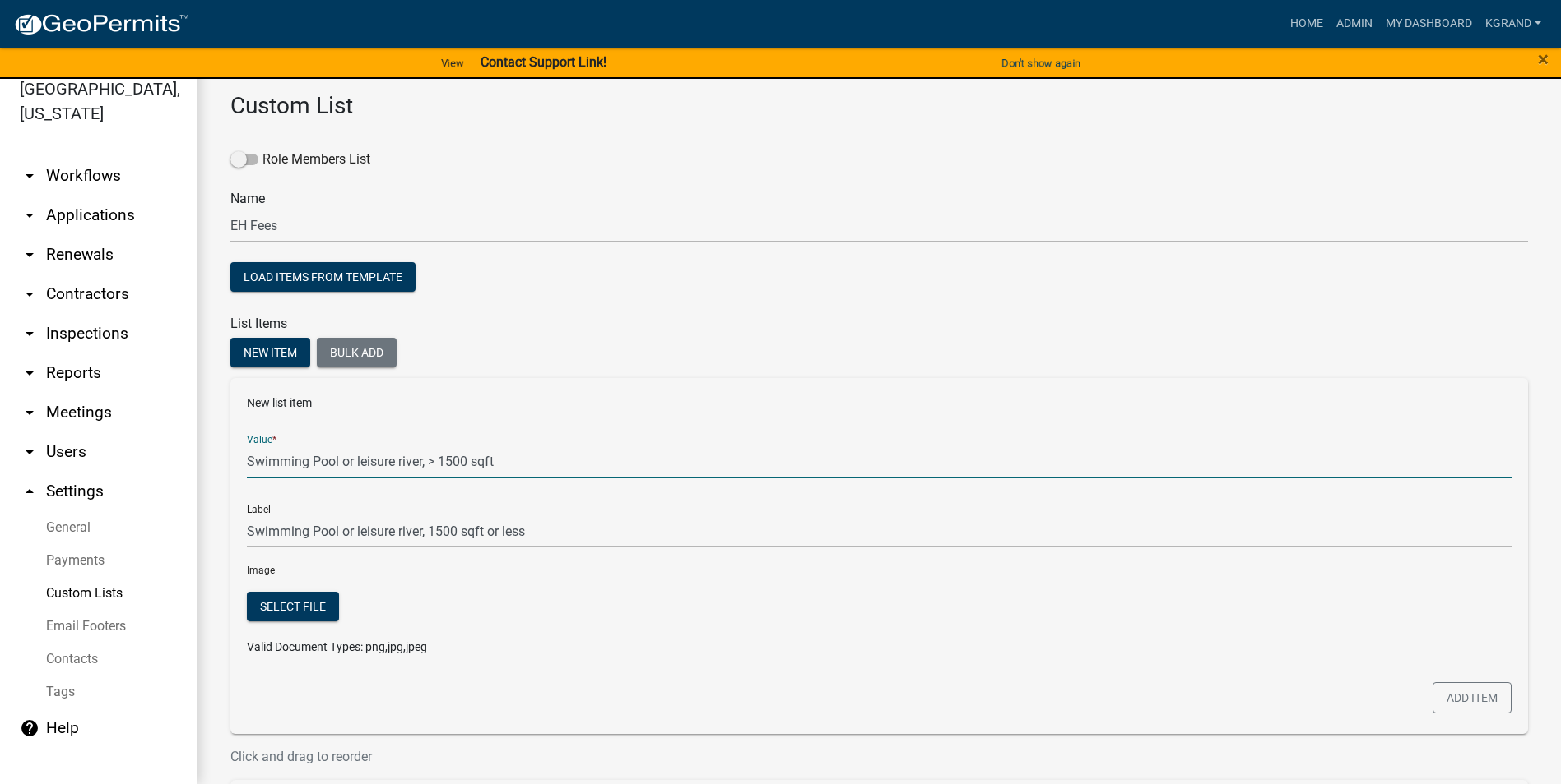
type input "Swimming Pool or leisure river, > 1500 sqft"
click at [577, 501] on div "Label Swimming Pool or leisure river, > 1500 sqft" at bounding box center [879, 519] width 1264 height 57
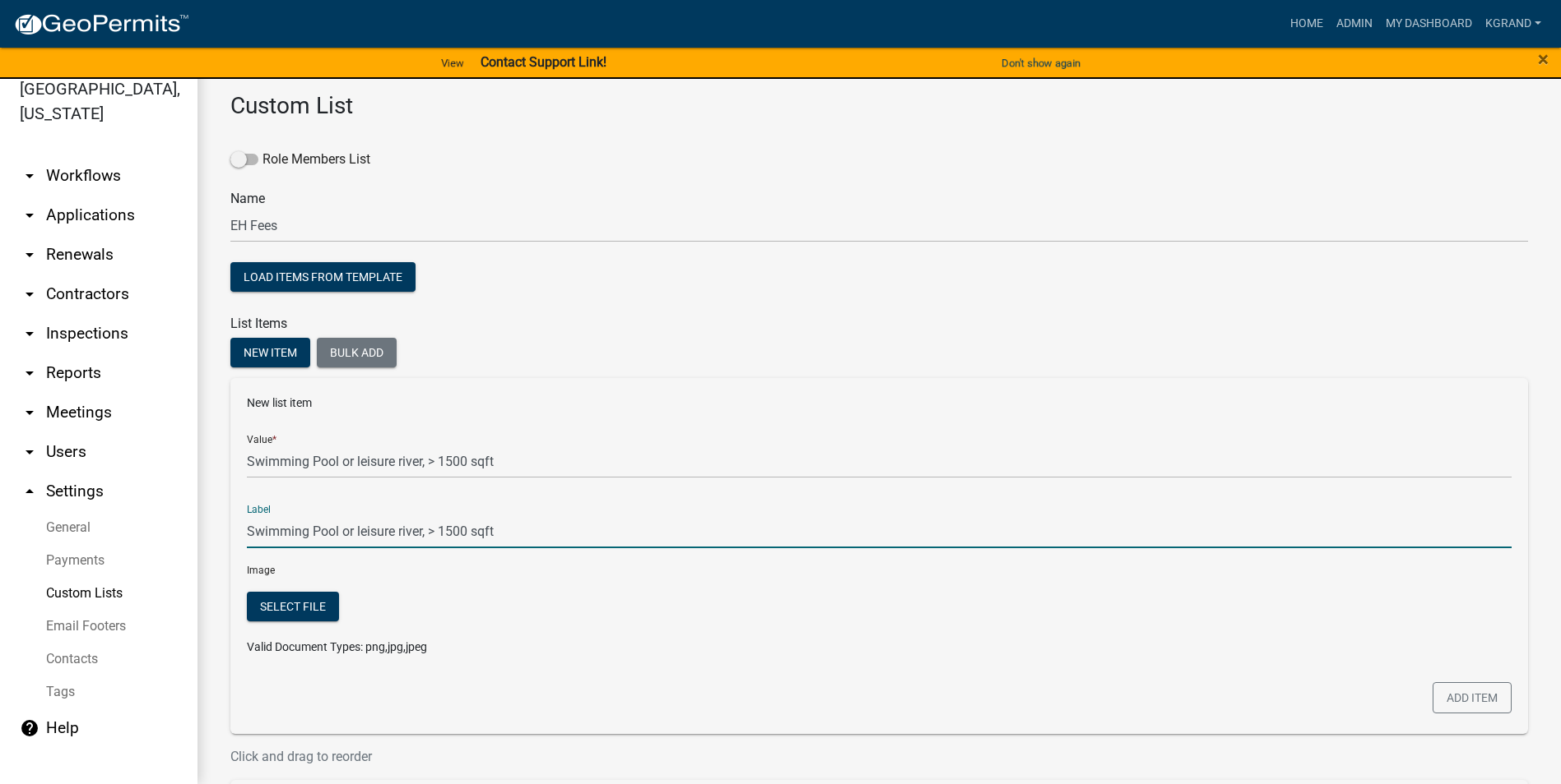
click at [591, 501] on input "Swimming Pool or leisure river, > 1500 sqft" at bounding box center [879, 531] width 1264 height 34
click at [770, 501] on button "Add item" at bounding box center [1471, 698] width 79 height 31
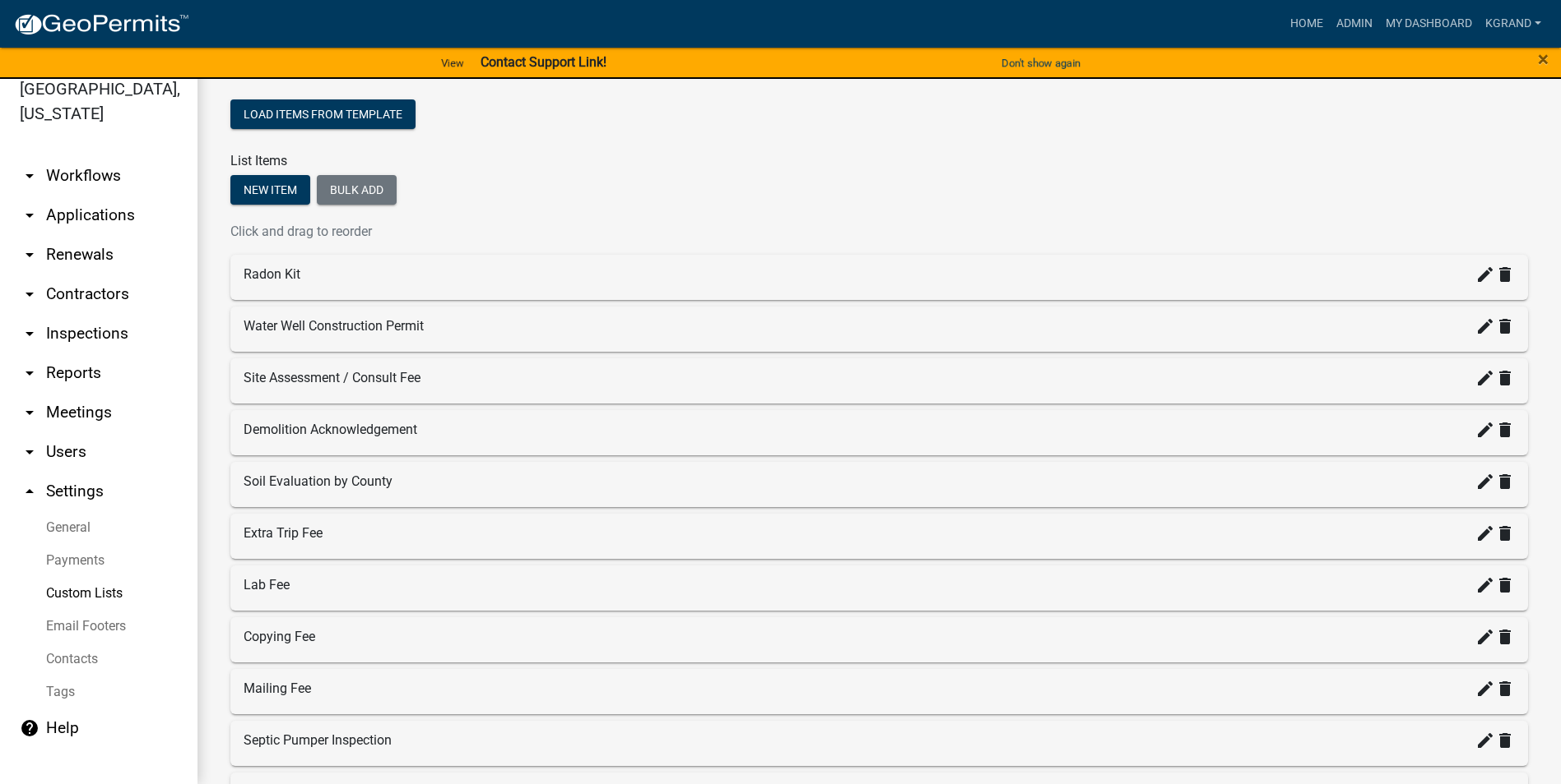
scroll to position [165, 0]
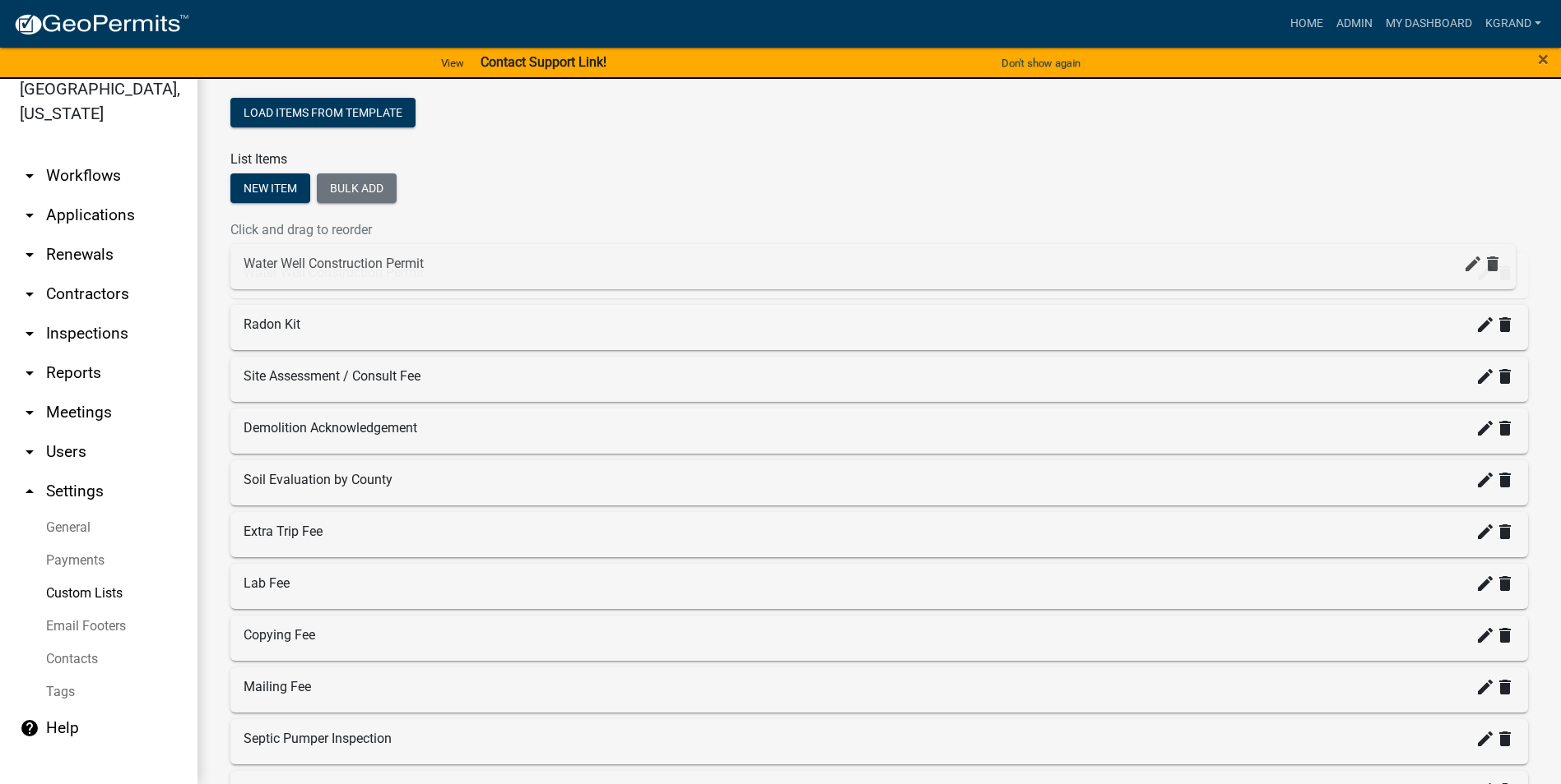
drag, startPoint x: 312, startPoint y: 329, endPoint x: 312, endPoint y: 267, distance: 62.0
drag, startPoint x: 350, startPoint y: 428, endPoint x: 350, endPoint y: 261, distance: 167.0
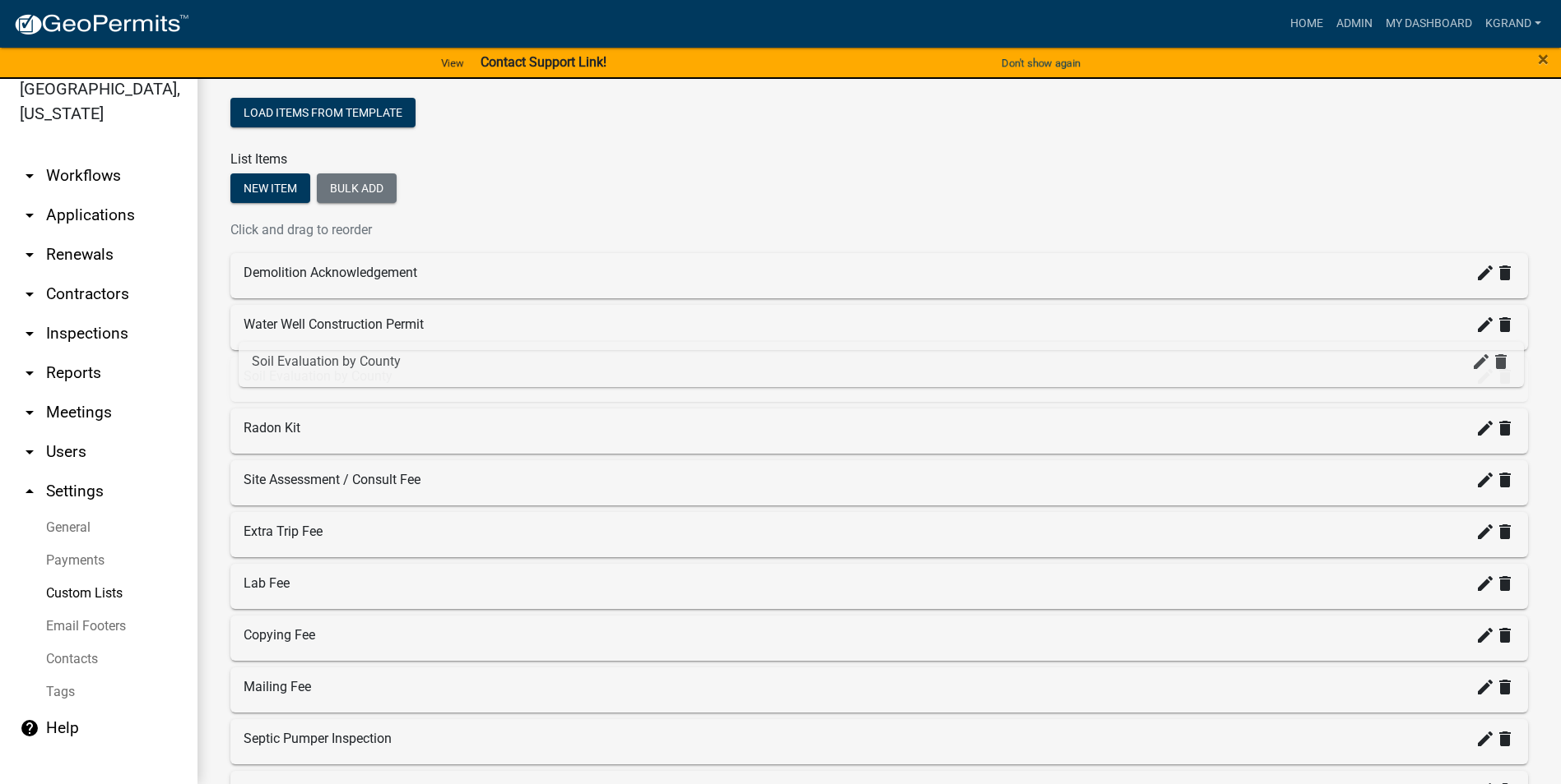
drag, startPoint x: 329, startPoint y: 477, endPoint x: 337, endPoint y: 357, distance: 120.3
drag, startPoint x: 315, startPoint y: 475, endPoint x: 315, endPoint y: 320, distance: 155.0
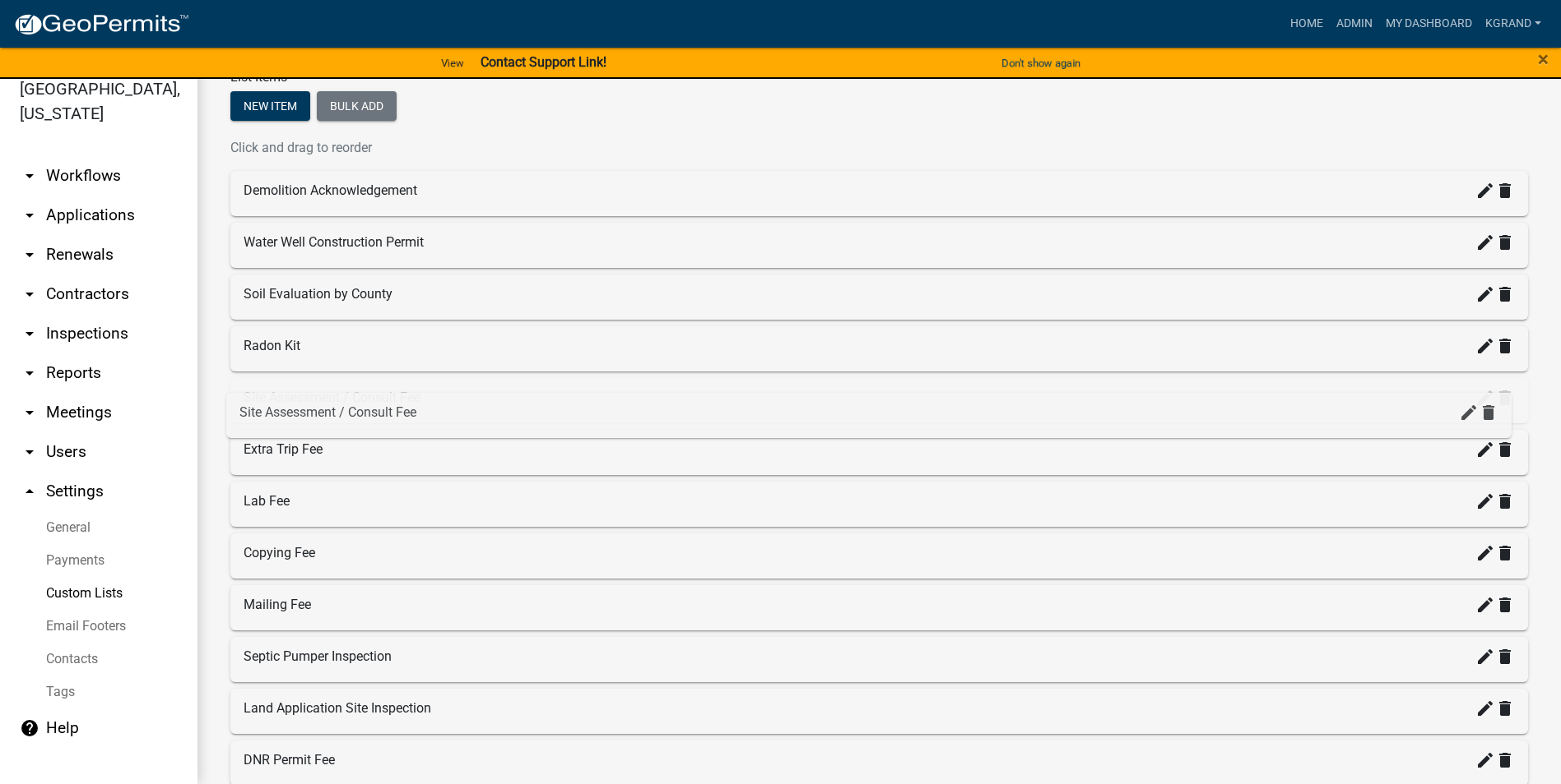
drag, startPoint x: 354, startPoint y: 247, endPoint x: 350, endPoint y: 417, distance: 170.0
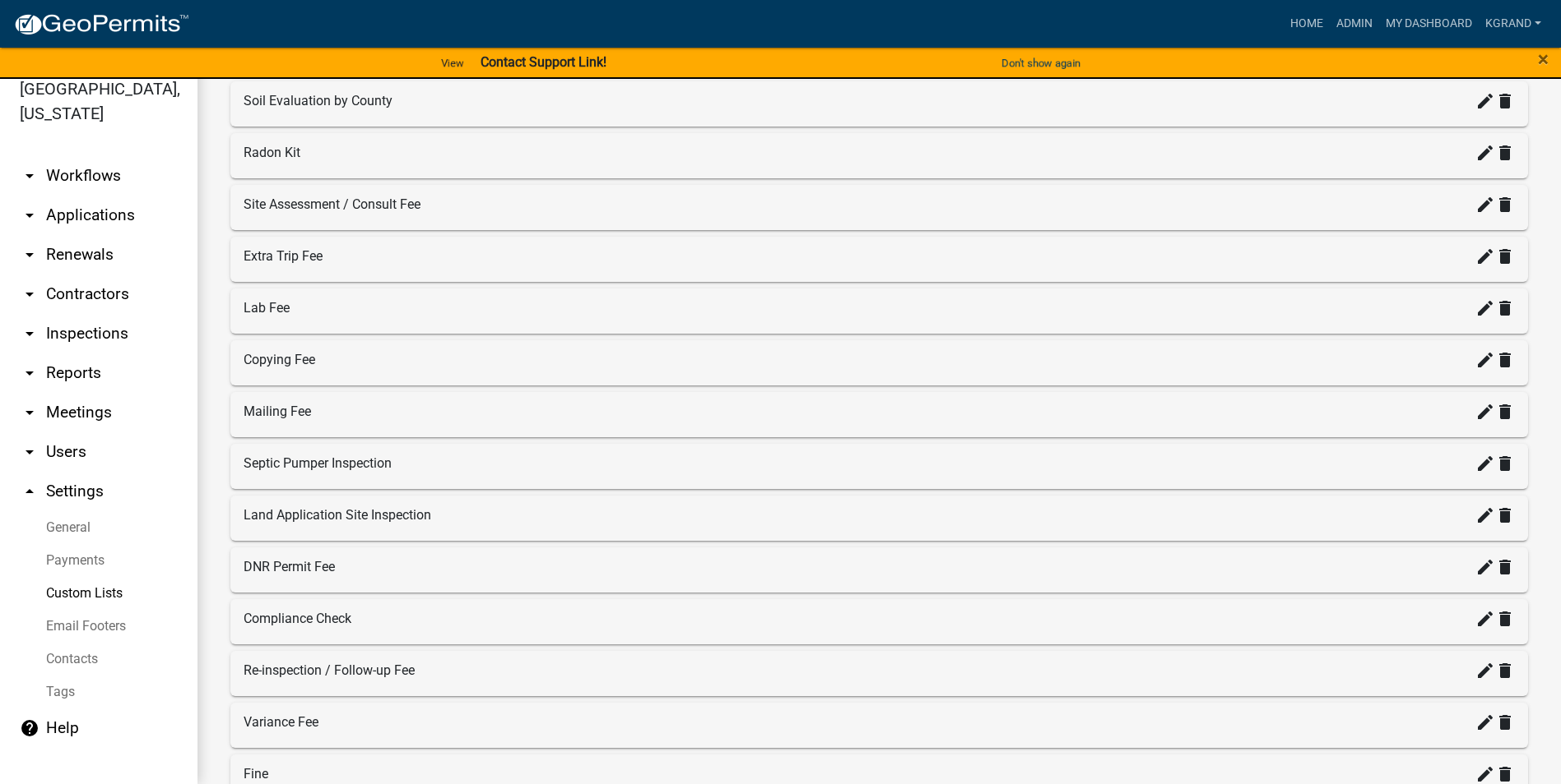
scroll to position [411, 0]
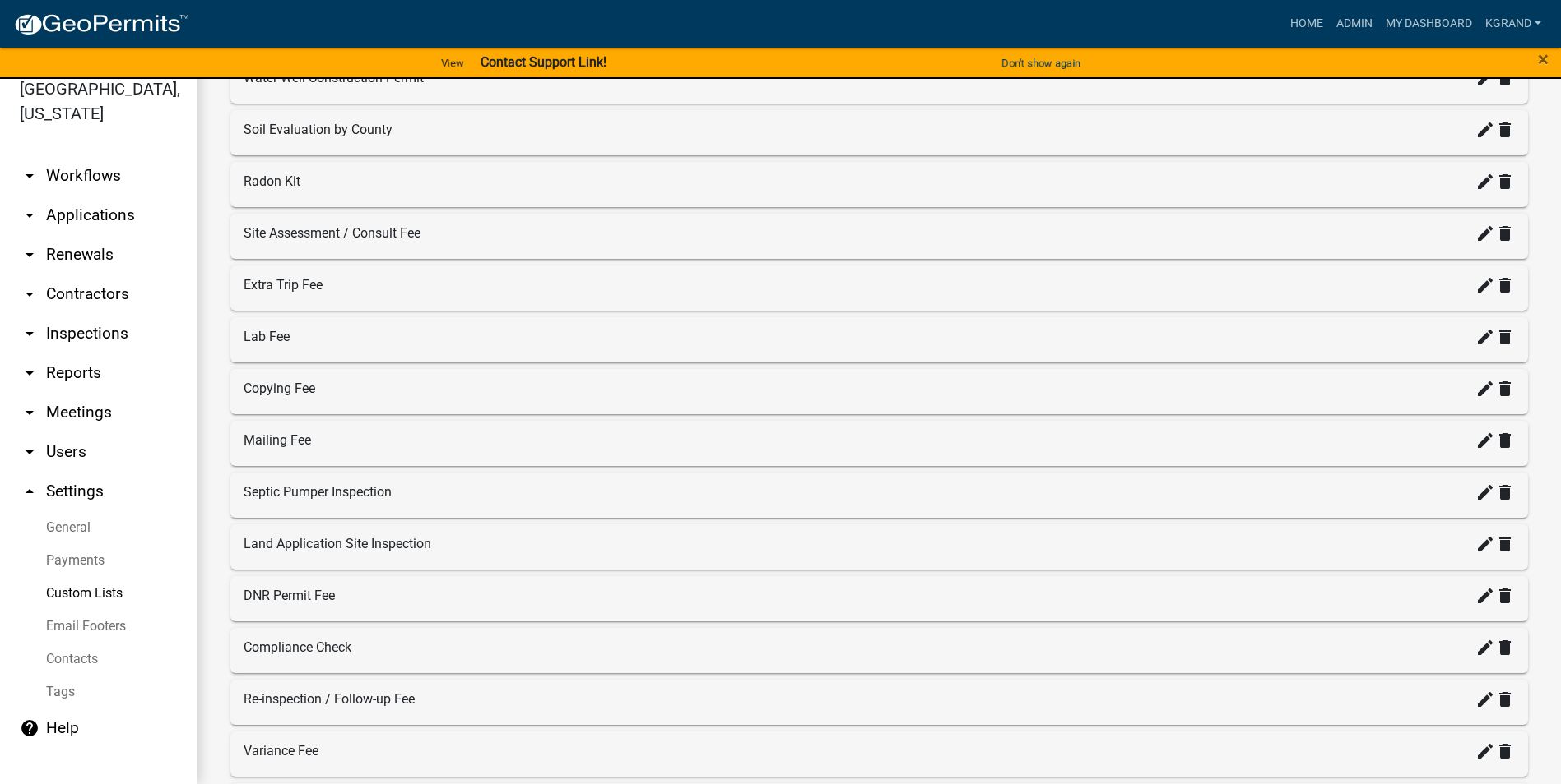
click at [320, 501] on div "DNR Permit Fee create delete" at bounding box center [878, 596] width 1271 height 19
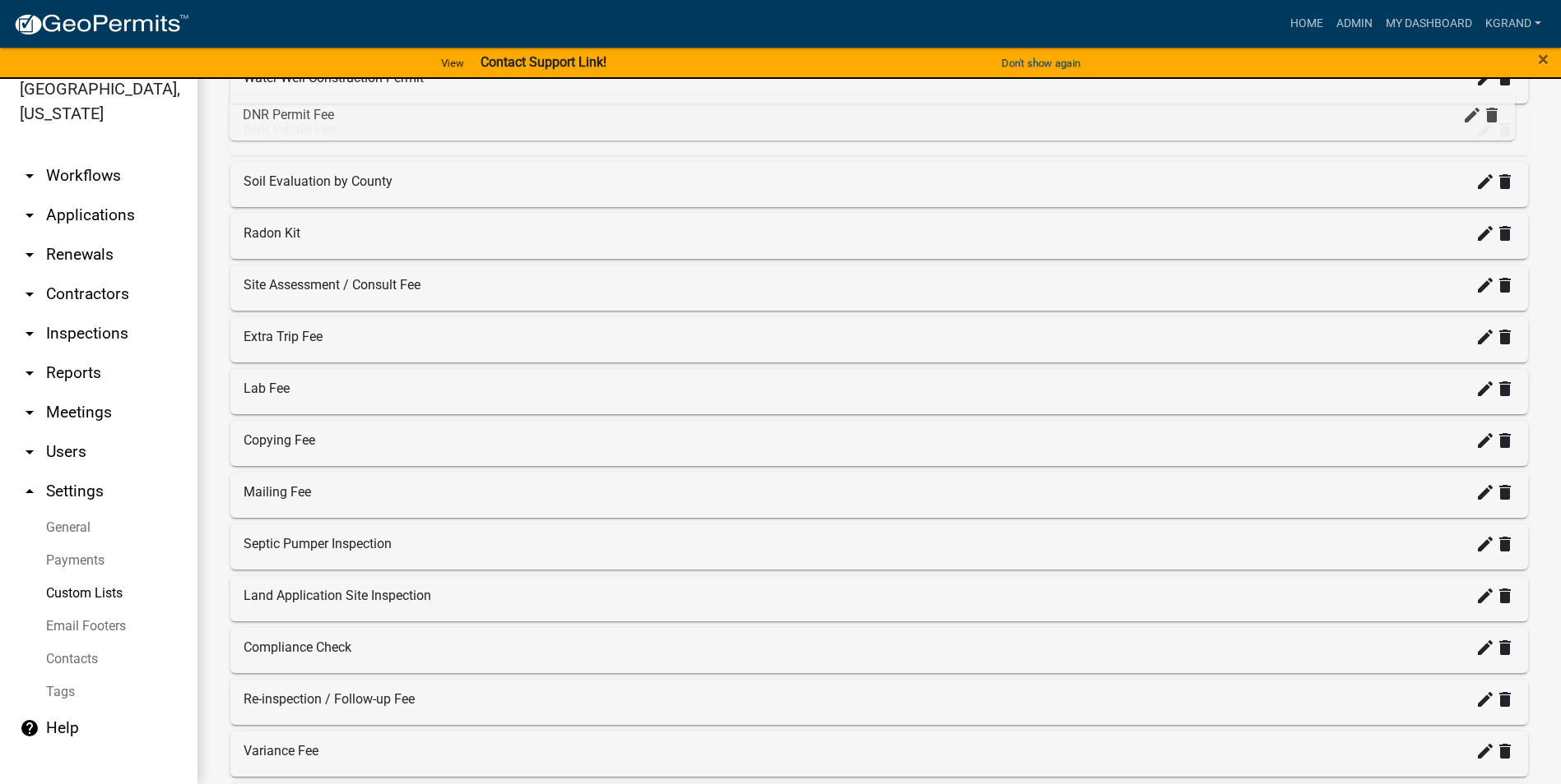
drag, startPoint x: 318, startPoint y: 605, endPoint x: 315, endPoint y: 120, distance: 485.0
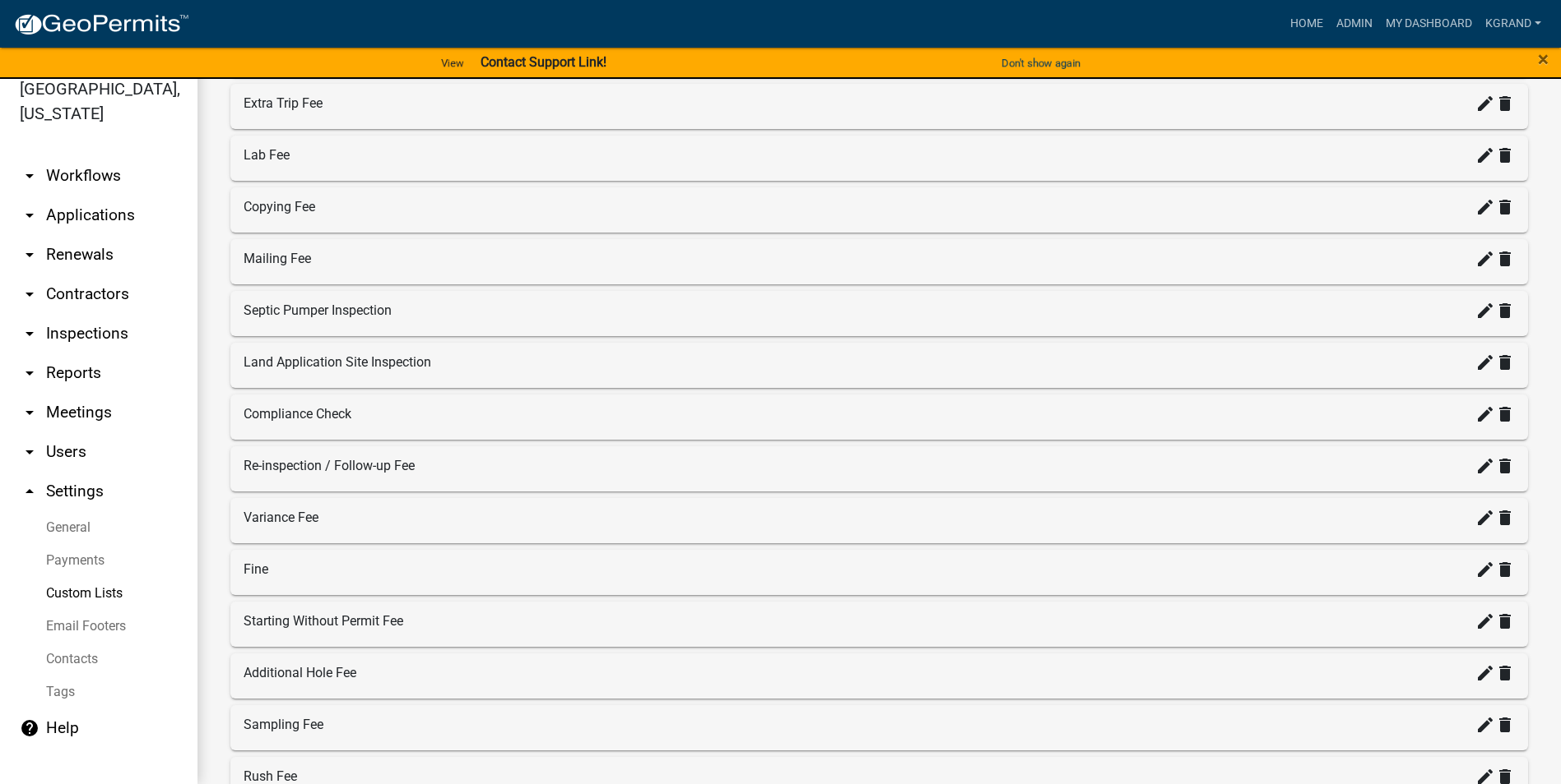
scroll to position [658, 0]
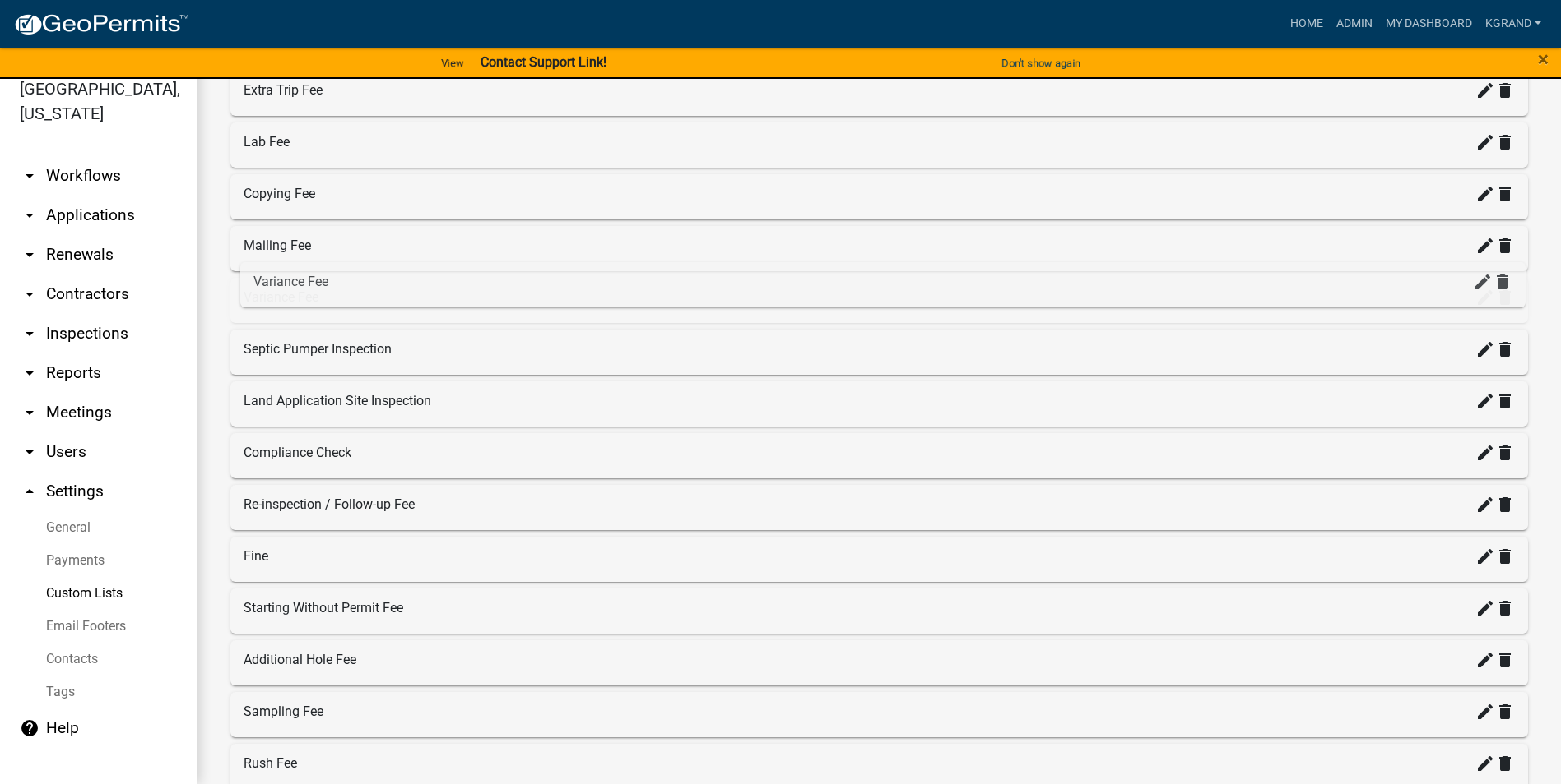
drag, startPoint x: 297, startPoint y: 508, endPoint x: 306, endPoint y: 281, distance: 227.2
drag, startPoint x: 285, startPoint y: 513, endPoint x: 275, endPoint y: 128, distance: 385.1
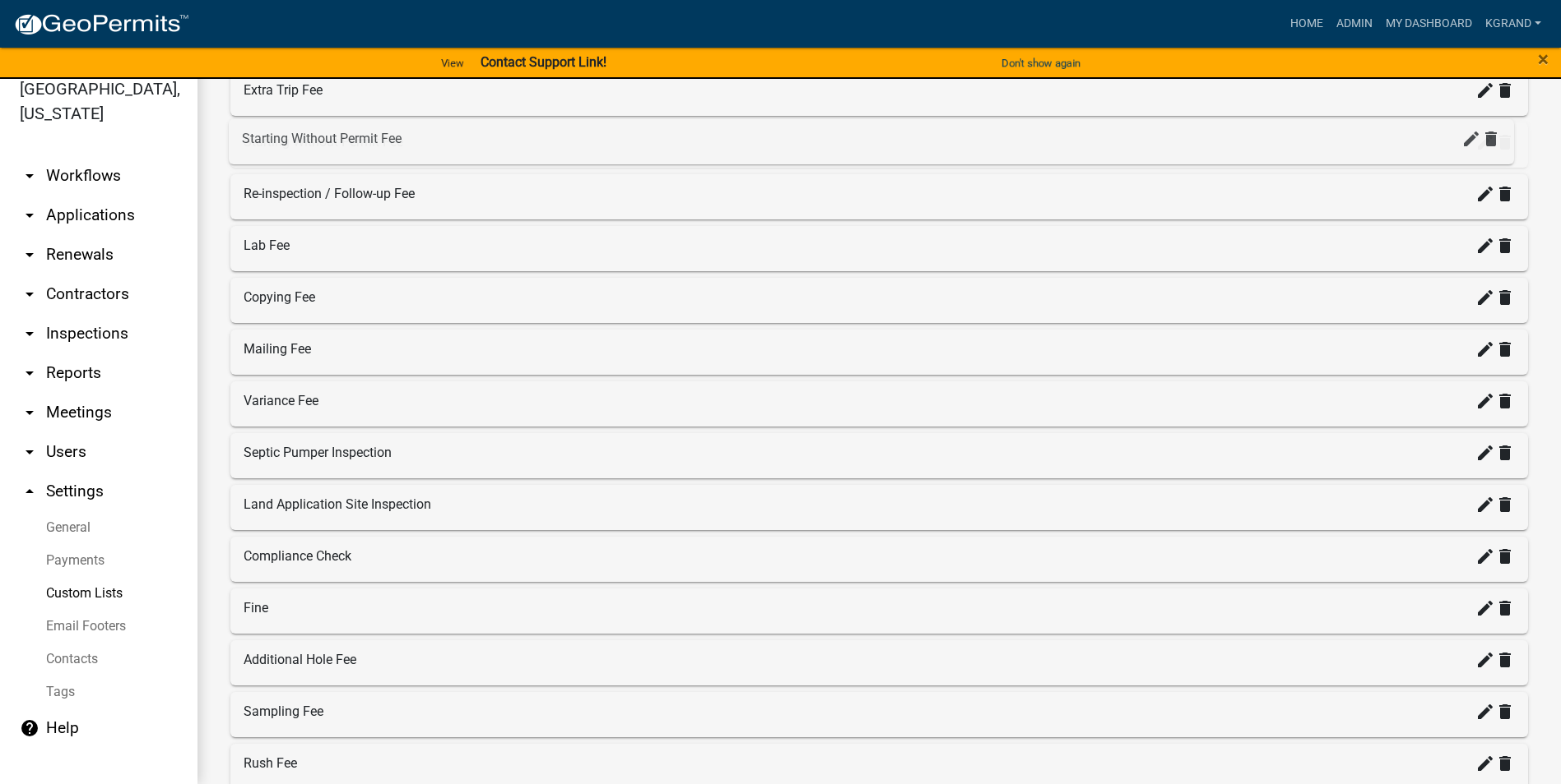
drag, startPoint x: 317, startPoint y: 625, endPoint x: 315, endPoint y: 154, distance: 471.0
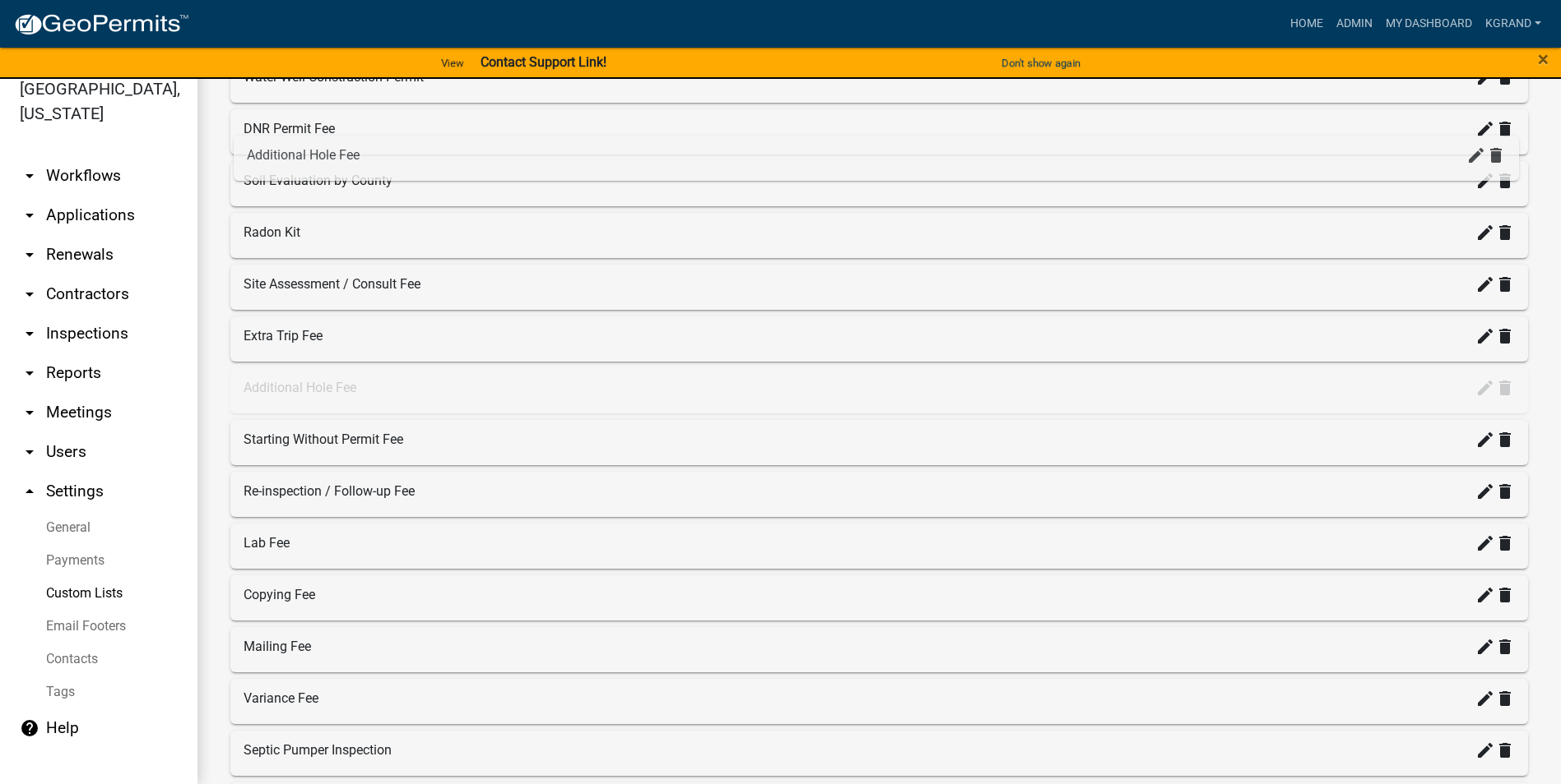
scroll to position [329, 0]
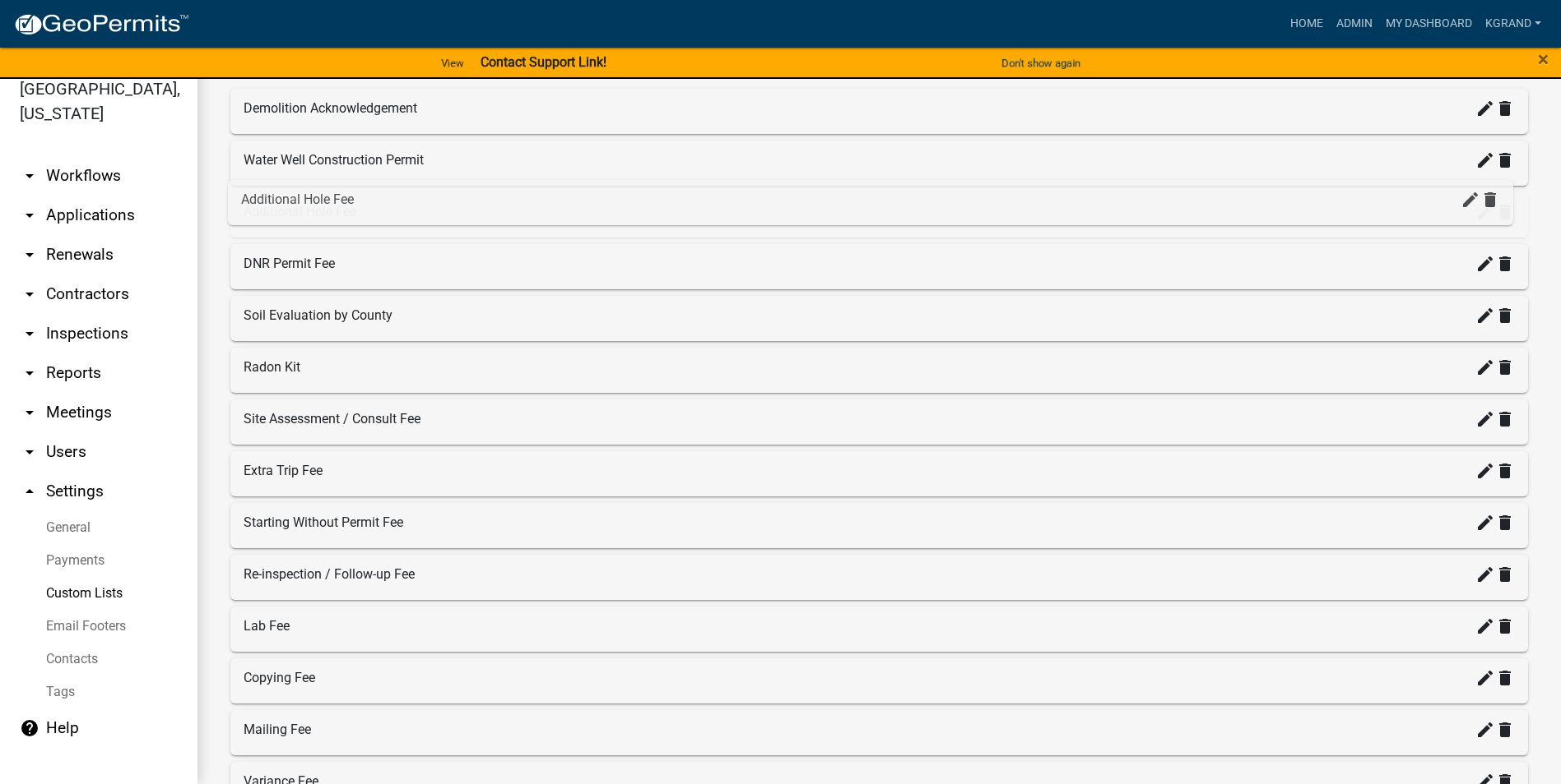
drag, startPoint x: 304, startPoint y: 671, endPoint x: 302, endPoint y: 209, distance: 462.0
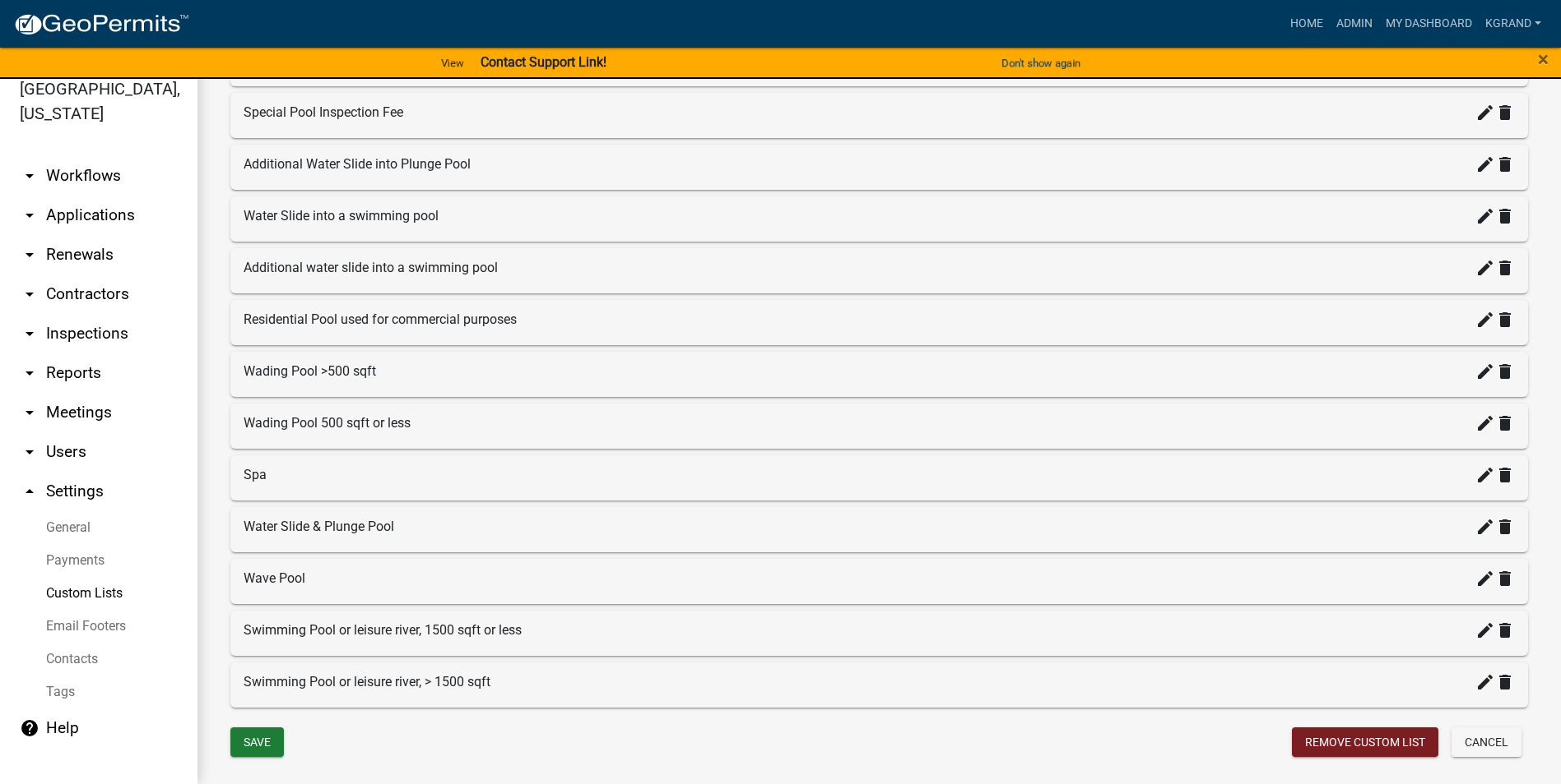
scroll to position [1427, 0]
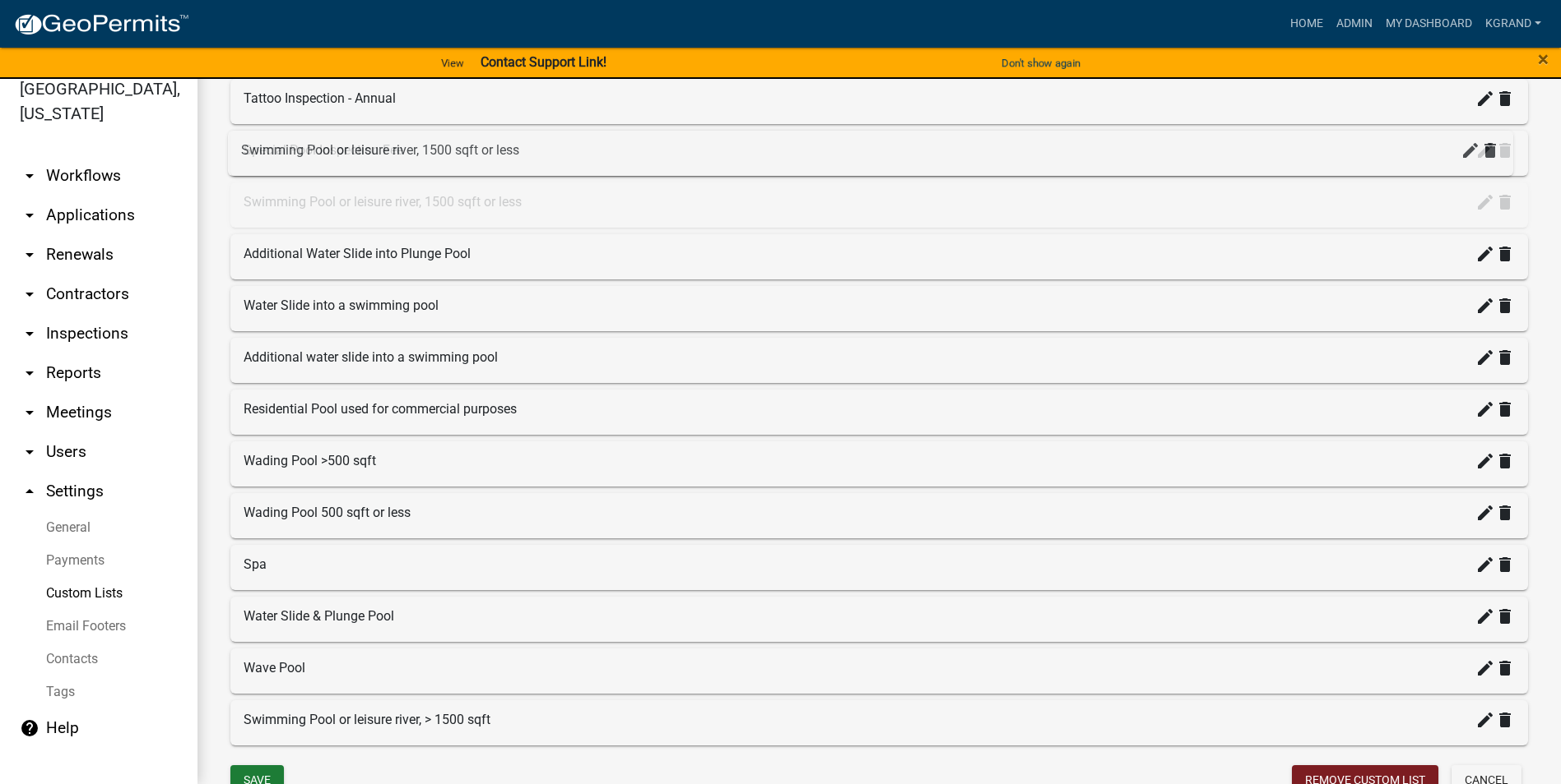
drag, startPoint x: 281, startPoint y: 683, endPoint x: 278, endPoint y: 164, distance: 519.0
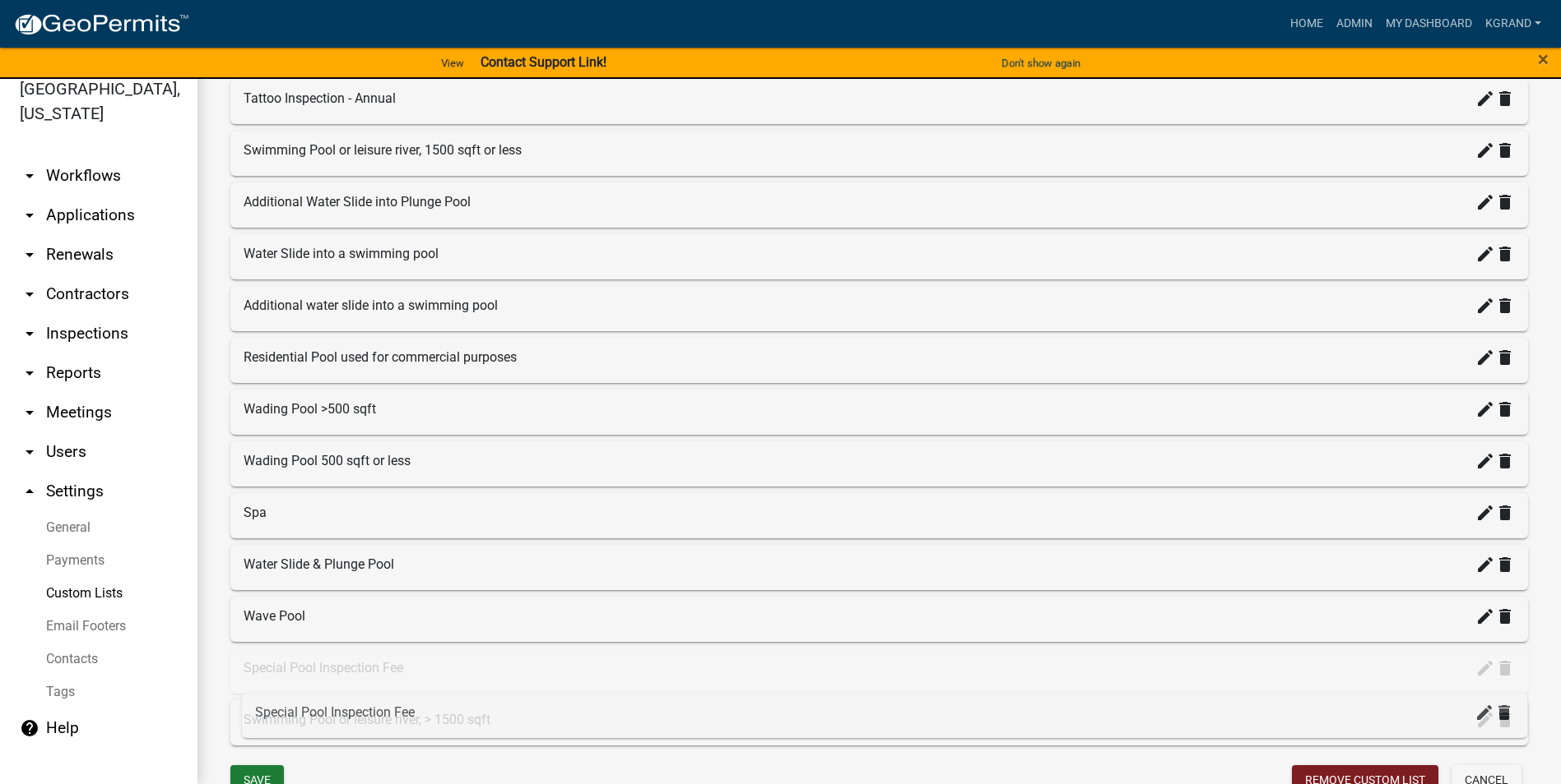
drag, startPoint x: 295, startPoint y: 154, endPoint x: 306, endPoint y: 720, distance: 566.1
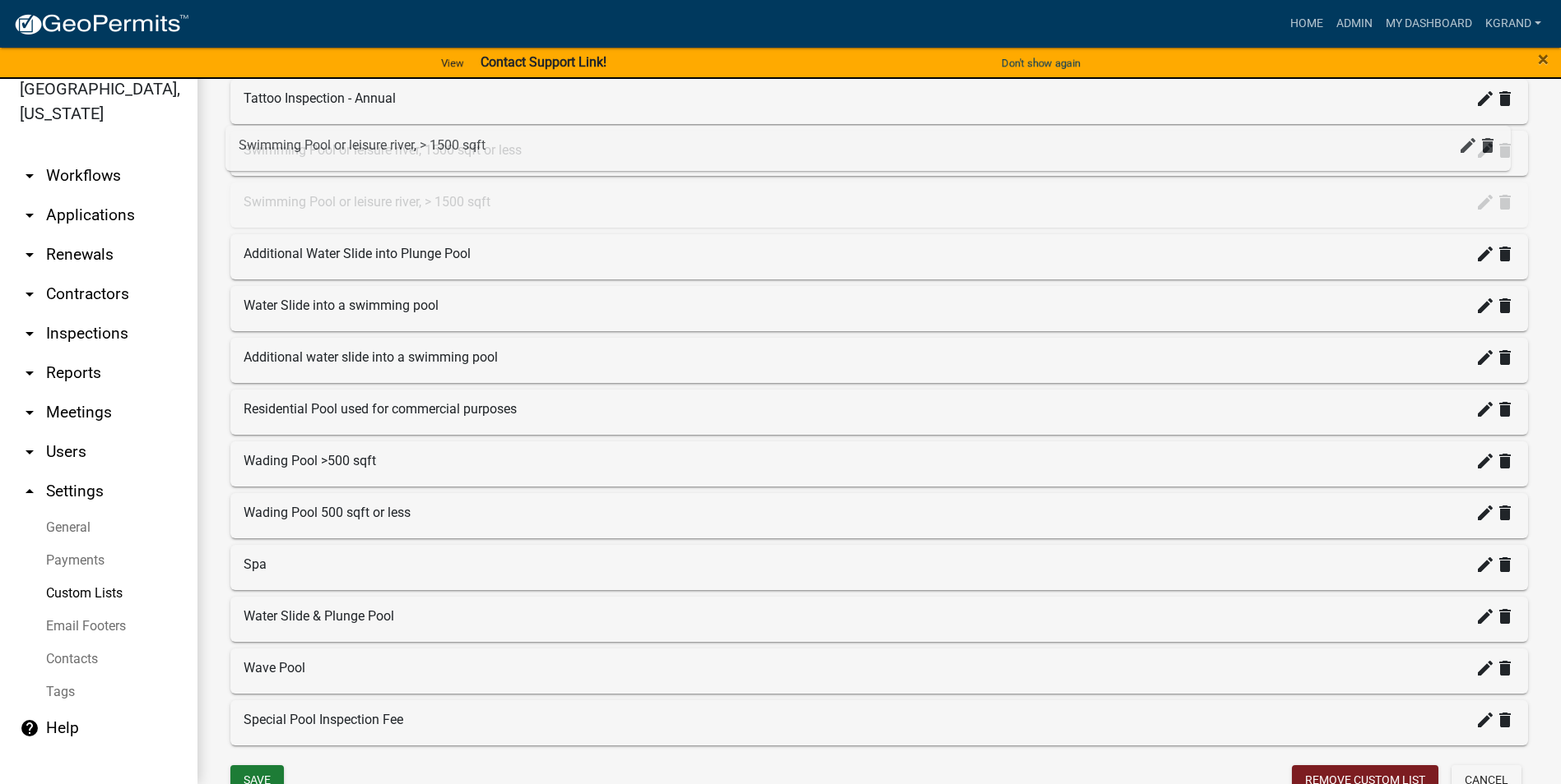
drag, startPoint x: 296, startPoint y: 736, endPoint x: 291, endPoint y: 160, distance: 576.0
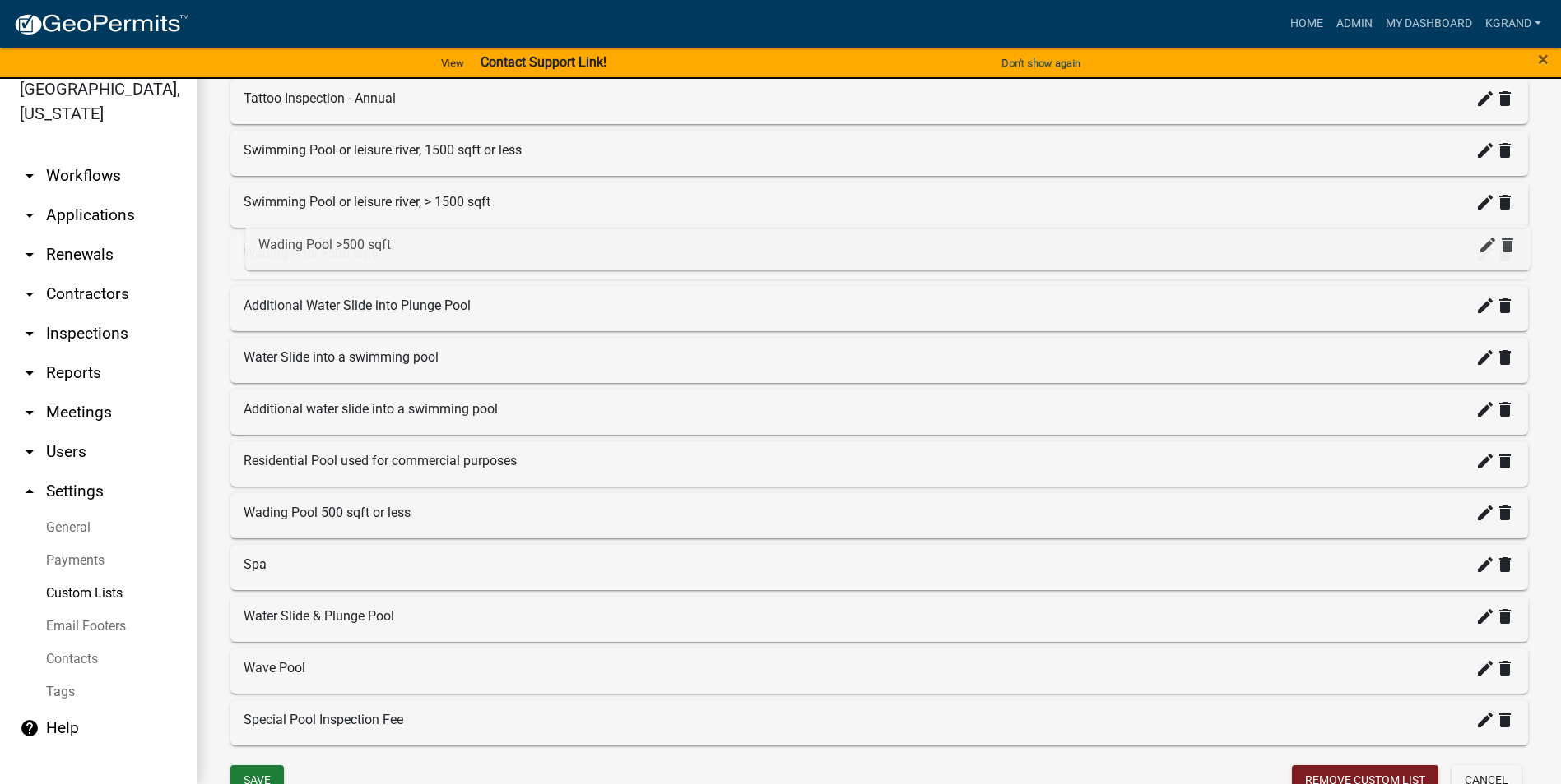
drag, startPoint x: 271, startPoint y: 469, endPoint x: 280, endPoint y: 252, distance: 217.2
drag, startPoint x: 261, startPoint y: 523, endPoint x: 260, endPoint y: 260, distance: 263.0
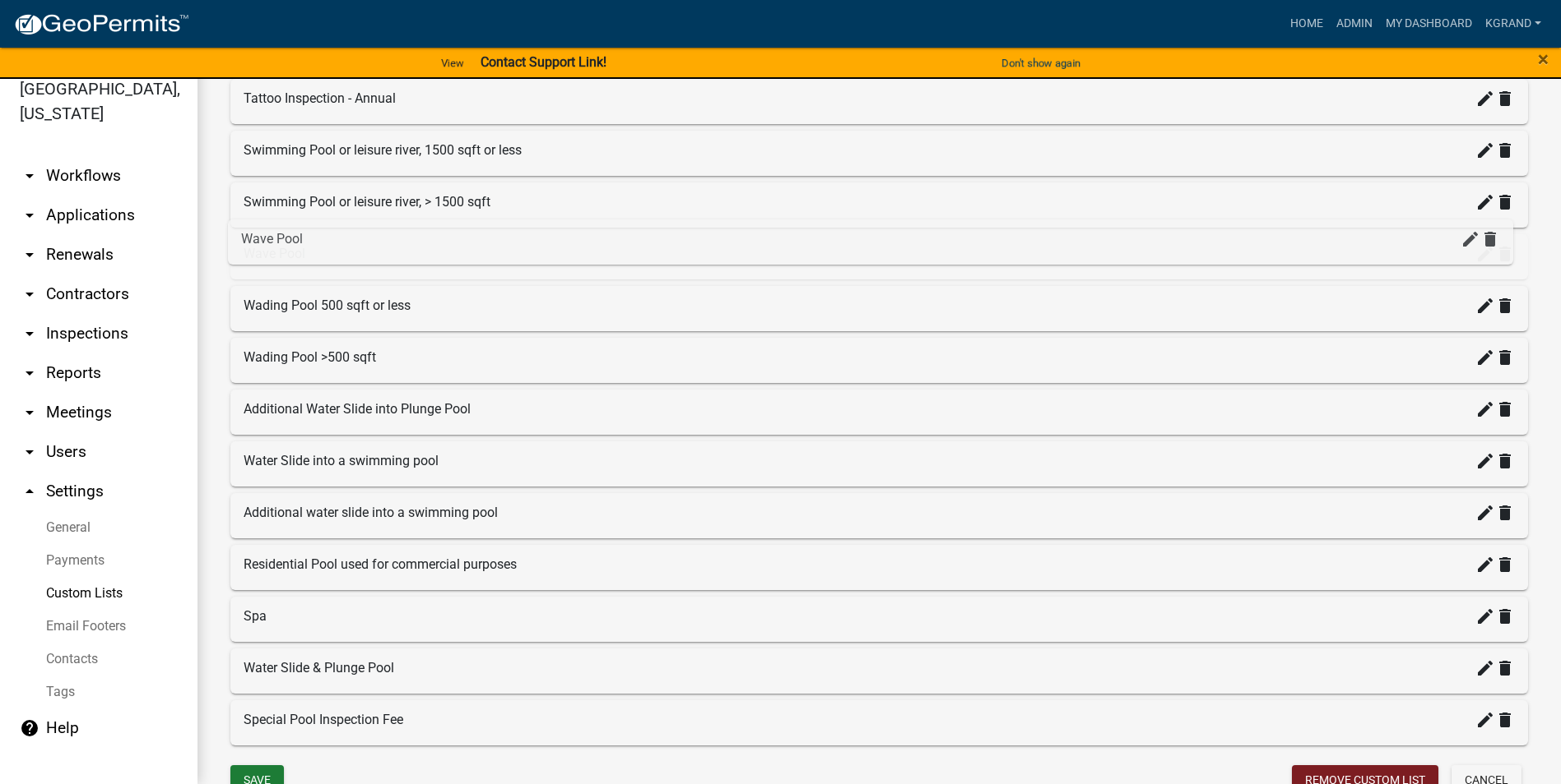
drag, startPoint x: 284, startPoint y: 672, endPoint x: 280, endPoint y: 241, distance: 431.0
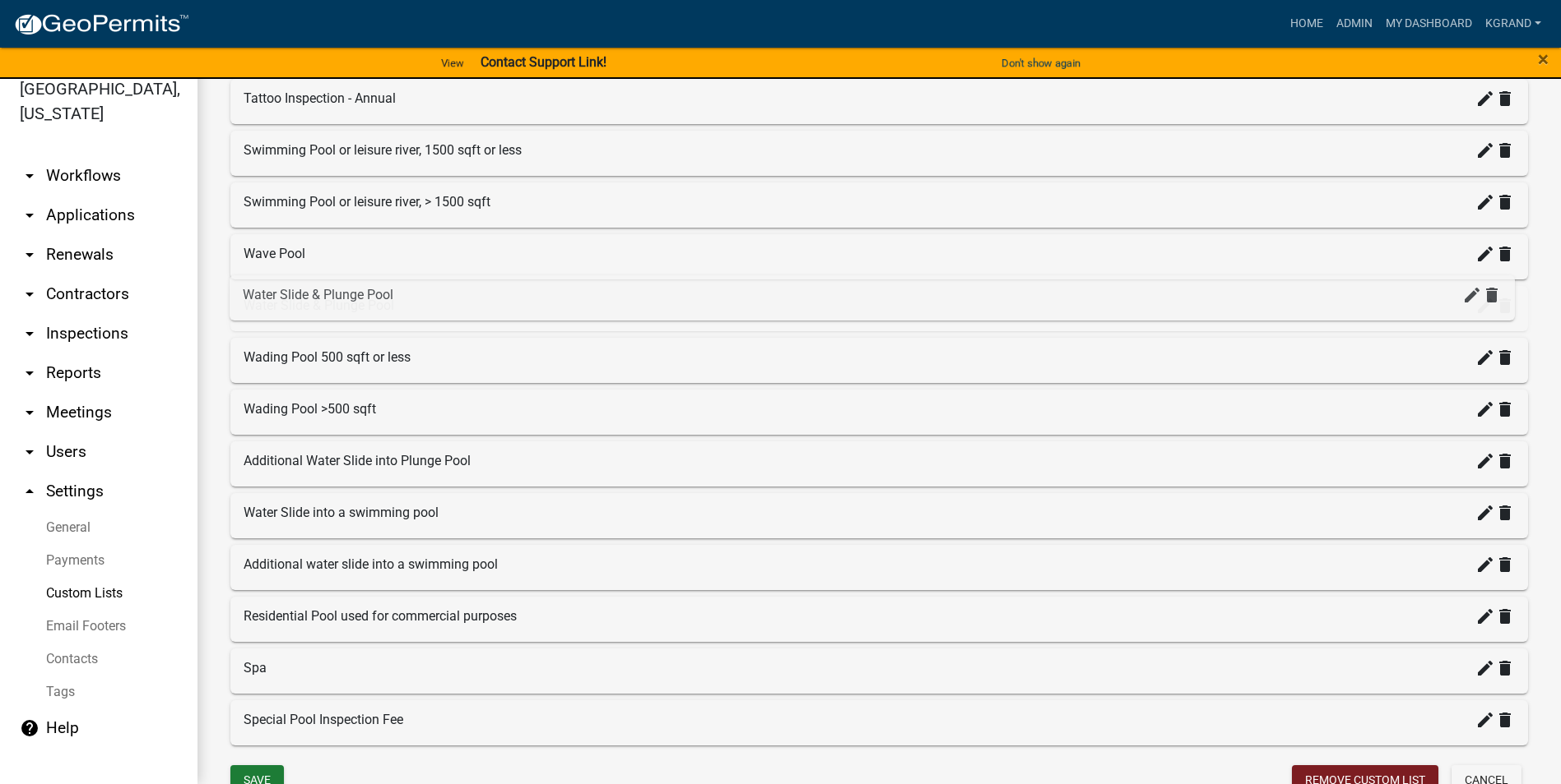
drag, startPoint x: 267, startPoint y: 679, endPoint x: 267, endPoint y: 306, distance: 373.0
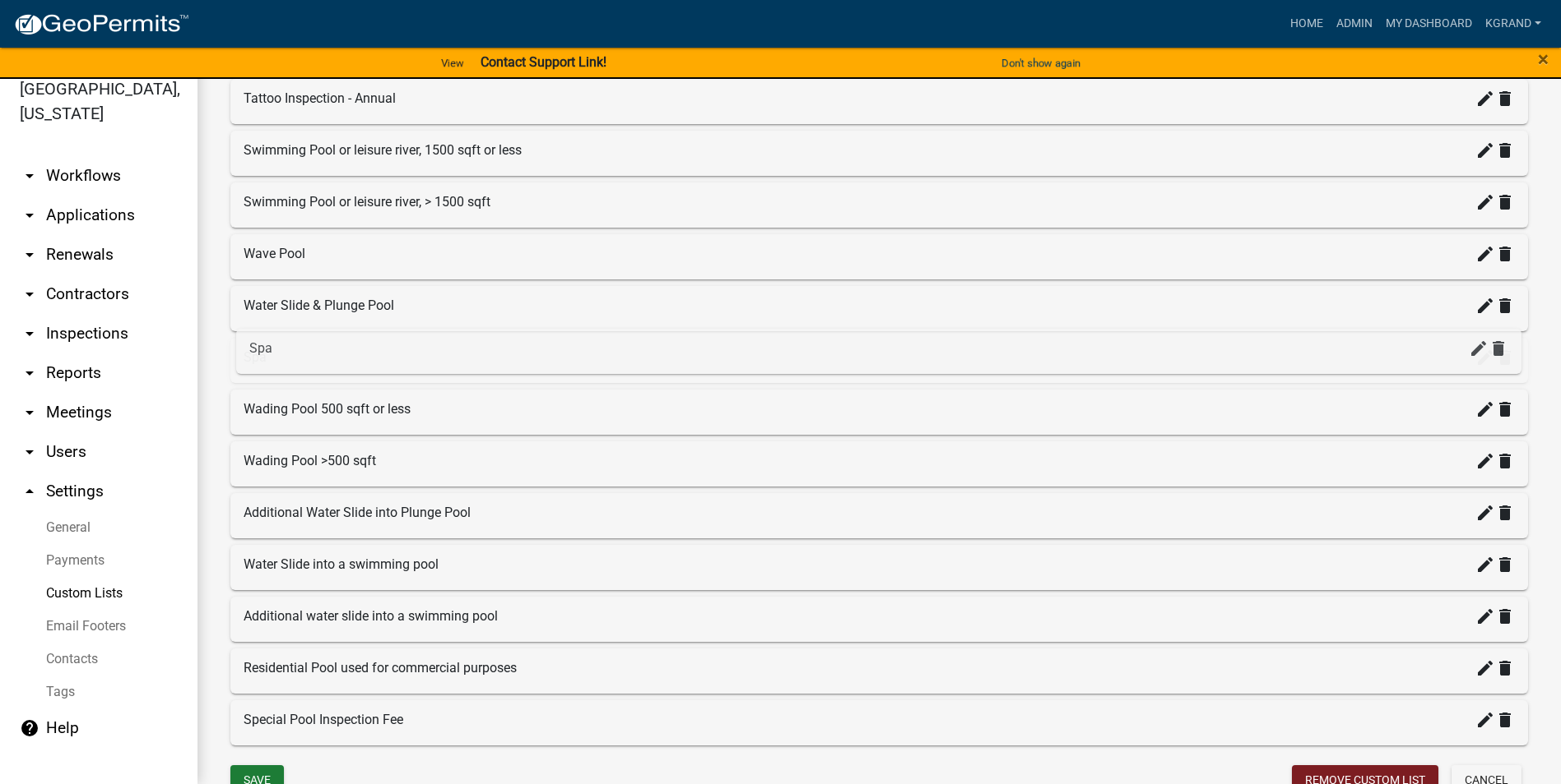
drag, startPoint x: 261, startPoint y: 687, endPoint x: 267, endPoint y: 364, distance: 323.1
drag, startPoint x: 283, startPoint y: 673, endPoint x: 276, endPoint y: 509, distance: 164.1
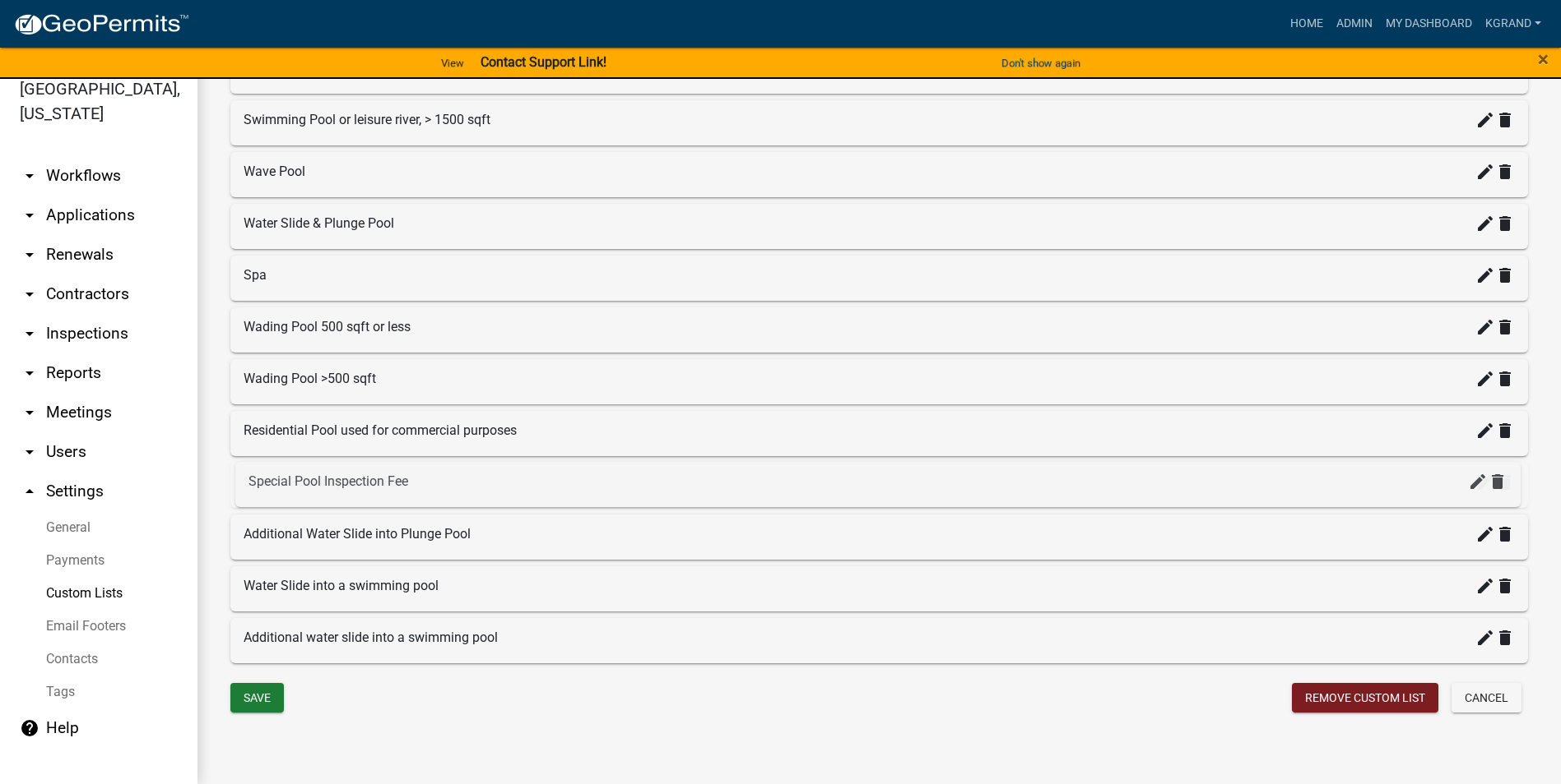
drag, startPoint x: 307, startPoint y: 637, endPoint x: 312, endPoint y: 480, distance: 157.1
click at [420, 501] on div "Save" at bounding box center [549, 700] width 661 height 34
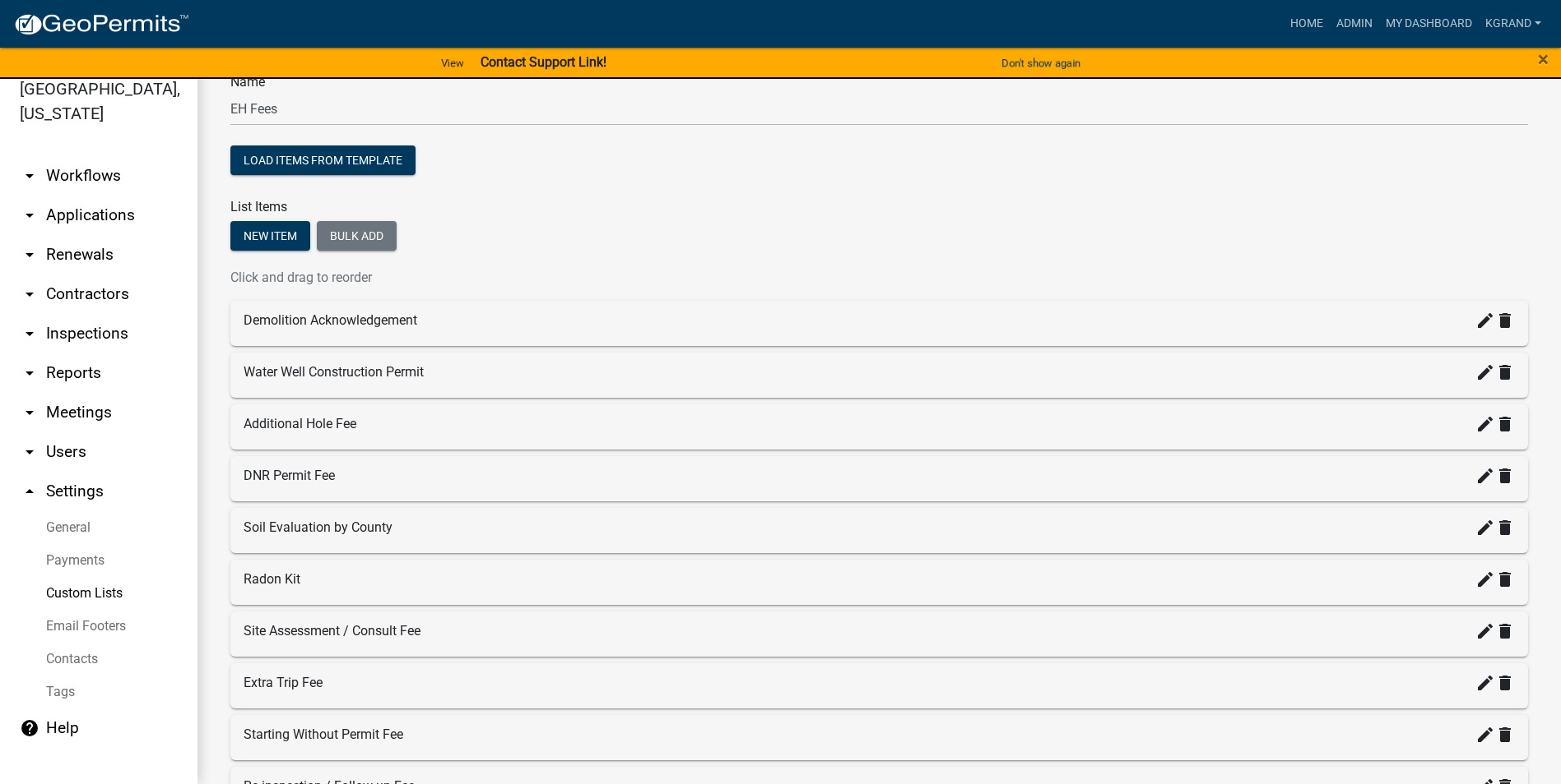
scroll to position [0, 0]
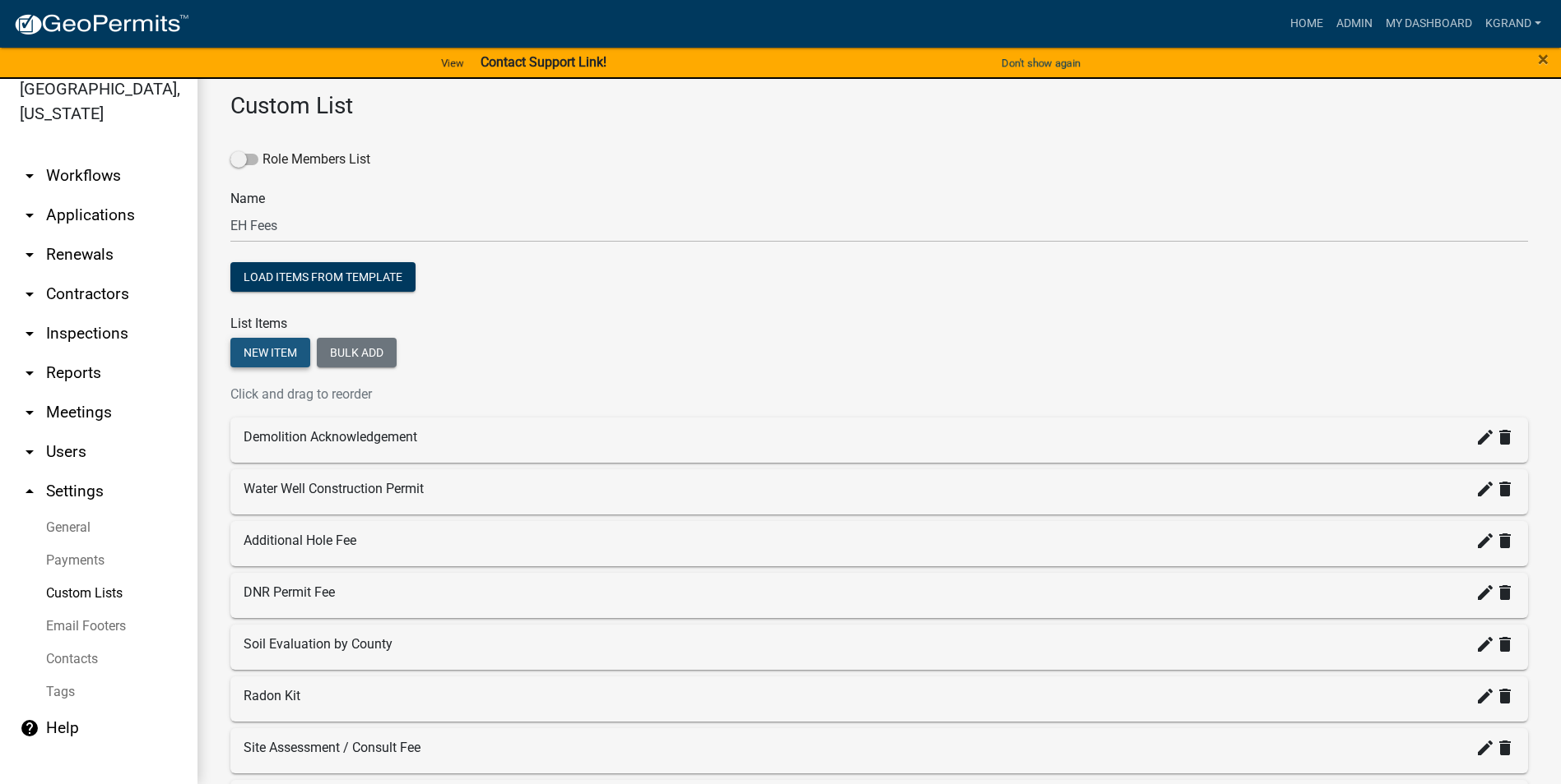
click at [261, 352] on button "New item" at bounding box center [271, 353] width 80 height 30
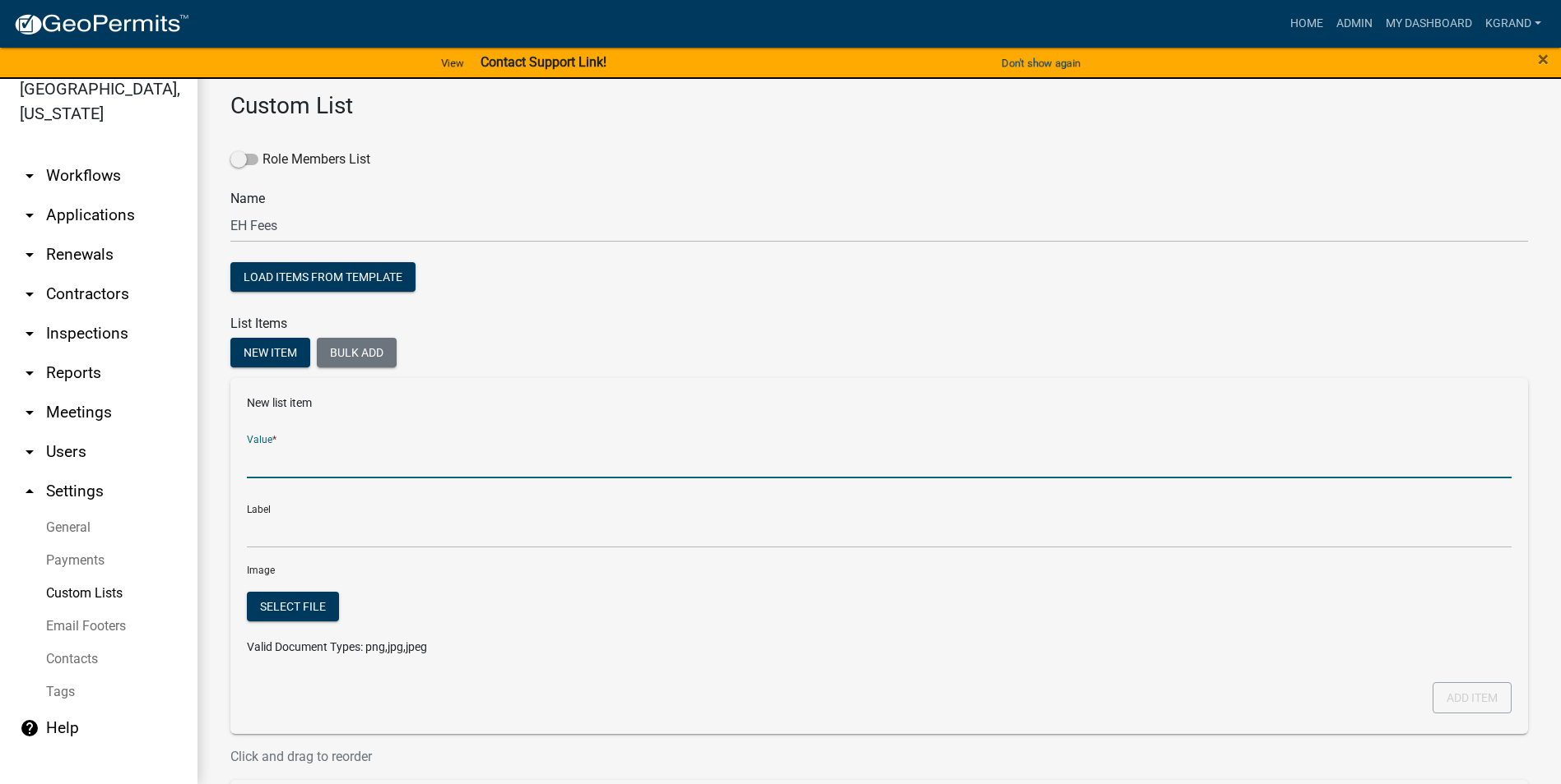
click at [257, 451] on input "Value *" at bounding box center [879, 461] width 1264 height 34
type input "NOI Fee"
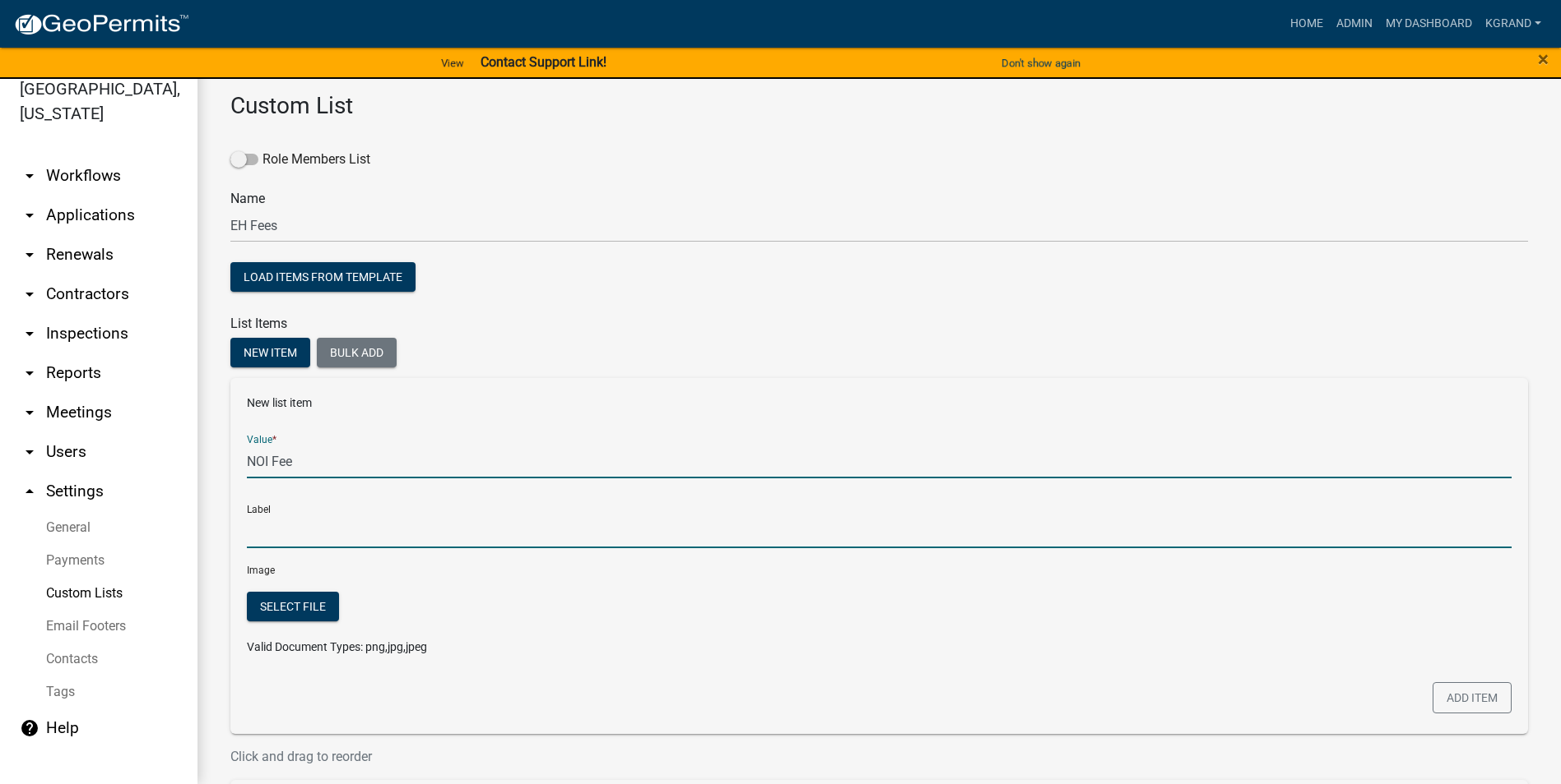
type input "NOI Fee"
click at [278, 501] on input "NOI Fee" at bounding box center [879, 531] width 1264 height 34
drag, startPoint x: 281, startPoint y: 450, endPoint x: 283, endPoint y: 472, distance: 22.1
click at [282, 457] on input "NOI Fee" at bounding box center [879, 461] width 1264 height 34
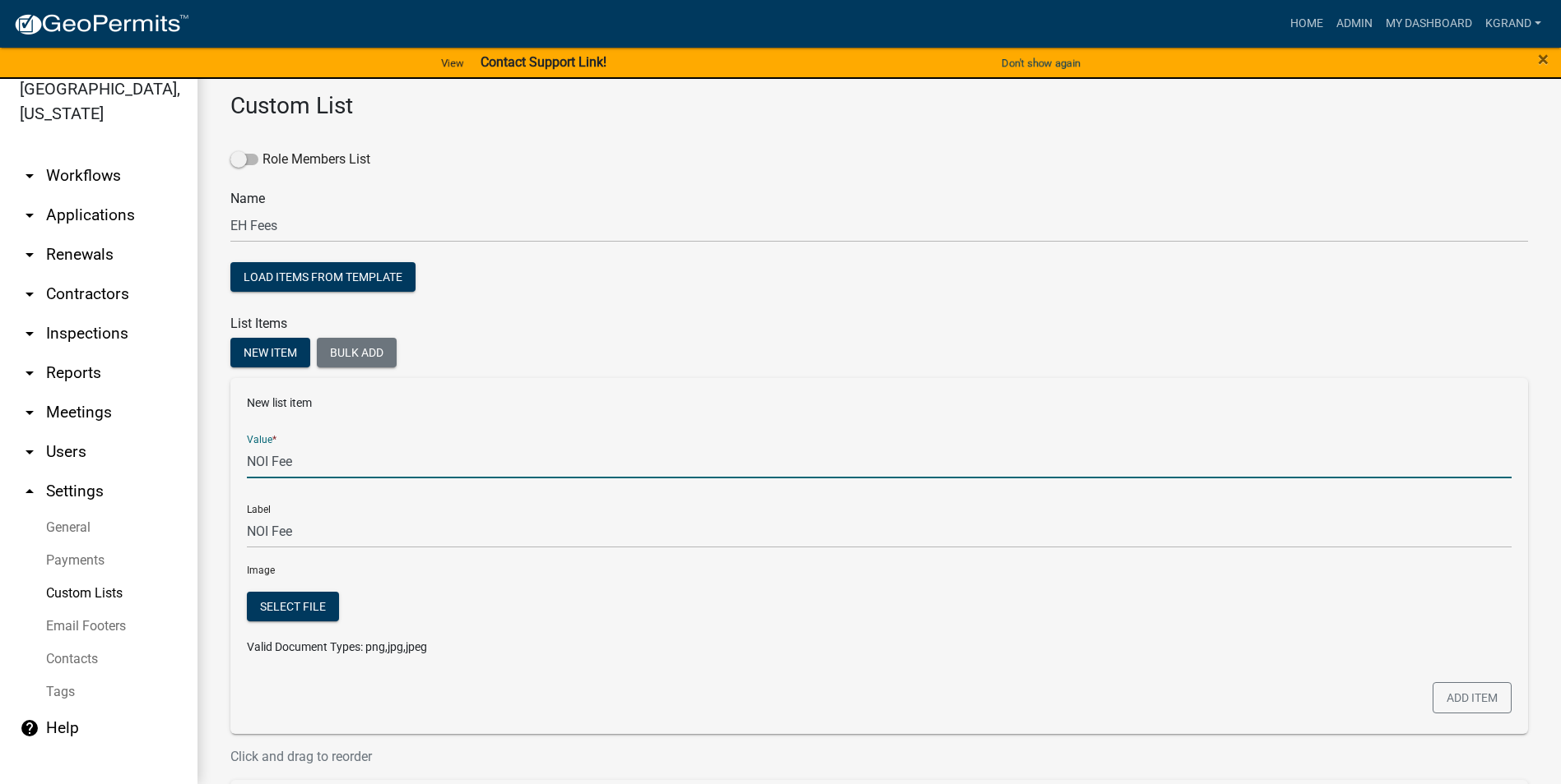
click at [279, 465] on input "NOI Fee" at bounding box center [879, 461] width 1264 height 34
type input "NOI"
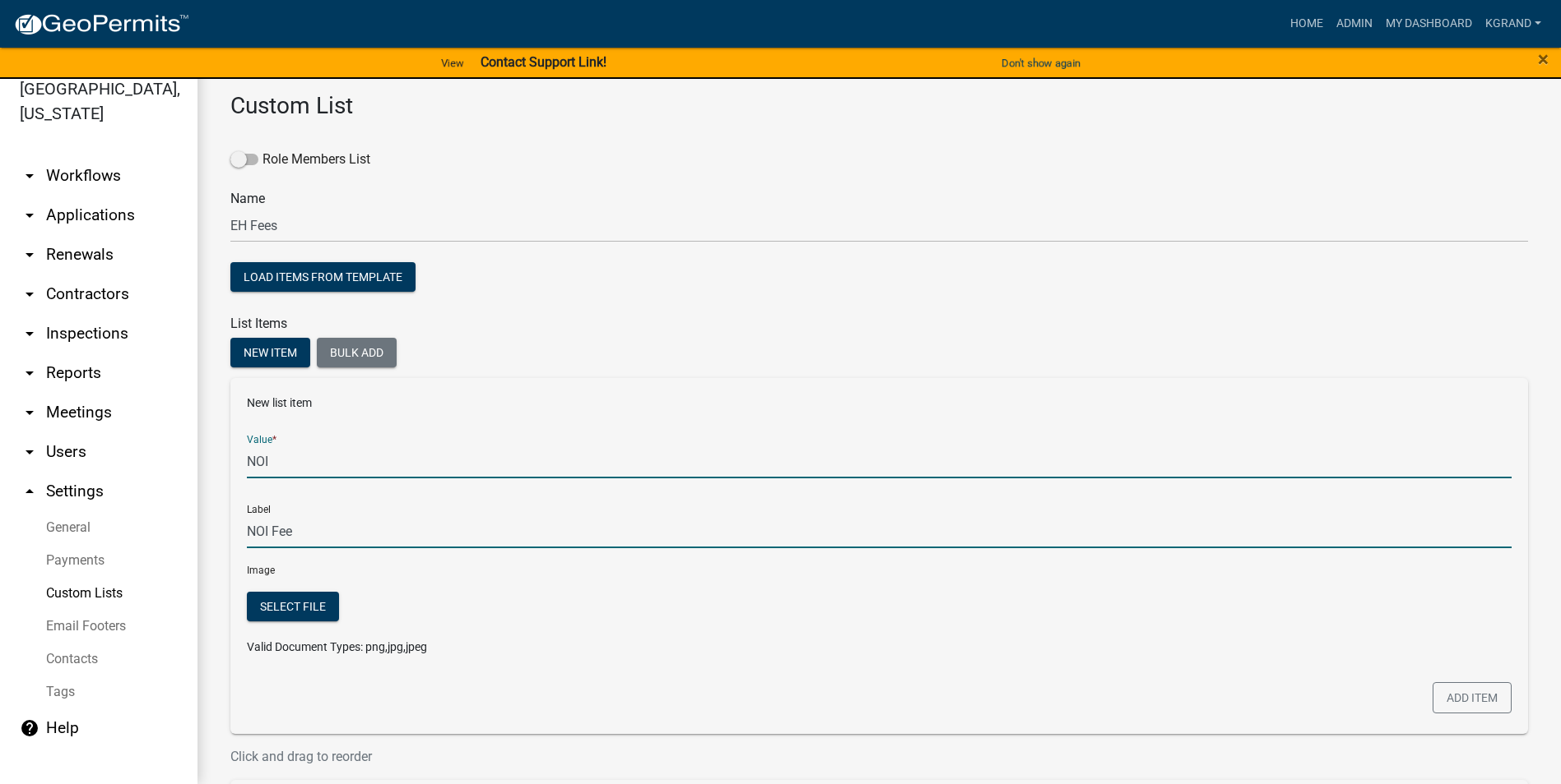
type input "NOI"
click at [286, 501] on input "NOI" at bounding box center [879, 531] width 1264 height 34
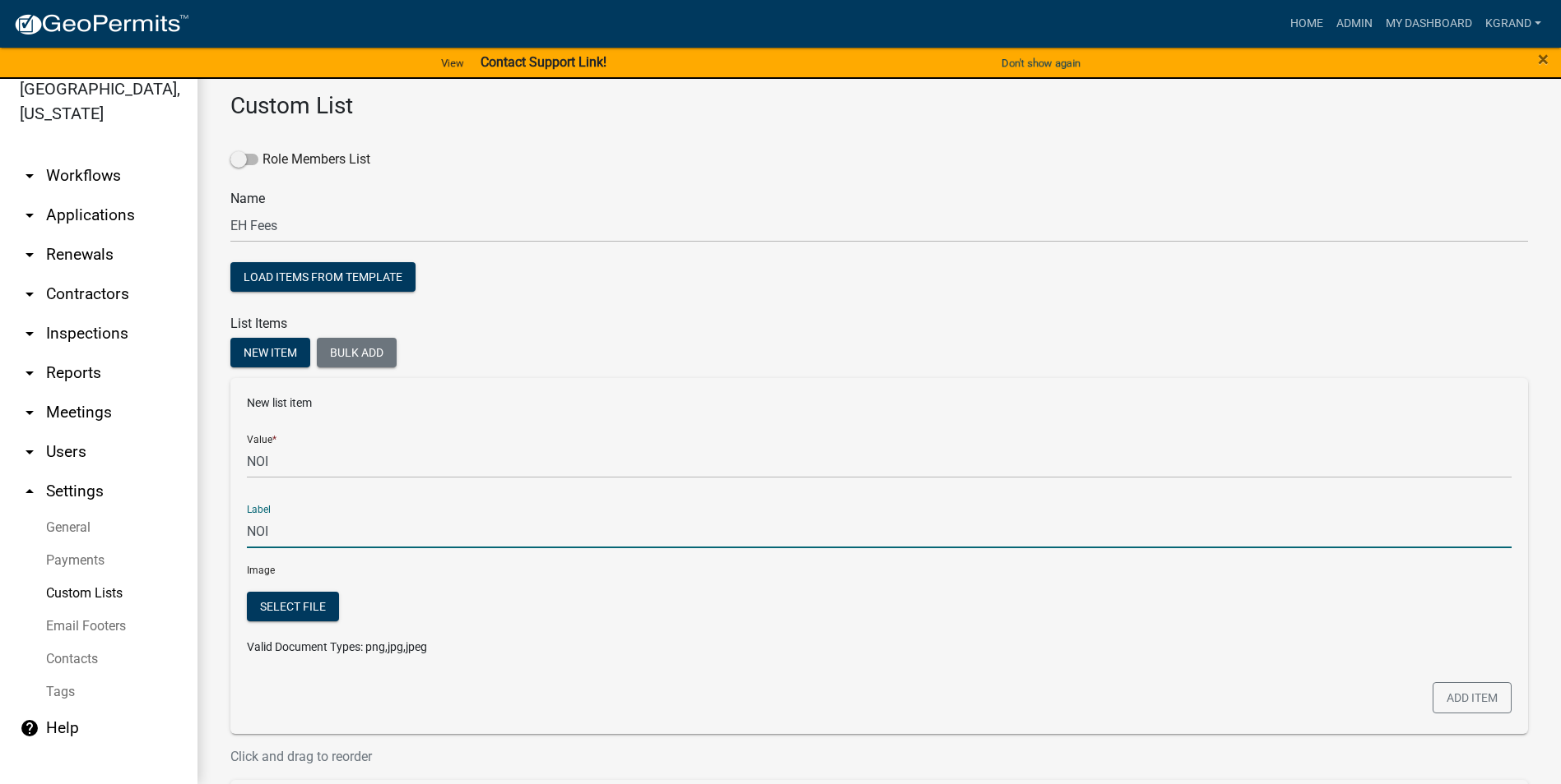
click at [286, 501] on input "NOI" at bounding box center [879, 531] width 1264 height 34
click at [292, 501] on input "NOI" at bounding box center [879, 531] width 1264 height 34
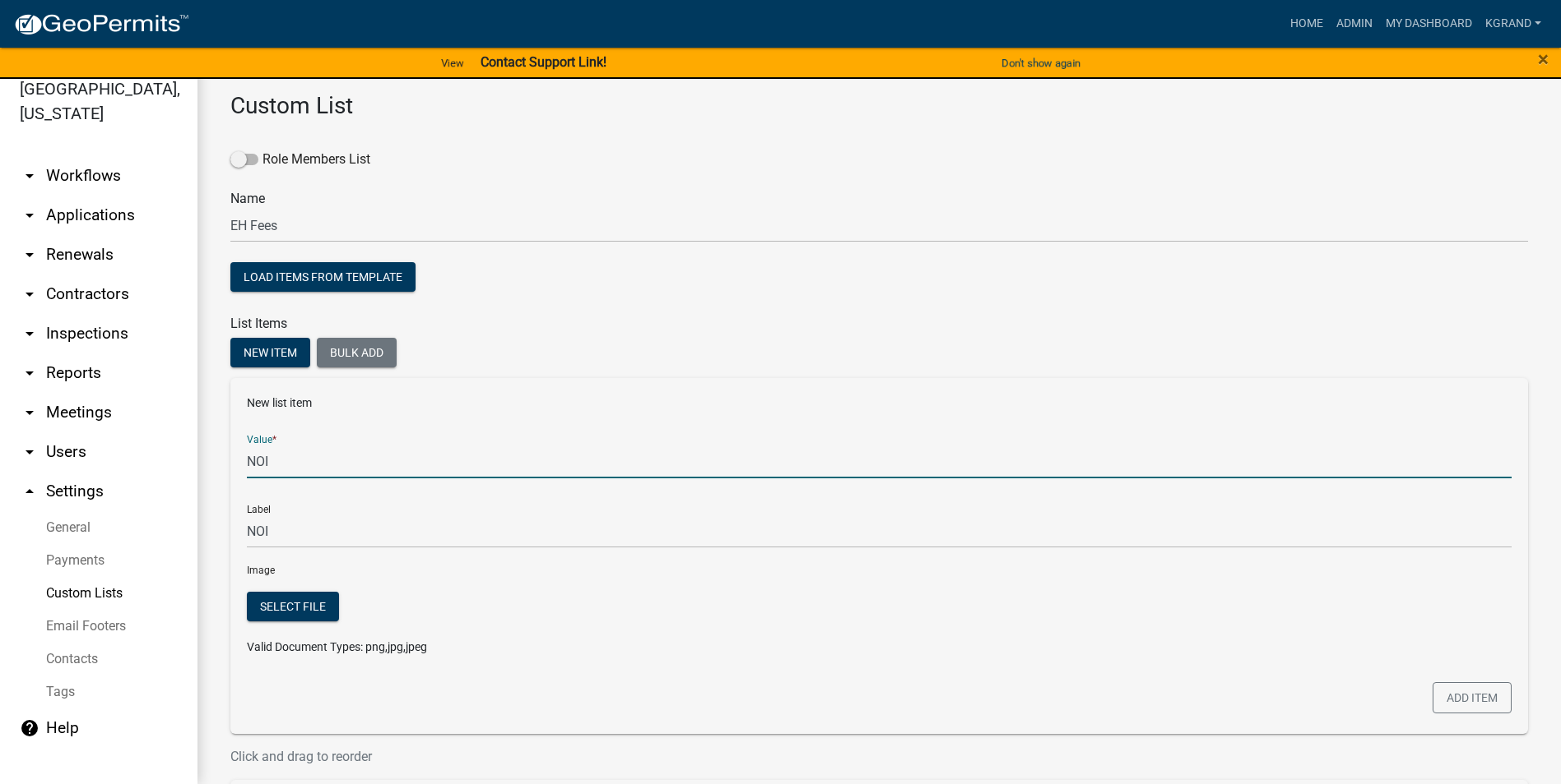
click at [279, 457] on input "NOI" at bounding box center [879, 461] width 1264 height 34
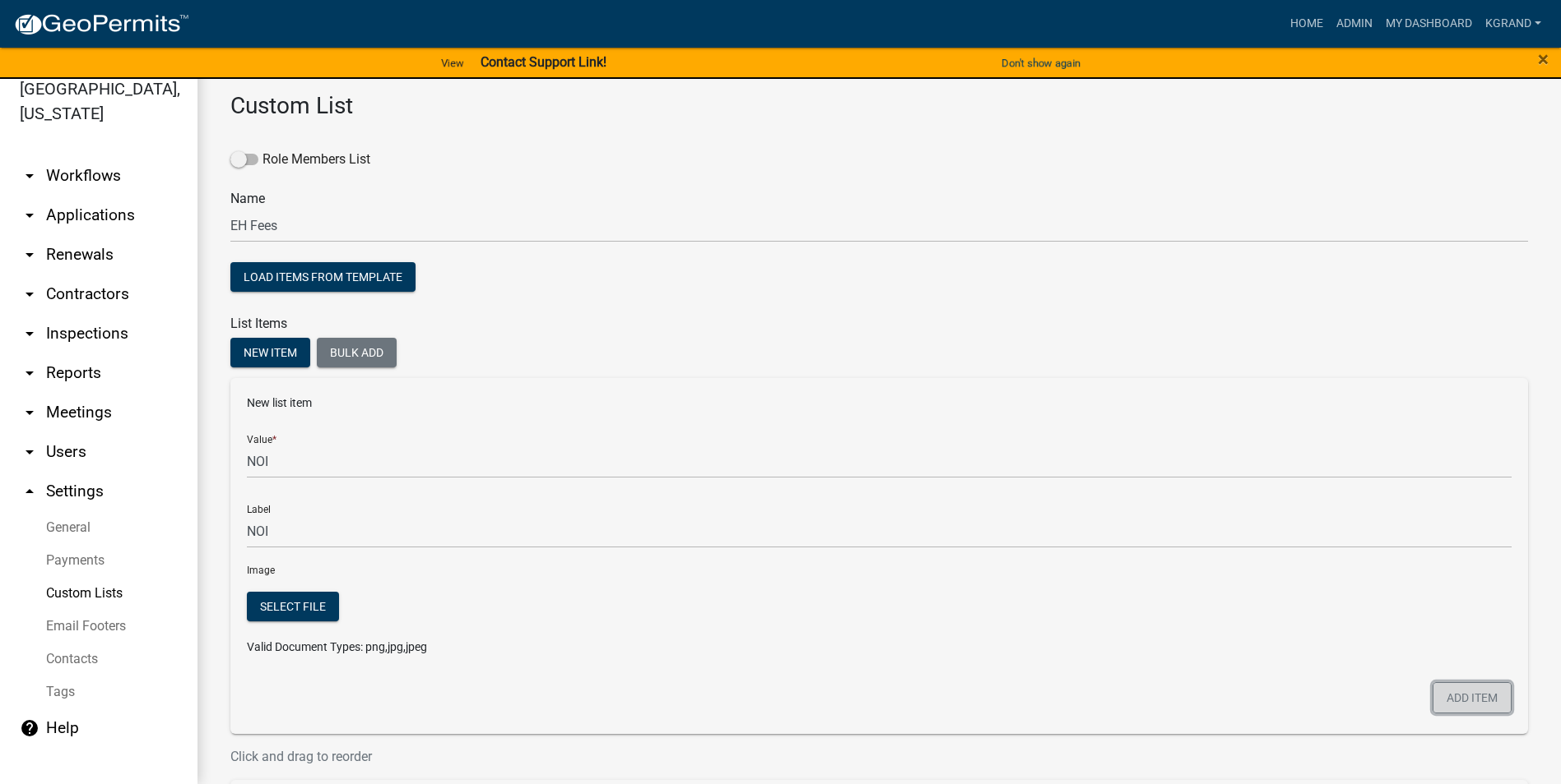
drag, startPoint x: 1472, startPoint y: 708, endPoint x: 1445, endPoint y: 681, distance: 38.2
click at [770, 501] on button "Add item" at bounding box center [1471, 698] width 79 height 31
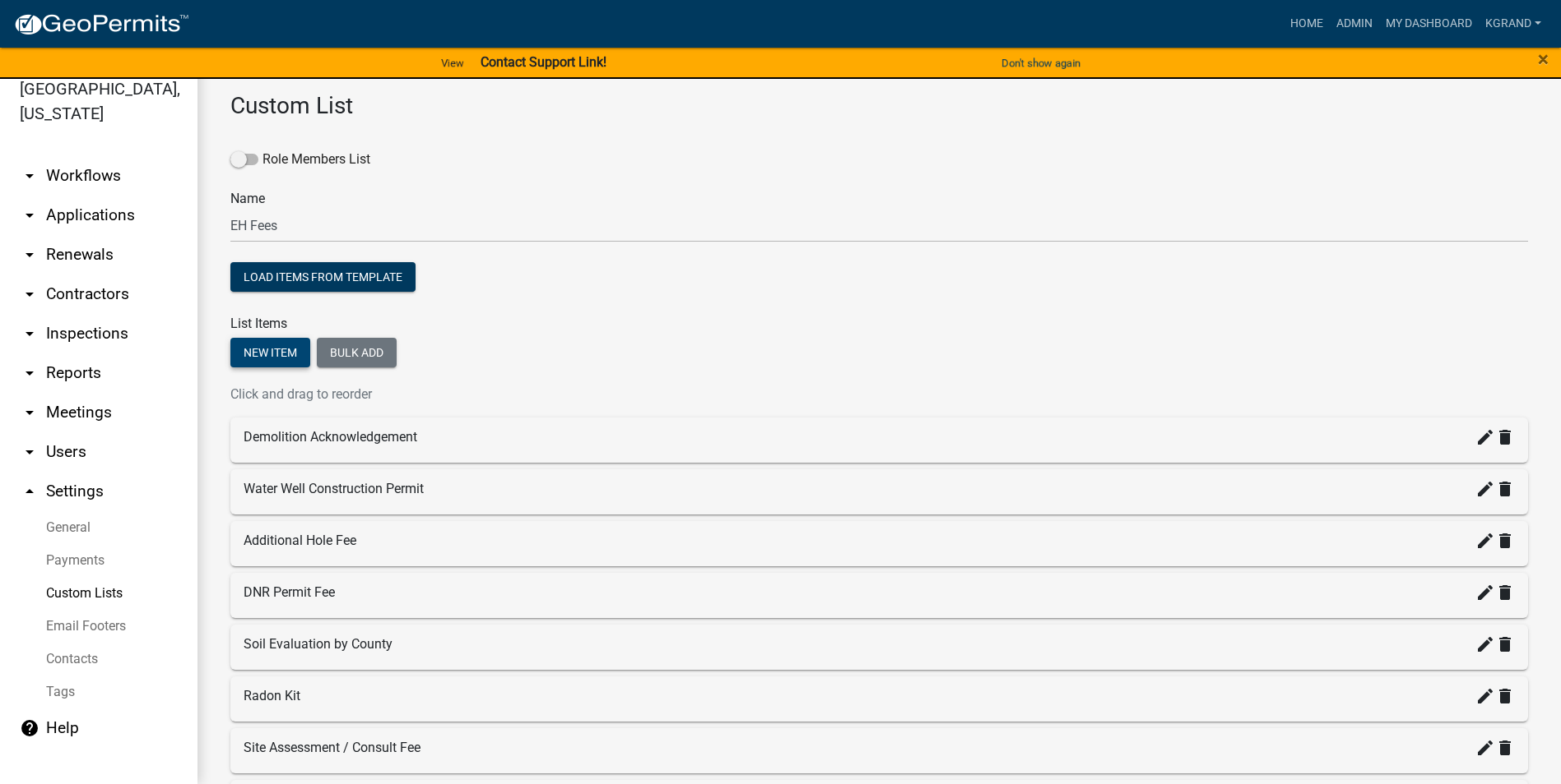
click at [243, 345] on button "New item" at bounding box center [271, 353] width 80 height 30
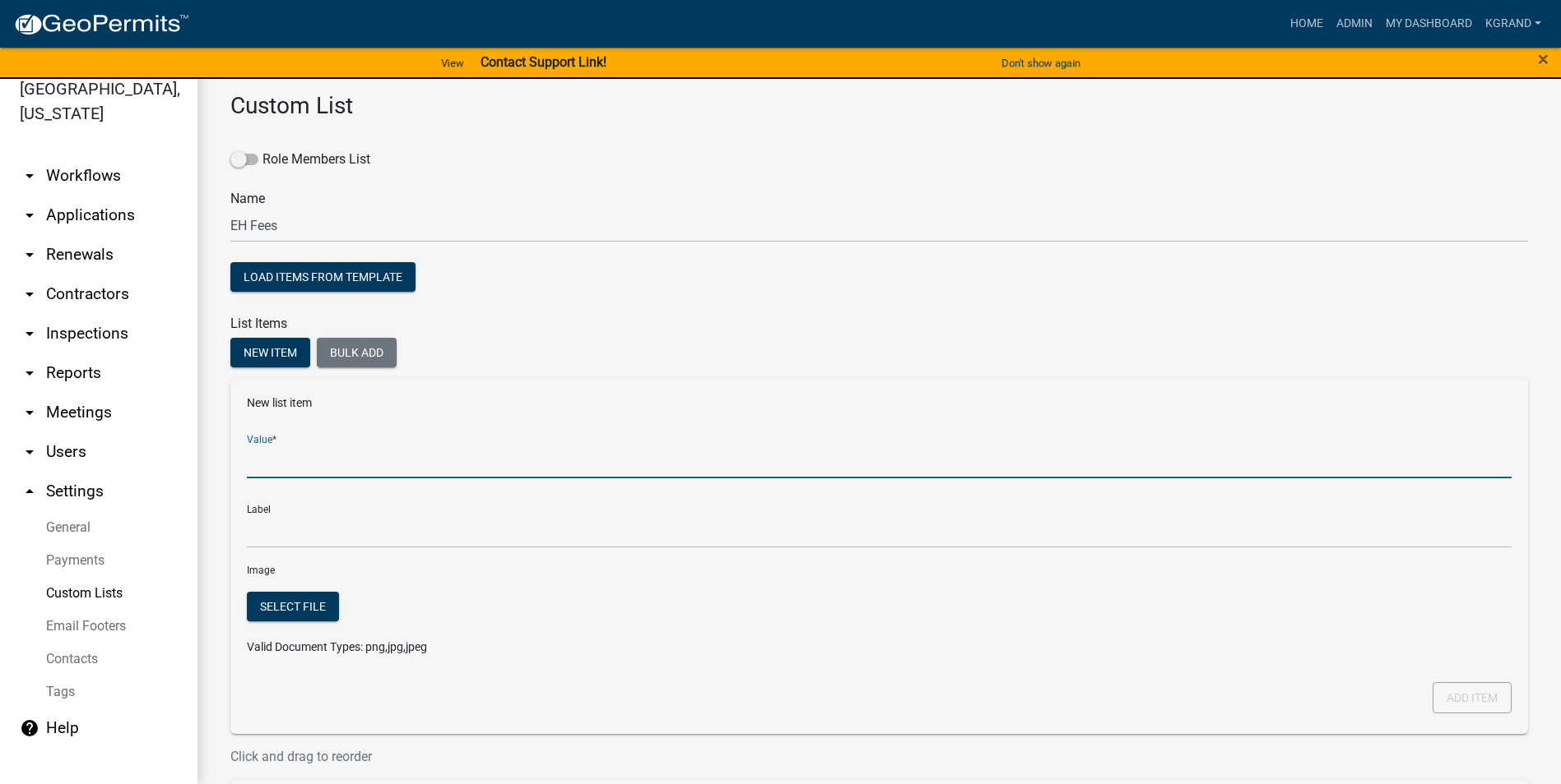
click at [278, 459] on input "Value *" at bounding box center [879, 461] width 1264 height 34
type input "Maintenance Contract Administration Fee"
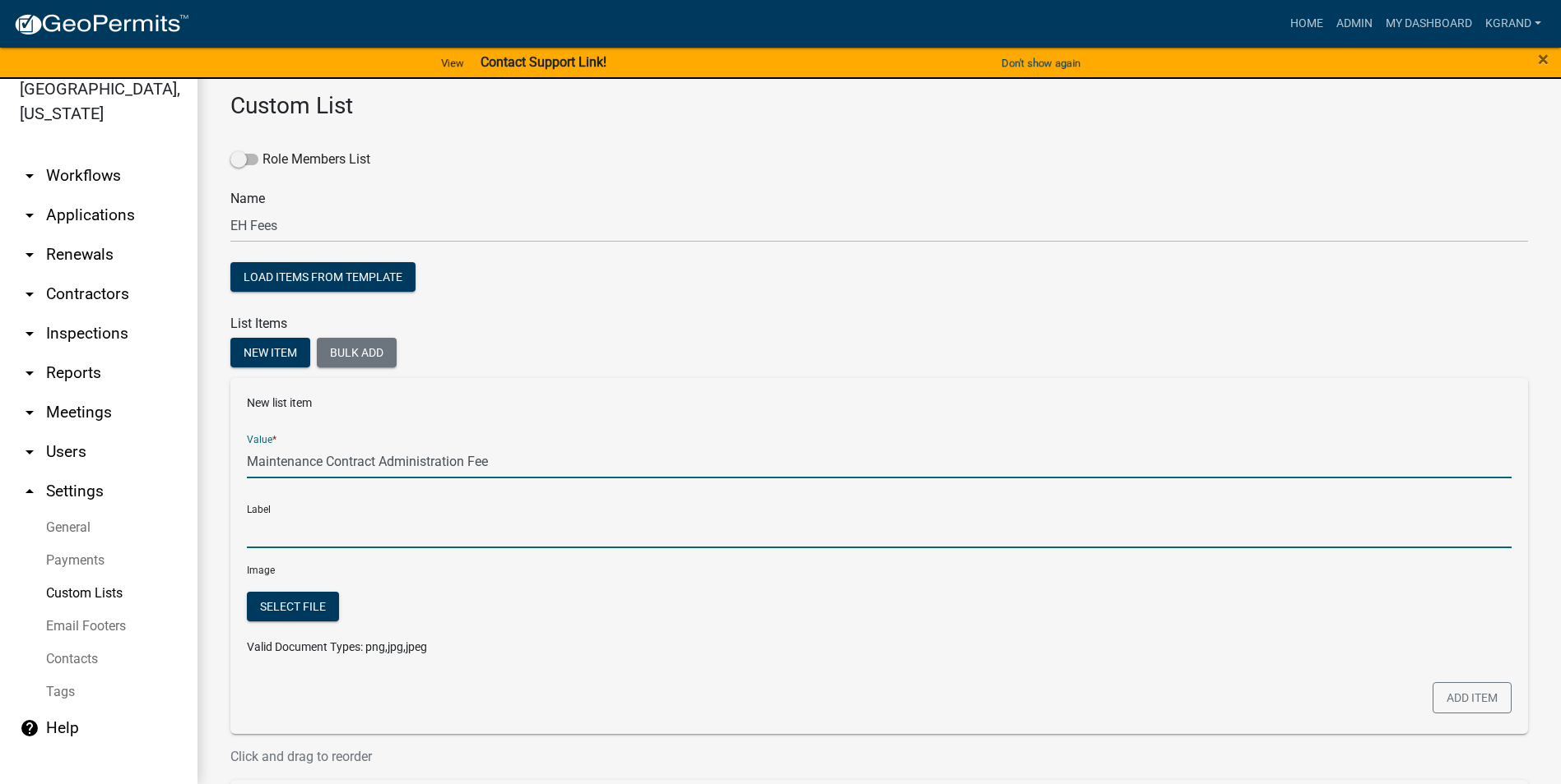
type input "Maintenance Contract Administration Fee"
click at [309, 501] on input "Maintenance Contract Administration Fee" at bounding box center [879, 531] width 1264 height 34
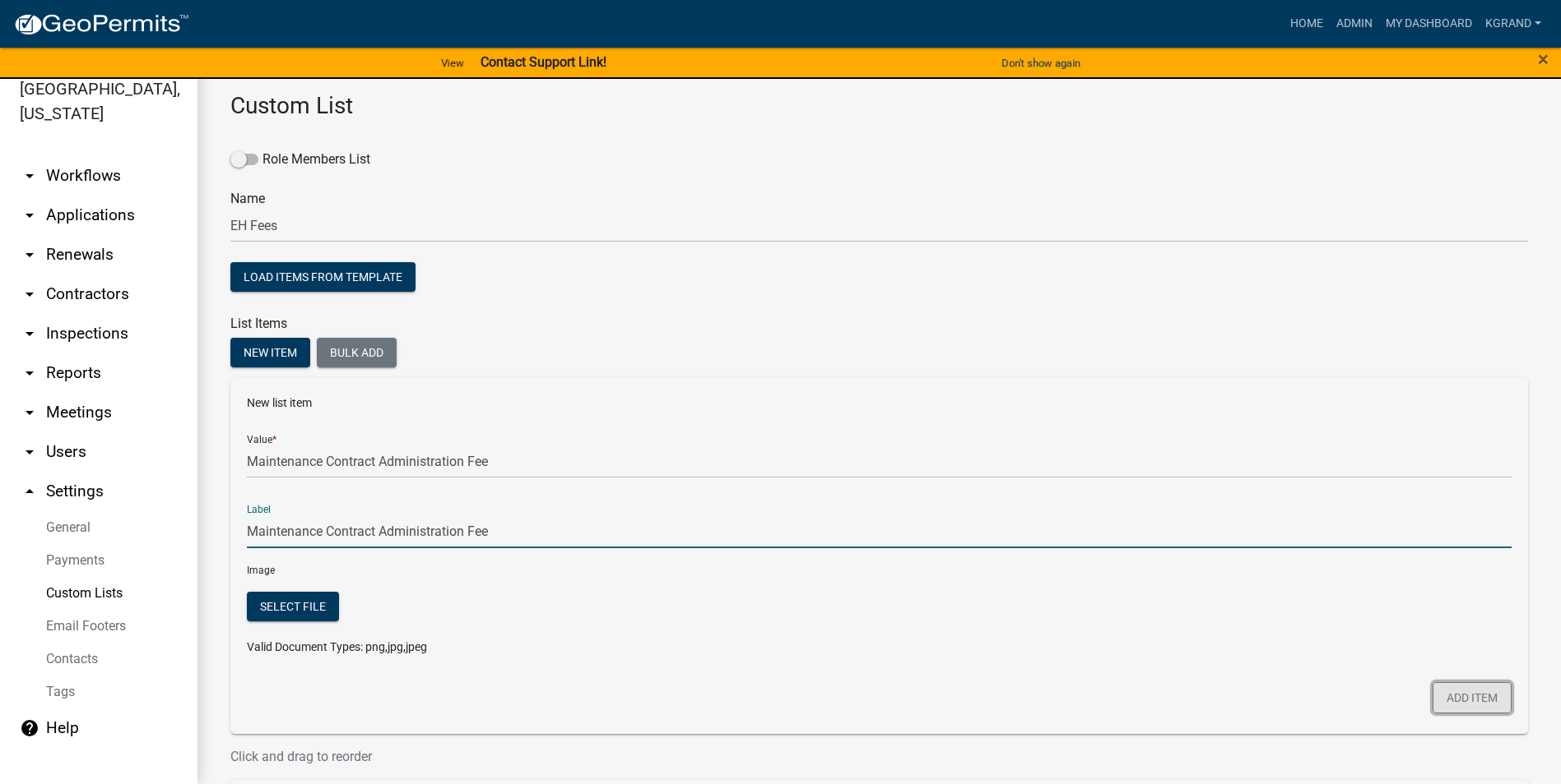
click at [770, 501] on button "Add item" at bounding box center [1471, 698] width 79 height 31
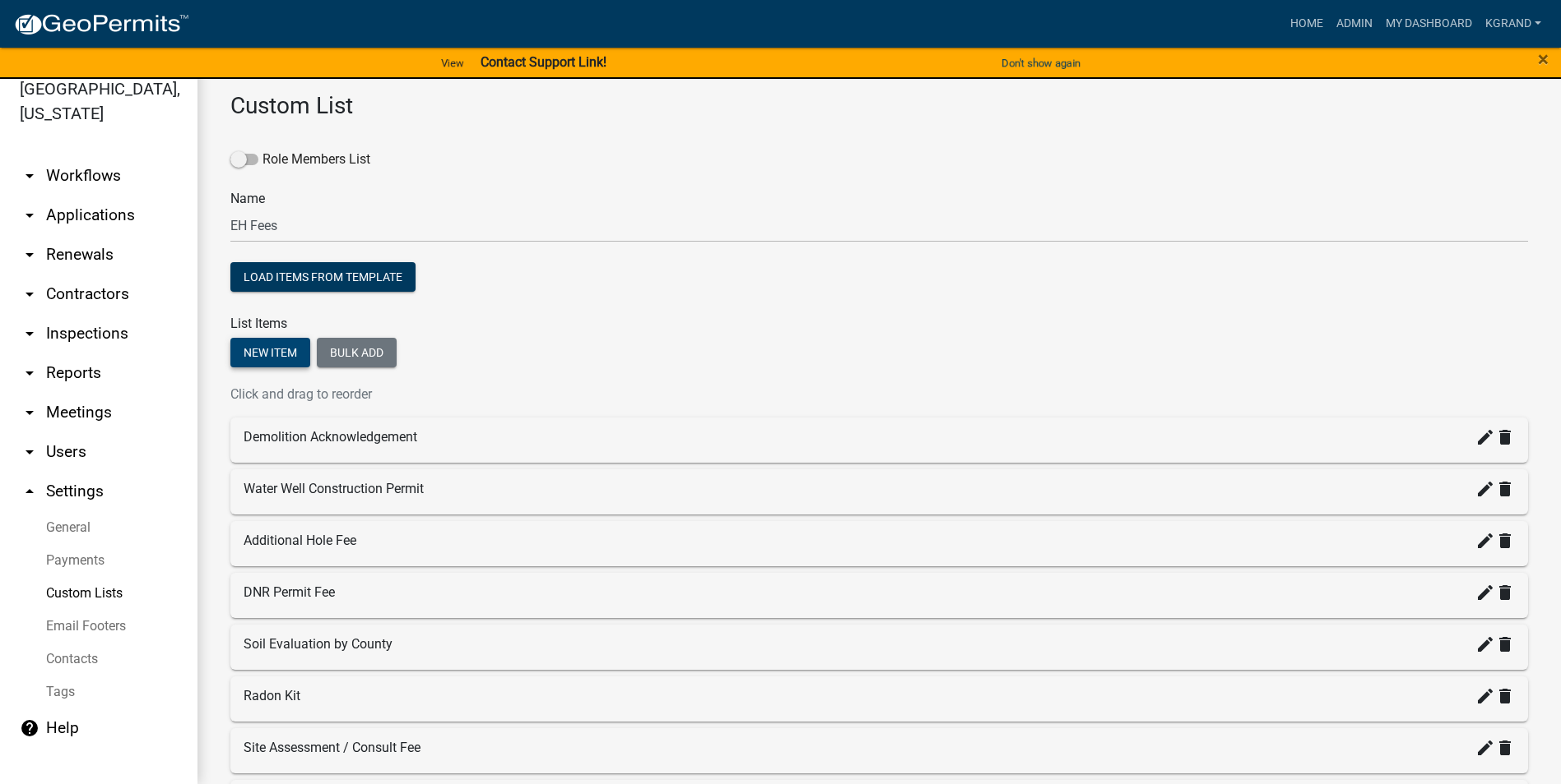
click at [281, 348] on button "New item" at bounding box center [271, 353] width 80 height 30
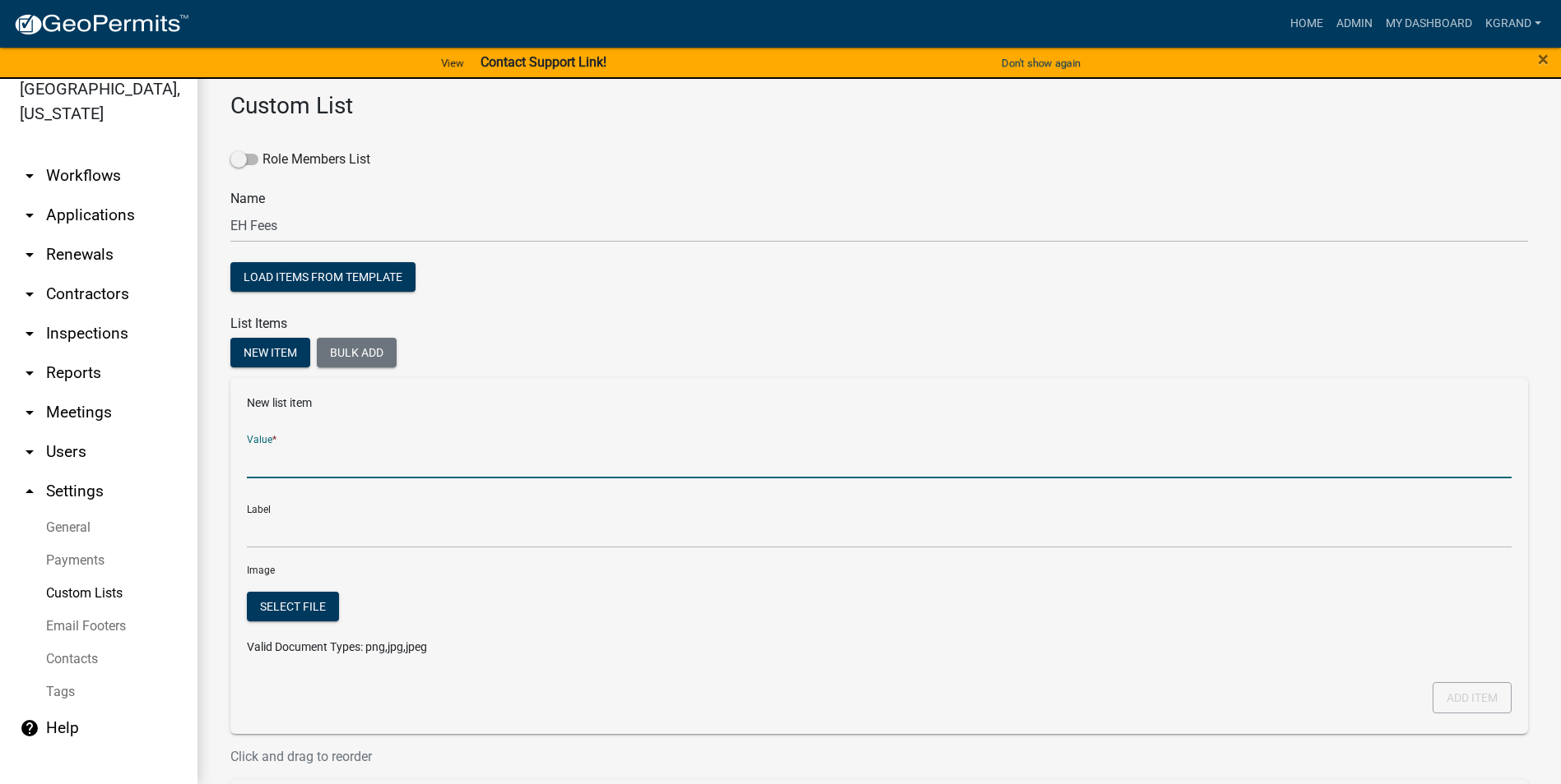
click at [274, 465] on input "Value *" at bounding box center [879, 461] width 1264 height 34
click at [705, 442] on div "Value *" at bounding box center [879, 450] width 1264 height 57
click at [299, 470] on input "Value *" at bounding box center [879, 461] width 1264 height 34
click at [268, 461] on input "Value *" at bounding box center [879, 461] width 1264 height 34
click at [257, 465] on input "Value *" at bounding box center [879, 461] width 1264 height 34
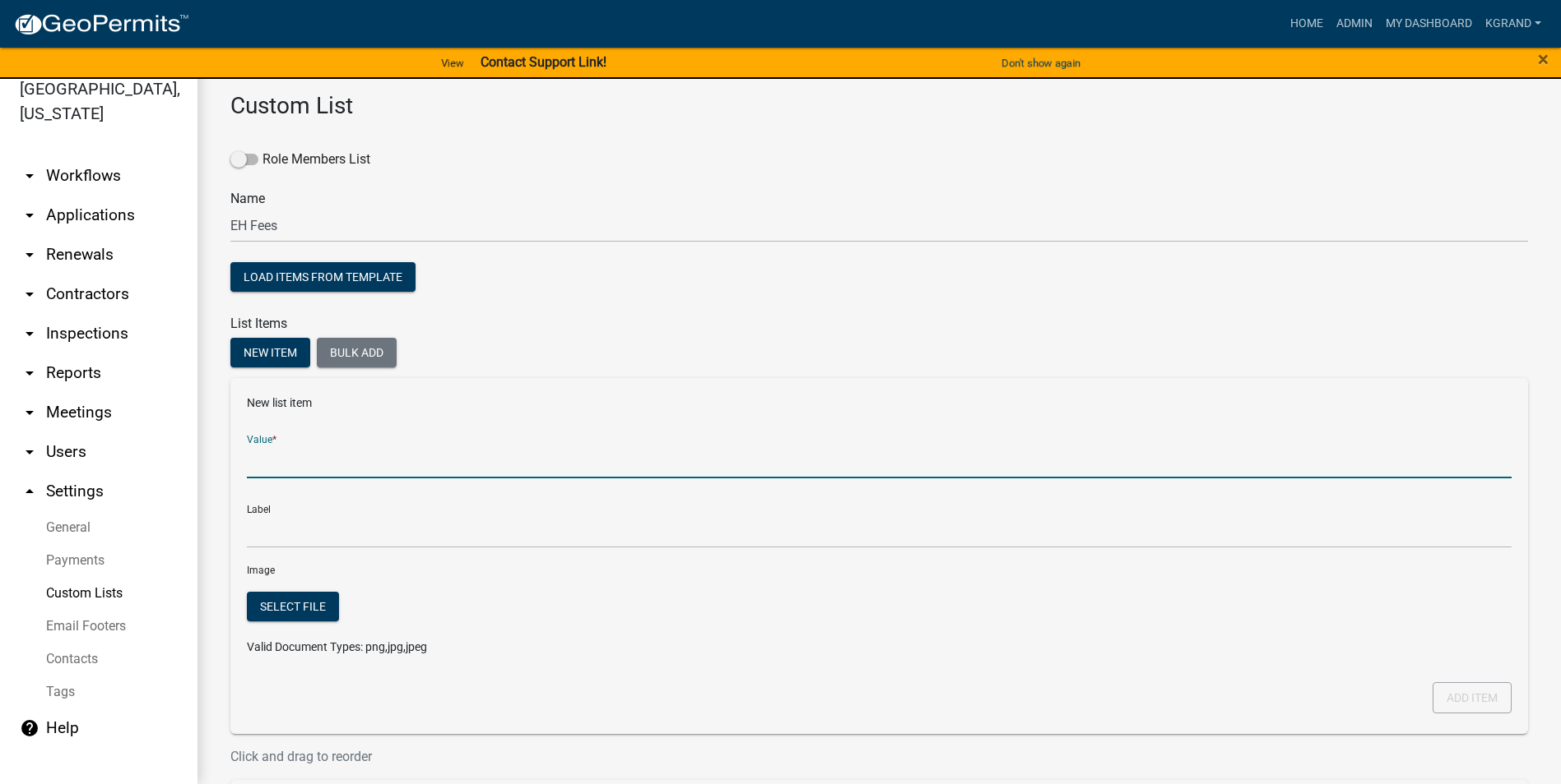
click at [770, 479] on form "New list item Value * Label Image Select file Valid Document Types: png,jpg,jpe…" at bounding box center [879, 531] width 1264 height 274
click at [280, 471] on input "Value *" at bounding box center [879, 461] width 1264 height 34
type input "Insepction / Assessment Fee"
type input "Inspections / Assessment Fee"
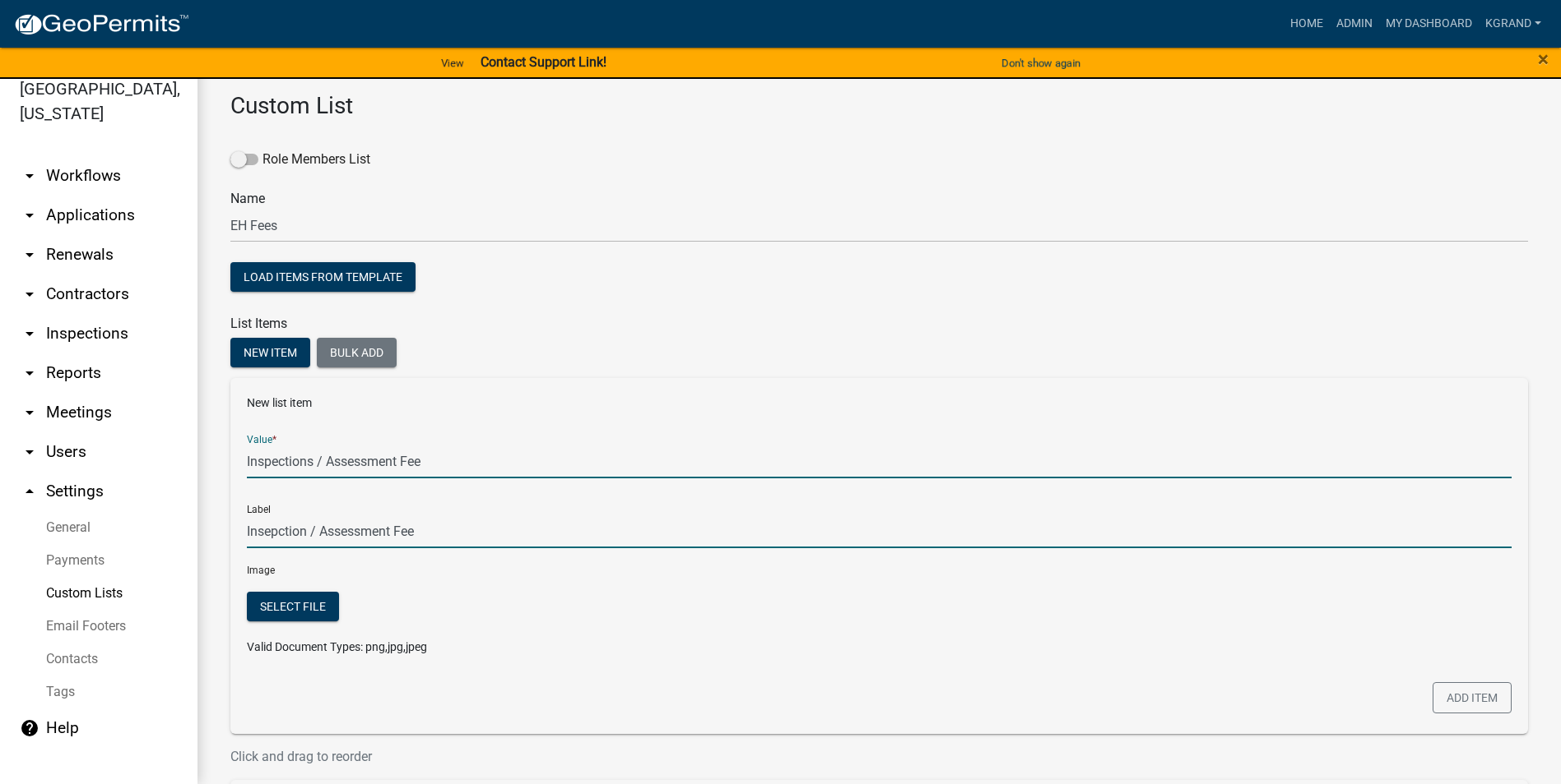
type input "Inspections / Assessment Fee"
click at [497, 501] on input "Inspections / Assessment Fee" at bounding box center [879, 531] width 1264 height 34
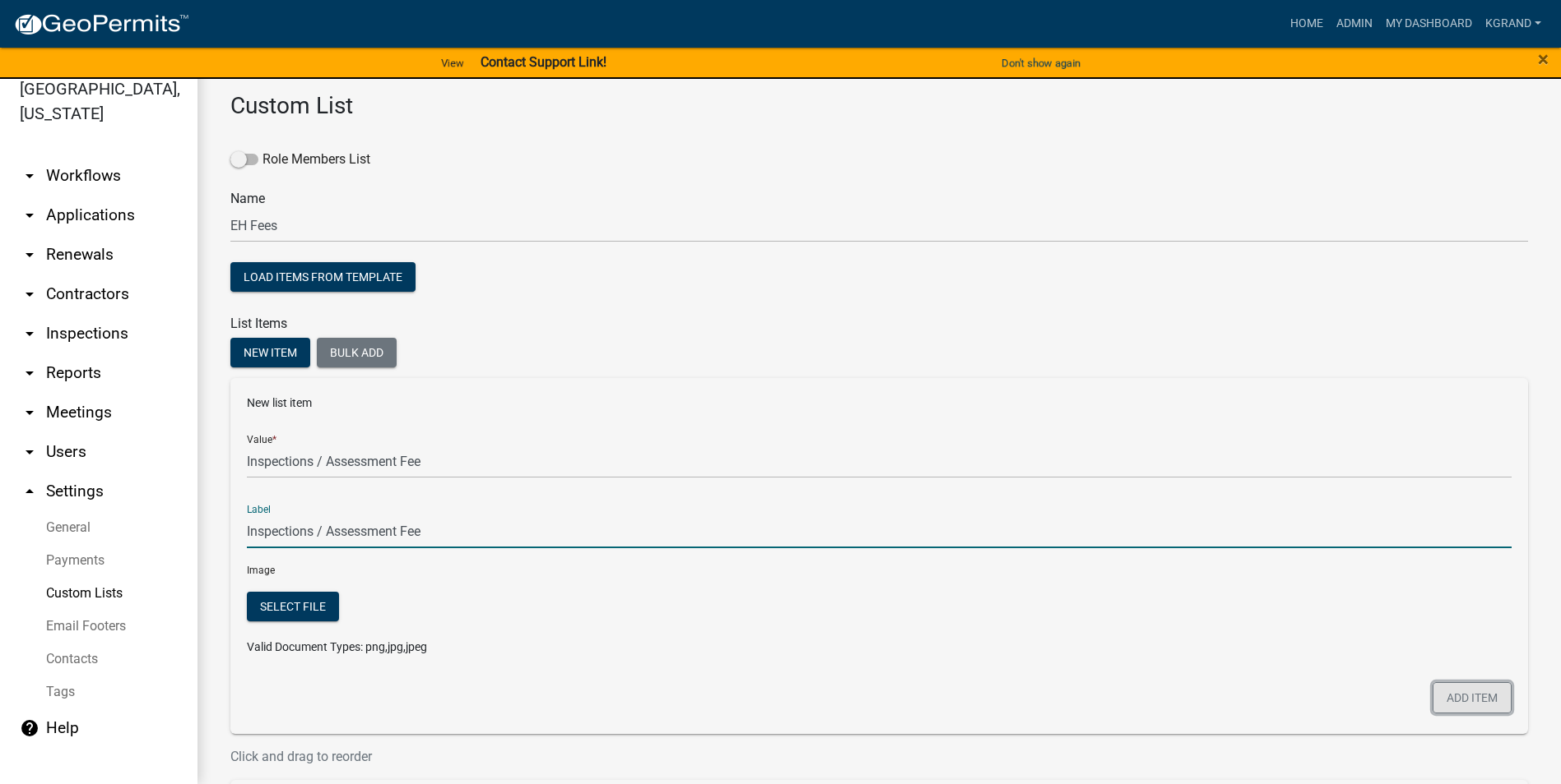
click at [770, 501] on button "Add item" at bounding box center [1471, 698] width 79 height 31
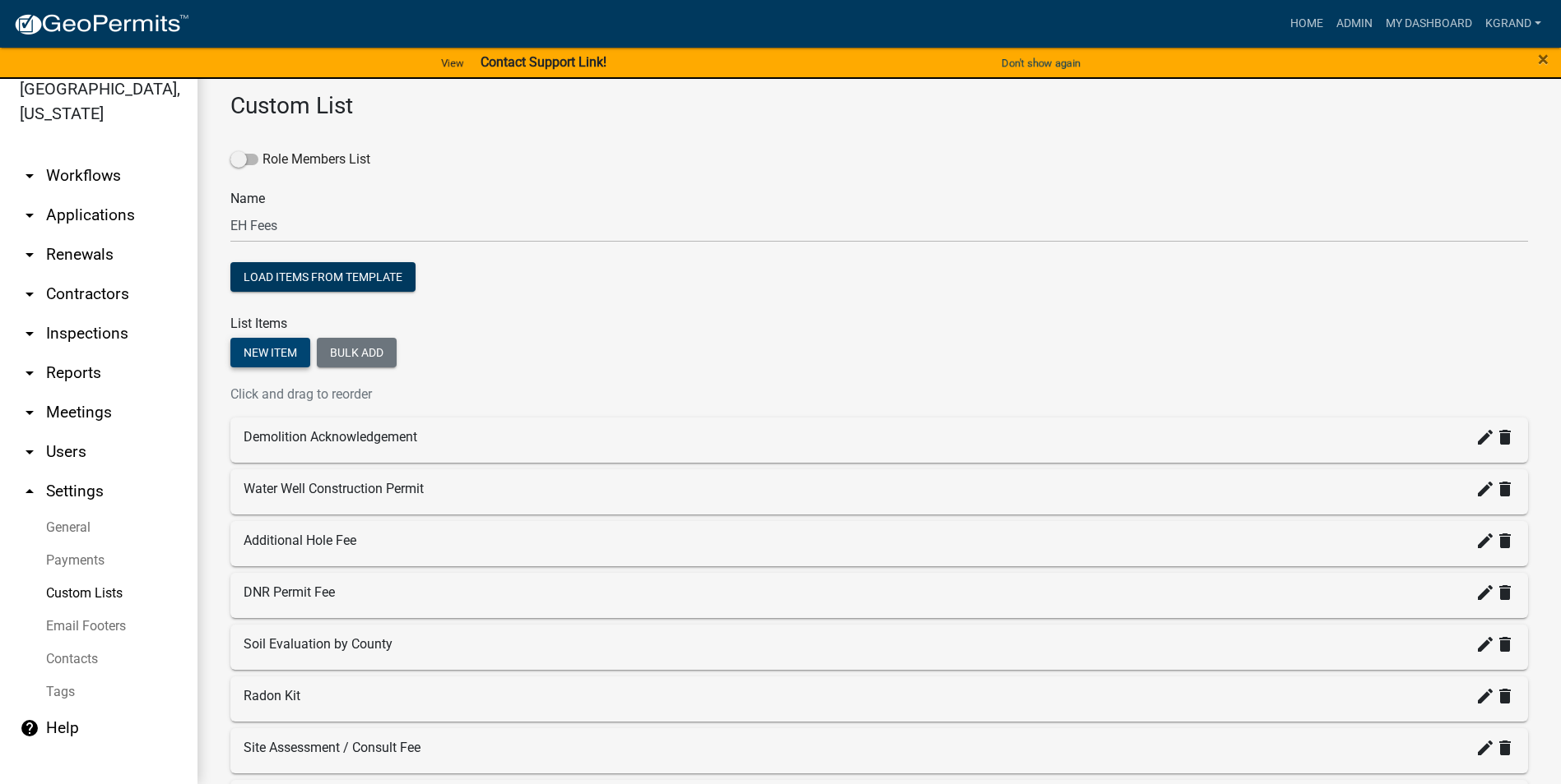
click at [271, 345] on button "New item" at bounding box center [271, 353] width 80 height 30
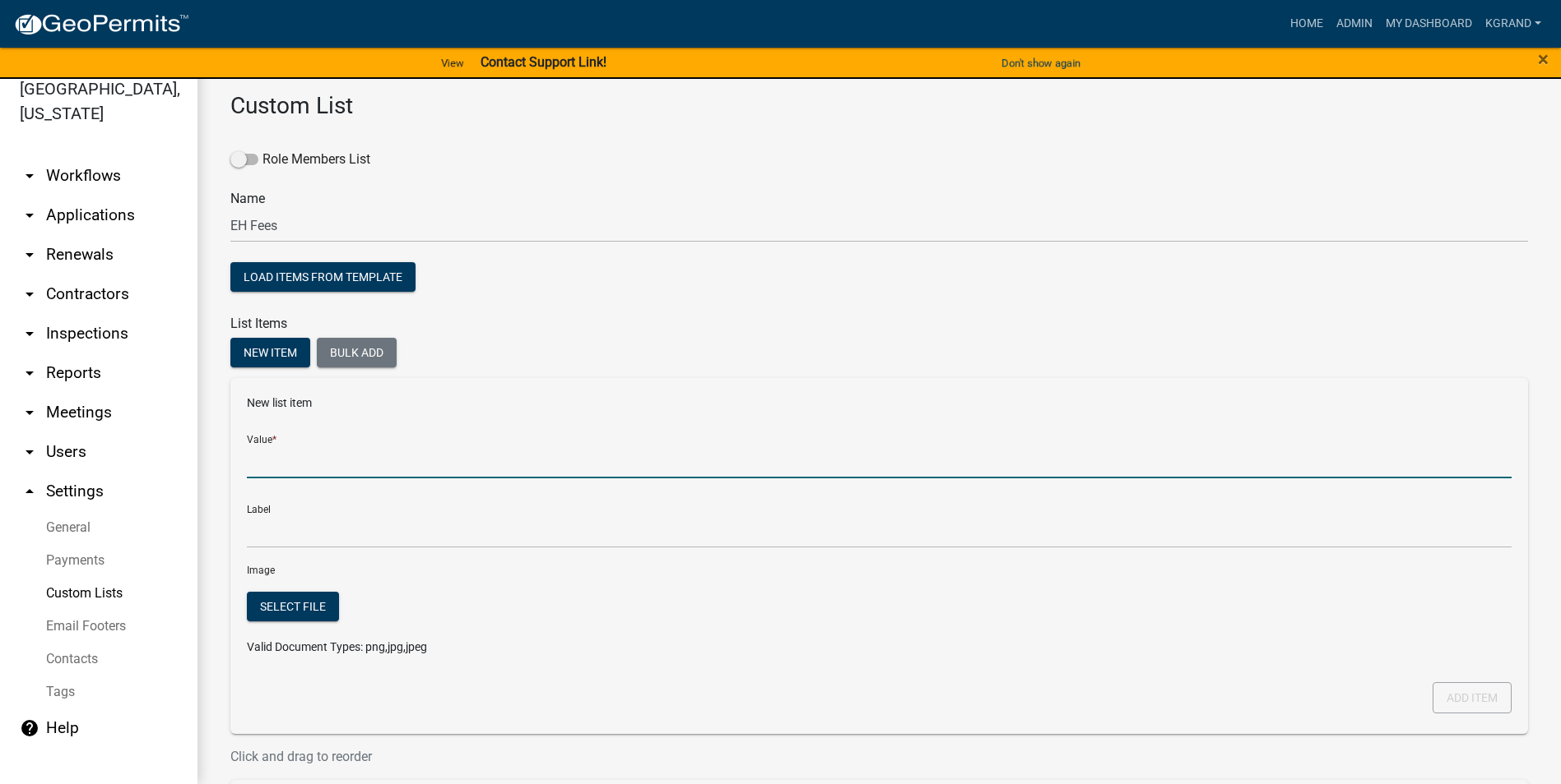
click at [280, 462] on input "Value *" at bounding box center [879, 461] width 1264 height 34
type input "Card Conveinance Fee"
click at [317, 501] on div "Label Card Conveinance Fee" at bounding box center [879, 519] width 1264 height 57
click at [339, 459] on input "Card Conveinance Fee" at bounding box center [879, 461] width 1264 height 34
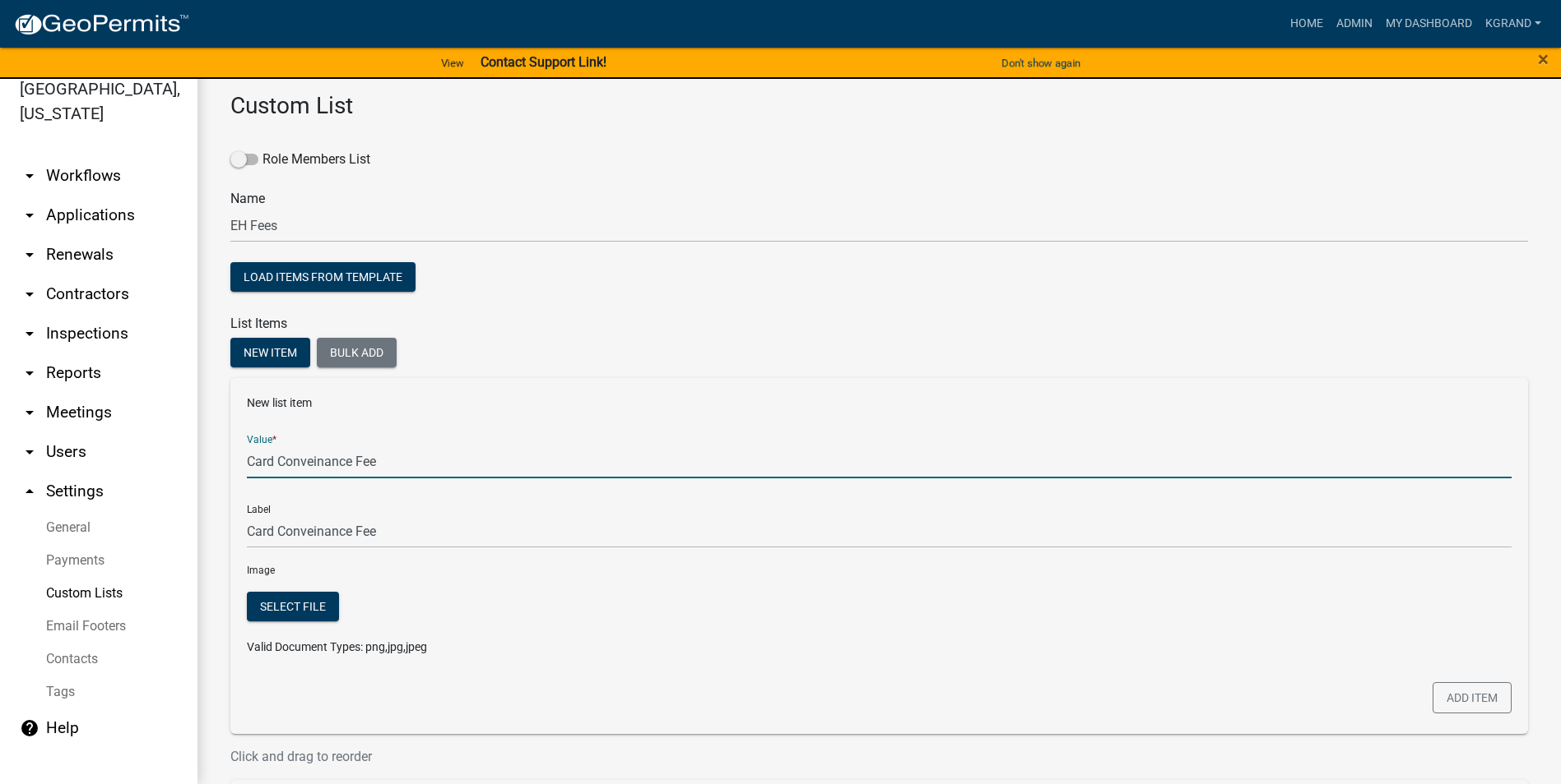
click at [339, 459] on input "Card Conveinance Fee" at bounding box center [879, 461] width 1264 height 34
drag, startPoint x: 339, startPoint y: 459, endPoint x: 329, endPoint y: 462, distance: 10.4
click at [329, 462] on input "Card Conveinance Fee" at bounding box center [879, 461] width 1264 height 34
type input "Card Convenience Fee"
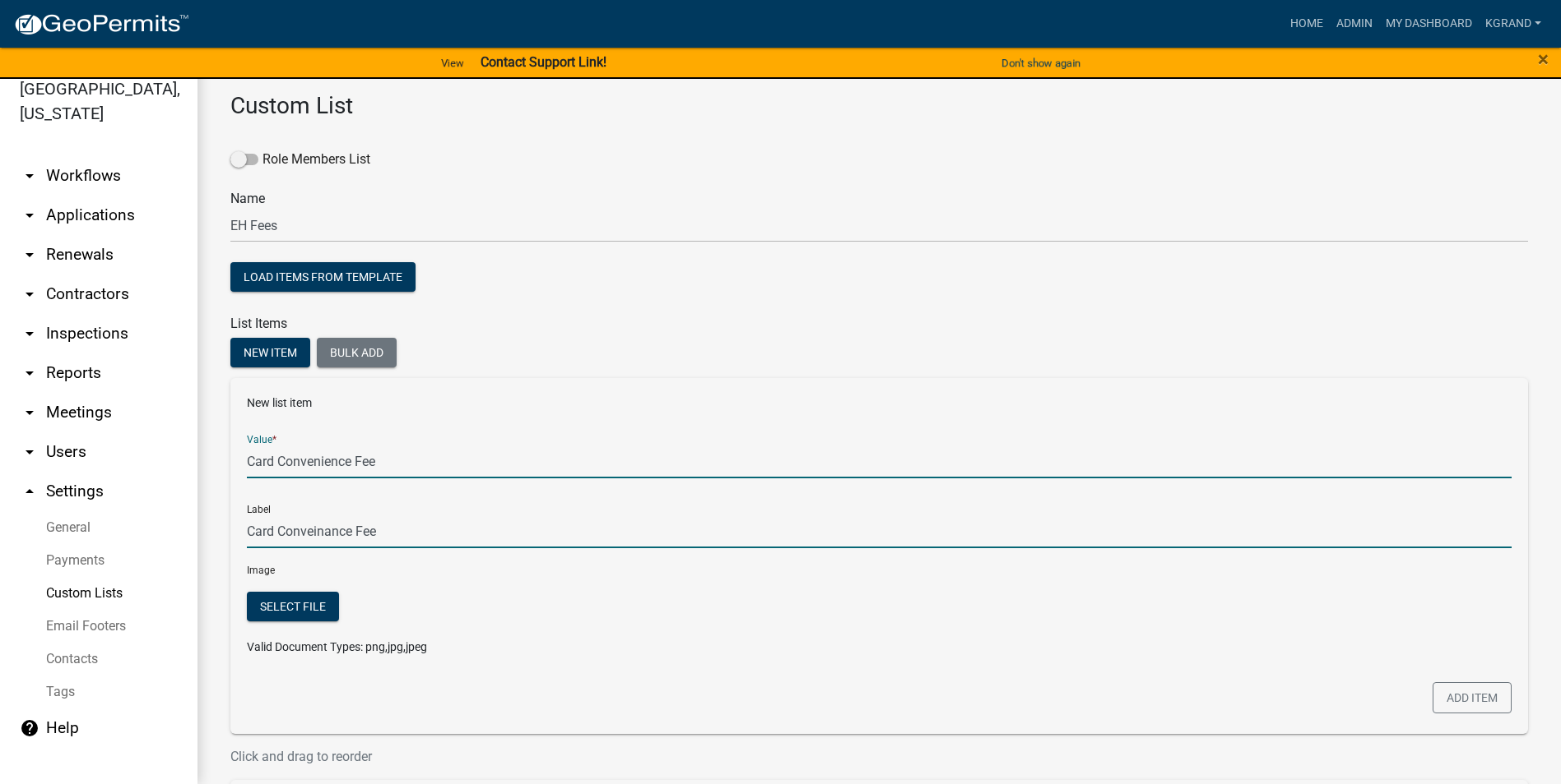
type input "Card Convenience Fee"
click at [394, 501] on input "Card Convenience Fee" at bounding box center [879, 531] width 1264 height 34
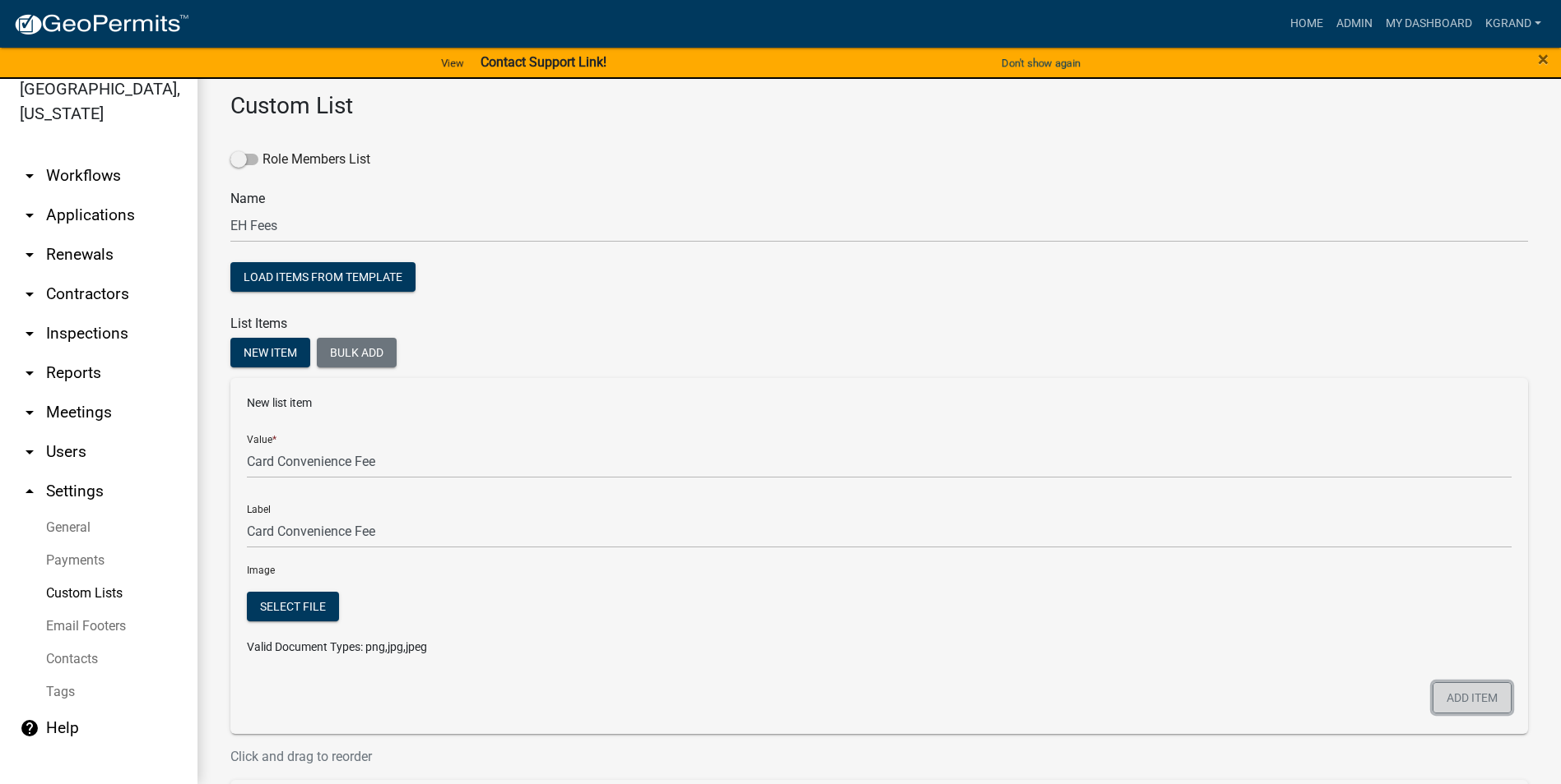
click at [770, 501] on button "Add item" at bounding box center [1471, 698] width 79 height 31
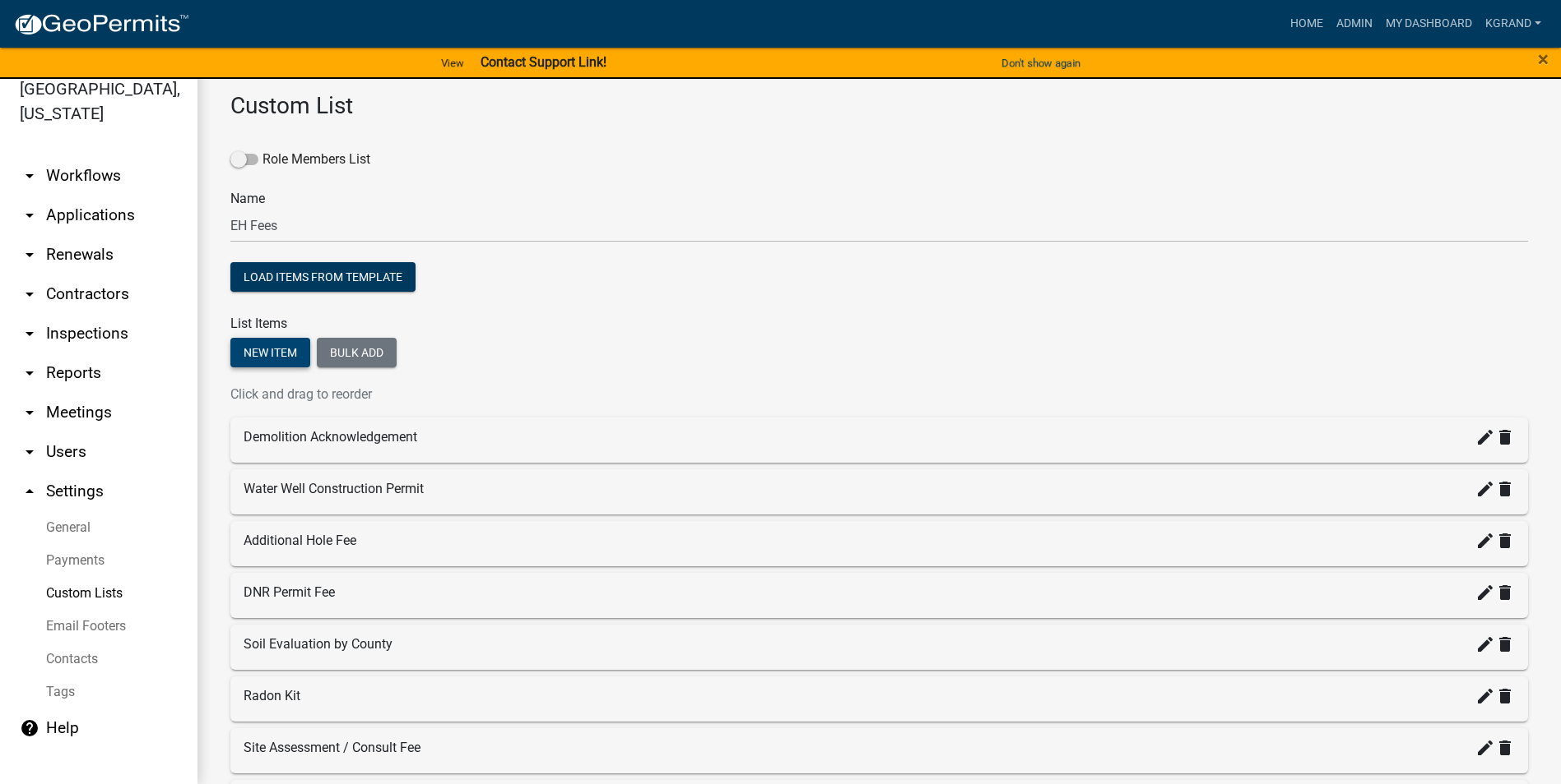
click at [266, 356] on button "New item" at bounding box center [271, 353] width 80 height 30
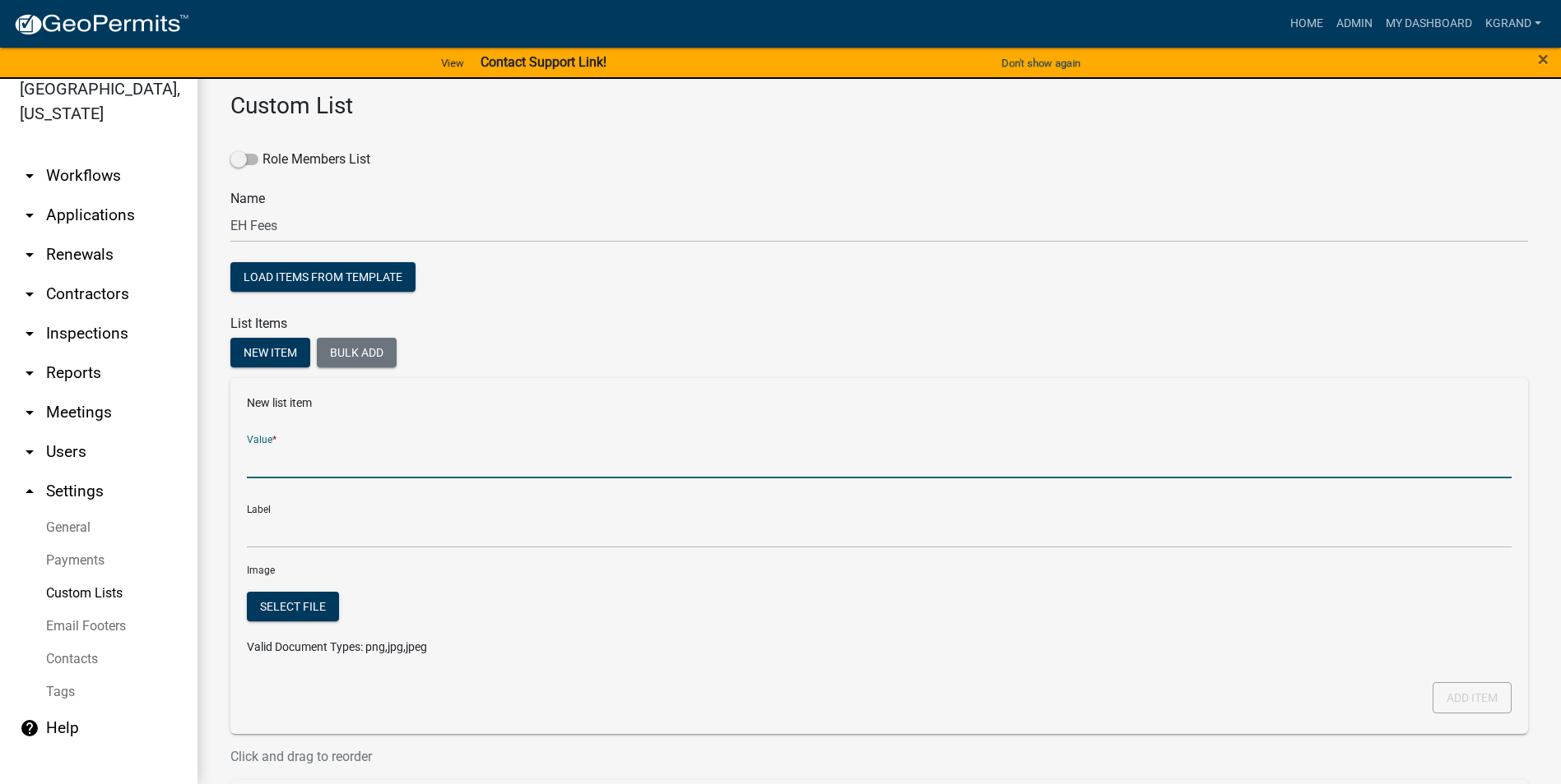
click at [396, 461] on input "Value *" at bounding box center [879, 461] width 1264 height 34
type input "Septic Abandonment Permit"
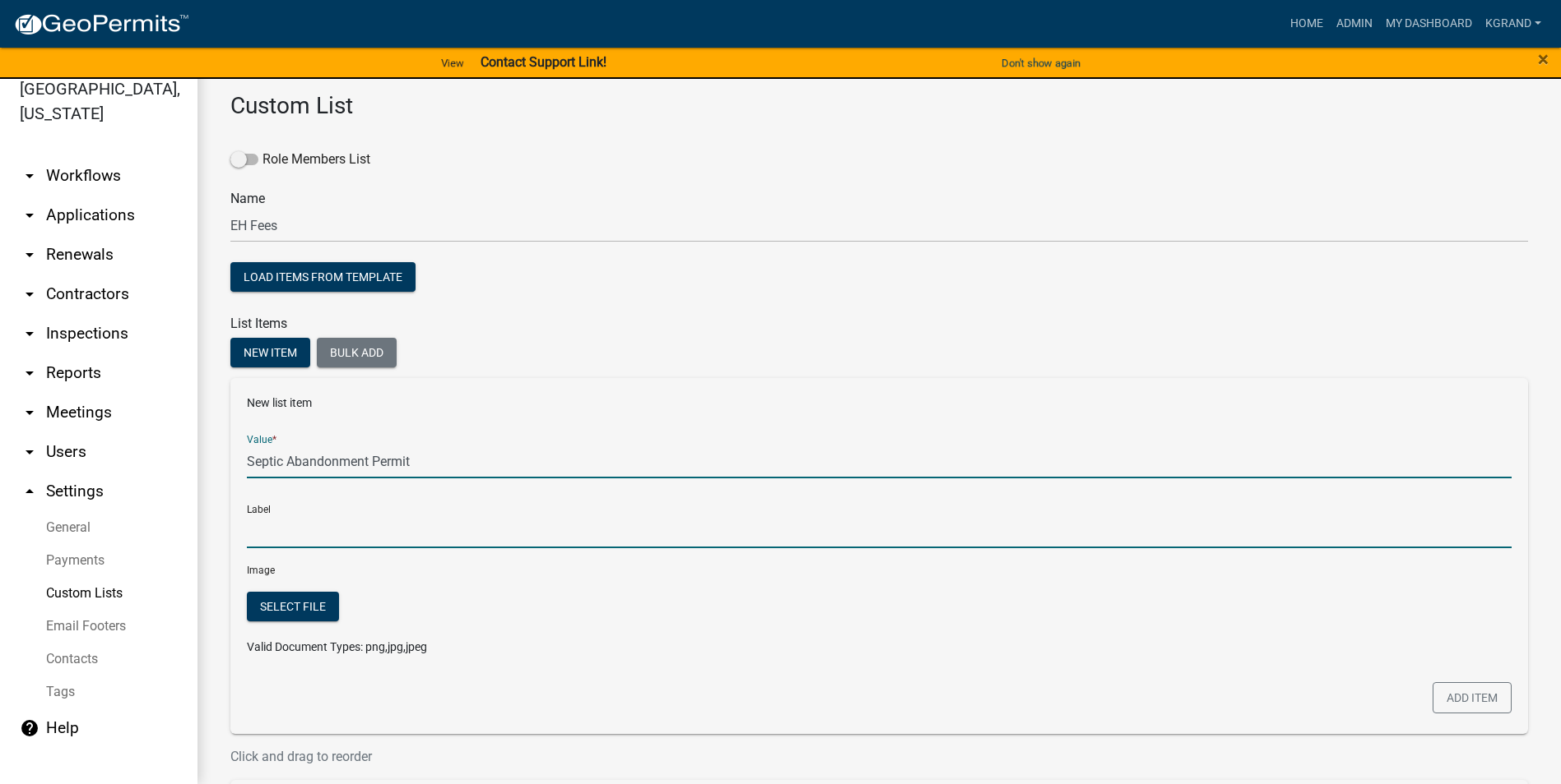
type input "Septic Abandonment Permit"
click at [363, 501] on input "Septic Abandonment Permit" at bounding box center [879, 531] width 1264 height 34
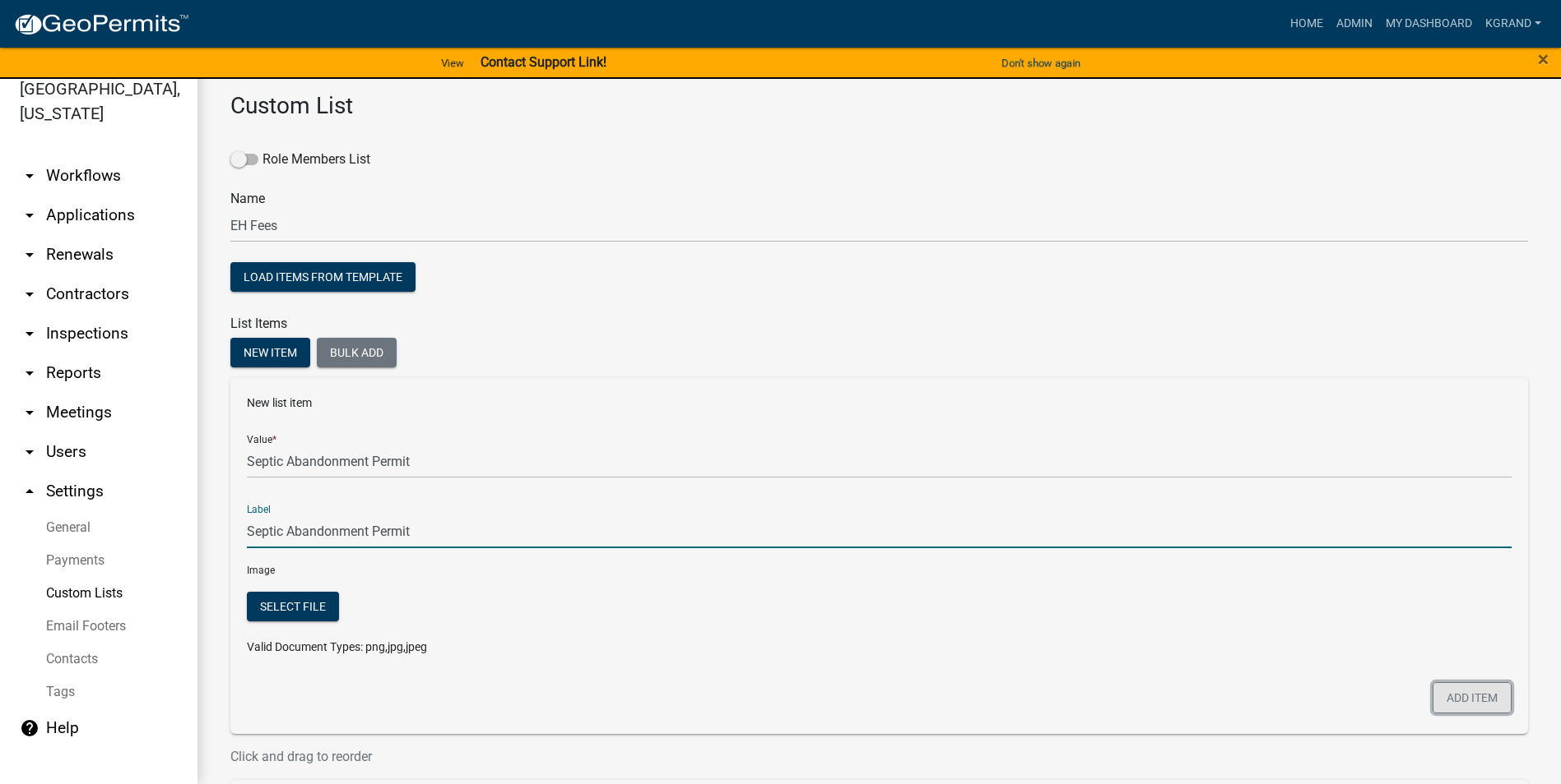
click at [770, 501] on button "Add item" at bounding box center [1471, 698] width 79 height 31
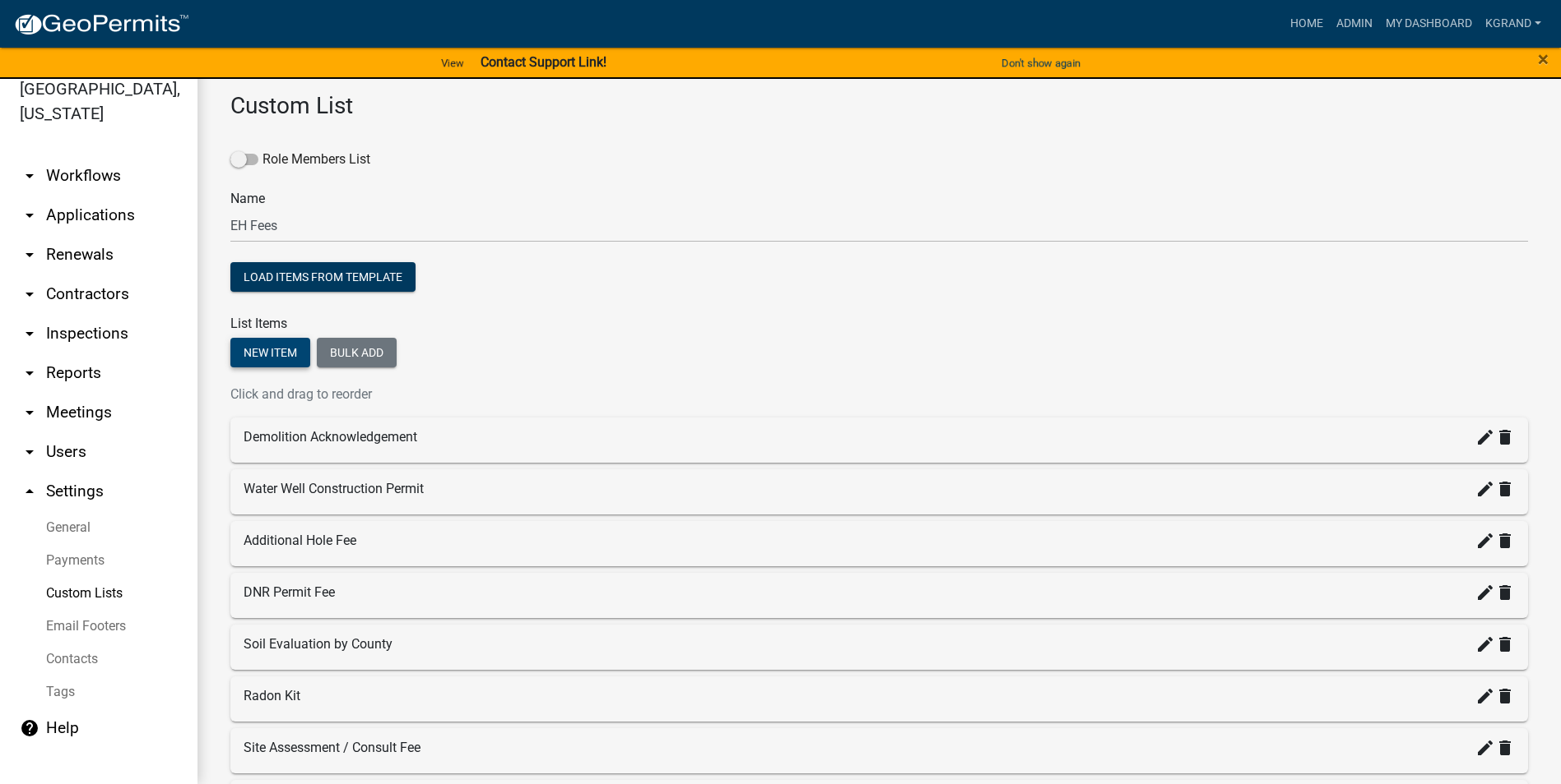
click at [291, 345] on button "New item" at bounding box center [271, 353] width 80 height 30
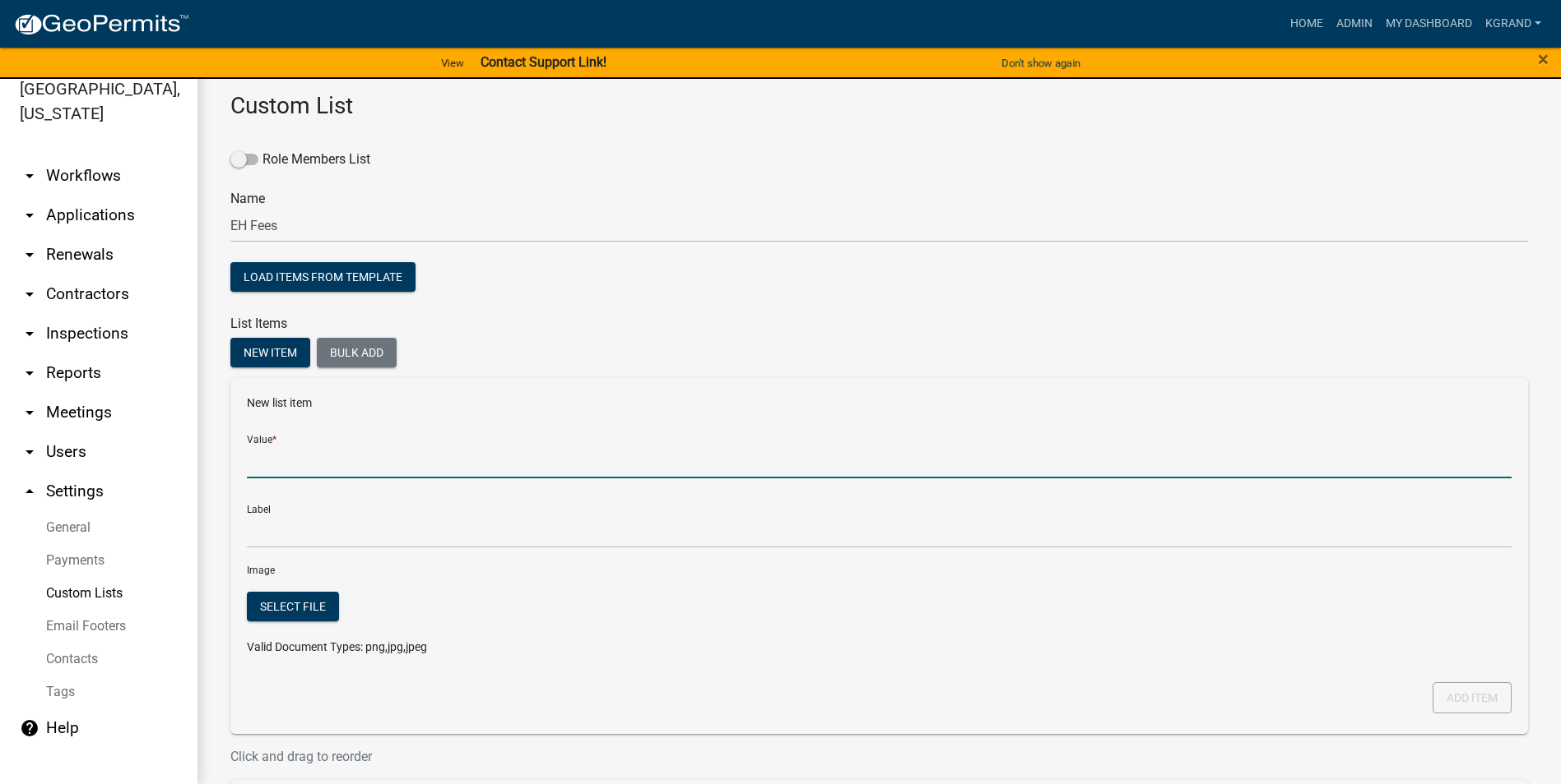
click at [262, 471] on input "Value *" at bounding box center [879, 461] width 1264 height 34
type input "Well Plugging Permit"
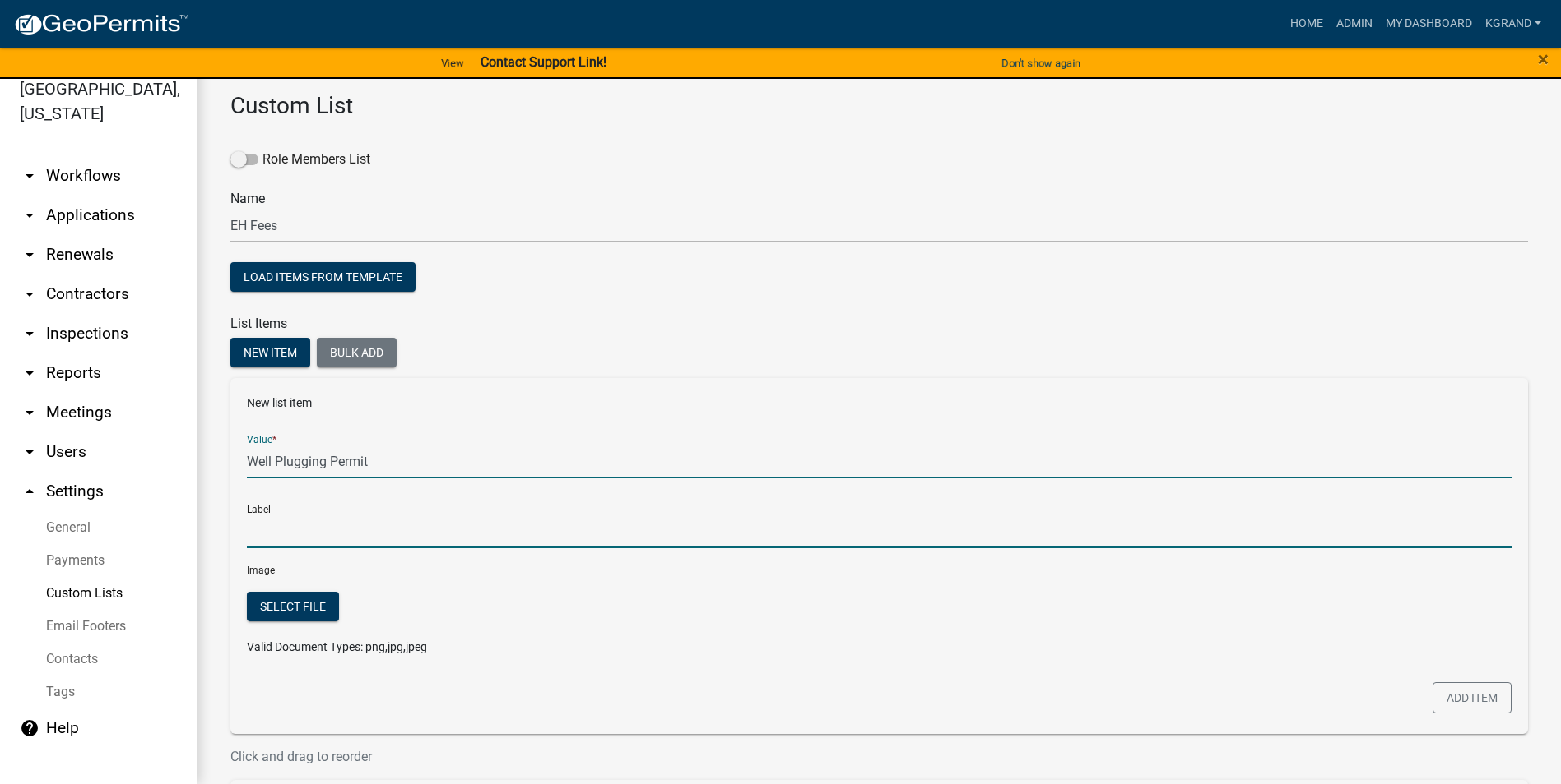
type input "Well Plugging Permit"
click at [324, 501] on input "Well Plugging Permit" at bounding box center [879, 531] width 1264 height 34
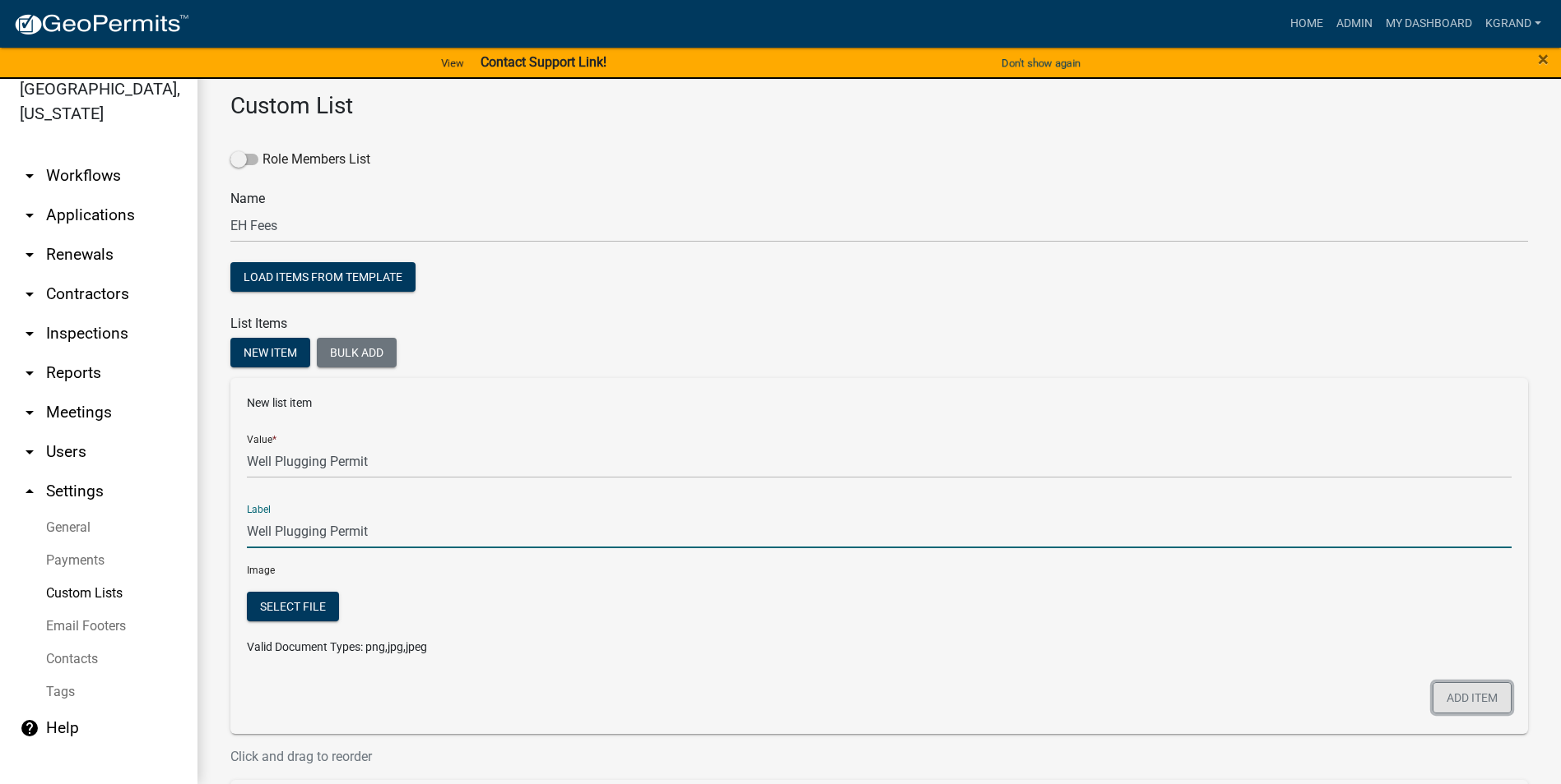
click at [770, 501] on button "Add item" at bounding box center [1471, 698] width 79 height 31
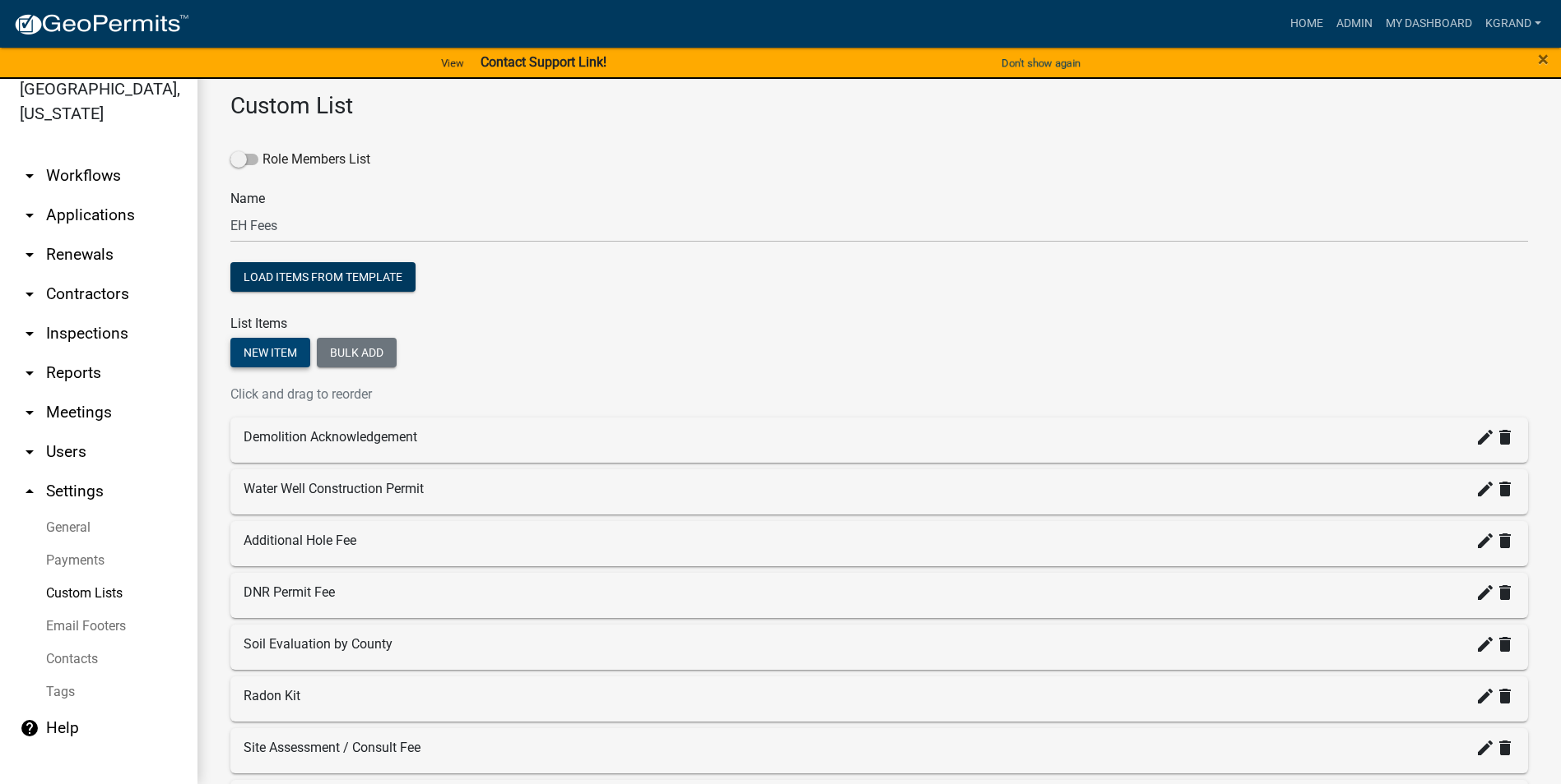
click at [284, 345] on button "New item" at bounding box center [271, 353] width 80 height 30
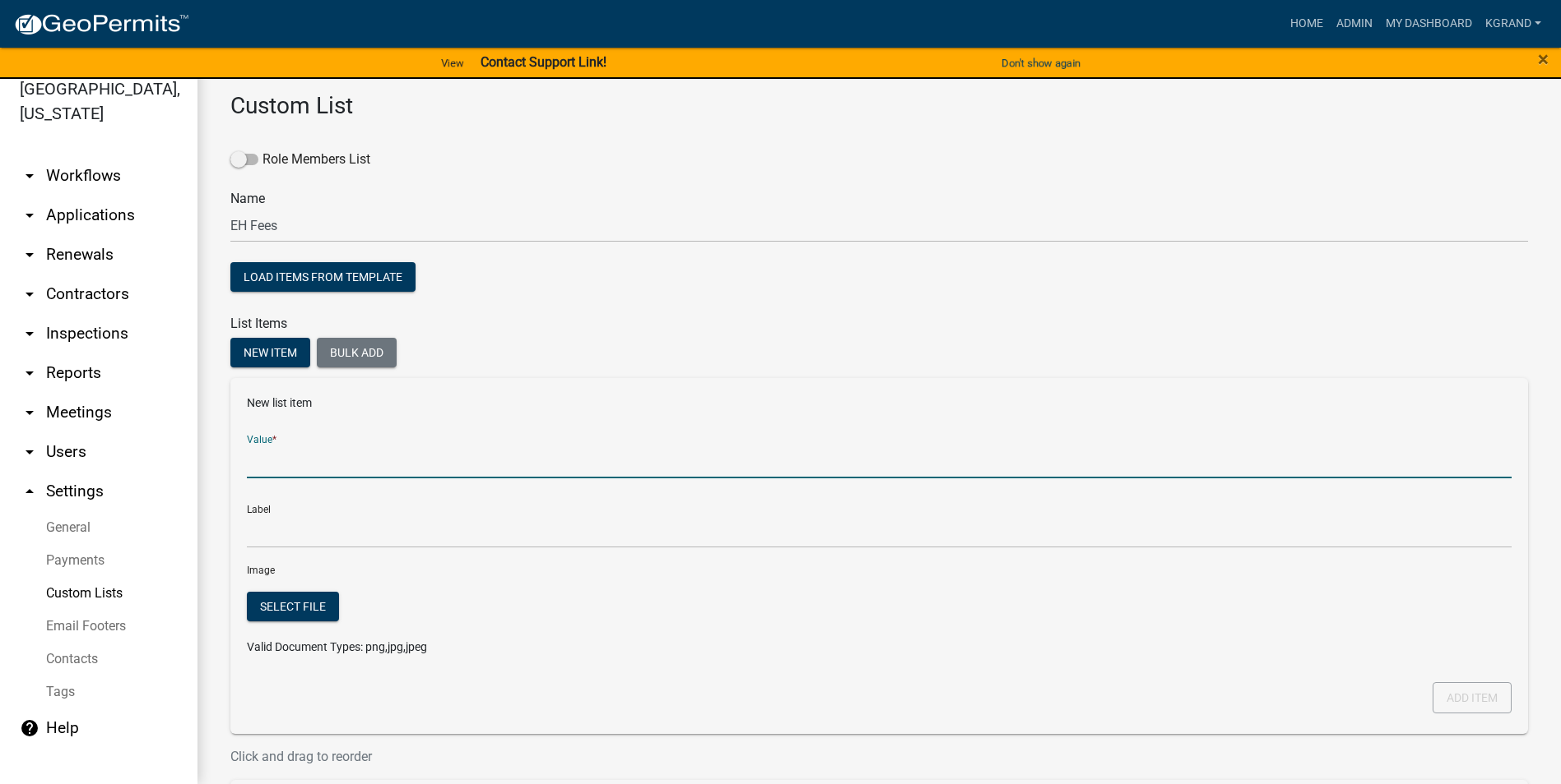
click at [293, 460] on input "Value *" at bounding box center [879, 461] width 1264 height 34
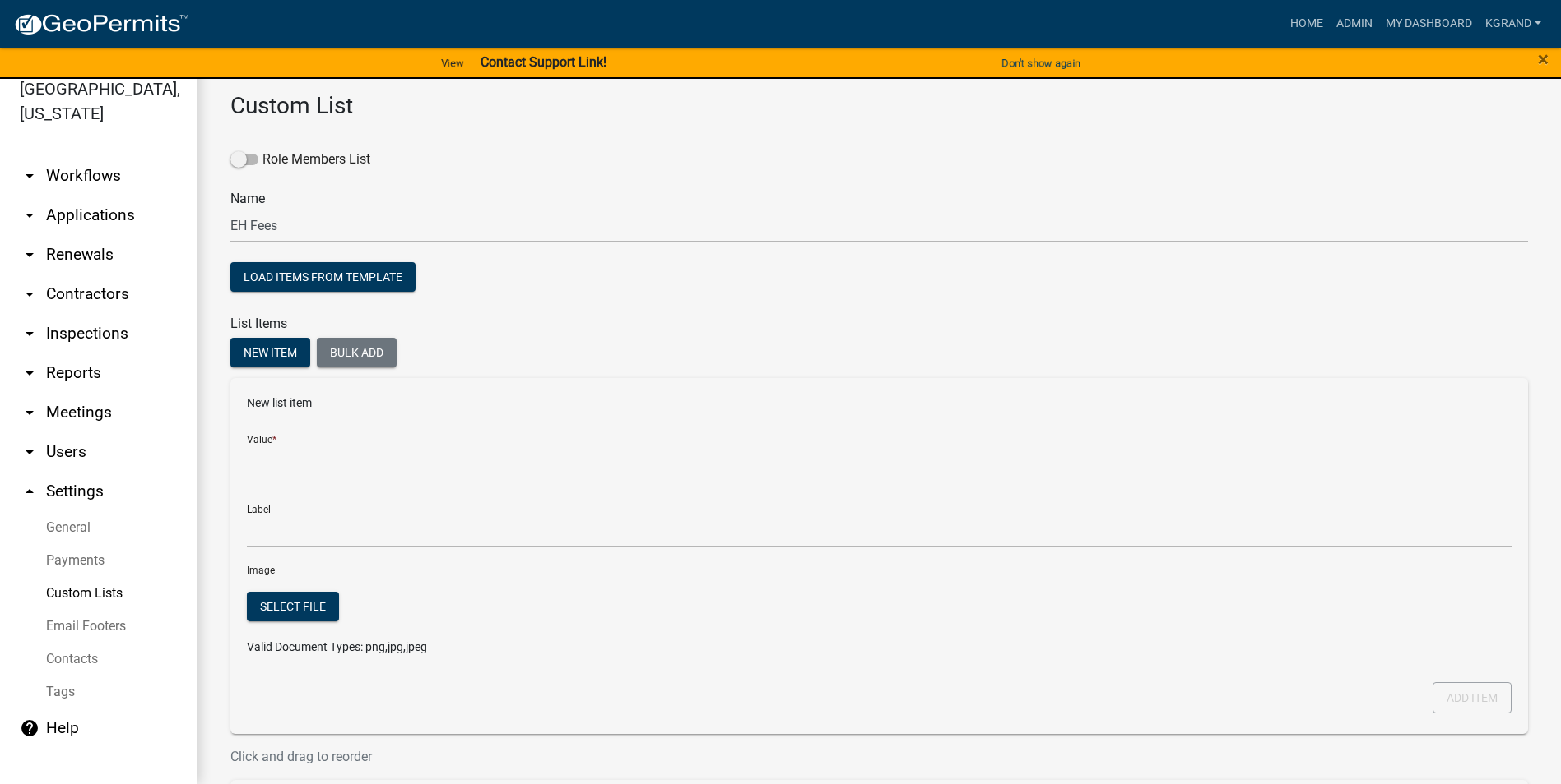
click at [717, 359] on div "New item Bulk add" at bounding box center [879, 355] width 1297 height 34
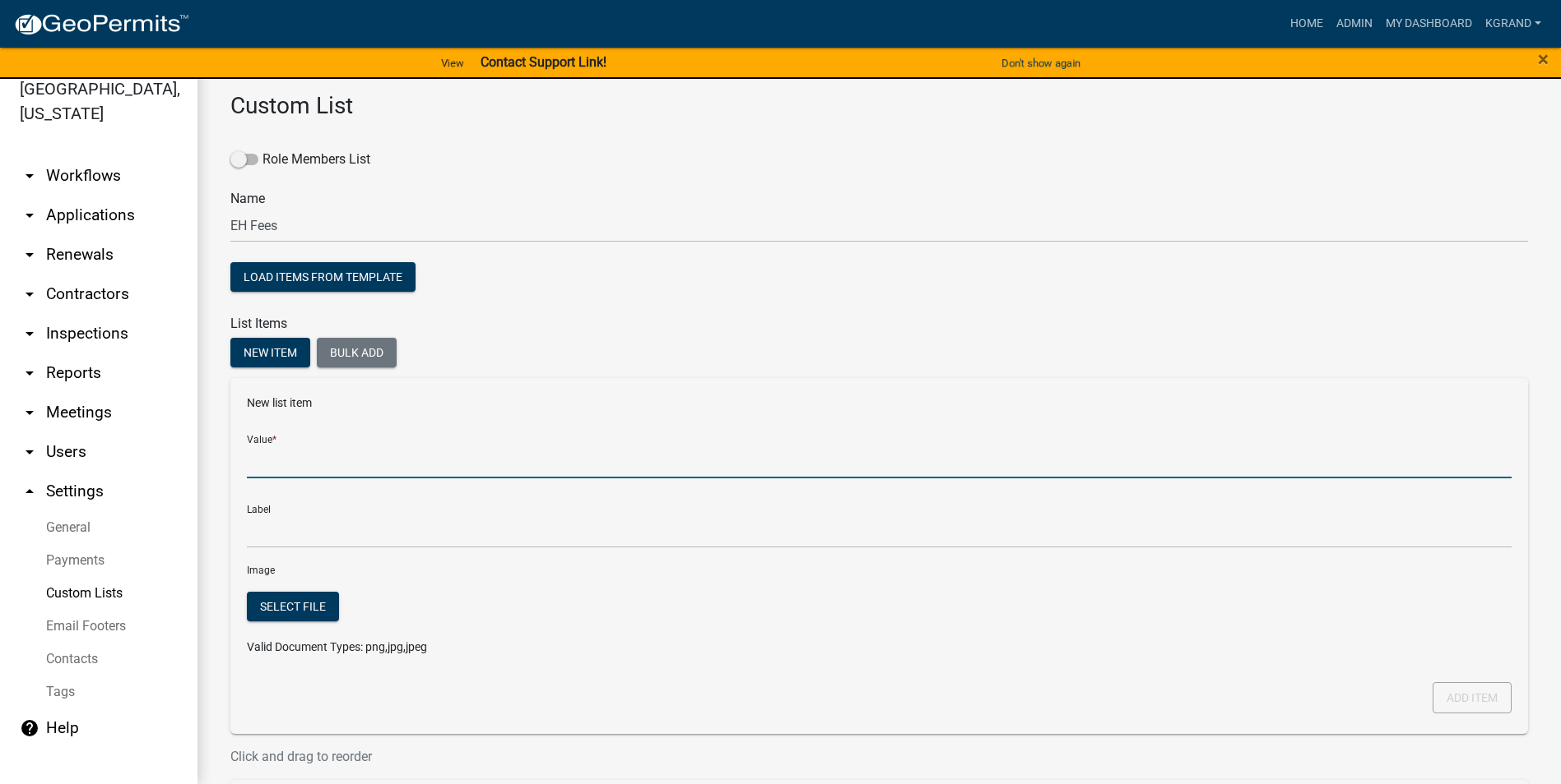
click at [303, 470] on input "Value *" at bounding box center [879, 461] width 1264 height 34
type input "A"
type input "Alteration Permit - Treatment"
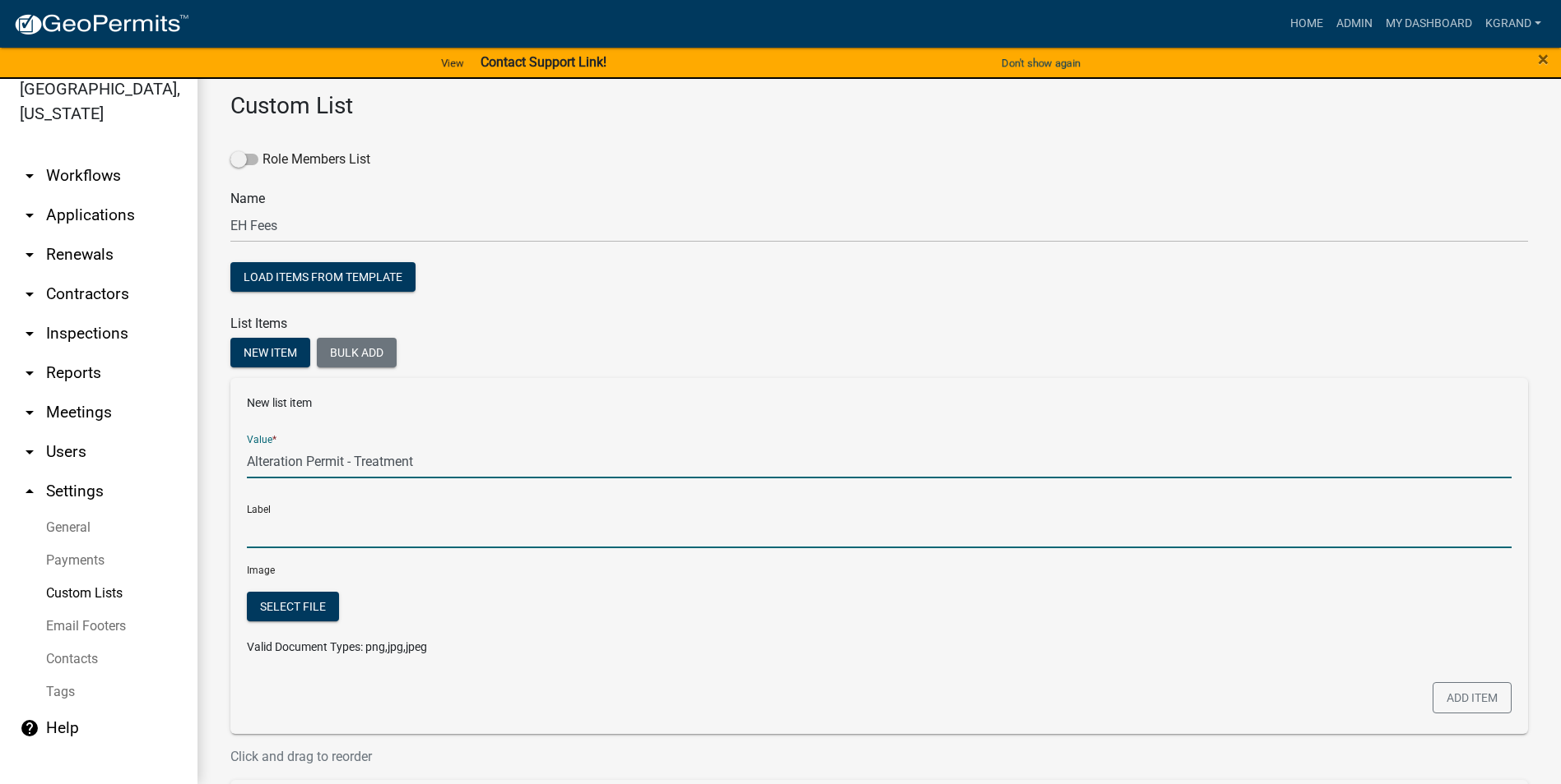
type input "Alteration Permit - Treatment"
click at [301, 501] on input "Alteration Permit - Treatment" at bounding box center [879, 531] width 1264 height 34
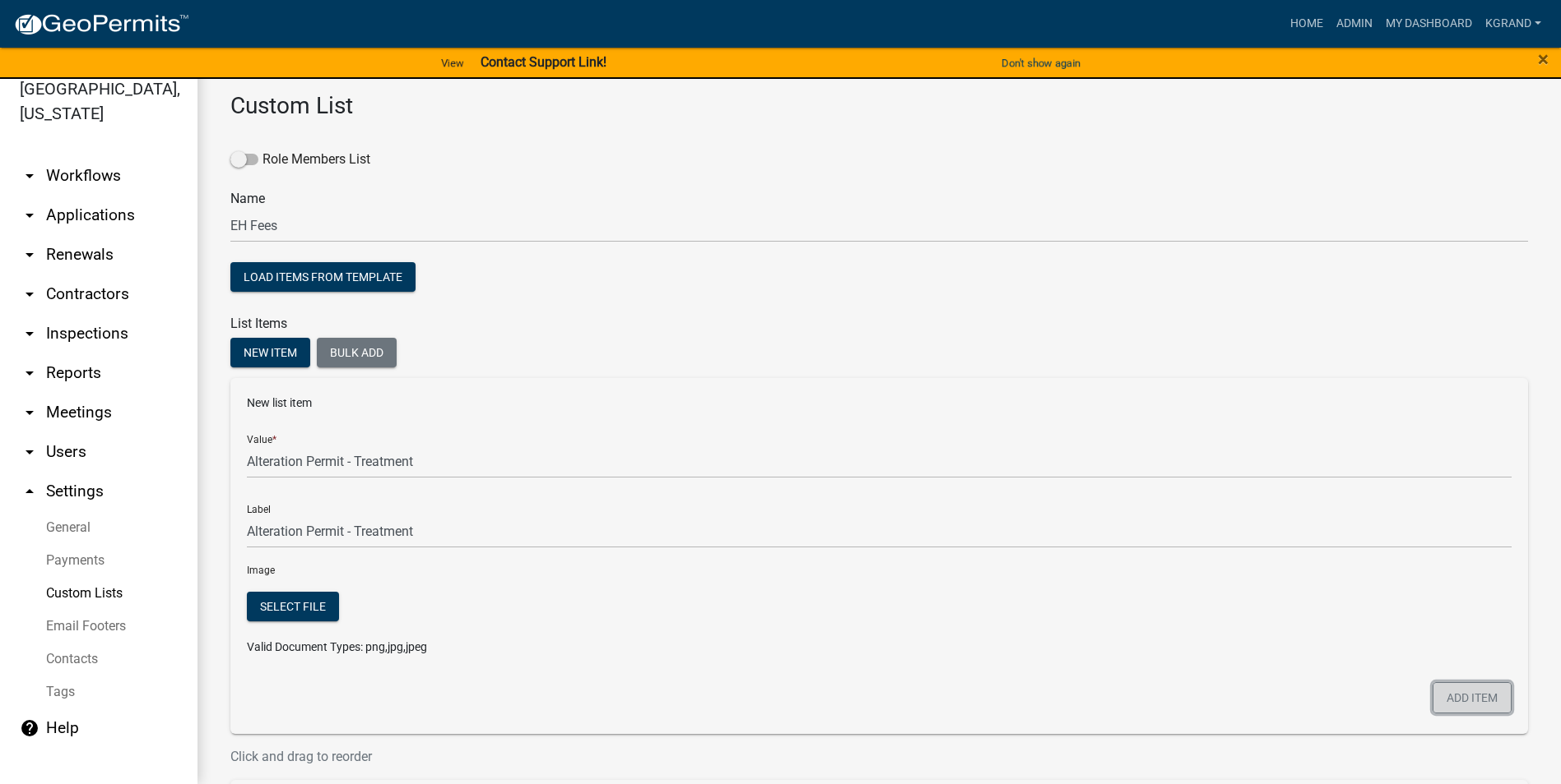
click at [770, 501] on button "Add item" at bounding box center [1471, 698] width 79 height 31
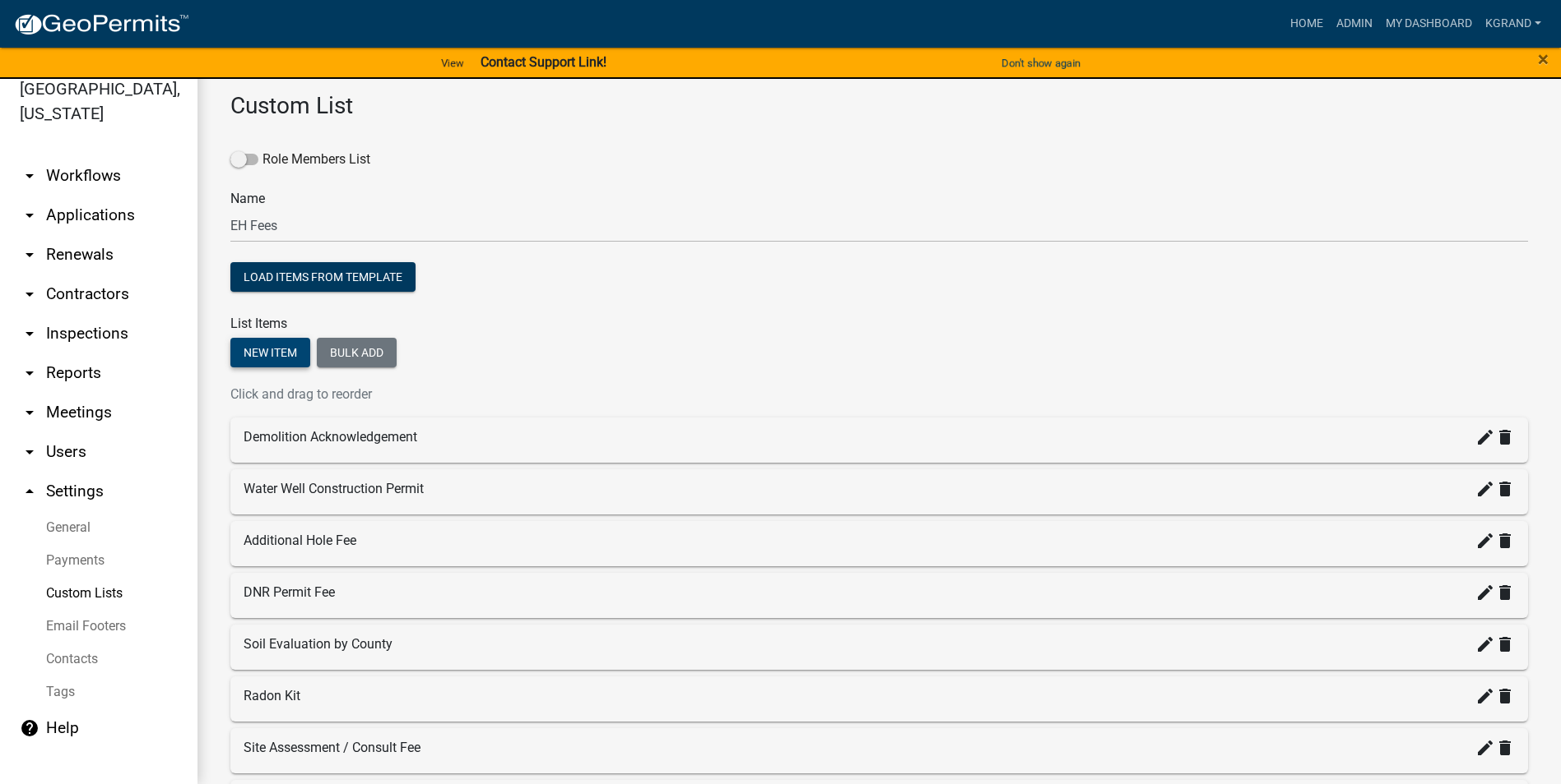
click at [247, 355] on button "New item" at bounding box center [271, 353] width 80 height 30
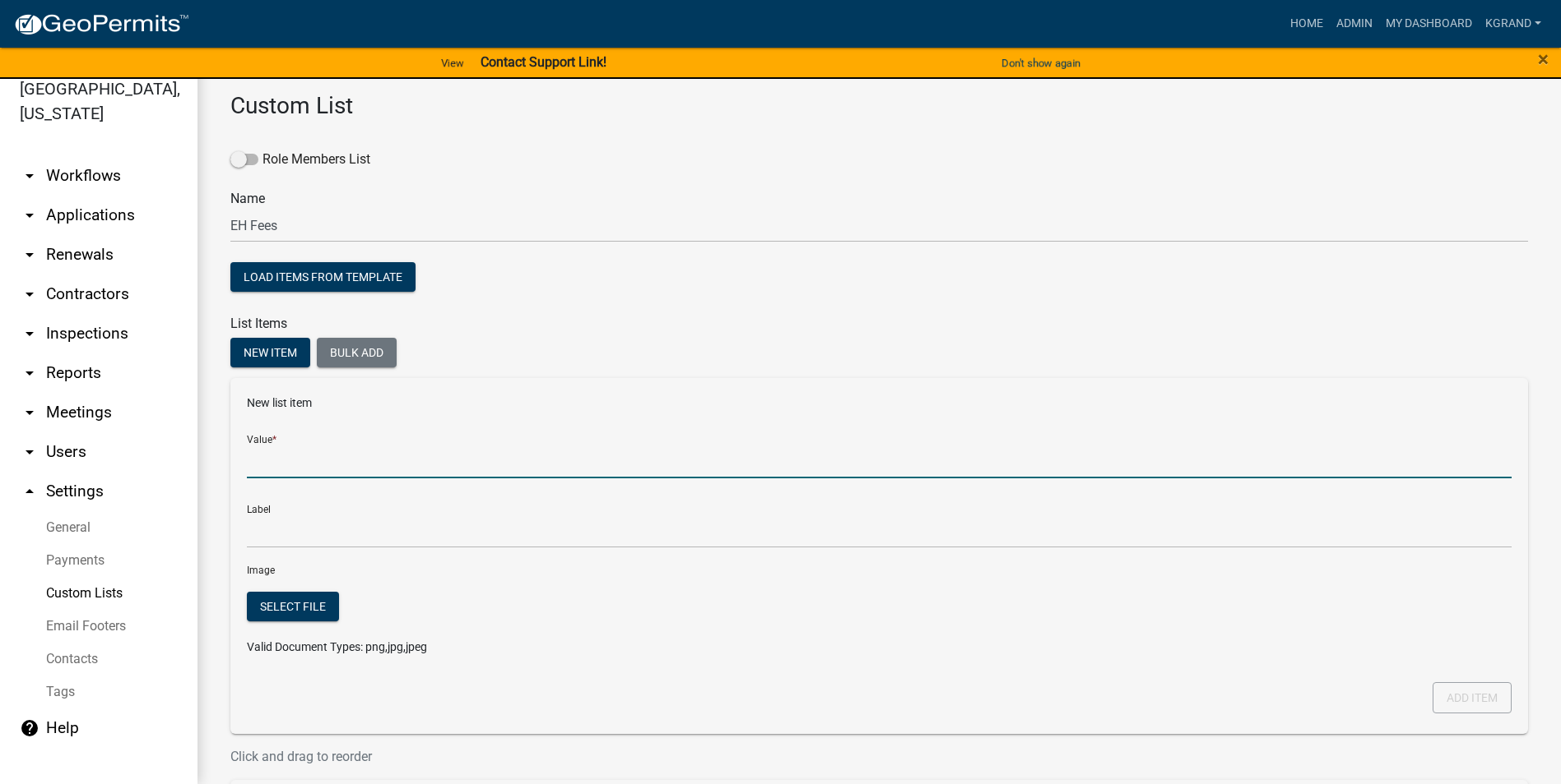
click at [276, 469] on input "Value *" at bounding box center [879, 461] width 1264 height 34
type input "Alteration Permit - Treatment"
click at [356, 459] on input "Alteration Permit - Treatment" at bounding box center [879, 461] width 1264 height 34
type input "Alteration Permit - Non-Treatment"
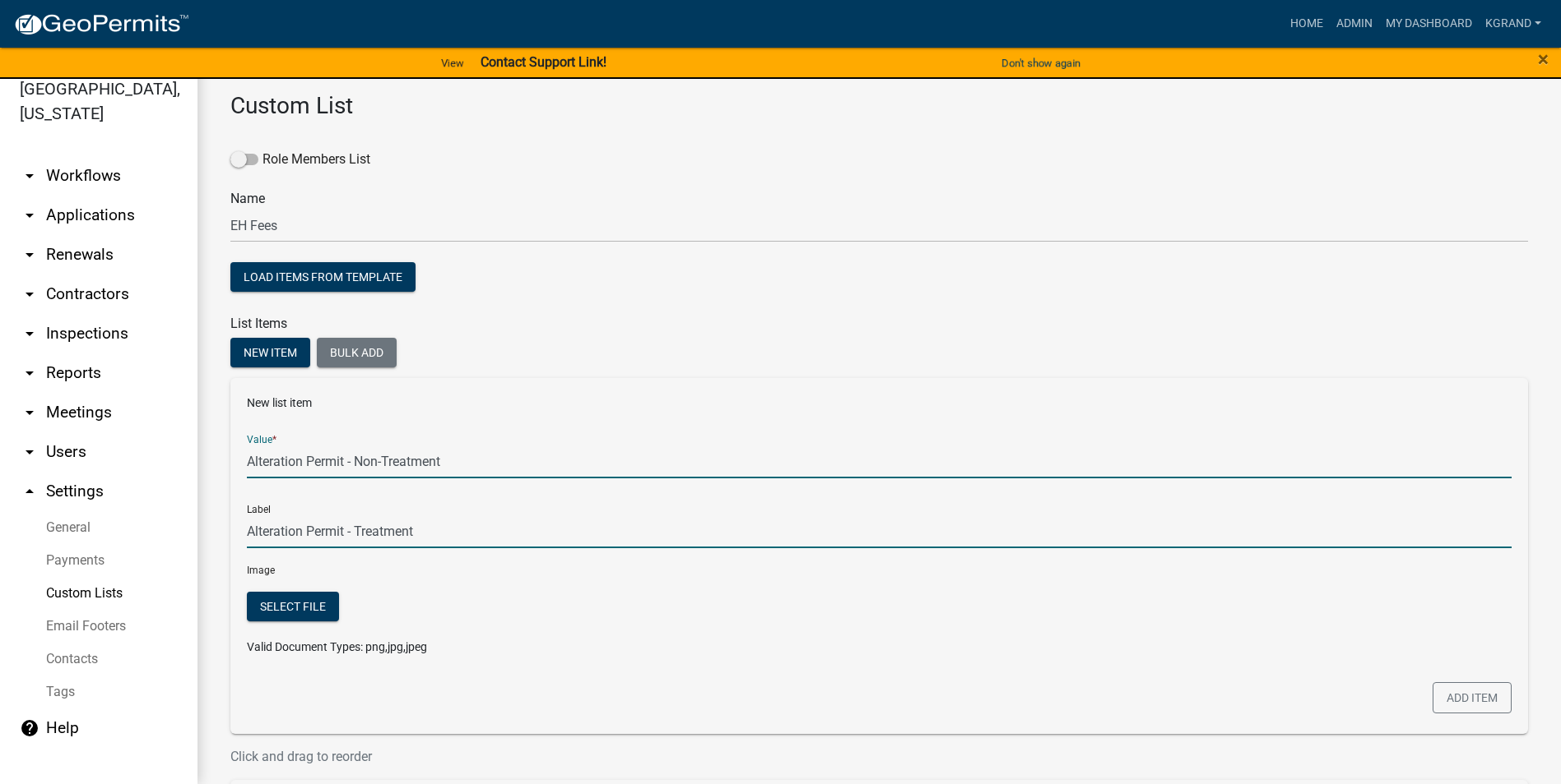
type input "Alteration Permit - Non-Treatment"
click at [467, 501] on input "Alteration Permit - Non-Treatment" at bounding box center [879, 531] width 1264 height 34
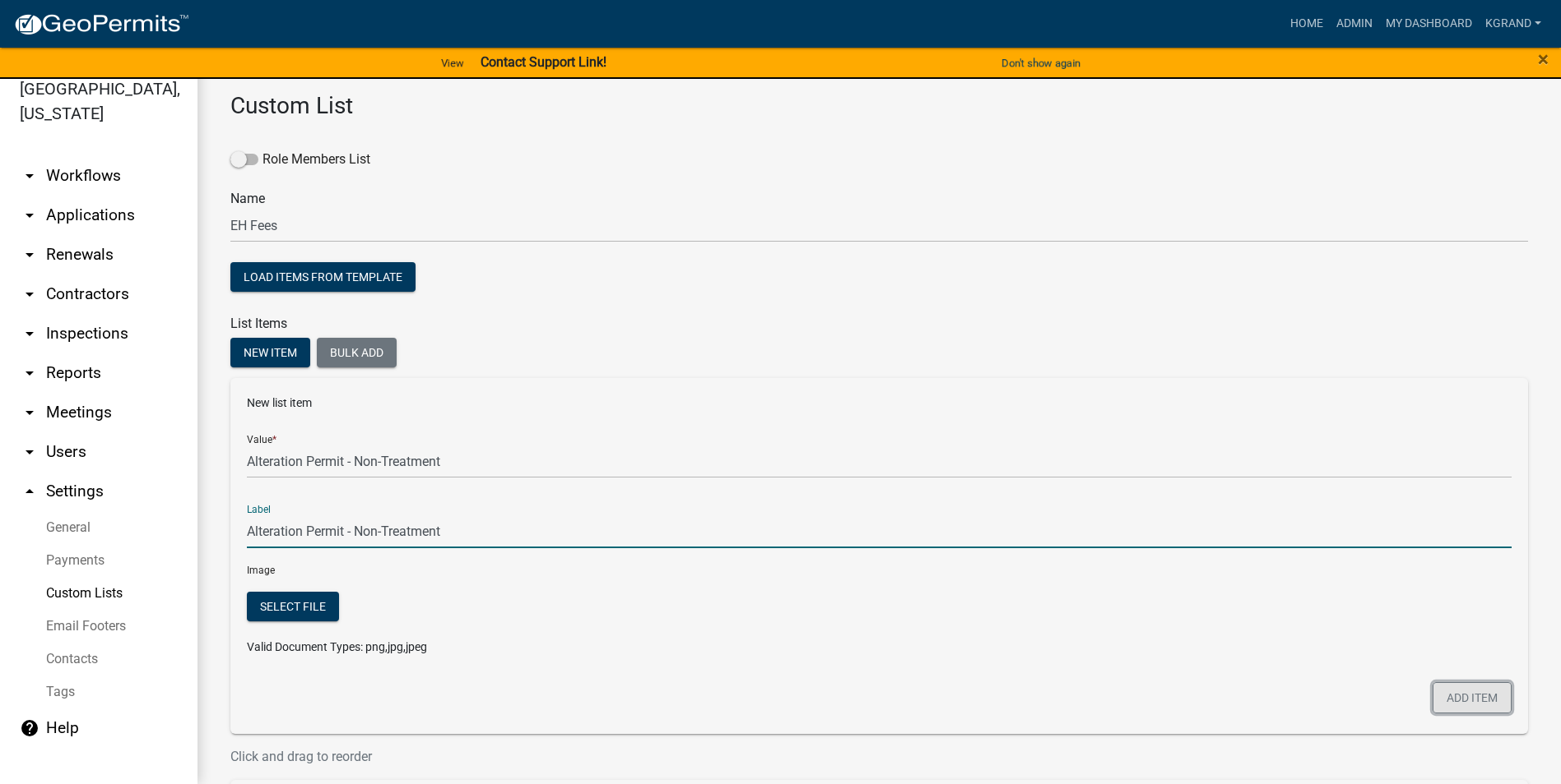
click at [770, 501] on button "Add item" at bounding box center [1471, 698] width 79 height 31
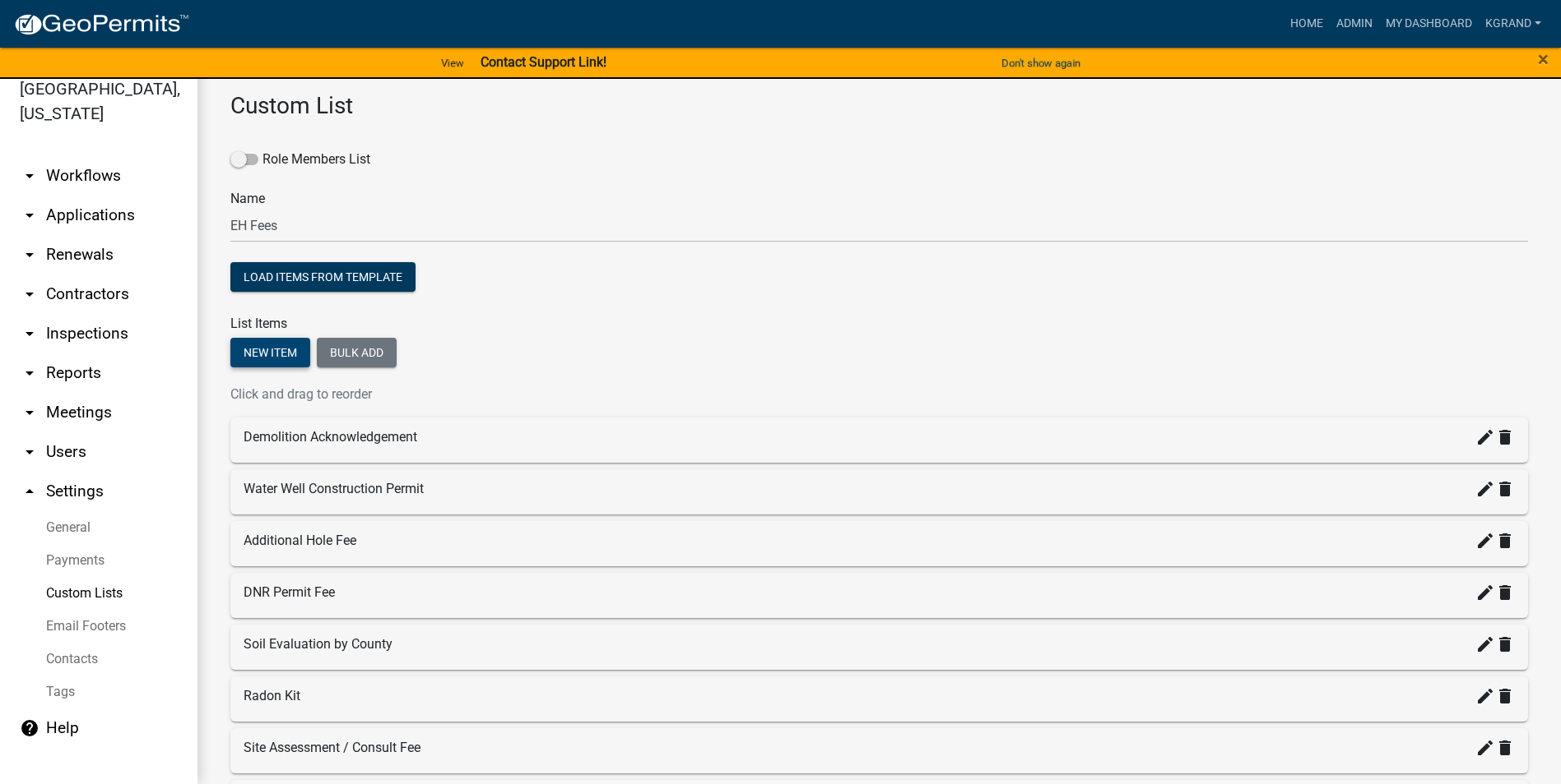
click at [283, 354] on button "New item" at bounding box center [271, 353] width 80 height 30
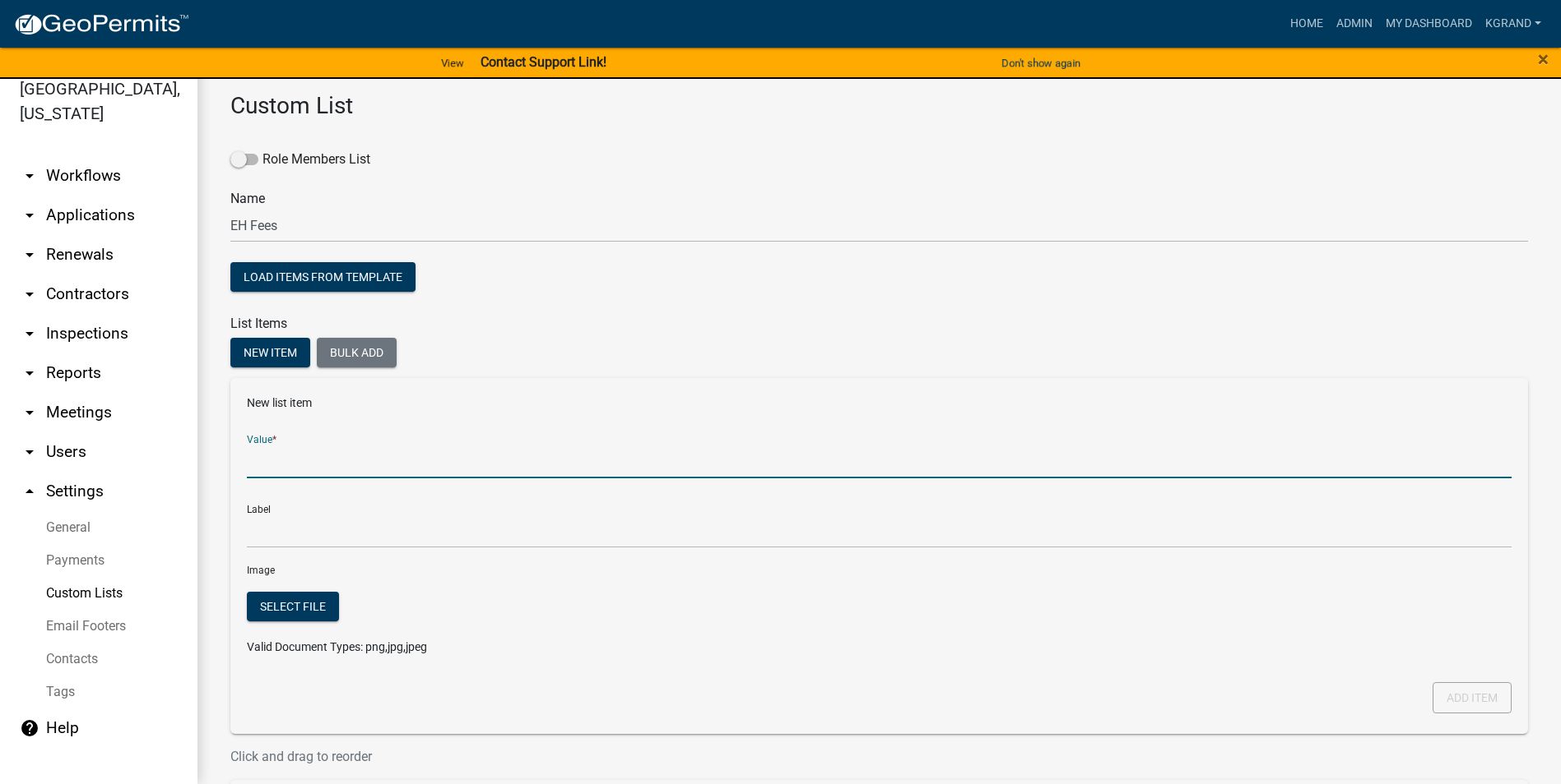
click at [281, 456] on input "Value *" at bounding box center [879, 461] width 1264 height 34
type input "C"
type input "Lateral Septic System - New"
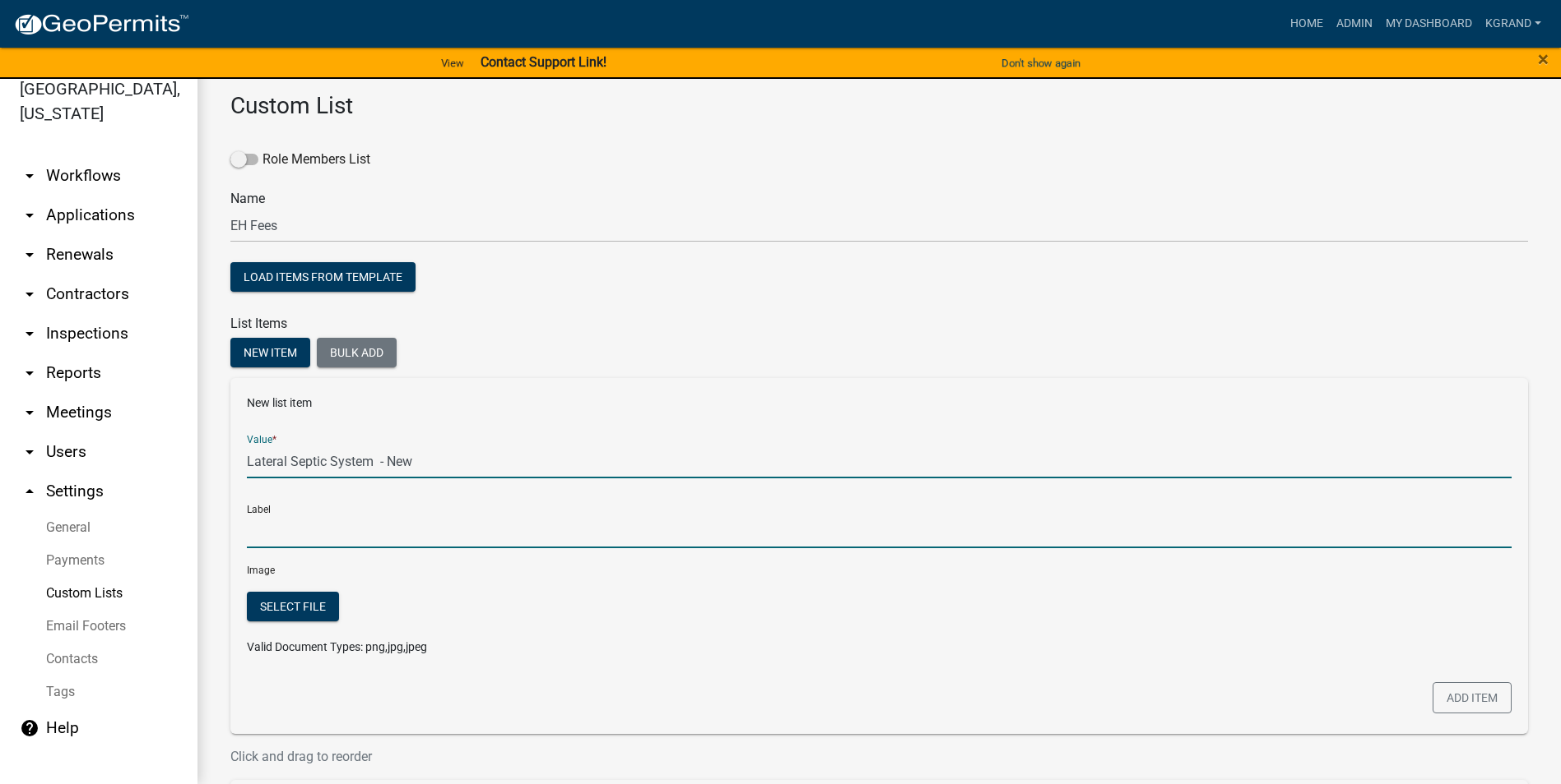
type input "Lateral Septic System - New"
click at [296, 501] on input "Lateral Septic System - New" at bounding box center [879, 531] width 1264 height 34
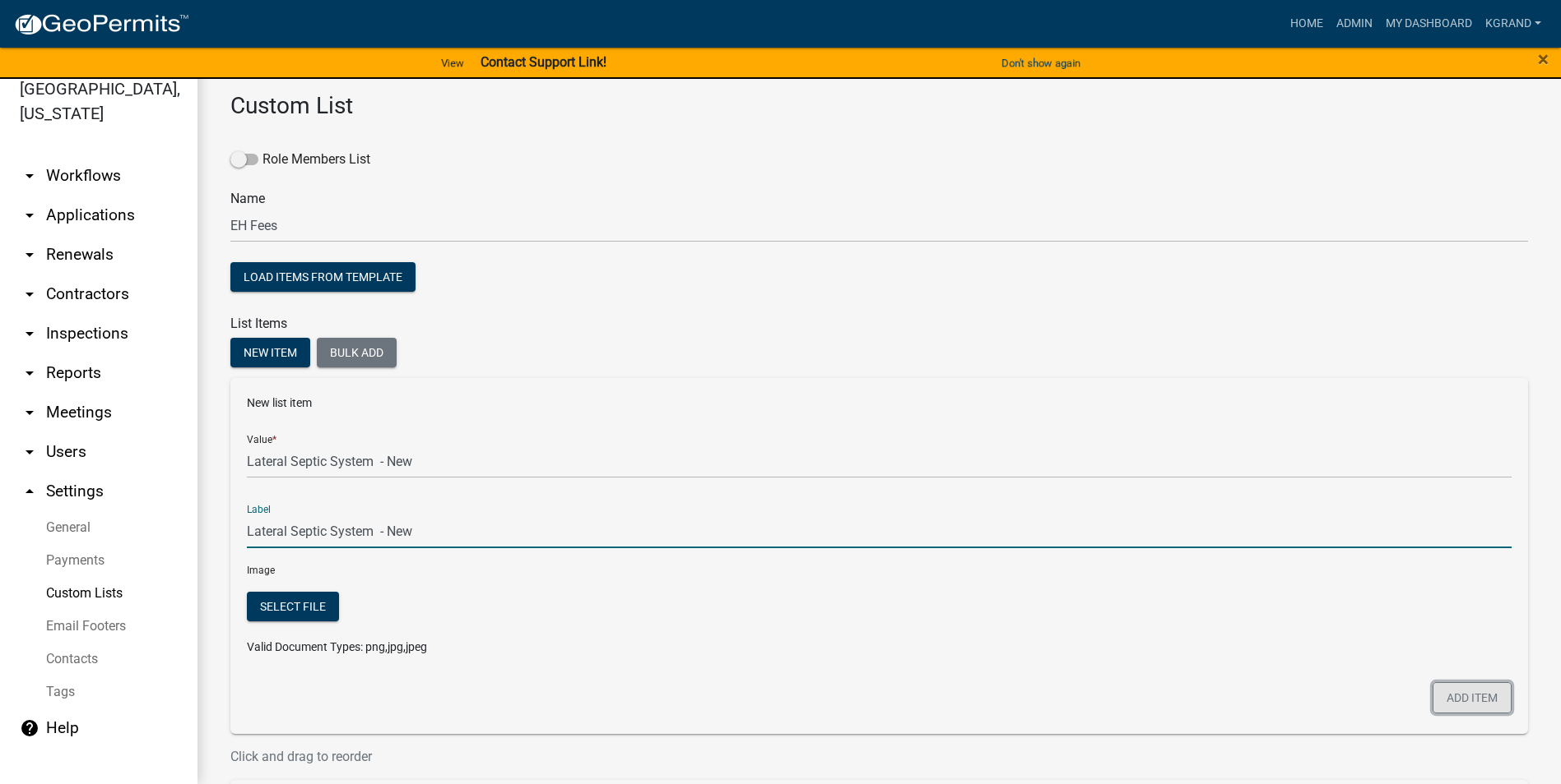
click at [770, 501] on button "Add item" at bounding box center [1471, 698] width 79 height 31
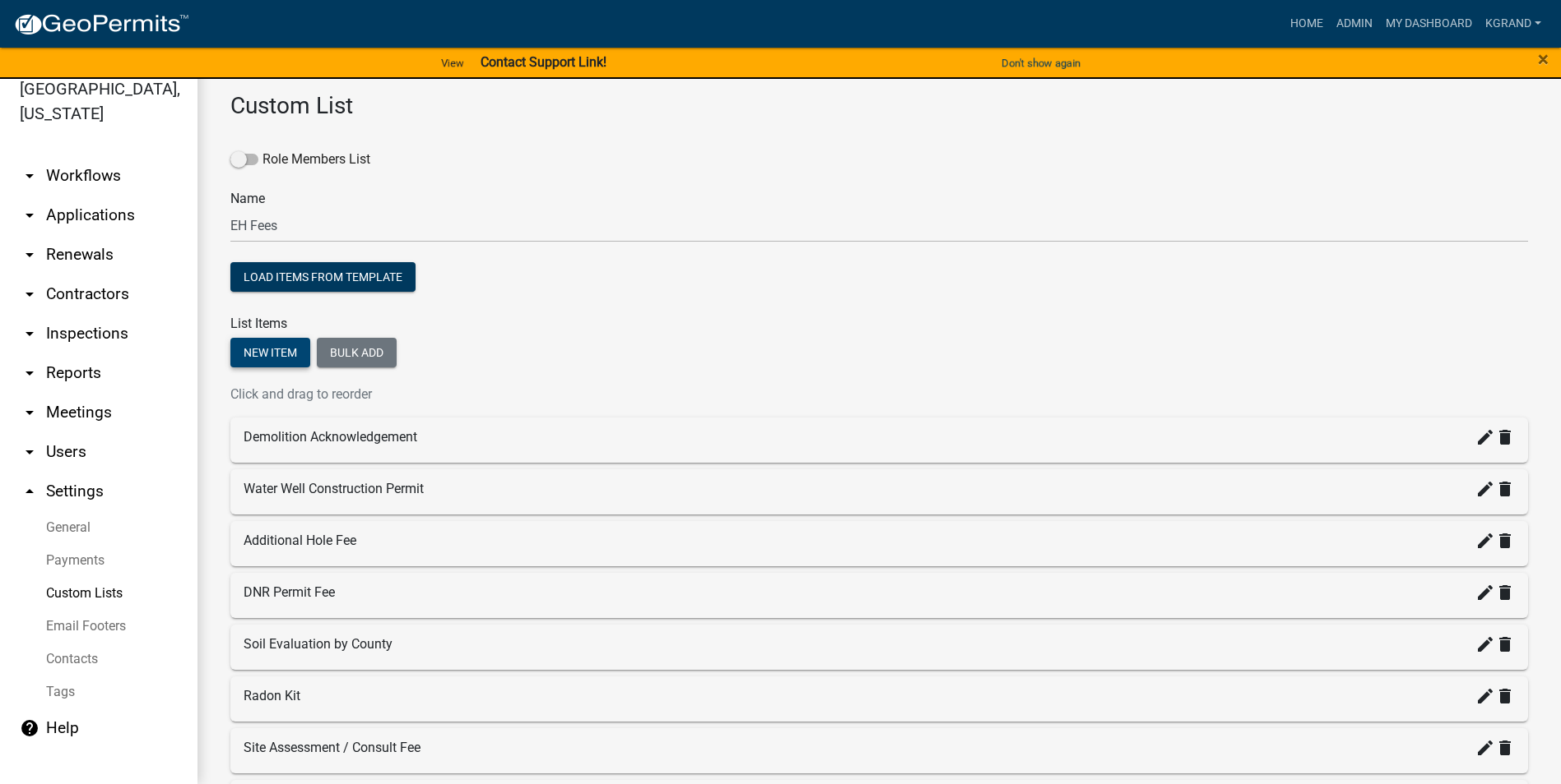
click at [252, 358] on button "New item" at bounding box center [271, 353] width 80 height 30
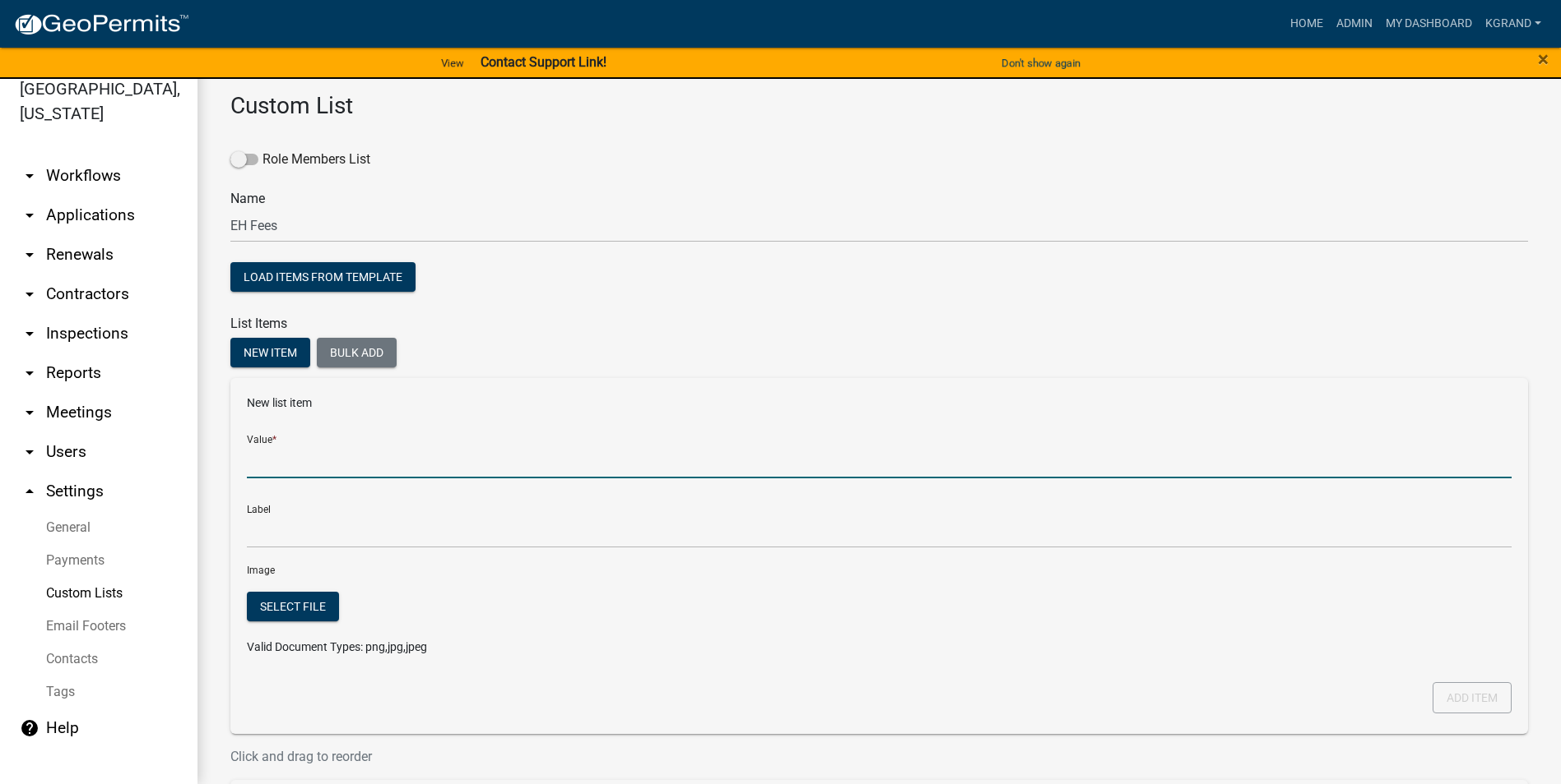
click at [263, 459] on input "Value *" at bounding box center [879, 461] width 1264 height 34
click at [447, 469] on input "Lateral" at bounding box center [879, 461] width 1264 height 34
click at [405, 459] on input "Lateral" at bounding box center [879, 461] width 1264 height 34
click at [372, 463] on input "Lateral" at bounding box center [879, 461] width 1264 height 34
type input "Lateral Septic System - New"
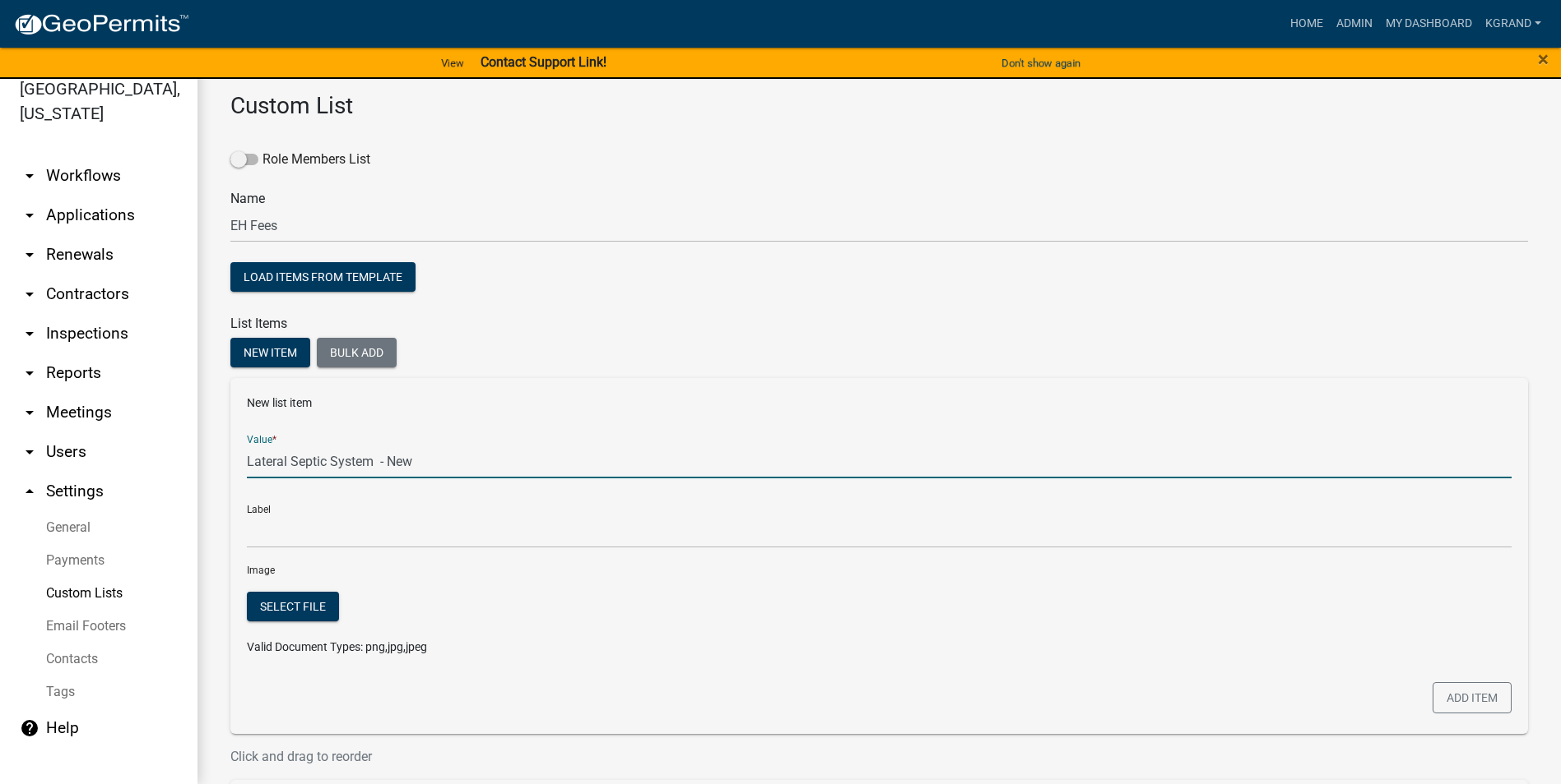
type input "Lateral Septic System - New"
type input "Lateral Septic System - Replacement"
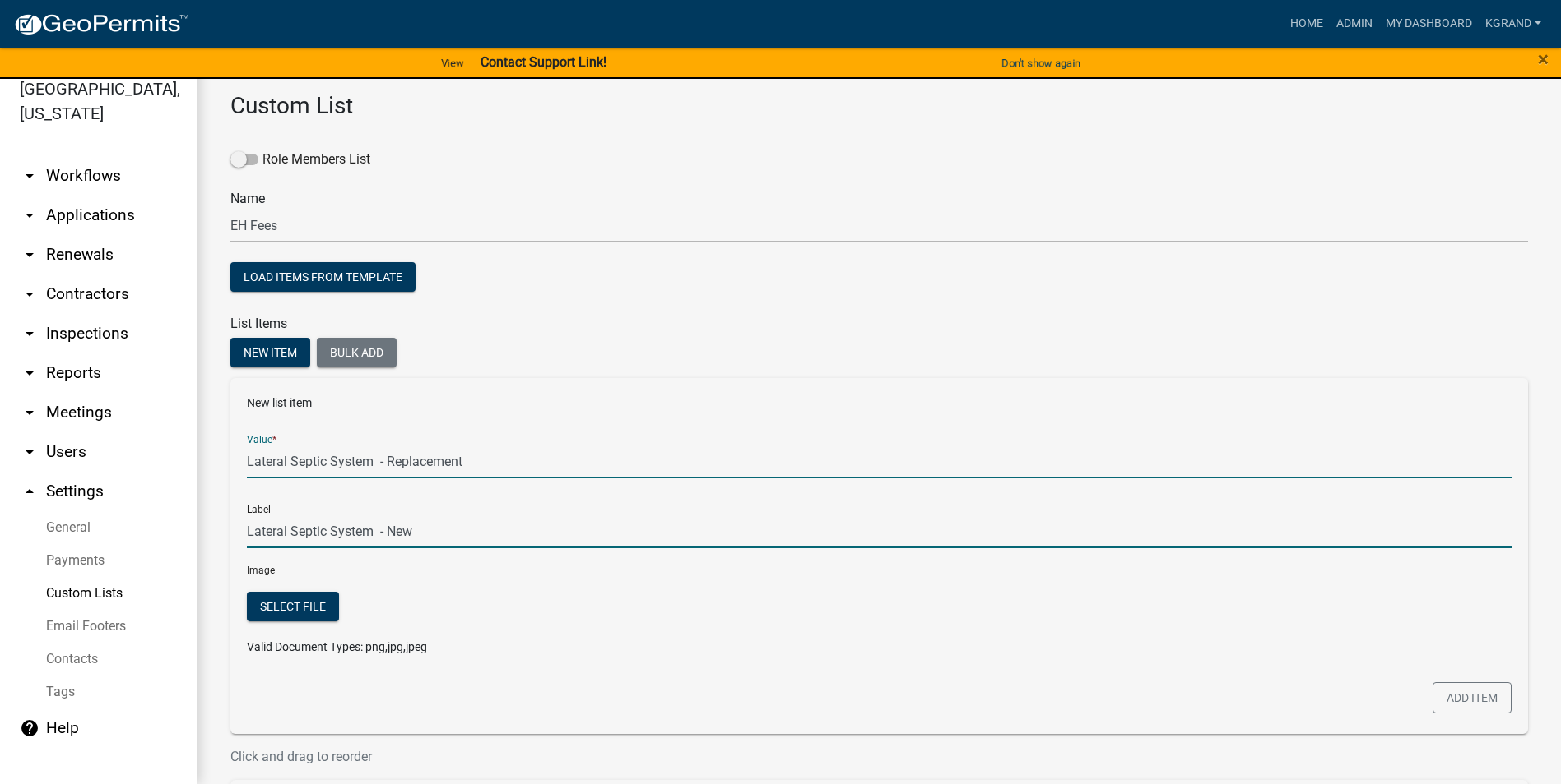
type input "Lateral Septic System - Replacement"
click at [424, 501] on input "Lateral Septic System - Replacement" at bounding box center [879, 531] width 1264 height 34
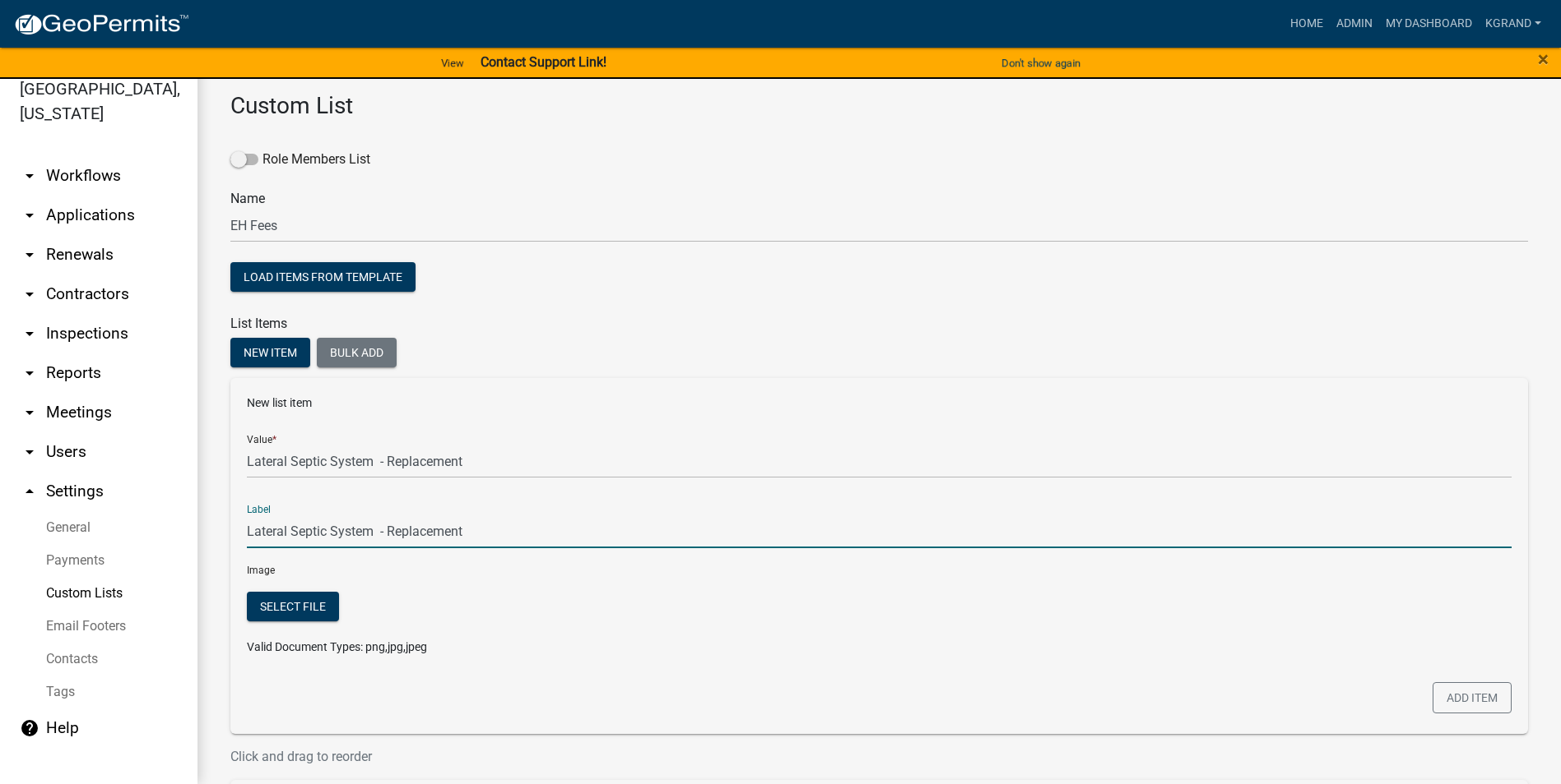
click at [589, 501] on input "Lateral Septic System - Replacement" at bounding box center [879, 531] width 1264 height 34
click at [770, 501] on button "Add item" at bounding box center [1471, 698] width 79 height 31
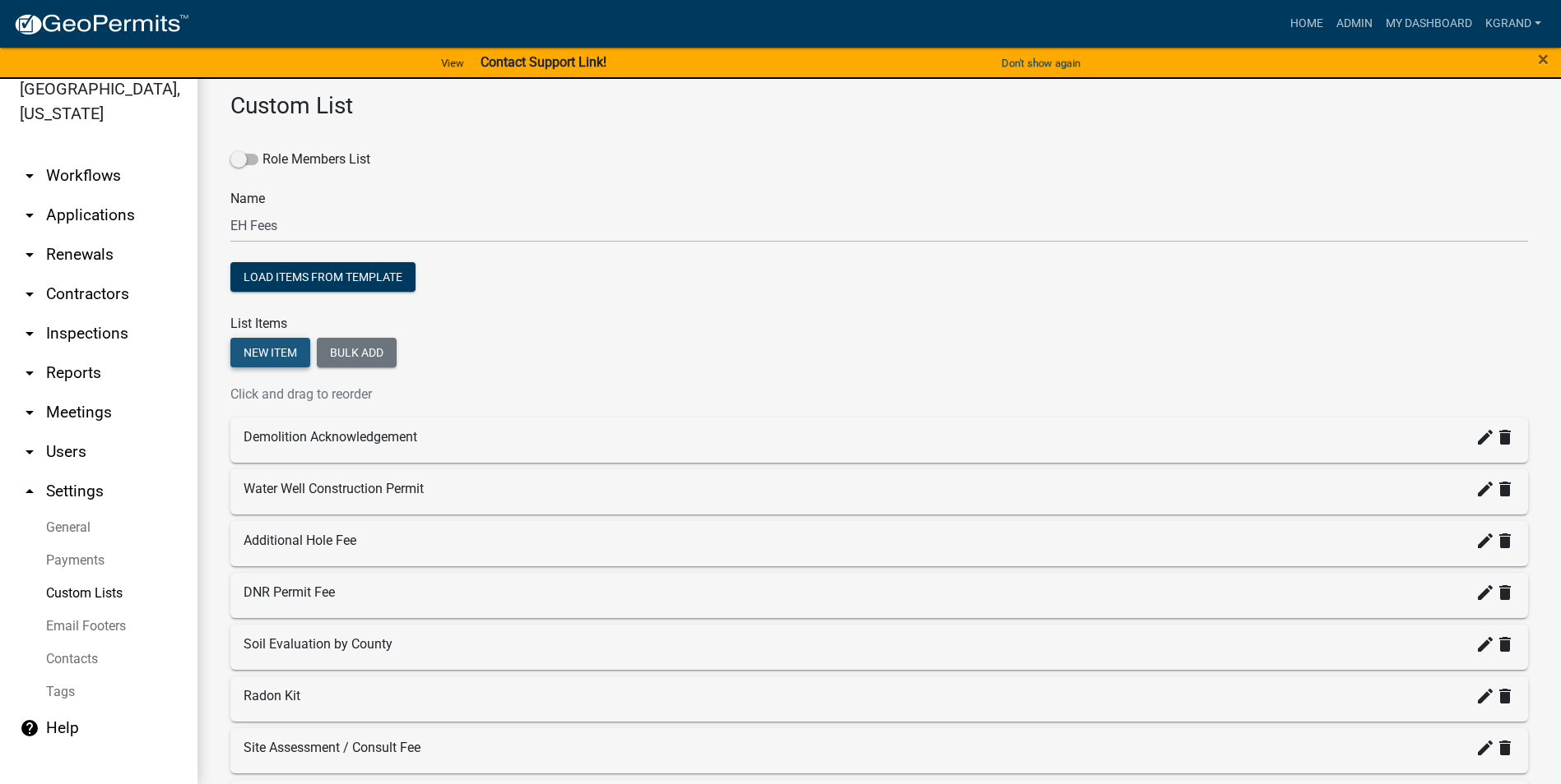
click at [290, 345] on button "New item" at bounding box center [271, 353] width 80 height 30
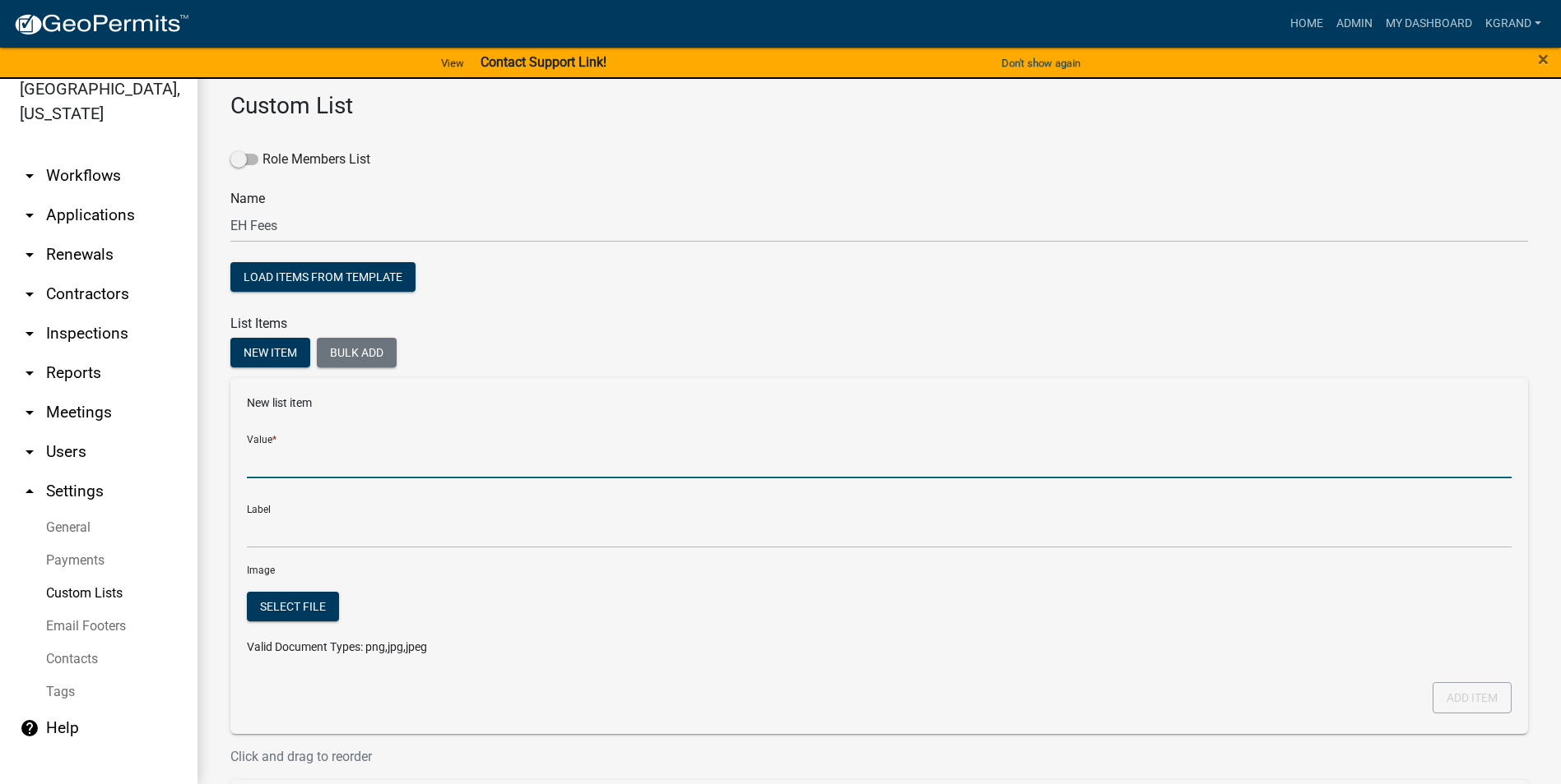
click at [292, 457] on input "Value *" at bounding box center [879, 461] width 1264 height 34
type input "Sand Filter / Mound / At-grade Septic Permit - New"
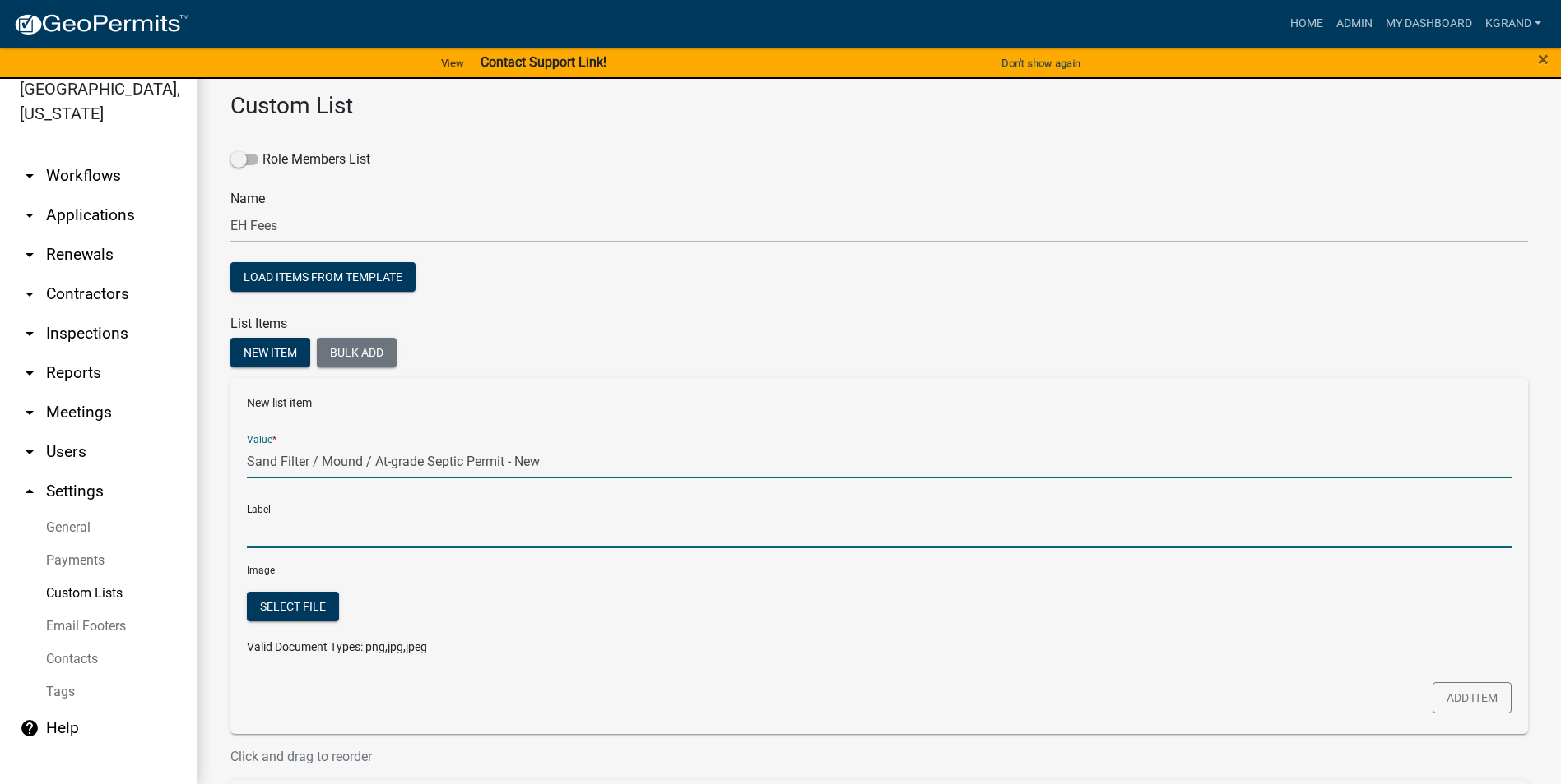
type input "Sand Filter / Mound / At-grade Septic Permit - New"
click at [318, 501] on input "Sand Filter / Mound / At-grade Septic Permit - New" at bounding box center [879, 531] width 1264 height 34
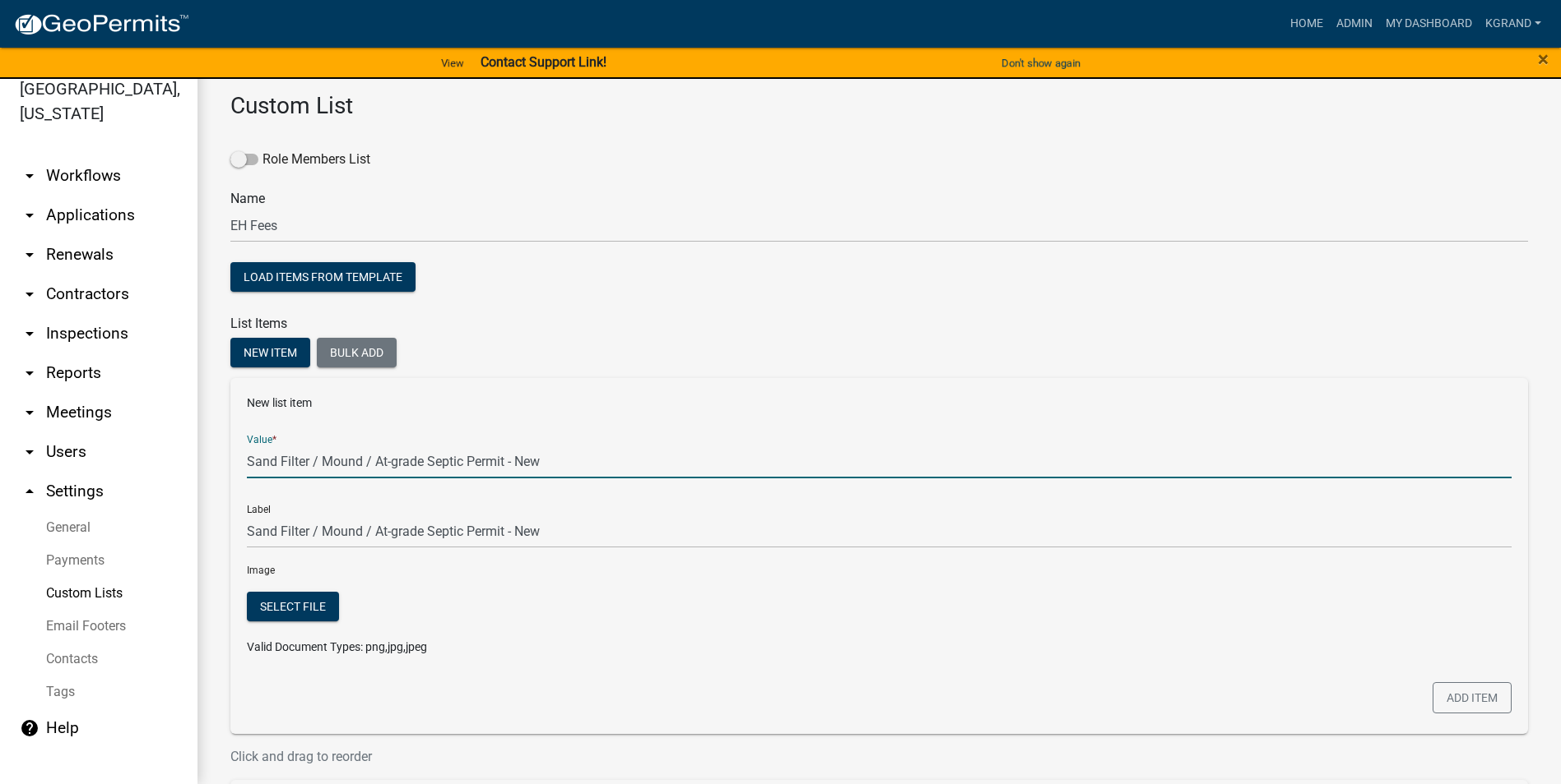
click at [565, 453] on input "Sand Filter / Mound / At-grade Septic Permit - New" at bounding box center [879, 461] width 1264 height 34
type input "Sand Filter / Mound / At-grade Septic Permit"
click at [584, 501] on div "Label Sand Filter / Mound / At-grade Septic Permit" at bounding box center [879, 519] width 1264 height 57
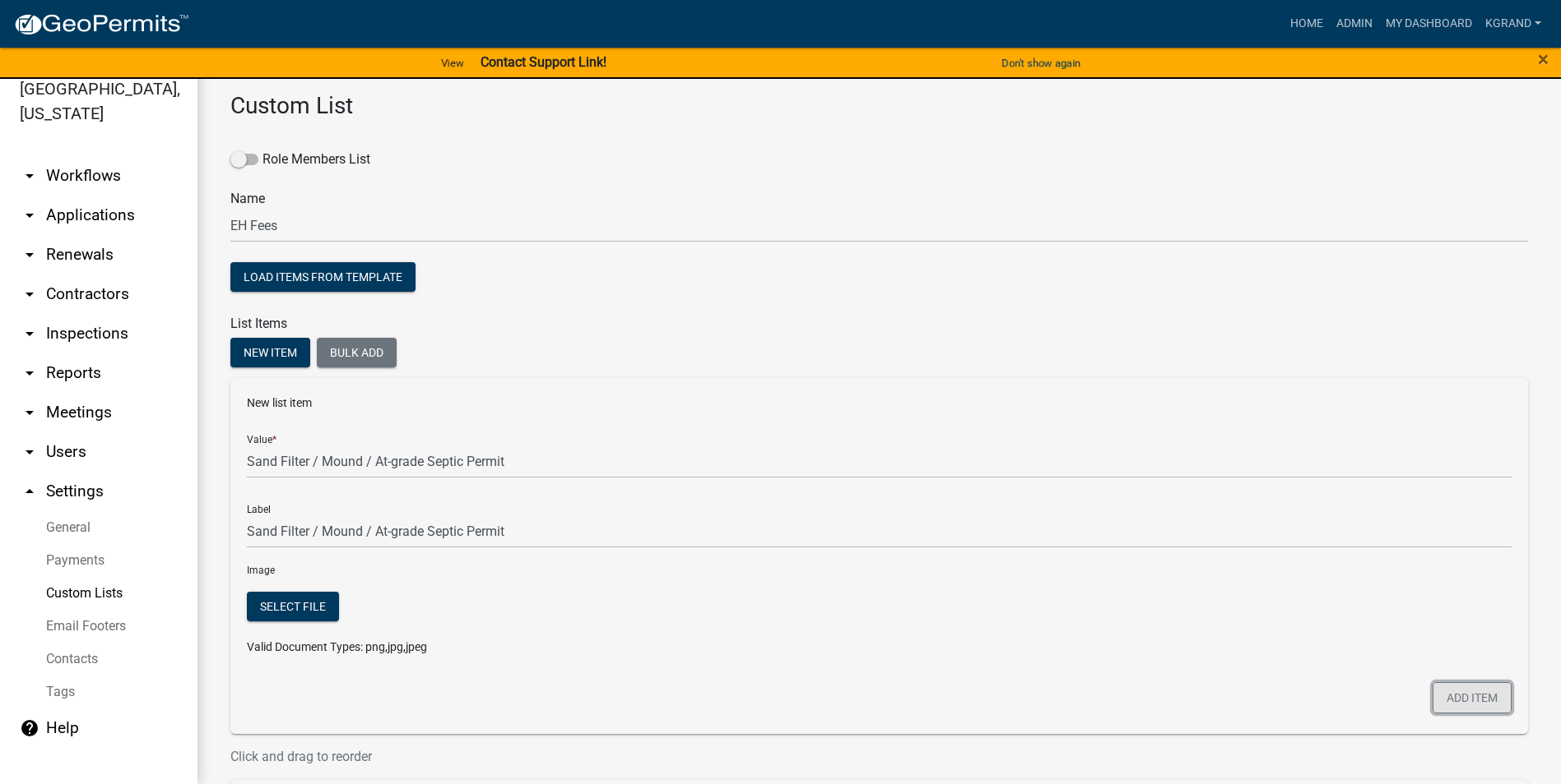
click at [770, 501] on button "Add item" at bounding box center [1471, 698] width 79 height 31
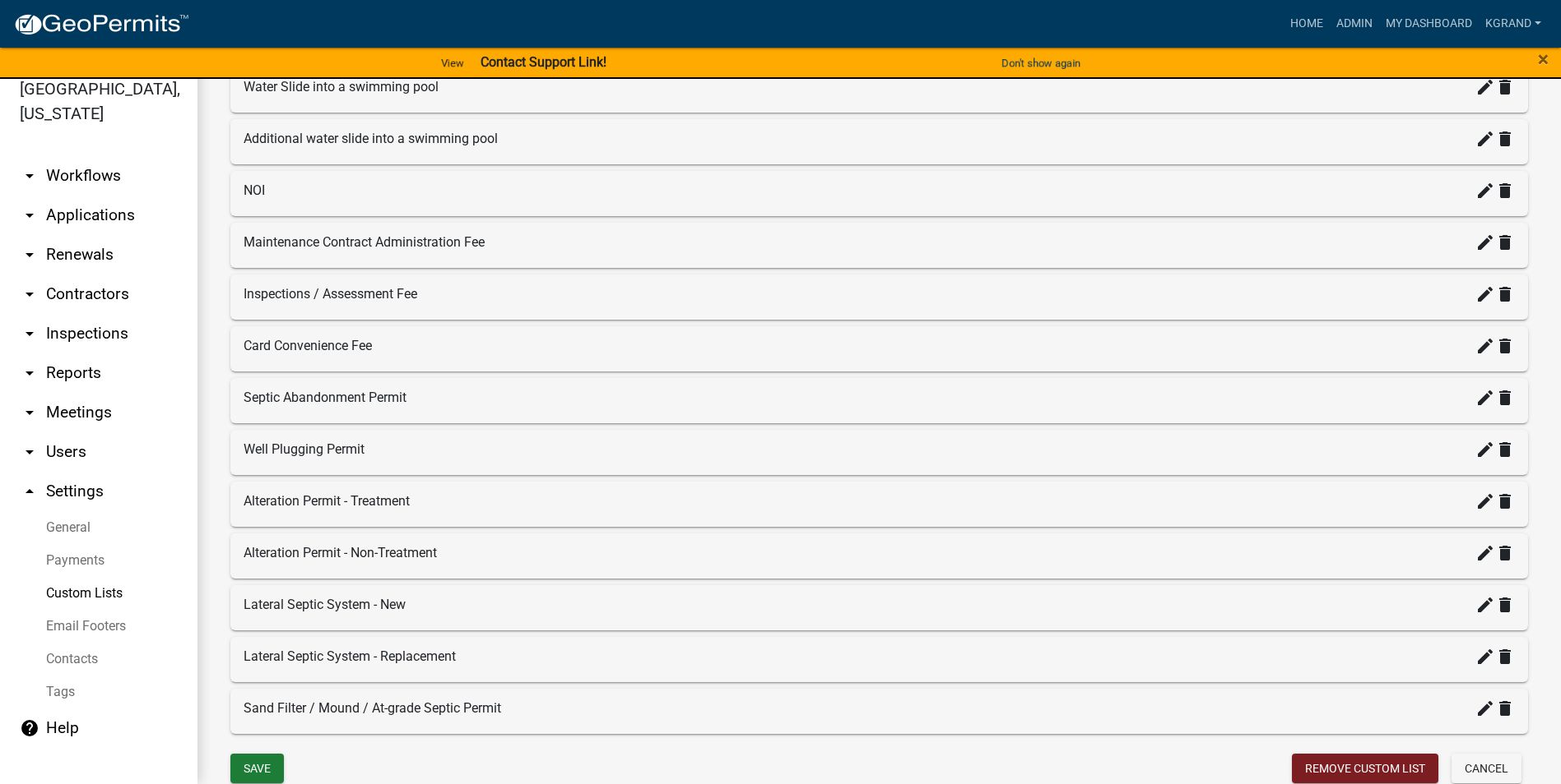
scroll to position [2079, 0]
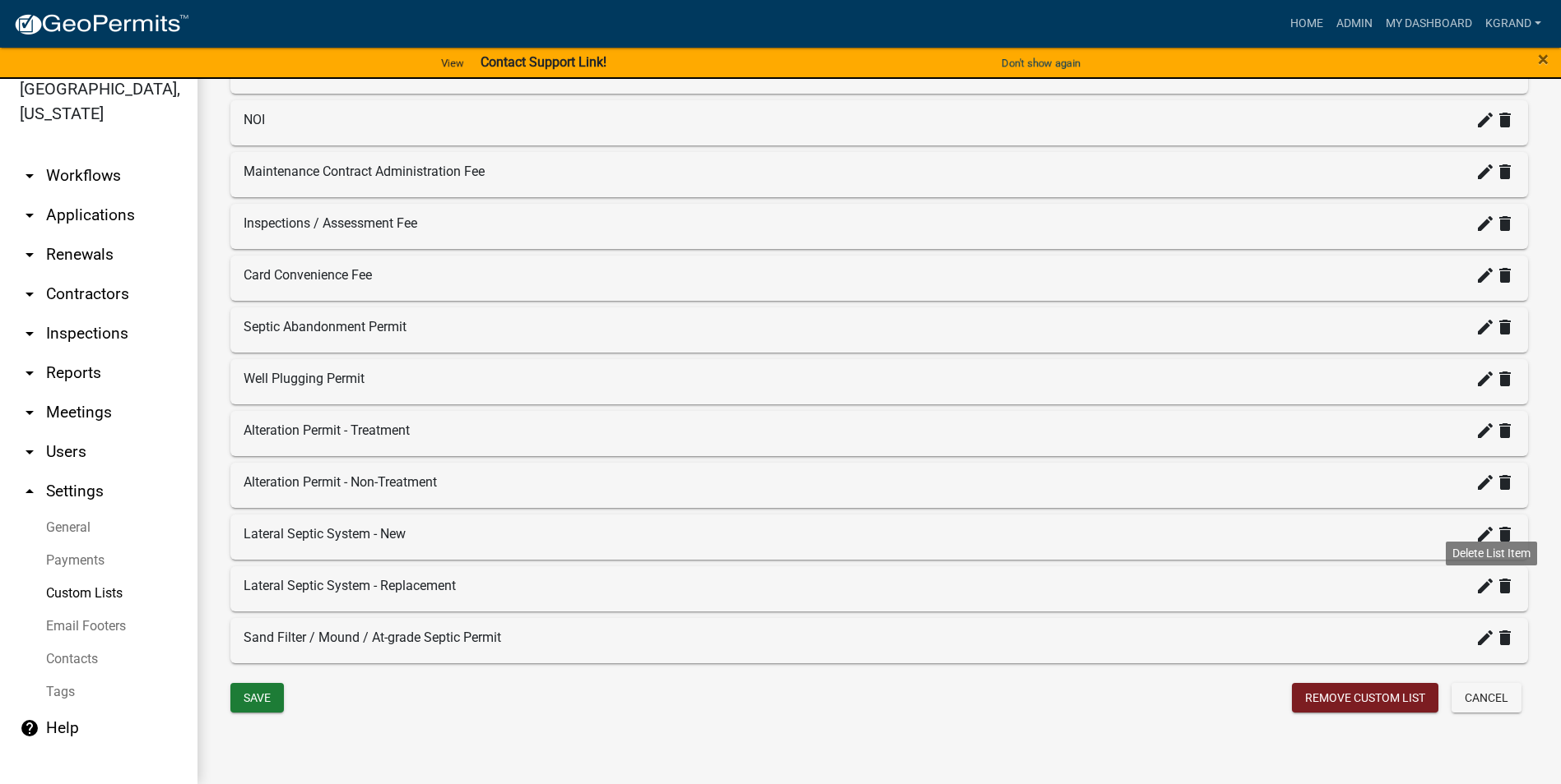
click at [770, 501] on icon "delete" at bounding box center [1505, 586] width 19 height 19
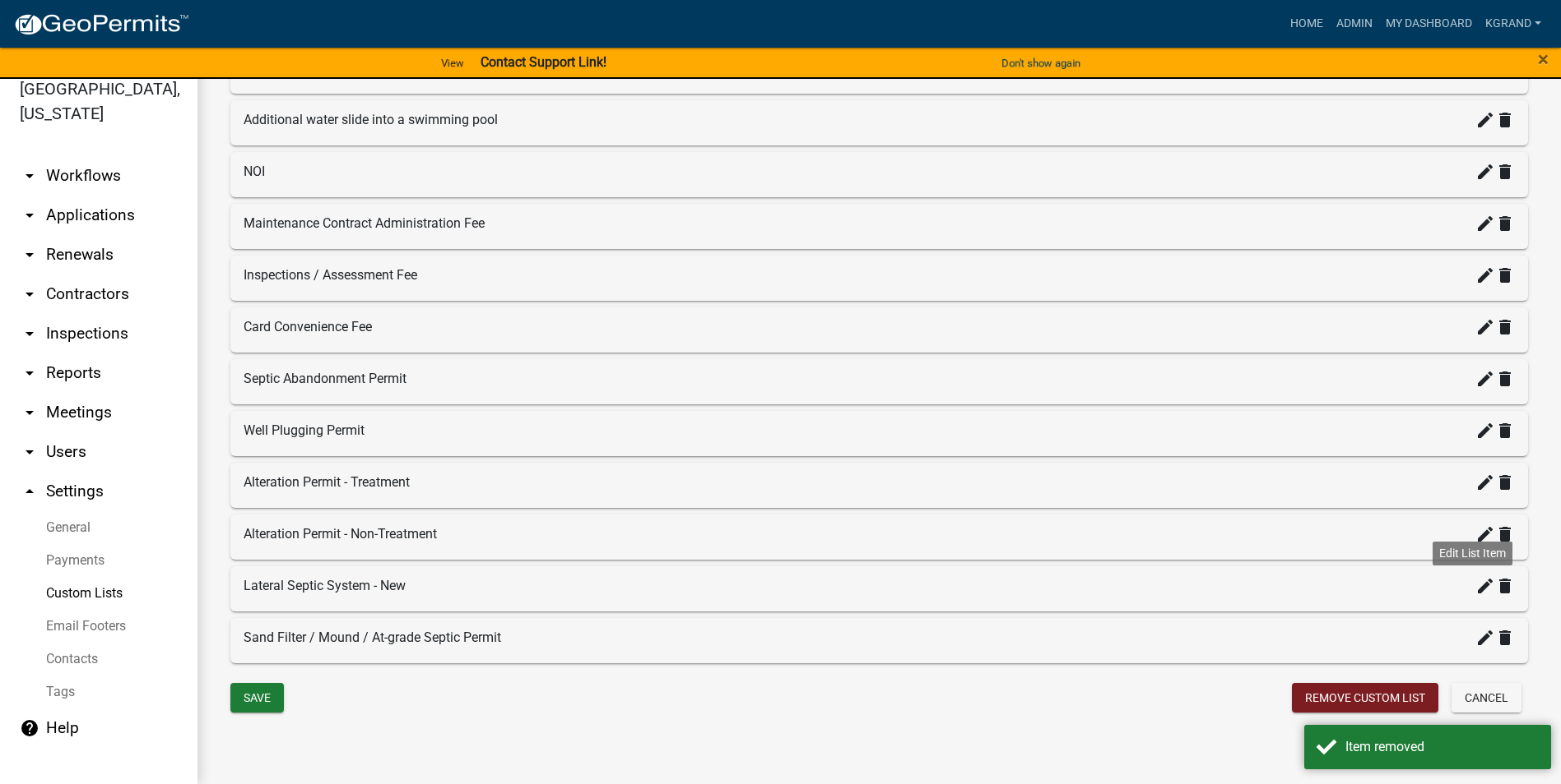
click at [770, 501] on icon "create" at bounding box center [1484, 586] width 19 height 19
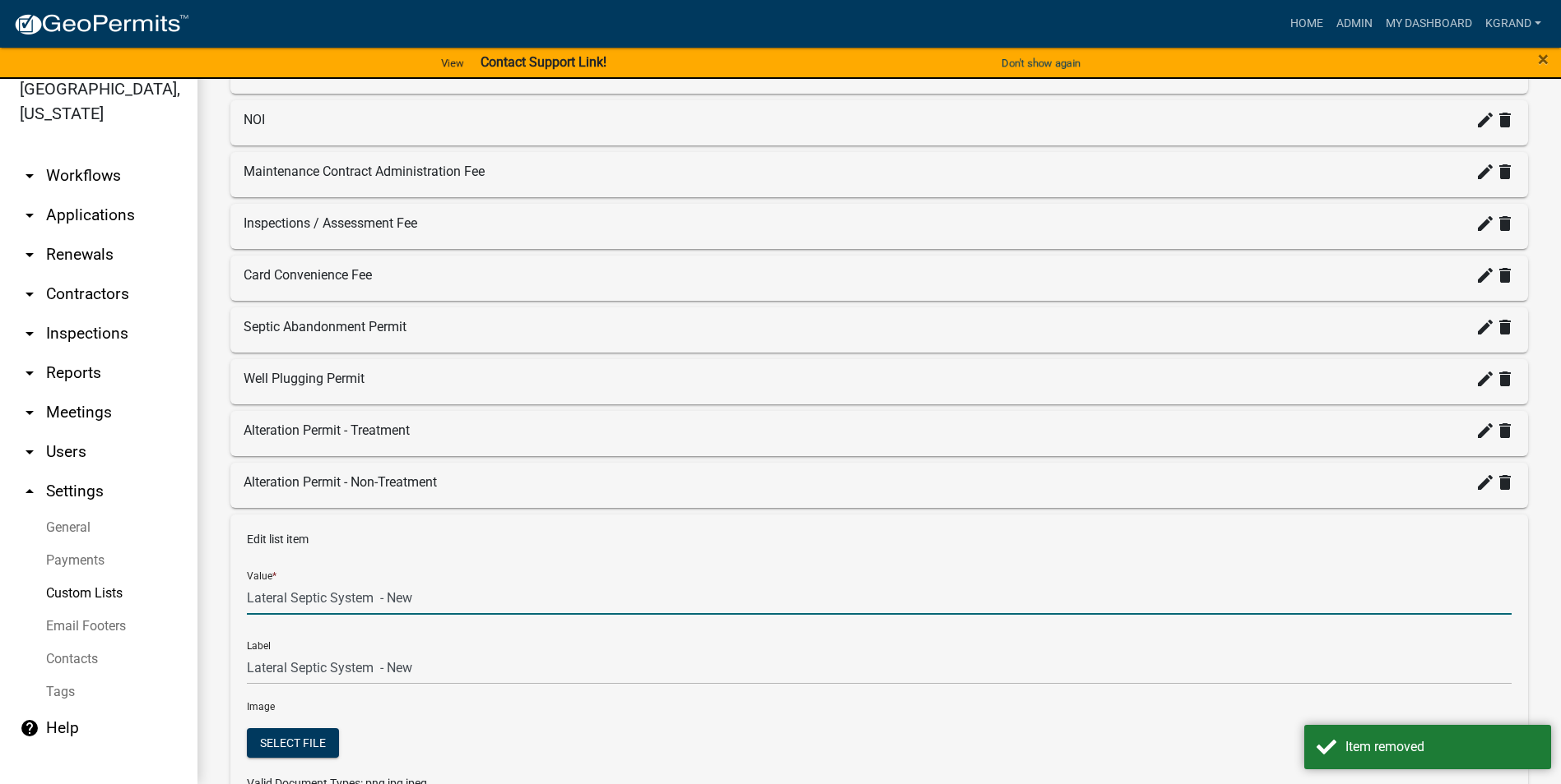
click at [415, 501] on input "Lateral Septic System - New" at bounding box center [879, 598] width 1264 height 34
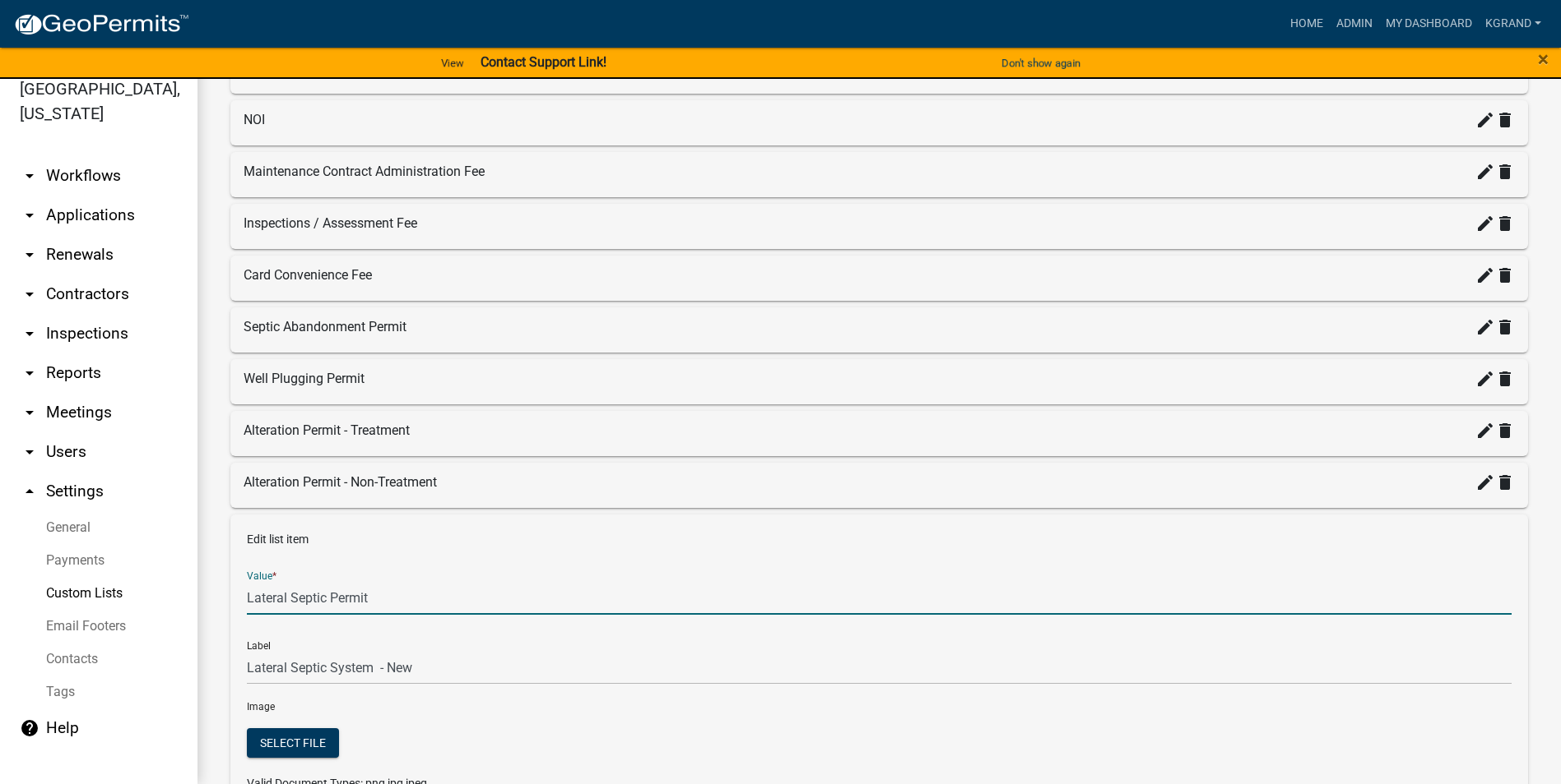
click at [286, 501] on input "Lateral Septic Permit" at bounding box center [879, 598] width 1264 height 34
click at [341, 501] on input "Septic Permit" at bounding box center [879, 598] width 1264 height 34
type input "Septic Permit: Laterals"
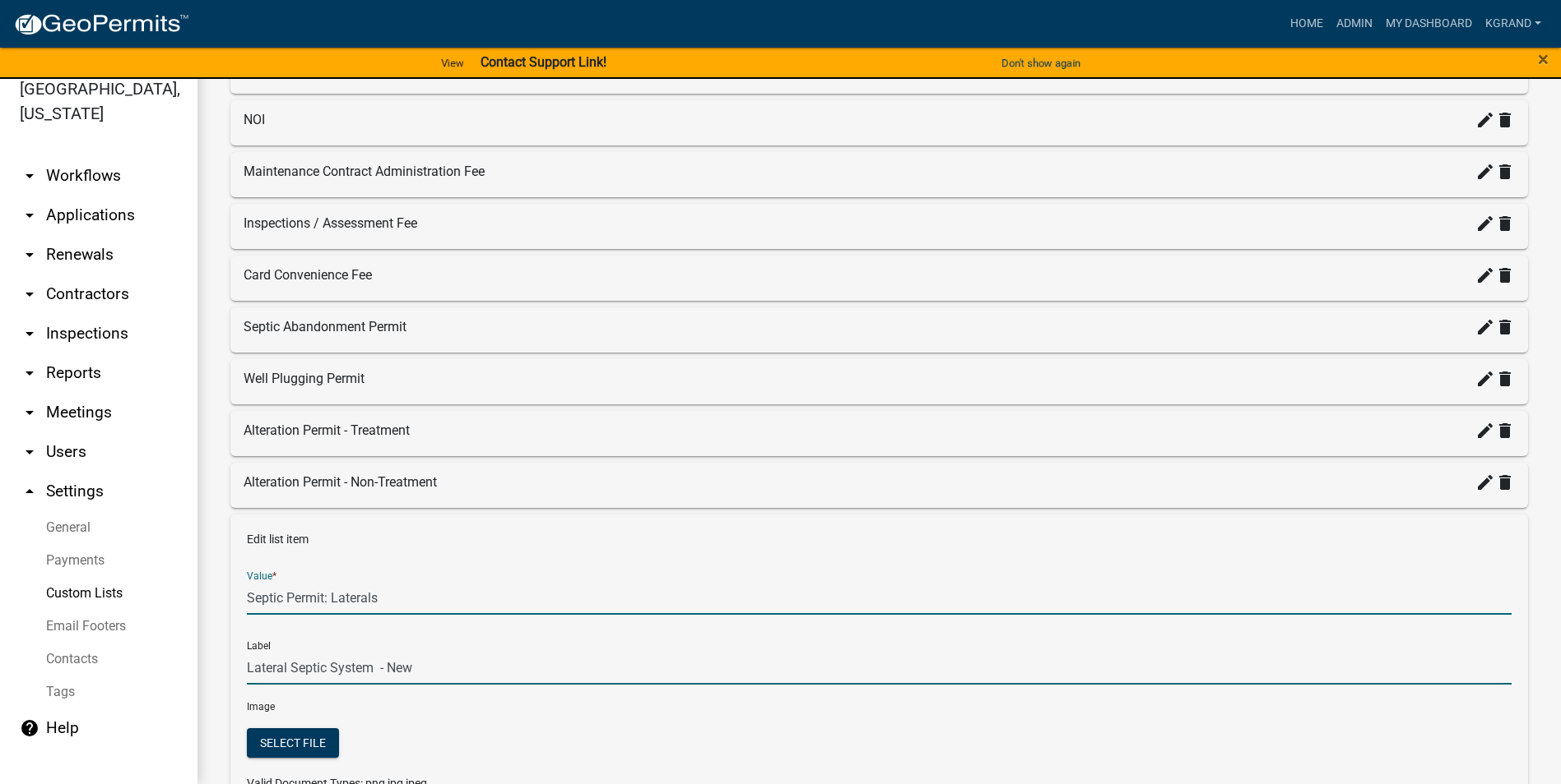
type input "Septic Permit: Laterals"
click at [443, 501] on input "Septic Permit: Laterals" at bounding box center [879, 668] width 1264 height 34
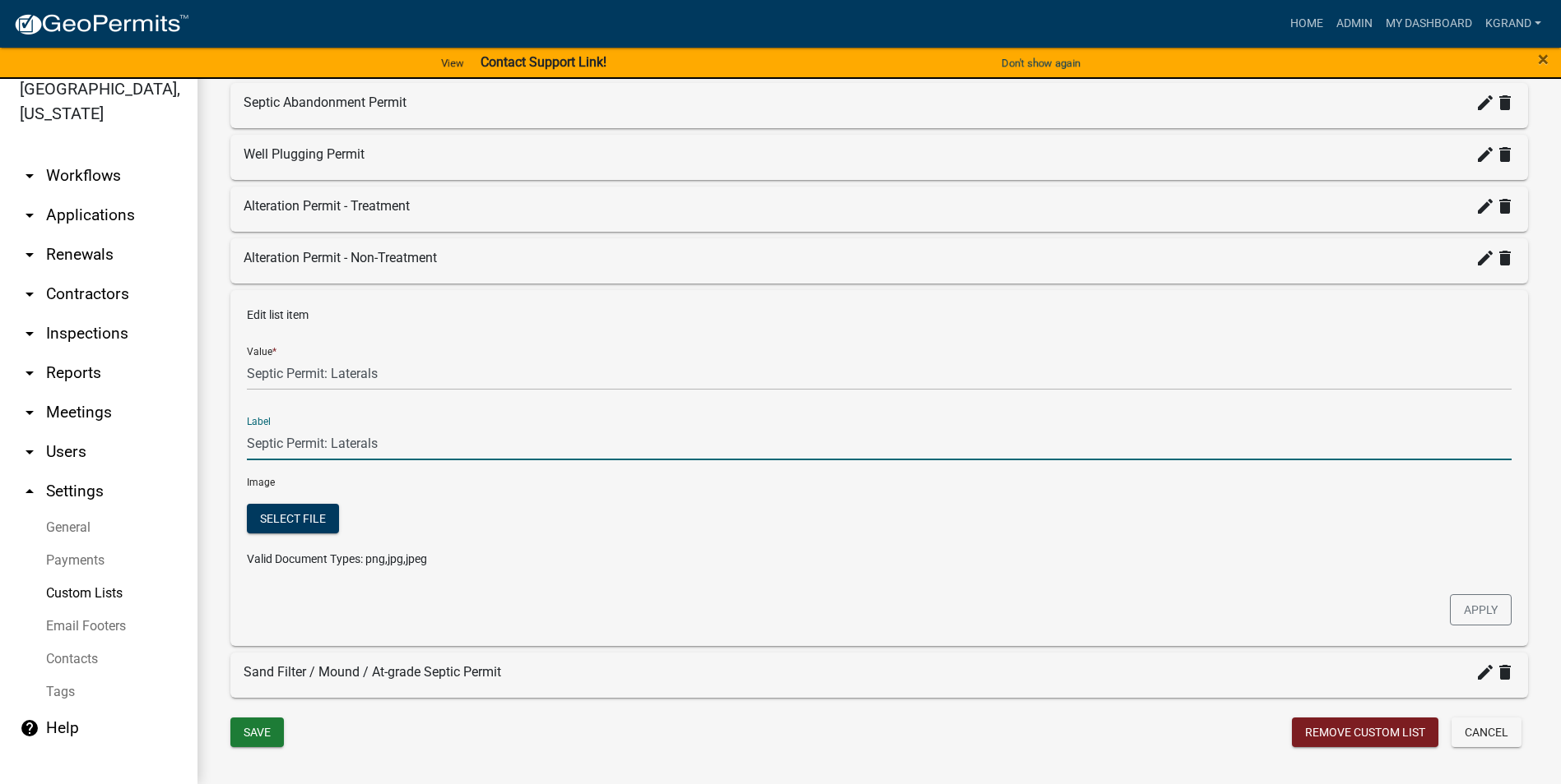
scroll to position [2337, 0]
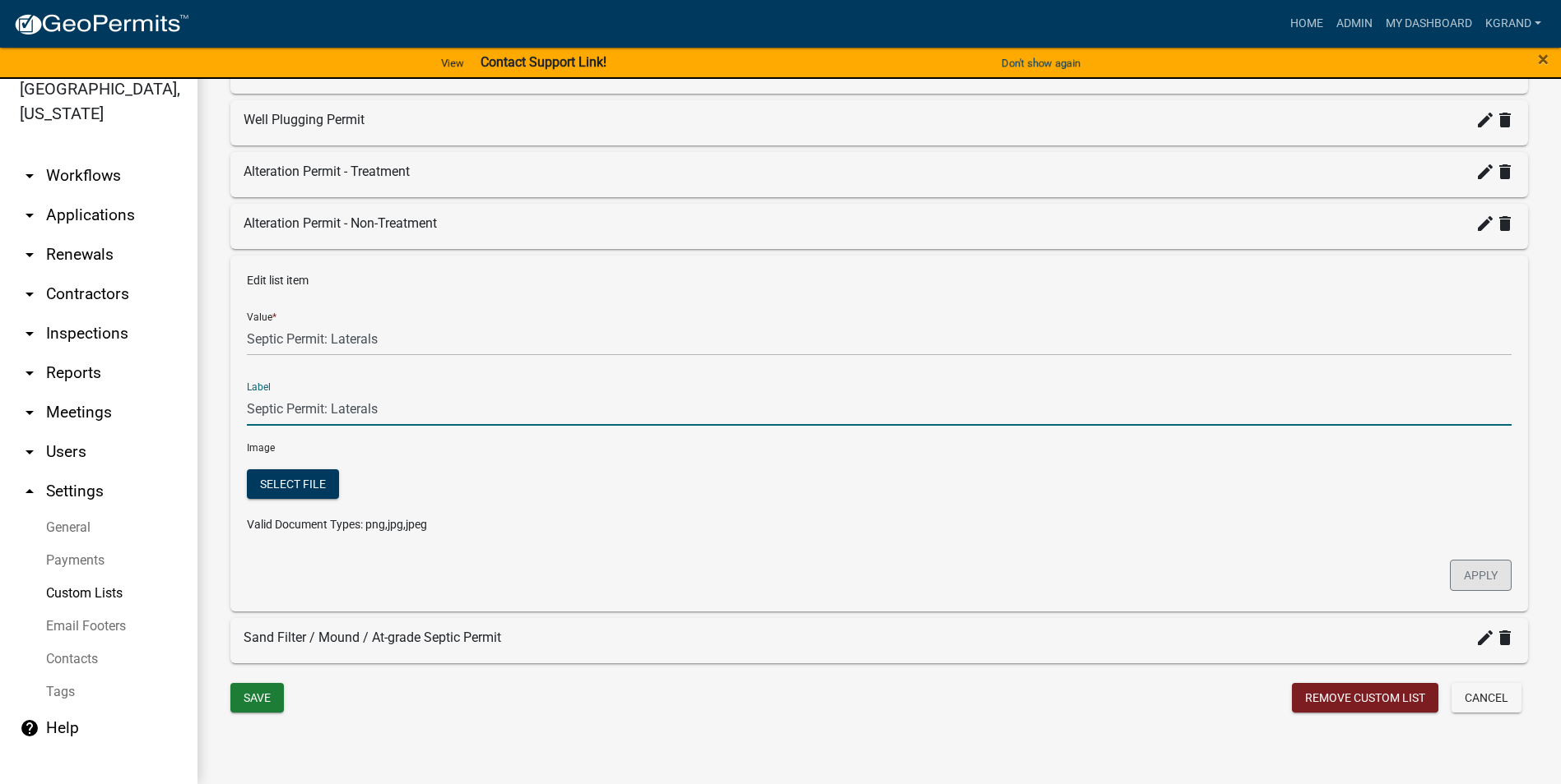
click at [770, 501] on button "Apply" at bounding box center [1481, 576] width 62 height 31
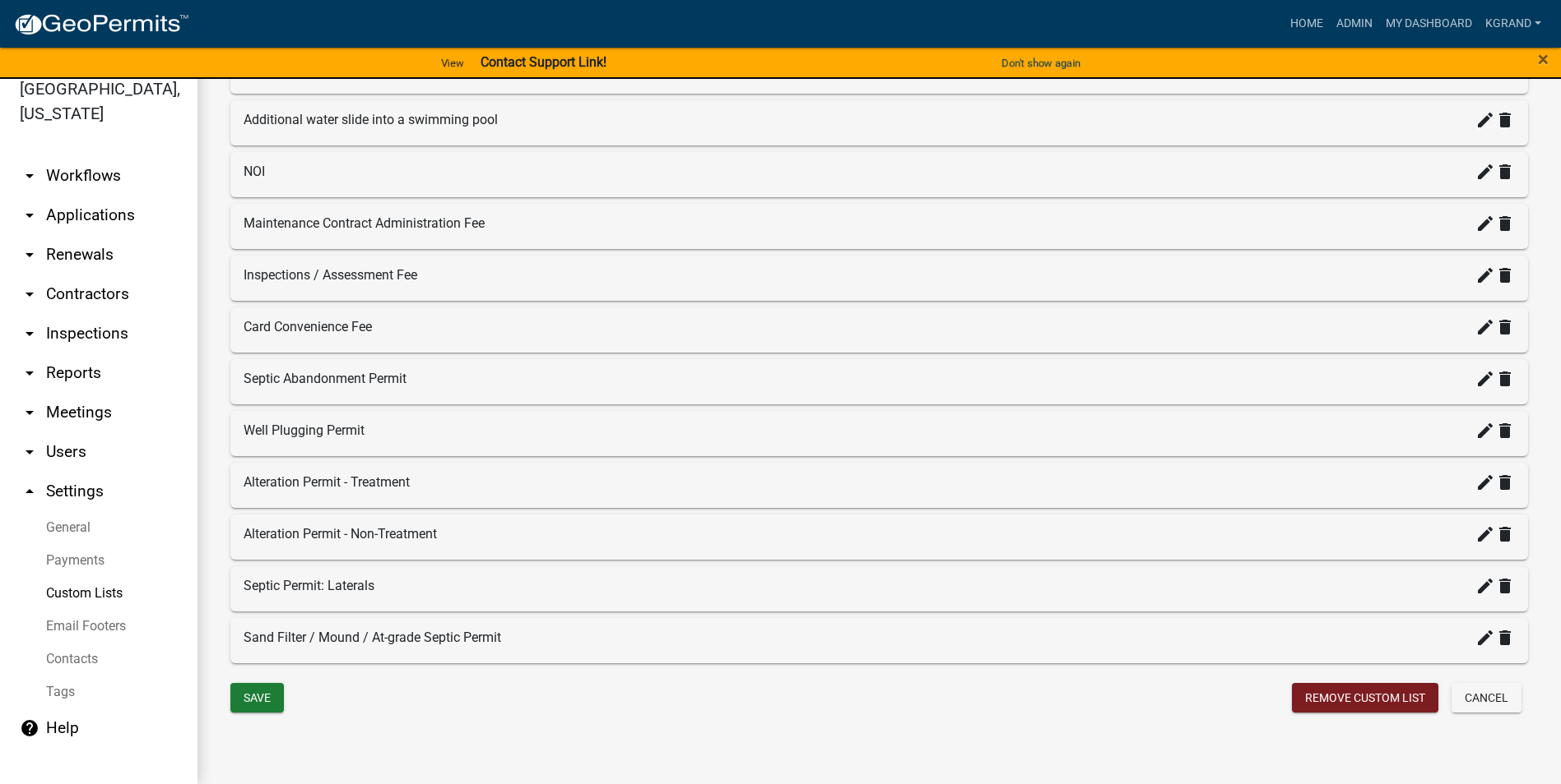
scroll to position [2027, 0]
click at [770, 501] on icon "create" at bounding box center [1484, 638] width 19 height 19
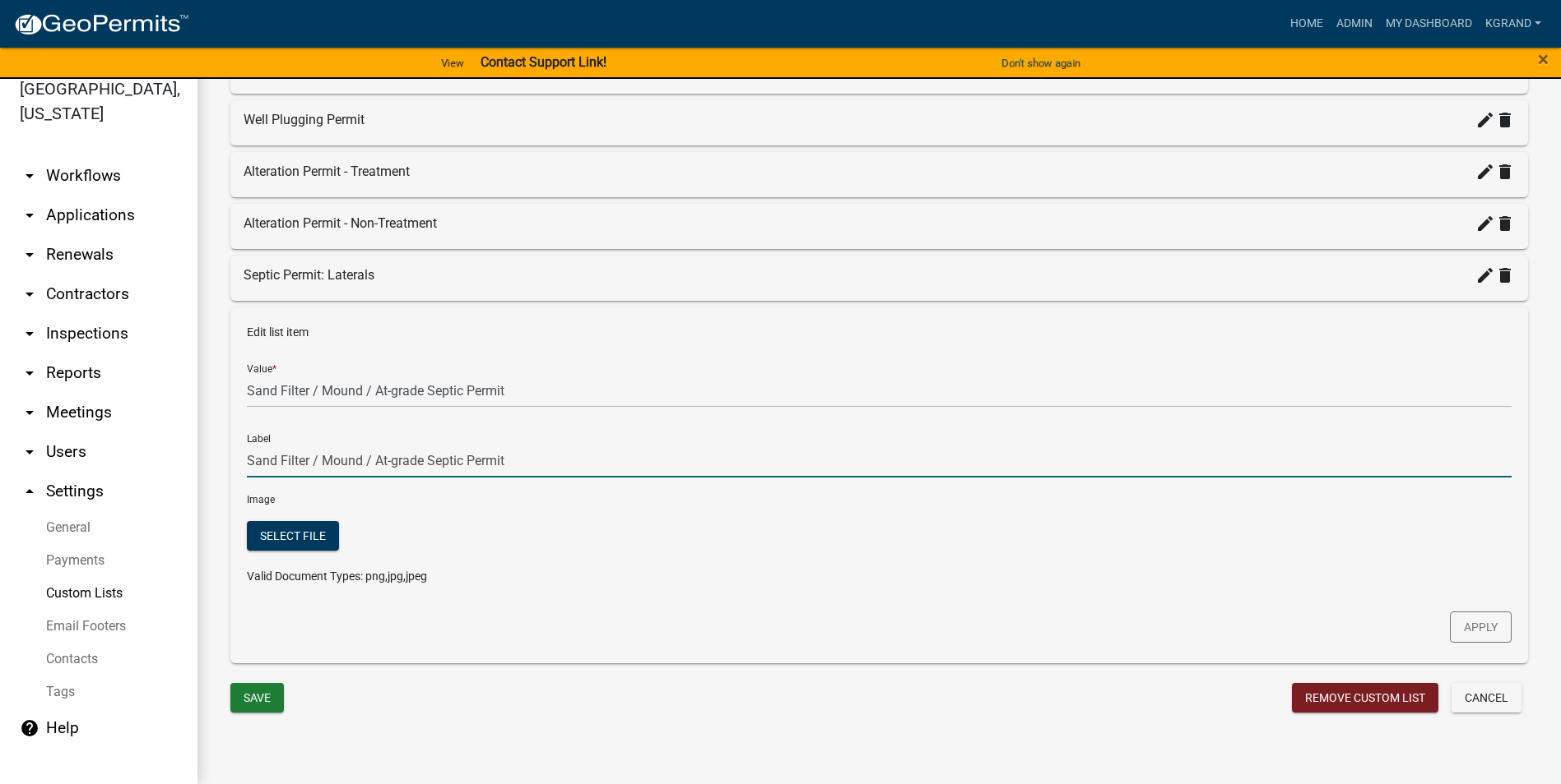
click at [247, 458] on input "Sand Filter / Mound / At-grade Septic Permit" at bounding box center [879, 460] width 1264 height 34
click at [594, 458] on input "Septic Permit: Sand Filter / Mound / At-grade Septic Permit" at bounding box center [879, 460] width 1264 height 34
drag, startPoint x: 567, startPoint y: 457, endPoint x: 227, endPoint y: 461, distance: 340.0
type input "Septic Permit: Sand Filter / Mound / At-grade Septic"
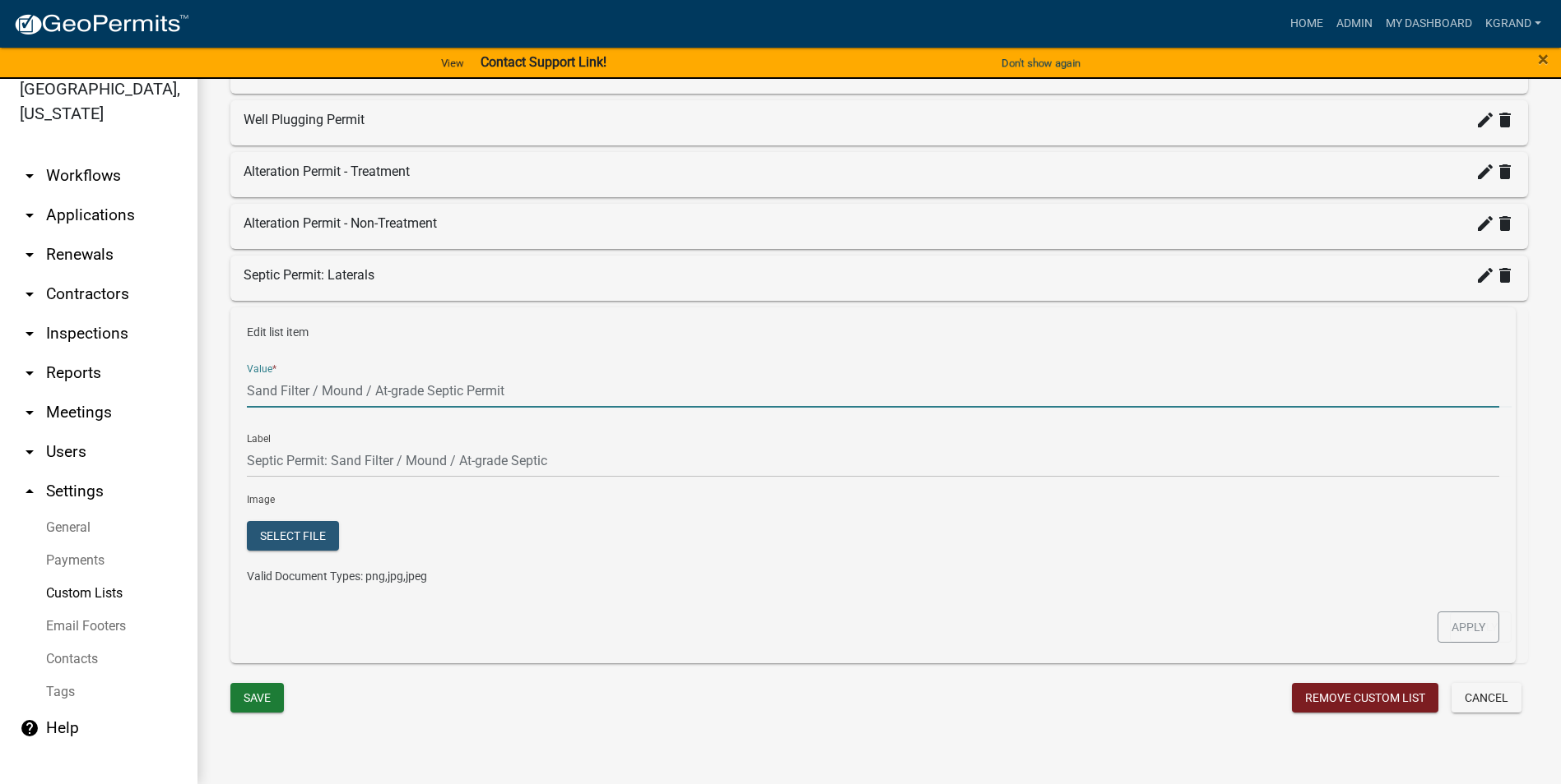
drag, startPoint x: 514, startPoint y: 392, endPoint x: 237, endPoint y: 388, distance: 277.0
click at [237, 388] on div "Edit list item Value * Sand Filter / Mound / At-grade Septic Permit Label Septi…" at bounding box center [879, 485] width 1297 height 356
drag, startPoint x: 246, startPoint y: 392, endPoint x: 528, endPoint y: 391, distance: 282.0
click at [528, 391] on input "Sand Filter / Mound / At-grade Septic Permit" at bounding box center [879, 391] width 1264 height 34
drag, startPoint x: 528, startPoint y: 391, endPoint x: 247, endPoint y: 394, distance: 281.0
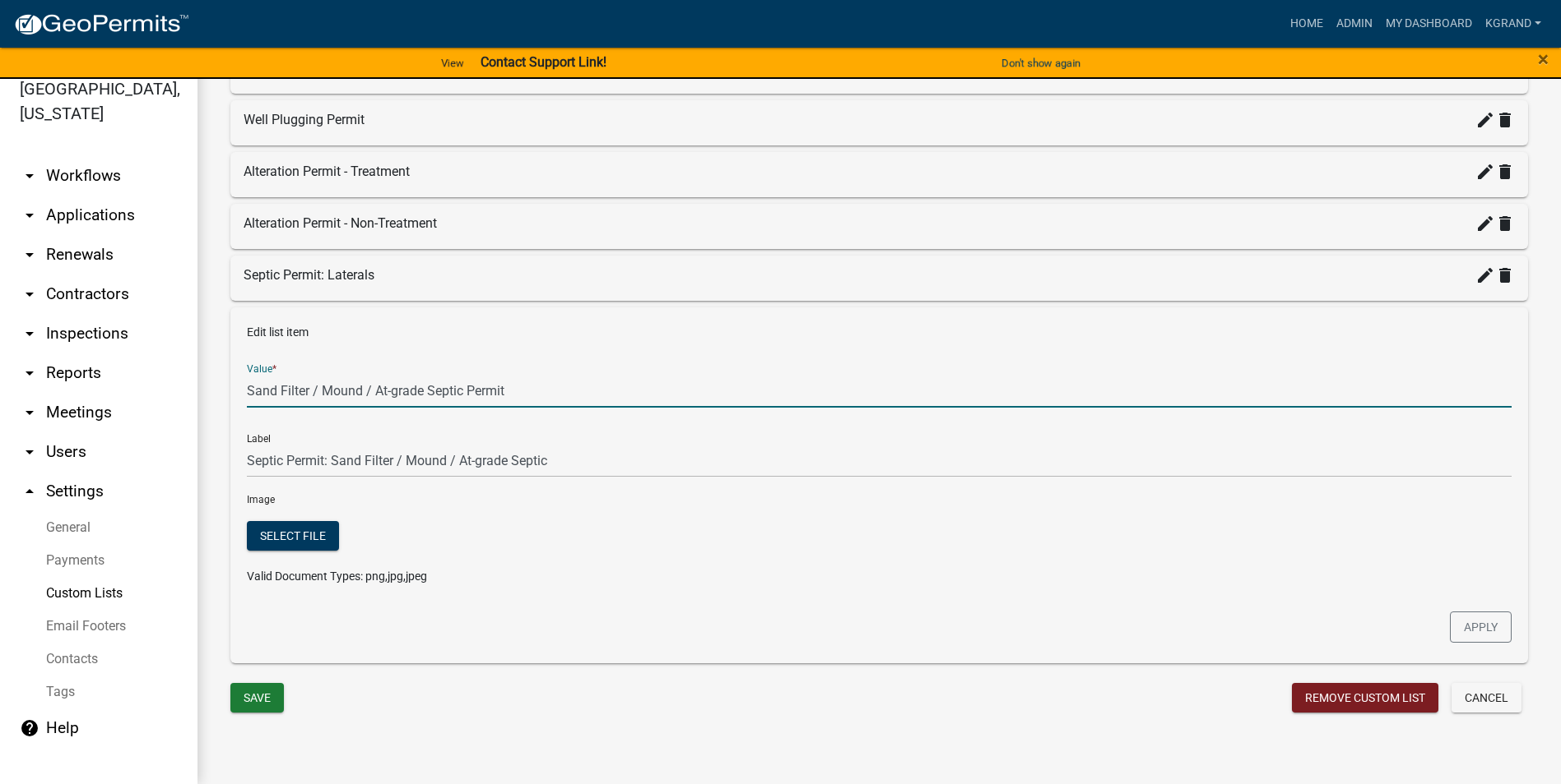
click at [247, 394] on input "Sand Filter / Mound / At-grade Septic Permit" at bounding box center [879, 391] width 1264 height 34
paste input "Septic Permit: Sand Filter / Mound / At-grade Septic"
type input "Septic Permit: Sand Filter / Mound / At-grade Septic"
click at [770, 501] on button "Apply" at bounding box center [1481, 627] width 62 height 31
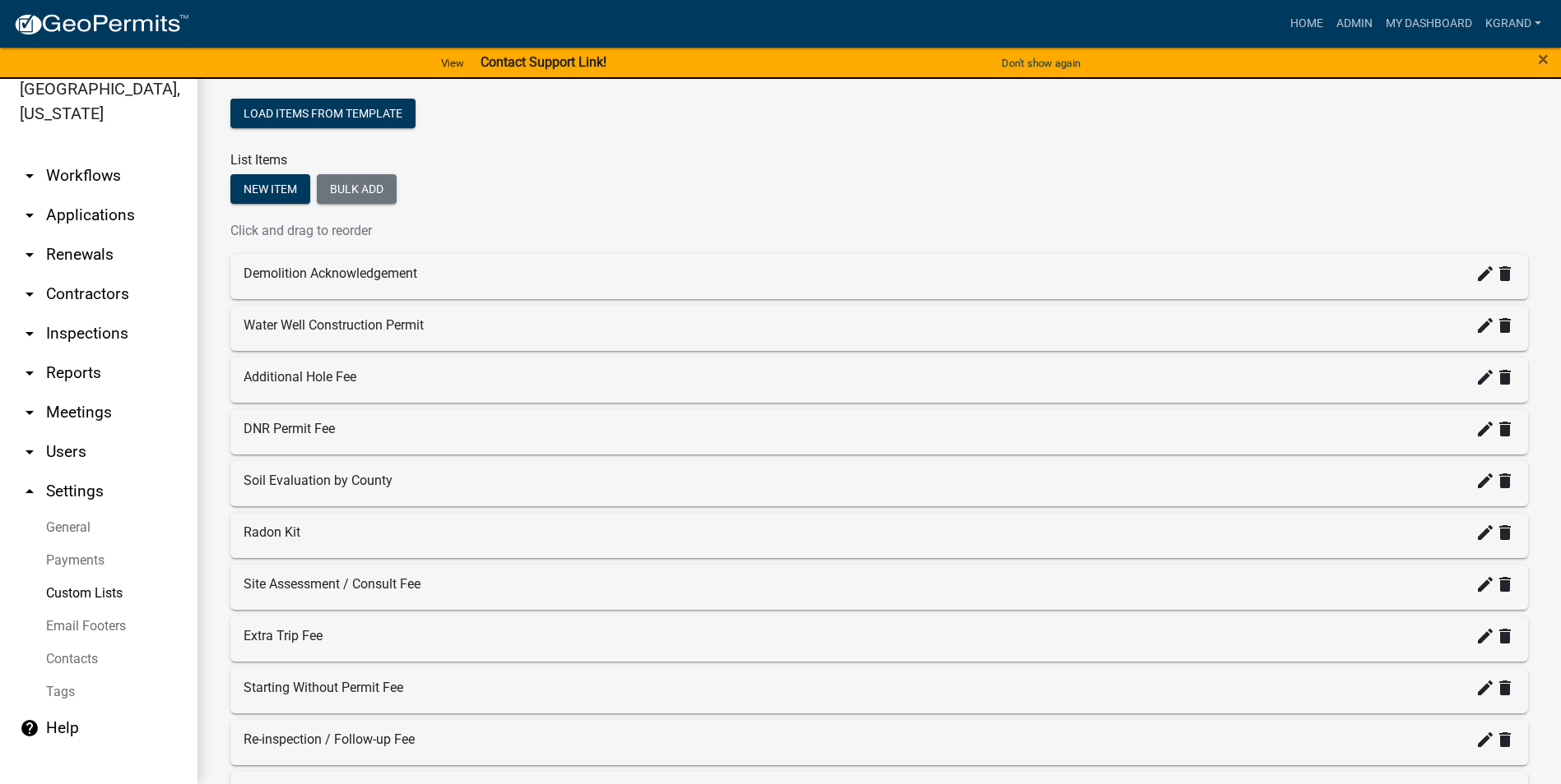
scroll to position [0, 0]
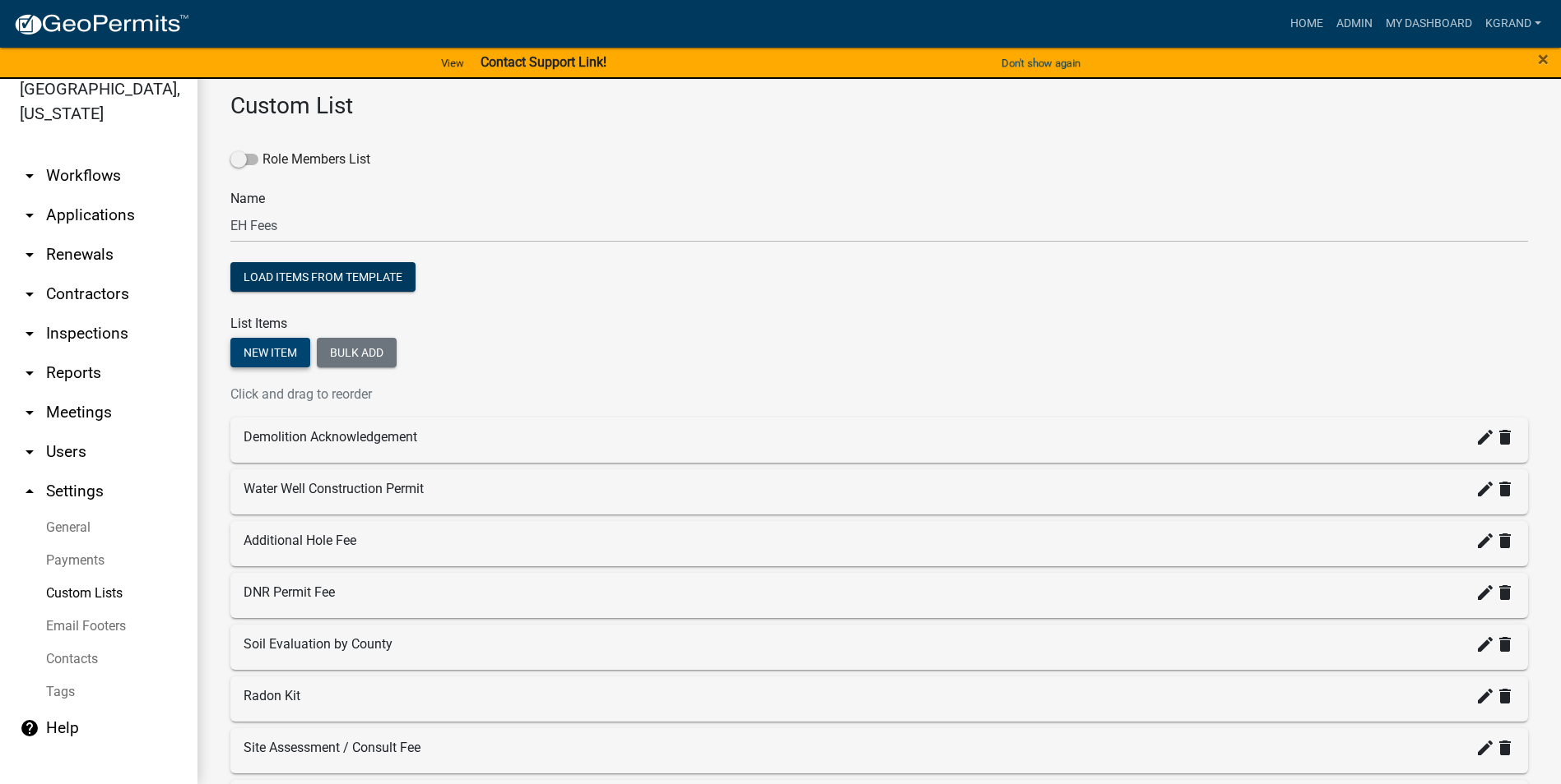
click at [248, 343] on button "New item" at bounding box center [271, 353] width 80 height 30
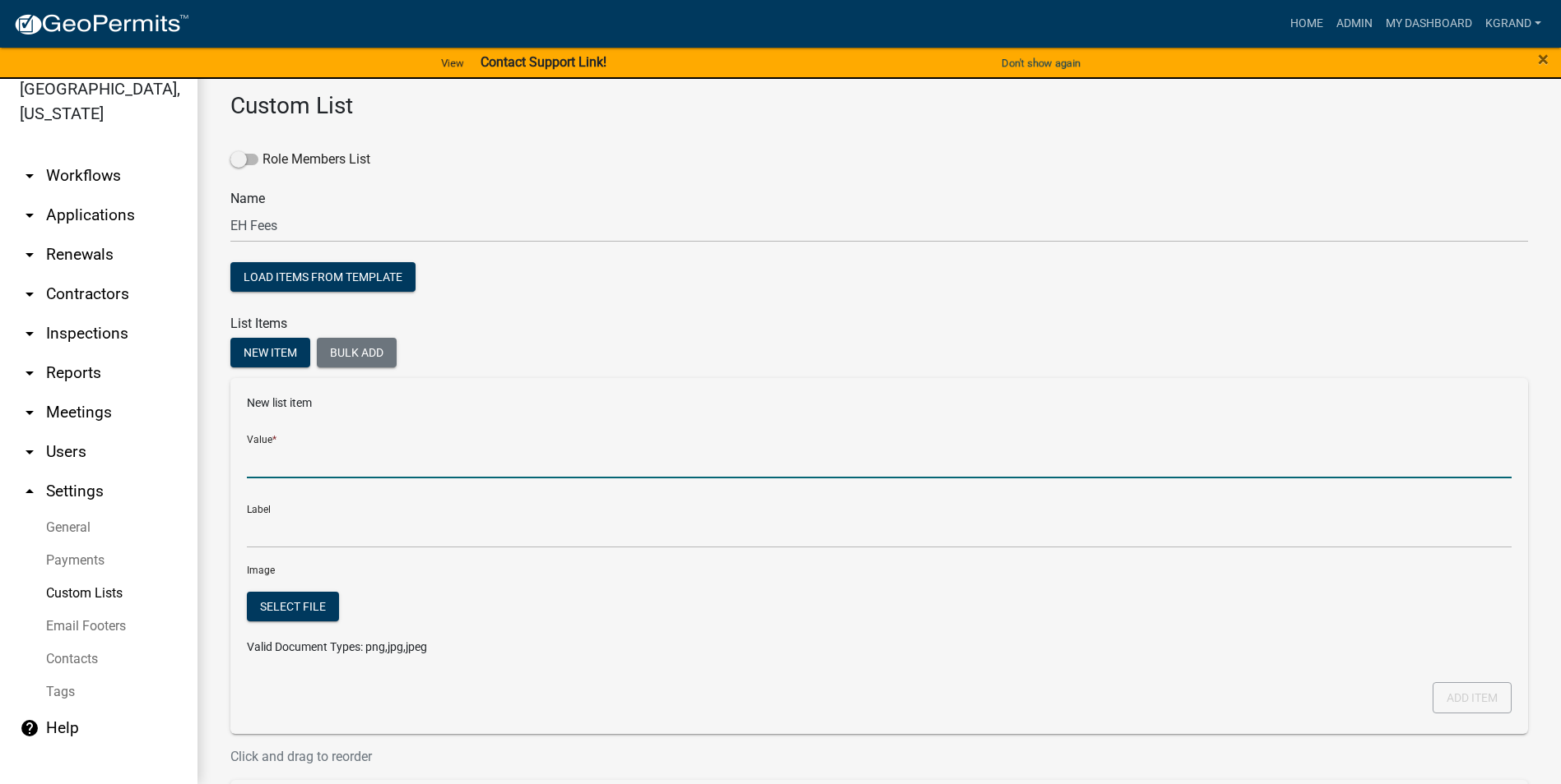
click at [291, 458] on input "Value *" at bounding box center [879, 461] width 1264 height 34
type input "Septic Permit: PTS"
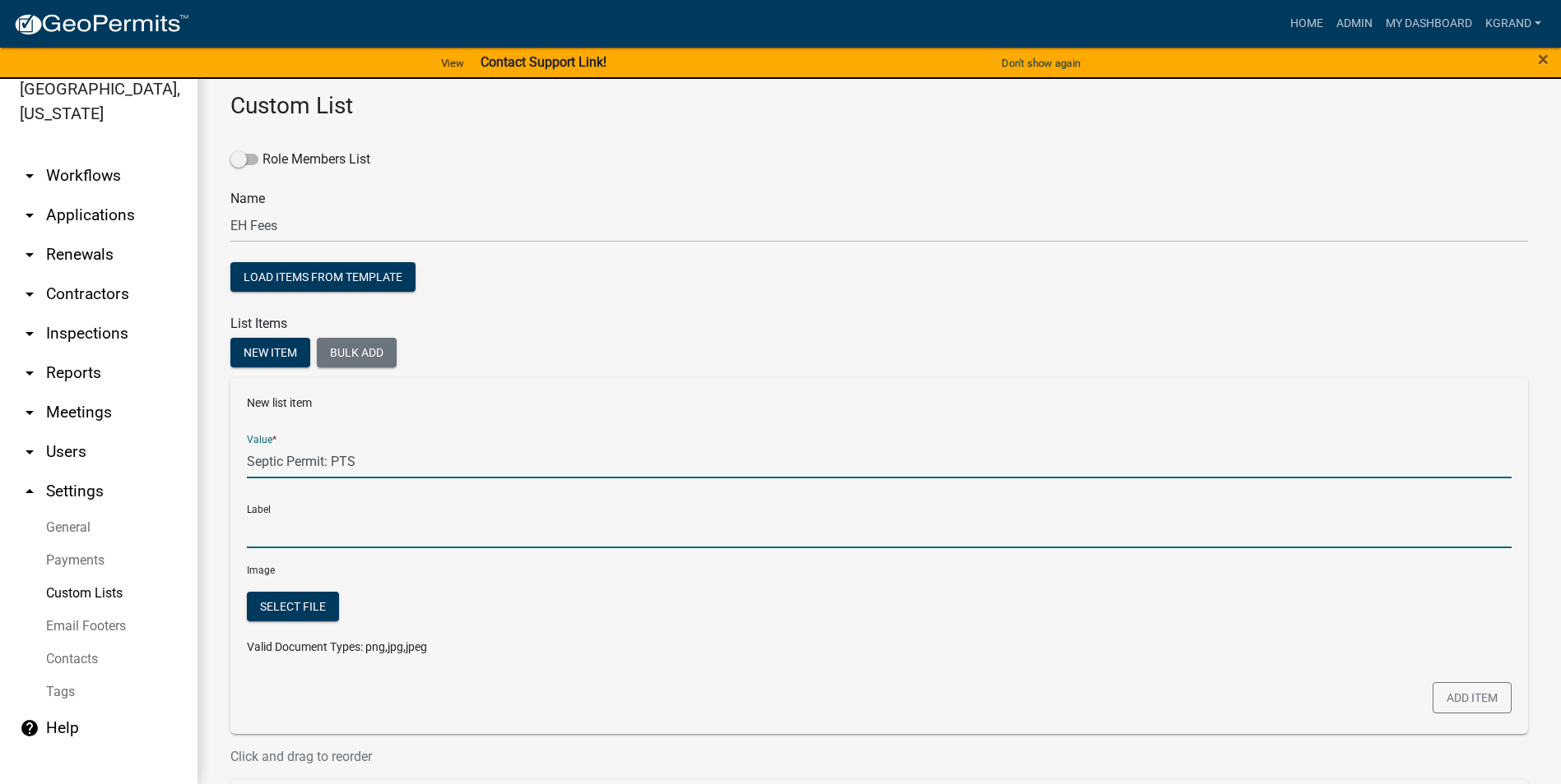
type input "Septic Permit: PTS"
click at [300, 501] on input "Septic Permit: PTS" at bounding box center [879, 531] width 1264 height 34
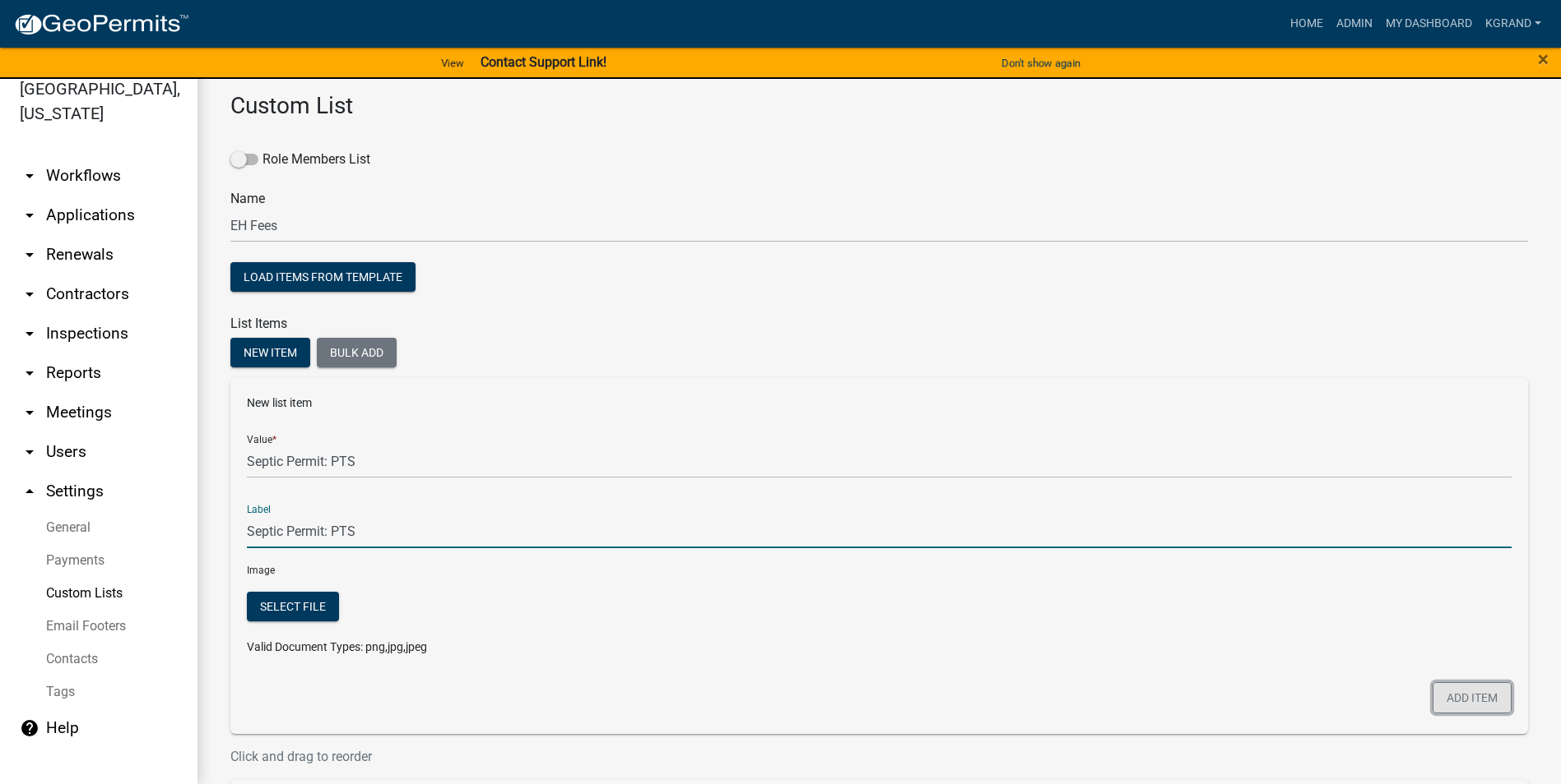
click at [770, 501] on button "Add item" at bounding box center [1471, 698] width 79 height 31
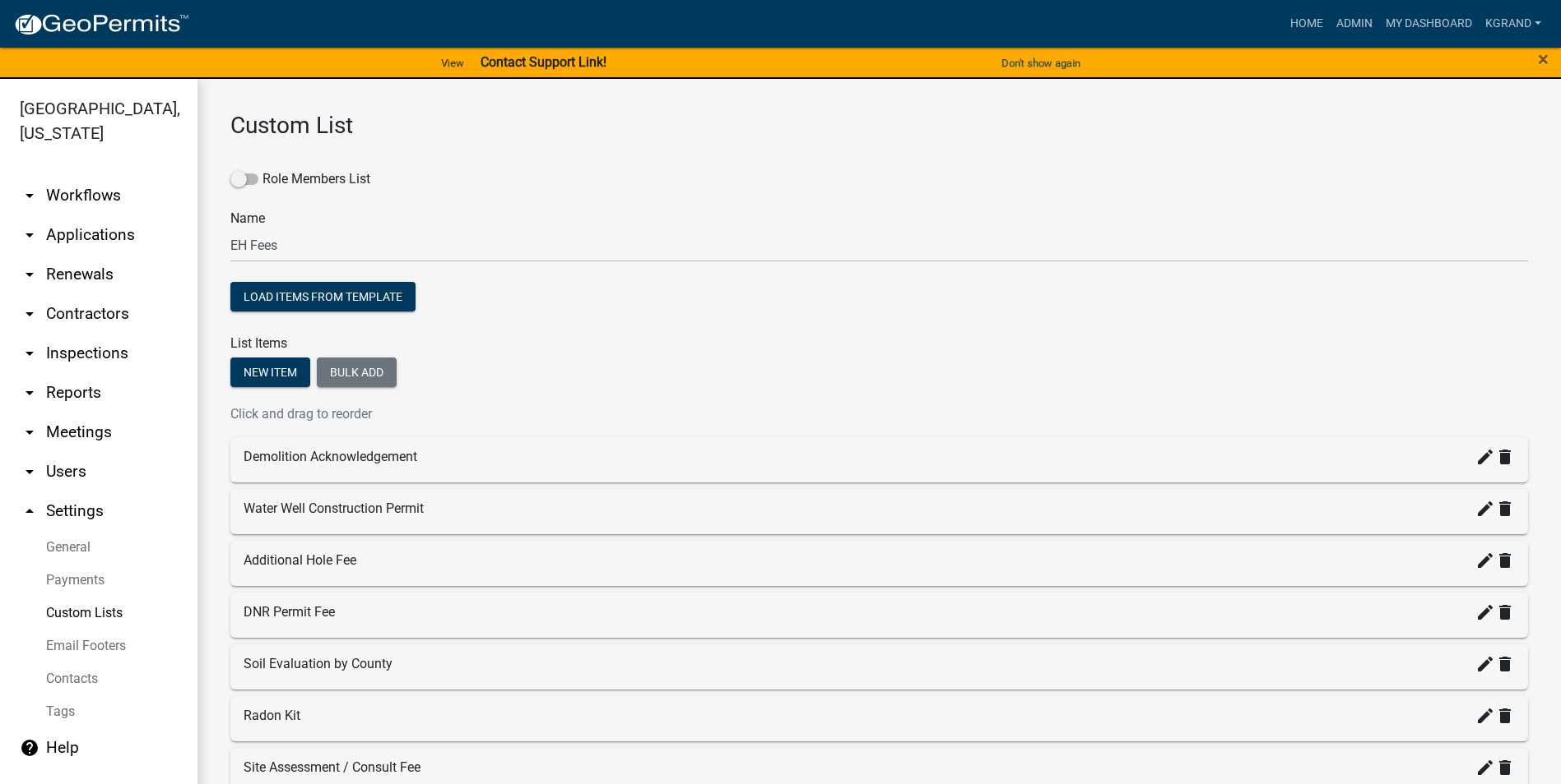
click at [540, 376] on div "New item Bulk add" at bounding box center [879, 374] width 1297 height 34
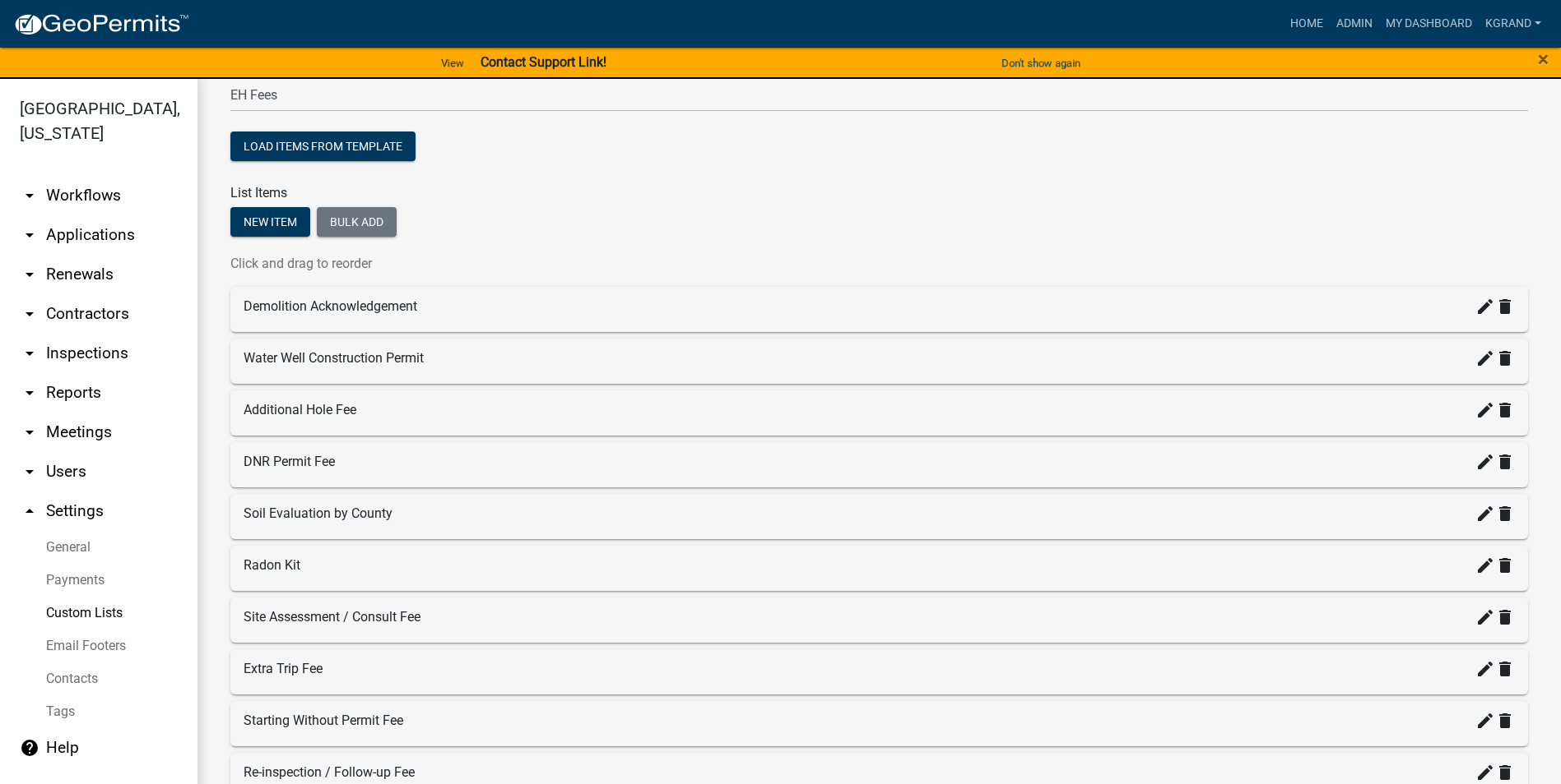
scroll to position [165, 0]
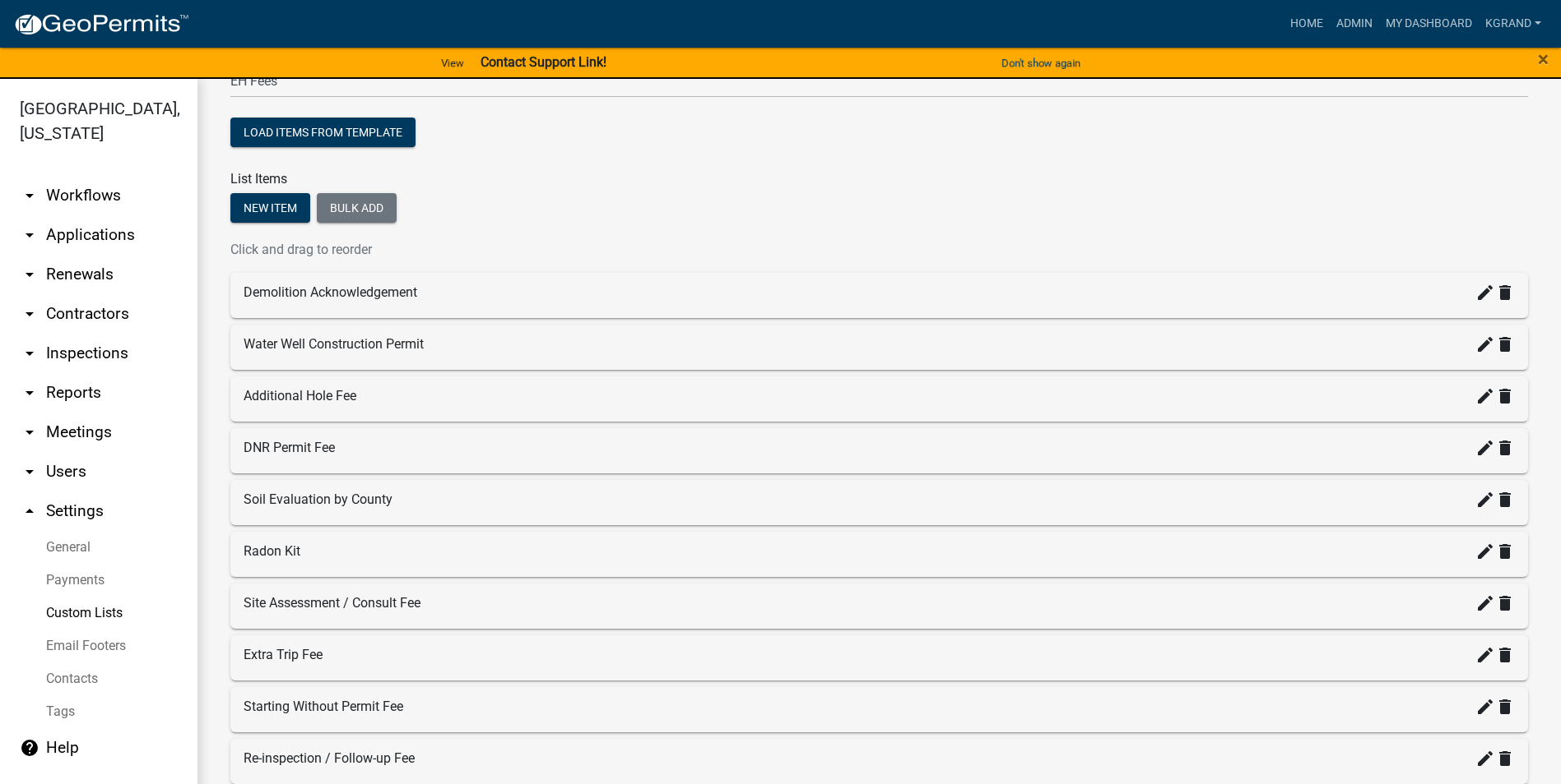
click at [770, 501] on div "Re-inspection / Follow-up Fee create delete" at bounding box center [878, 759] width 1271 height 19
